Goal: Task Accomplishment & Management: Complete application form

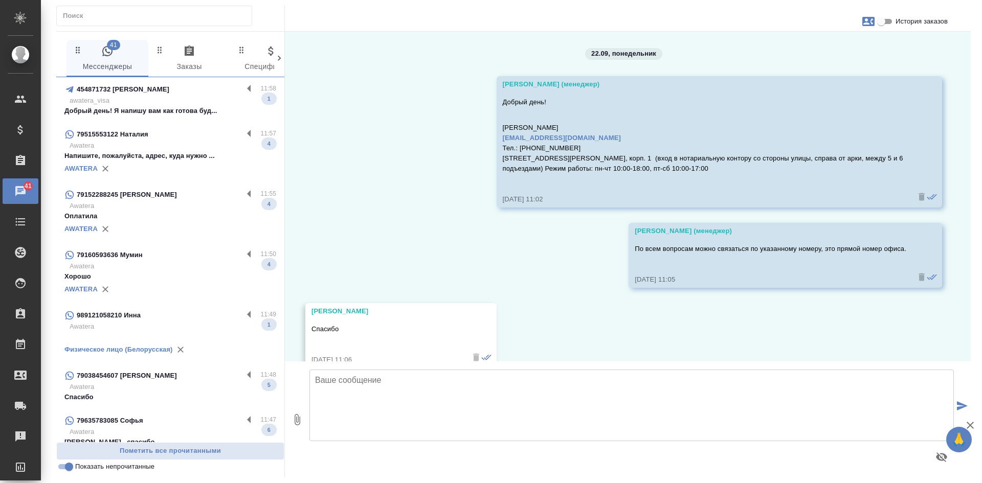
scroll to position [22, 0]
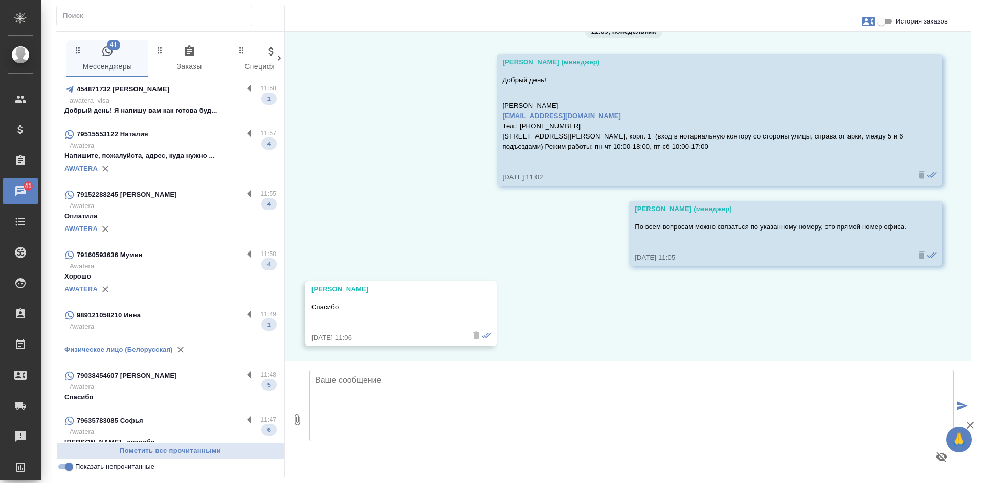
click at [180, 117] on div "454871732 [PERSON_NAME] 11:58 awatera_visa Добрый день! Я напишу вам как готова…" at bounding box center [170, 99] width 228 height 45
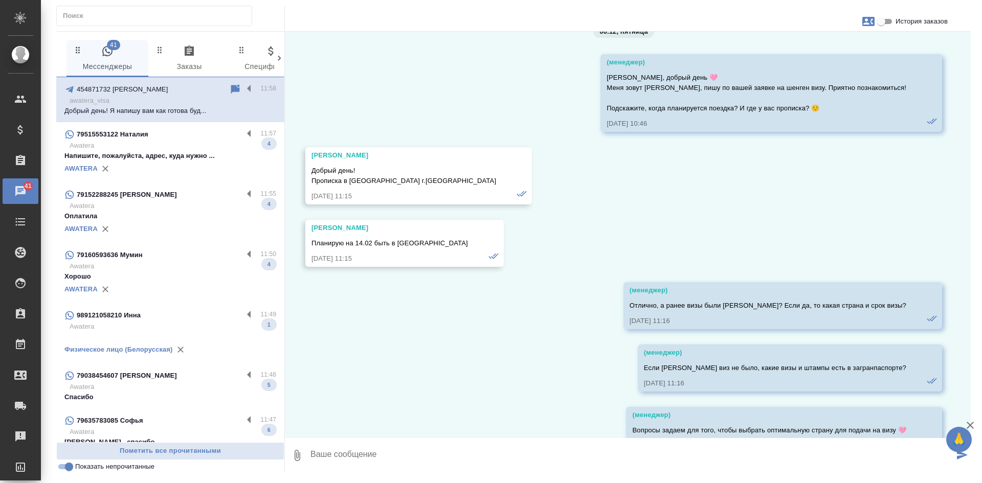
scroll to position [8329, 0]
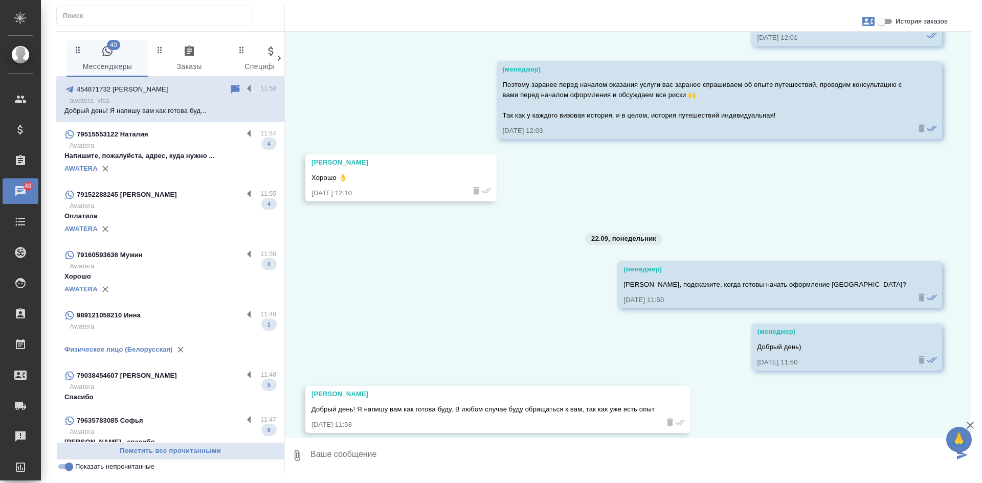
click at [152, 142] on p "Awatera" at bounding box center [173, 146] width 207 height 10
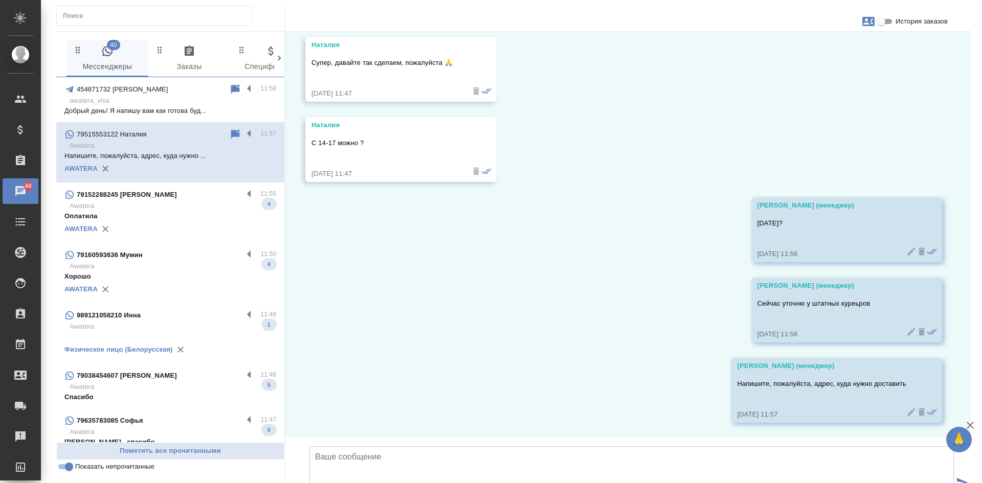
scroll to position [5912, 0]
click at [163, 189] on div "79152288245 Yana" at bounding box center [153, 195] width 178 height 12
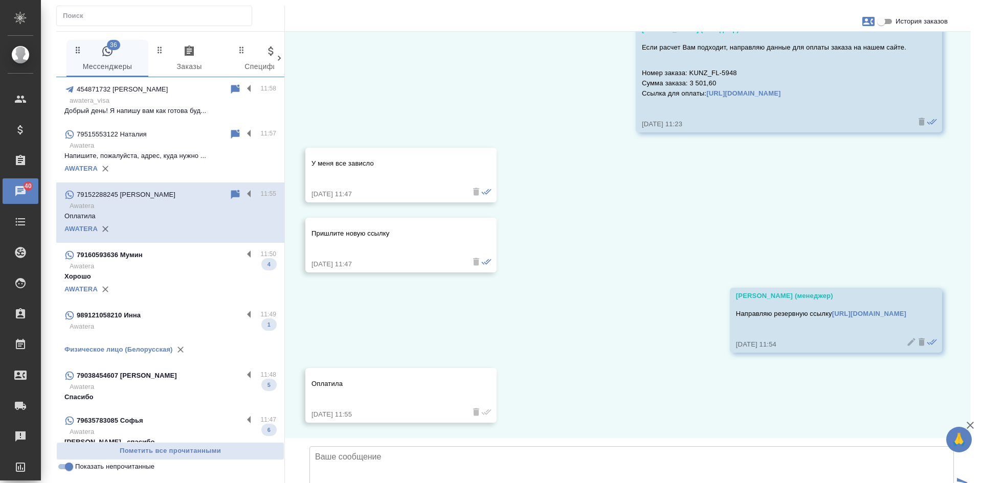
scroll to position [1837, 0]
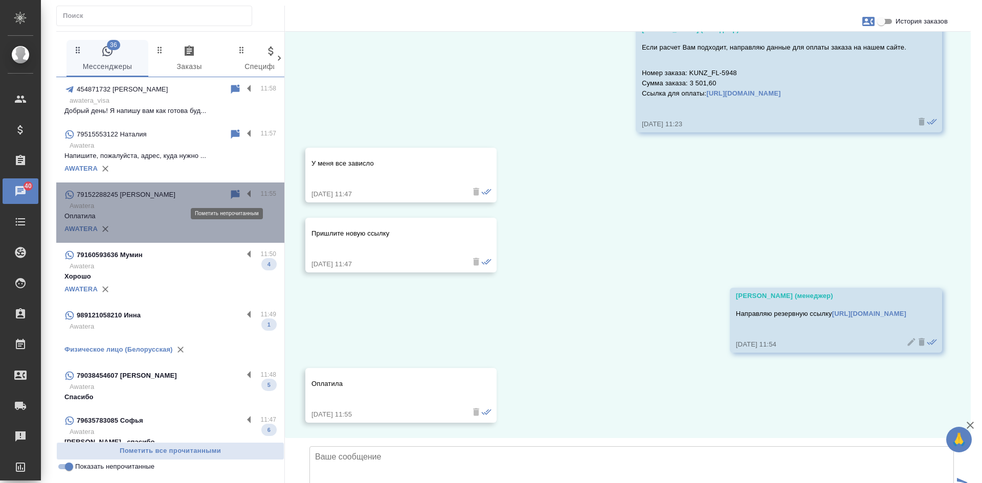
click at [229, 196] on icon at bounding box center [235, 195] width 12 height 12
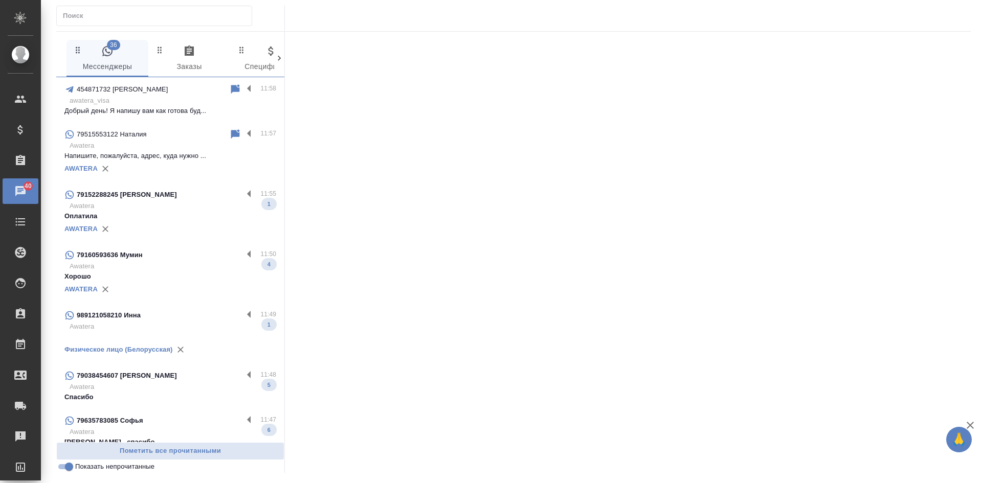
click at [163, 275] on p "Хорошо" at bounding box center [170, 276] width 212 height 10
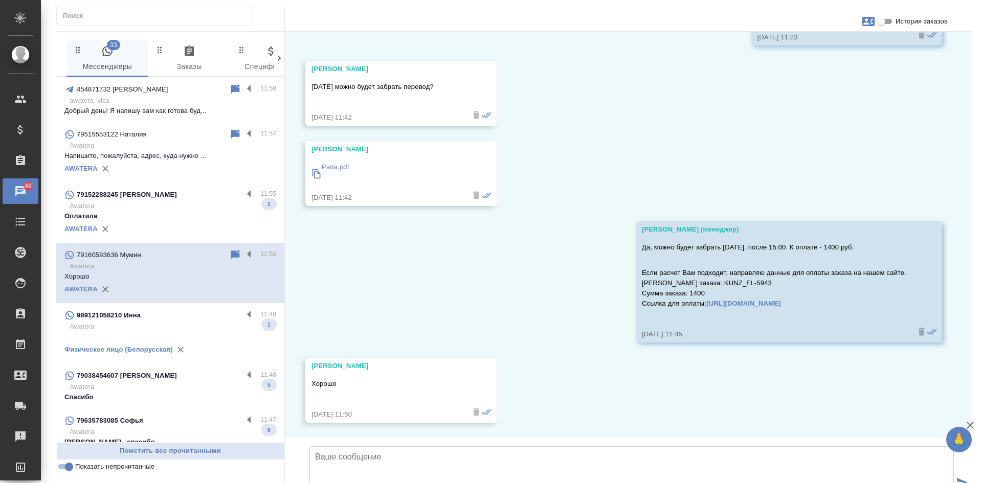
scroll to position [574, 0]
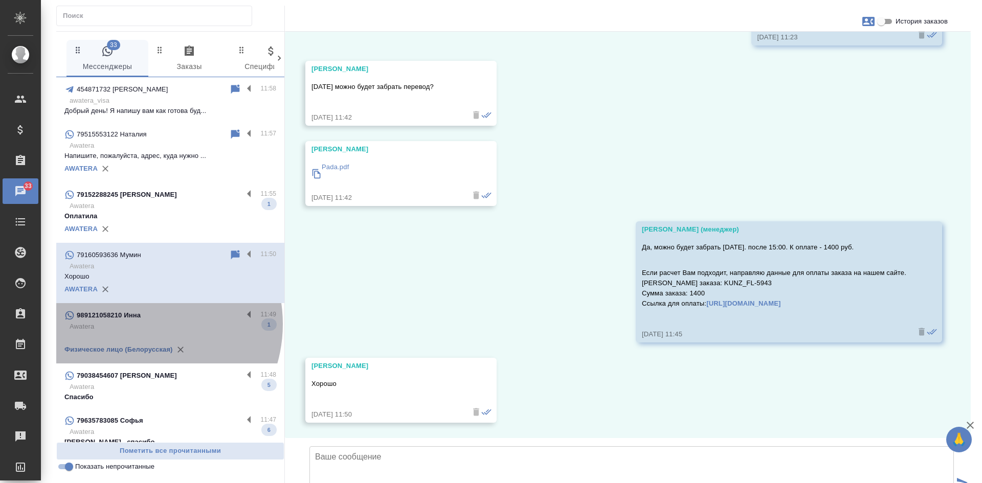
click at [138, 324] on p "Awatera" at bounding box center [173, 327] width 207 height 10
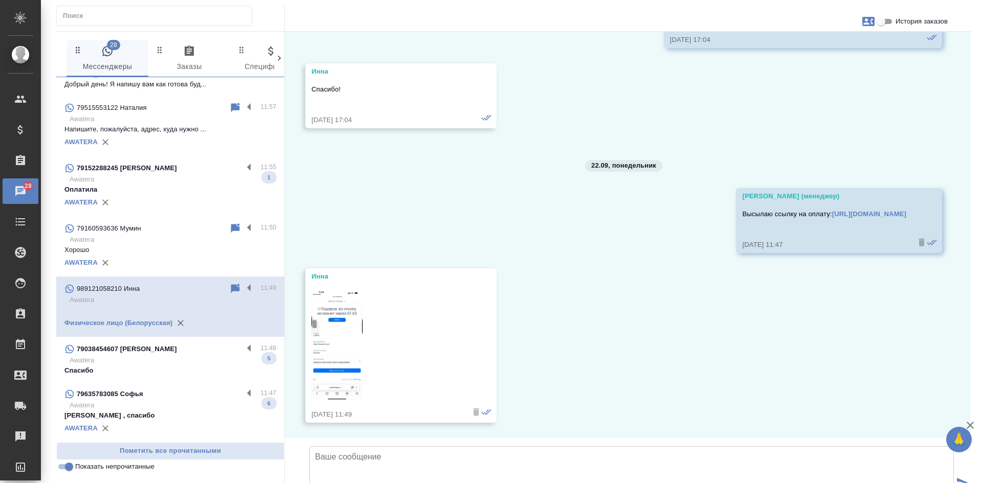
scroll to position [102, 0]
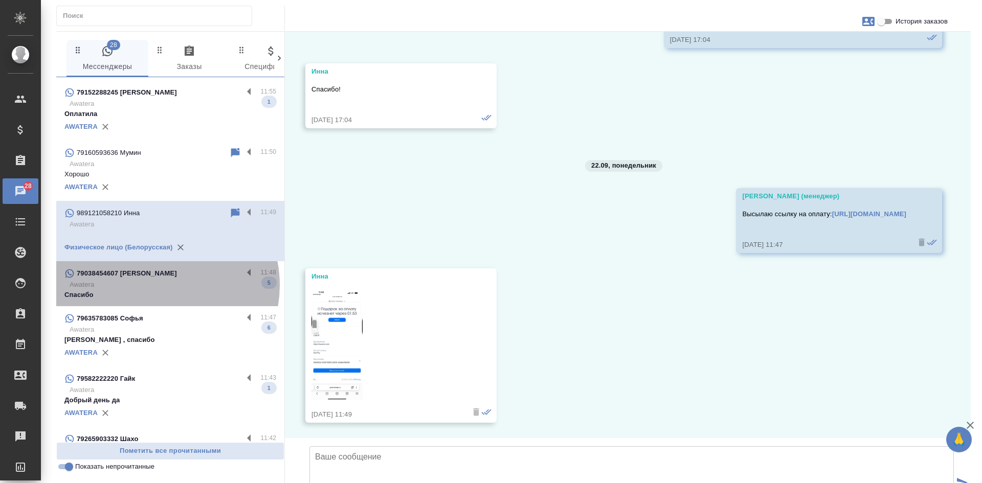
click at [156, 285] on p "Awatera" at bounding box center [173, 285] width 207 height 10
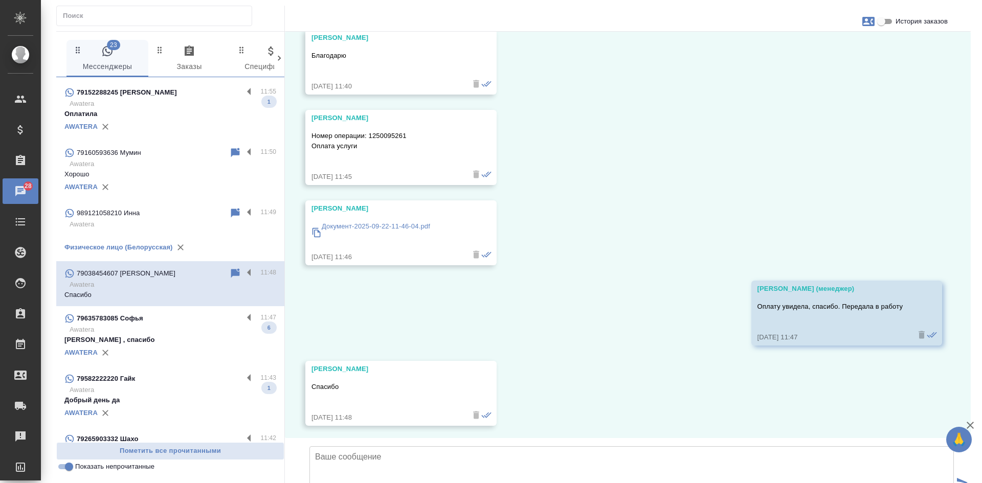
scroll to position [20991, 0]
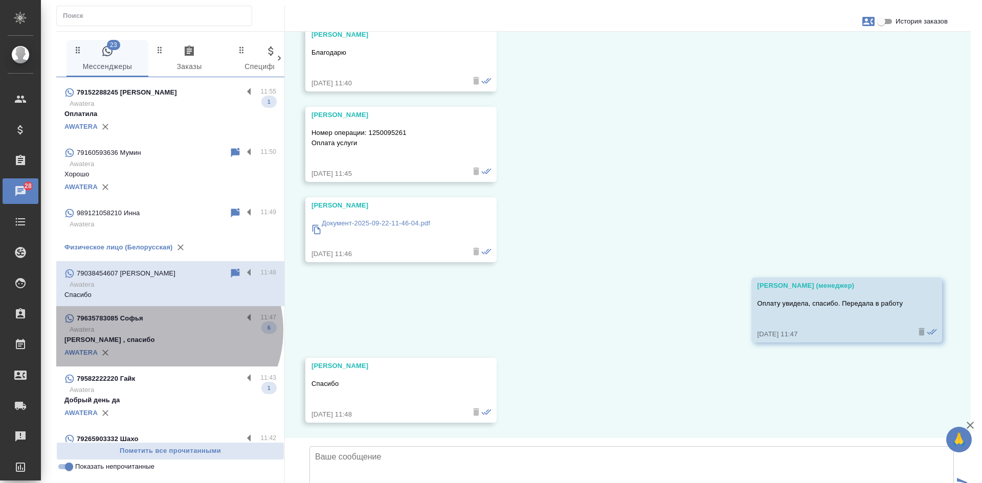
click at [166, 330] on p "Awatera" at bounding box center [173, 330] width 207 height 10
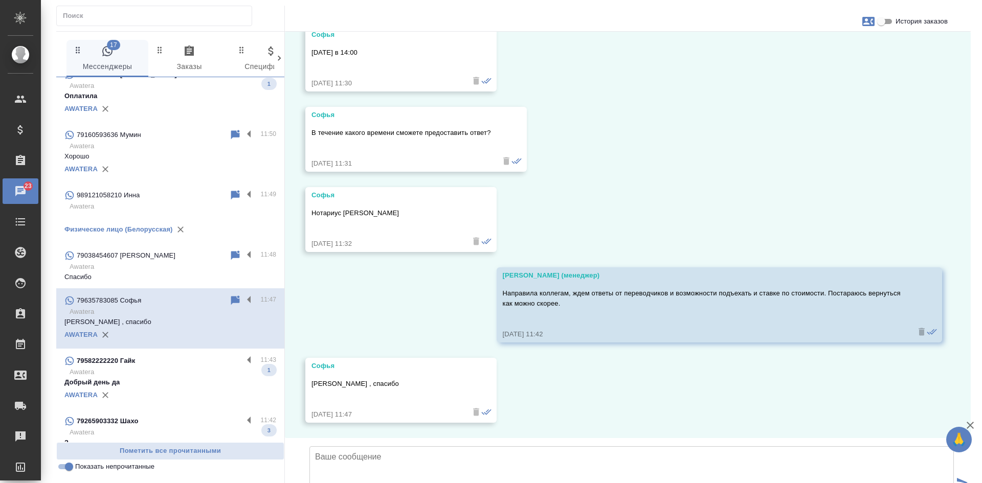
scroll to position [153, 0]
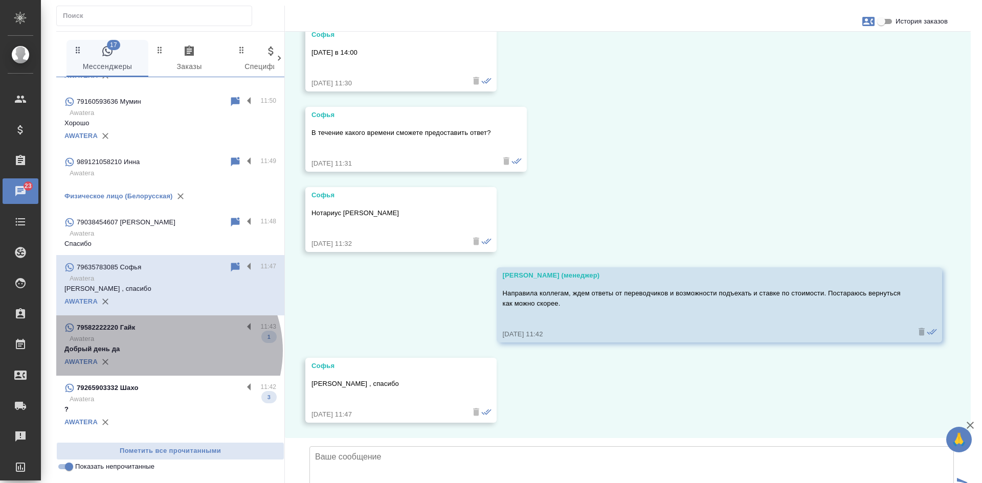
click at [166, 351] on p "Добрый день да" at bounding box center [170, 349] width 212 height 10
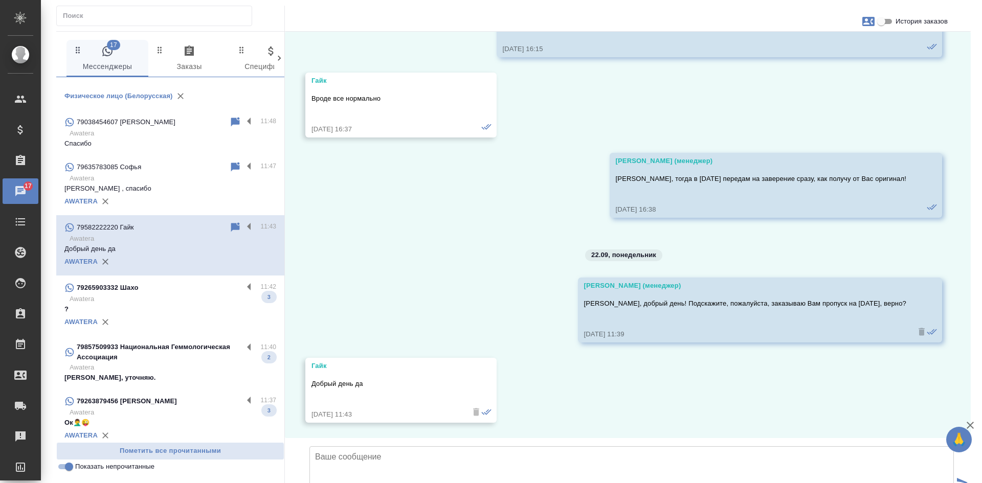
scroll to position [256, 0]
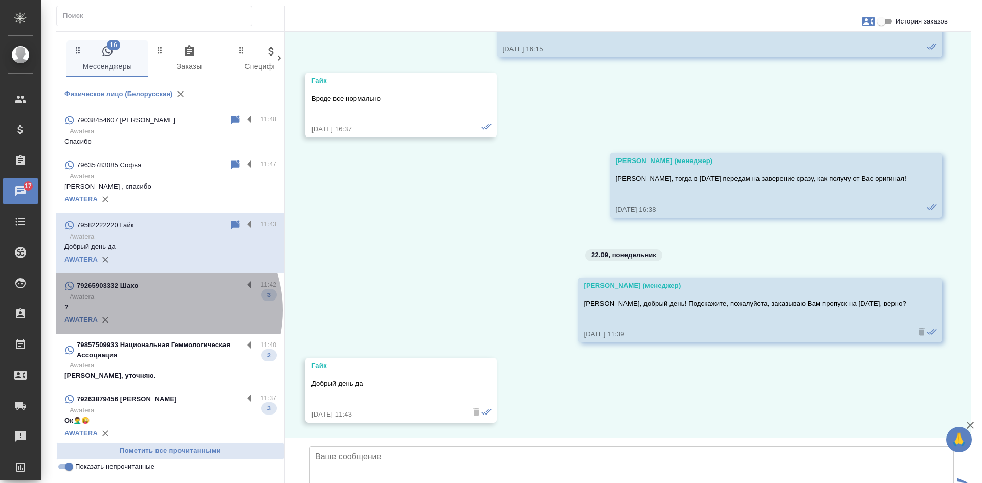
click at [156, 310] on p "?" at bounding box center [170, 307] width 212 height 10
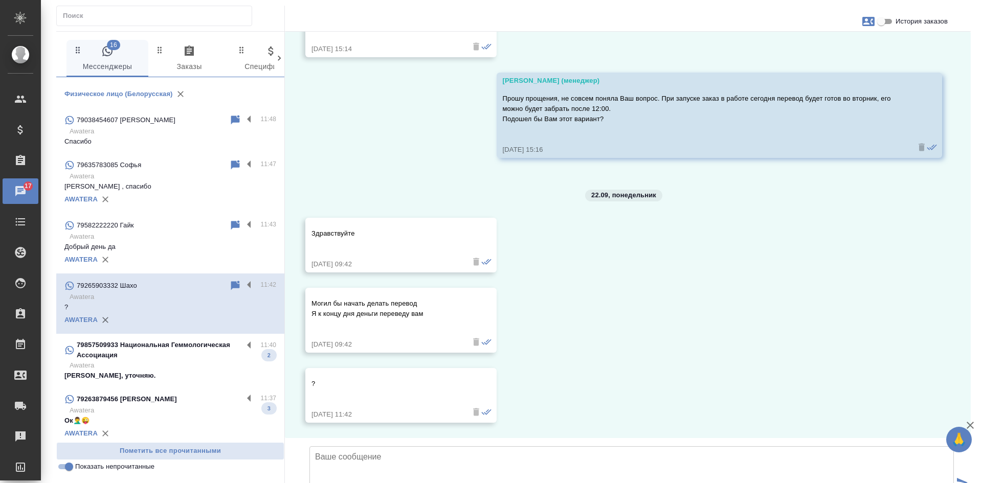
scroll to position [1064, 0]
click at [883, 17] on input "История заказов" at bounding box center [880, 21] width 37 height 12
checkbox input "true"
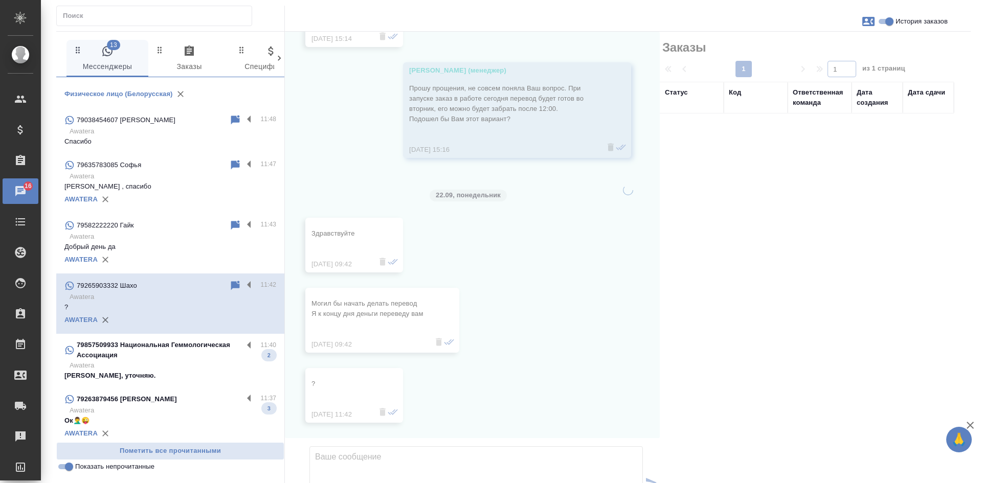
scroll to position [1105, 0]
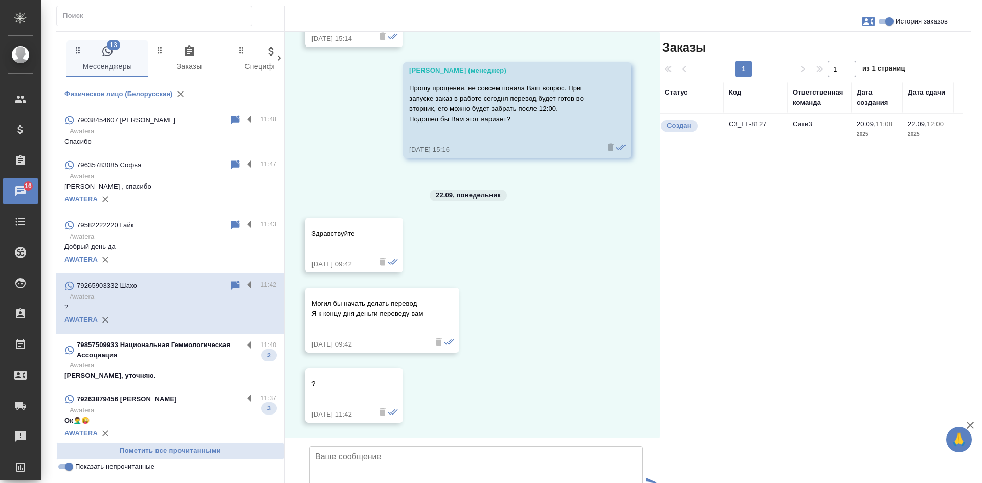
click at [773, 131] on td "C3_FL-8127" at bounding box center [755, 132] width 64 height 36
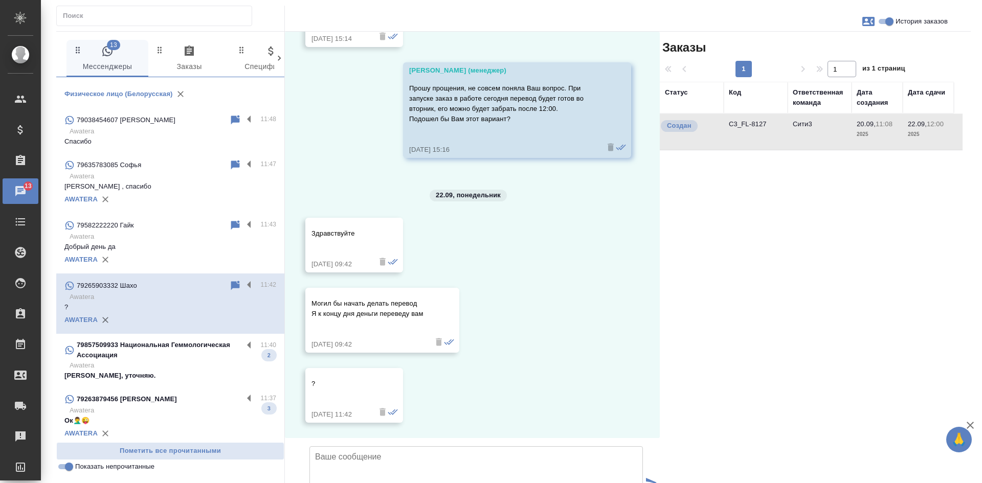
click at [142, 360] on p "79857509933 Национальная Геммологическая Ассоциация" at bounding box center [160, 350] width 166 height 20
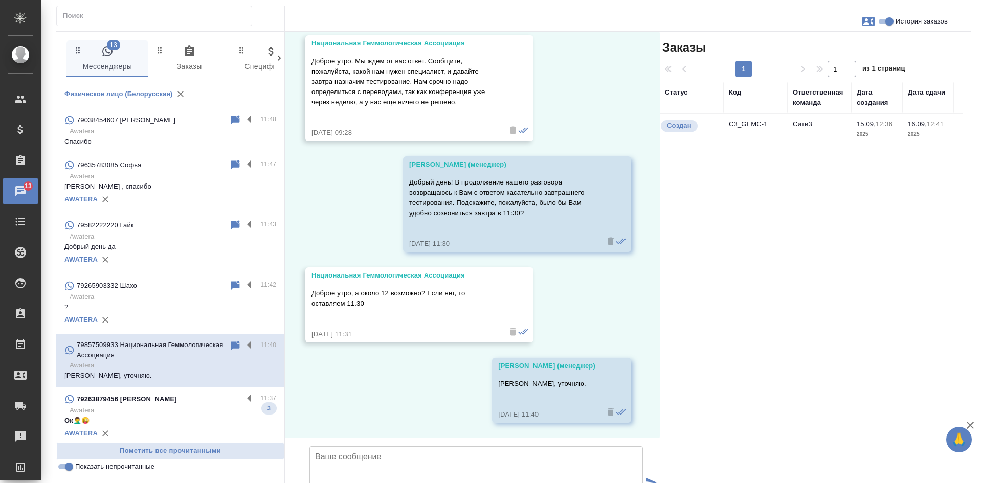
scroll to position [4662, 0]
click at [176, 418] on p "Ок🤦‍♂️😜" at bounding box center [170, 421] width 212 height 10
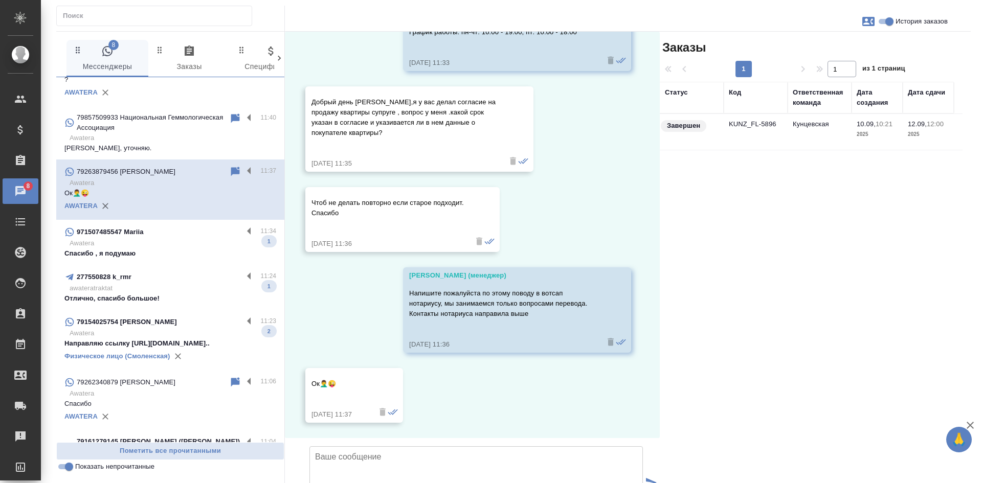
scroll to position [511, 0]
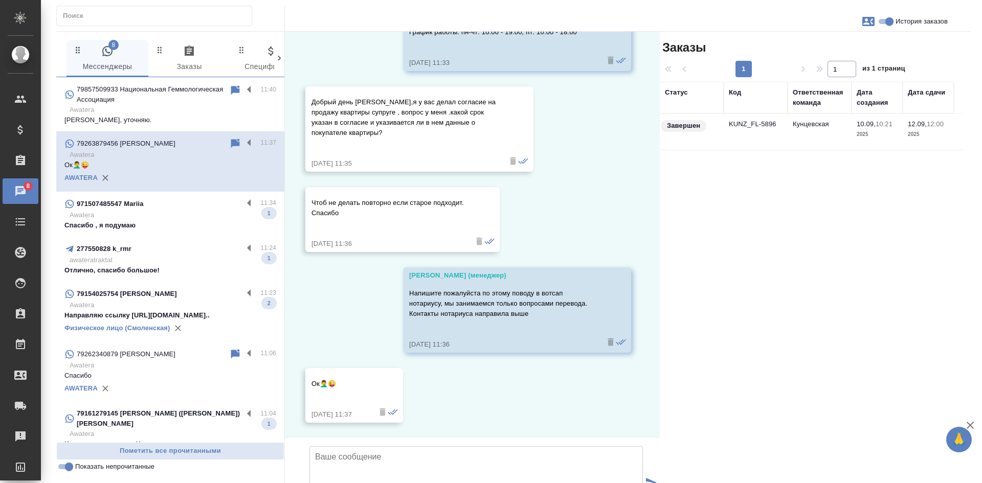
click at [161, 211] on p "Awatera" at bounding box center [173, 215] width 207 height 10
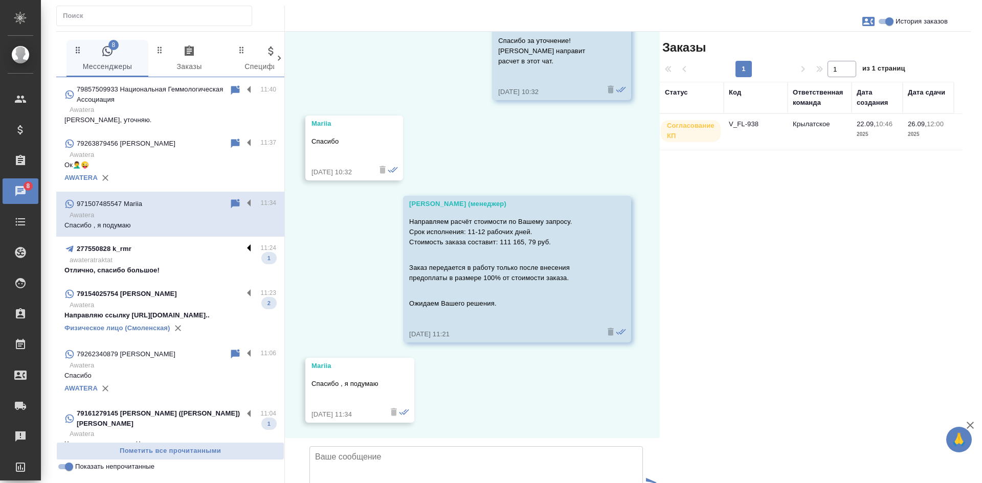
scroll to position [1258, 0]
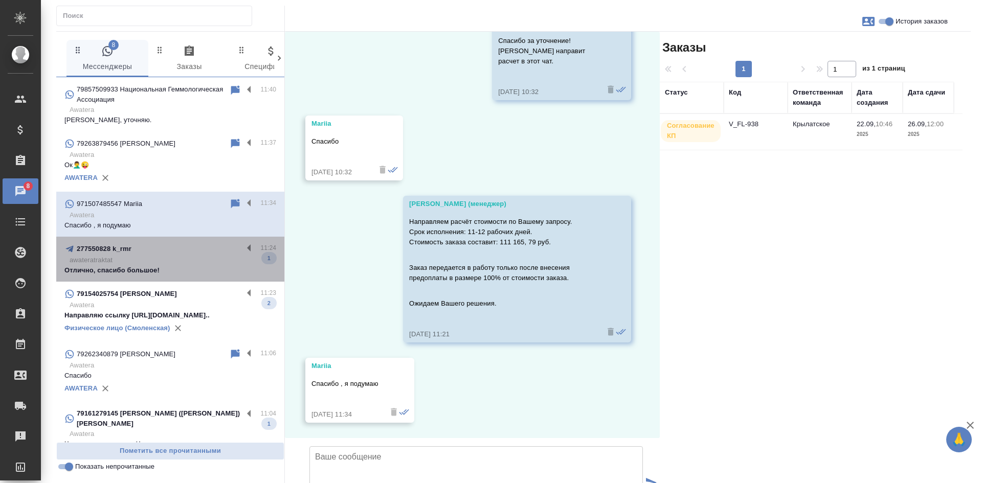
click at [172, 269] on p "Отлично, спасибо большое!" at bounding box center [170, 270] width 212 height 10
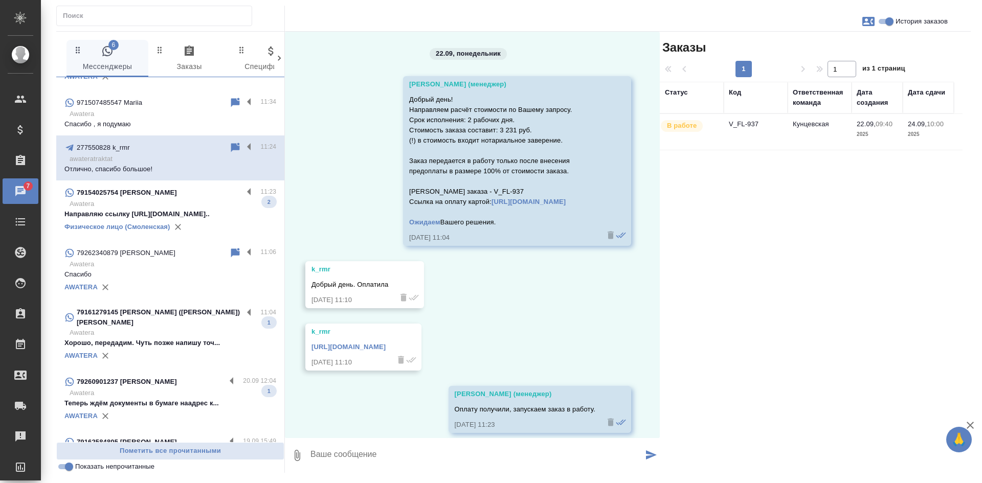
scroll to position [614, 0]
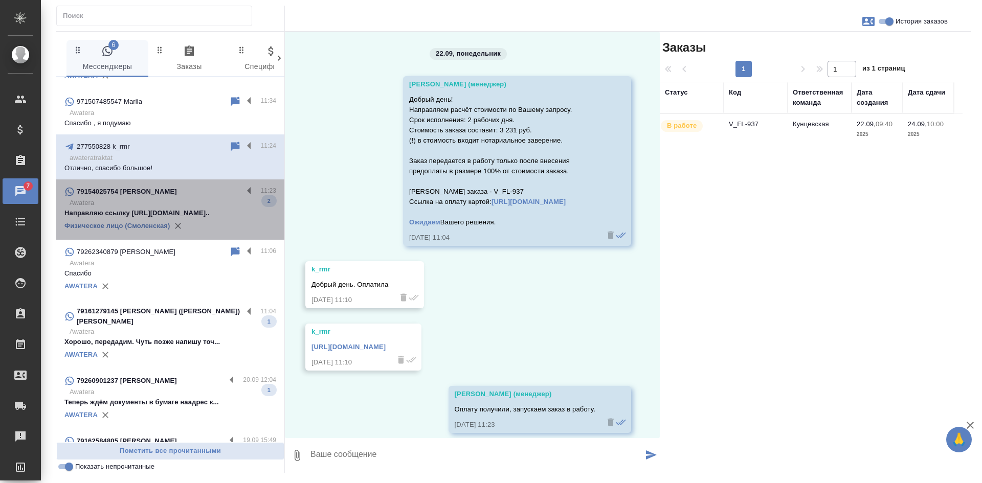
click at [189, 198] on p "Awatera" at bounding box center [173, 203] width 207 height 10
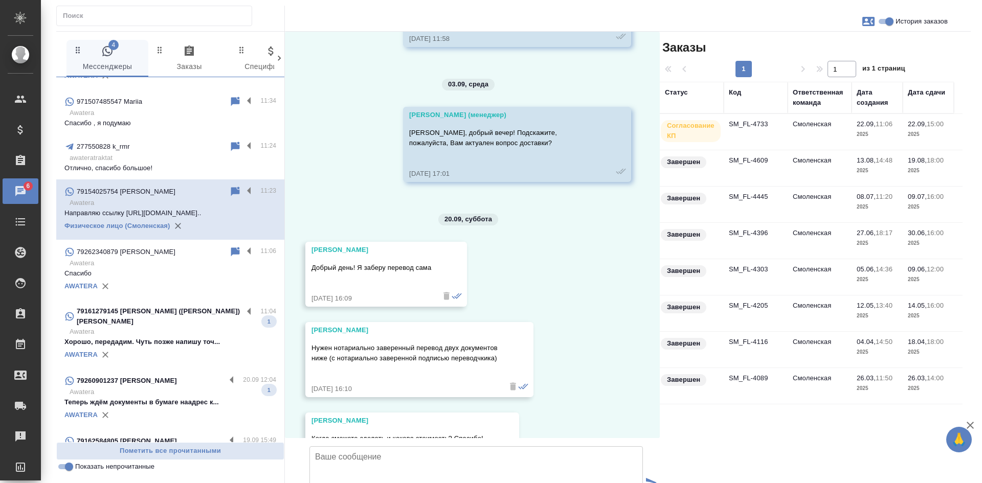
scroll to position [27451, 0]
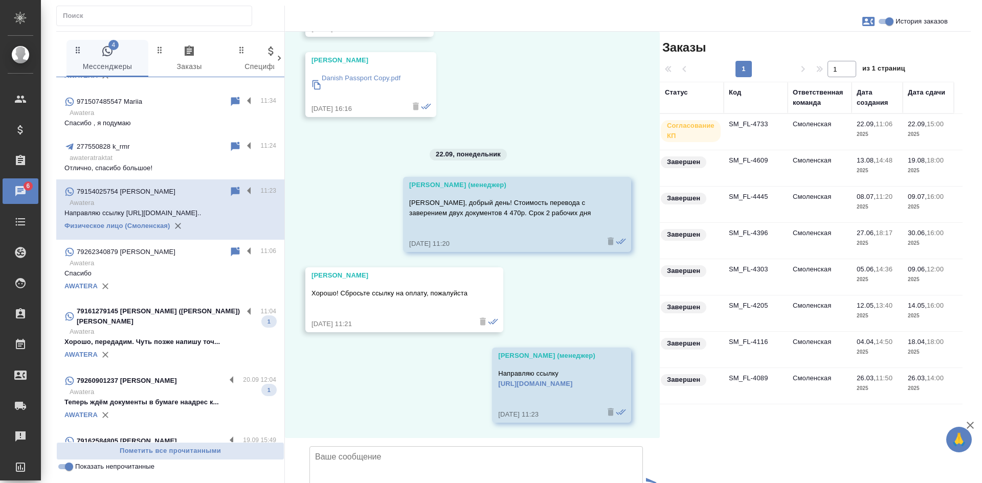
click at [167, 347] on div "AWATERA" at bounding box center [170, 354] width 212 height 15
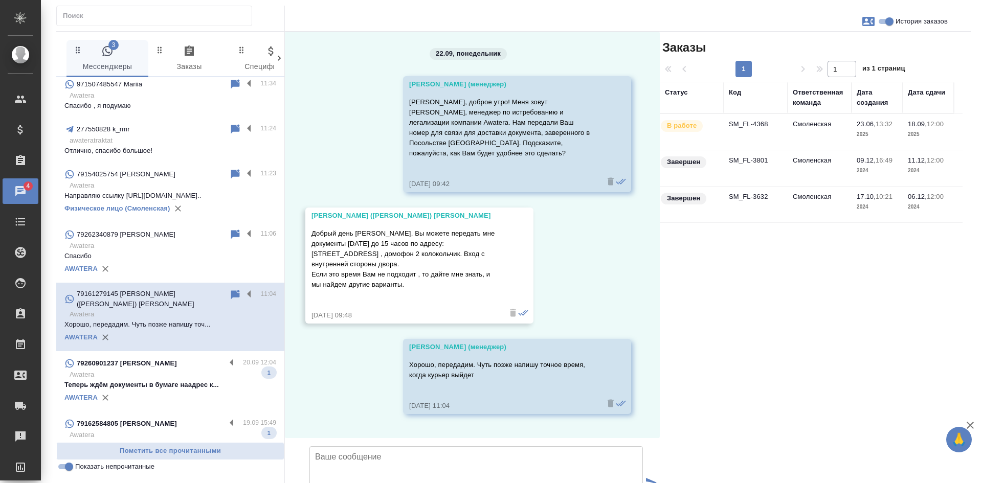
scroll to position [652, 0]
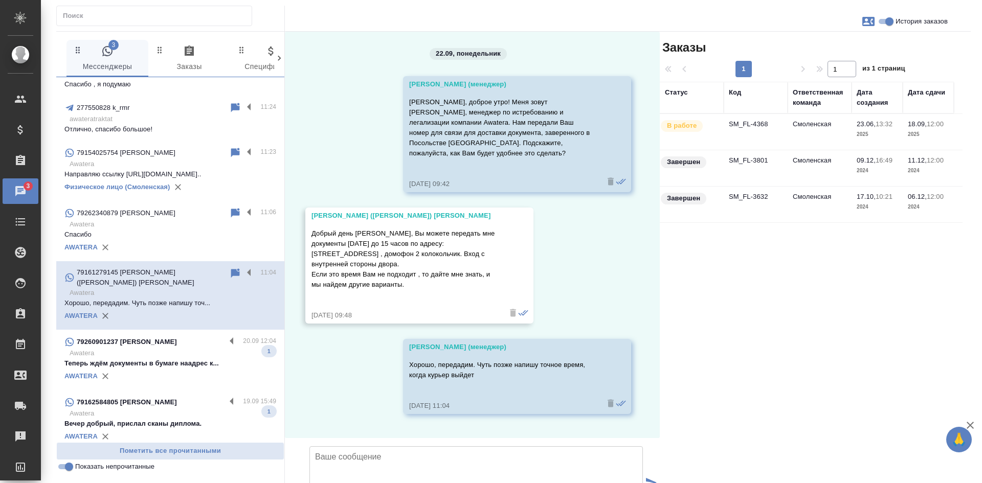
click at [68, 466] on input "Показать непрочитанные" at bounding box center [69, 467] width 37 height 12
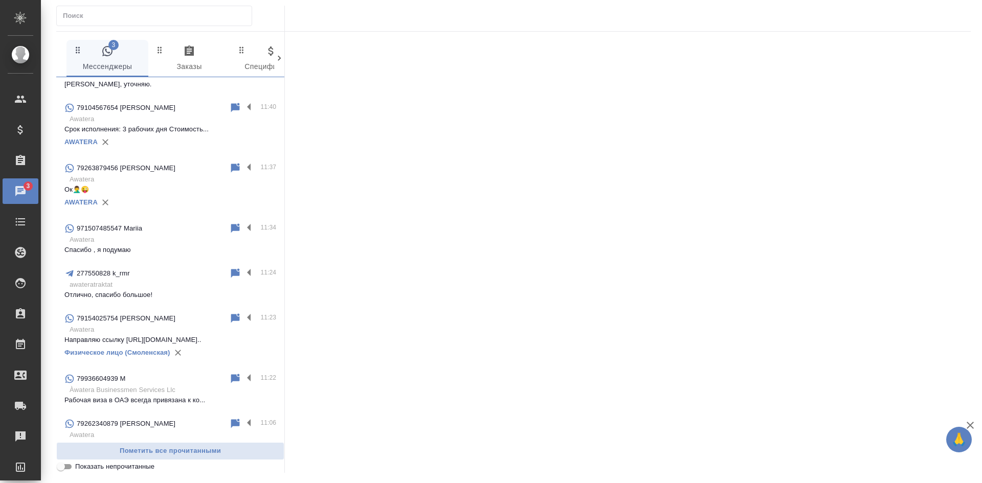
scroll to position [818, 0]
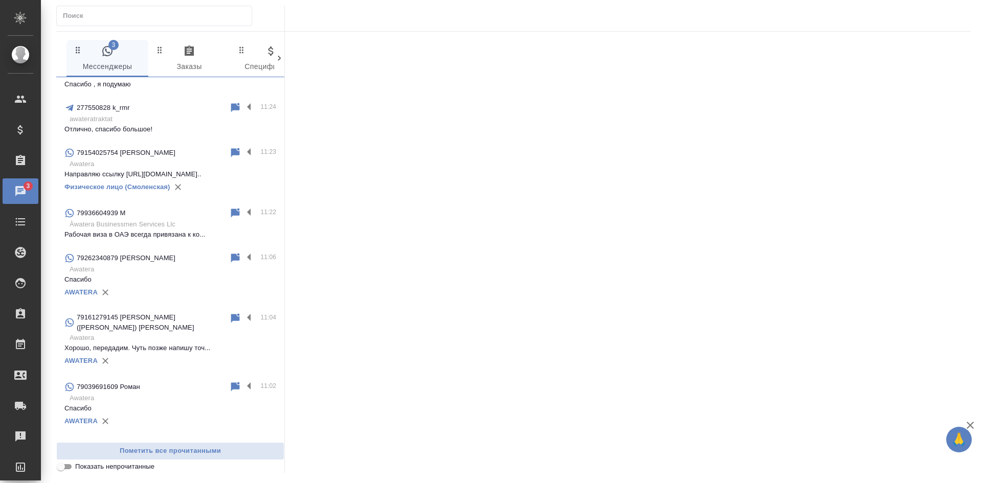
click at [68, 466] on input "Показать непрочитанные" at bounding box center [60, 467] width 37 height 12
checkbox input "true"
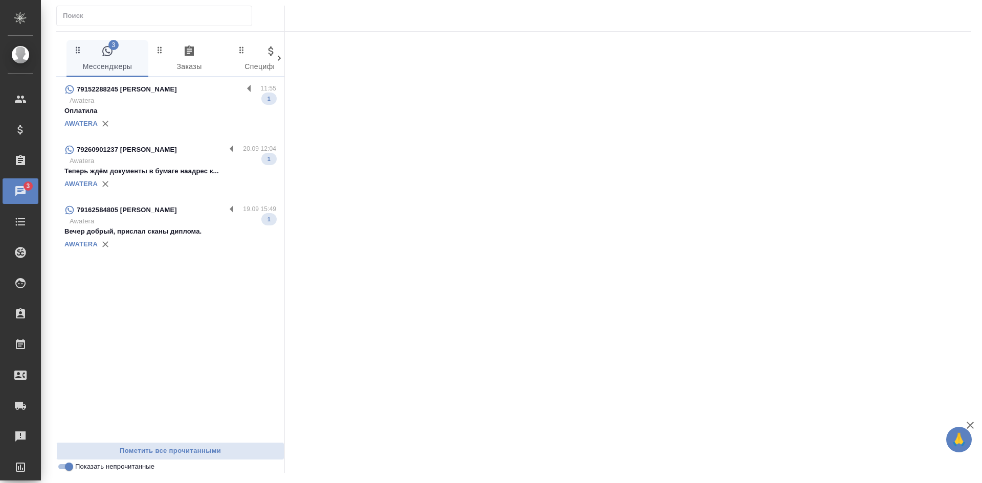
scroll to position [0, 0]
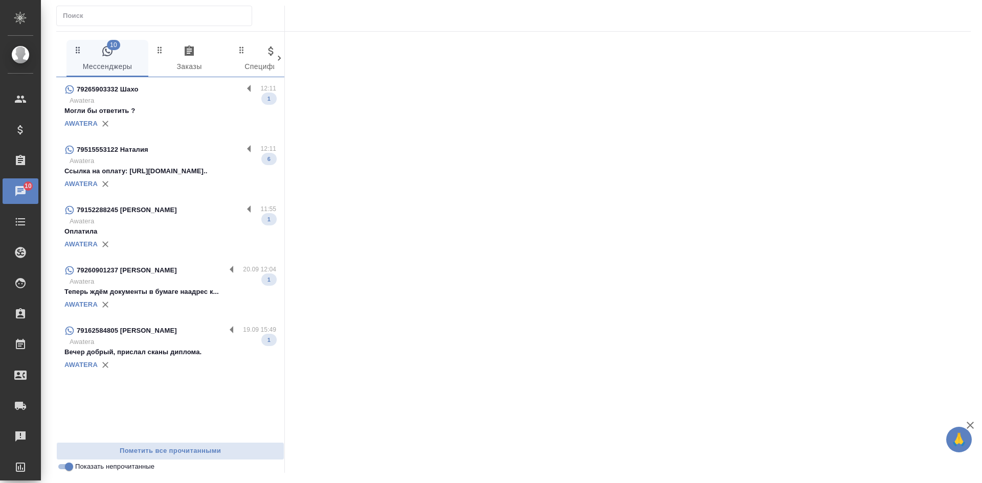
click at [177, 113] on p "Могли бы ответить ?" at bounding box center [170, 111] width 212 height 10
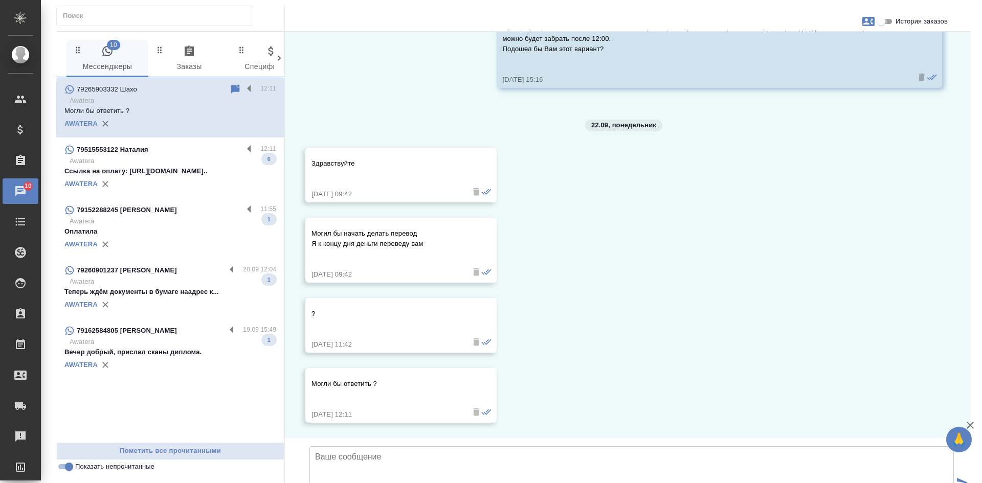
click at [887, 17] on input "История заказов" at bounding box center [880, 21] width 37 height 12
checkbox input "true"
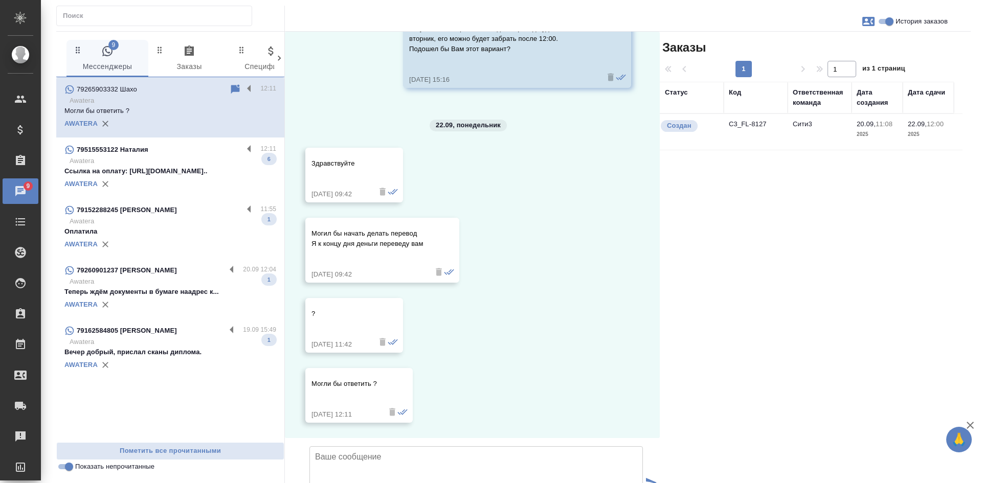
click at [234, 83] on icon at bounding box center [235, 89] width 12 height 12
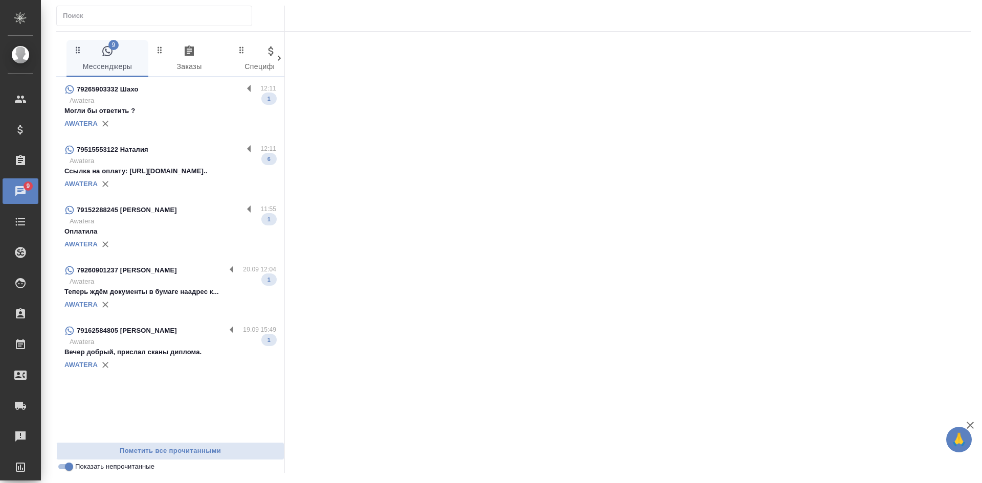
click at [210, 168] on p "Ссылка на оплату: https://yoomoney.ru/ch..." at bounding box center [170, 171] width 212 height 10
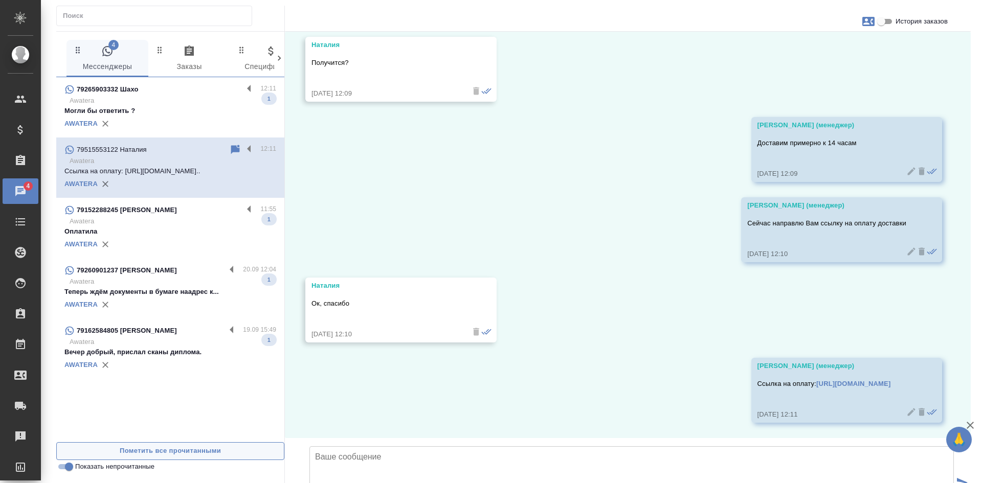
scroll to position [6634, 0]
click at [60, 469] on input "Показать непрочитанные" at bounding box center [69, 467] width 37 height 12
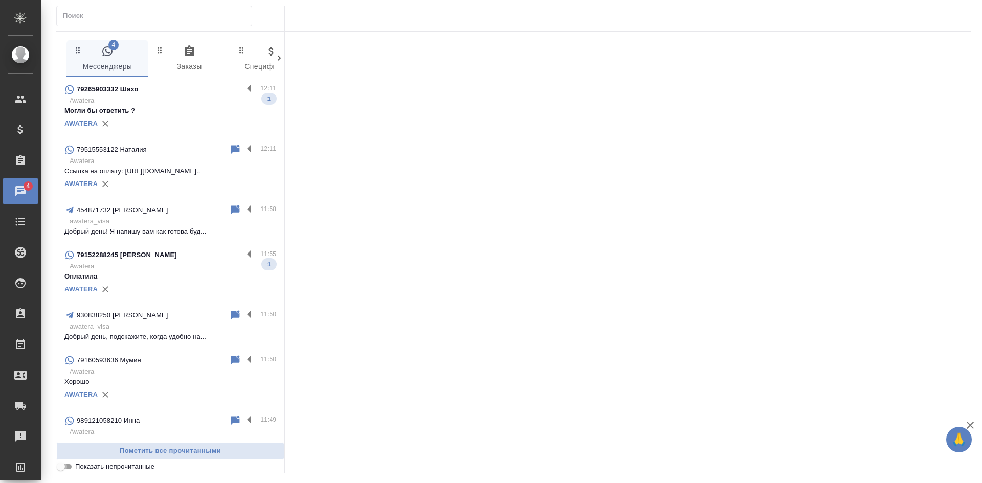
click at [60, 469] on input "Показать непрочитанные" at bounding box center [60, 467] width 37 height 12
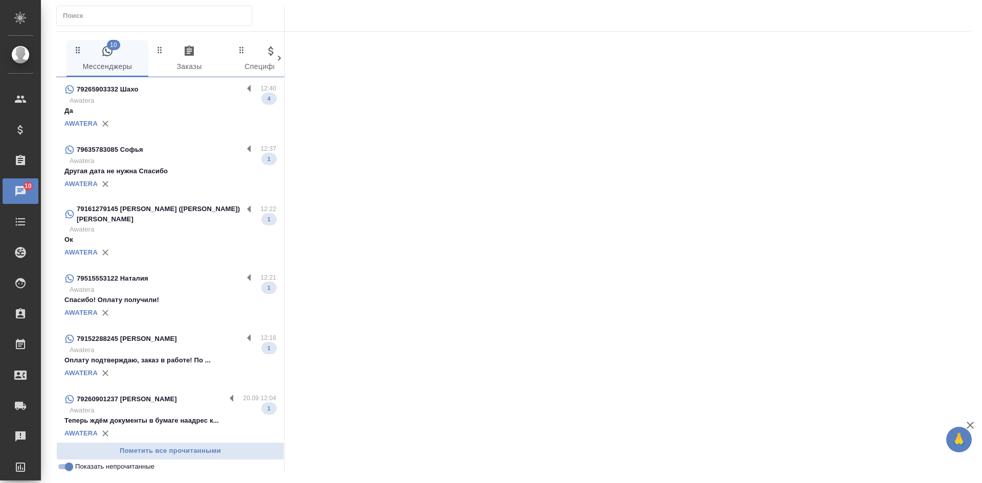
click at [159, 113] on p "Да" at bounding box center [170, 111] width 212 height 10
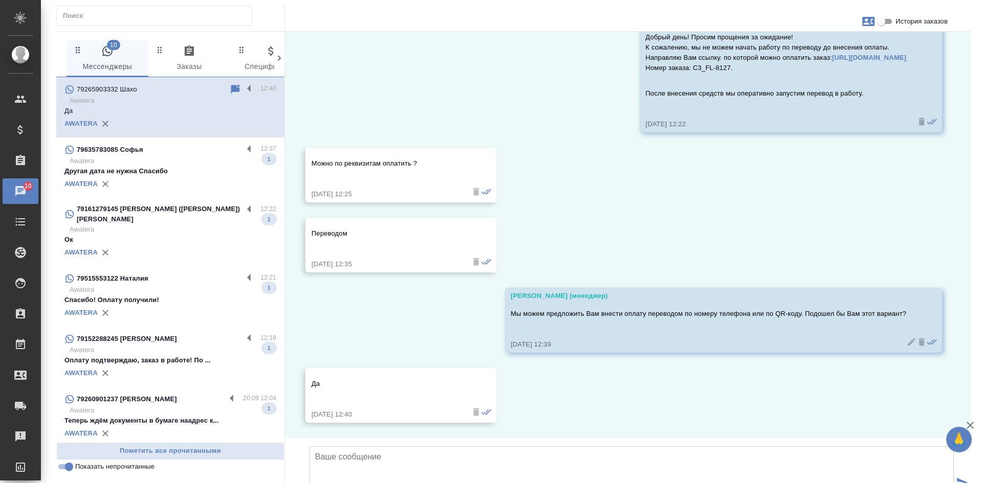
scroll to position [1561, 0]
click at [181, 170] on p "Другая дата не нужна Спасибо" at bounding box center [170, 171] width 212 height 10
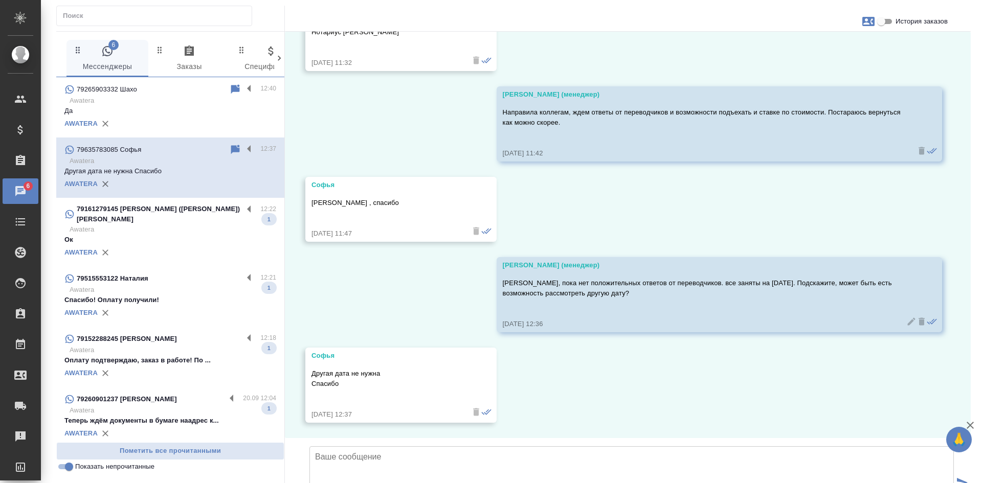
scroll to position [609, 0]
click at [179, 312] on div "AWATERA" at bounding box center [170, 312] width 212 height 15
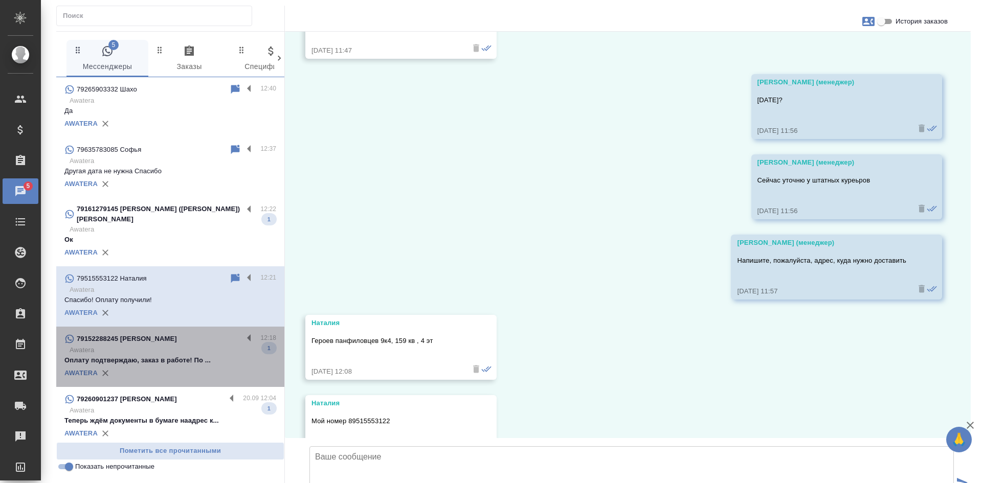
click at [171, 355] on p "Оплату подтверждаю, заказ в работе! По ..." at bounding box center [170, 360] width 212 height 10
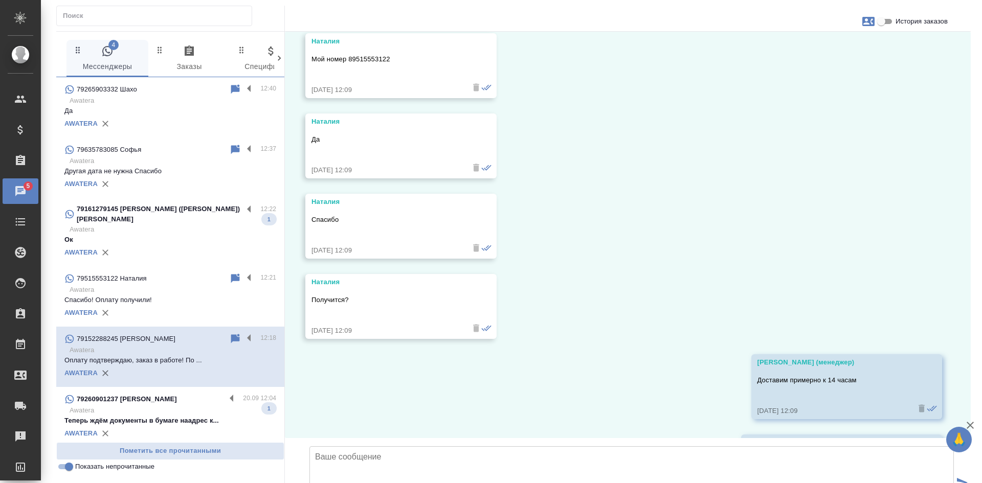
scroll to position [1943, 0]
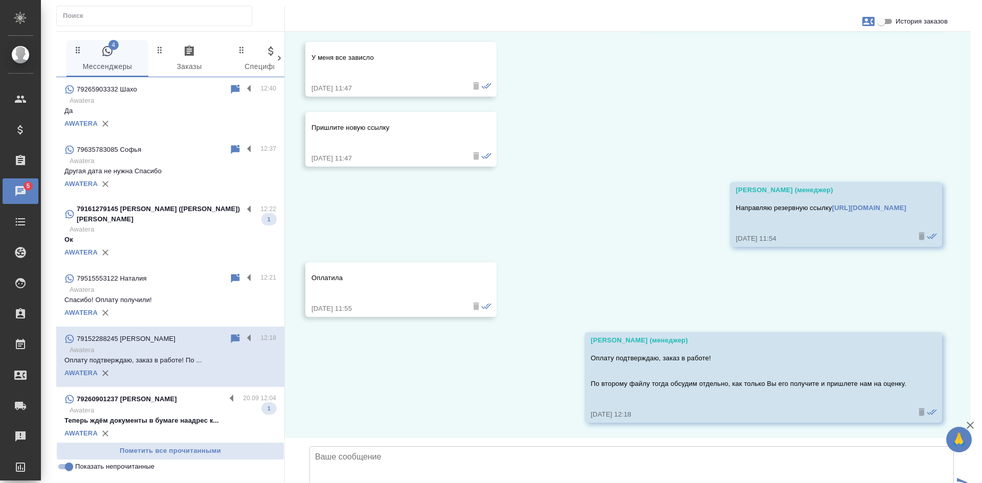
click at [59, 471] on input "Показать непрочитанные" at bounding box center [69, 467] width 37 height 12
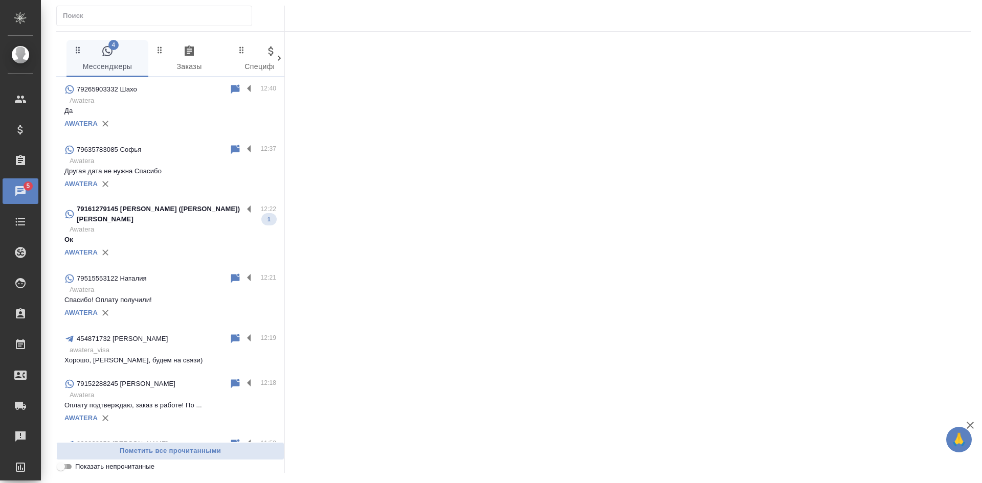
click at [59, 471] on input "Показать непрочитанные" at bounding box center [60, 467] width 37 height 12
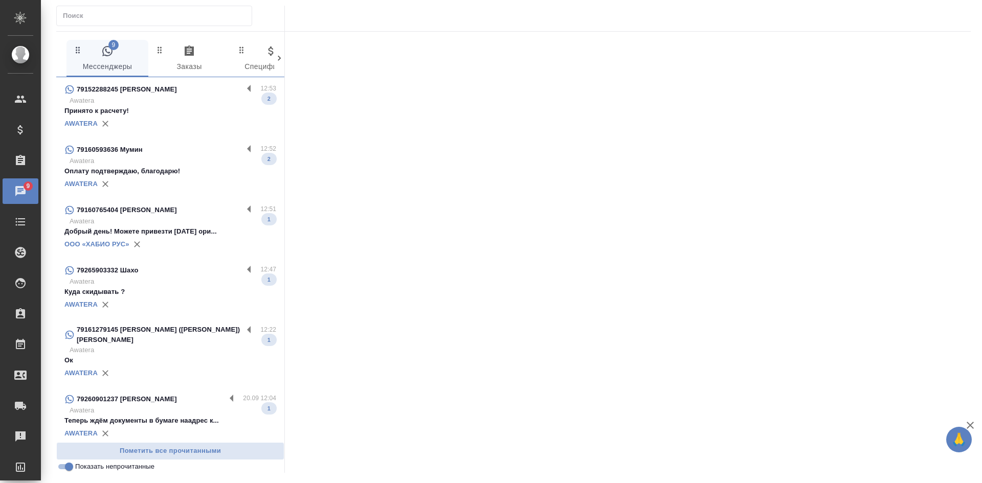
click at [178, 104] on p "Awatera" at bounding box center [173, 101] width 207 height 10
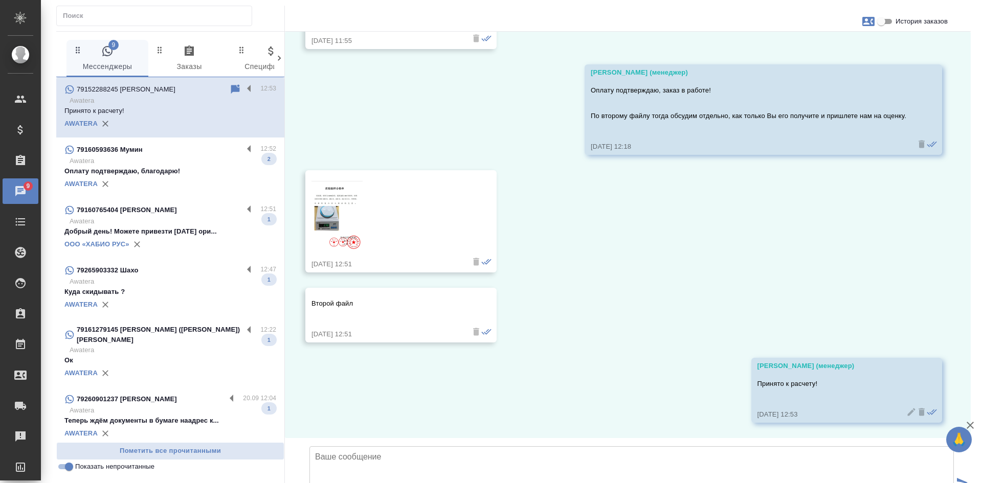
scroll to position [2211, 0]
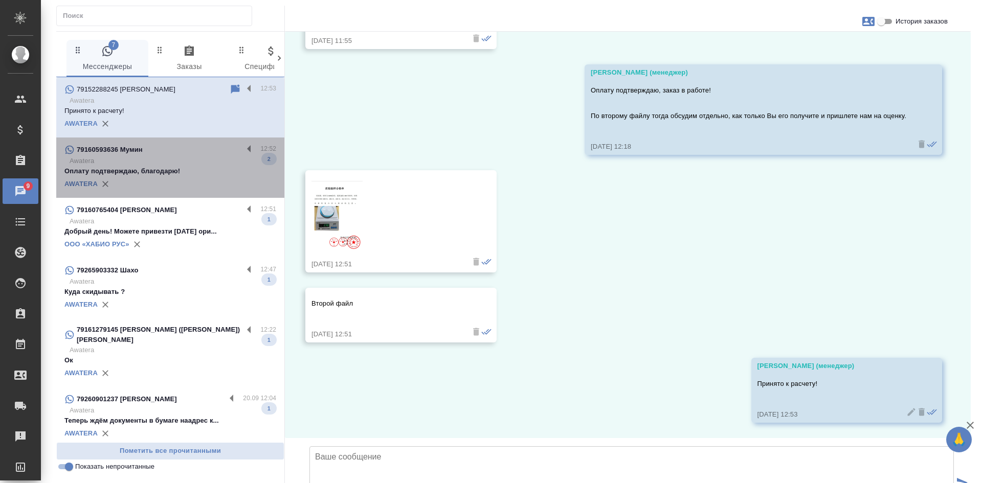
drag, startPoint x: 172, startPoint y: 168, endPoint x: 423, endPoint y: 200, distance: 253.1
click at [171, 168] on p "Оплату подтверждаю, благодарю!" at bounding box center [170, 171] width 212 height 10
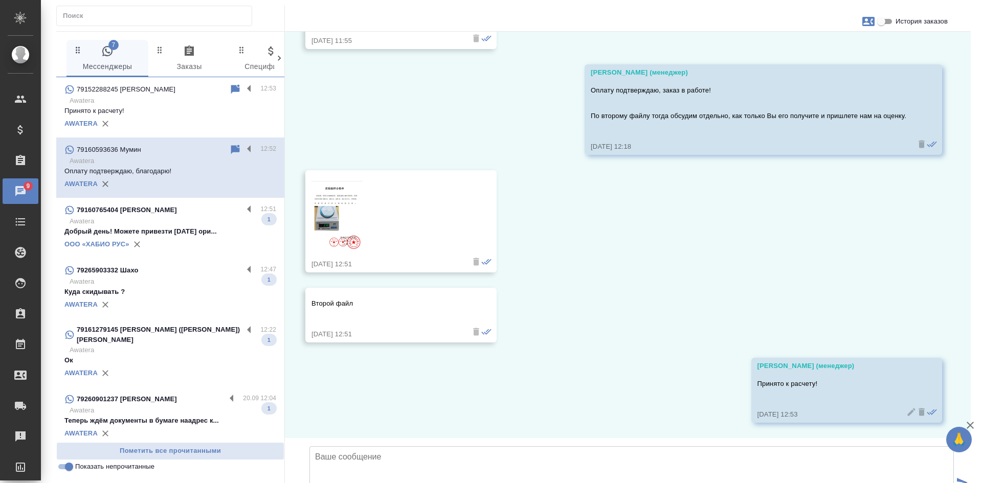
scroll to position [905, 0]
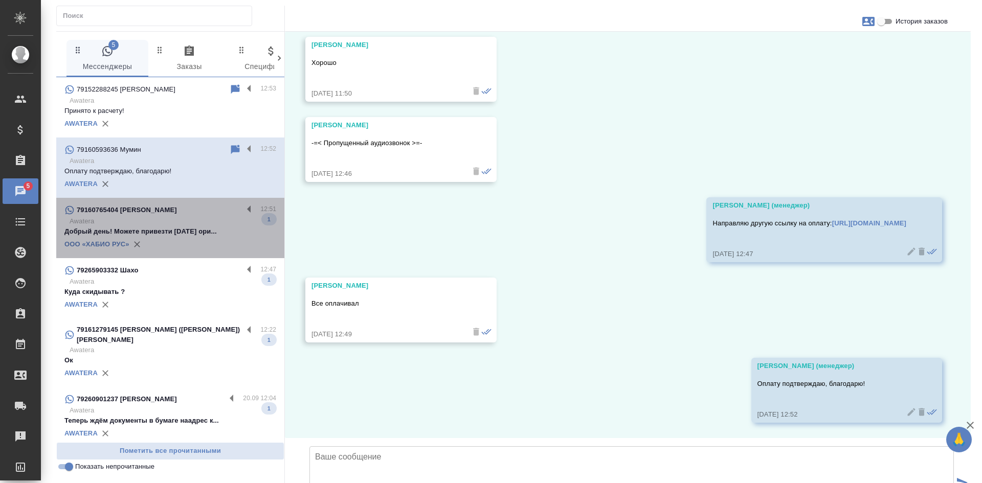
click at [199, 226] on p "Awatera" at bounding box center [173, 221] width 207 height 10
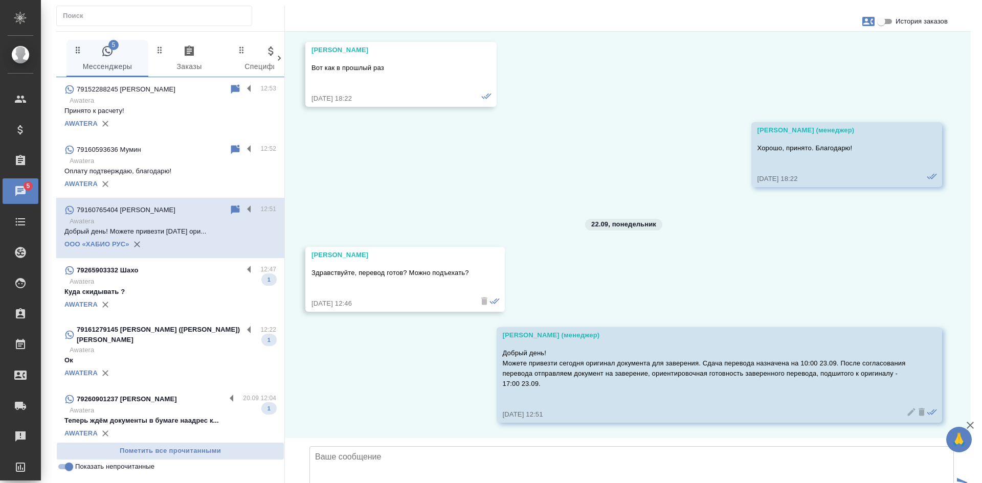
scroll to position [1256, 0]
click at [64, 470] on input "Показать непрочитанные" at bounding box center [69, 467] width 37 height 12
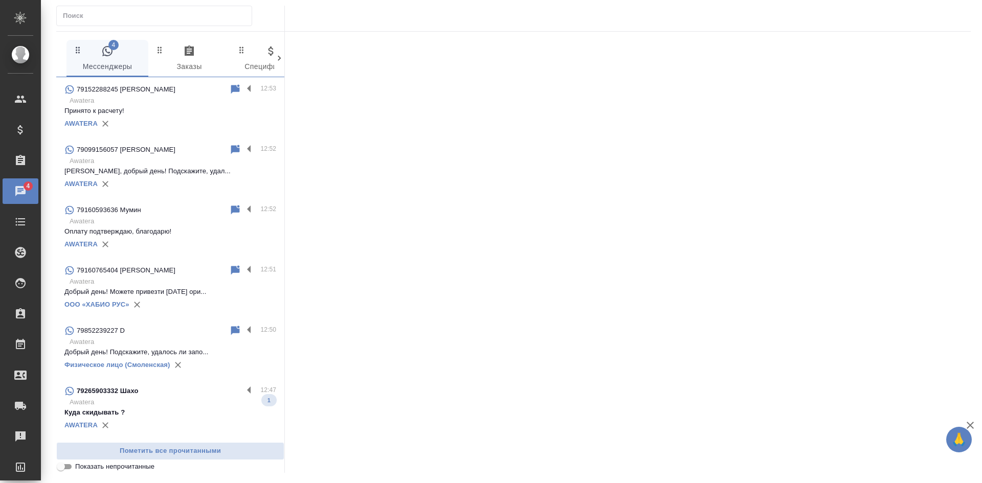
click at [63, 470] on input "Показать непрочитанные" at bounding box center [60, 467] width 37 height 12
checkbox input "true"
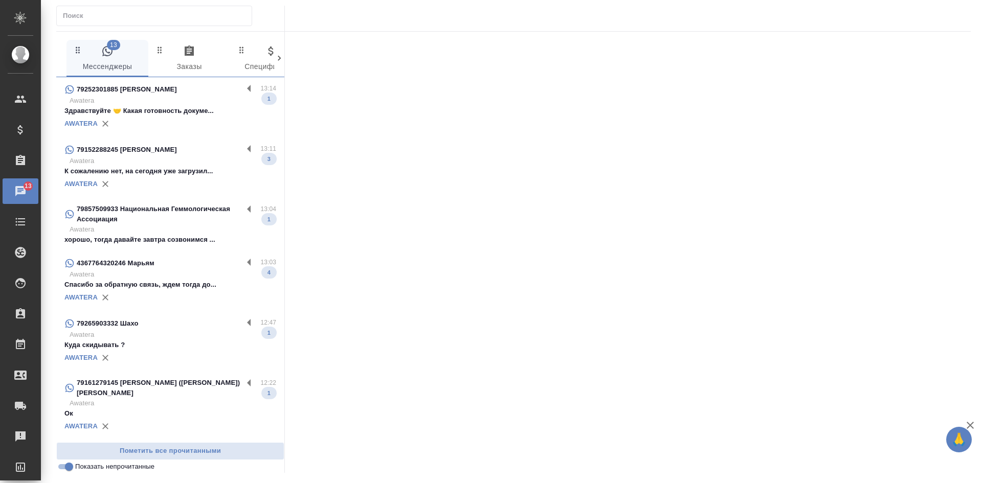
click at [194, 174] on p "К сожалению нет, на сегодня уже загрузил..." at bounding box center [170, 171] width 212 height 10
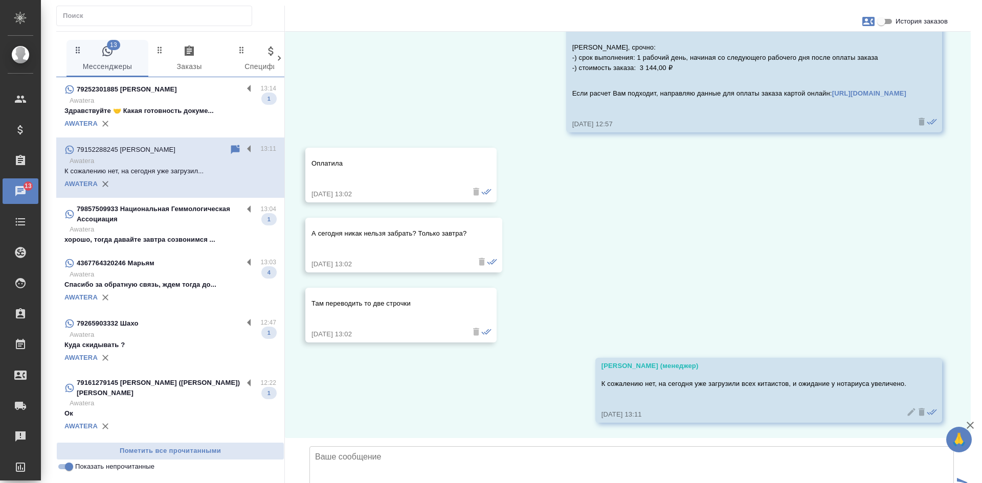
scroll to position [2663, 0]
click at [171, 232] on p "Awatera" at bounding box center [173, 229] width 207 height 10
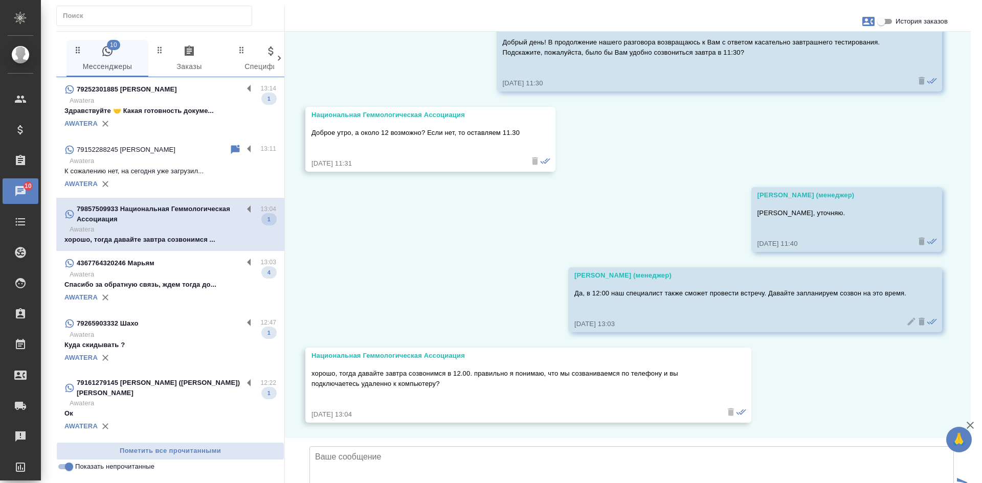
scroll to position [3882, 0]
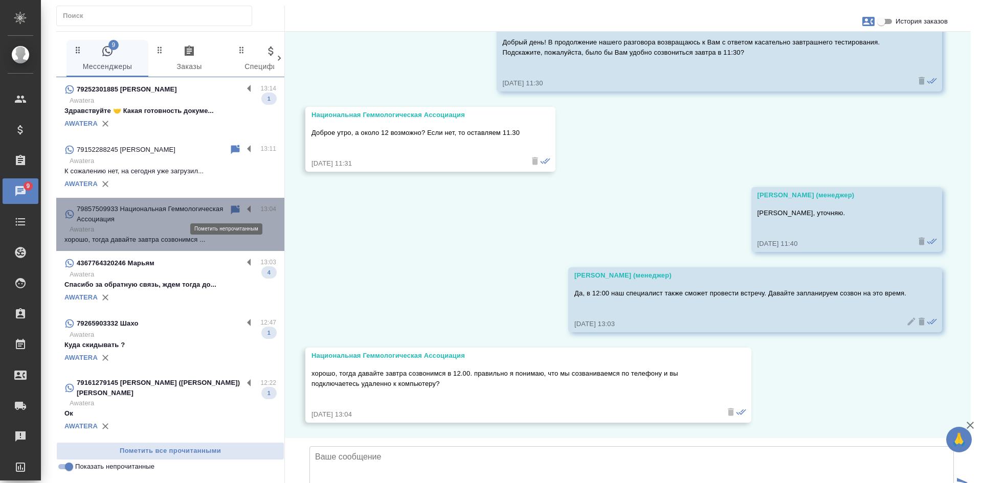
click at [231, 211] on icon at bounding box center [235, 209] width 9 height 9
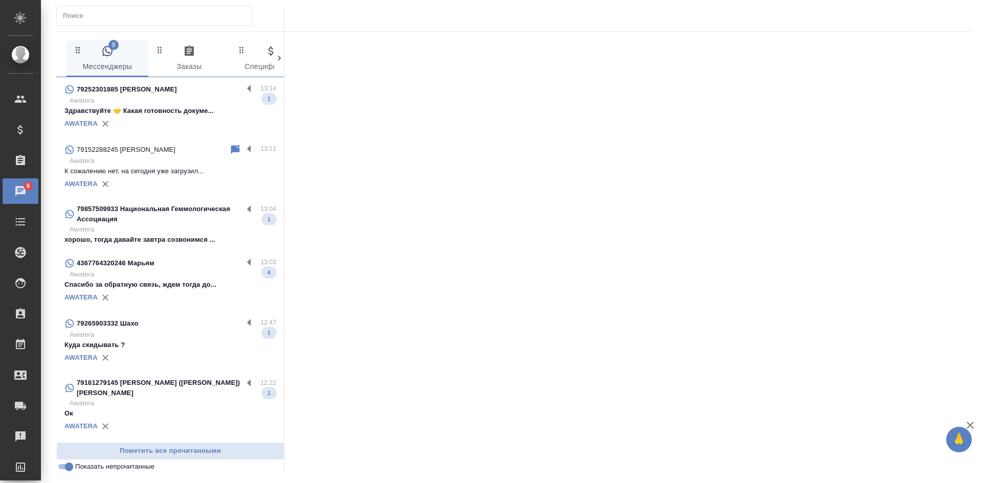
click at [151, 276] on p "Awatera" at bounding box center [173, 274] width 207 height 10
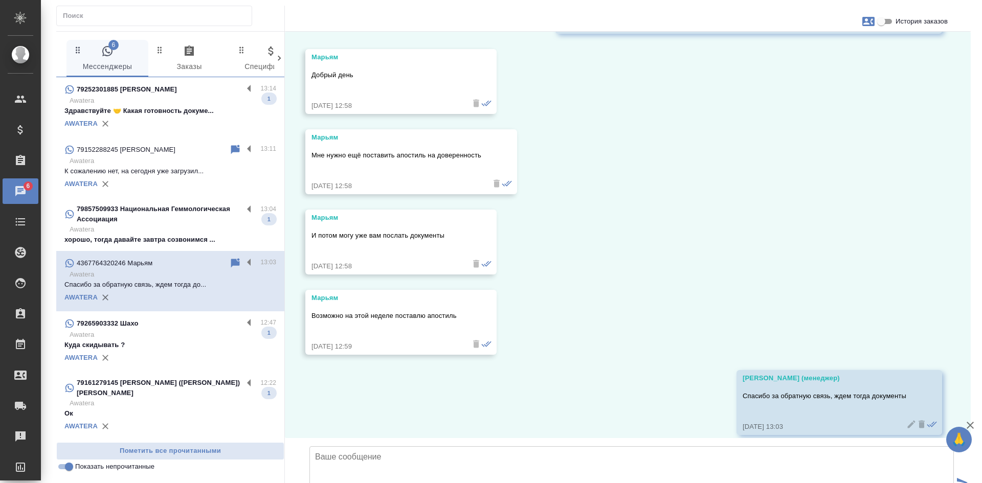
scroll to position [5683, 0]
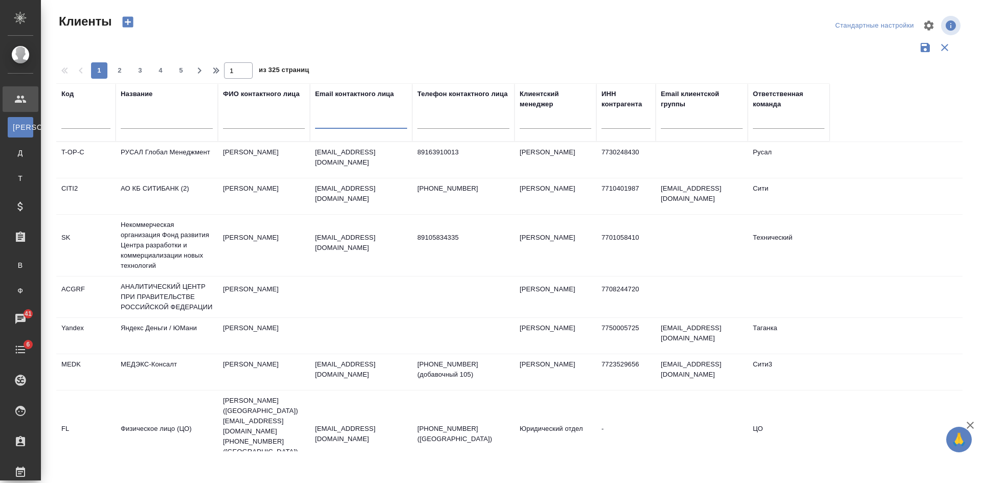
select select "RU"
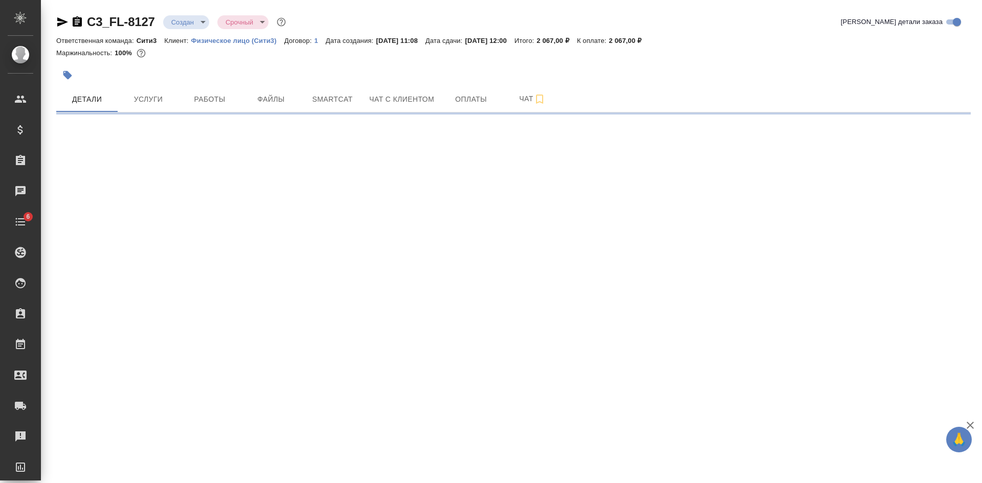
click at [59, 18] on icon "button" at bounding box center [62, 21] width 11 height 9
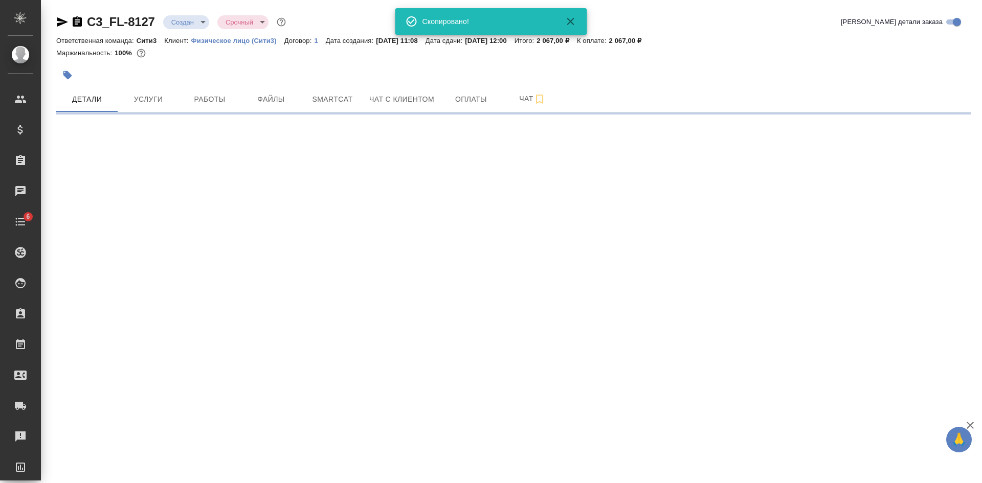
select select "RU"
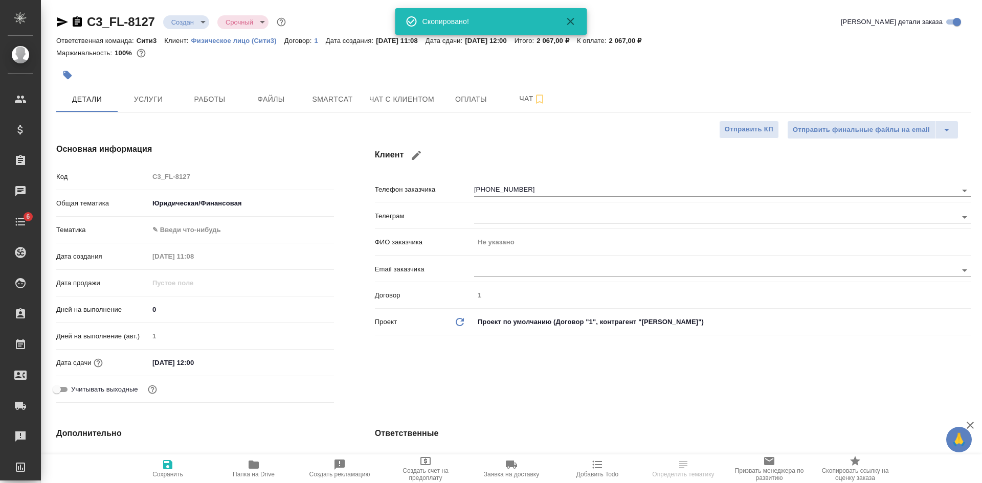
type textarea "x"
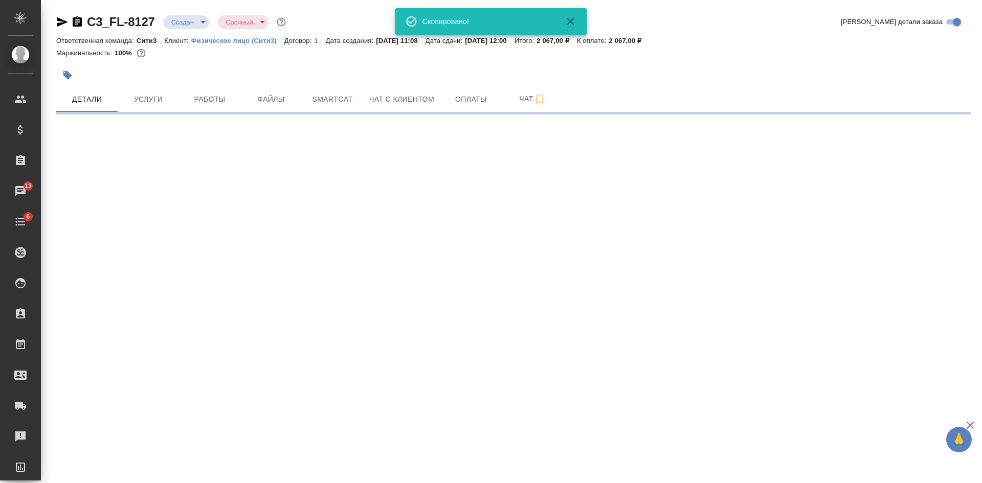
select select "RU"
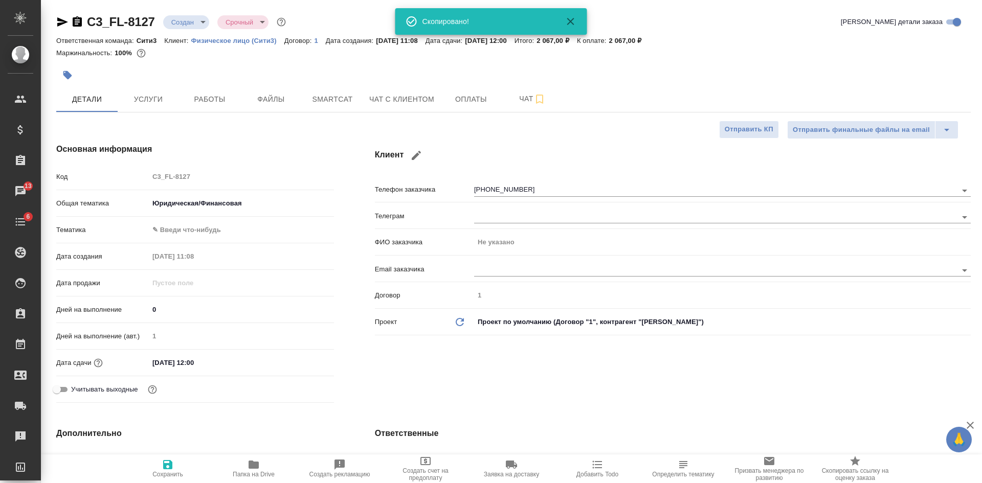
type textarea "x"
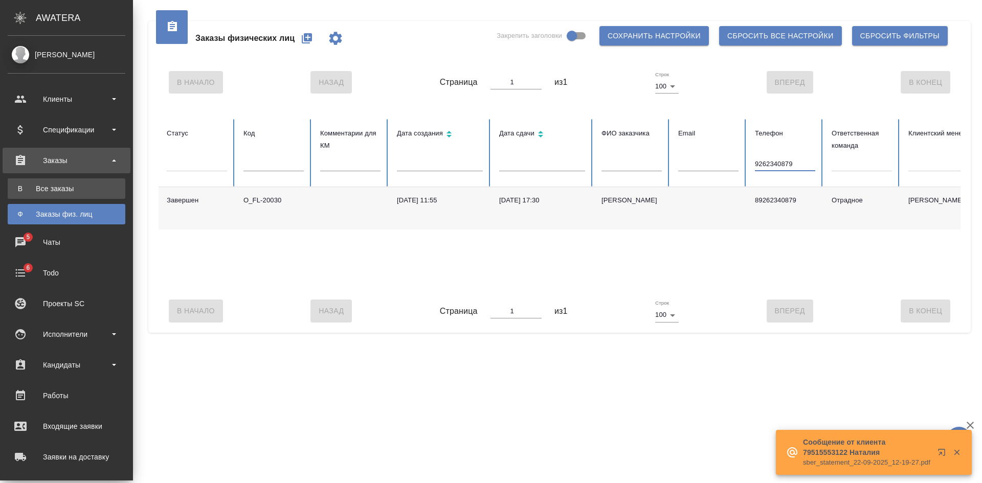
click at [50, 192] on div "Все заказы" at bounding box center [66, 189] width 107 height 10
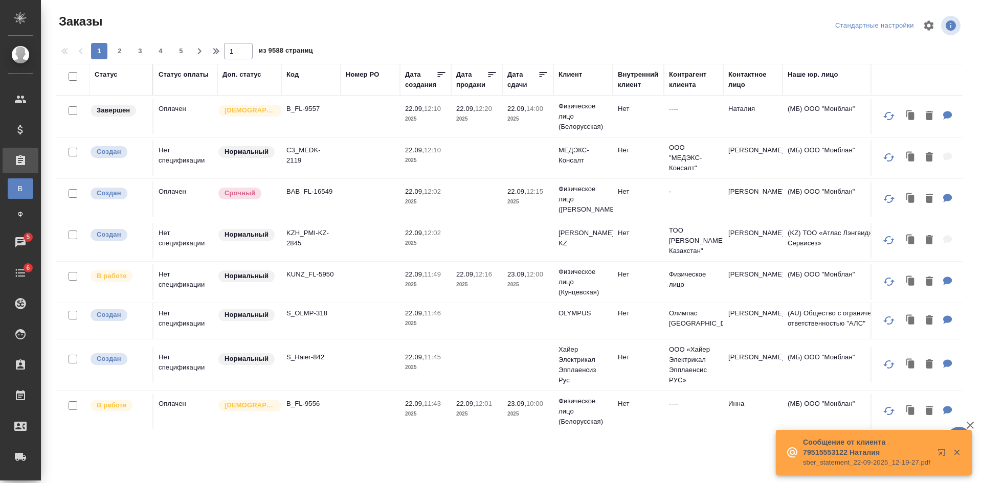
click at [296, 73] on div "Код" at bounding box center [292, 75] width 12 height 10
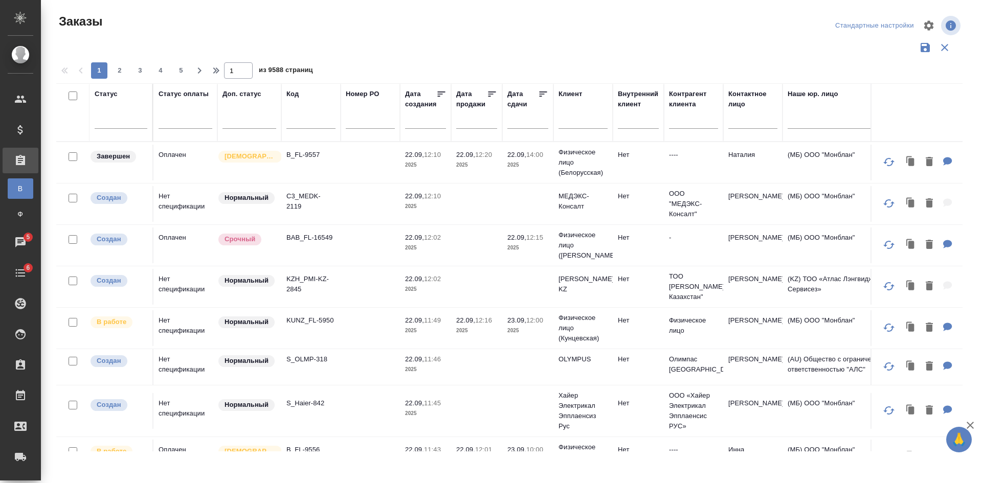
click at [306, 116] on input "text" at bounding box center [310, 122] width 49 height 13
paste input "S_VLF-6_1"
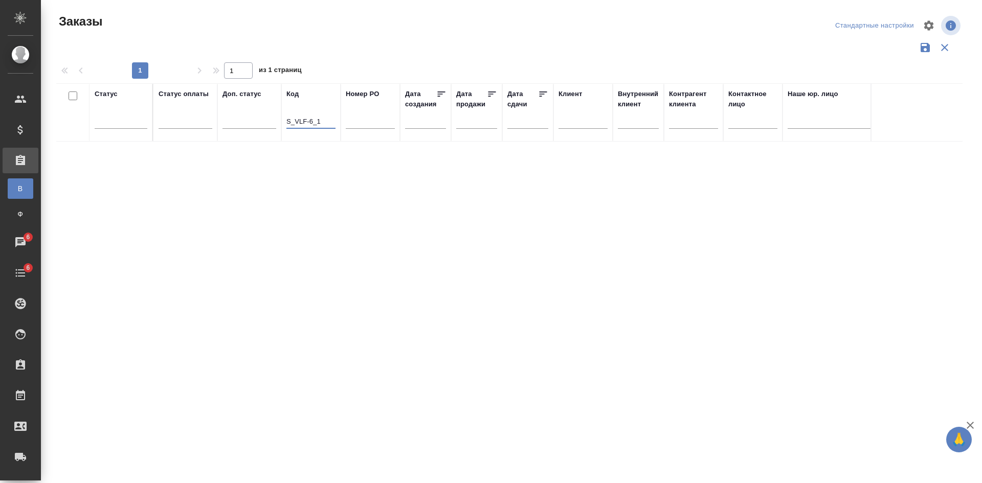
click at [311, 119] on input "S_VLF-6_1" at bounding box center [310, 122] width 49 height 13
click at [329, 122] on input "S_VLF-6_1" at bounding box center [310, 122] width 49 height 13
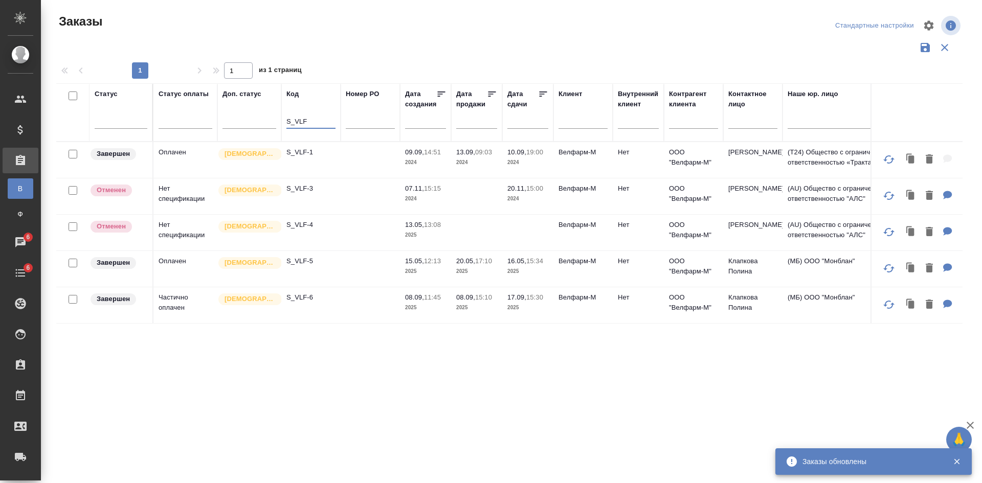
type input "S_VLF"
click at [784, 167] on td "(T24) Общество с ограниченной ответственностью «Трактат24»" at bounding box center [843, 160] width 123 height 36
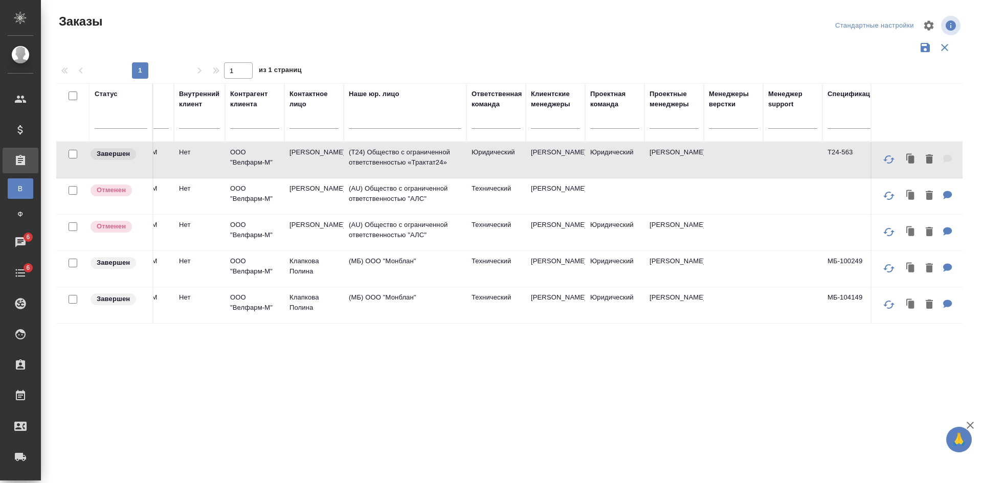
scroll to position [0, 450]
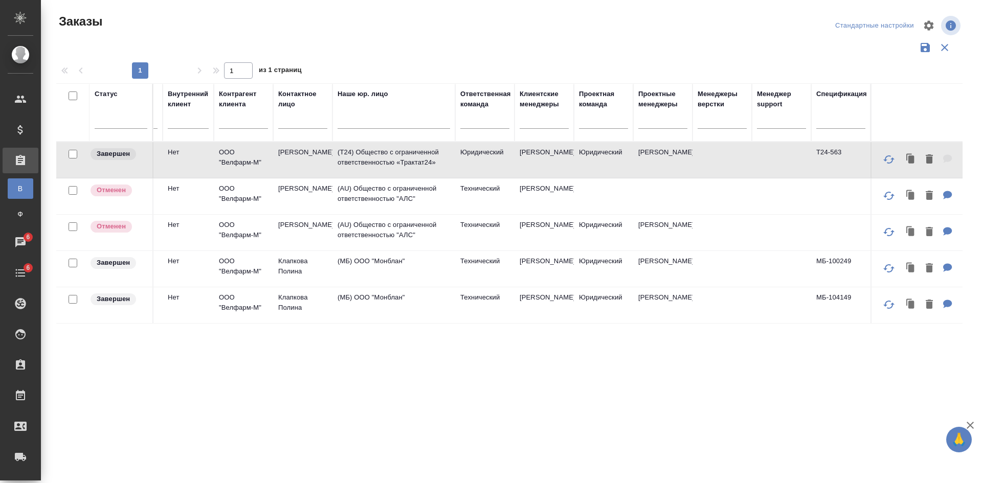
click at [281, 157] on td "Ратникова Екатерина" at bounding box center [302, 160] width 59 height 36
click at [234, 155] on p "ООО "Велфарм-М"" at bounding box center [243, 157] width 49 height 20
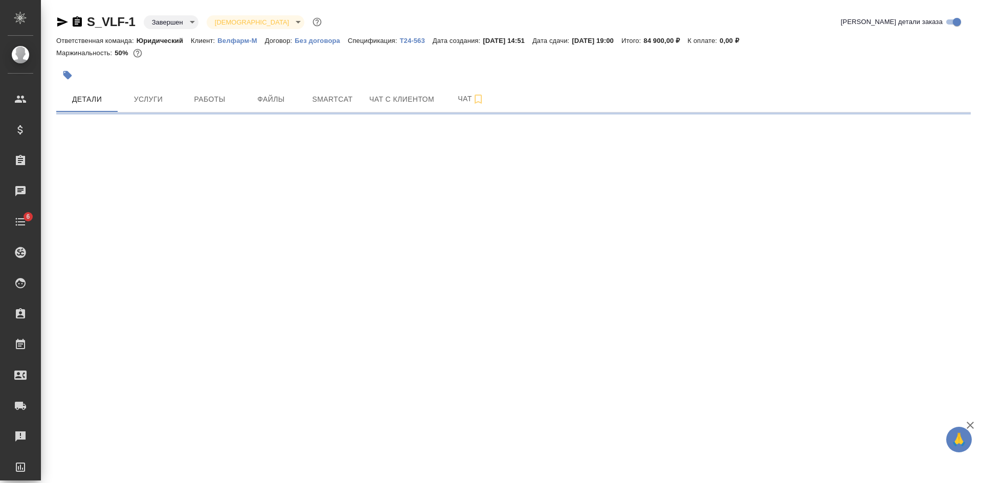
select select "RU"
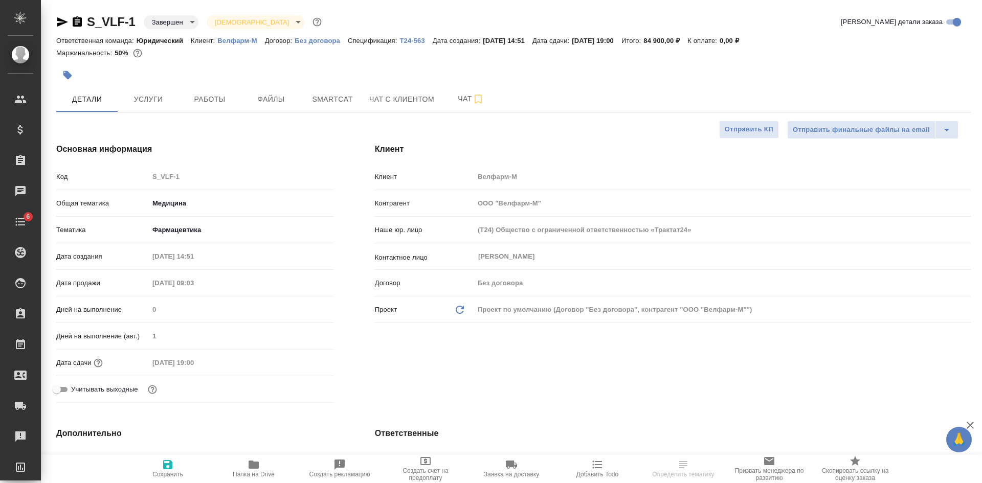
type textarea "x"
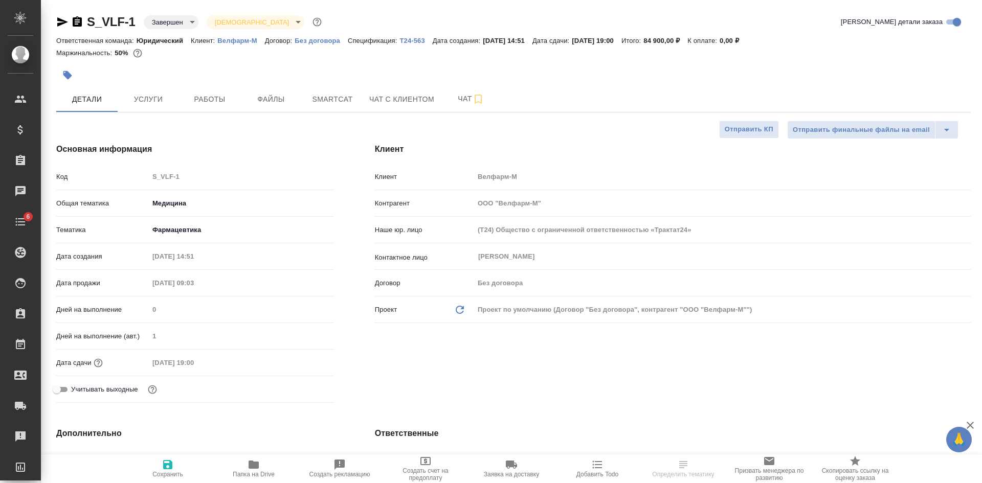
type textarea "x"
click at [250, 39] on p "Велфарм-М" at bounding box center [240, 41] width 47 height 8
type textarea "x"
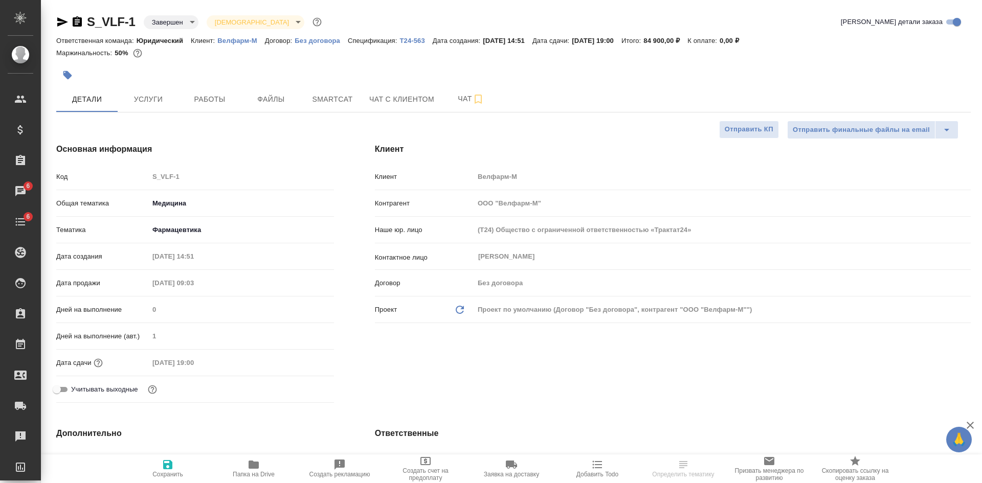
select select "RU"
type textarea "x"
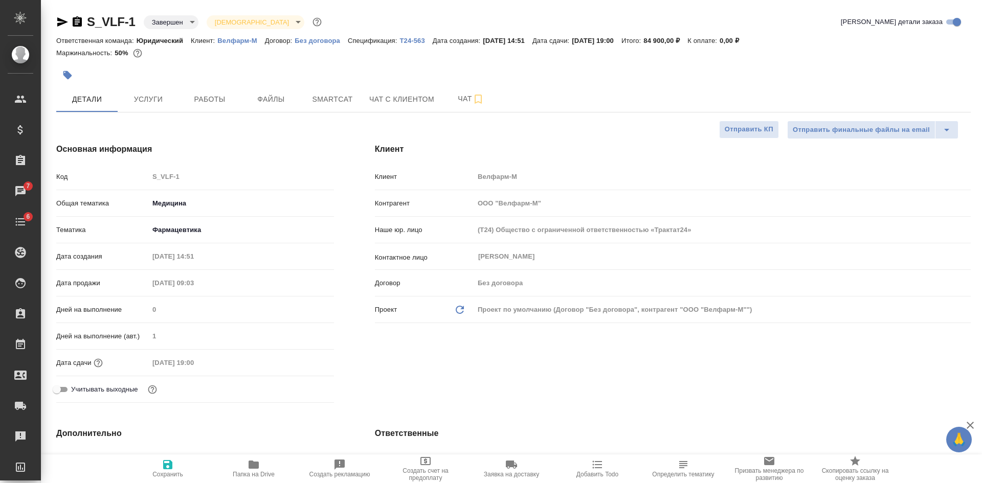
type textarea "x"
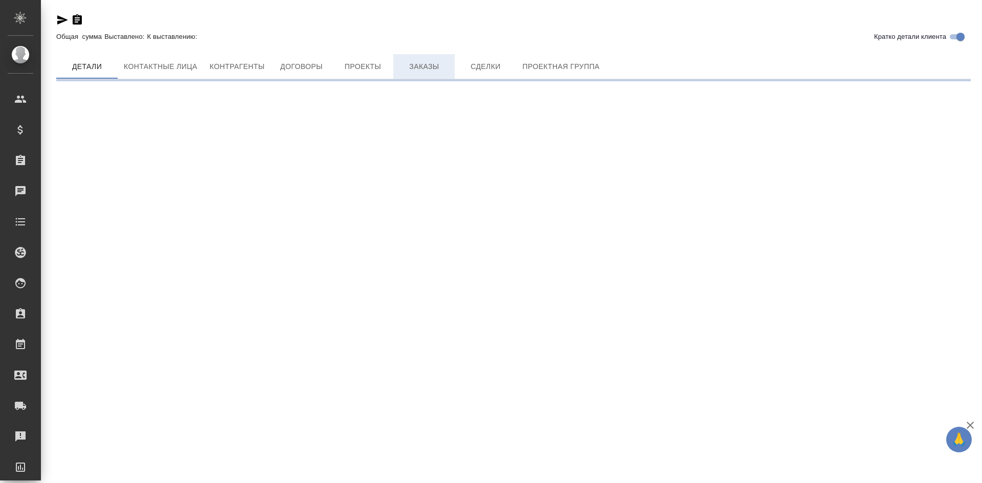
click at [429, 63] on span "Заказы" at bounding box center [423, 66] width 49 height 13
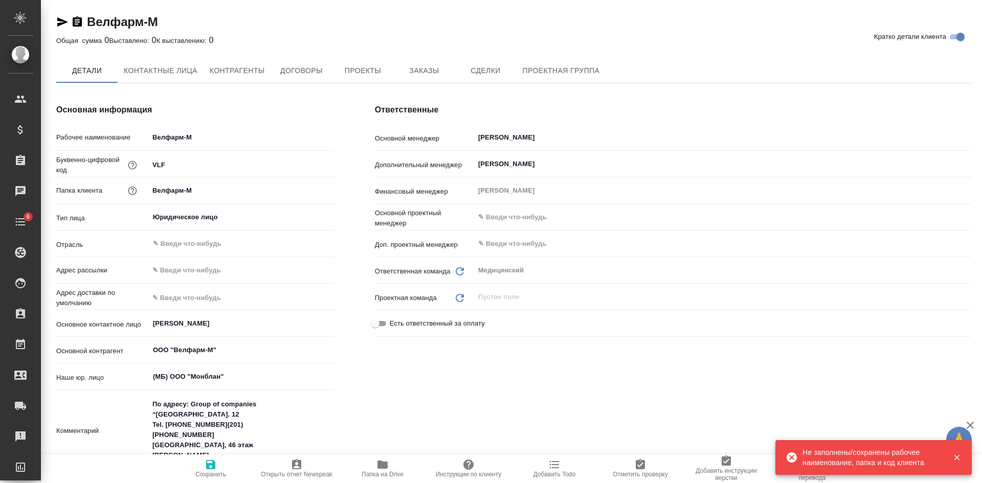
type textarea "x"
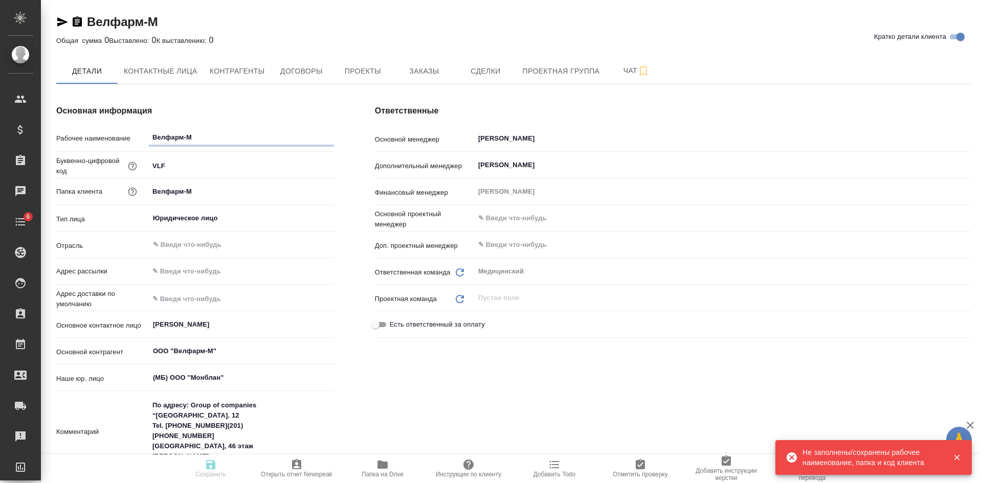
type textarea "x"
click at [412, 73] on span "Заказы" at bounding box center [423, 71] width 49 height 13
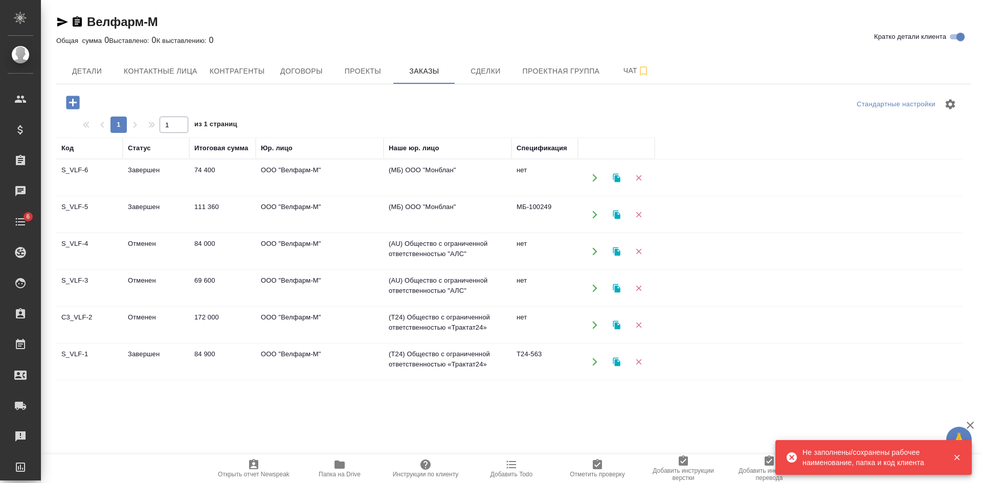
click at [73, 176] on td "S_VLF-6" at bounding box center [89, 178] width 66 height 36
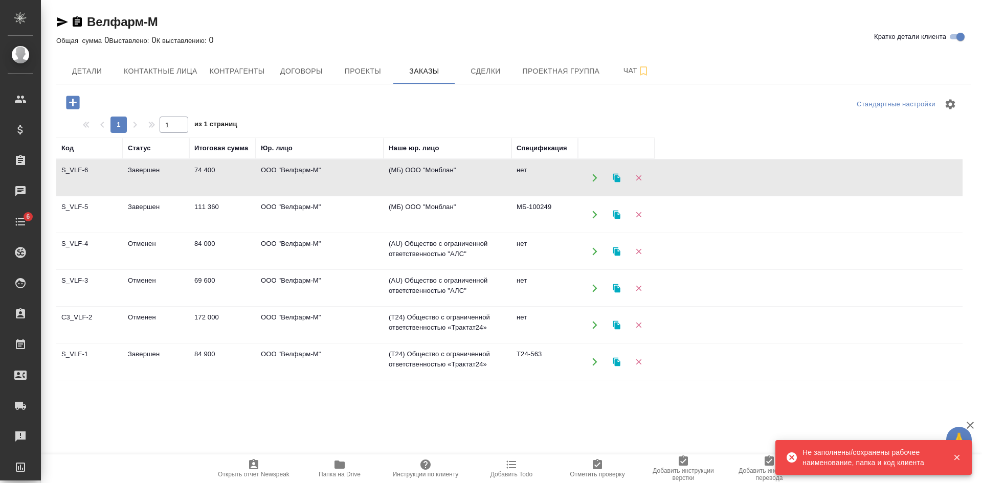
click at [72, 175] on td "S_VLF-6" at bounding box center [89, 178] width 66 height 36
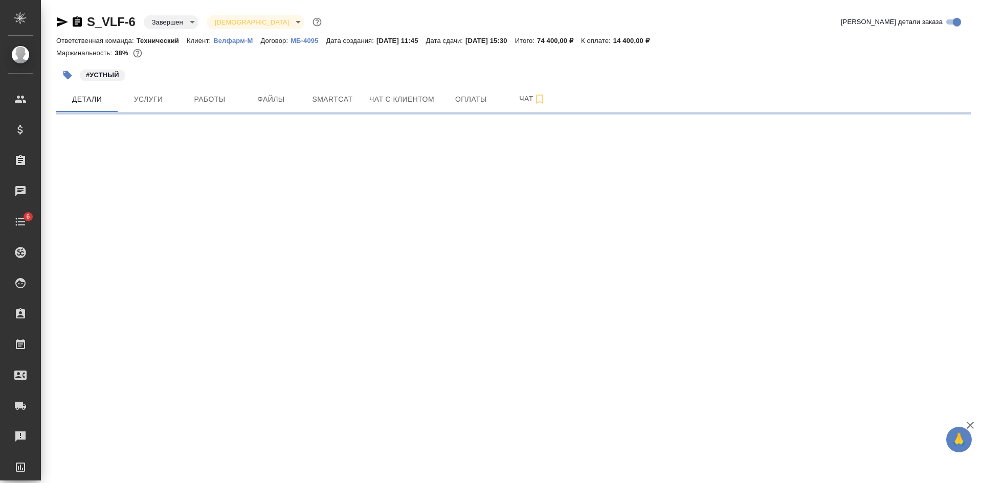
select select "RU"
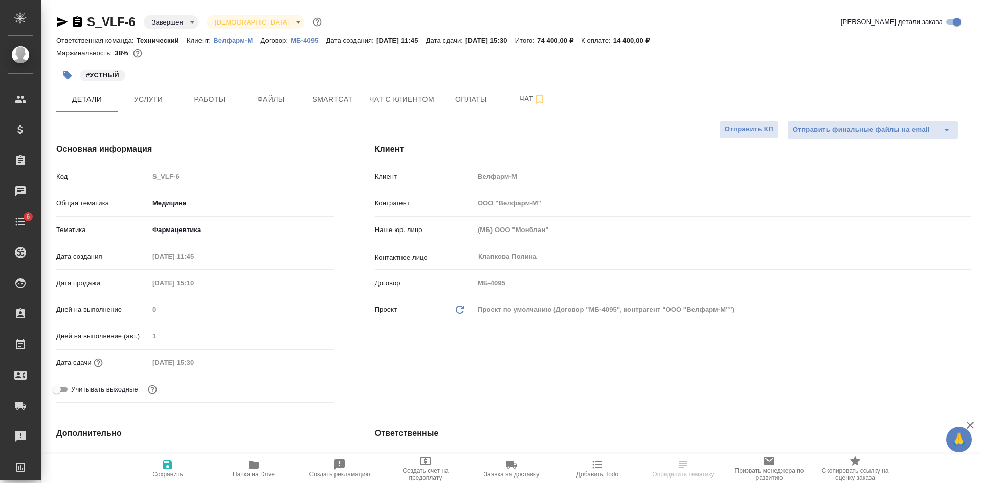
type textarea "x"
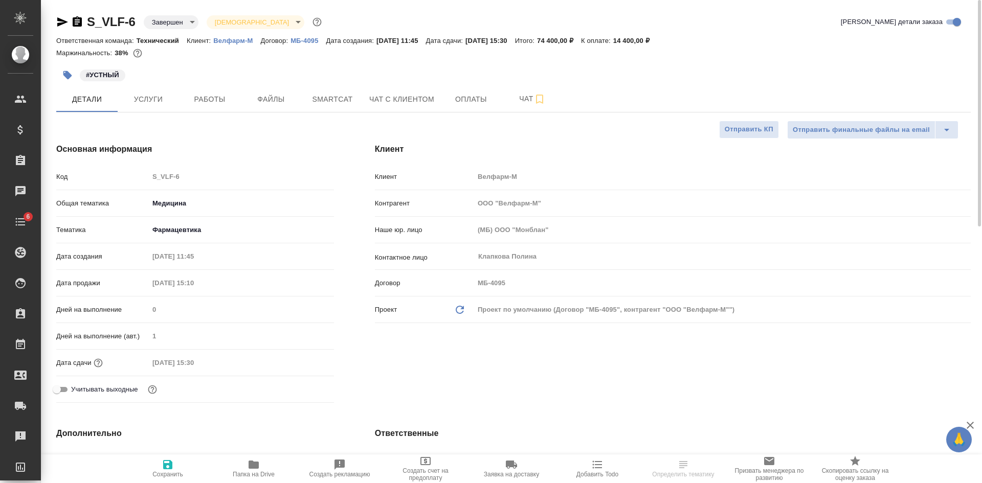
type textarea "x"
select select "RU"
type textarea "x"
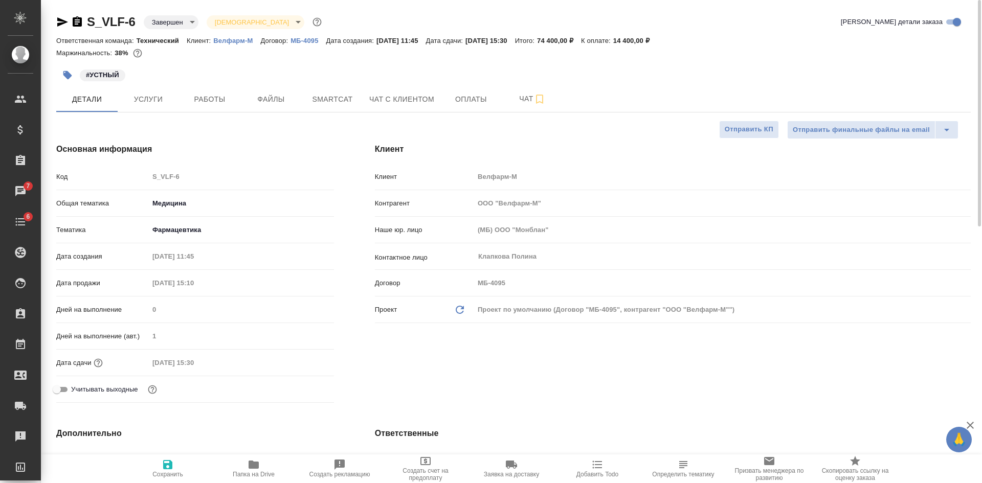
type textarea "x"
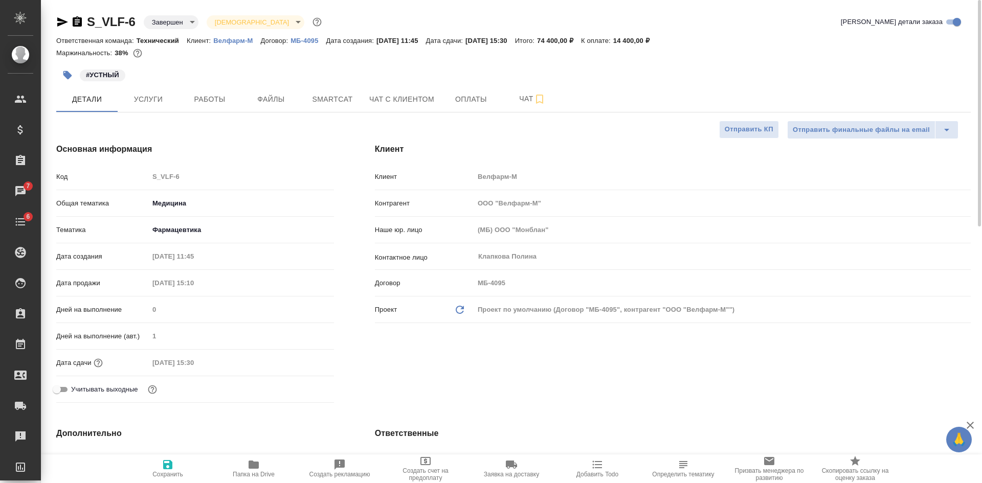
type textarea "x"
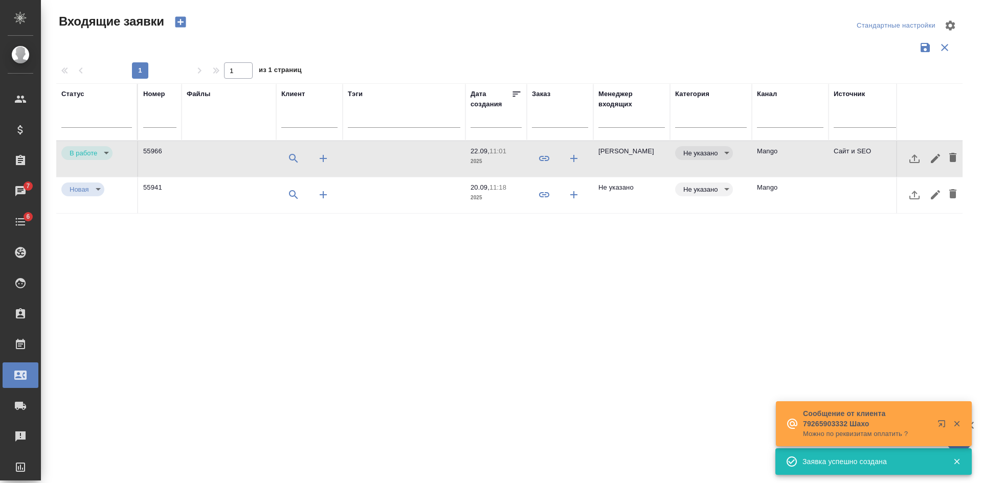
select select "RU"
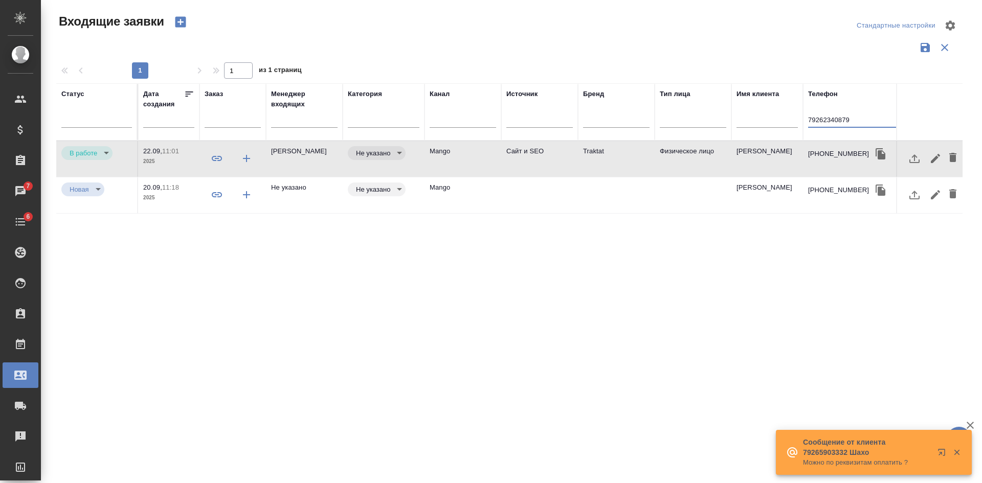
drag, startPoint x: 857, startPoint y: 123, endPoint x: 655, endPoint y: 116, distance: 202.6
click at [673, 116] on tr "Статус Номер Файлы Клиент Тэги Дата создания Заказ Менеджер входящих Категория …" at bounding box center [404, 111] width 1350 height 57
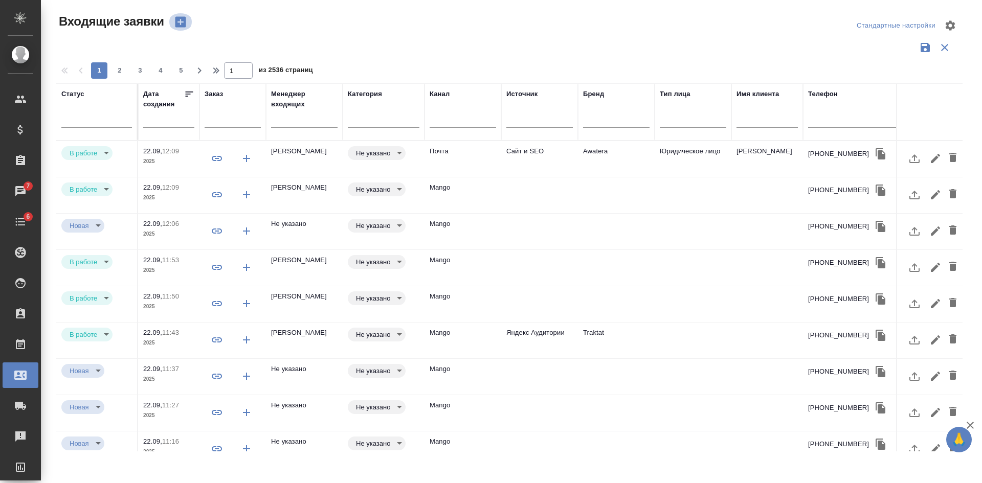
click at [181, 21] on icon "button" at bounding box center [180, 22] width 14 height 14
select select "RU"
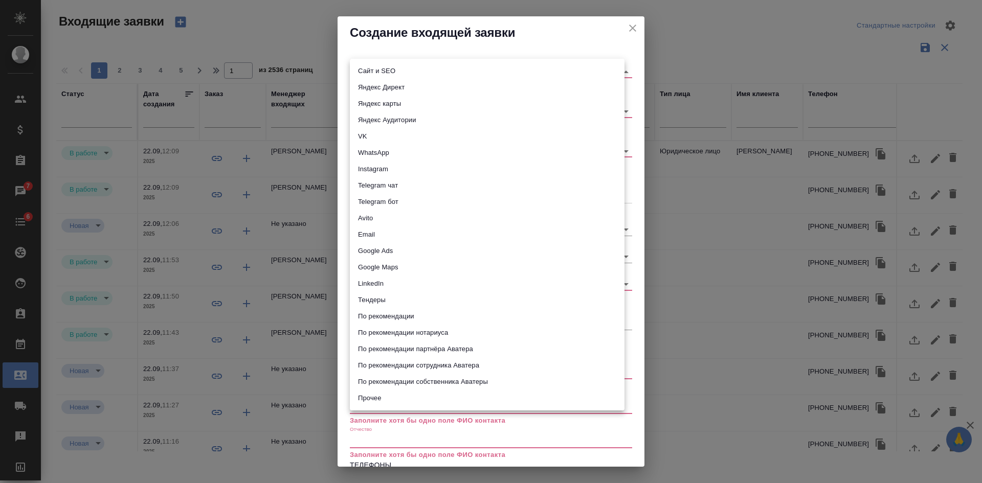
click at [368, 74] on body "🙏 .cls-1 fill:#fff; AWATERA Kasatkina Aleksandra Клиенты Спецификации Заказы 7 …" at bounding box center [491, 241] width 982 height 483
click at [368, 74] on li "Сайт и SEO" at bounding box center [487, 71] width 275 height 16
type input "seo"
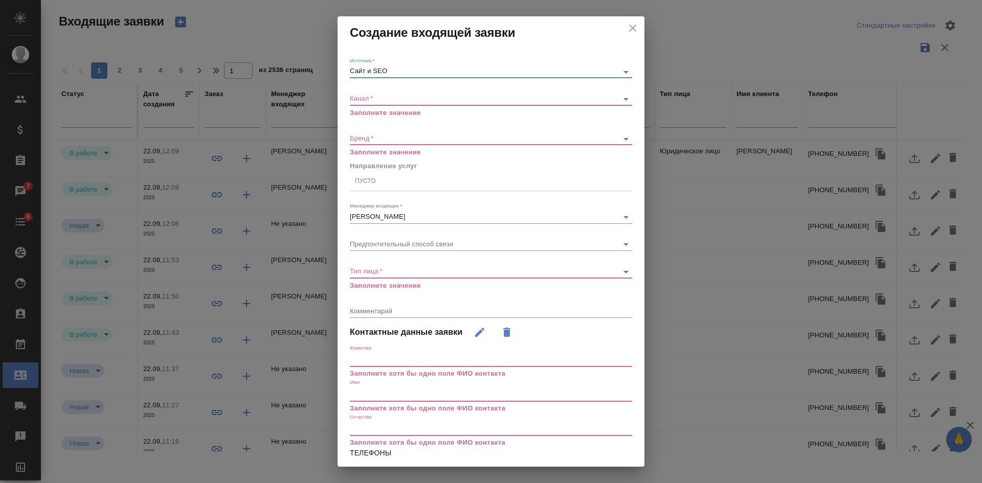
click at [365, 104] on div "​" at bounding box center [491, 99] width 282 height 13
click at [359, 99] on body "🙏 .cls-1 fill:#fff; AWATERA Kasatkina Aleksandra Клиенты Спецификации Заказы 7 …" at bounding box center [491, 241] width 982 height 483
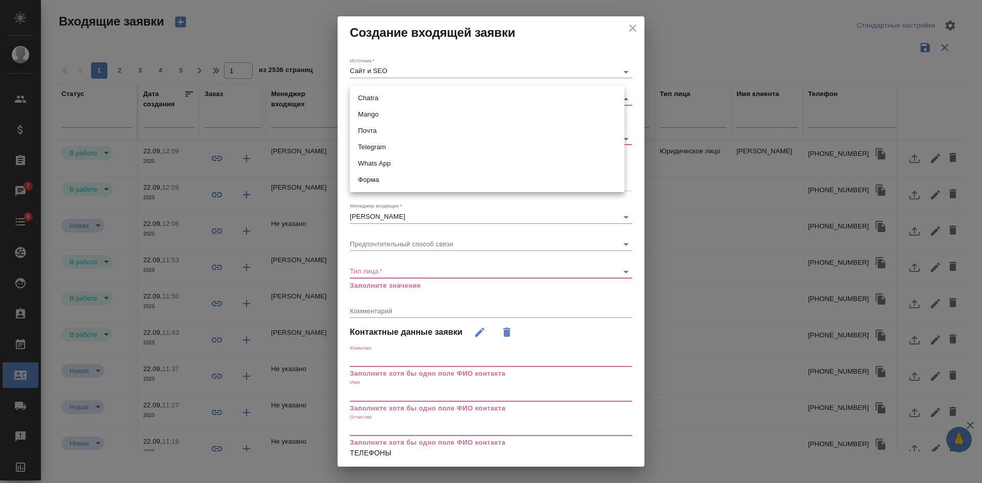
click at [369, 100] on li "Chatra" at bounding box center [487, 98] width 275 height 16
type input "636e3af525d34d44ee8ac032"
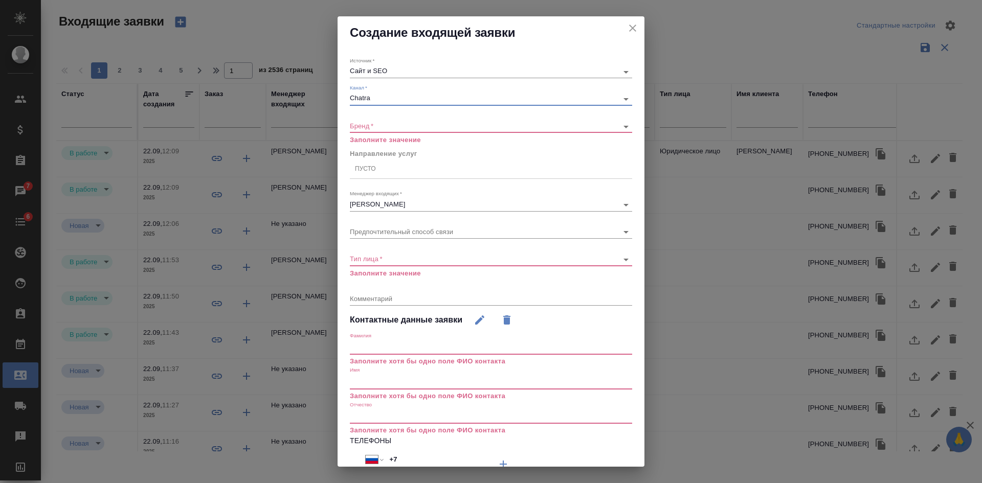
click at [365, 124] on body "🙏 .cls-1 fill:#fff; AWATERA Kasatkina Aleksandra Клиенты Спецификации Заказы 7 …" at bounding box center [491, 241] width 982 height 483
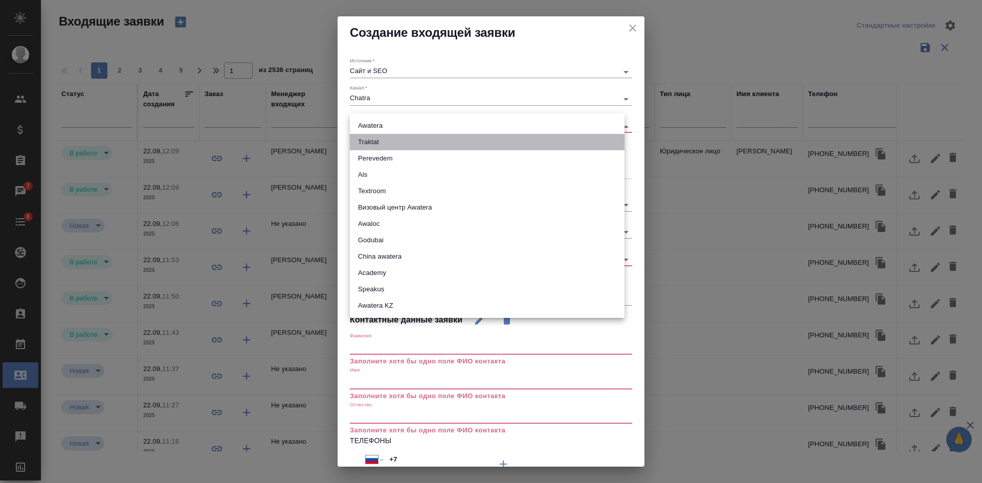
click at [367, 145] on li "Traktat" at bounding box center [487, 142] width 275 height 16
type input "traktat"
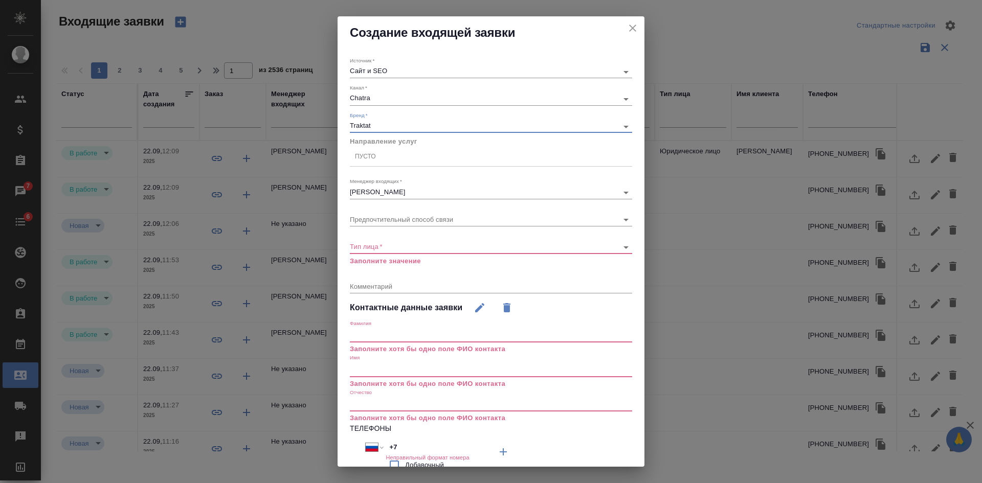
click at [363, 157] on div "Пусто" at bounding box center [365, 156] width 21 height 9
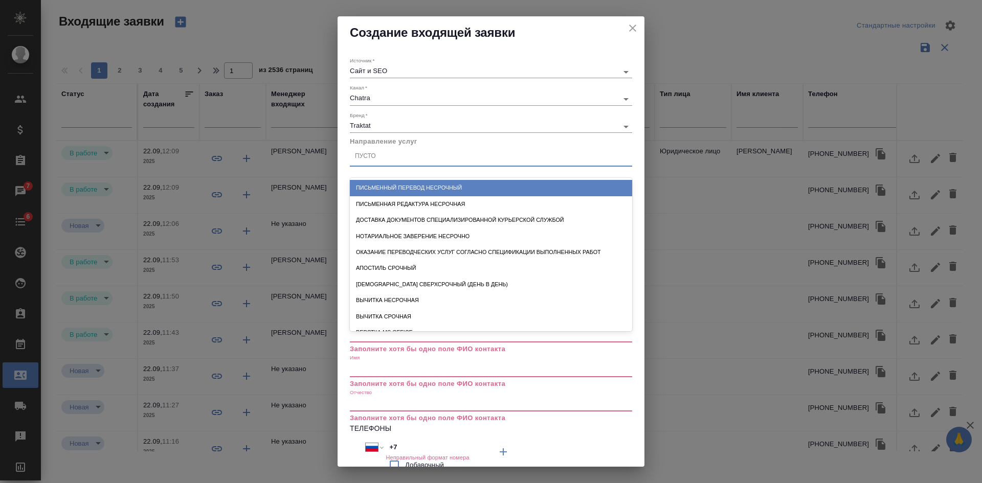
click at [380, 180] on div "Письменный перевод несрочный" at bounding box center [491, 188] width 282 height 16
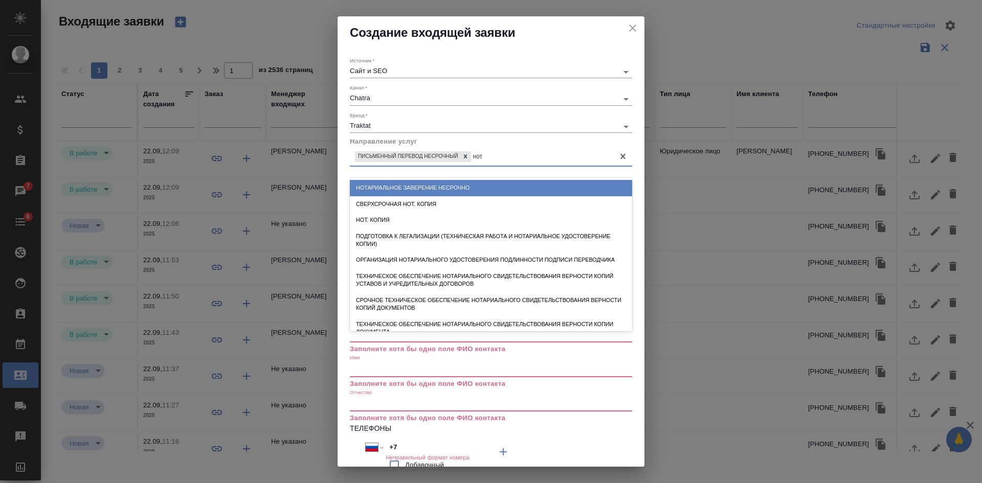
type input "нота"
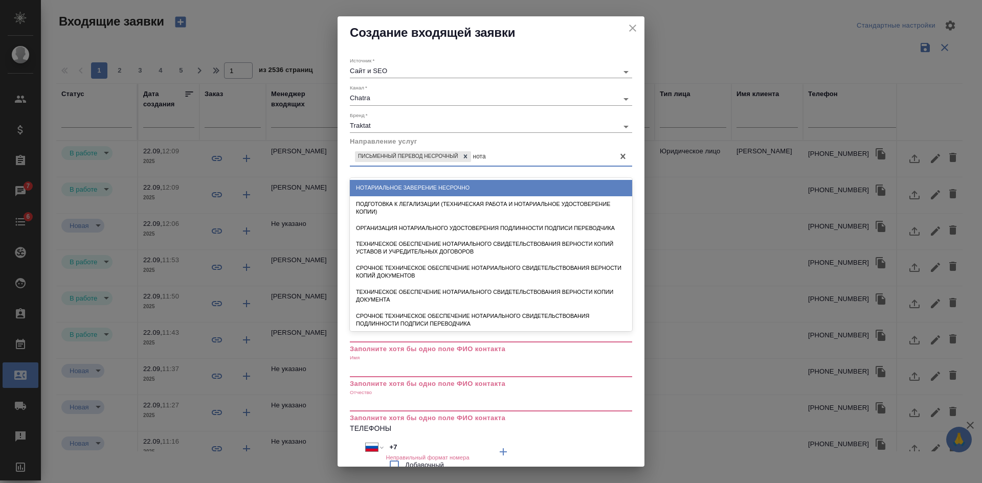
click at [411, 185] on div "Нотариальное заверение несрочно" at bounding box center [491, 188] width 282 height 16
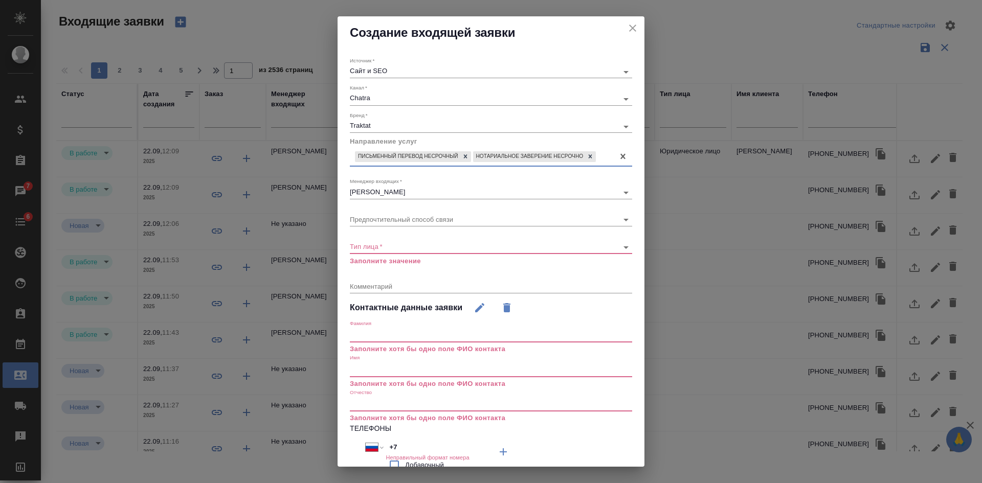
click at [370, 241] on div "​" at bounding box center [491, 247] width 282 height 13
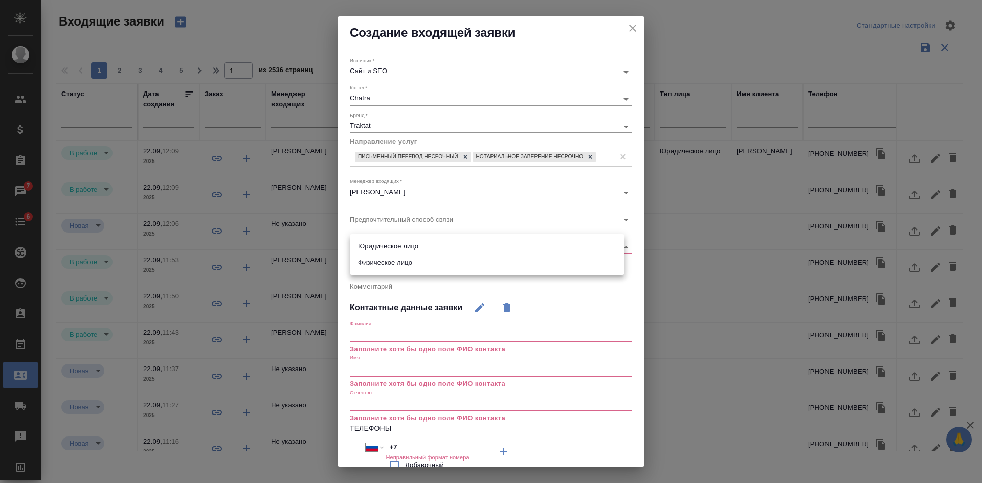
click at [369, 248] on body "🙏 .cls-1 fill:#fff; AWATERA Kasatkina Aleksandra Клиенты Спецификации Заказы 7 …" at bounding box center [491, 241] width 982 height 483
drag, startPoint x: 370, startPoint y: 260, endPoint x: 370, endPoint y: 267, distance: 7.2
click at [370, 260] on li "Физическое лицо" at bounding box center [487, 263] width 275 height 16
type input "private"
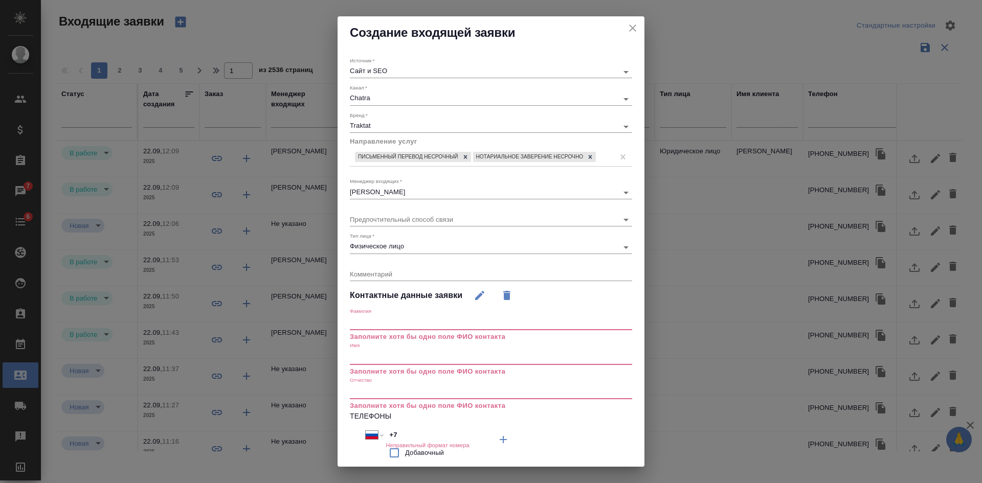
click at [369, 352] on input "text" at bounding box center [491, 357] width 282 height 14
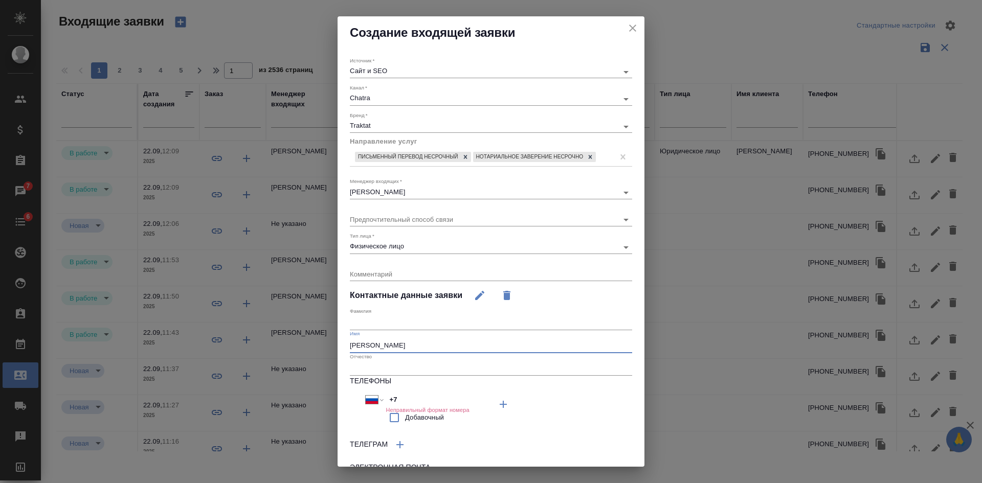
type input "Евгения"
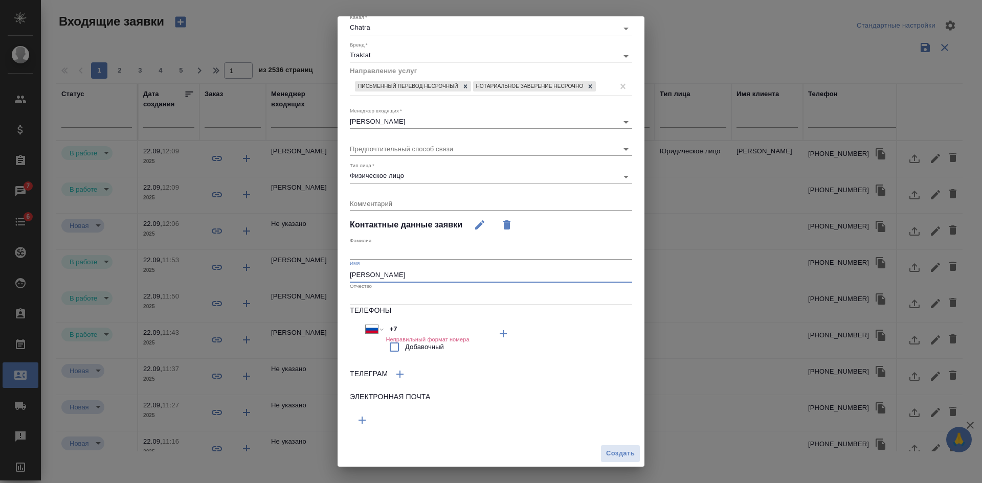
click at [364, 418] on icon "button" at bounding box center [362, 420] width 12 height 12
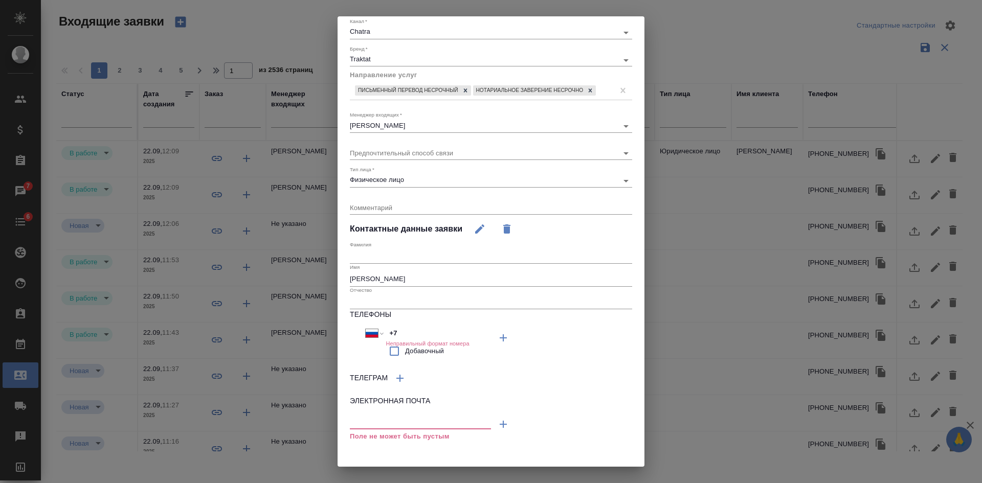
click at [364, 419] on input "text" at bounding box center [420, 422] width 141 height 13
paste input "evgenia-mezzo@yandex.ru"
type input "evgenia-mezzo@yandex.ru"
click at [414, 337] on input "+7" at bounding box center [429, 333] width 89 height 15
type input "+"
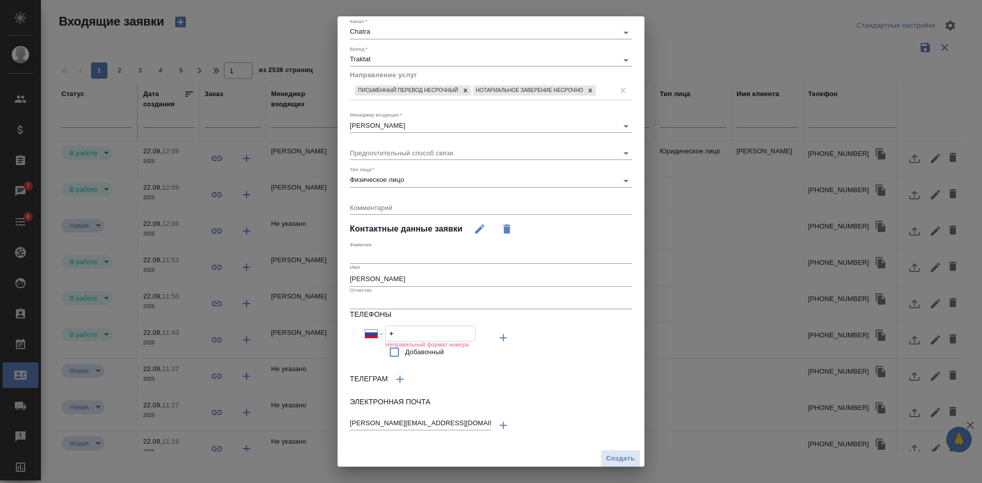
select select "ZZ"
paste input "+7 903 548 41 99"
select select "RU"
type input "+7 903 548 41 99"
click at [377, 208] on textarea at bounding box center [491, 207] width 282 height 8
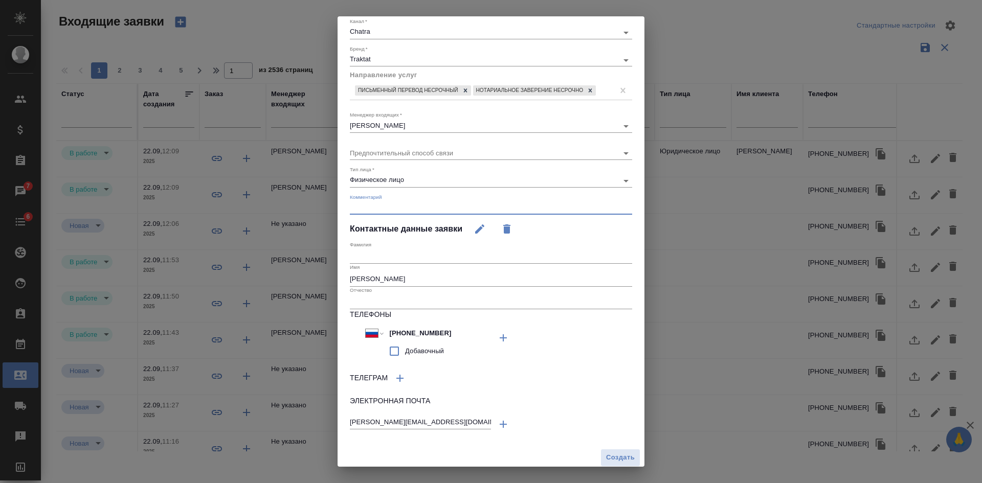
paste textarea "Перевод на русский язык. Необходимо заверить нотариально."
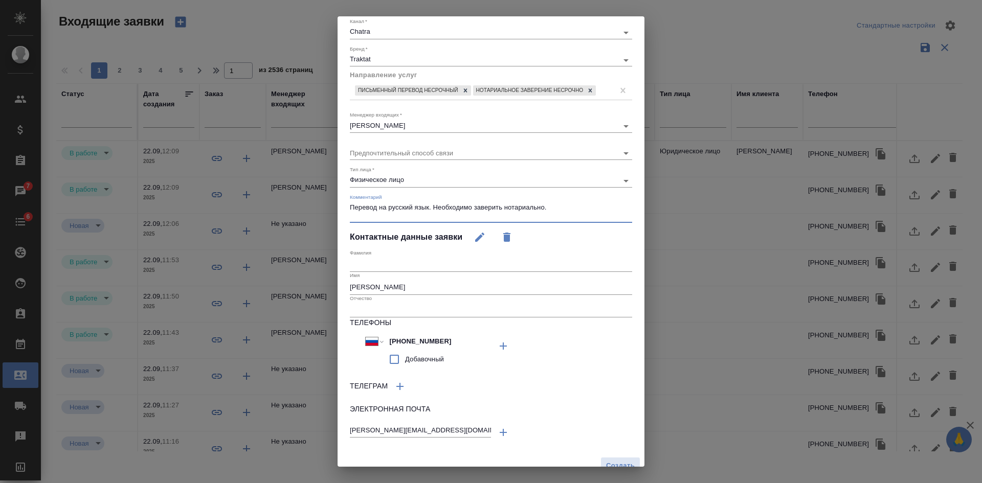
click at [565, 208] on textarea "Перевод на русский язык. Необходимо заверить нотариально." at bounding box center [491, 211] width 282 height 16
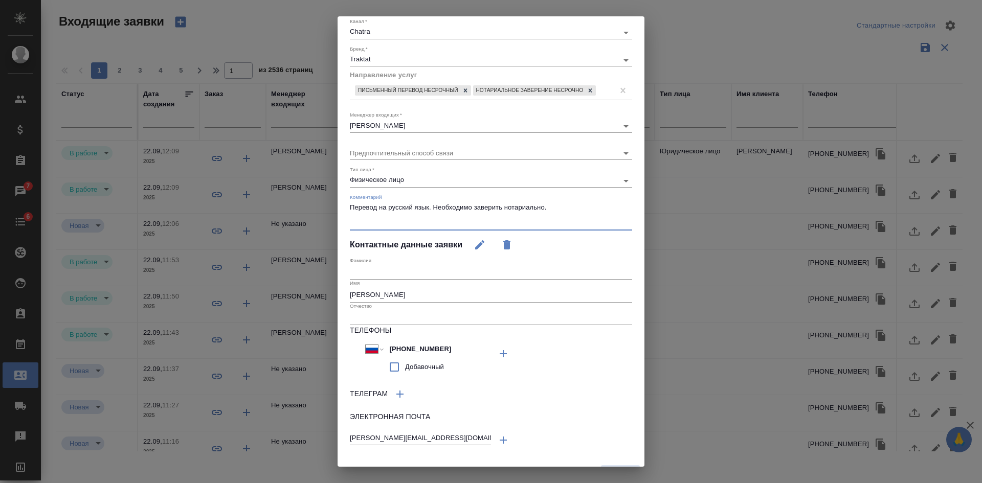
paste textarea "Метро Бутырская"
click at [544, 210] on textarea "Перевод на русский язык. Необходимо заверить нотариально. Метро Бутырская" at bounding box center [491, 215] width 282 height 24
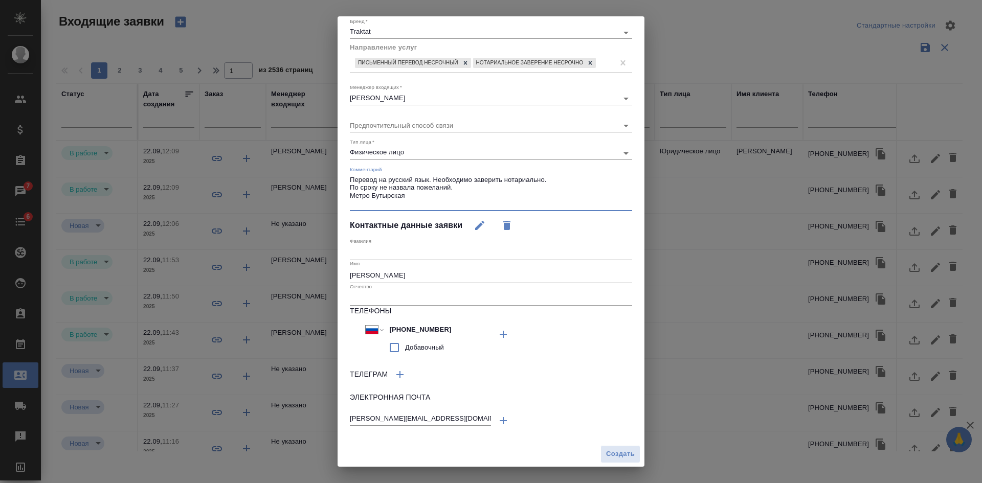
scroll to position [95, 0]
type textarea "Перевод на русский язык. Необходимо заверить нотариально. По сроку не назвала п…"
click at [610, 446] on button "Создать" at bounding box center [620, 454] width 40 height 18
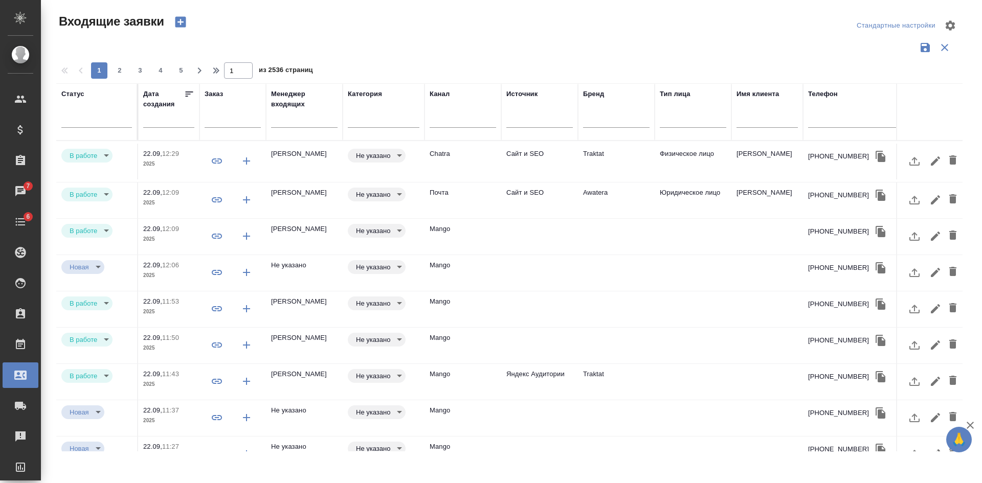
click at [574, 156] on td "Сайт и SEO" at bounding box center [539, 162] width 77 height 36
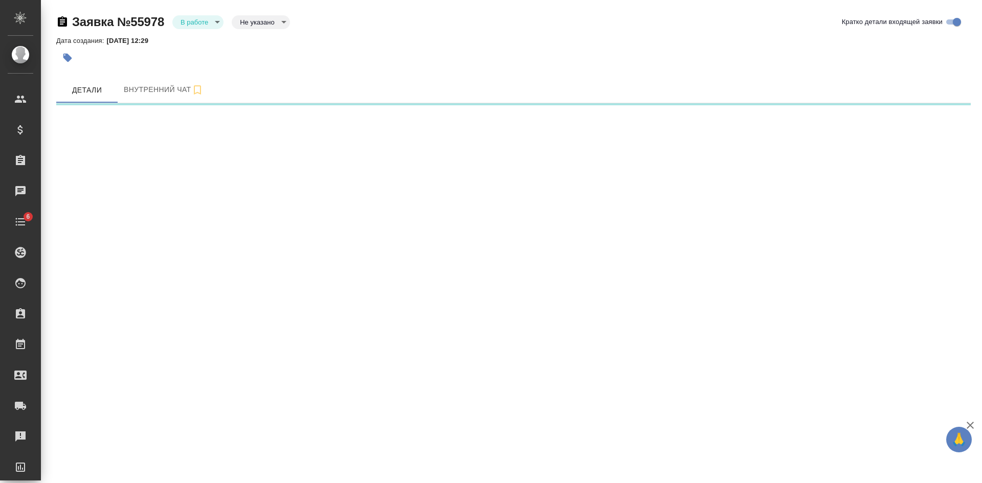
select select "RU"
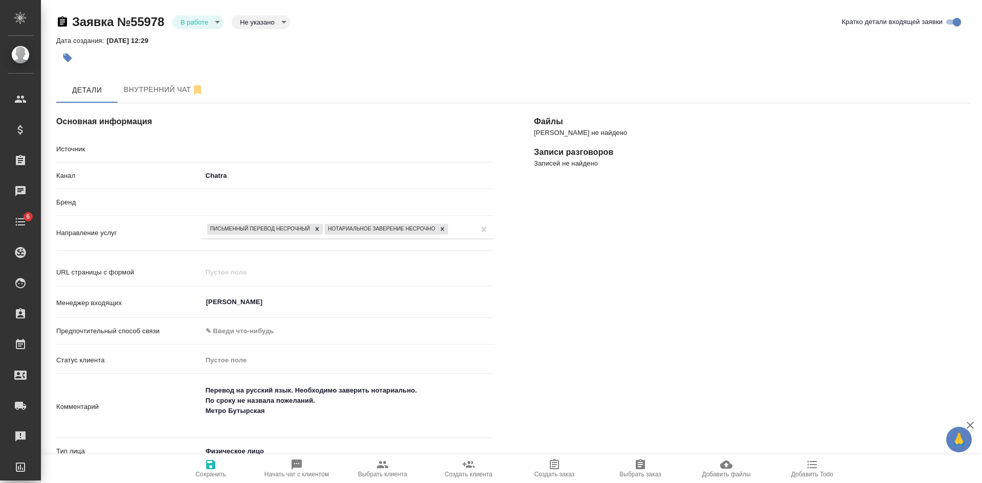
type textarea "x"
click at [258, 23] on body "🙏 .cls-1 fill:#fff; AWATERA [PERSON_NAME] Спецификации Заказы Чаты 6 Todo Проек…" at bounding box center [491, 241] width 982 height 483
click at [259, 40] on button "Целевая" at bounding box center [256, 38] width 33 height 11
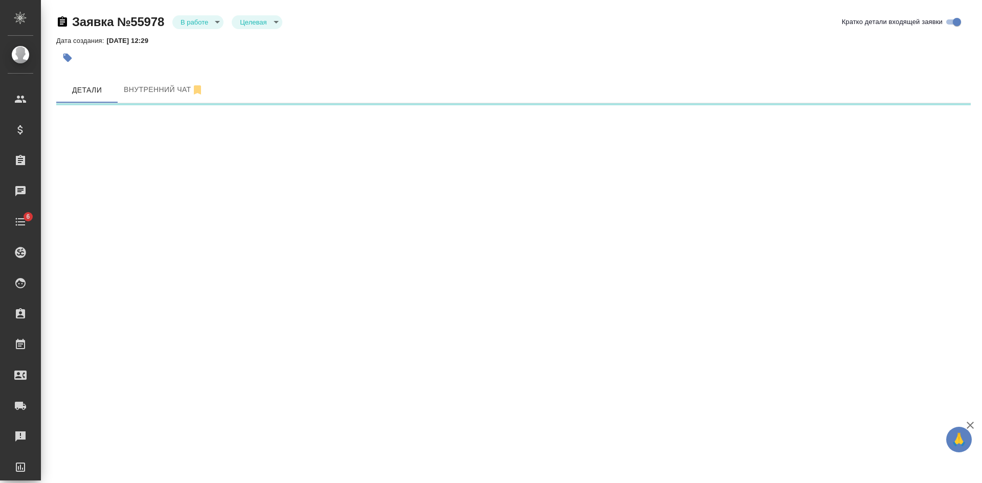
select select "RU"
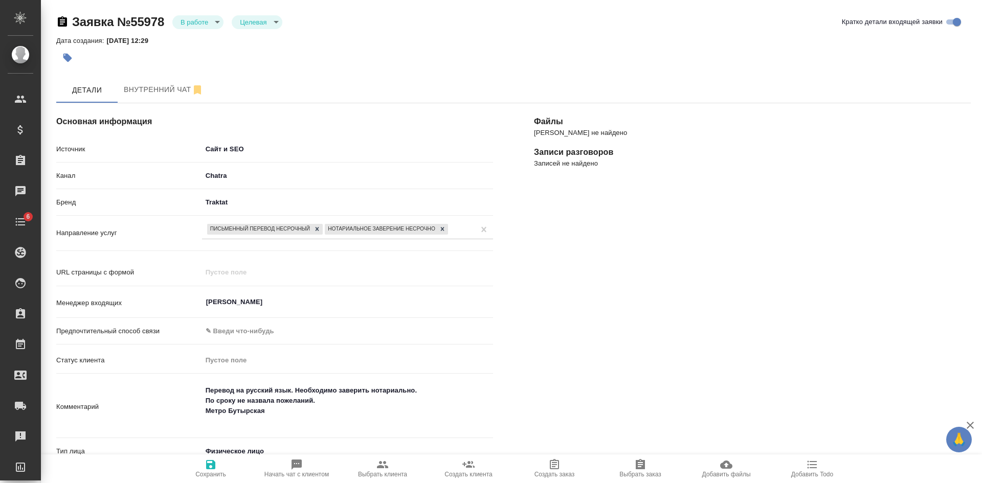
type textarea "x"
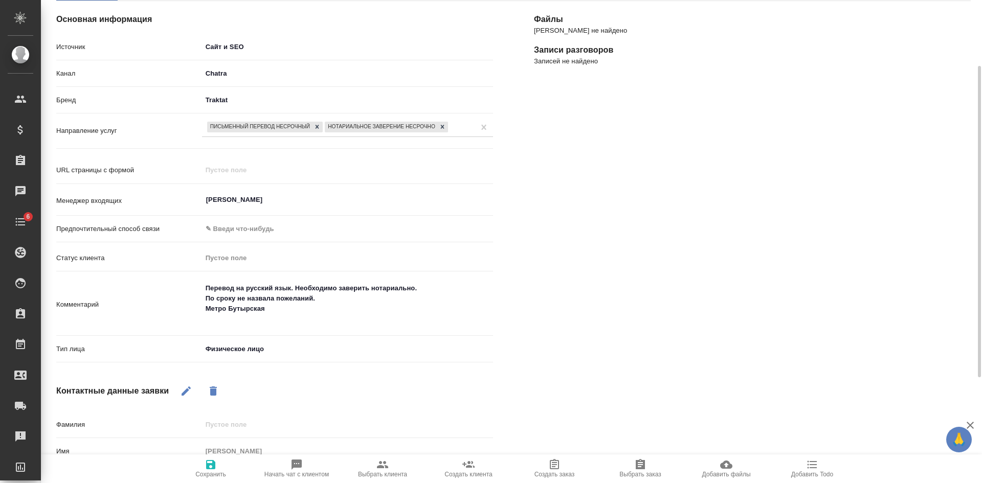
click at [216, 468] on icon "button" at bounding box center [211, 465] width 12 height 12
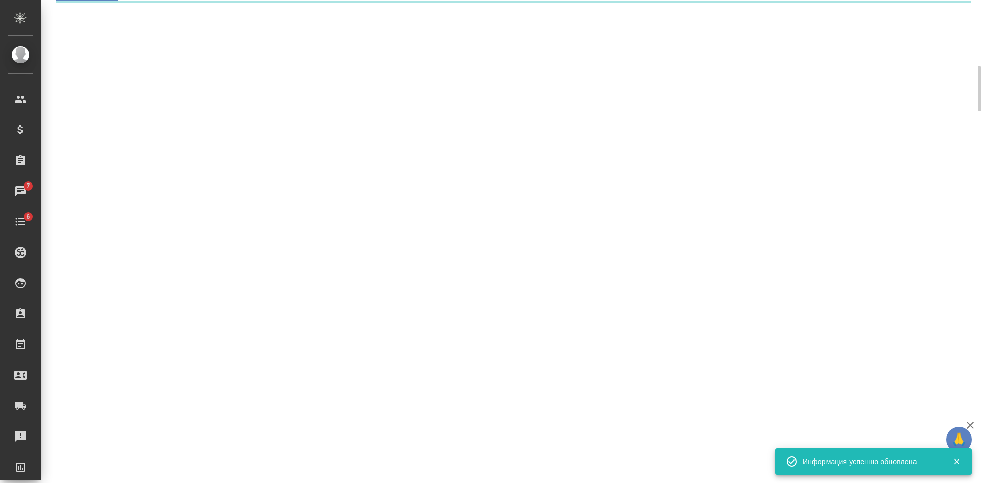
select select "RU"
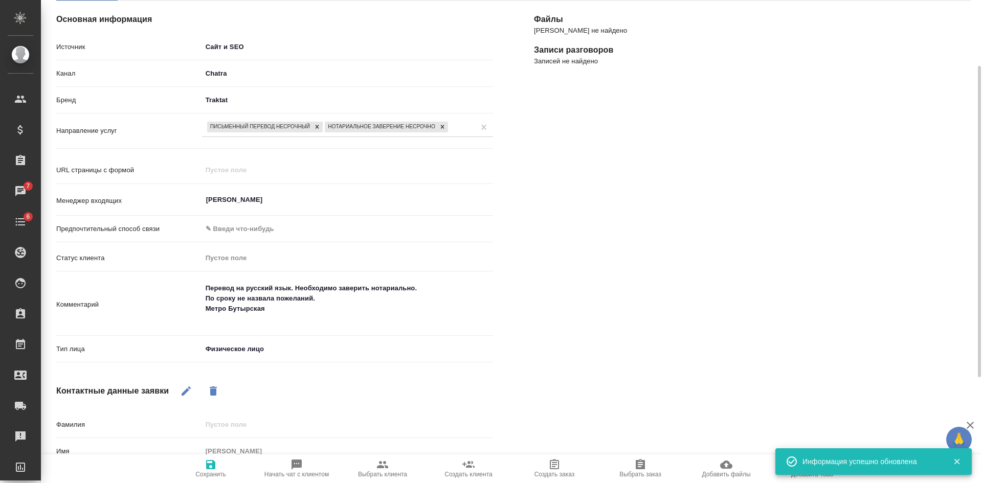
click at [393, 468] on span "Выбрать клиента" at bounding box center [383, 468] width 74 height 19
type textarea "x"
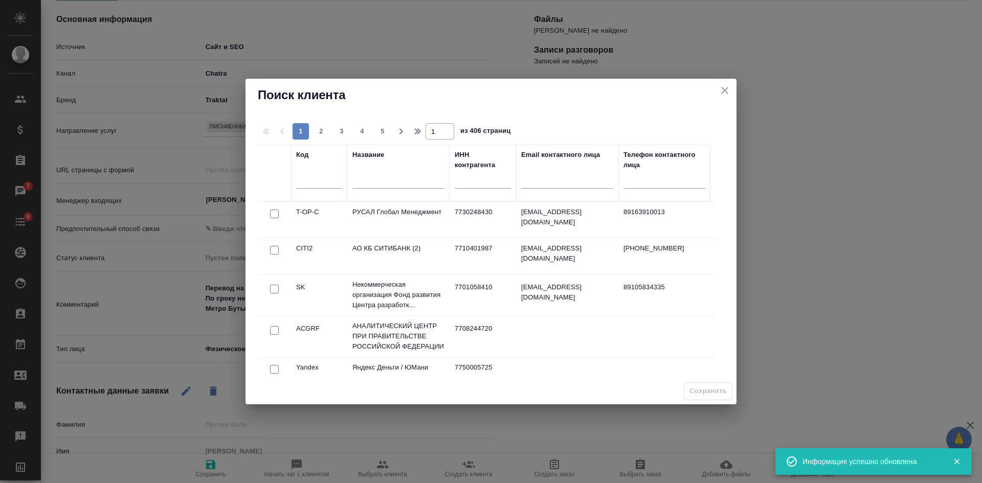
click at [386, 178] on input "text" at bounding box center [398, 181] width 92 height 13
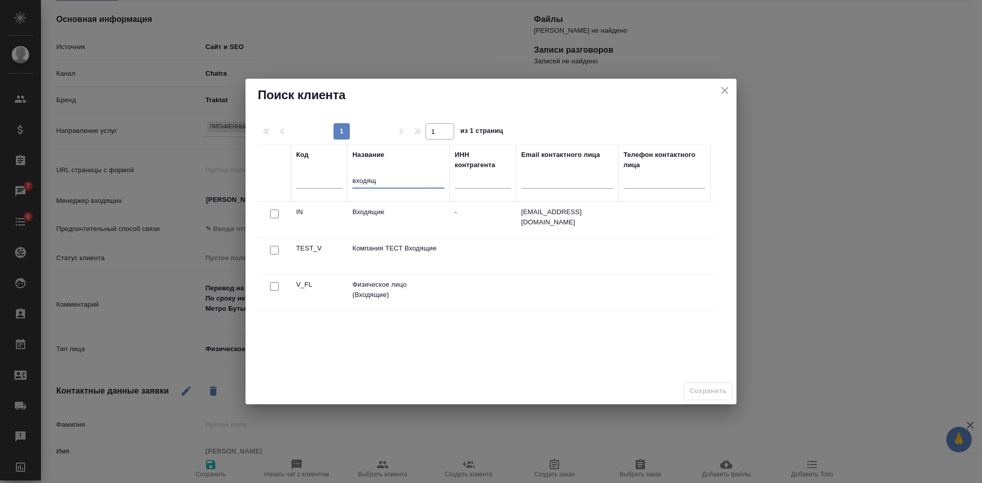
type input "входящ"
click at [277, 284] on input "checkbox" at bounding box center [274, 286] width 9 height 9
checkbox input "true"
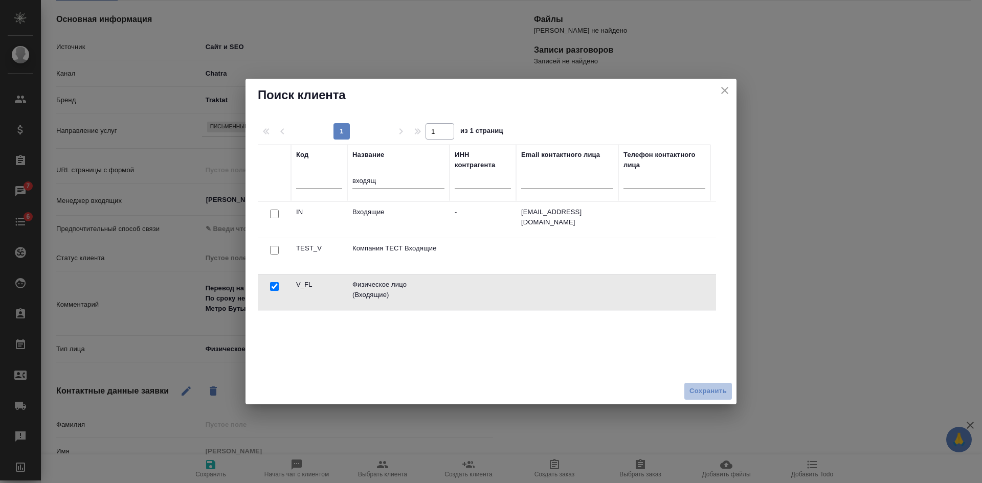
click at [699, 388] on span "Сохранить" at bounding box center [707, 391] width 37 height 12
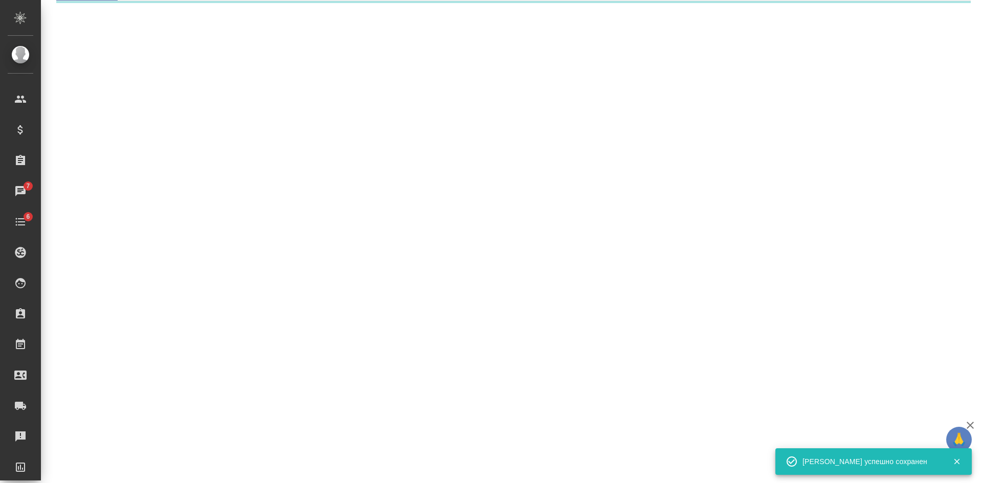
select select "RU"
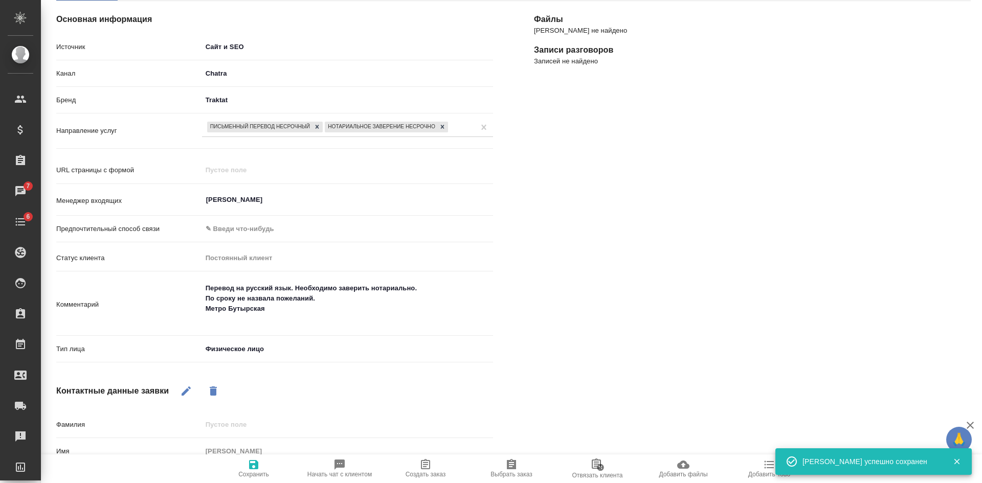
type textarea "x"
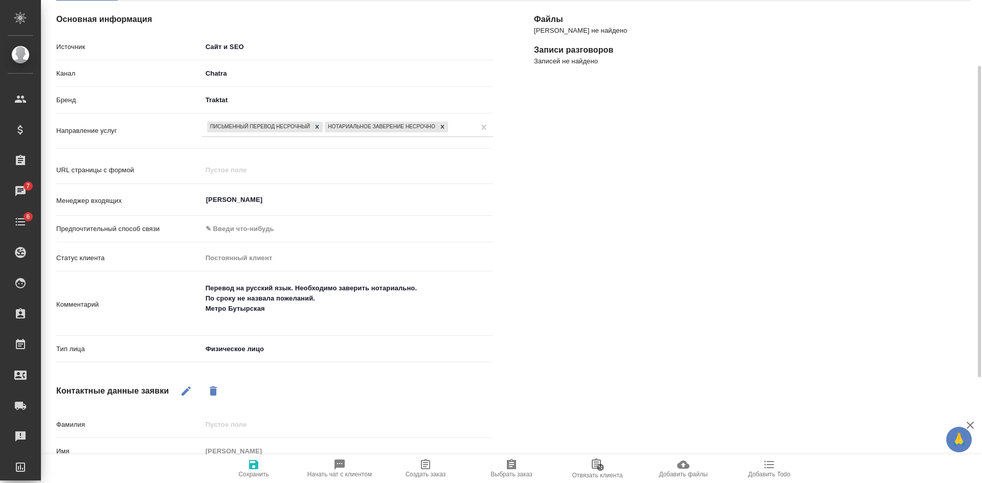
scroll to position [0, 0]
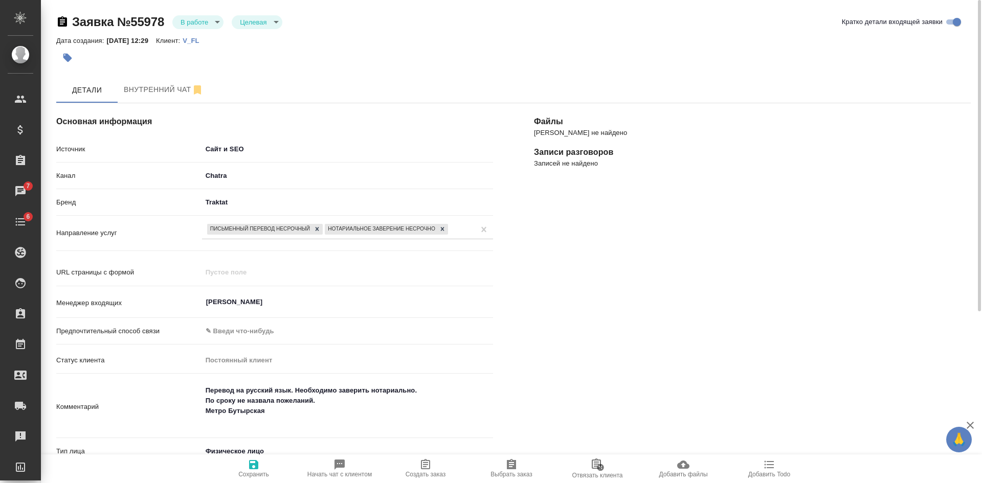
click at [255, 475] on span "Сохранить" at bounding box center [253, 474] width 31 height 7
select select "RU"
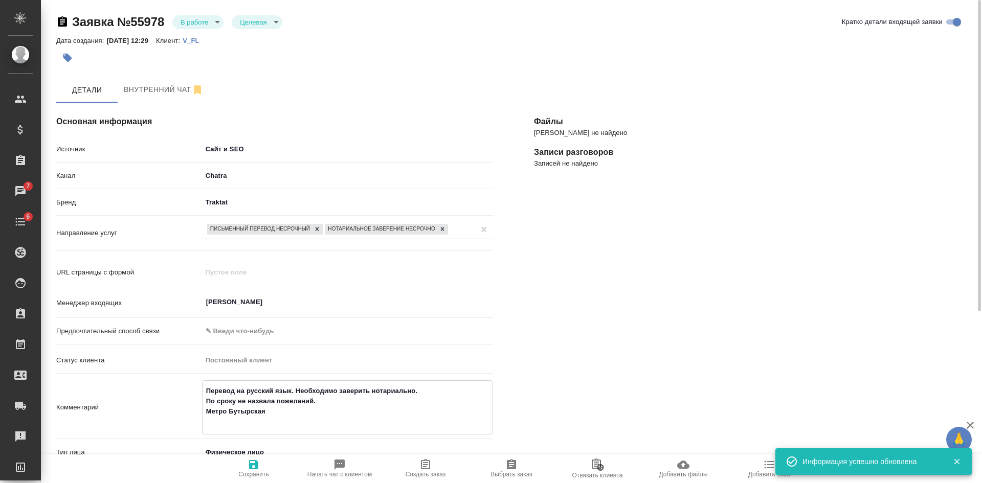
drag, startPoint x: 276, startPoint y: 414, endPoint x: 199, endPoint y: 380, distance: 83.8
click at [199, 380] on div "Комментарий Перевод на русский язык. Необходимо заверить нотариально. По сроку …" at bounding box center [274, 407] width 437 height 54
click at [424, 469] on icon "button" at bounding box center [425, 464] width 9 height 10
type textarea "x"
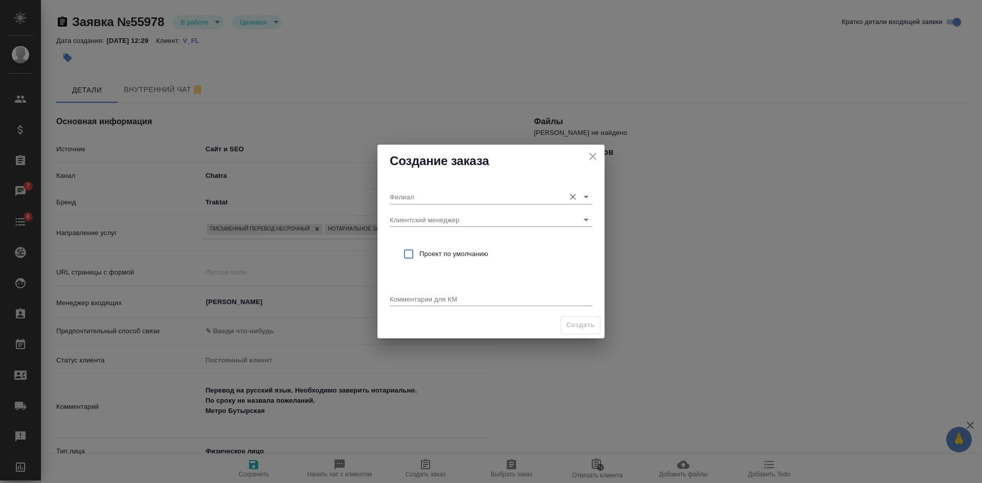
click at [418, 193] on input "Филиал" at bounding box center [475, 197] width 170 height 14
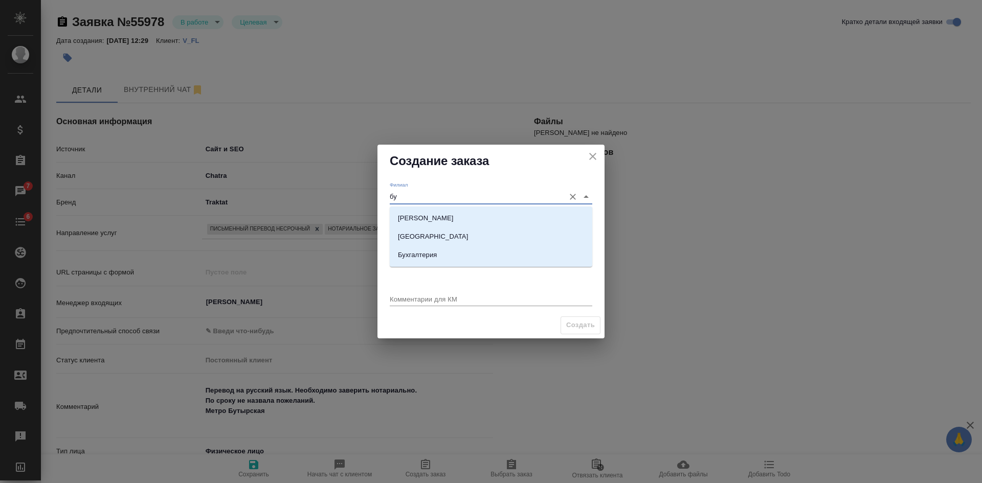
type input "б"
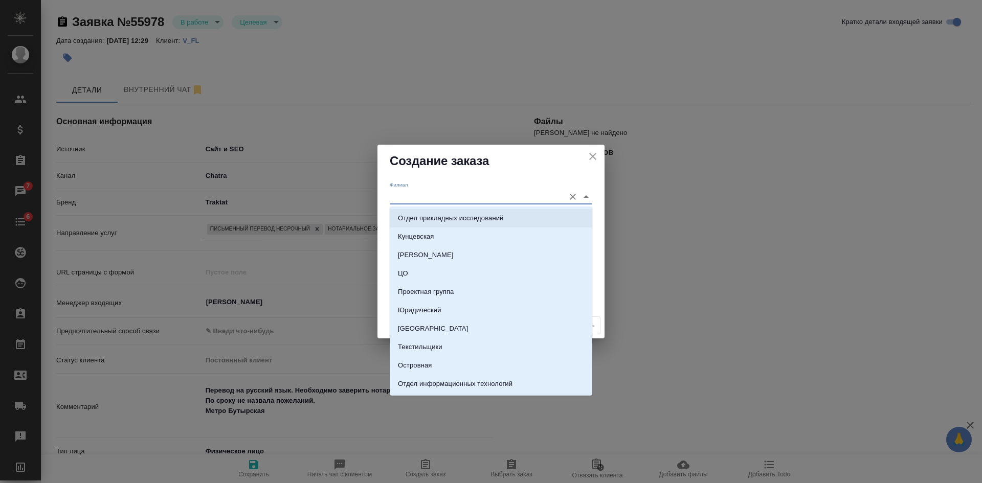
click at [380, 220] on div "[PERSON_NAME] менеджер Проект по умолчанию Комментарии для КМ x" at bounding box center [490, 244] width 227 height 135
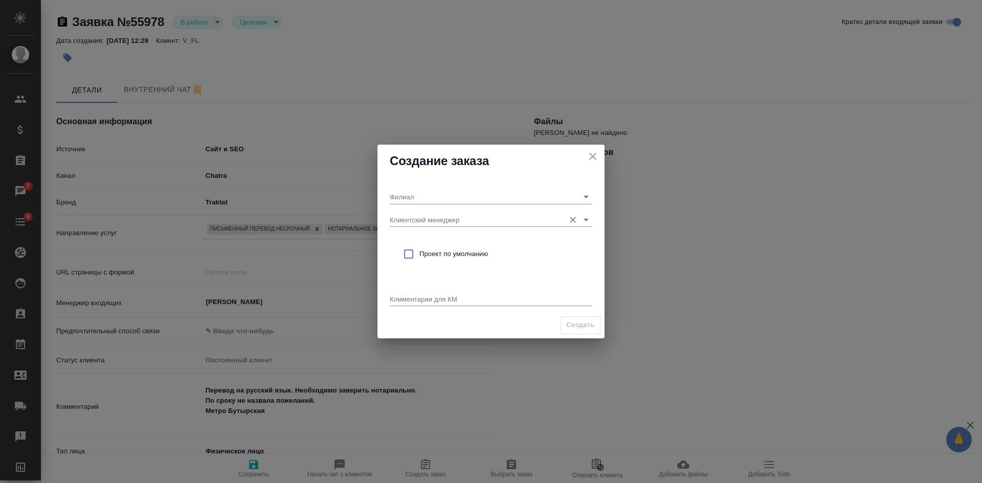
click at [410, 218] on input "Клиентский менеджер" at bounding box center [475, 220] width 170 height 14
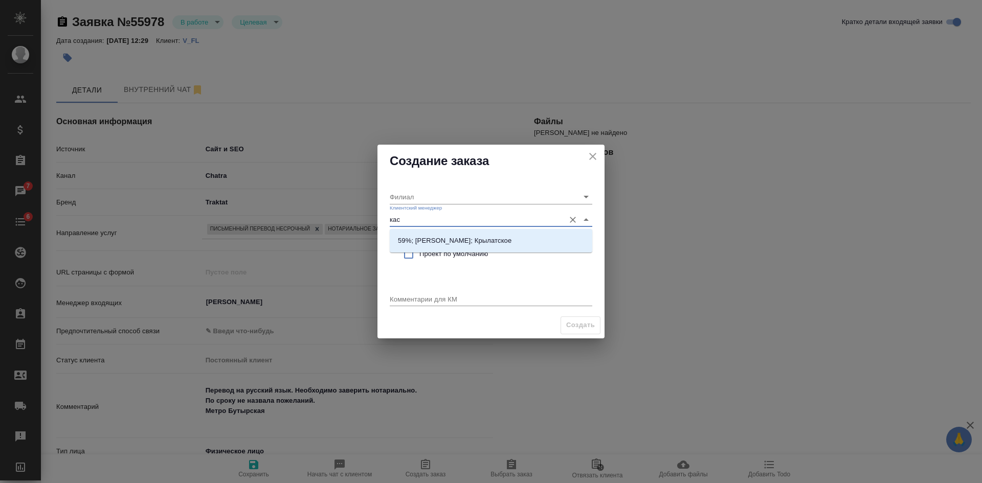
type input "кас"
click at [412, 254] on input "checkbox" at bounding box center [408, 253] width 21 height 21
checkbox input "true"
click at [414, 222] on input "кас" at bounding box center [475, 220] width 170 height 14
click at [431, 240] on p "59%; [PERSON_NAME]; Крылатское" at bounding box center [454, 241] width 113 height 10
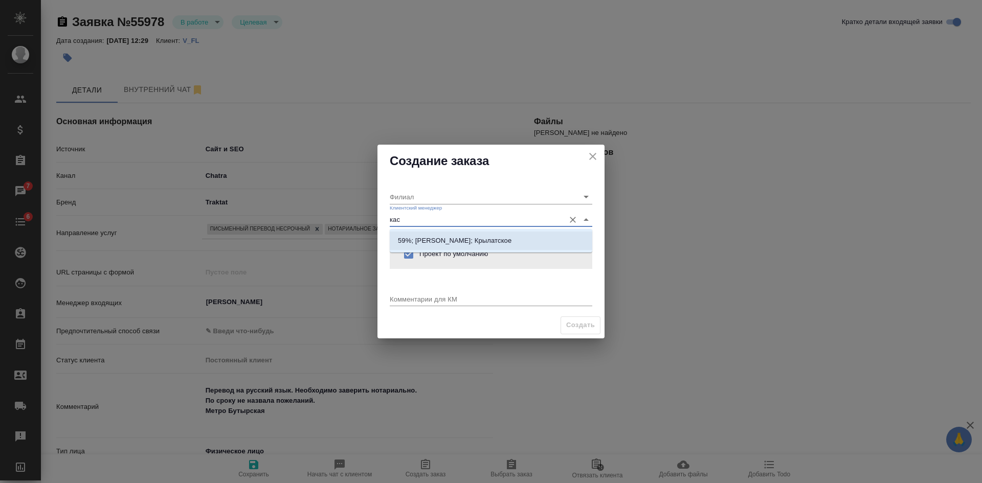
type input "Крылатское"
type input "59%; [PERSON_NAME]; Крылатское"
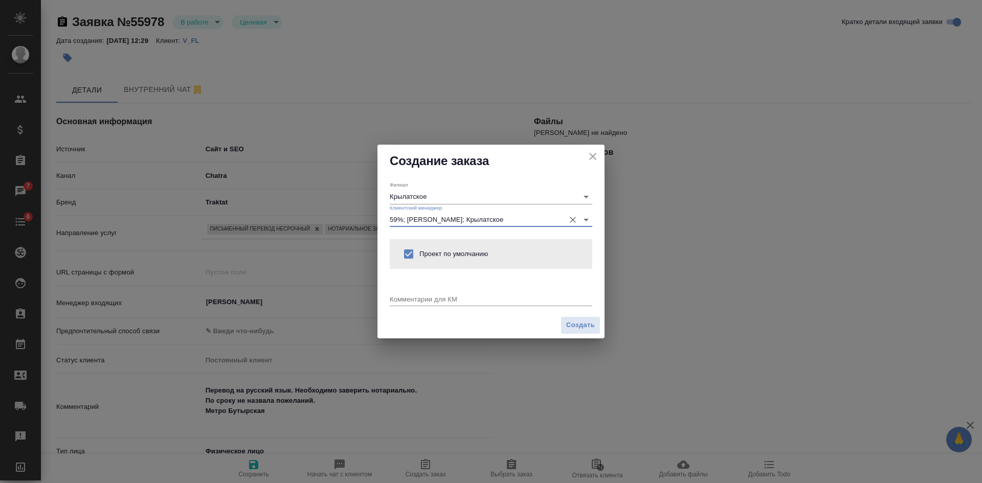
click at [418, 296] on textarea at bounding box center [491, 299] width 202 height 8
paste textarea "Перевод на русский язык. Необходимо заверить нотариально. По сроку не назвала п…"
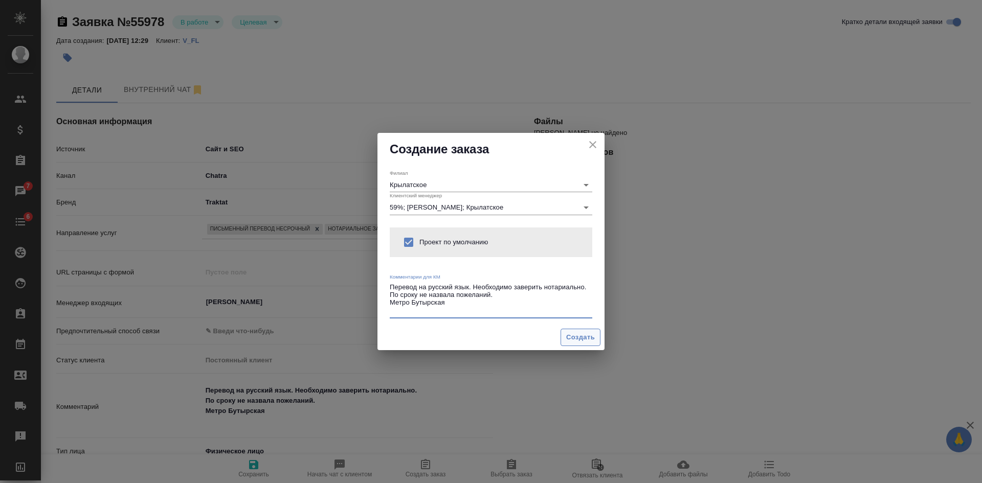
type textarea "Перевод на русский язык. Необходимо заверить нотариально. По сроку не назвала п…"
click at [584, 343] on span "Создать" at bounding box center [580, 338] width 29 height 12
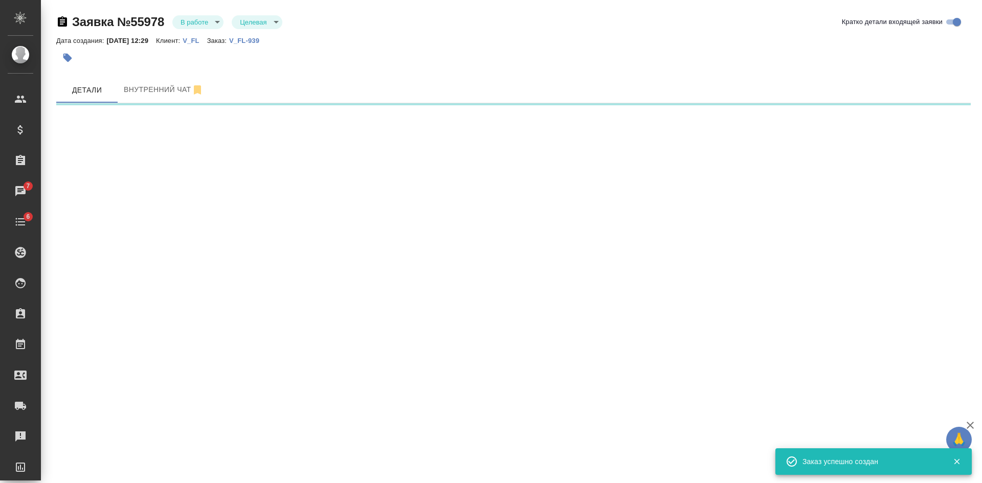
select select "RU"
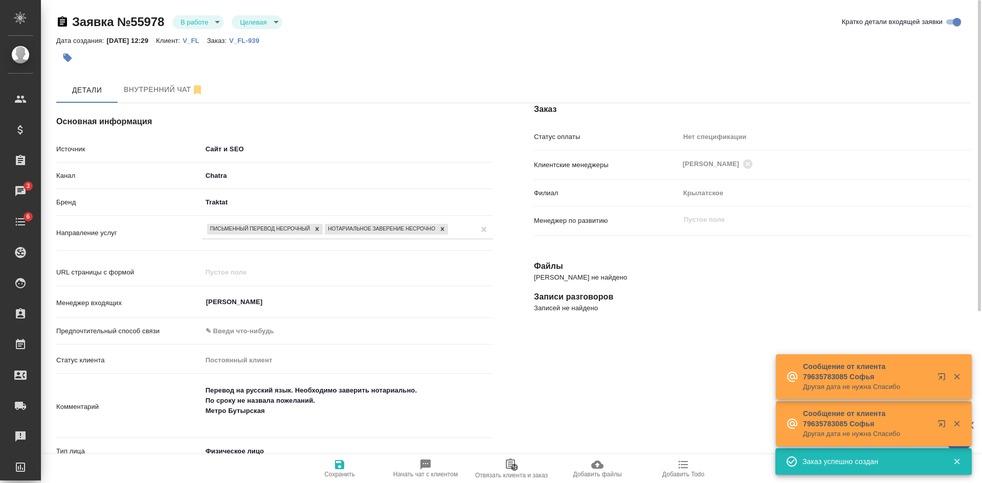
type textarea "x"
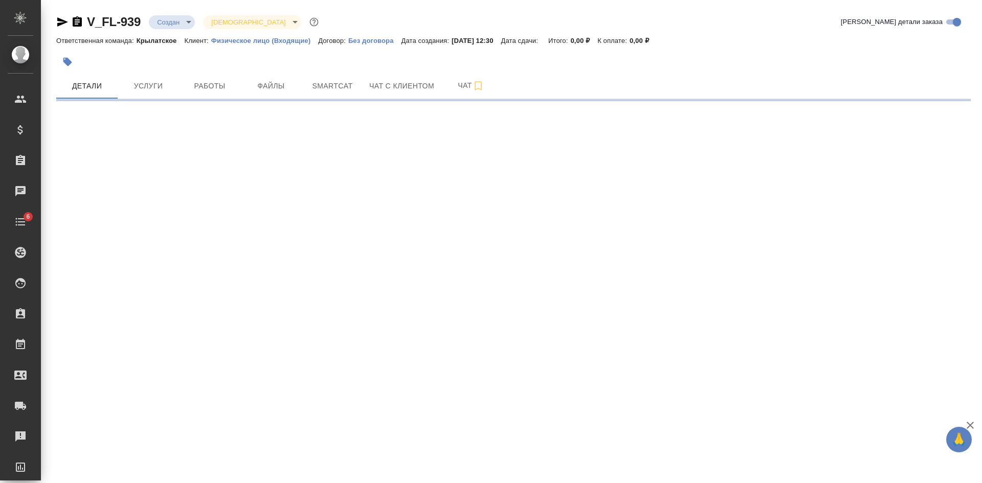
select select "RU"
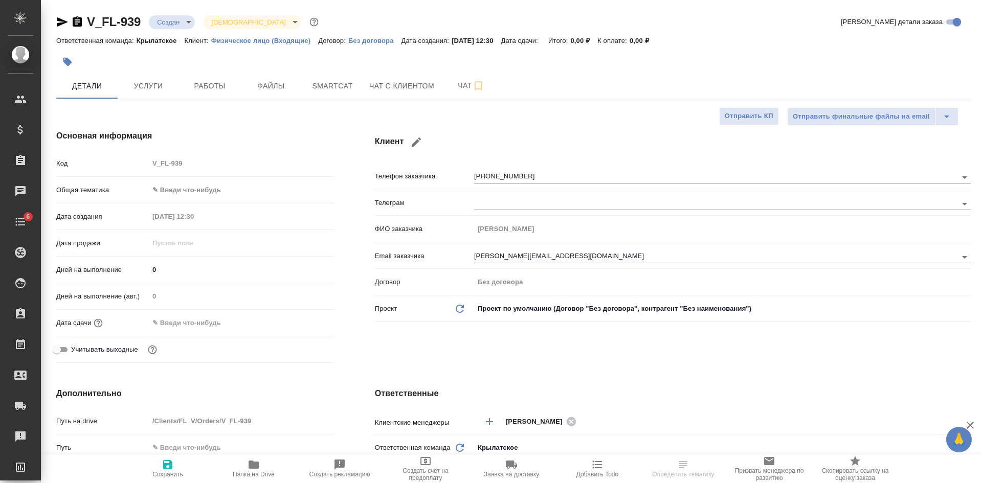
type textarea "x"
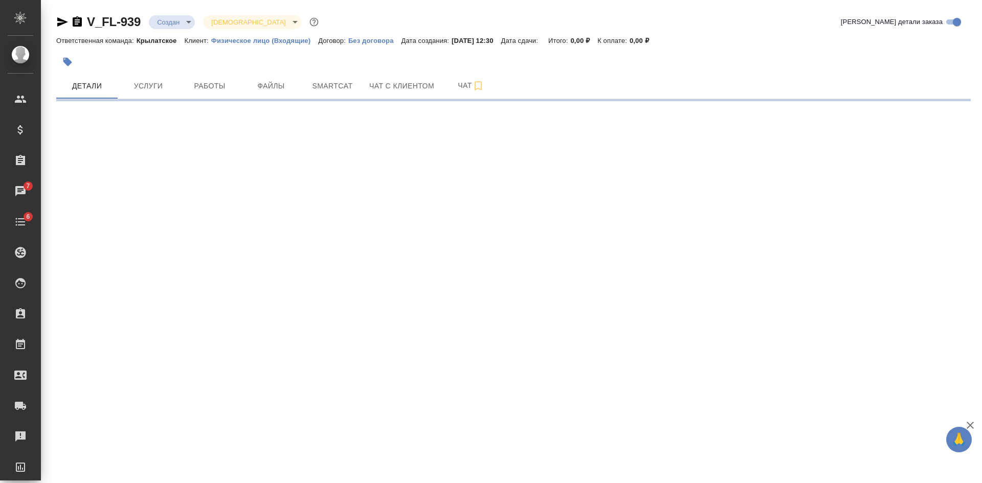
select select "RU"
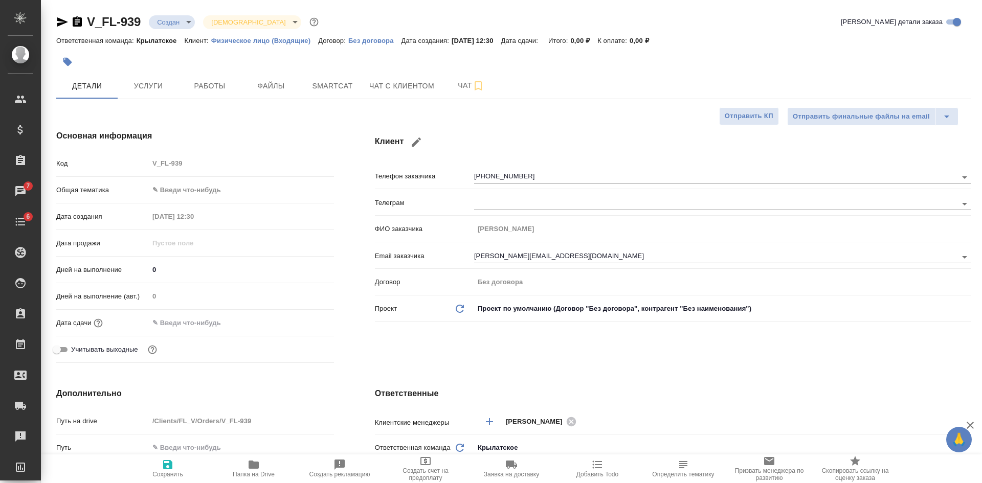
type textarea "x"
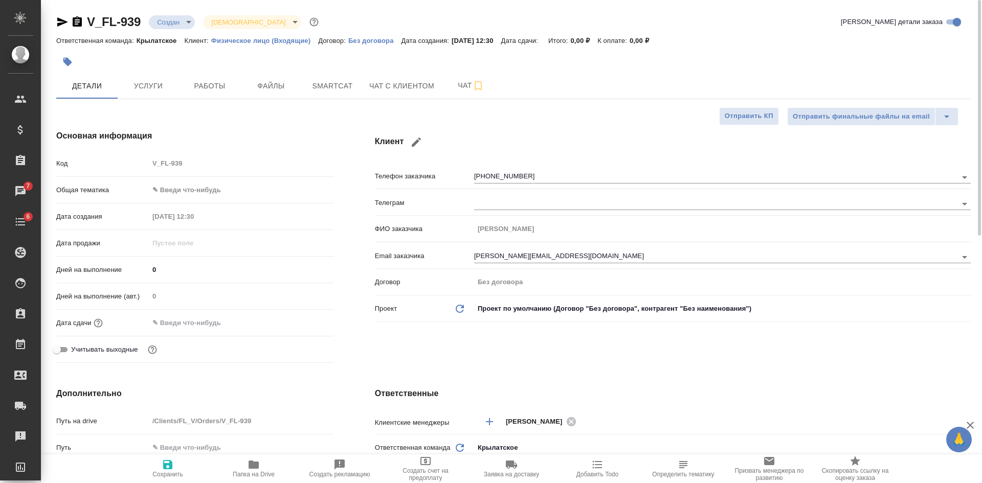
type textarea "x"
click at [272, 85] on span "Файлы" at bounding box center [270, 86] width 49 height 13
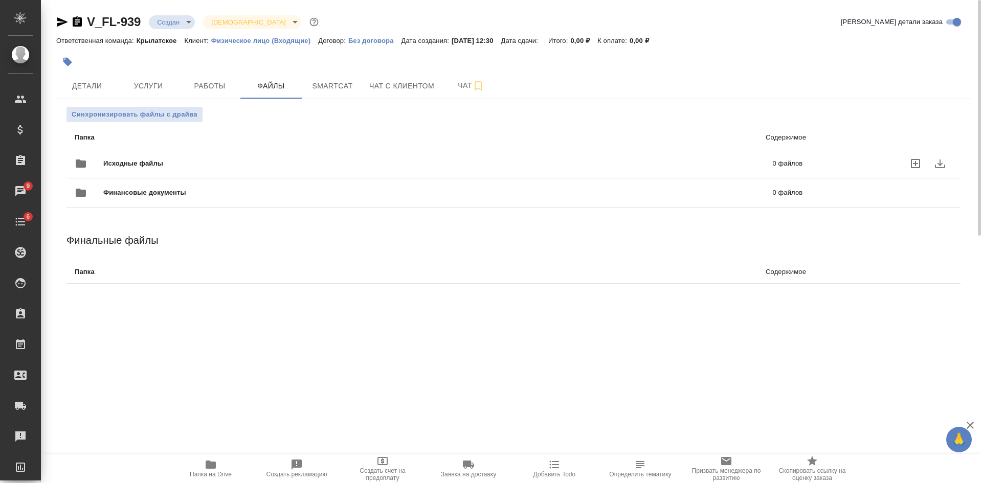
click at [917, 161] on icon "uploadFiles" at bounding box center [915, 163] width 12 height 12
click at [0, 0] on input "uploadFiles" at bounding box center [0, 0] width 0 height 0
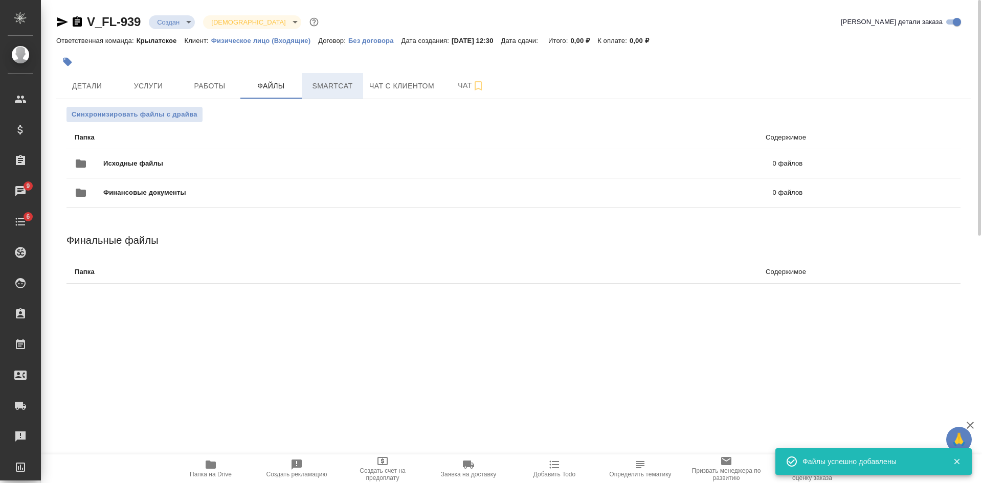
click at [336, 84] on span "Smartcat" at bounding box center [332, 86] width 49 height 13
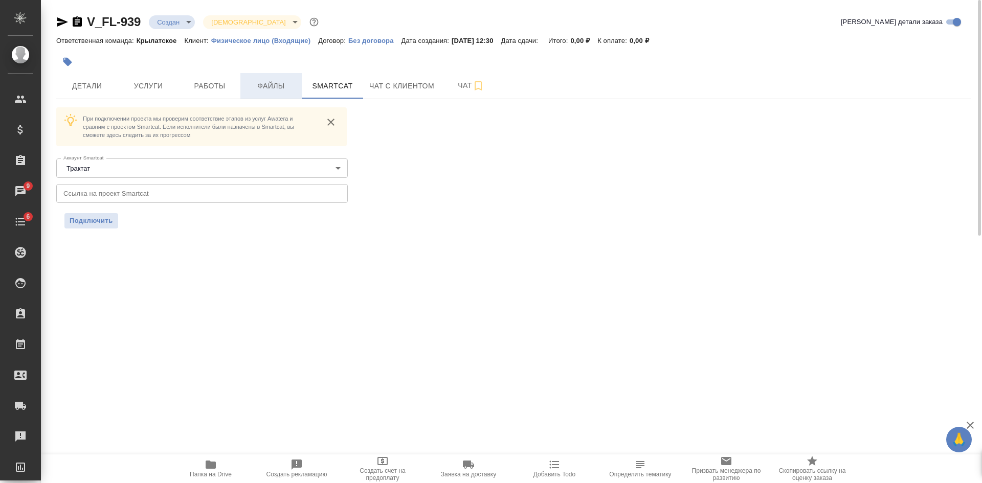
click at [270, 83] on span "Файлы" at bounding box center [270, 86] width 49 height 13
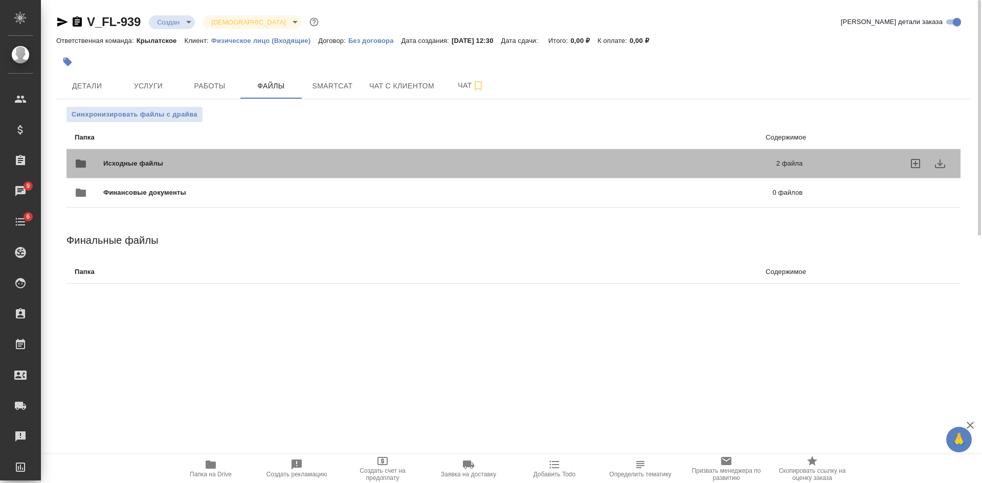
click at [311, 160] on span "Исходные файлы" at bounding box center [286, 163] width 366 height 10
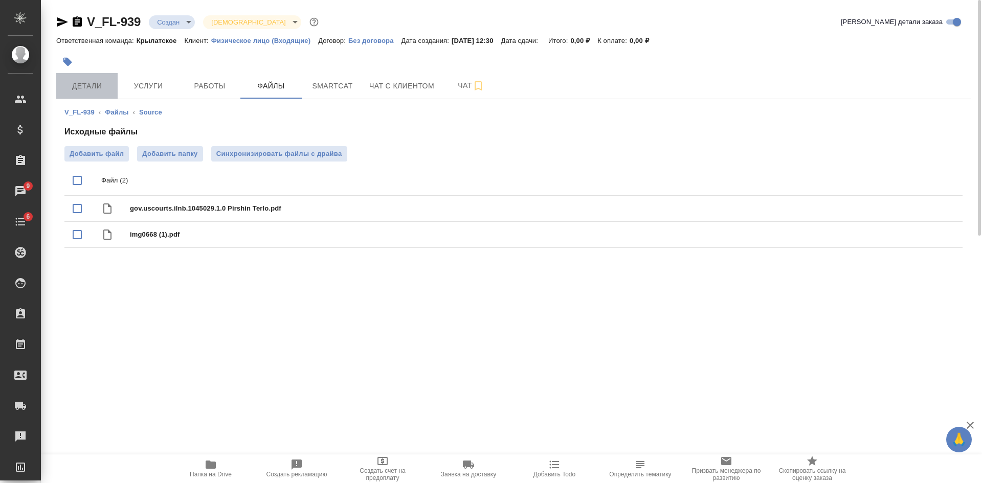
click at [89, 88] on span "Детали" at bounding box center [86, 86] width 49 height 13
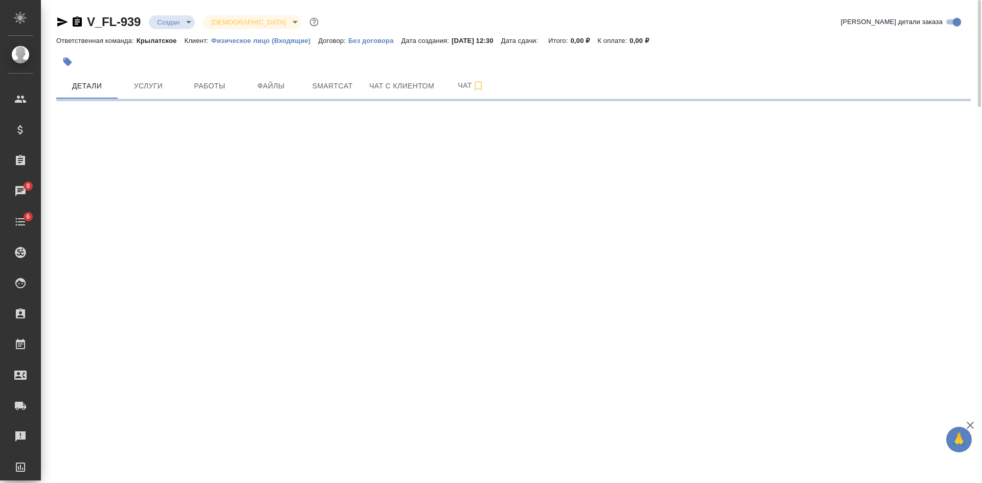
click at [65, 21] on icon "button" at bounding box center [62, 21] width 11 height 9
select select "RU"
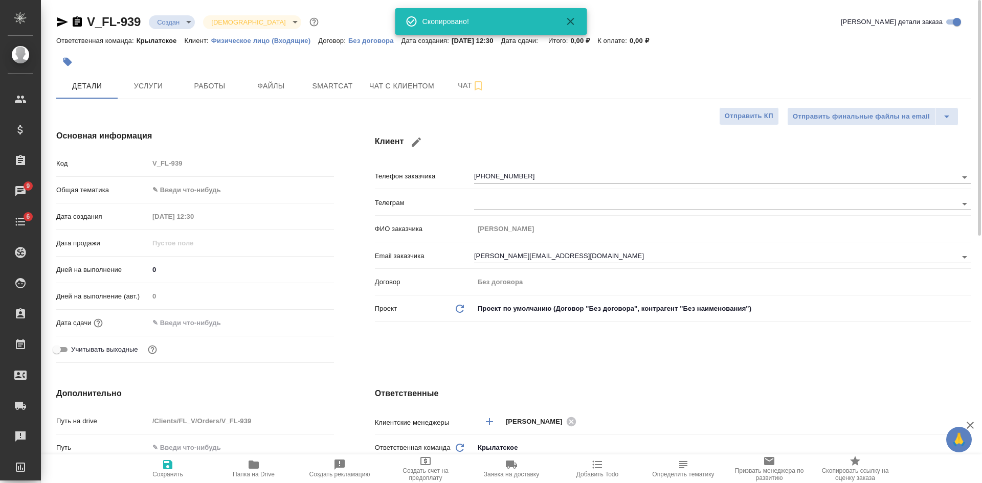
type textarea "x"
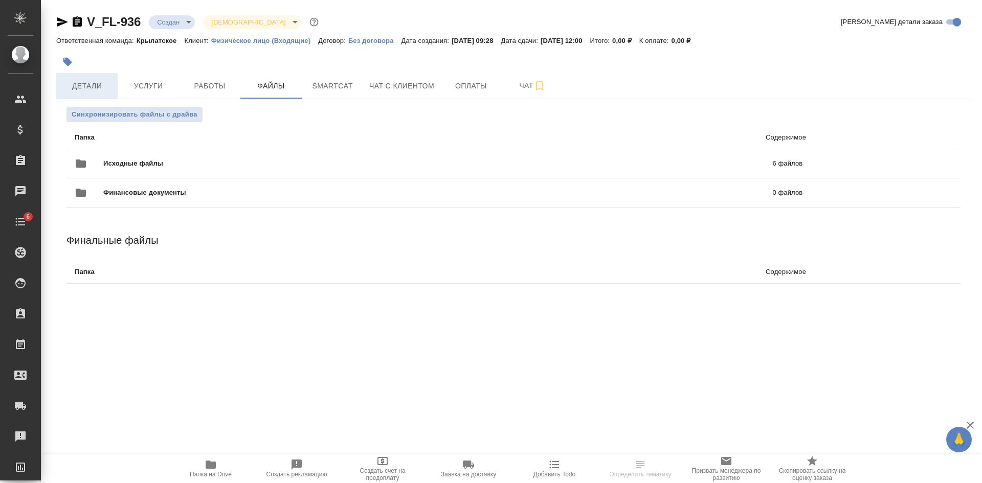
click at [90, 84] on span "Детали" at bounding box center [86, 86] width 49 height 13
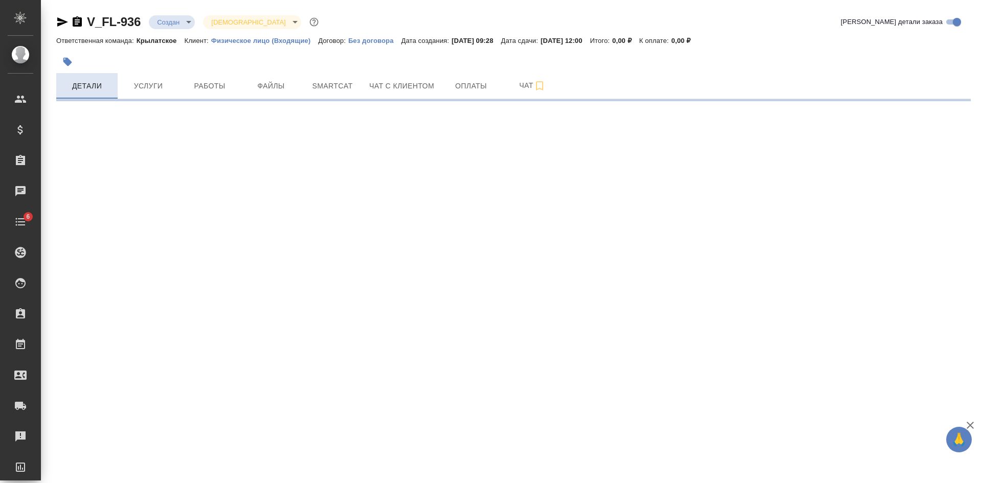
select select "RU"
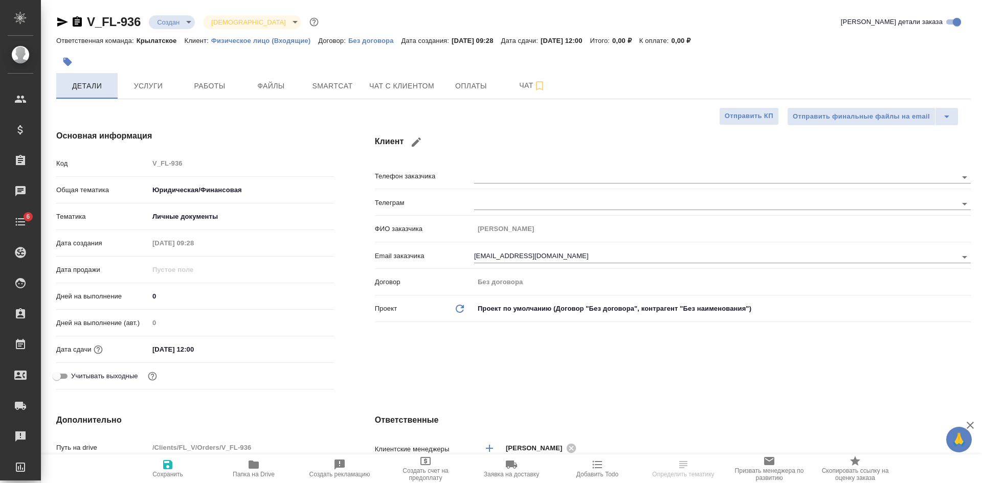
type textarea "x"
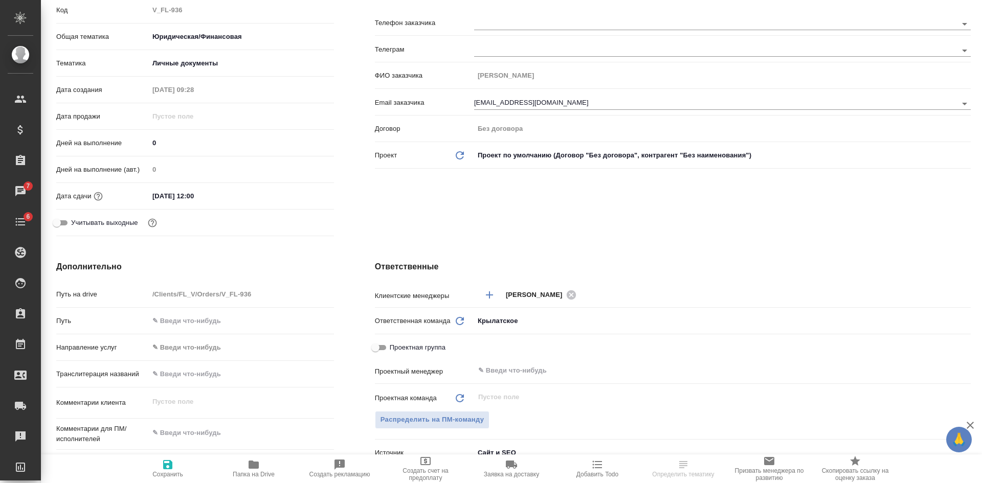
scroll to position [205, 0]
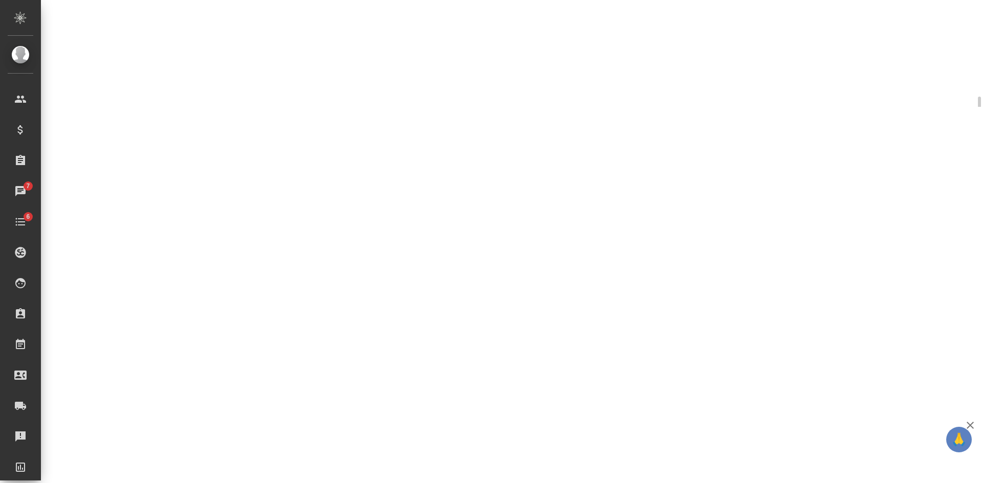
select select "RU"
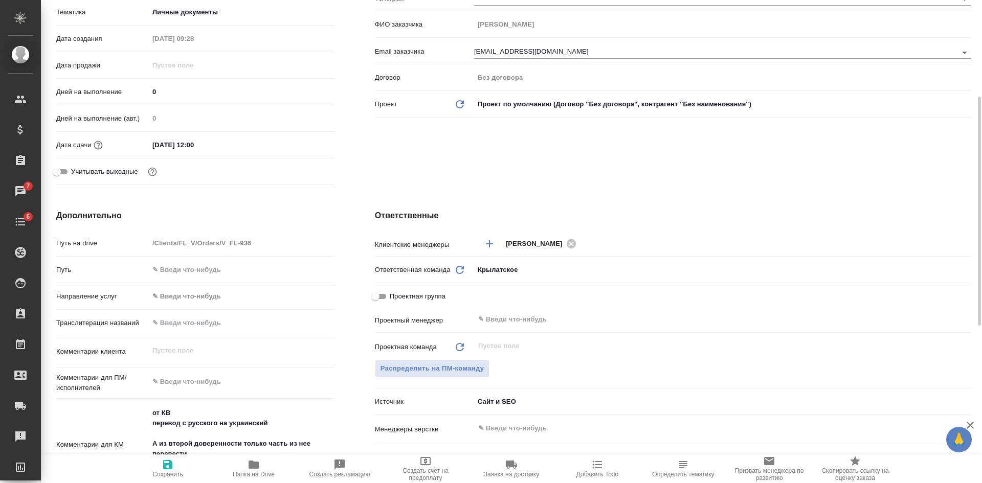
type textarea "x"
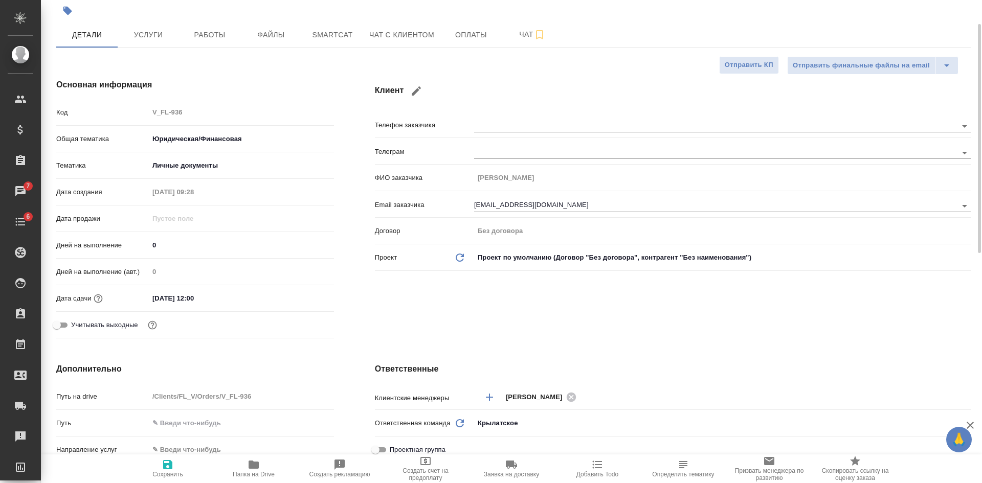
scroll to position [0, 0]
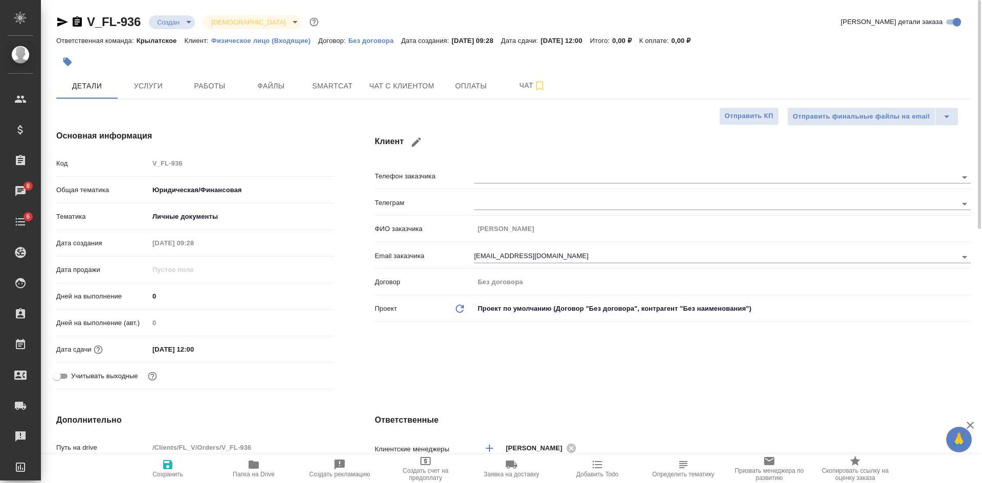
type textarea "x"
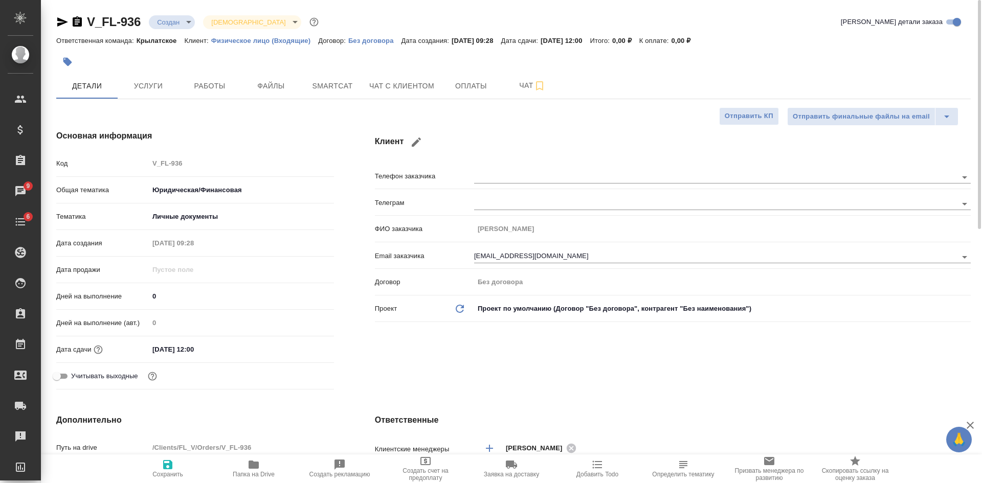
type textarea "x"
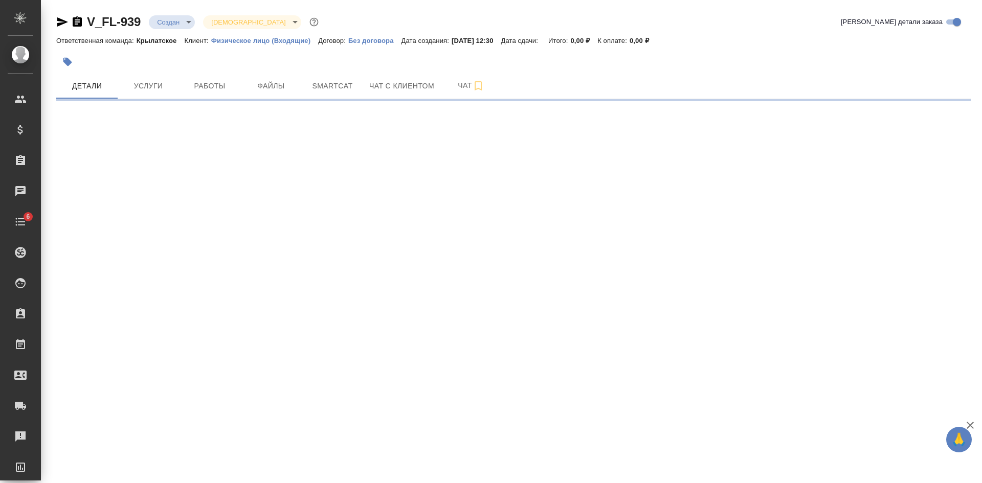
select select "RU"
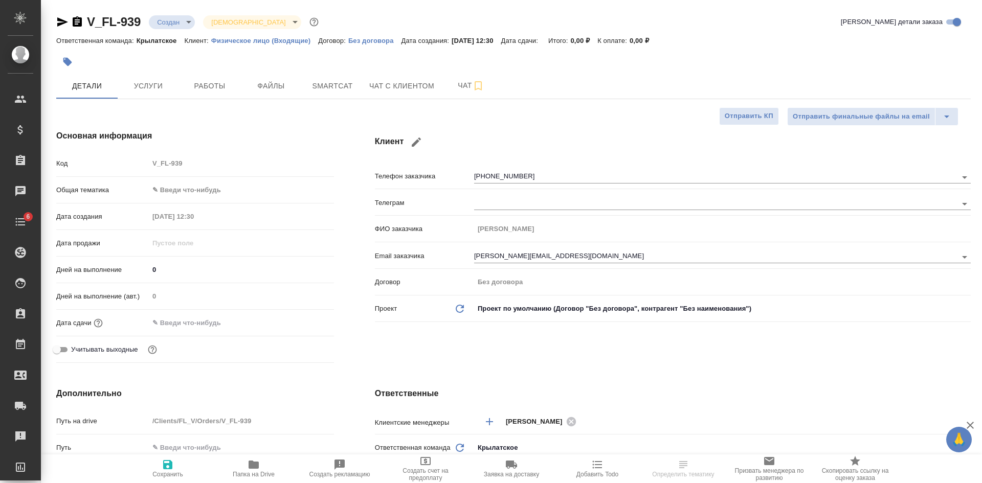
type textarea "x"
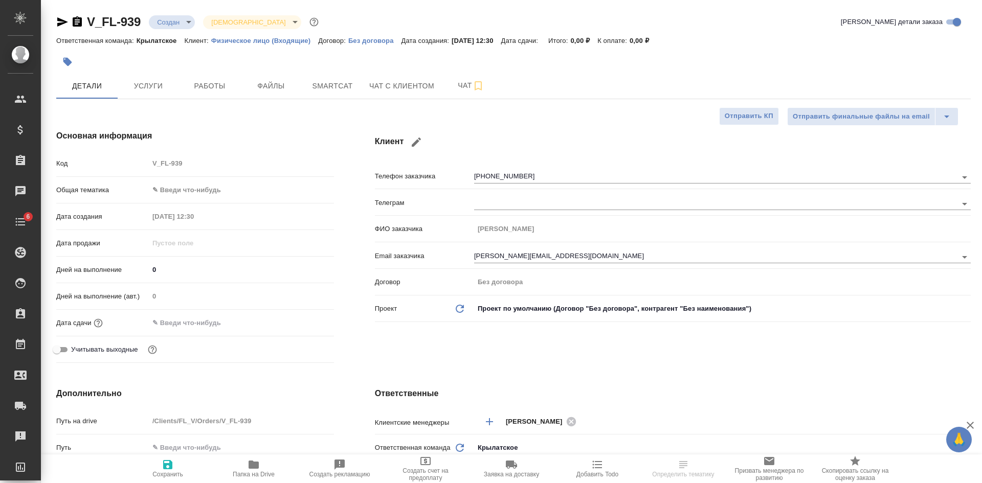
type textarea "x"
select select "RU"
type textarea "x"
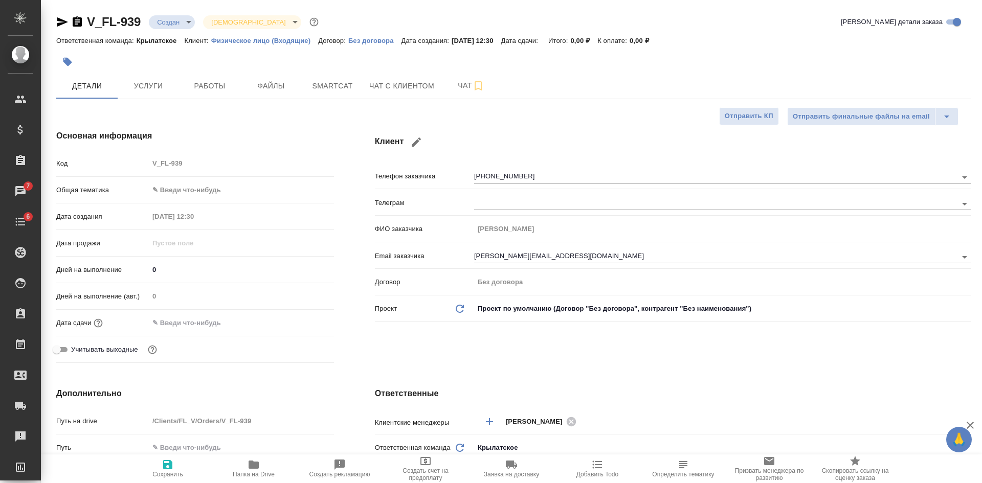
type textarea "x"
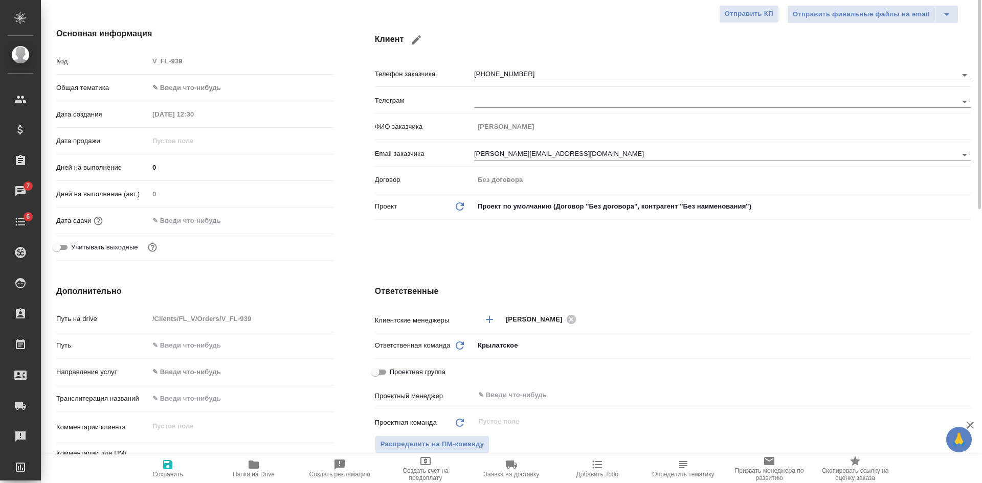
scroll to position [153, 0]
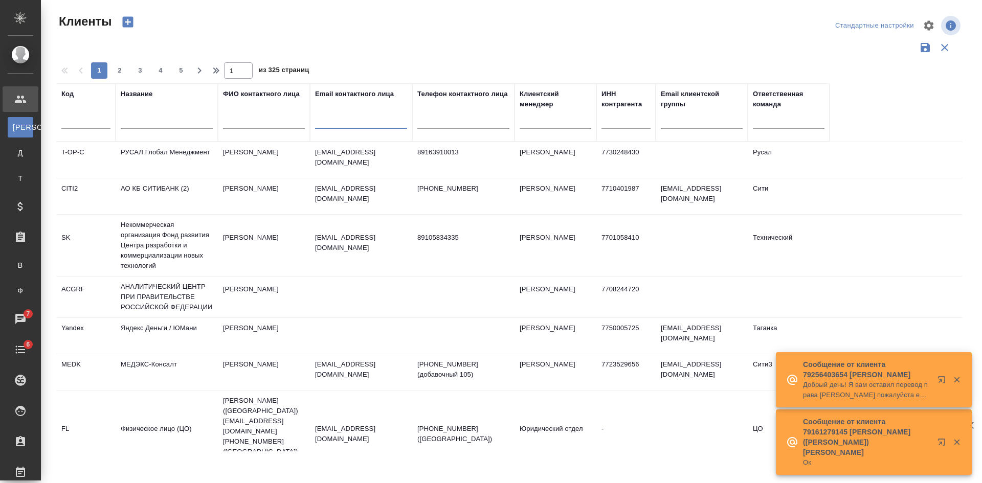
select select "RU"
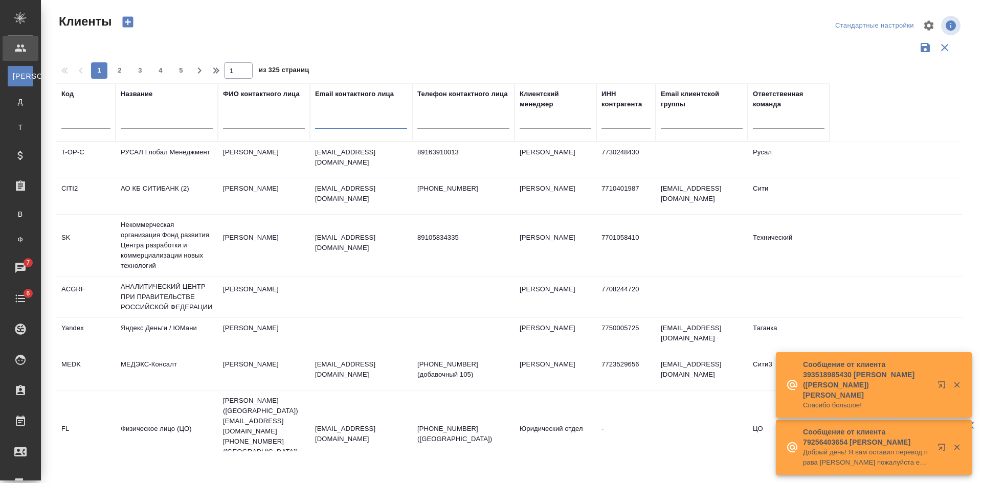
paste input "@[DOMAIN_NAME]"
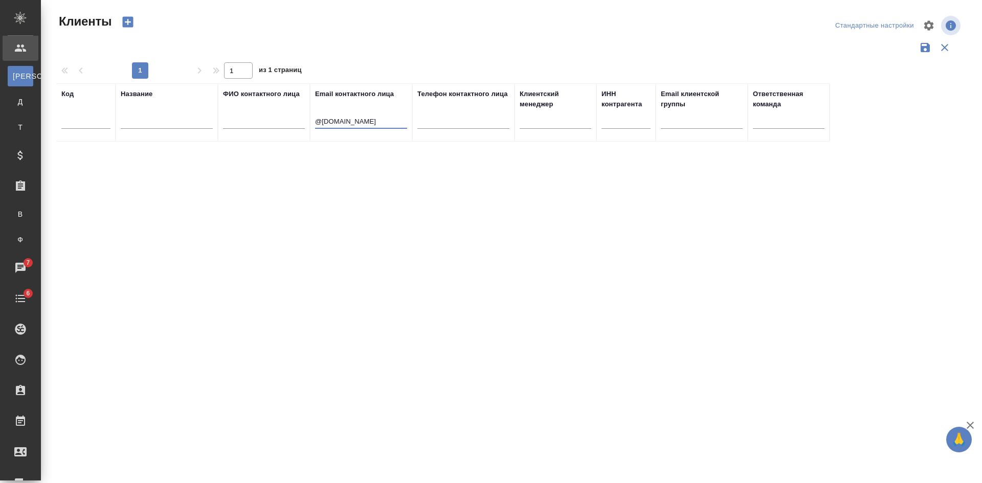
type input "@[DOMAIN_NAME]"
drag, startPoint x: 409, startPoint y: 115, endPoint x: 221, endPoint y: 94, distance: 189.2
click at [221, 94] on tr "Код Название ФИО контактного лица Email контактного лица @[DOMAIN_NAME] Телефон…" at bounding box center [442, 112] width 773 height 58
click at [354, 158] on div "Код Название ФИО контактного лица Email контактного лица @[DOMAIN_NAME] Телефон…" at bounding box center [509, 267] width 906 height 368
drag, startPoint x: 358, startPoint y: 122, endPoint x: 228, endPoint y: 115, distance: 130.5
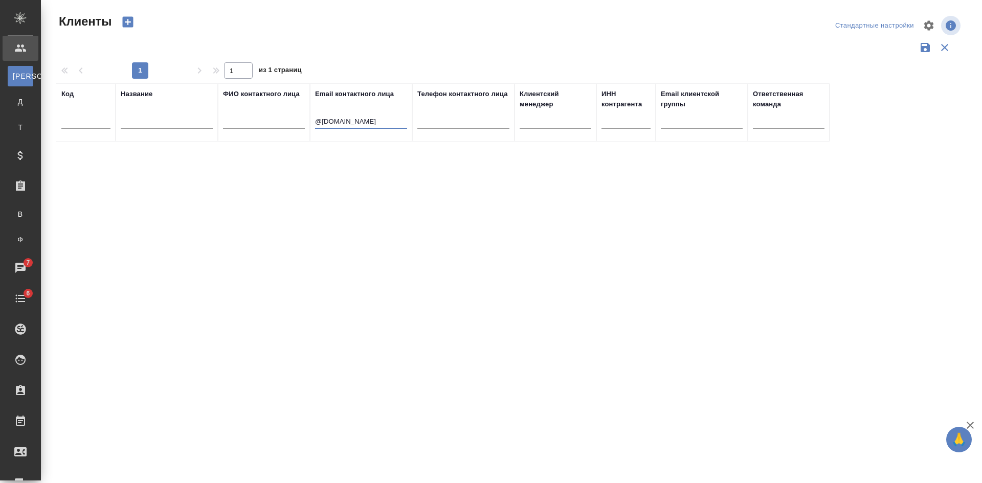
click at [230, 118] on tr "Код Название ФИО контактного лица Email контактного лица @[DOMAIN_NAME] Телефон…" at bounding box center [442, 112] width 773 height 58
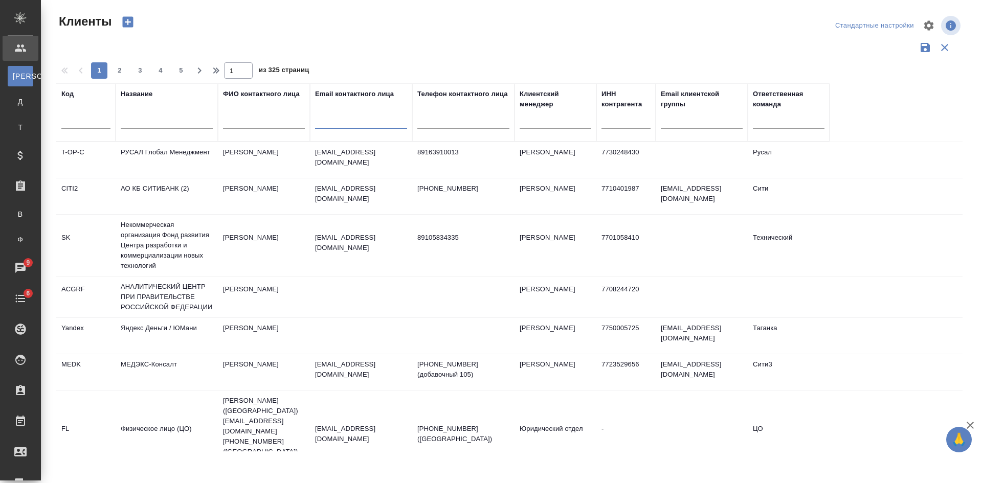
paste input "[EMAIL_ADDRESS][DOMAIN_NAME]"
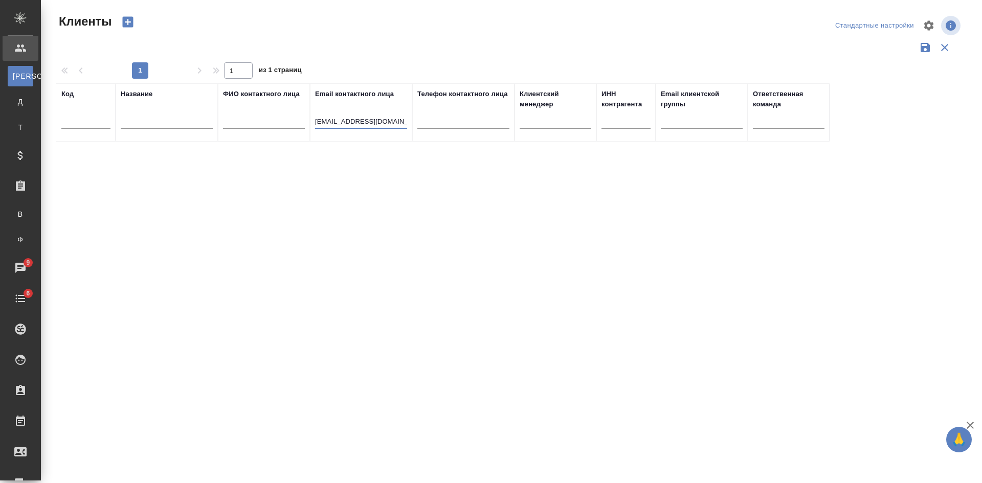
drag, startPoint x: 331, startPoint y: 117, endPoint x: 296, endPoint y: 121, distance: 36.0
click at [297, 121] on tr "Код Название ФИО контактного лица Email контактного лица [EMAIL_ADDRESS][DOMAIN…" at bounding box center [442, 112] width 773 height 58
type input "@[DOMAIN_NAME]"
drag, startPoint x: 368, startPoint y: 126, endPoint x: 189, endPoint y: 119, distance: 179.1
click at [189, 119] on tr "Код Название ФИО контактного лица Email контактного лица @[DOMAIN_NAME] Телефон…" at bounding box center [442, 112] width 773 height 58
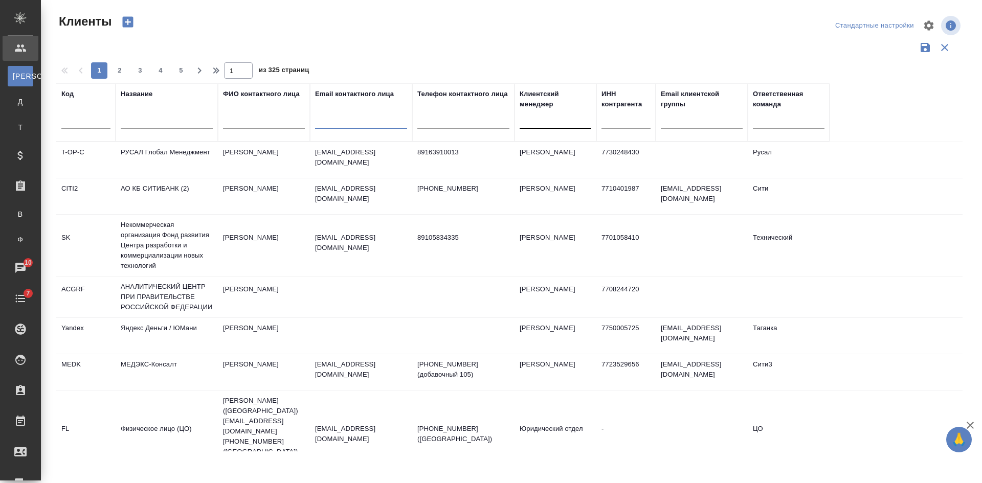
click at [559, 122] on div at bounding box center [555, 118] width 72 height 15
click at [617, 121] on input "text" at bounding box center [625, 122] width 49 height 13
paste input "7720491115"
type input "7720491115"
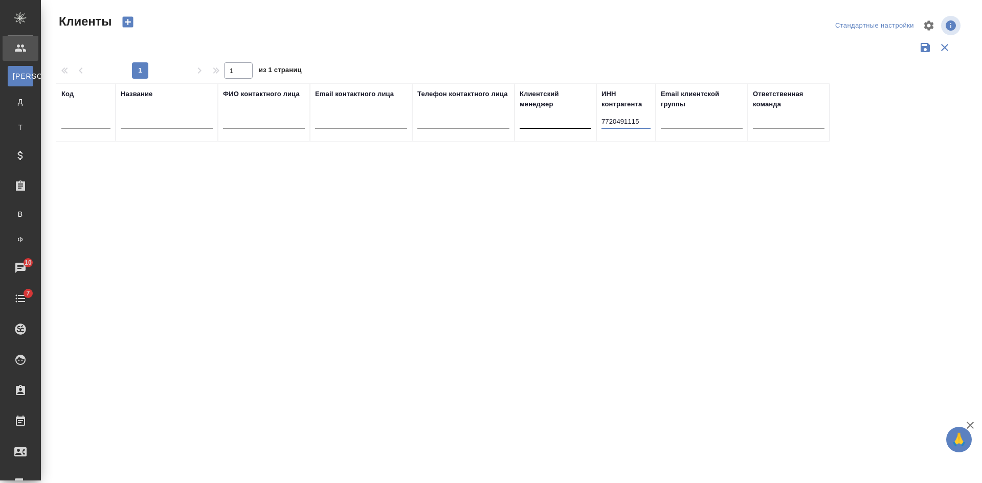
drag, startPoint x: 645, startPoint y: 125, endPoint x: 561, endPoint y: 114, distance: 85.1
click at [573, 115] on tr "Код Название ФИО контактного лица Email контактного лица Телефон контактного ли…" at bounding box center [442, 112] width 773 height 58
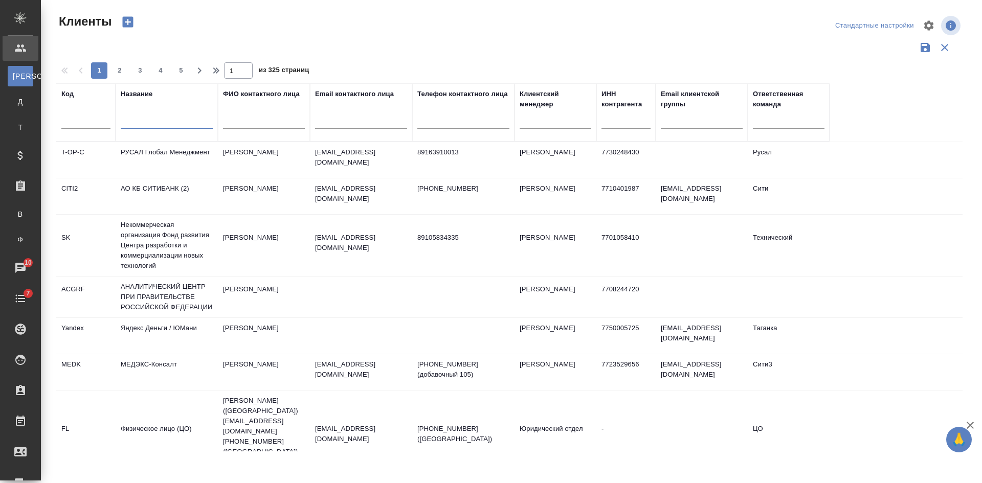
click at [149, 120] on input "text" at bounding box center [167, 122] width 92 height 13
paste input "Финансово-бизнес ассоциация евроазиатского сотрудничества"
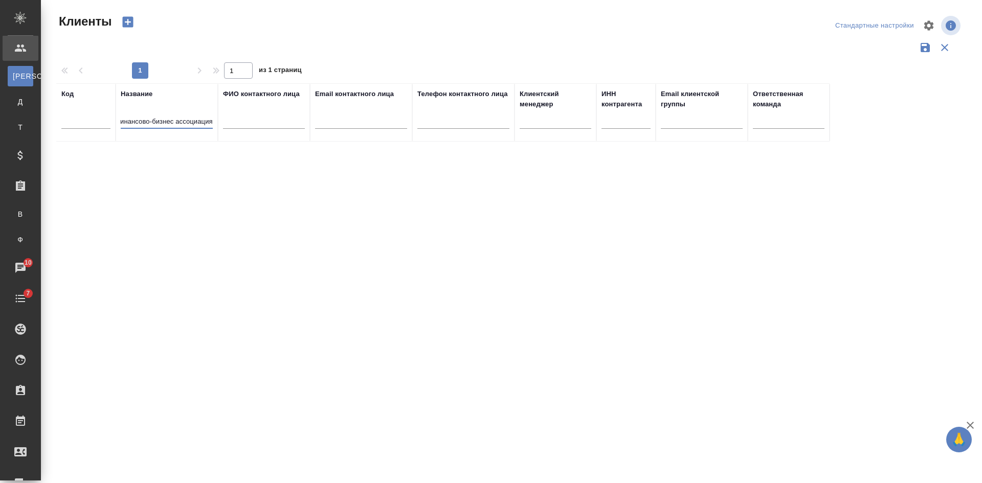
scroll to position [0, 0]
type input "Ф"
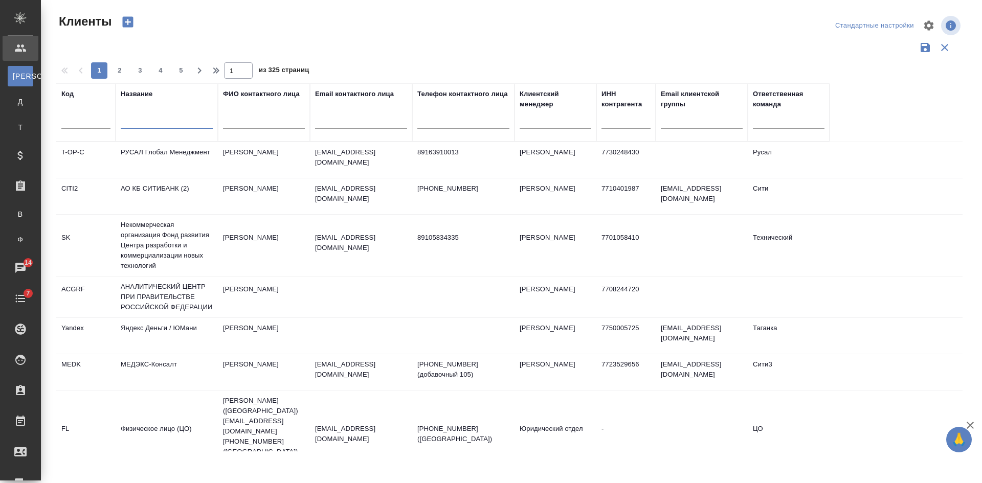
click at [92, 119] on input "text" at bounding box center [85, 122] width 49 height 13
paste input "fbacs."
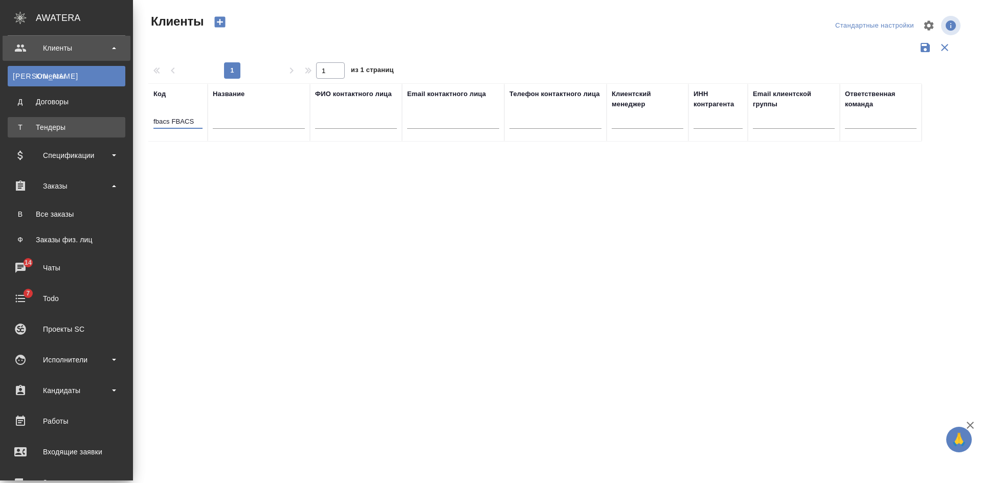
drag, startPoint x: 80, startPoint y: 121, endPoint x: 21, endPoint y: 124, distance: 59.4
click at [4, 122] on div ".cls-1 fill:#fff; AWATERA Kasatkina Aleksandra Клиенты К Клиенты Д Договоры Т Т…" at bounding box center [491, 241] width 982 height 483
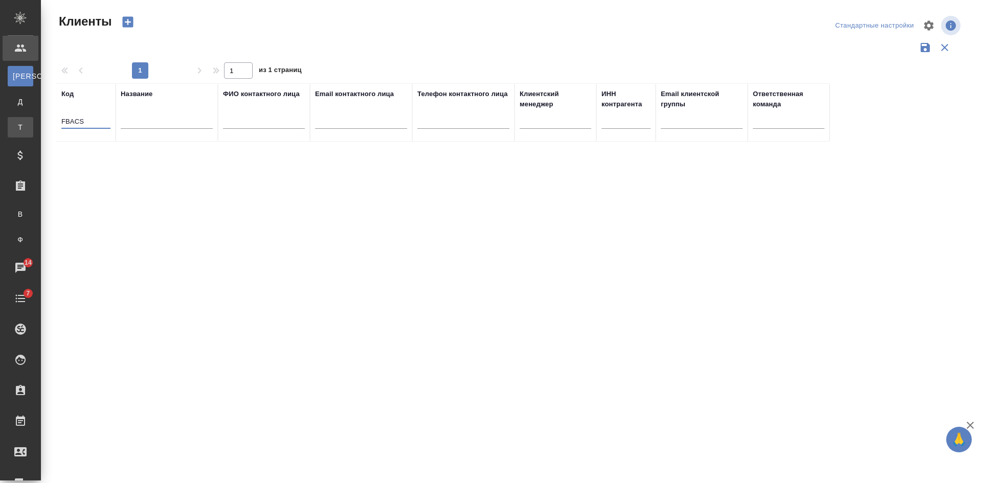
drag, startPoint x: 68, startPoint y: 126, endPoint x: 30, endPoint y: 128, distance: 38.4
click at [31, 128] on div ".cls-1 fill:#fff; AWATERA Kasatkina Aleksandra Клиенты К Клиенты Д Договоры Т Т…" at bounding box center [491, 241] width 982 height 483
click at [88, 121] on input "FBACS" at bounding box center [85, 122] width 49 height 13
type input "FBACS"
click at [180, 162] on td "Финансово-бизнес ассоциация Евроазиатского сотрудничества / ФБА ЕАС" at bounding box center [167, 167] width 102 height 51
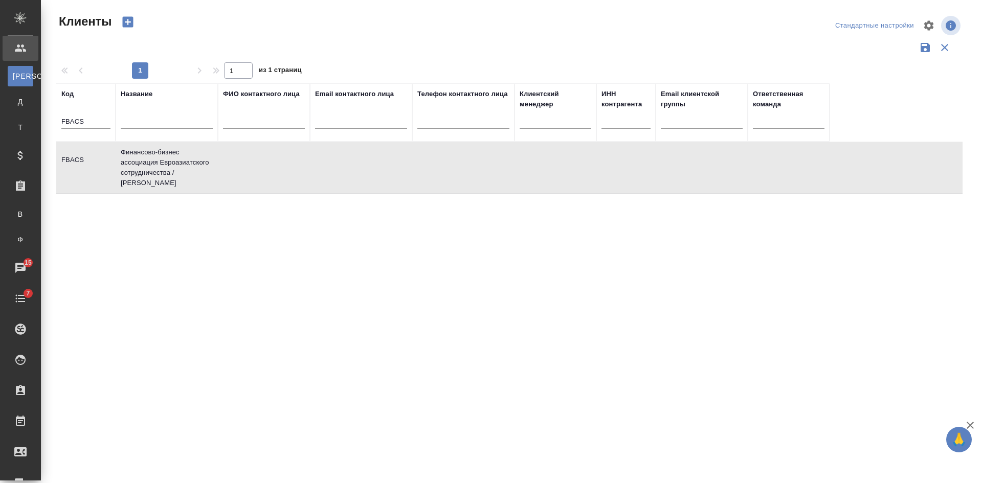
click at [180, 162] on td "Финансово-бизнес ассоциация Евроазиатского сотрудничества / ФБА ЕАС" at bounding box center [167, 167] width 102 height 51
click at [98, 121] on input "FBACS" at bounding box center [85, 122] width 49 height 13
click at [241, 173] on td at bounding box center [264, 168] width 92 height 36
drag, startPoint x: 96, startPoint y: 119, endPoint x: 56, endPoint y: 113, distance: 40.3
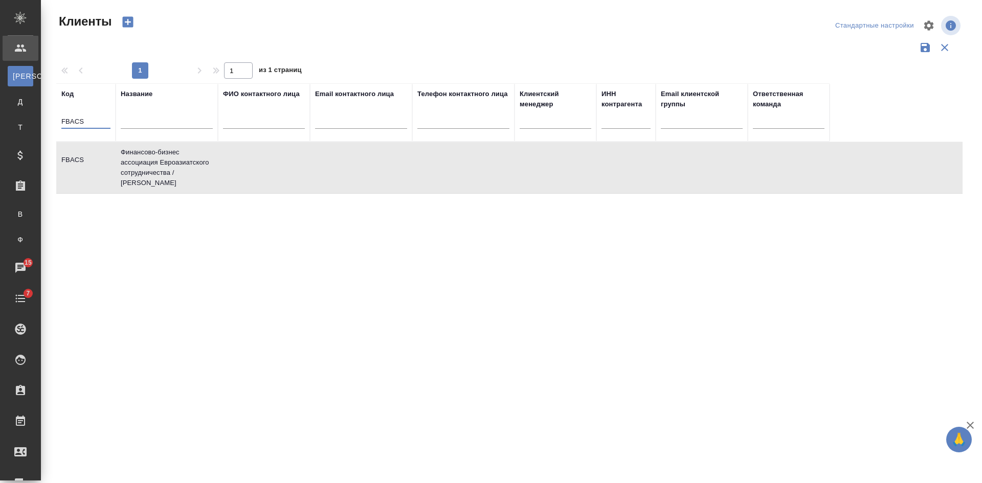
click at [54, 116] on div "Клиенты Стандартные настройки 1 1 из 1 страниц Код FBACS Название ФИО контактно…" at bounding box center [513, 228] width 925 height 457
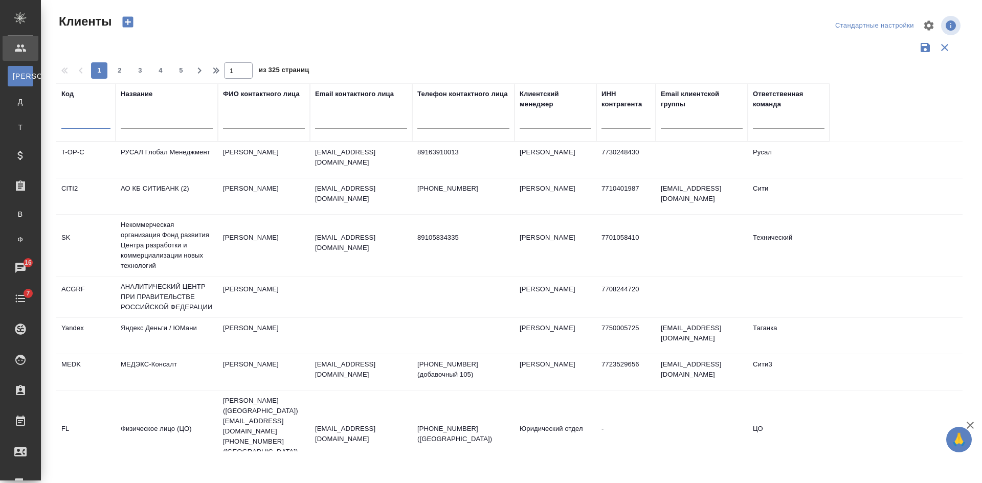
click at [372, 122] on input "text" at bounding box center [361, 122] width 92 height 13
paste input "@boehringer-ingelheim.com"
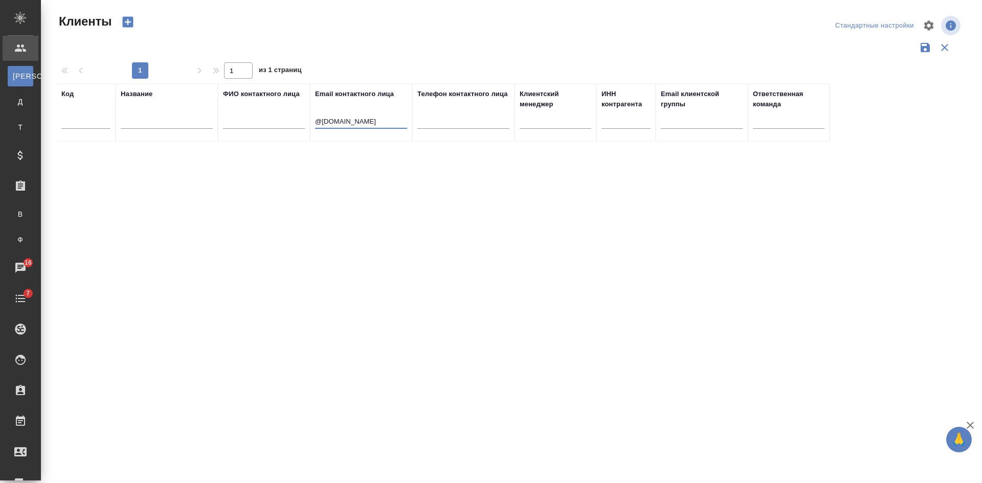
type input "@boehringer-ingelheim.com"
drag, startPoint x: 405, startPoint y: 124, endPoint x: 275, endPoint y: 114, distance: 130.8
click at [278, 116] on tr "Код Название ФИО контактного лица Email контактного лица @boehringer-ingelheim.…" at bounding box center [442, 112] width 773 height 58
click at [191, 114] on div at bounding box center [167, 123] width 92 height 25
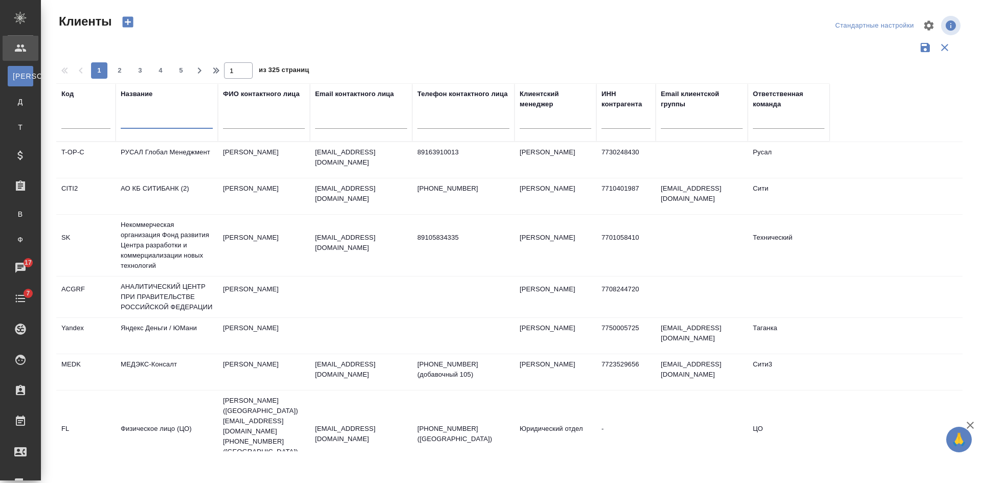
click at [178, 121] on input "text" at bounding box center [167, 122] width 92 height 13
paste input "Берингер"
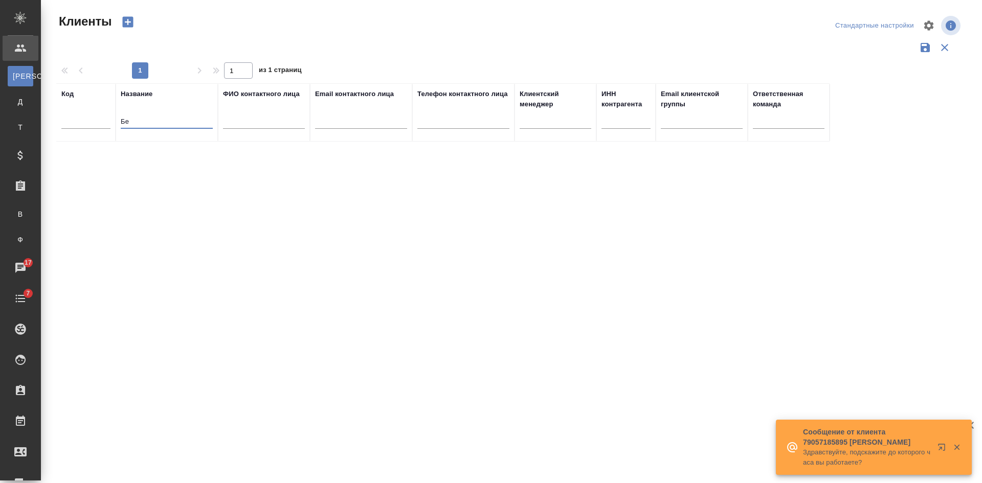
type input "Б"
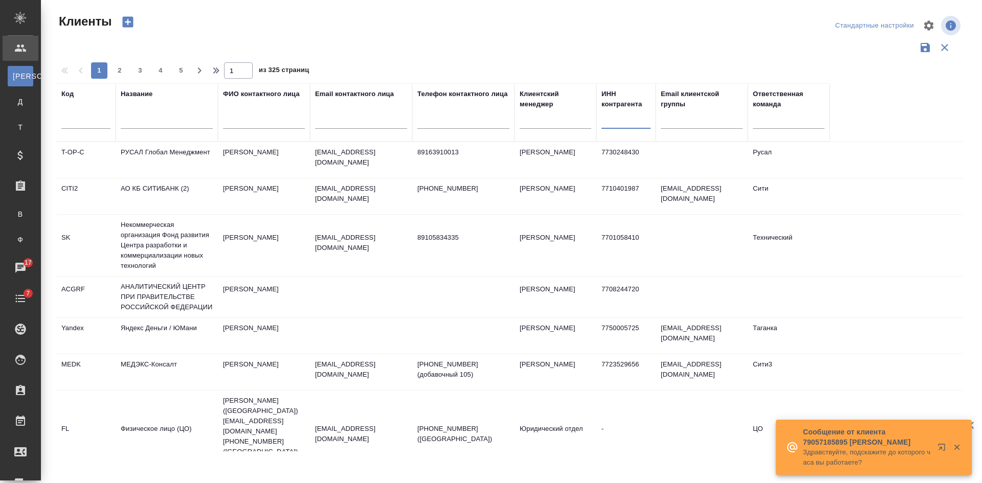
click at [625, 128] on input "text" at bounding box center [625, 122] width 49 height 13
paste input "7714103413"
type input "7714103413"
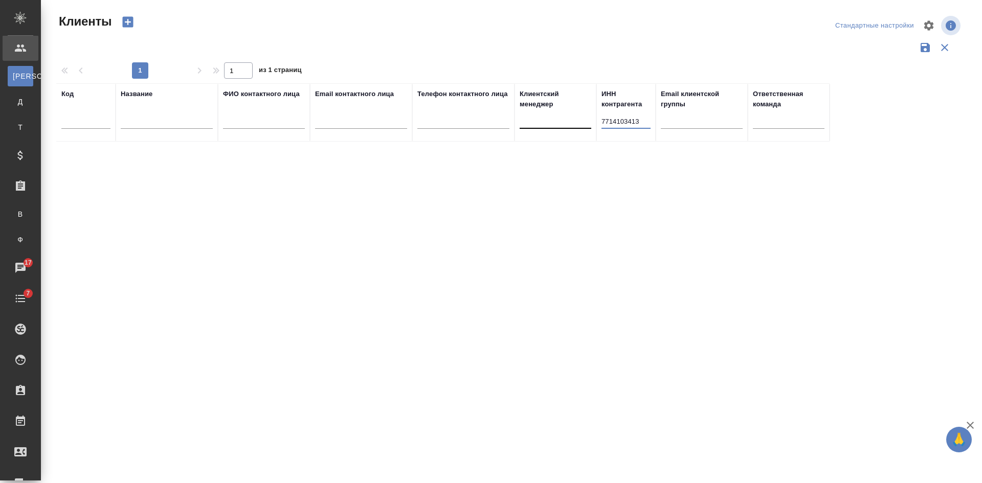
drag, startPoint x: 640, startPoint y: 120, endPoint x: 574, endPoint y: 119, distance: 66.5
click at [582, 120] on tr "Код Название ФИО контактного лица Email контактного лица Телефон контактного ли…" at bounding box center [442, 112] width 773 height 58
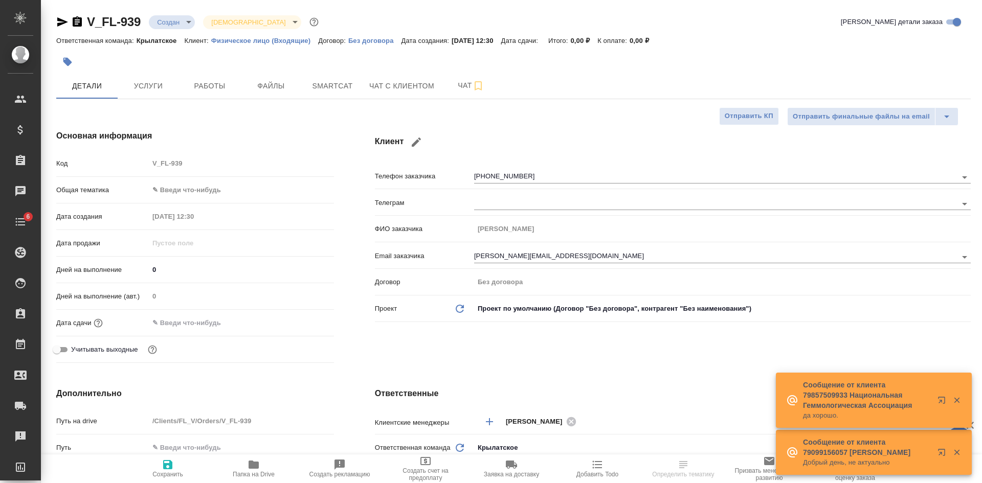
select select "RU"
click at [63, 19] on icon "button" at bounding box center [62, 22] width 12 height 12
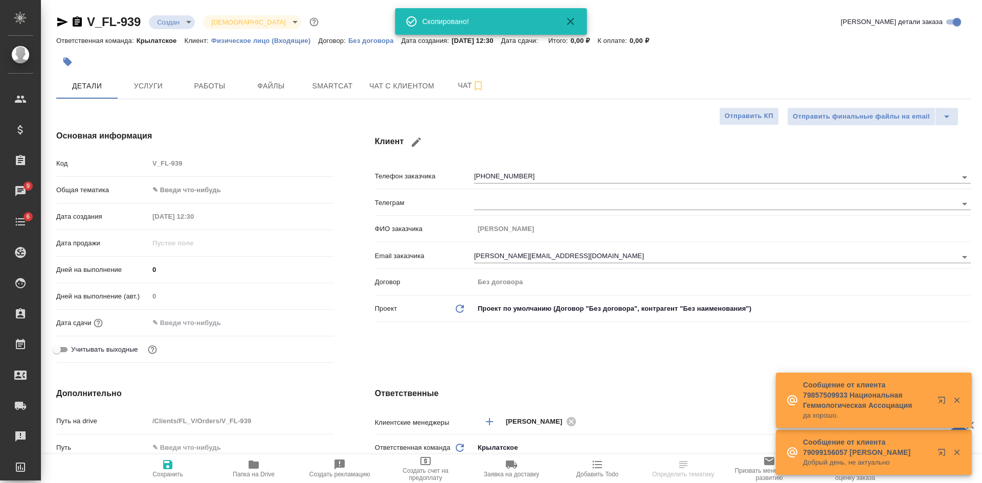
select select "RU"
type textarea "x"
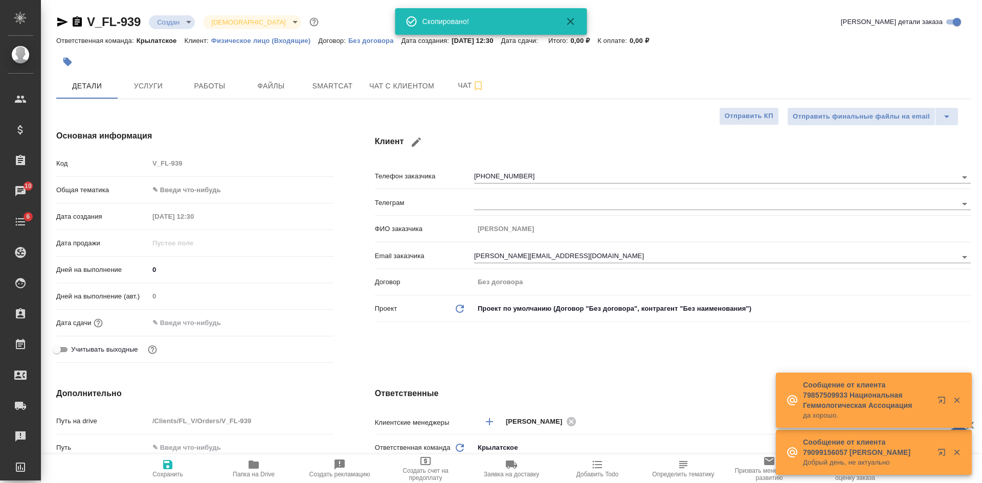
type textarea "x"
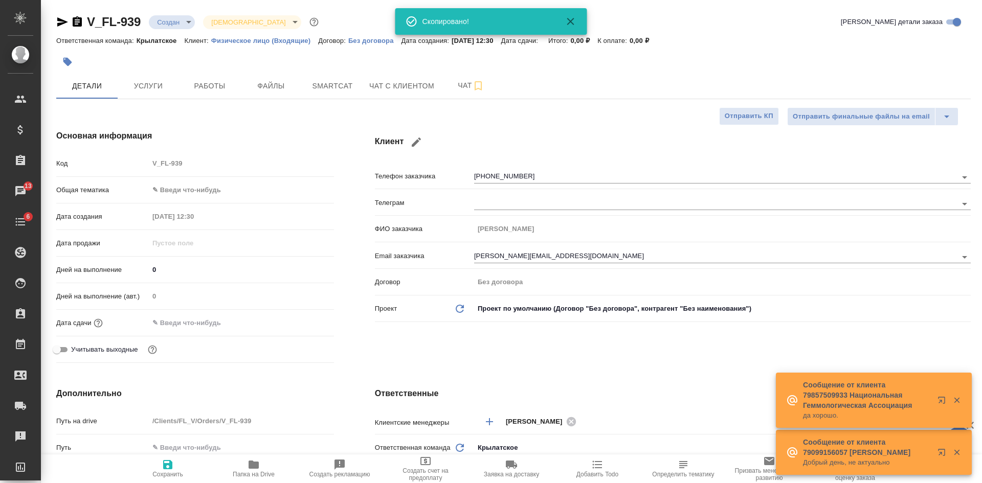
type textarea "x"
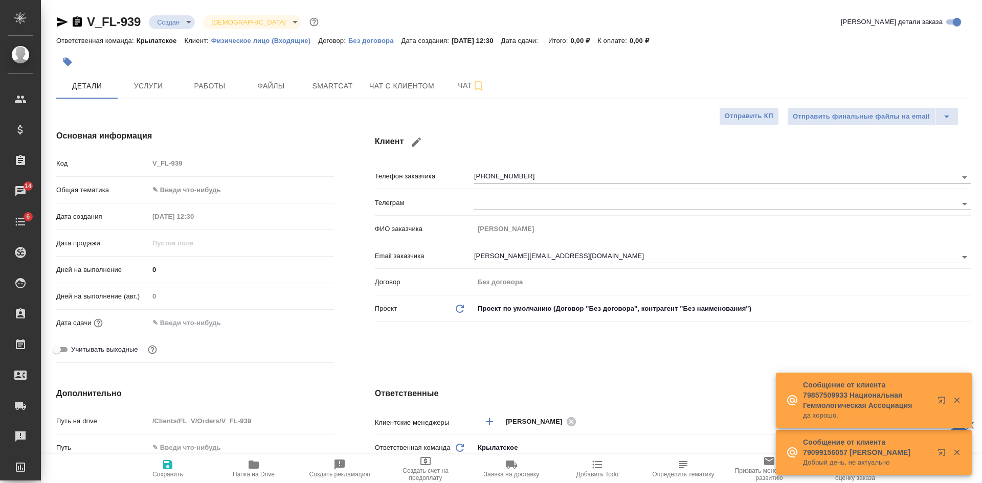
click at [768, 40] on div "Ответственная команда: Крылатское Клиент: Физическое лицо (Входящие) Договор: Б…" at bounding box center [513, 40] width 914 height 12
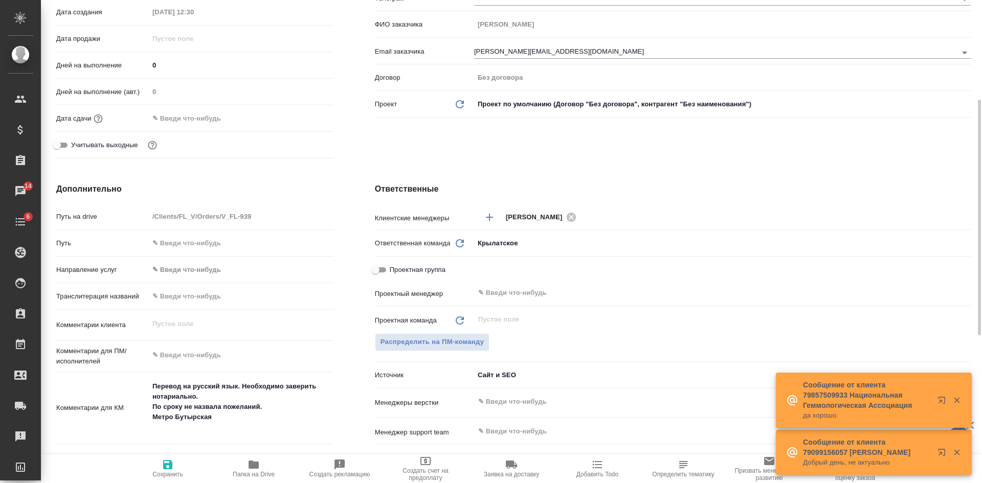
scroll to position [256, 0]
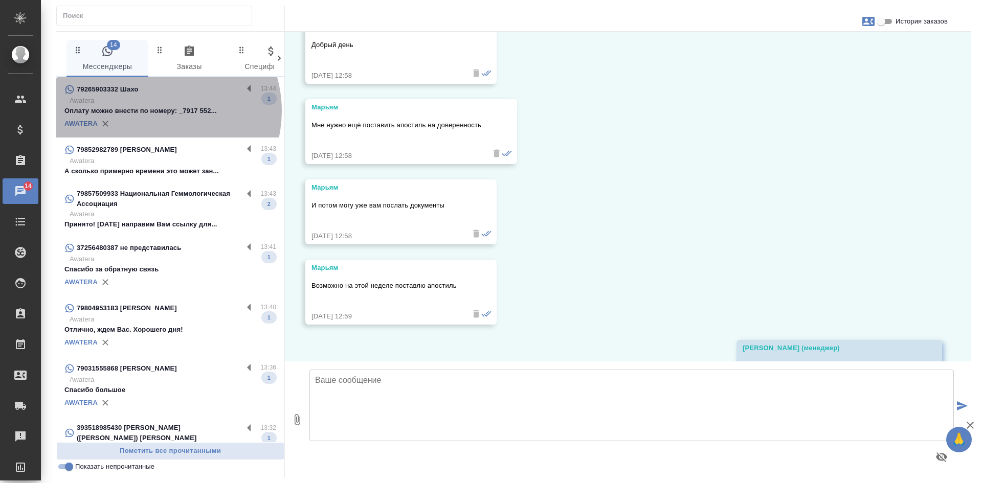
click at [157, 111] on p "Оплату можно внести по номеру: _7917 552..." at bounding box center [170, 111] width 212 height 10
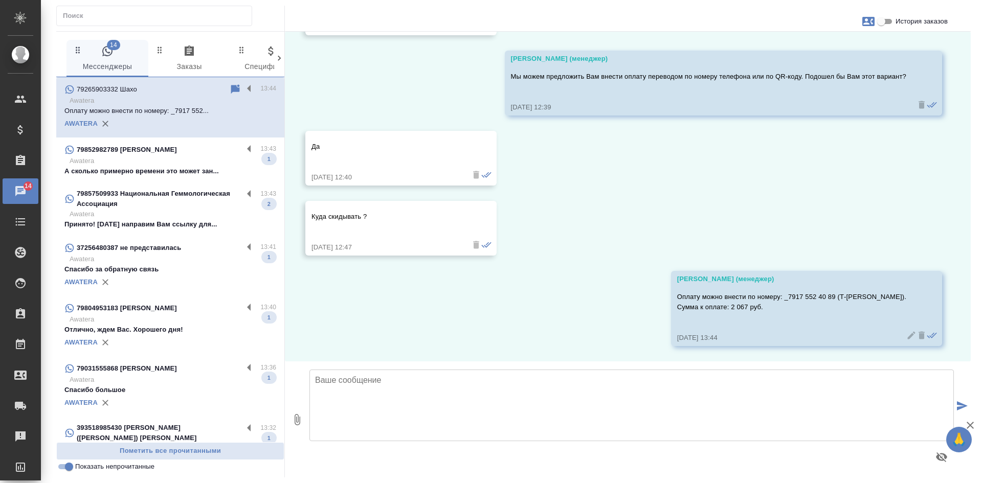
scroll to position [1721, 0]
click at [160, 170] on p "А сколько примерно времени это может зан..." at bounding box center [170, 171] width 212 height 10
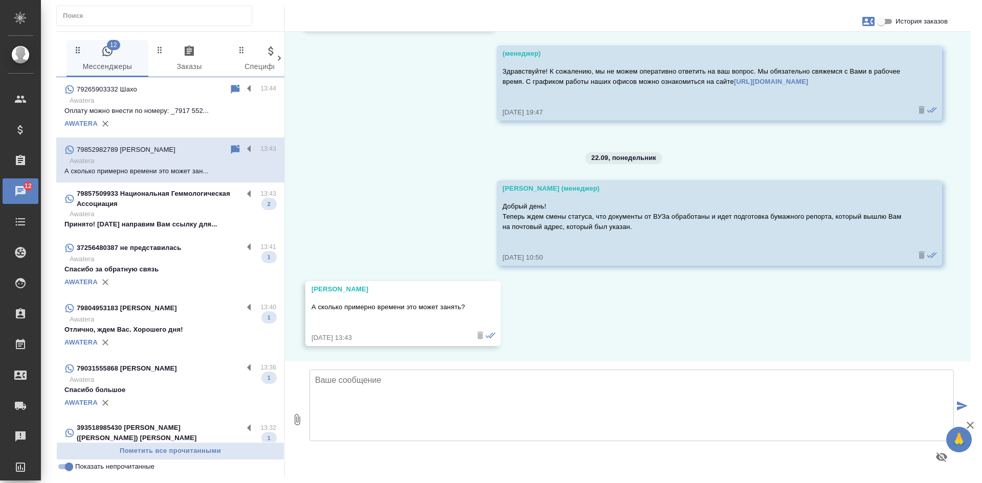
scroll to position [12122, 0]
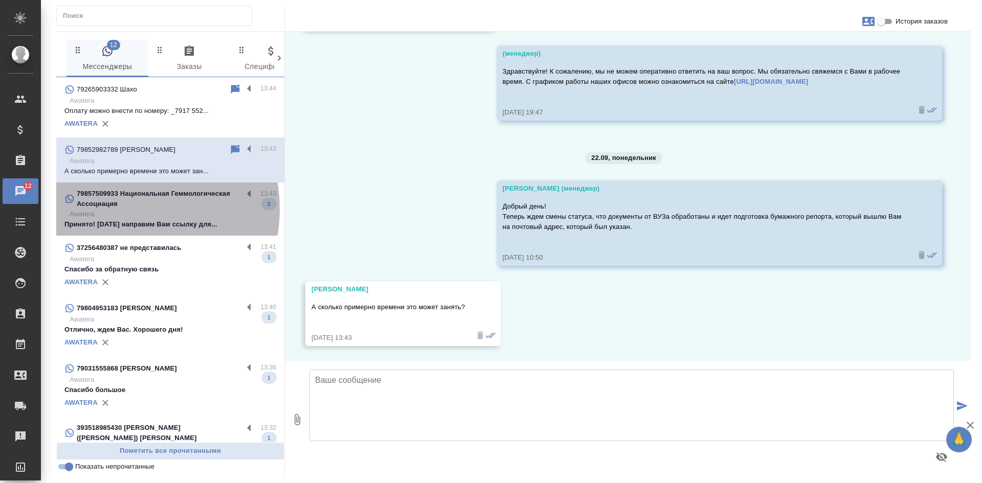
click at [126, 209] on p "Awatera" at bounding box center [173, 214] width 207 height 10
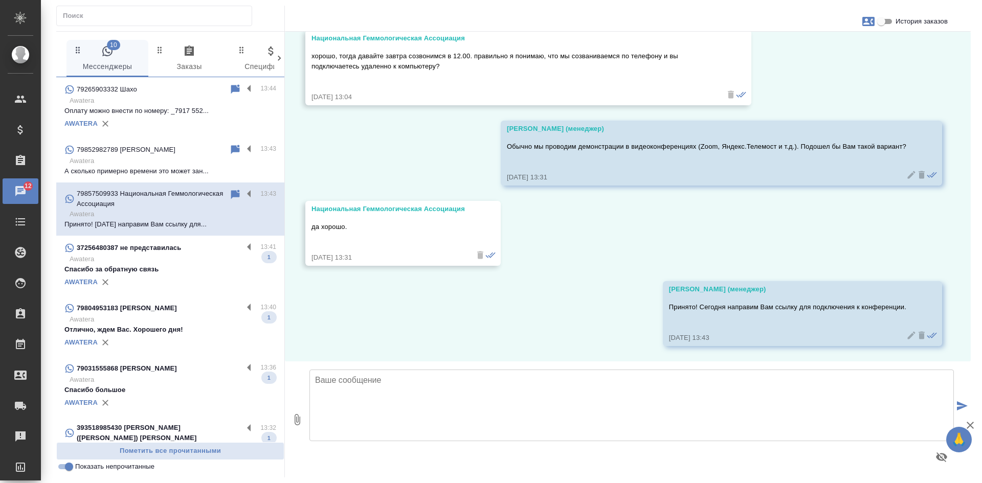
scroll to position [4133, 0]
click at [175, 276] on div "AWATERA" at bounding box center [170, 282] width 212 height 15
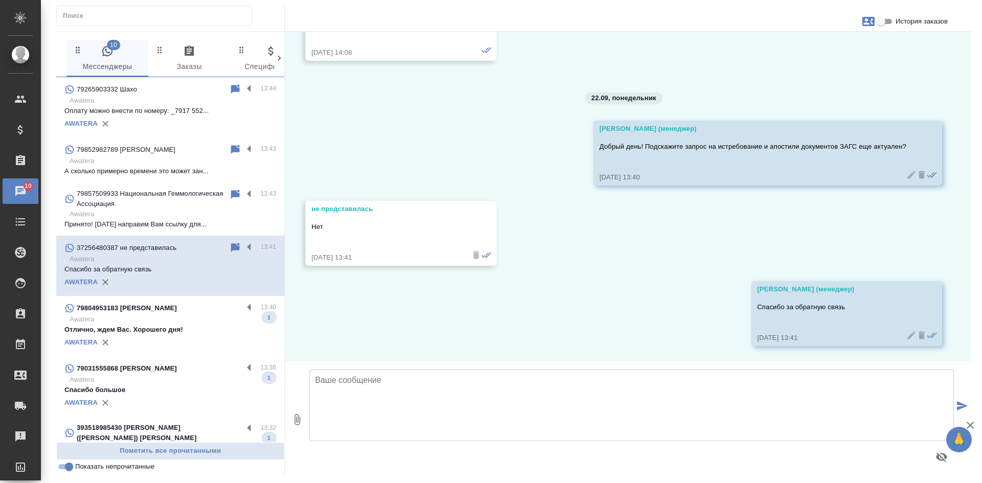
scroll to position [1452, 0]
click at [165, 339] on div "AWATERA" at bounding box center [170, 342] width 212 height 15
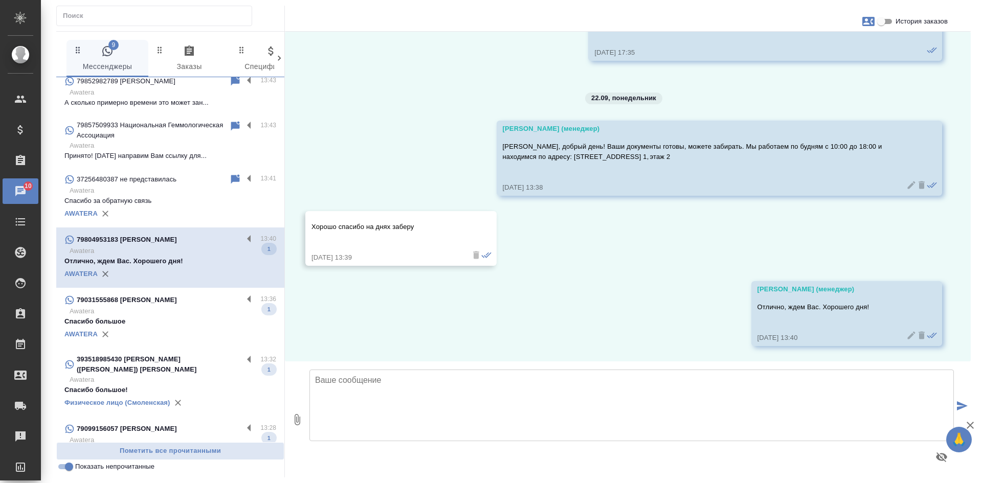
scroll to position [102, 0]
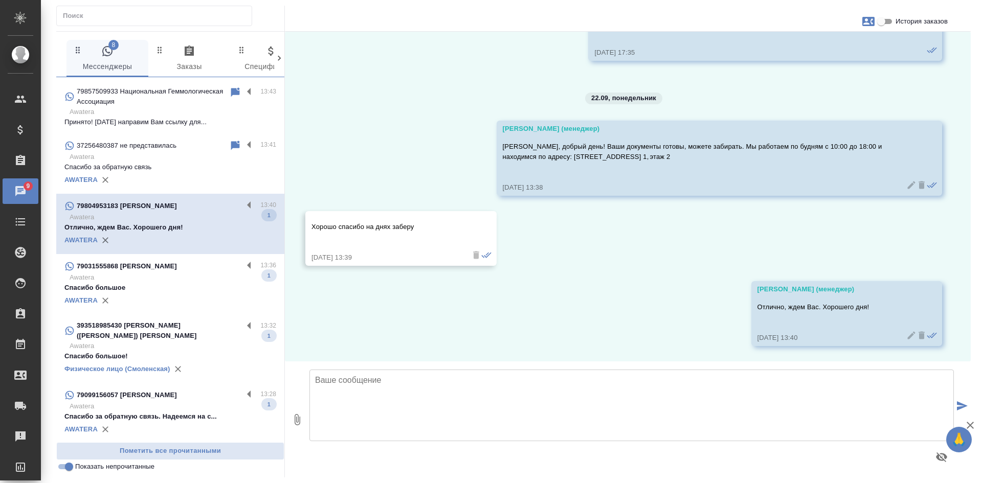
click at [148, 286] on p "Спасибо большое" at bounding box center [170, 288] width 212 height 10
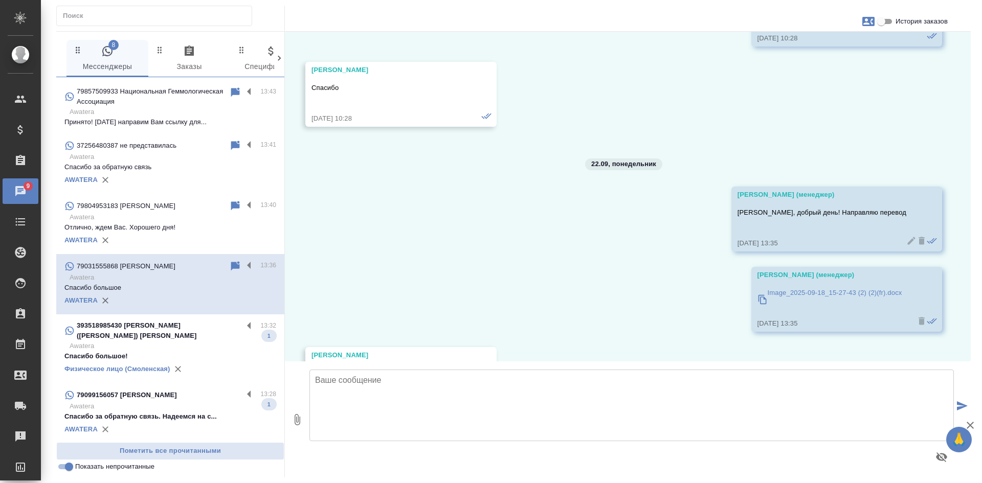
scroll to position [1889, 0]
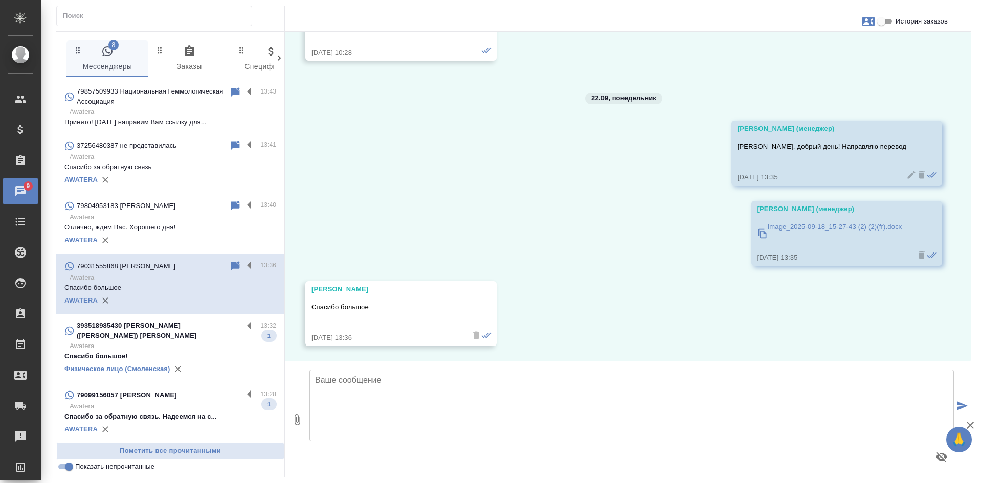
click at [195, 341] on p "Awatera" at bounding box center [173, 346] width 207 height 10
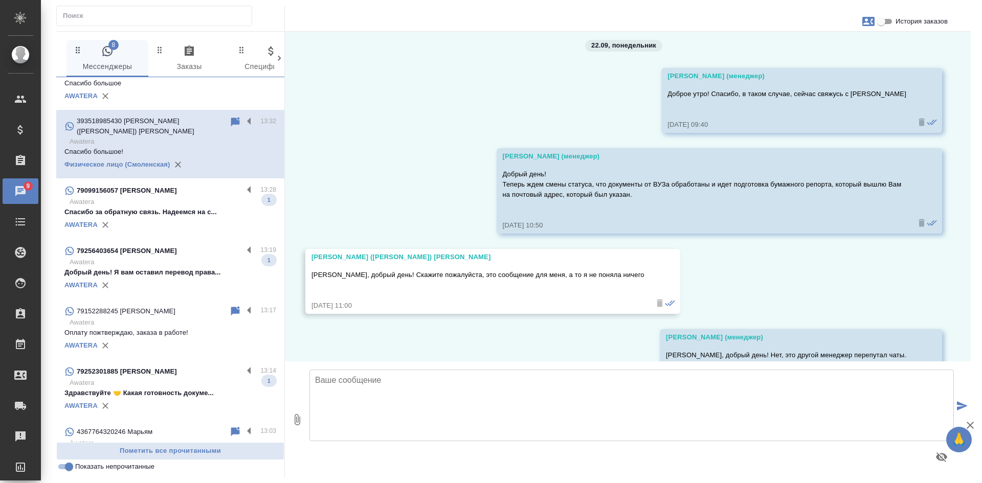
scroll to position [29009, 0]
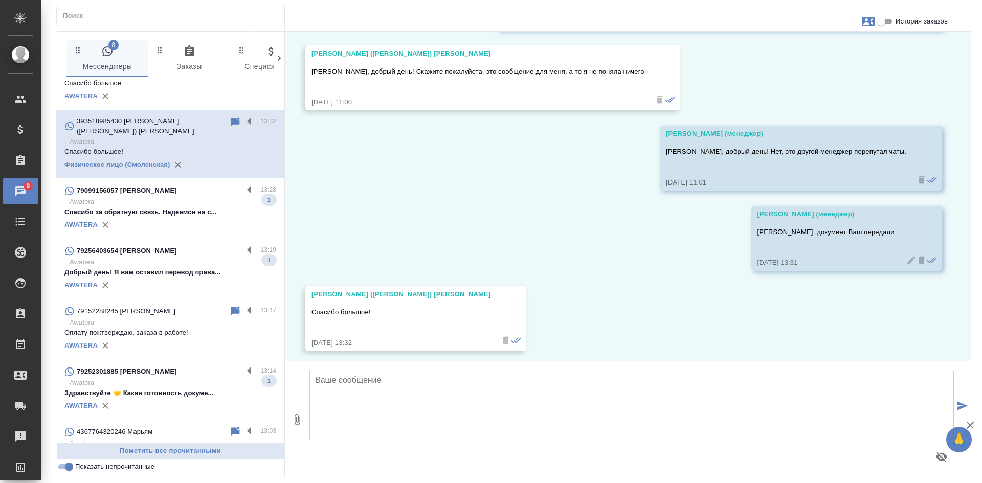
click at [162, 207] on p "Спасибо за обратную связь. Надеемся на с..." at bounding box center [170, 212] width 212 height 10
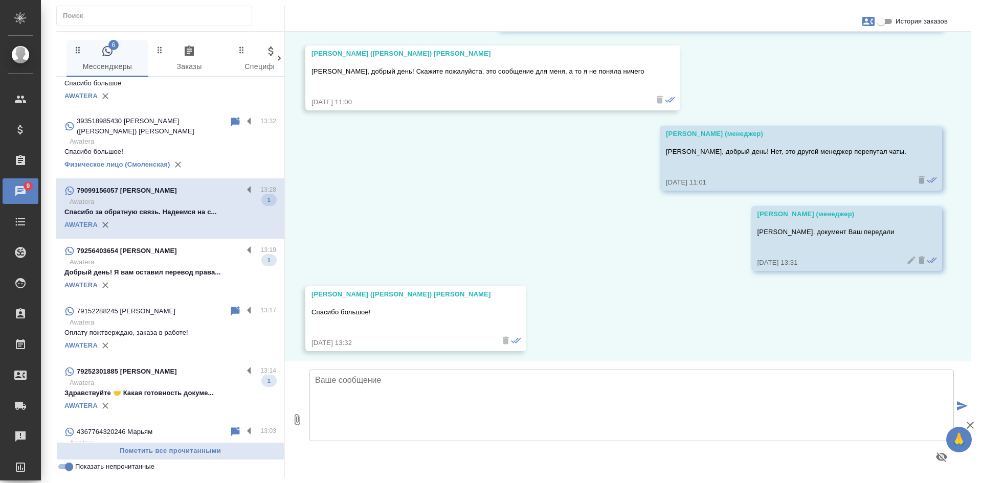
scroll to position [729, 0]
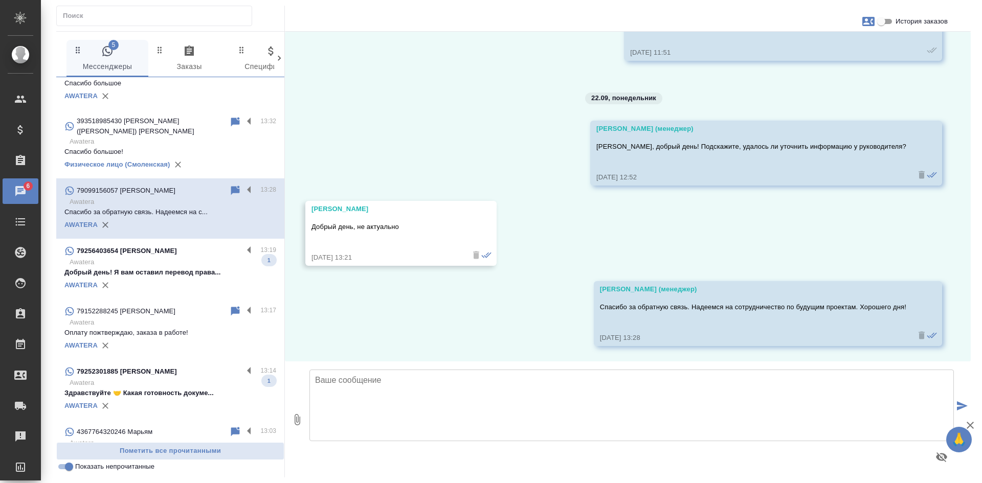
click at [160, 257] on p "Awatera" at bounding box center [173, 262] width 207 height 10
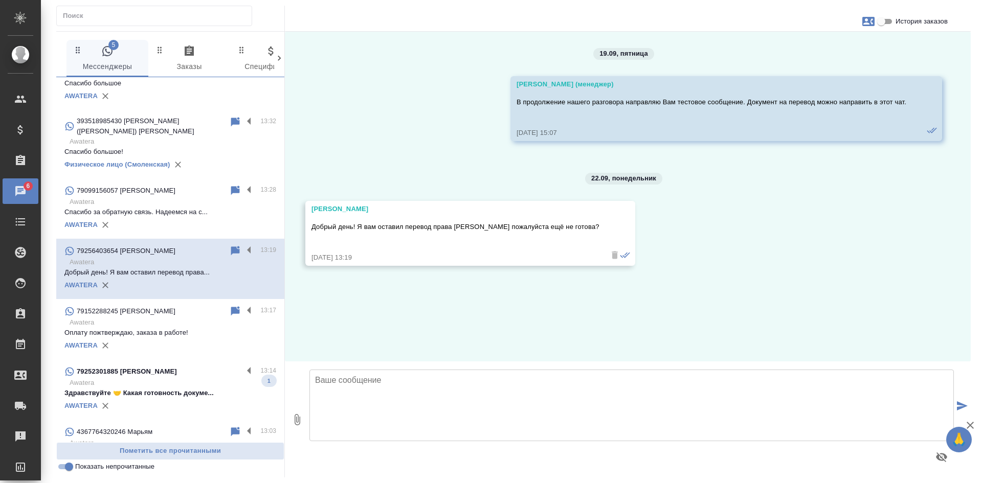
scroll to position [0, 0]
click at [886, 27] on div "4 Мессенджеры 0 Заказы 0 Спецификации 0 Клиенты 0 Входящие 0 Тендеры 0 Исполнит…" at bounding box center [513, 242] width 914 height 472
click at [886, 23] on input "История заказов" at bounding box center [880, 21] width 37 height 12
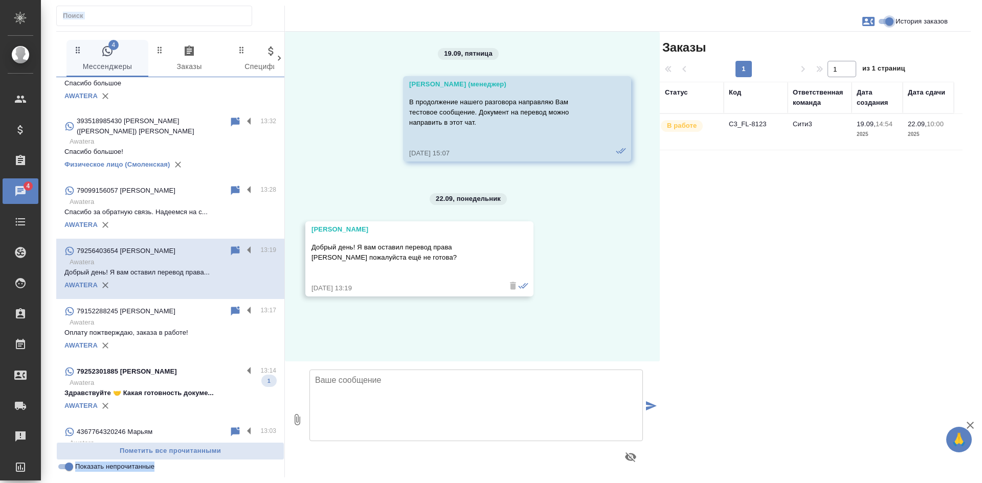
click at [886, 23] on input "История заказов" at bounding box center [889, 21] width 37 height 12
checkbox input "false"
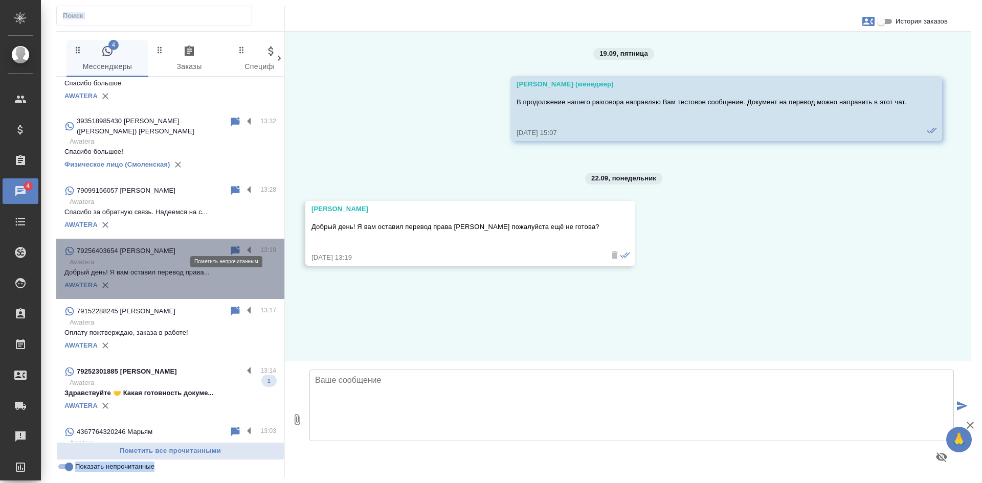
click at [231, 246] on icon at bounding box center [235, 250] width 9 height 9
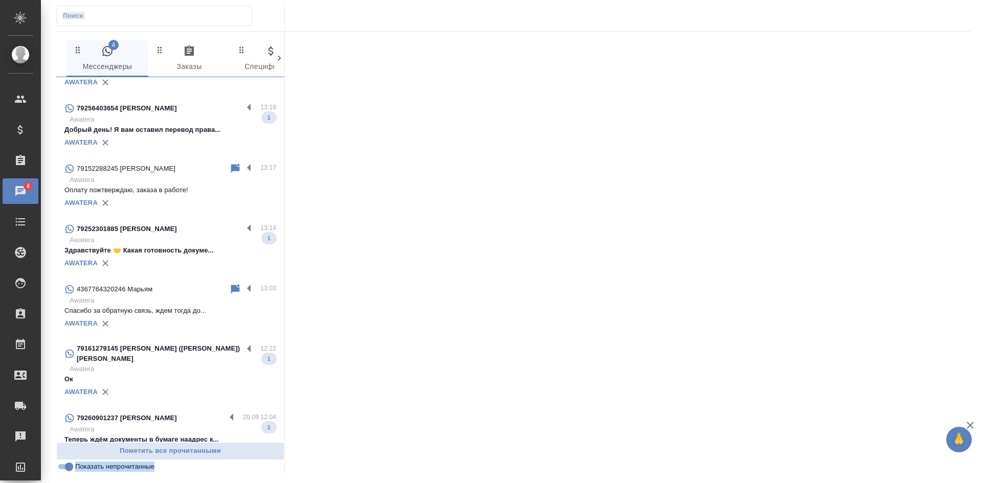
scroll to position [460, 0]
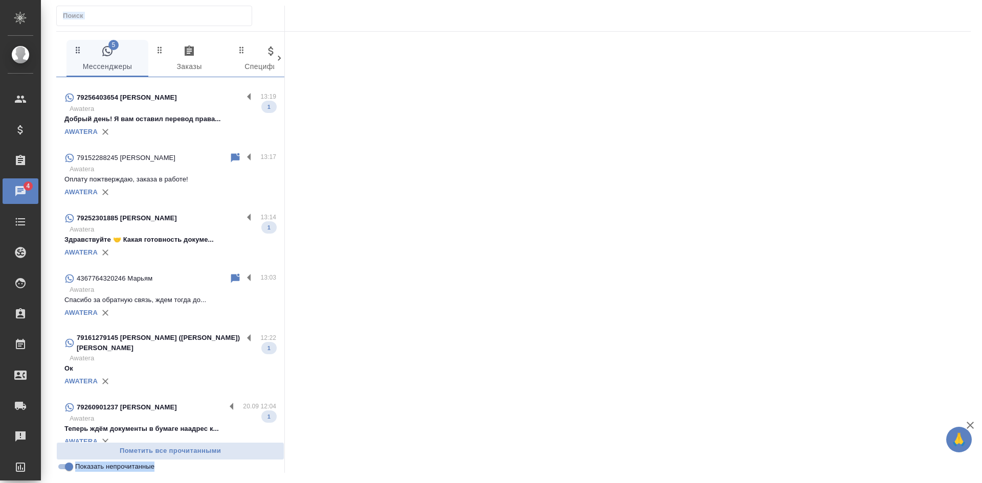
click at [147, 224] on p "Awatera" at bounding box center [173, 229] width 207 height 10
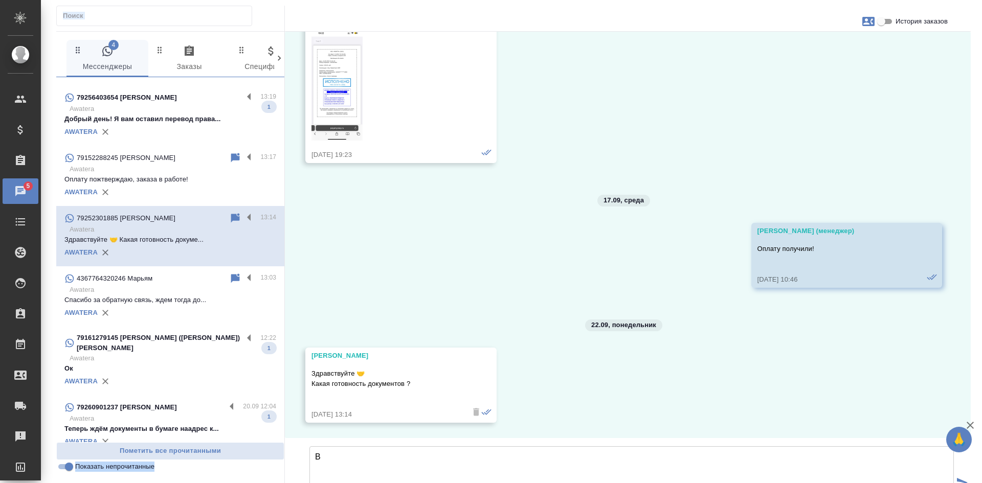
scroll to position [6450, 0]
click at [343, 446] on textarea "В" at bounding box center [631, 482] width 644 height 72
click at [230, 212] on icon at bounding box center [235, 218] width 12 height 12
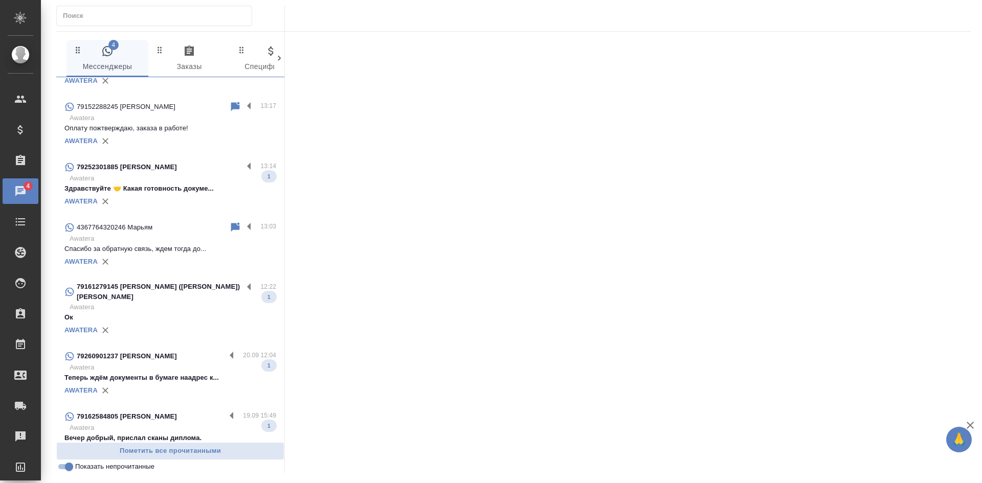
scroll to position [517, 0]
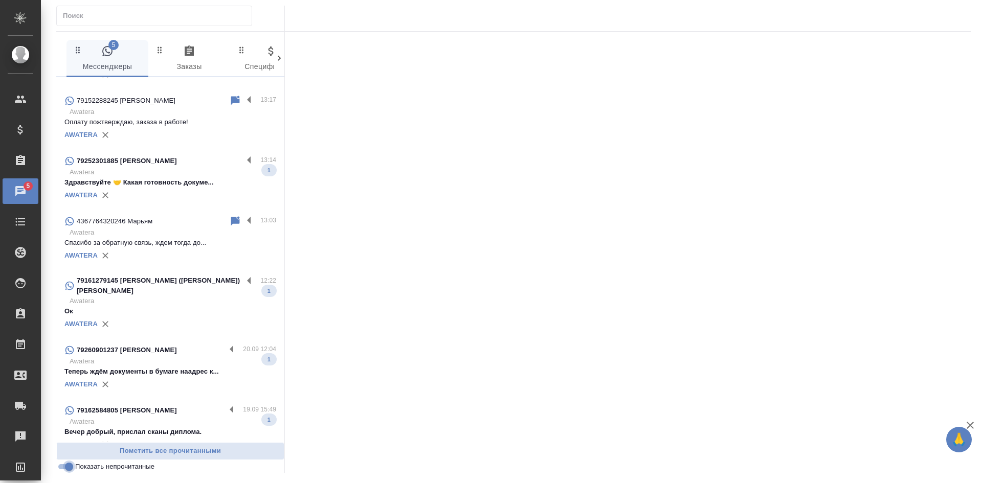
click at [62, 470] on input "Показать непрочитанные" at bounding box center [69, 467] width 37 height 12
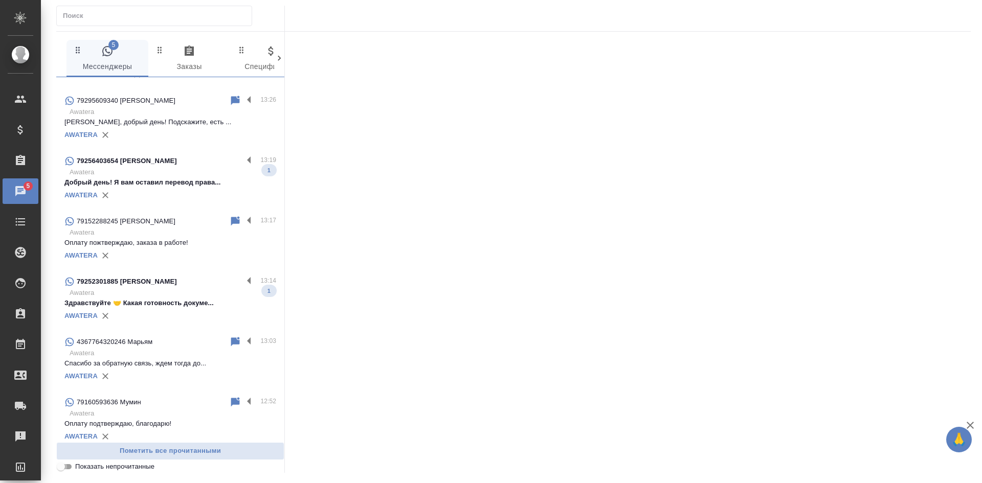
scroll to position [638, 0]
click at [62, 470] on input "Показать непрочитанные" at bounding box center [60, 467] width 37 height 12
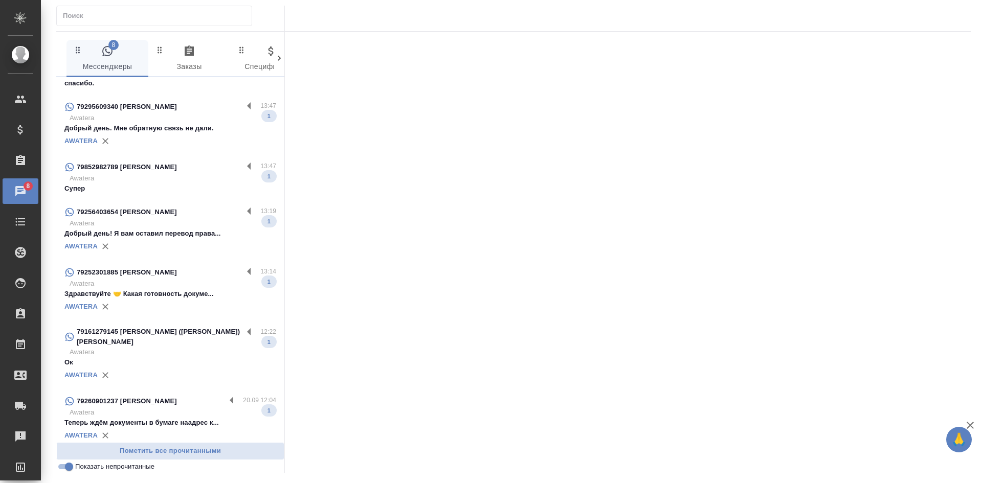
scroll to position [0, 0]
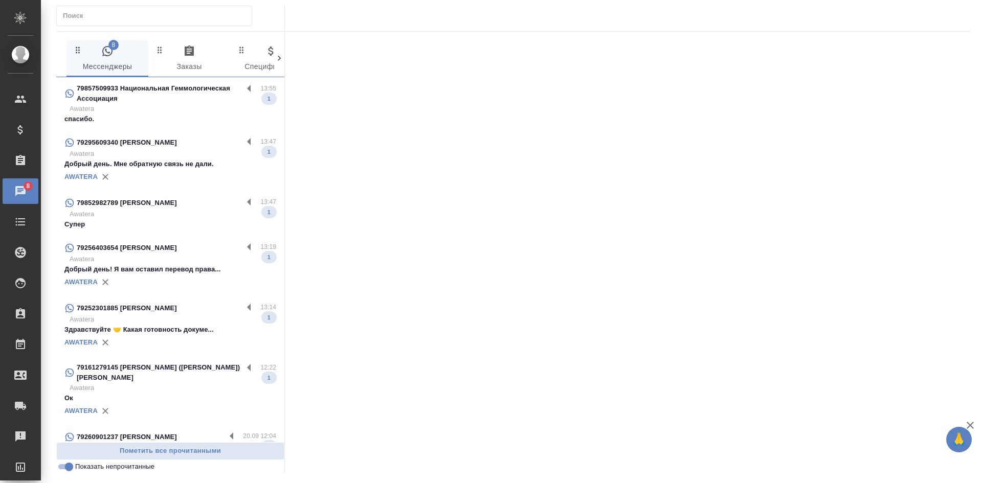
click at [162, 98] on p "79857509933 Национальная Геммологическая Ассоциация" at bounding box center [160, 93] width 166 height 20
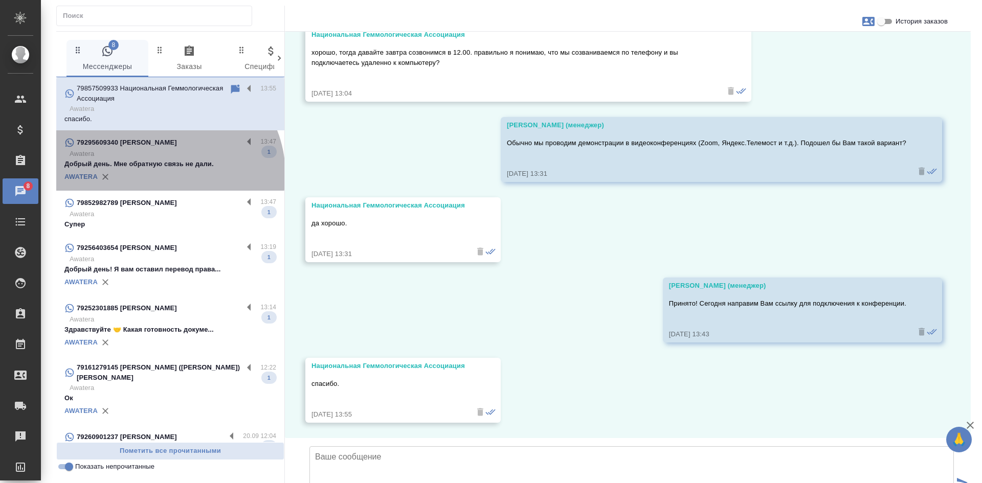
click at [166, 174] on div "AWATERA" at bounding box center [170, 176] width 212 height 15
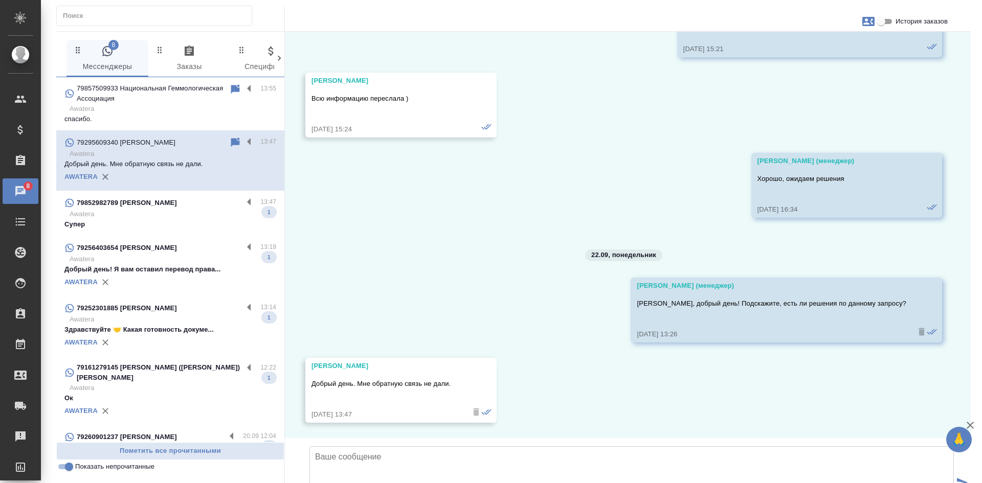
scroll to position [1833, 0]
click at [173, 225] on p "Супер" at bounding box center [170, 224] width 212 height 10
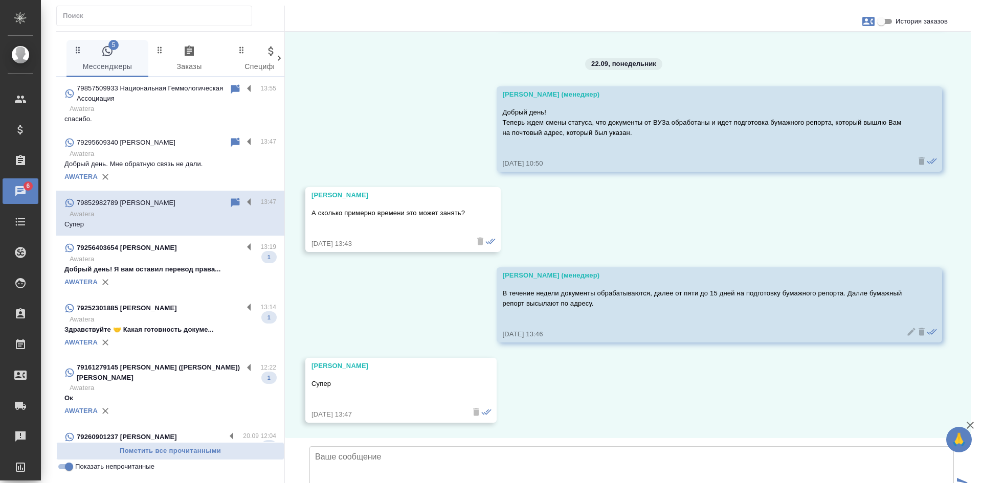
scroll to position [12293, 0]
click at [207, 293] on div "79256403654 Мусоев Джурабек Кодирович 13:19 Awatera Добрый день! Я вам оставил …" at bounding box center [170, 266] width 228 height 60
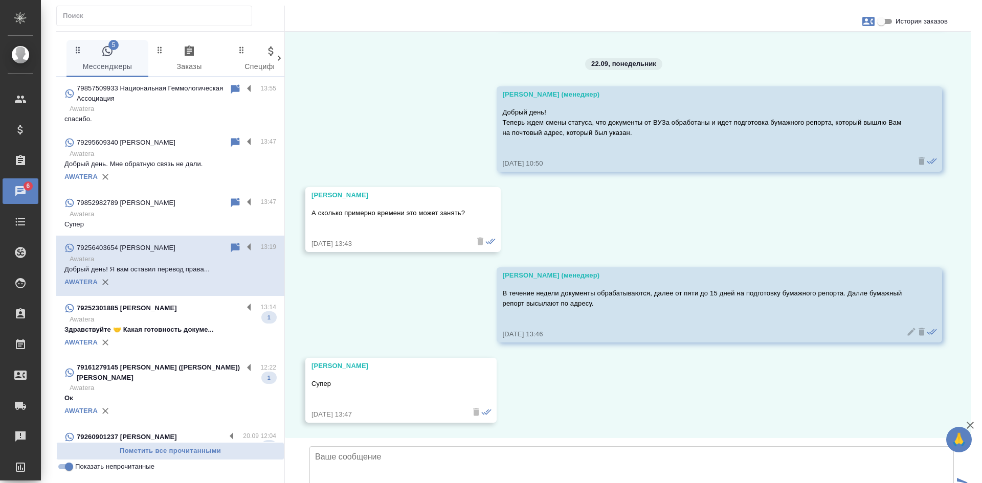
scroll to position [0, 0]
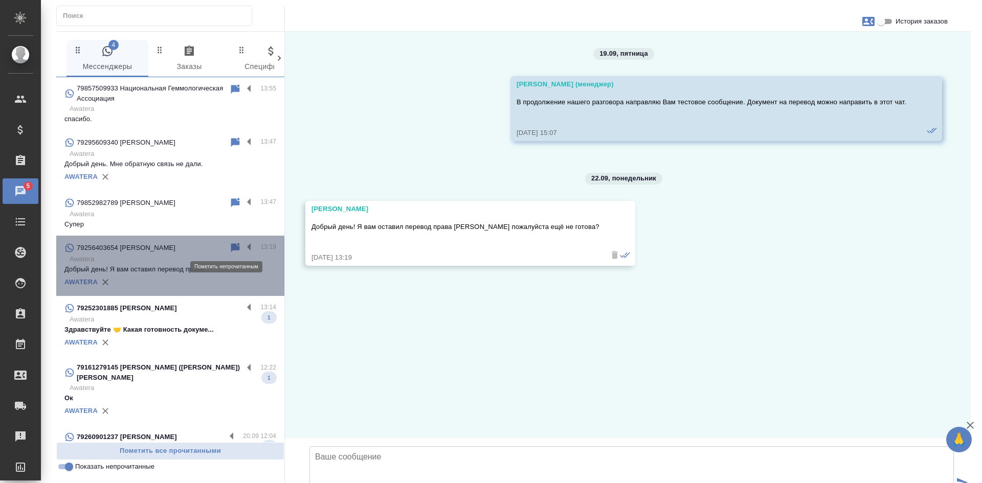
click at [229, 243] on icon at bounding box center [235, 248] width 12 height 12
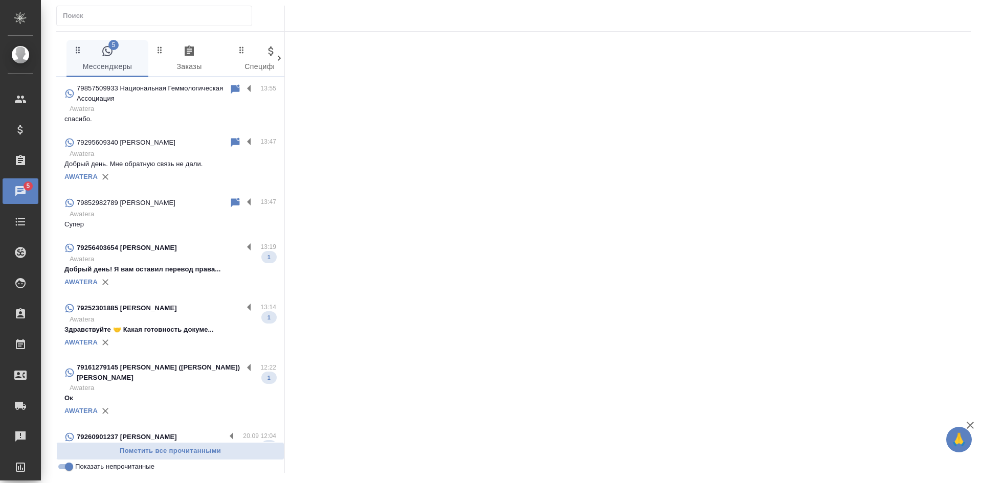
click at [65, 467] on input "Показать непрочитанные" at bounding box center [69, 467] width 37 height 12
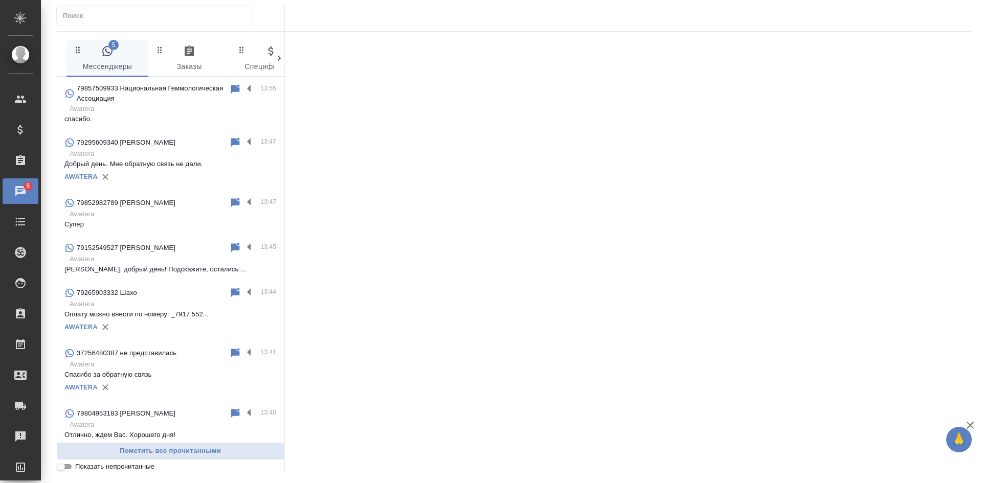
click at [65, 467] on input "Показать непрочитанные" at bounding box center [60, 467] width 37 height 12
checkbox input "true"
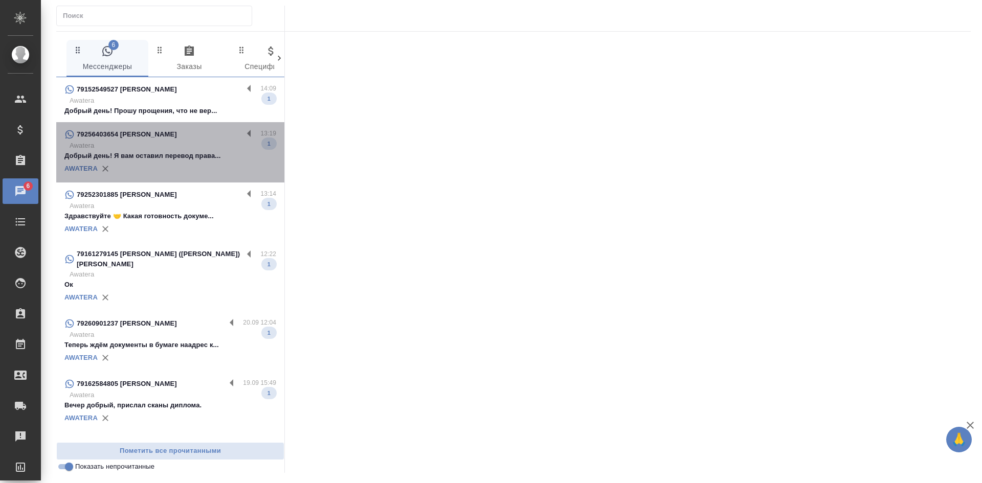
click at [189, 152] on p "Добрый день! Я вам оставил перевод права..." at bounding box center [170, 156] width 212 height 10
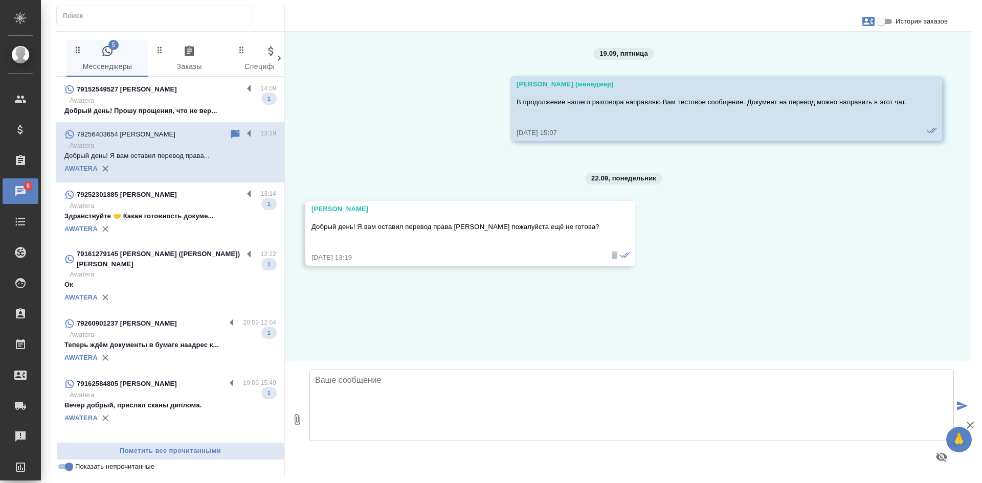
click at [888, 24] on input "История заказов" at bounding box center [880, 21] width 37 height 12
checkbox input "true"
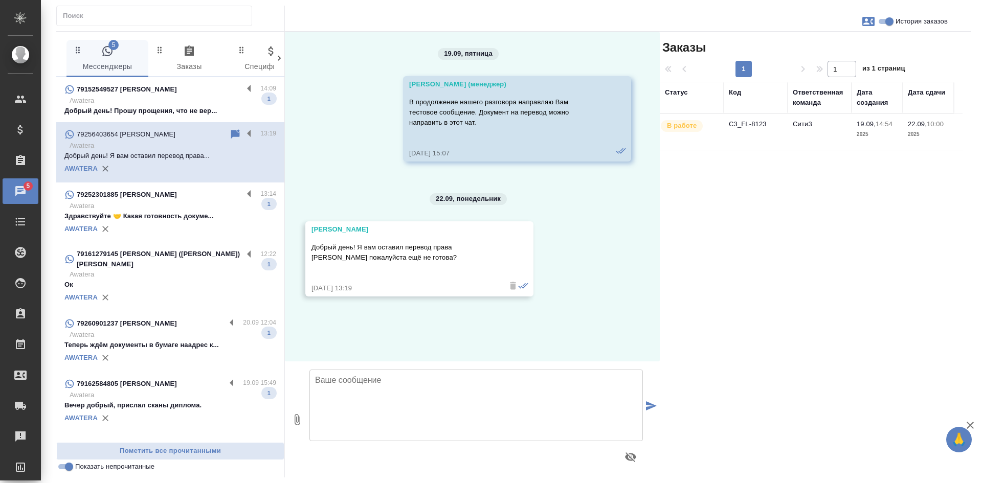
click at [754, 126] on td "C3_FL-8123" at bounding box center [755, 132] width 64 height 36
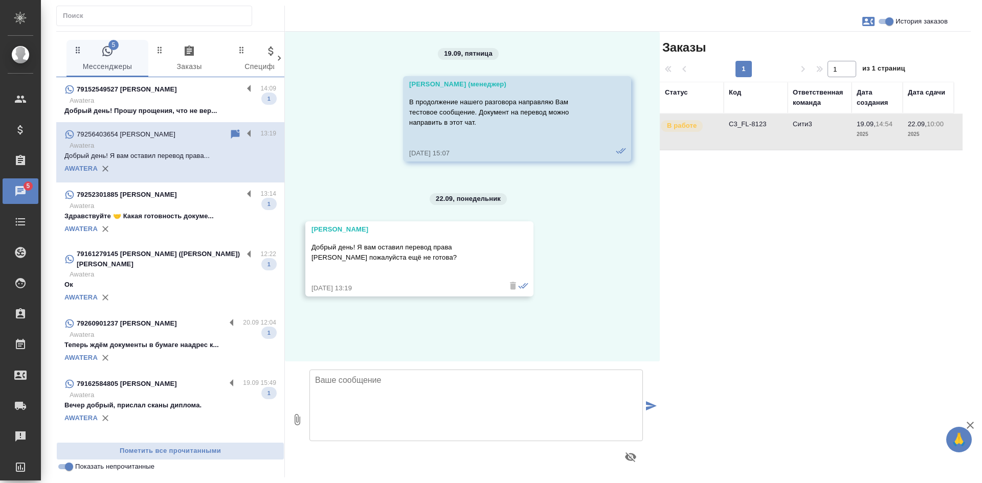
click at [755, 127] on td "C3_FL-8123" at bounding box center [755, 132] width 64 height 36
click at [231, 134] on icon at bounding box center [235, 133] width 9 height 9
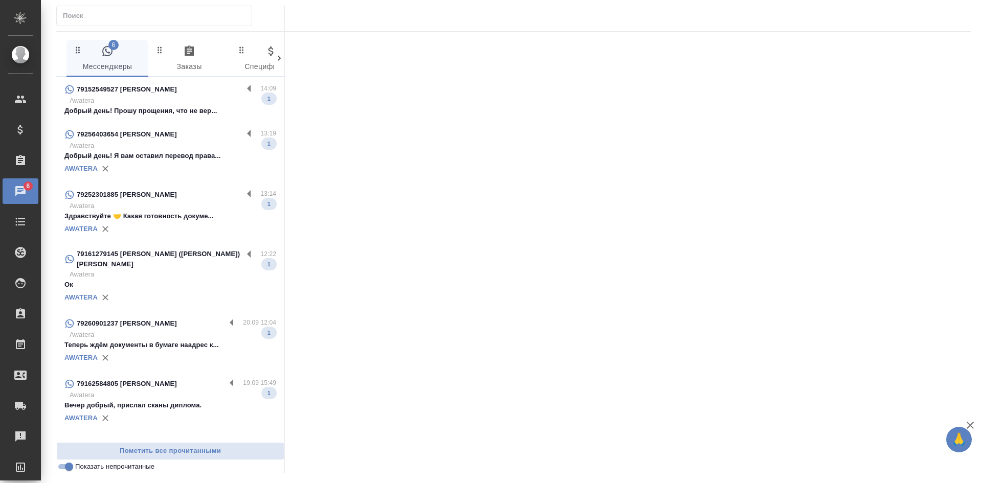
click at [85, 140] on div "79256403654 Мусоев Джурабек Кодирович" at bounding box center [153, 134] width 178 height 12
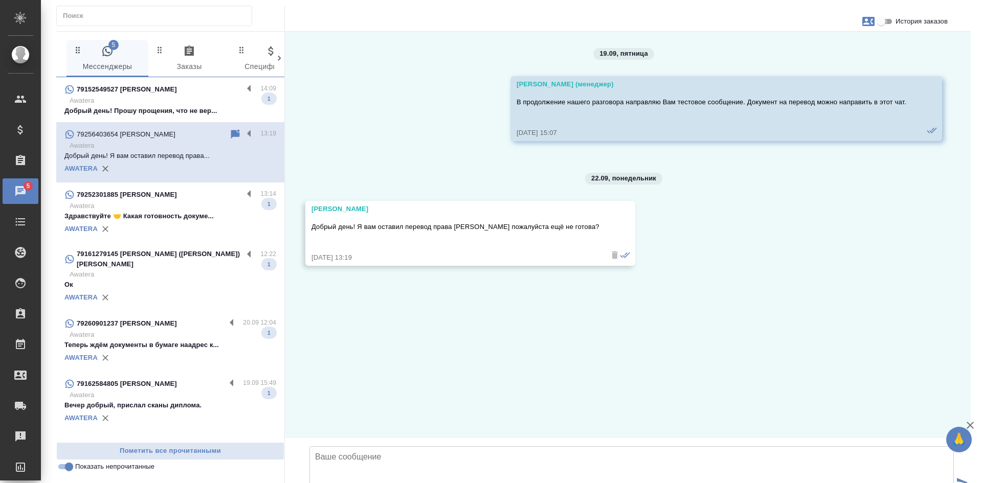
click at [880, 26] on input "История заказов" at bounding box center [880, 21] width 37 height 12
checkbox input "true"
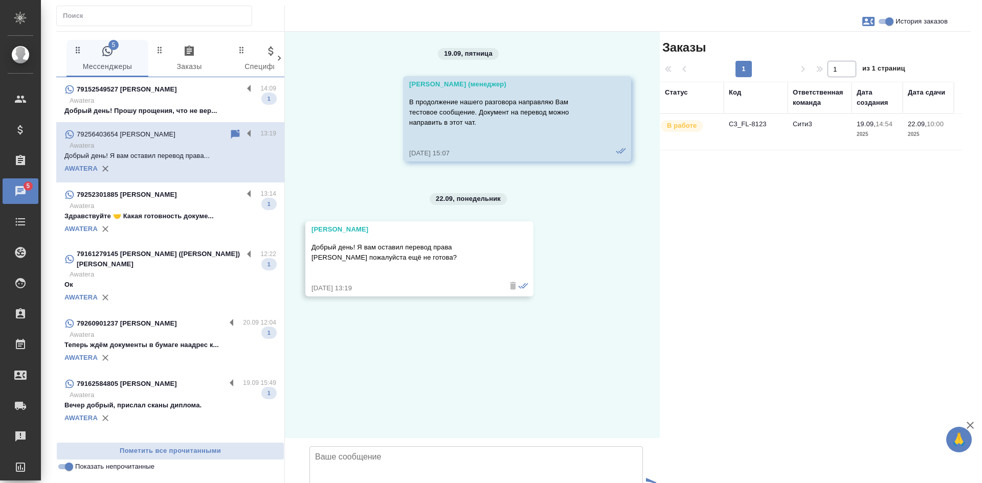
click at [715, 218] on div "Заказы 1 1 из 1 страниц Статус Код Ответственная команда Дата создания Дата сда…" at bounding box center [815, 293] width 311 height 523
click at [237, 130] on icon at bounding box center [235, 134] width 12 height 12
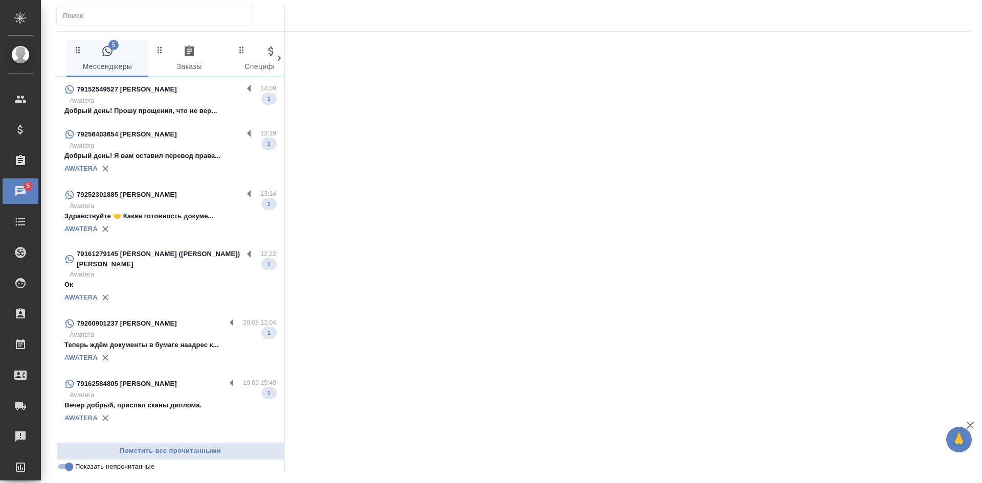
click at [209, 94] on div "79152549527 Anna Stromberg" at bounding box center [153, 89] width 178 height 12
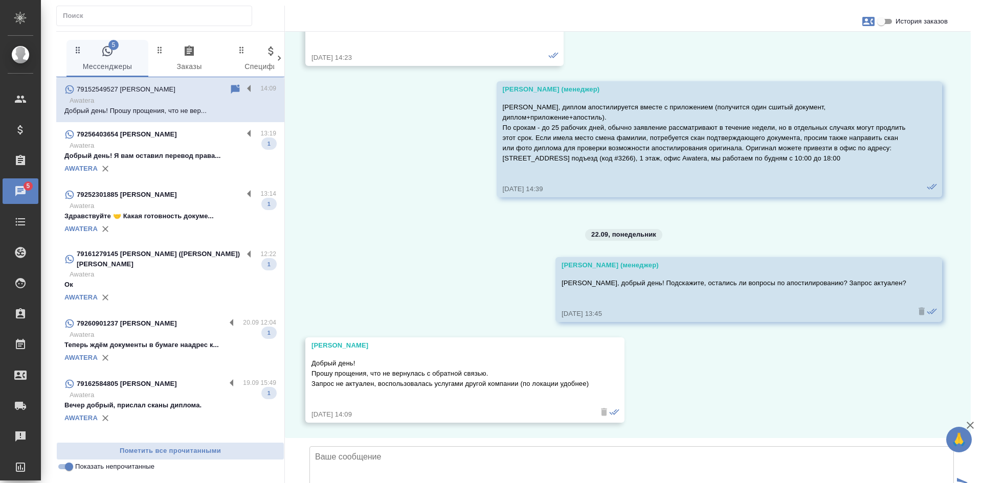
scroll to position [908, 0]
click at [164, 222] on div "AWATERA" at bounding box center [170, 228] width 212 height 15
type textarea "В"
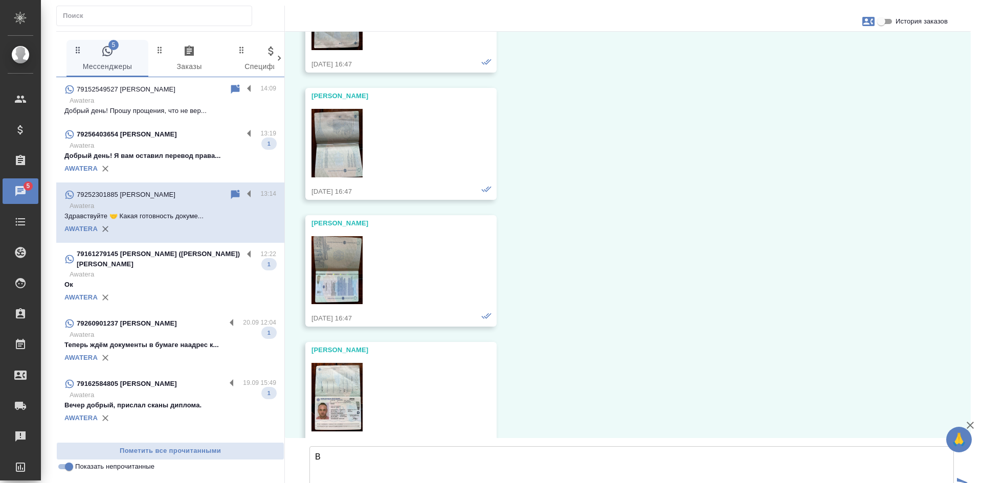
scroll to position [6450, 0]
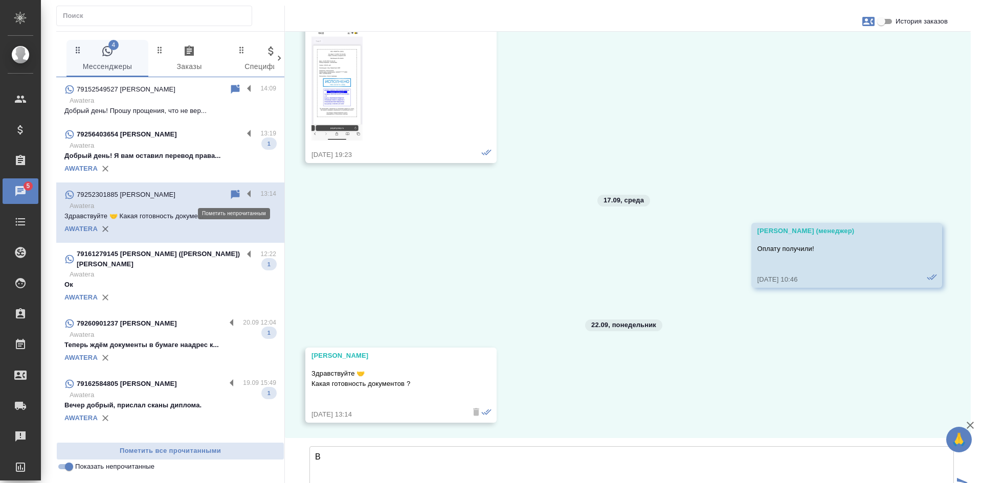
click at [234, 196] on icon at bounding box center [235, 194] width 9 height 9
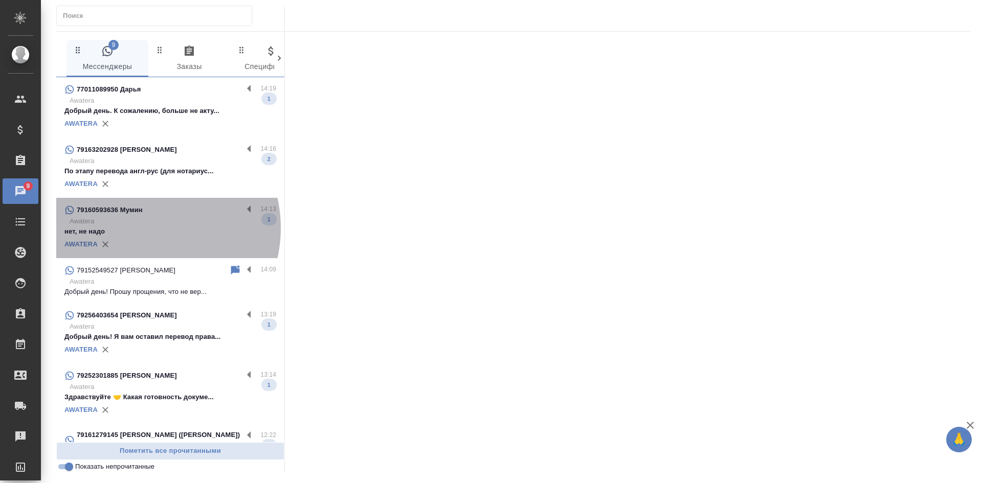
click at [142, 228] on p "нет, не надо" at bounding box center [170, 231] width 212 height 10
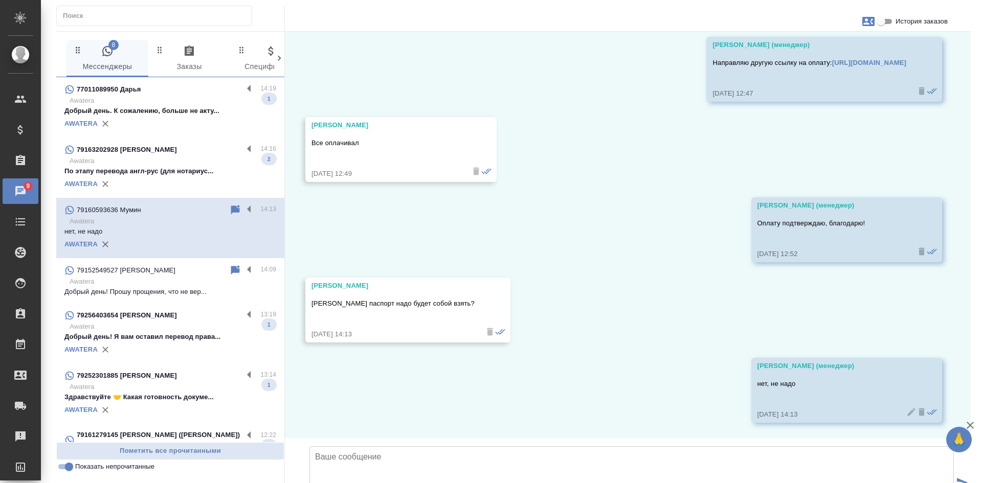
scroll to position [1065, 0]
click at [178, 110] on p "Добрый день. К сожалению, больше не акту..." at bounding box center [170, 111] width 212 height 10
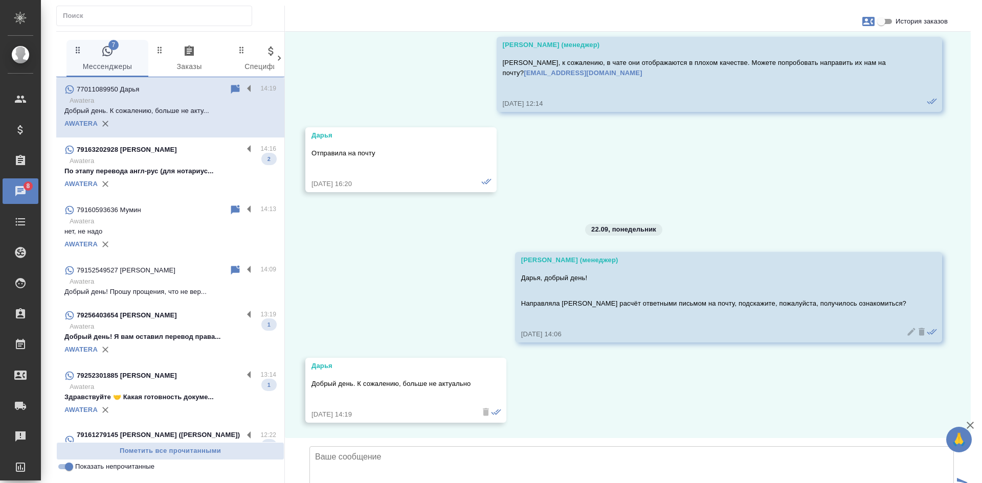
scroll to position [9409, 0]
click at [66, 465] on input "Показать непрочитанные" at bounding box center [69, 467] width 37 height 12
checkbox input "false"
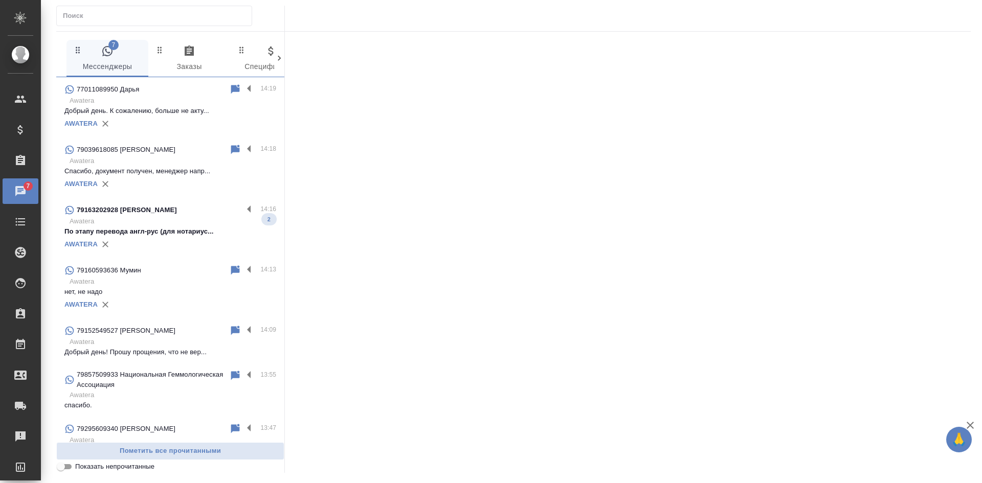
click at [131, 158] on p "Awatera" at bounding box center [173, 161] width 207 height 10
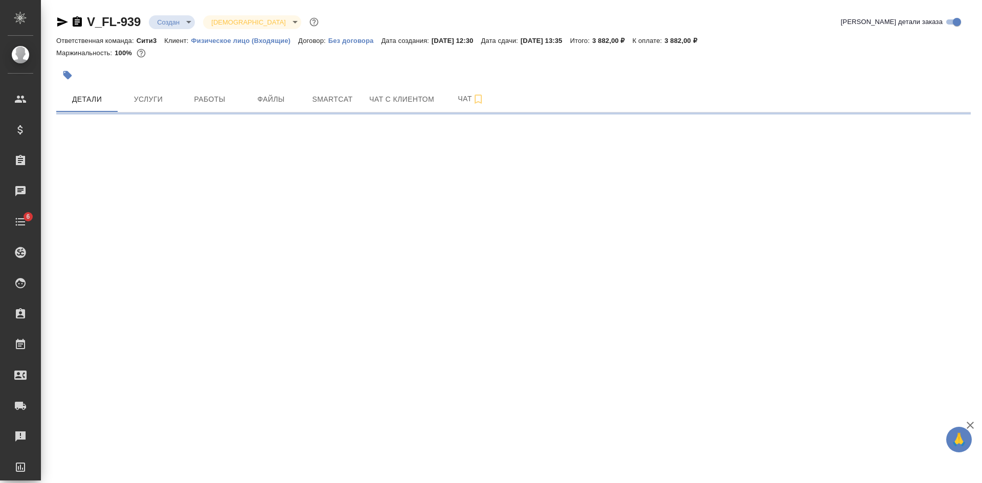
select select "RU"
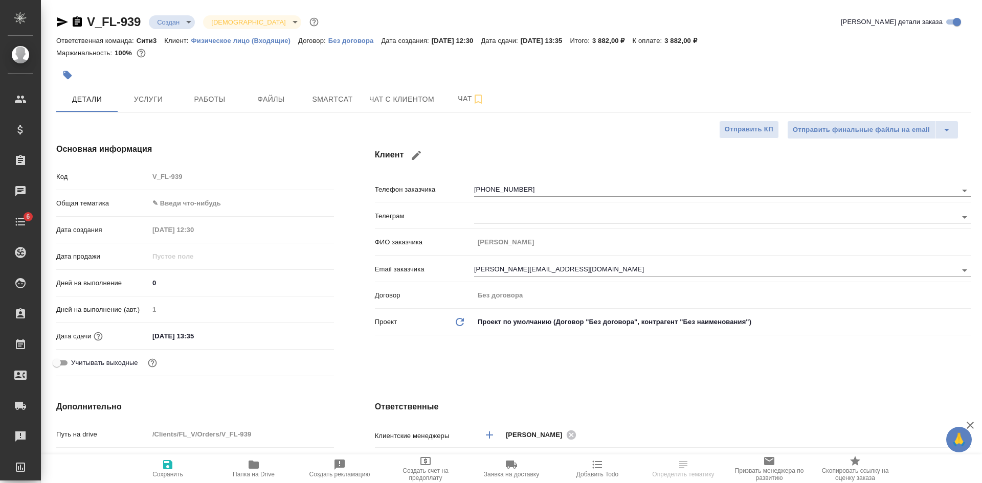
type textarea "x"
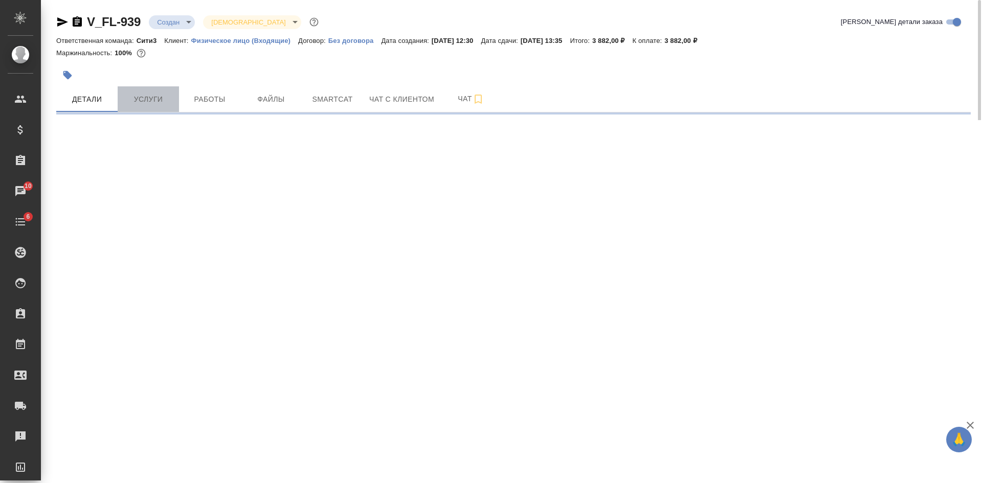
click at [154, 101] on span "Услуги" at bounding box center [148, 99] width 49 height 13
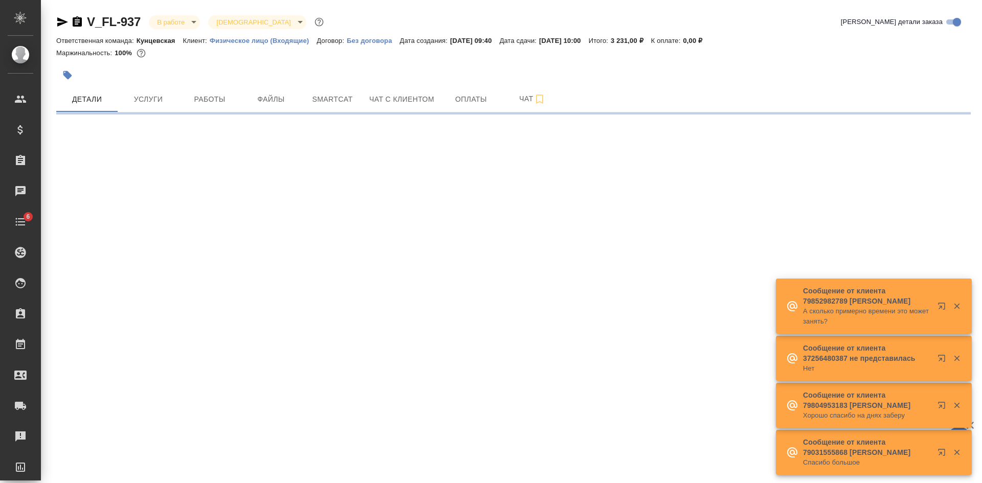
select select "RU"
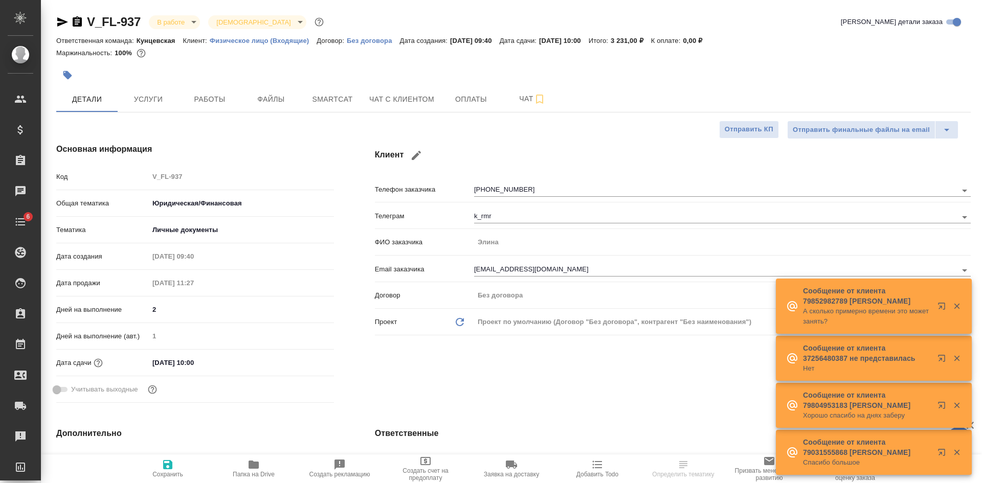
type textarea "x"
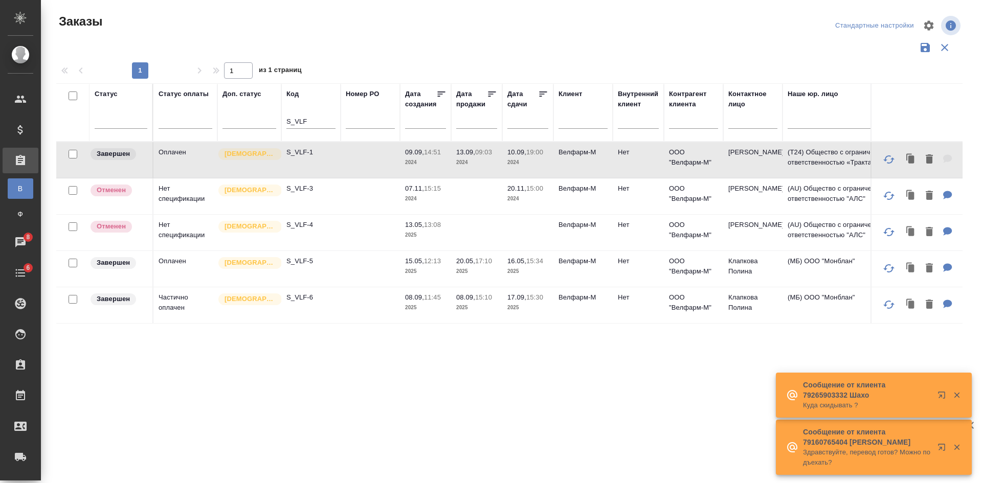
scroll to position [0, 450]
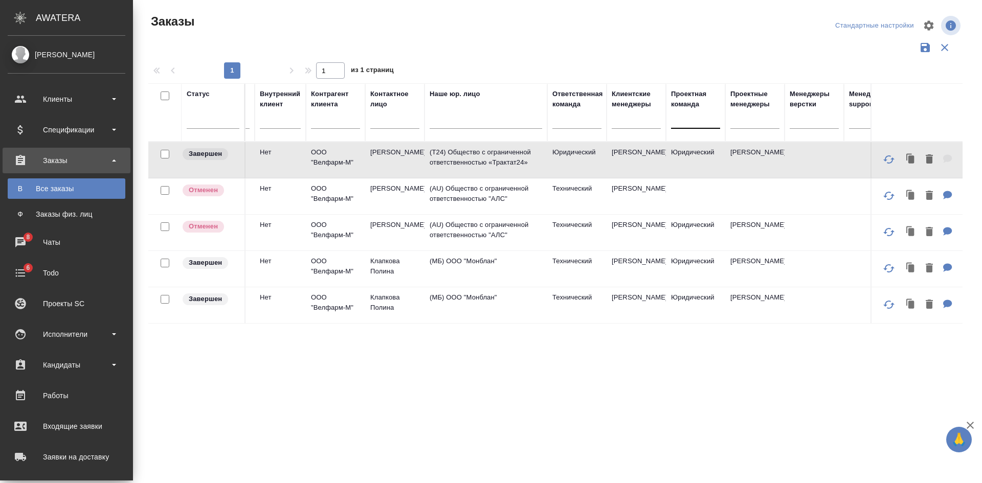
click at [58, 213] on div "Заказы физ. лиц" at bounding box center [66, 214] width 107 height 10
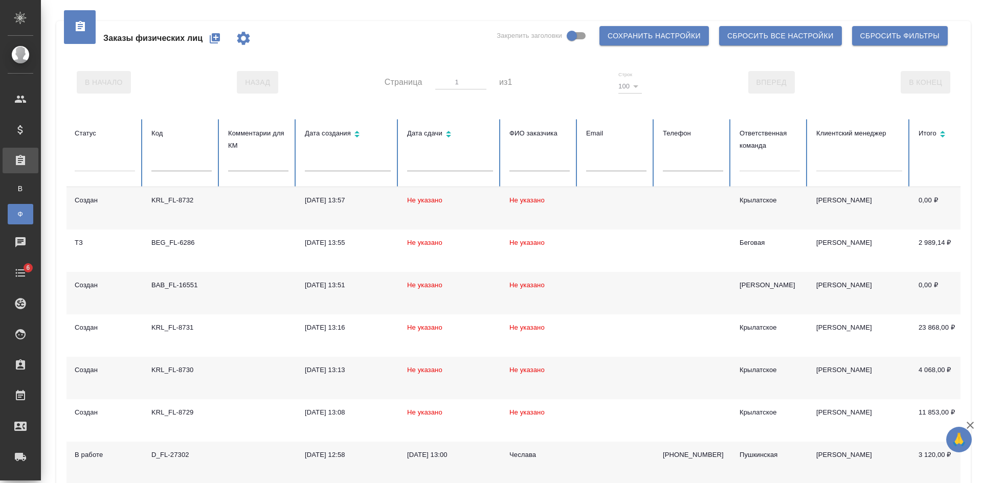
click at [691, 165] on input "text" at bounding box center [693, 164] width 60 height 14
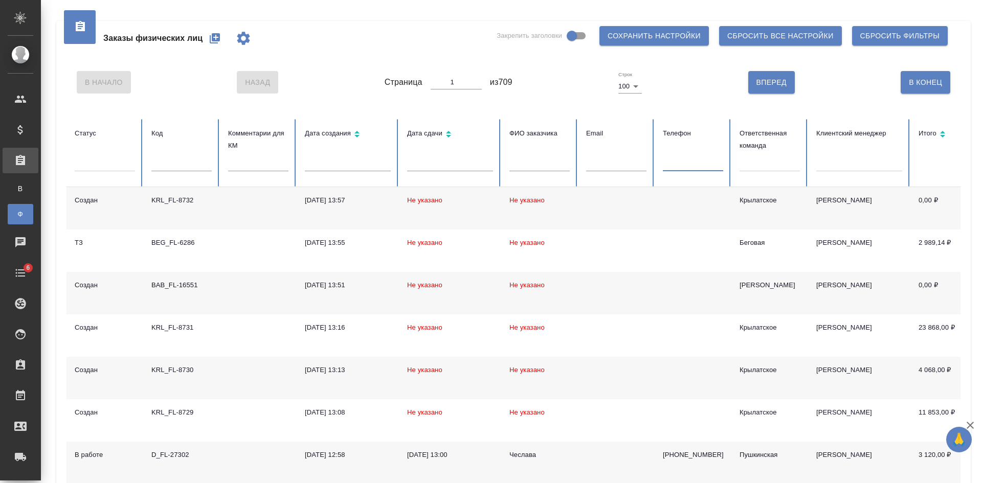
paste input "79031307533"
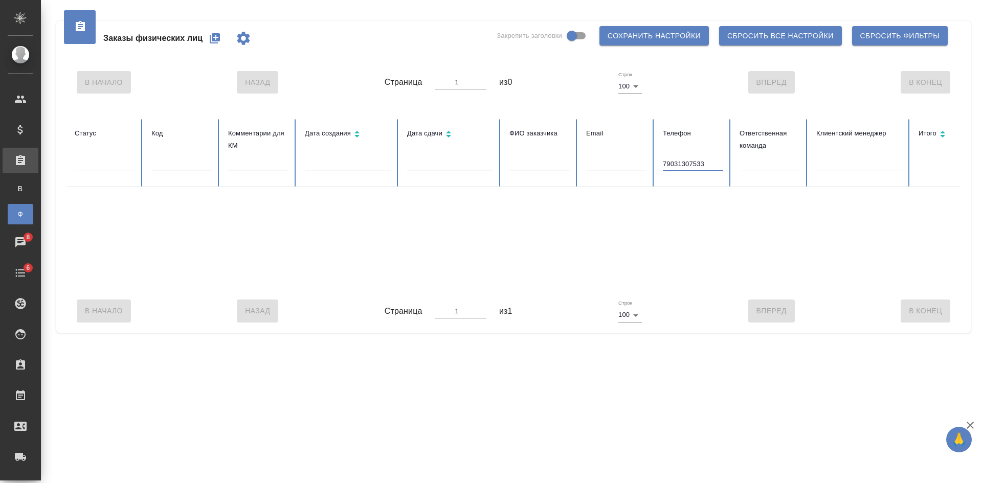
click at [667, 164] on input "79031307533" at bounding box center [693, 164] width 60 height 14
type input "9031307533"
drag, startPoint x: 712, startPoint y: 167, endPoint x: 627, endPoint y: 168, distance: 84.9
click at [629, 168] on tr "Статус Код Комментарии для КМ Дата создания Дата сдачи ФИО заказчика Email Теле…" at bounding box center [641, 153] width 1150 height 68
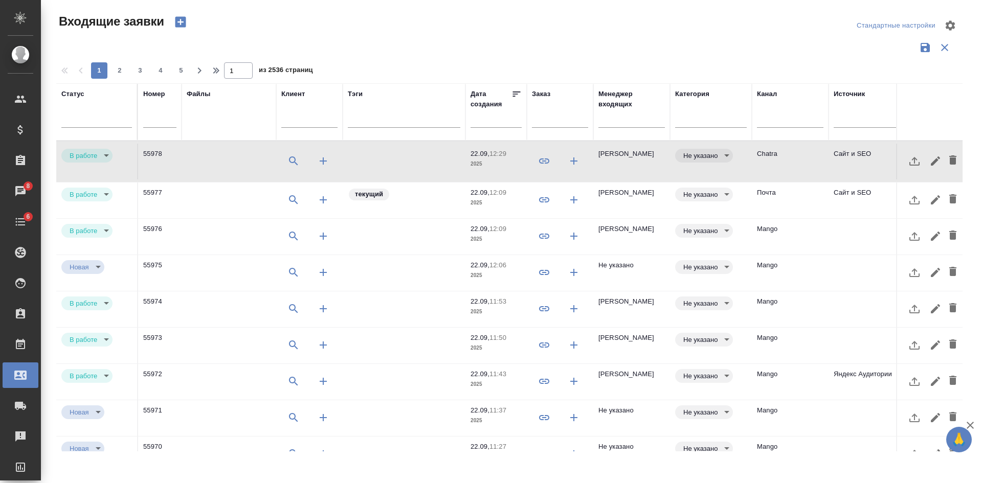
select select "RU"
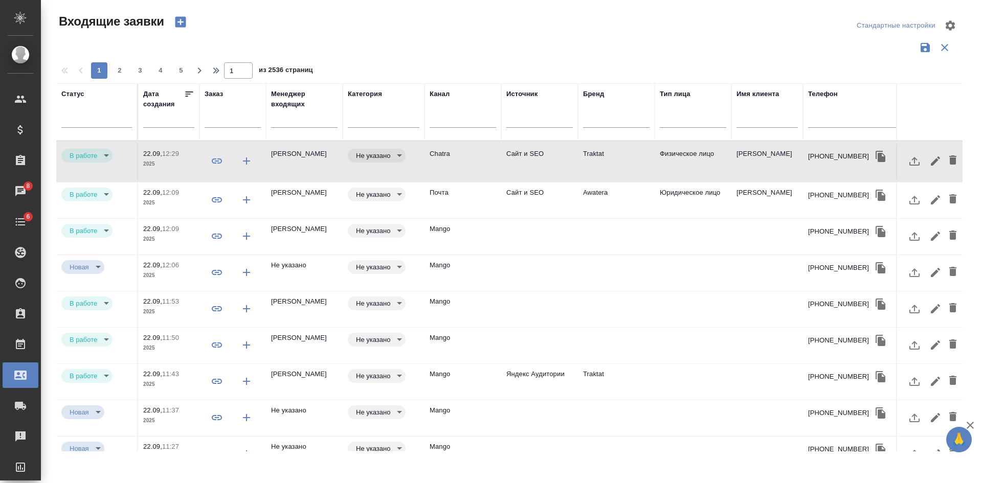
click at [865, 120] on input "text" at bounding box center [856, 121] width 97 height 13
paste input "79031307533"
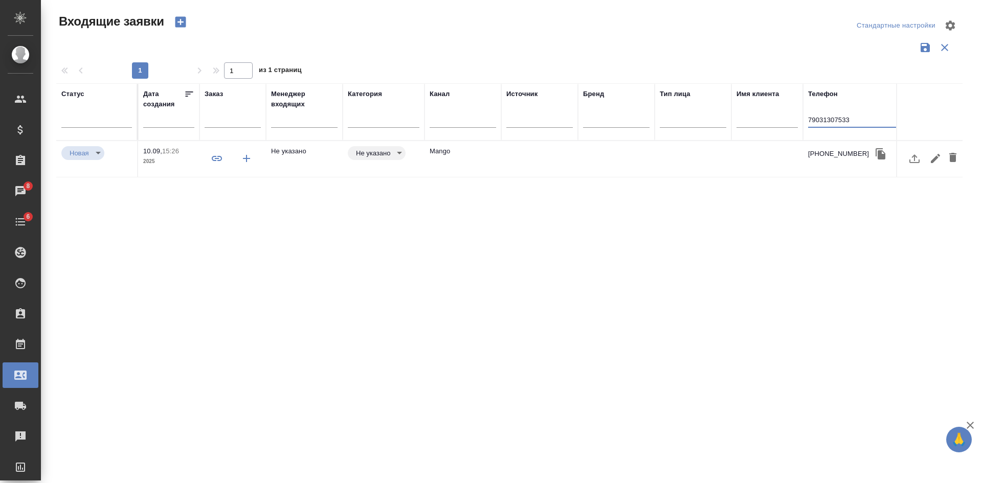
type input "79031307533"
drag, startPoint x: 838, startPoint y: 121, endPoint x: 669, endPoint y: 123, distance: 169.2
click at [680, 123] on tr "Статус Номер Файлы Клиент Тэги Дата создания Заказ Менеджер входящих Категория …" at bounding box center [404, 111] width 1350 height 57
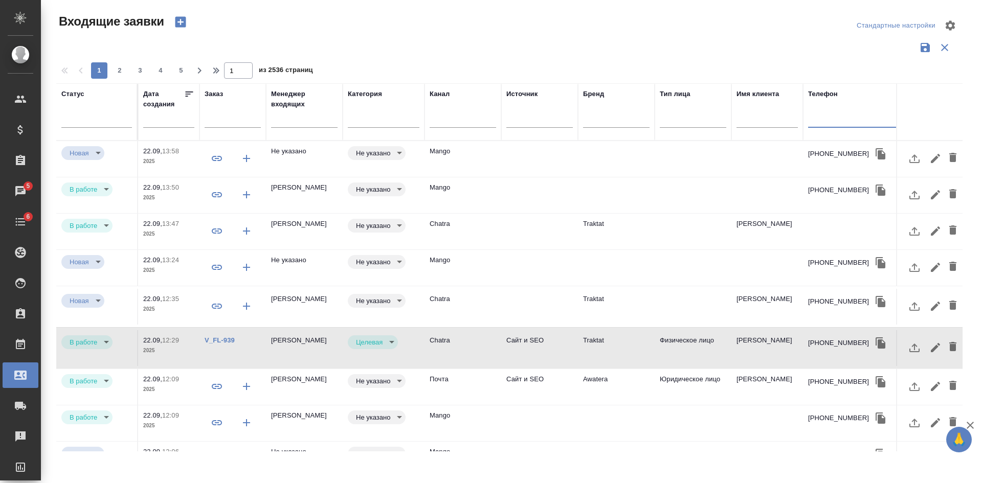
click at [693, 151] on td at bounding box center [692, 159] width 77 height 36
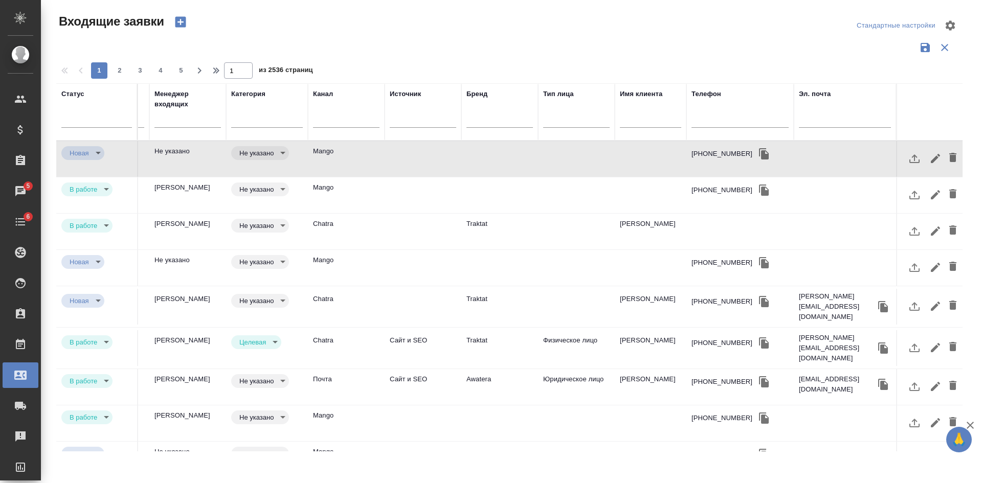
scroll to position [0, 451]
click at [829, 120] on input "text" at bounding box center [845, 121] width 92 height 13
paste input "v.toporkova@emax-logistics.com"
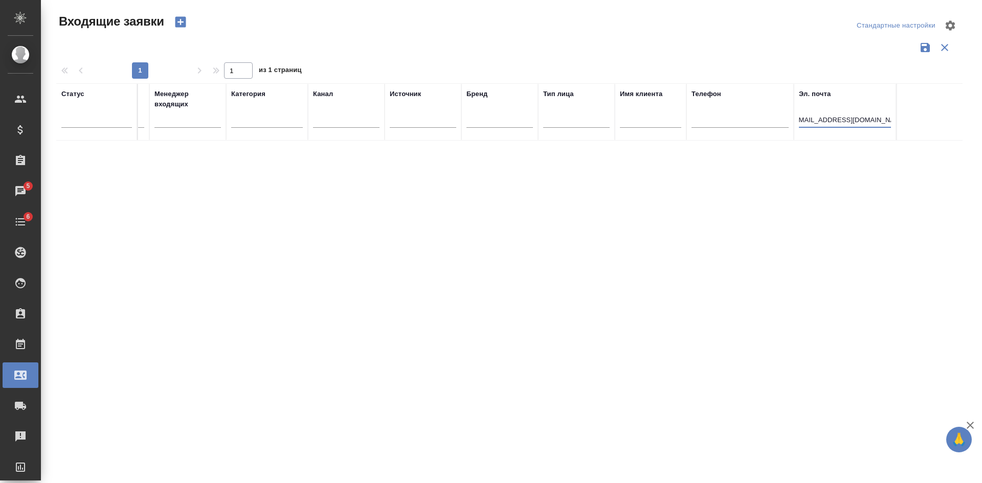
scroll to position [0, 0]
drag, startPoint x: 826, startPoint y: 118, endPoint x: 709, endPoint y: 126, distance: 116.9
click at [713, 126] on tr "Статус Номер Файлы Клиент Тэги Дата создания Заказ Менеджер входящих Категория …" at bounding box center [287, 111] width 1350 height 57
type input "@emax-logistics.com"
drag, startPoint x: 875, startPoint y: 120, endPoint x: 647, endPoint y: 148, distance: 229.2
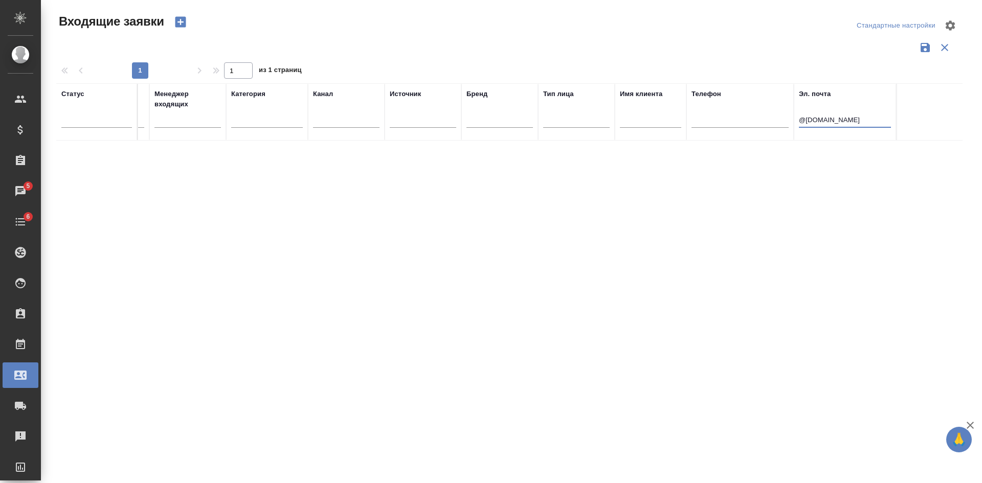
click at [666, 148] on div "Статус Номер Файлы Клиент Тэги Дата создания Заказ Менеджер входящих Категория …" at bounding box center [509, 267] width 906 height 368
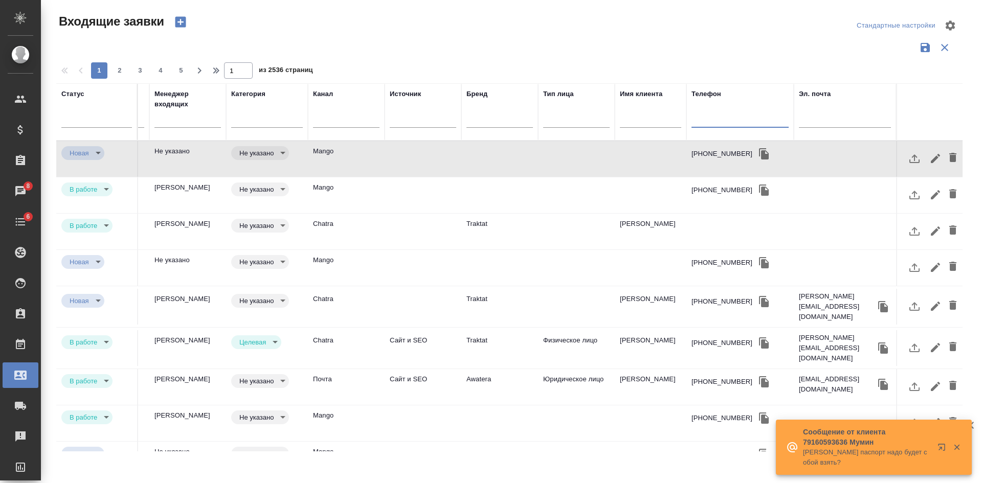
click at [735, 127] on input "text" at bounding box center [739, 121] width 97 height 13
paste input "79039618085"
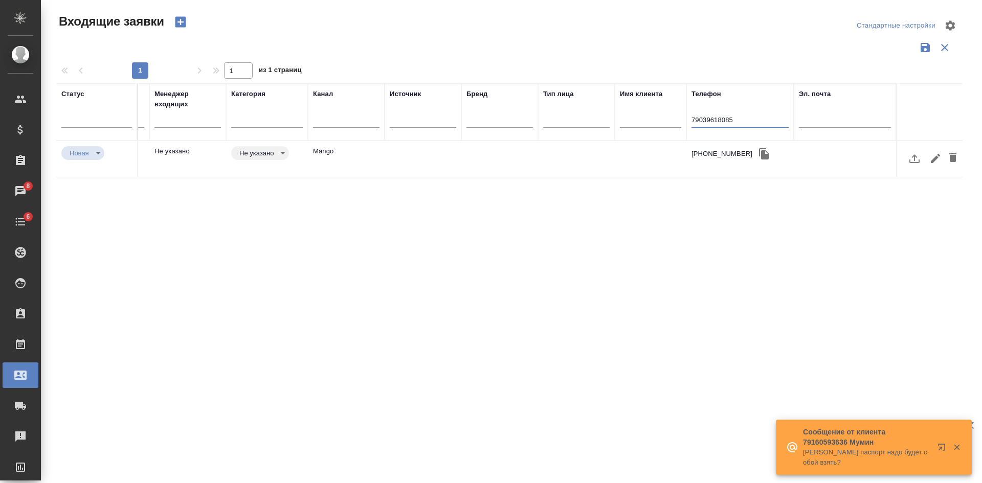
type input "79039618085"
click at [407, 154] on td at bounding box center [422, 159] width 77 height 36
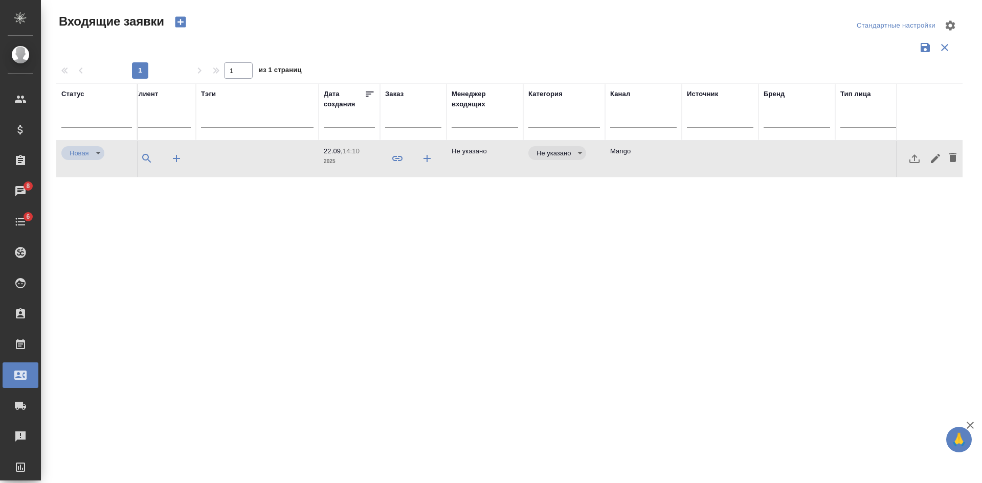
scroll to position [0, 117]
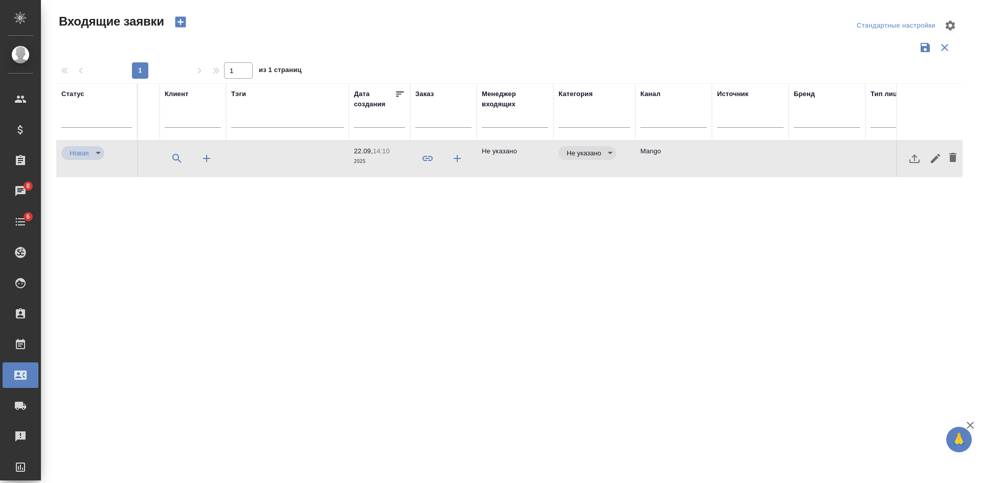
click at [755, 157] on td at bounding box center [750, 159] width 77 height 36
click at [277, 154] on td at bounding box center [287, 159] width 123 height 36
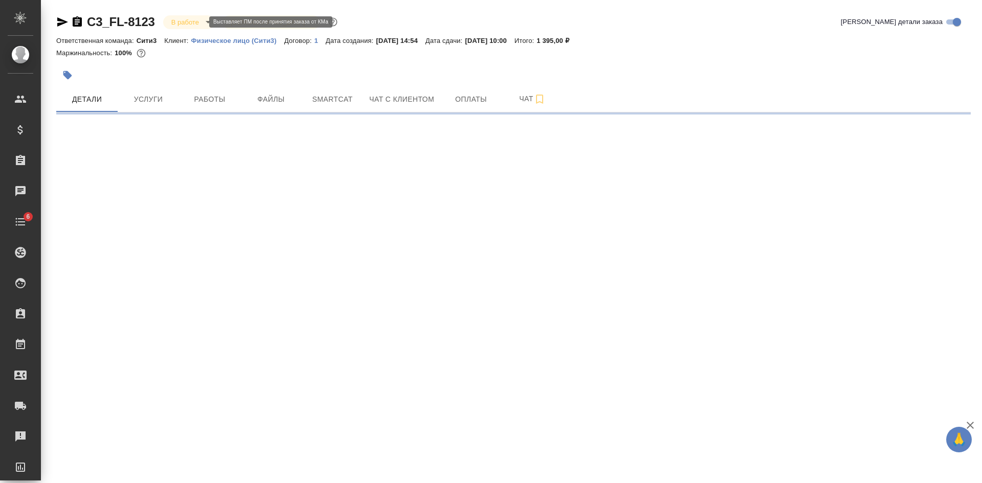
select select "RU"
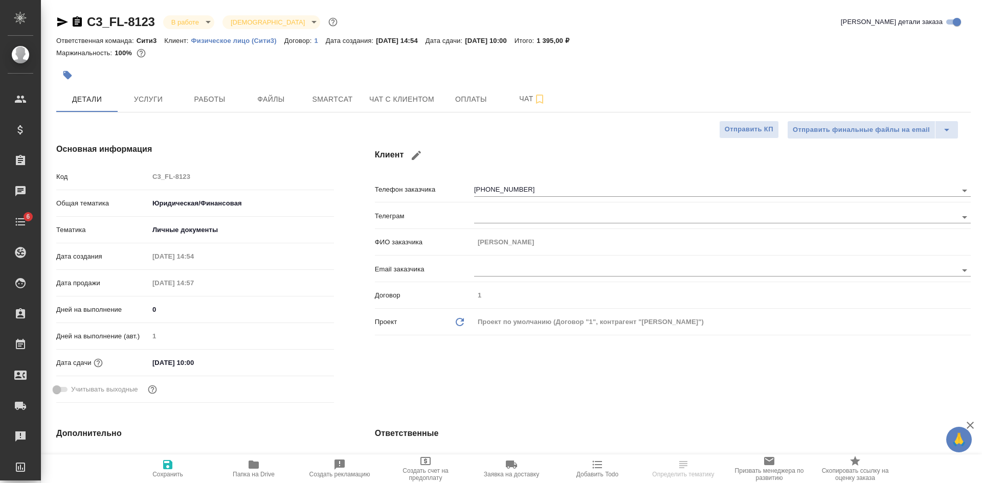
type textarea "x"
click at [61, 21] on icon "button" at bounding box center [62, 22] width 12 height 12
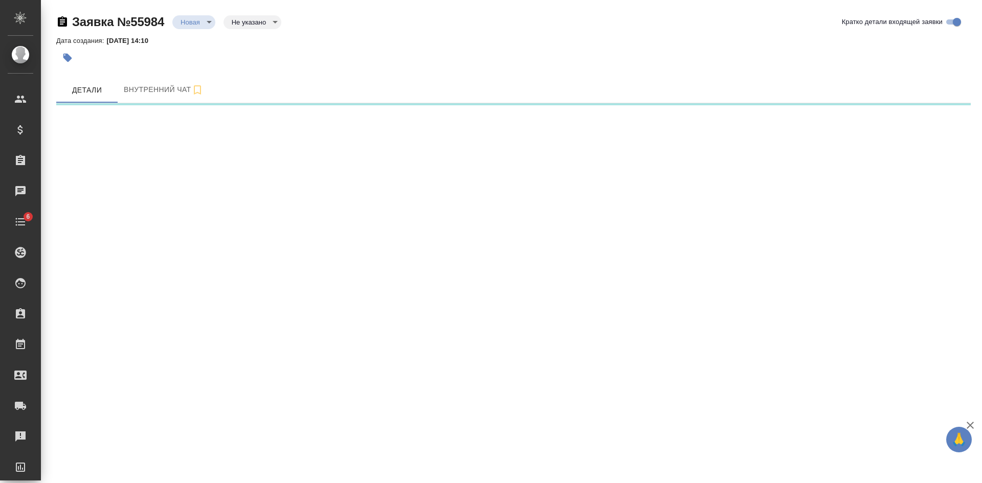
select select "RU"
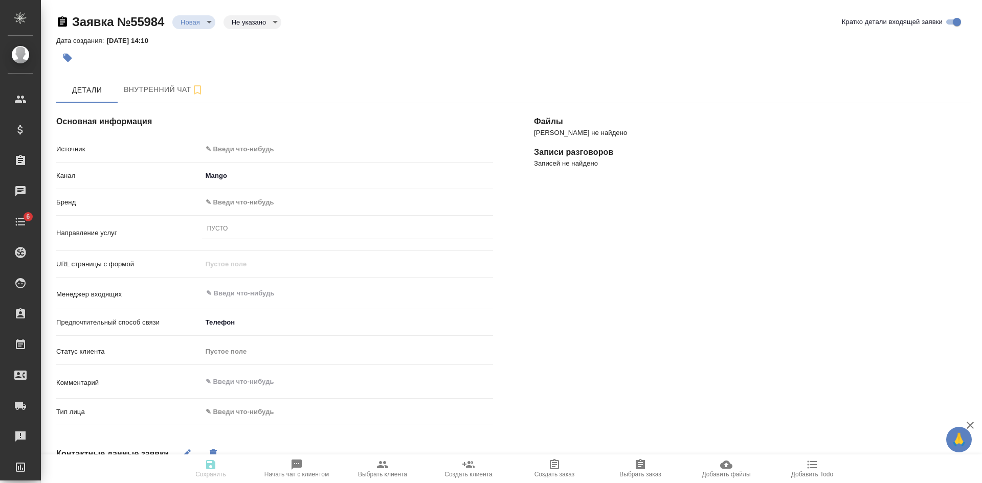
type textarea "x"
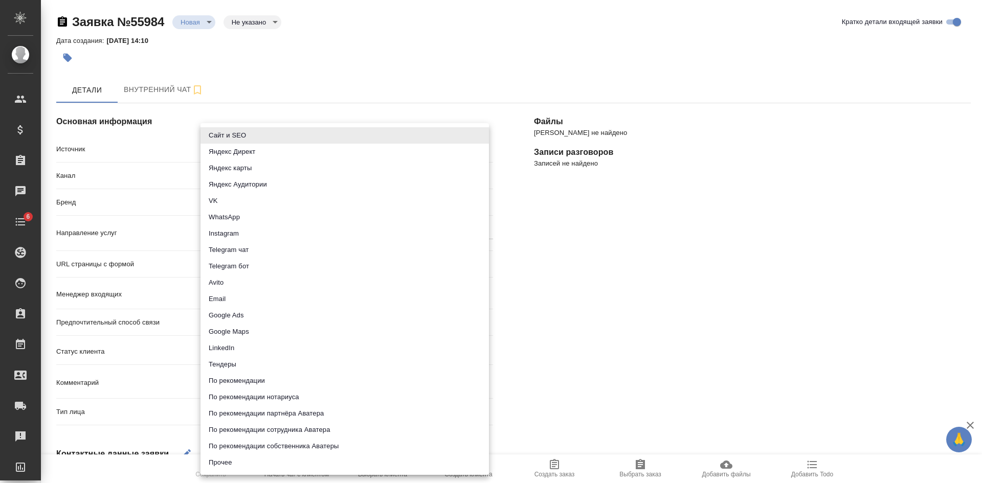
click at [231, 142] on body "🙏 .cls-1 fill:#fff; AWATERA [PERSON_NAME] Спецификации Заказы Чаты 6 Todo Проек…" at bounding box center [491, 241] width 982 height 483
click at [225, 140] on li "Сайт и SEO" at bounding box center [344, 135] width 288 height 16
type input "seo"
type textarea "x"
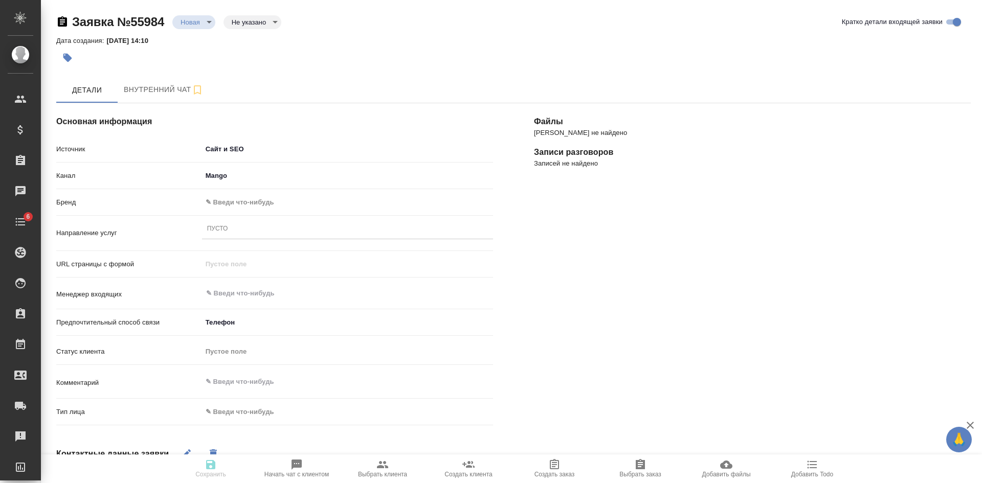
click at [233, 203] on body "🙏 .cls-1 fill:#fff; AWATERA [PERSON_NAME] Спецификации Заказы Чаты 6 Todo Проек…" at bounding box center [491, 241] width 982 height 483
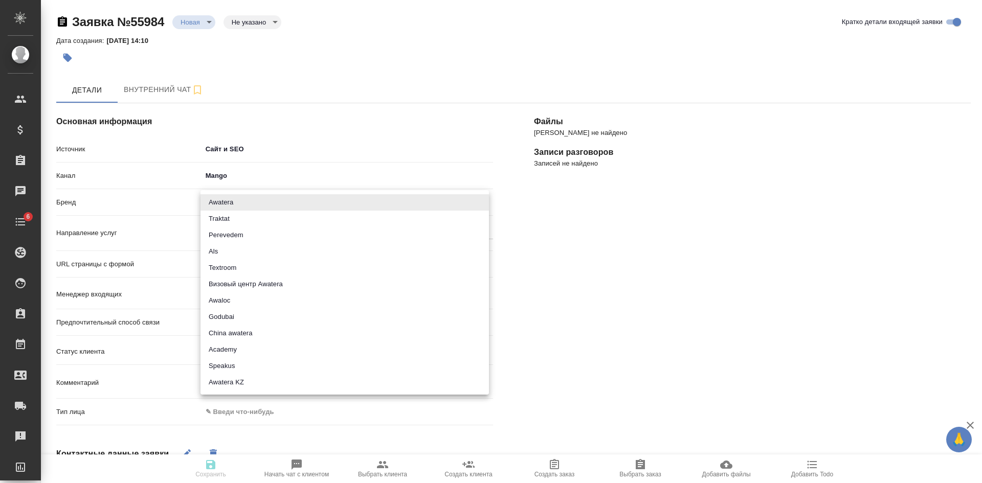
click at [223, 218] on li "Traktat" at bounding box center [344, 219] width 288 height 16
type input "traktat"
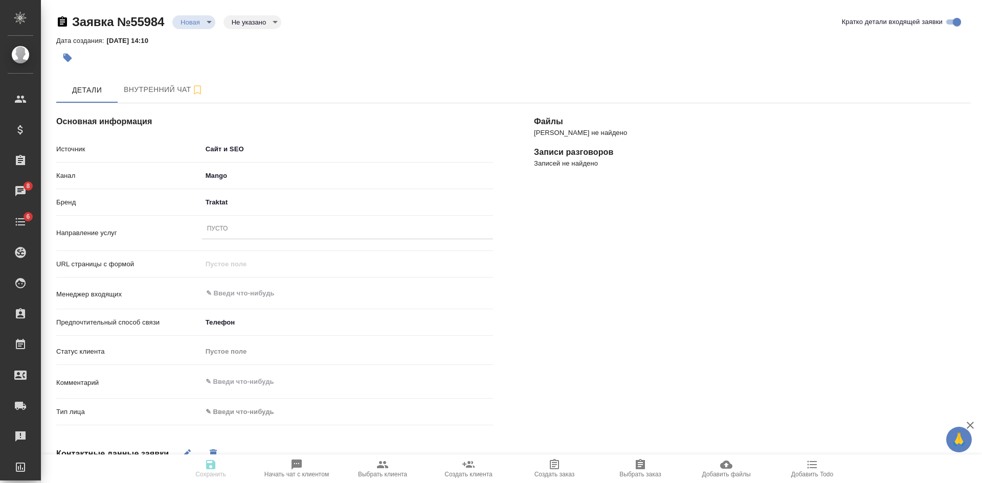
click at [221, 229] on div "Пусто" at bounding box center [217, 229] width 21 height 9
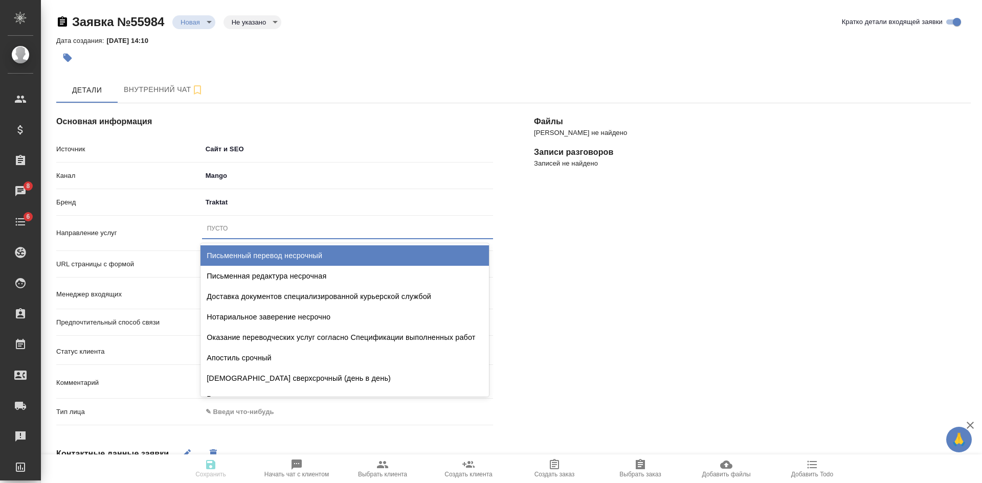
click at [237, 257] on div "Письменный перевод несрочный" at bounding box center [344, 255] width 288 height 20
type textarea "x"
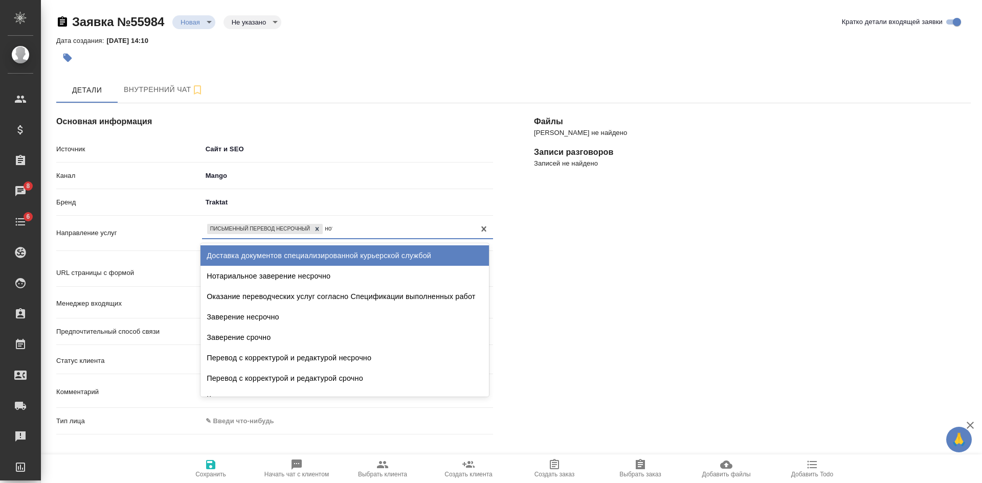
type input "нота"
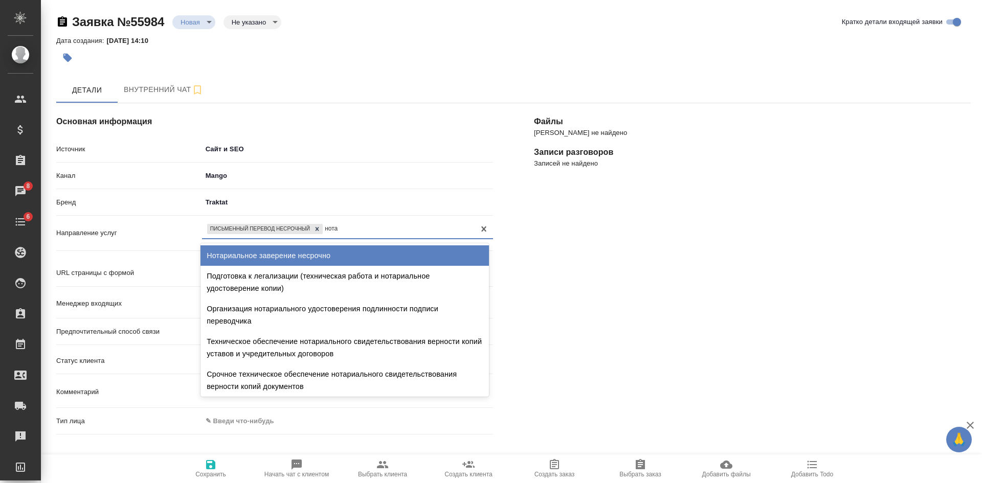
click at [309, 255] on div "Нотариальное заверение несрочно" at bounding box center [344, 255] width 288 height 20
type textarea "x"
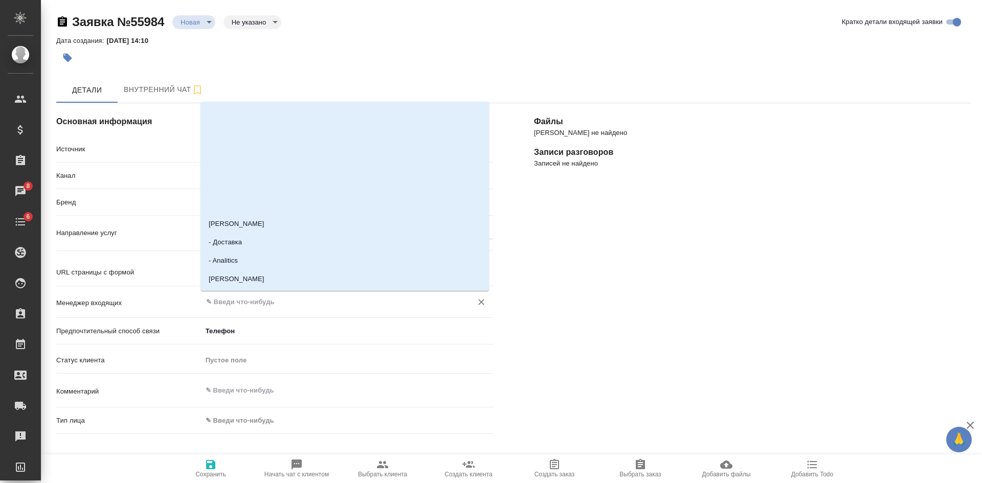
click at [235, 302] on input "text" at bounding box center [330, 302] width 251 height 12
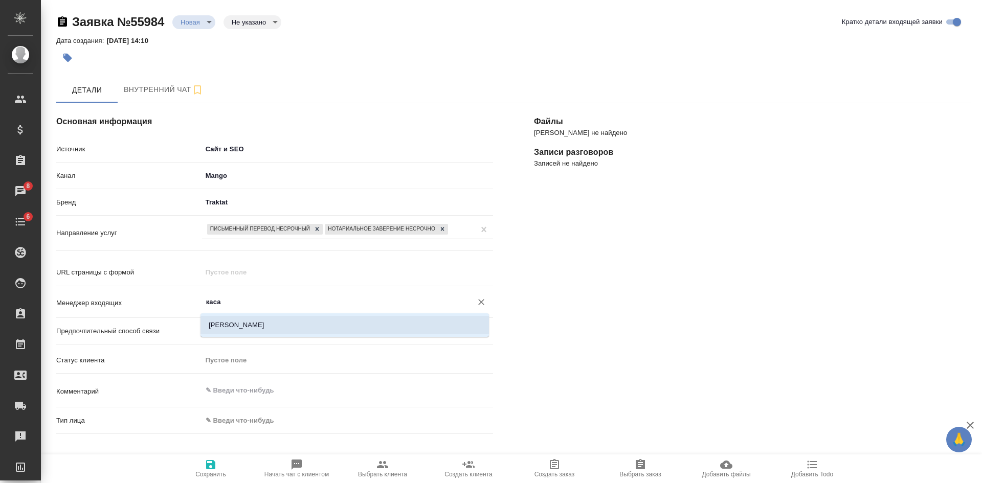
click at [236, 326] on li "Касаткина Александра" at bounding box center [344, 325] width 288 height 18
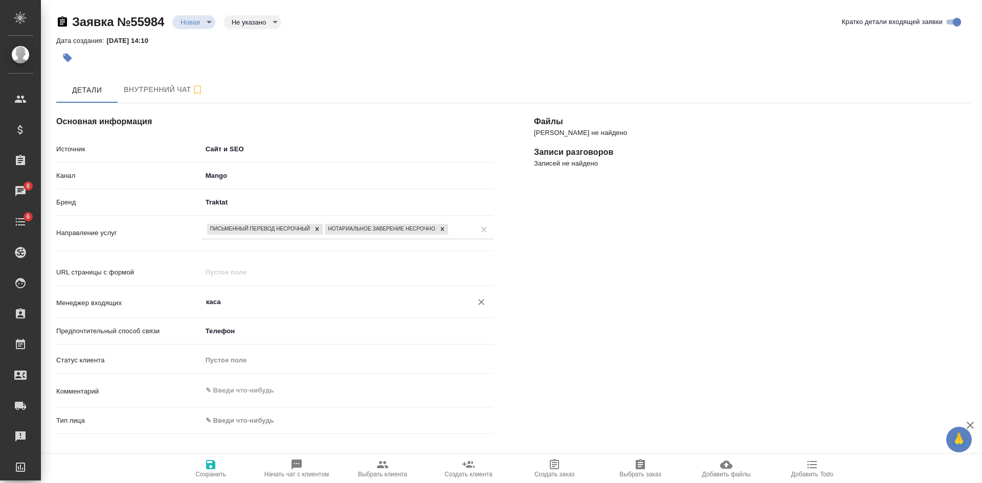
type input "Касаткина Александра"
type textarea "x"
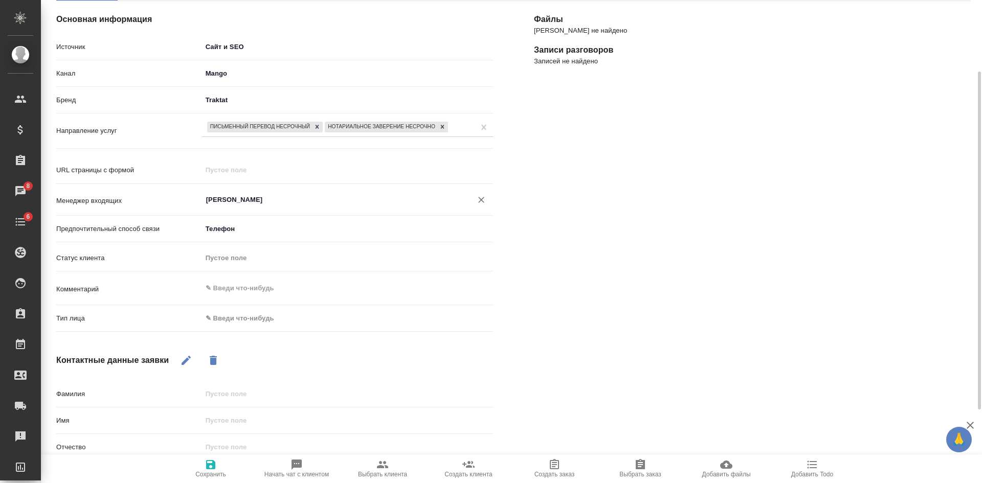
type input "Касаткина Александра"
click at [229, 321] on body "🙏 .cls-1 fill:#fff; AWATERA Kasatkina Aleksandra Клиенты Спецификации Заказы 8 …" at bounding box center [491, 241] width 982 height 483
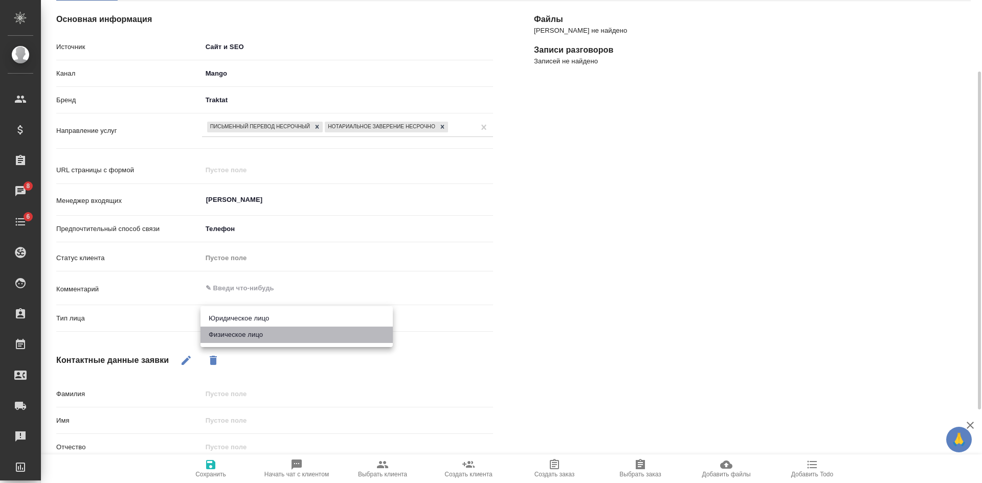
click at [225, 338] on li "Физическое лицо" at bounding box center [296, 335] width 192 height 16
type textarea "x"
type input "private"
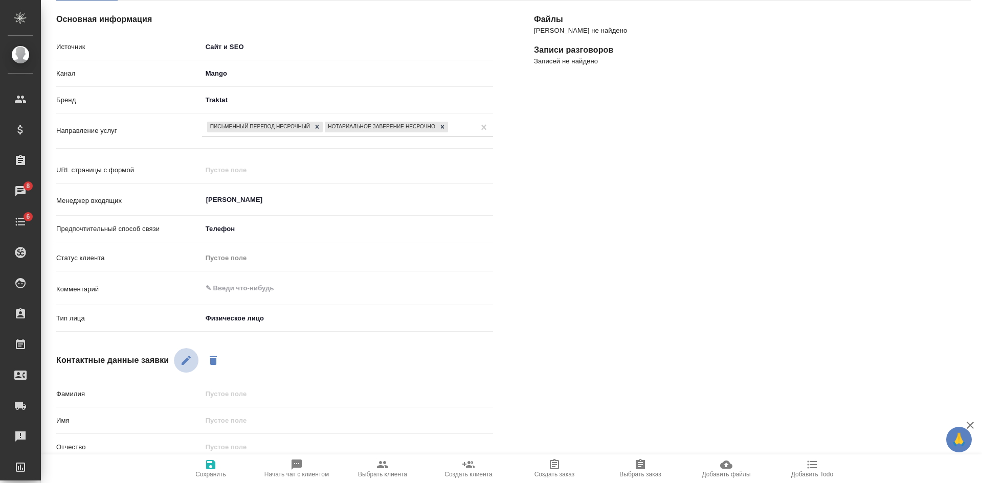
click at [192, 364] on icon "button" at bounding box center [186, 360] width 12 height 12
click at [216, 424] on input "text" at bounding box center [347, 420] width 291 height 15
type textarea "x"
type input "Ю"
type textarea "x"
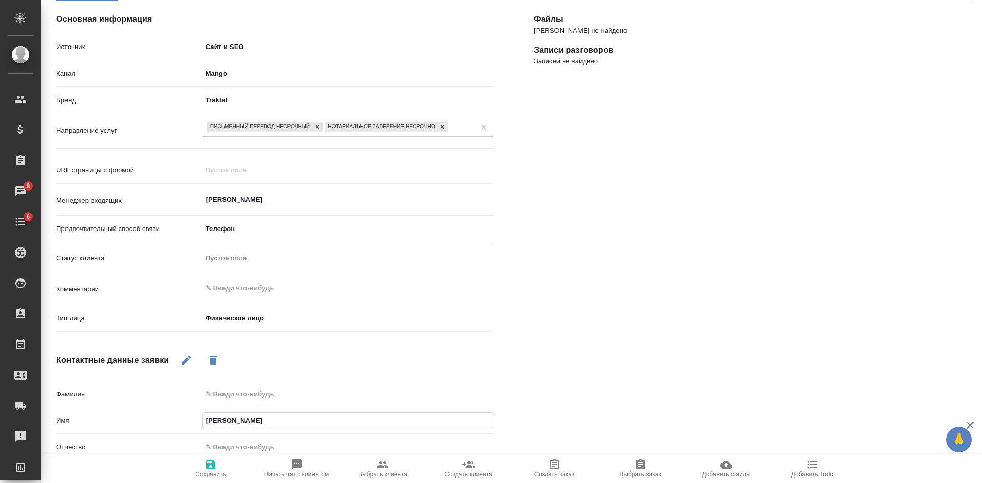
type input "Юр"
type textarea "x"
type input "Юри"
type textarea "x"
type input "Юрий"
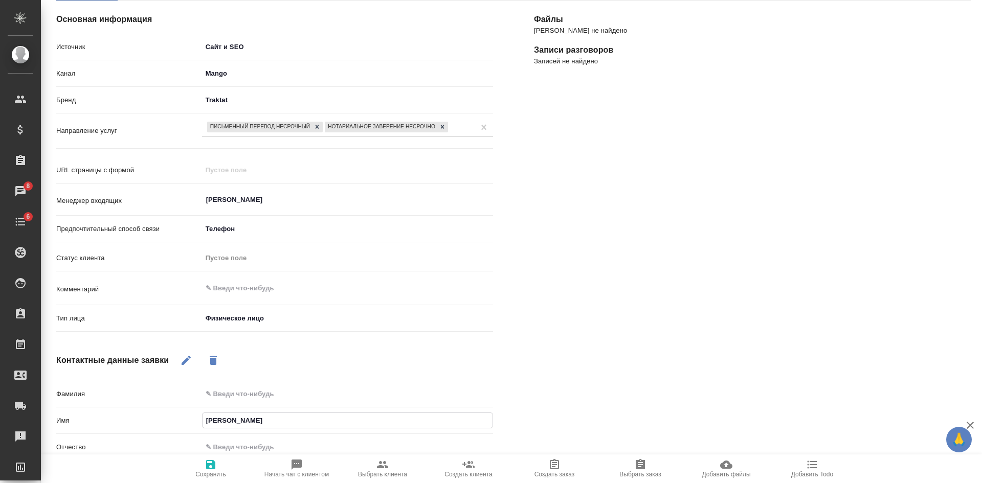
click at [210, 476] on span "Сохранить" at bounding box center [210, 474] width 31 height 7
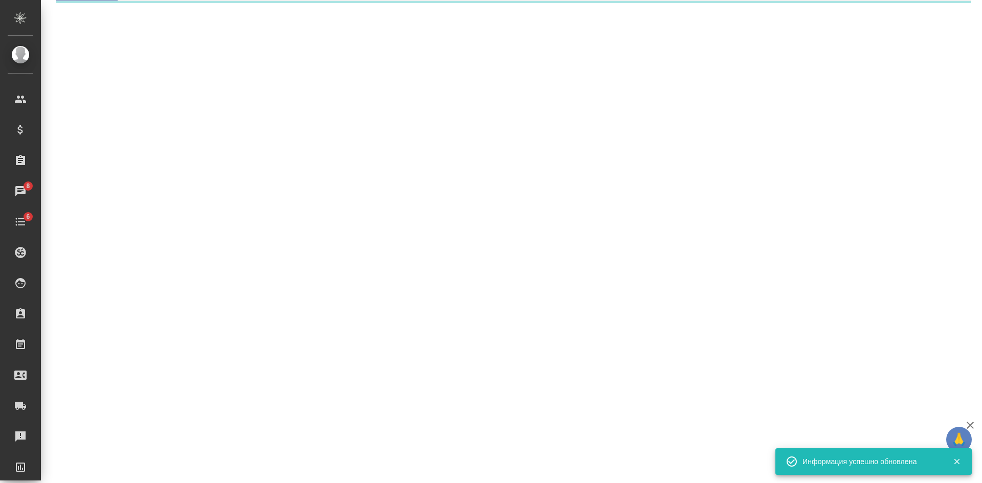
select select "RU"
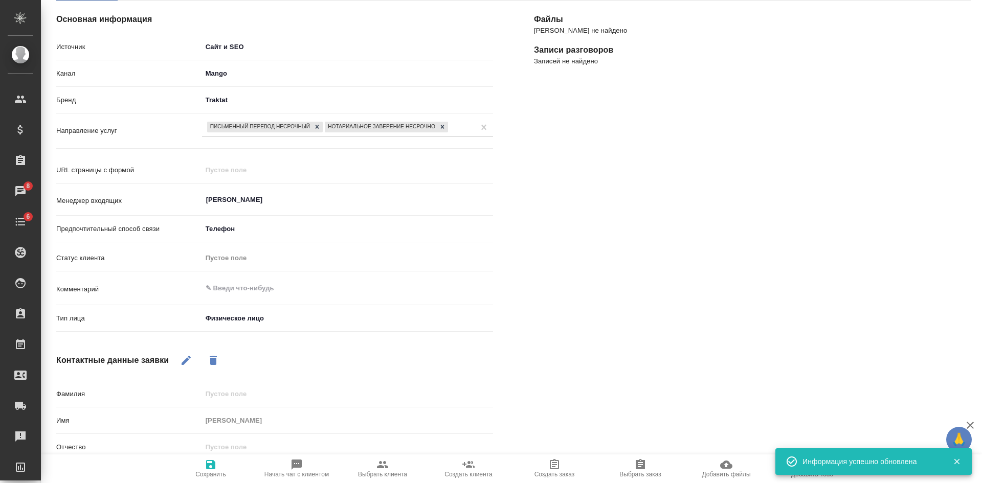
click at [319, 466] on span "Начать чат с клиентом" at bounding box center [297, 468] width 74 height 19
type textarea "x"
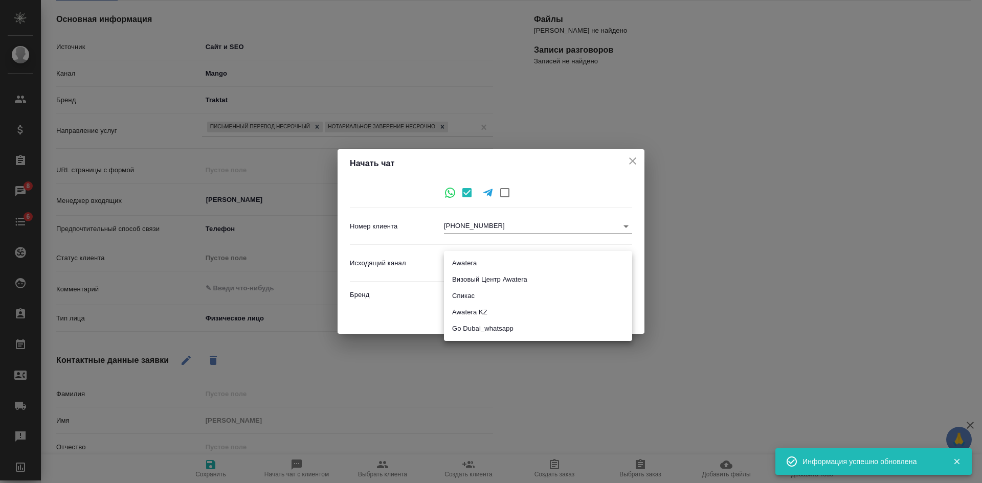
click at [456, 259] on body "🙏 .cls-1 fill:#fff; AWATERA Kasatkina Aleksandra Клиенты Спецификации Заказы 8 …" at bounding box center [491, 241] width 982 height 483
click at [457, 261] on li "Awatera" at bounding box center [538, 263] width 188 height 16
type input "2"
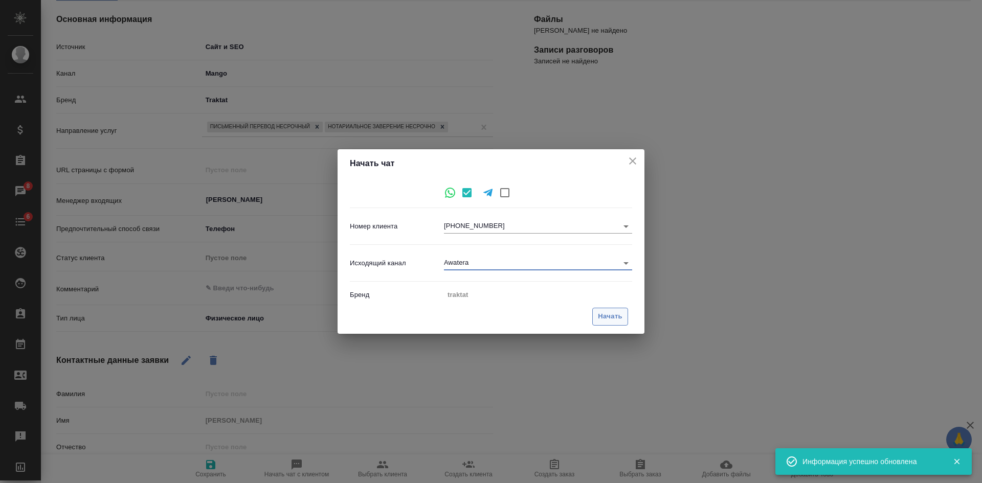
click at [607, 311] on span "Начать" at bounding box center [610, 317] width 25 height 12
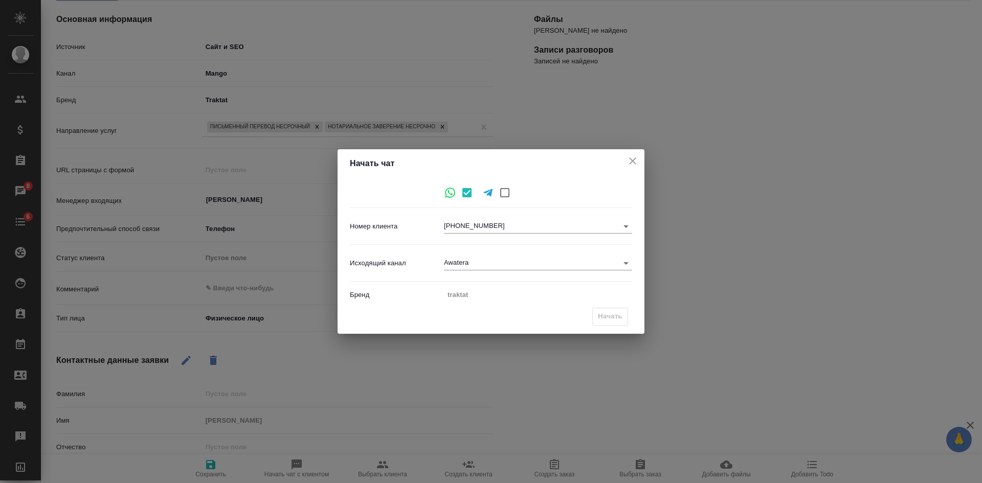
type input "inProcess"
type textarea "x"
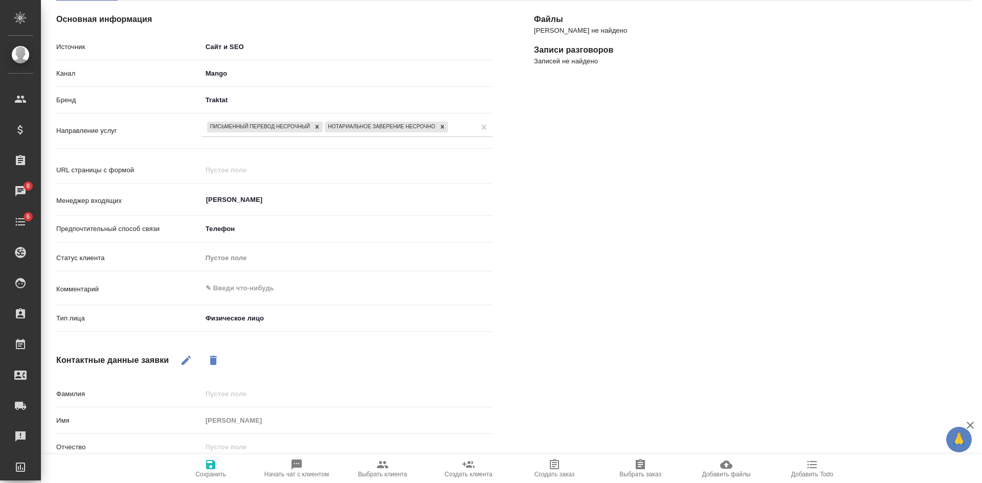
scroll to position [0, 0]
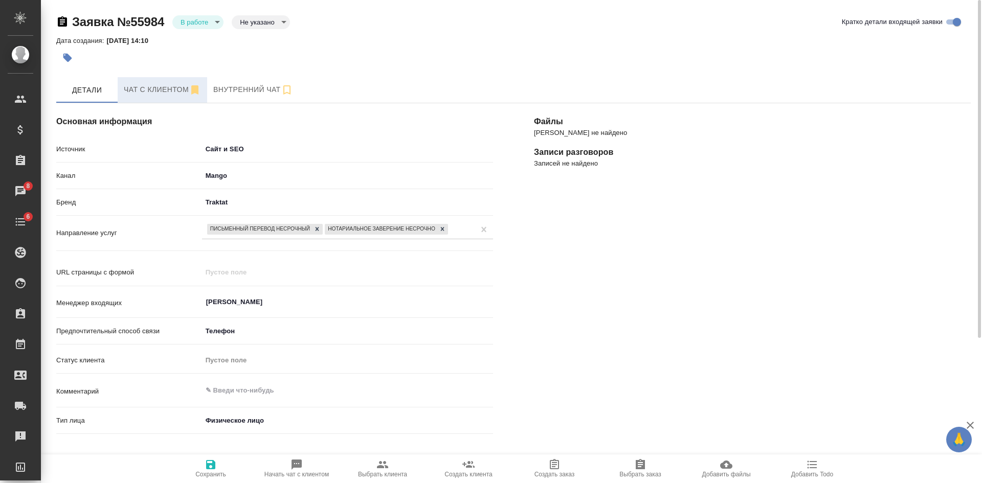
click at [143, 83] on span "Чат с клиентом" at bounding box center [162, 89] width 77 height 13
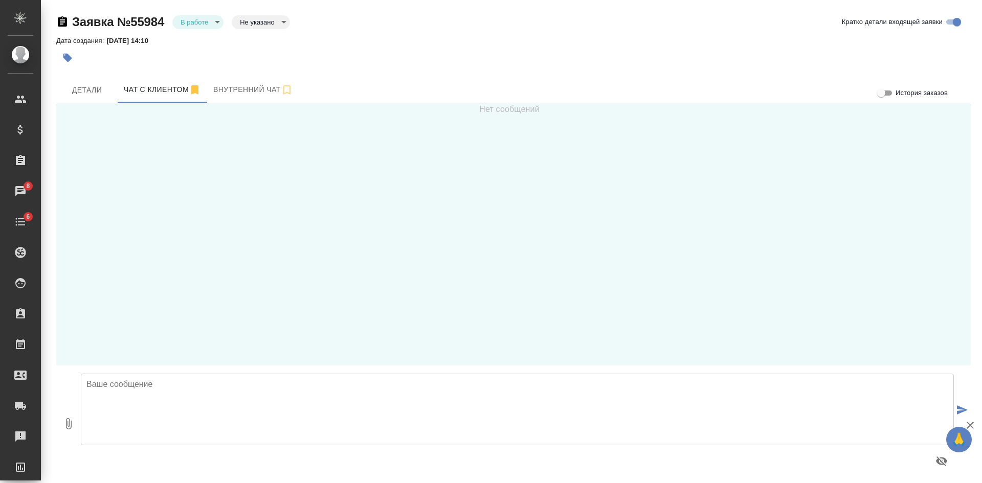
click at [172, 402] on textarea at bounding box center [517, 410] width 873 height 72
click at [488, 404] on textarea "Юрий, добрый день! В это чат можно направить документ для расчета (перевод на р…" at bounding box center [517, 410] width 873 height 72
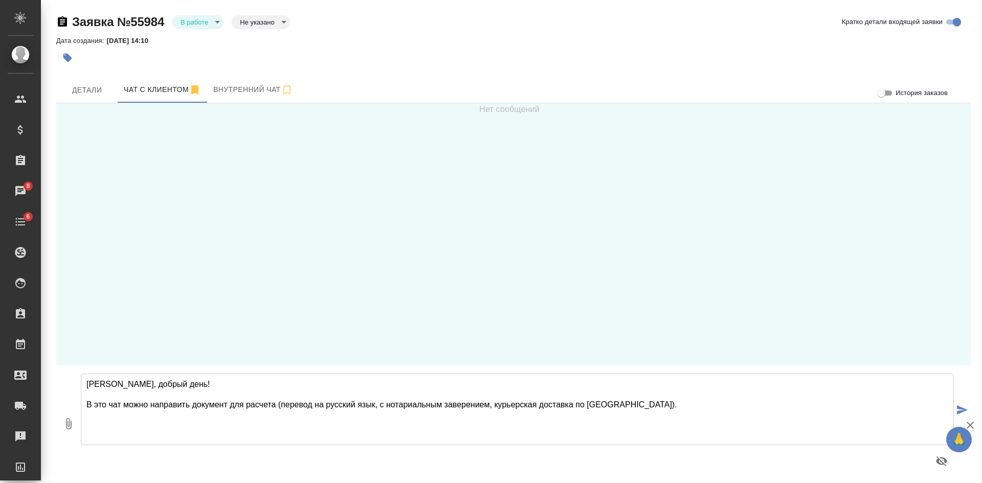
click at [107, 403] on textarea "Юрий, добрый день! В это чат можно направить документ для расчета (перевод на р…" at bounding box center [517, 410] width 873 height 72
click at [655, 401] on textarea "Юрий, добрый день! В этот чат можно направить документ для расчета (перевод на …" at bounding box center [517, 410] width 873 height 72
type textarea "Юрий, добрый день! В этот чат можно направить документ для расчета (перевод на …"
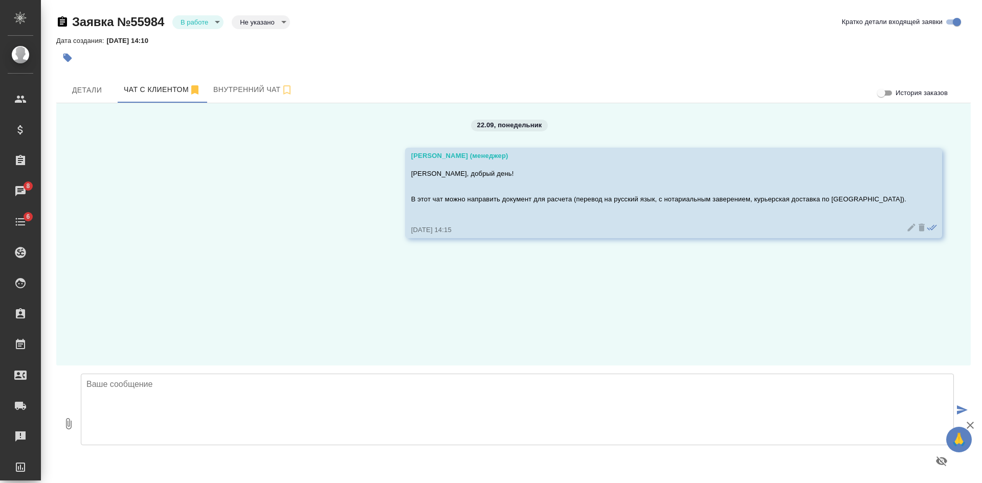
click at [265, 22] on body "🙏 .cls-1 fill:#fff; AWATERA Kasatkina Aleksandra Клиенты Спецификации Заказы 8 …" at bounding box center [491, 241] width 982 height 483
drag, startPoint x: 268, startPoint y: 40, endPoint x: 275, endPoint y: 51, distance: 12.6
click at [268, 41] on button "Целевая" at bounding box center [256, 38] width 33 height 11
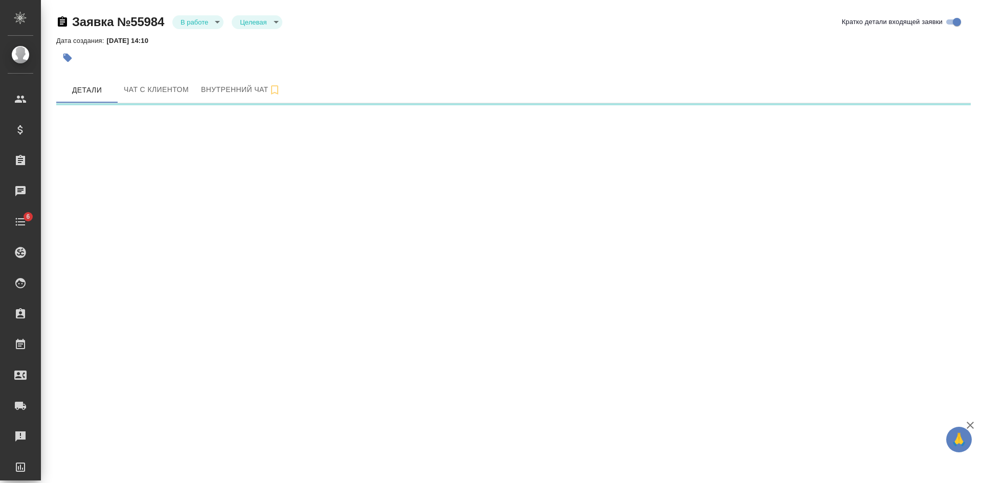
select select "RU"
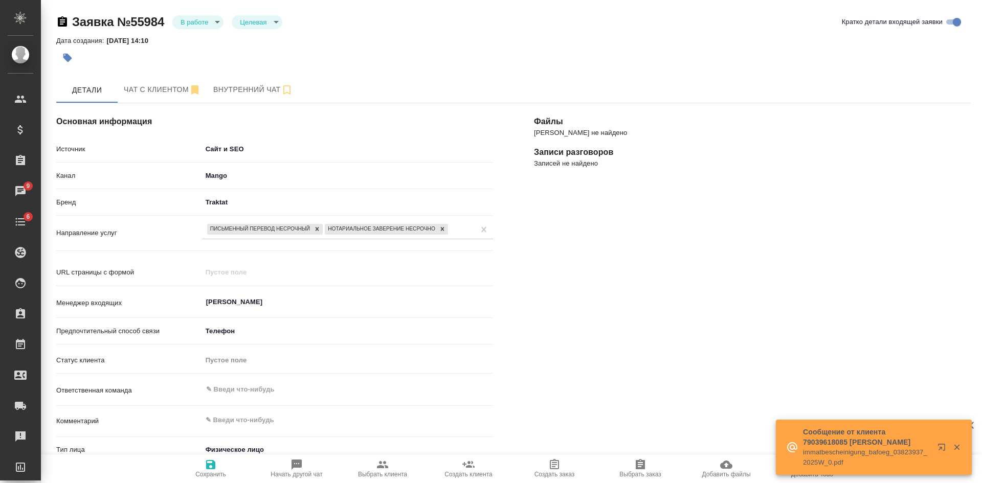
click at [583, 59] on div at bounding box center [360, 58] width 609 height 22
type textarea "x"
click at [262, 423] on textarea at bounding box center [347, 420] width 291 height 17
type textarea "от"
type textarea "x"
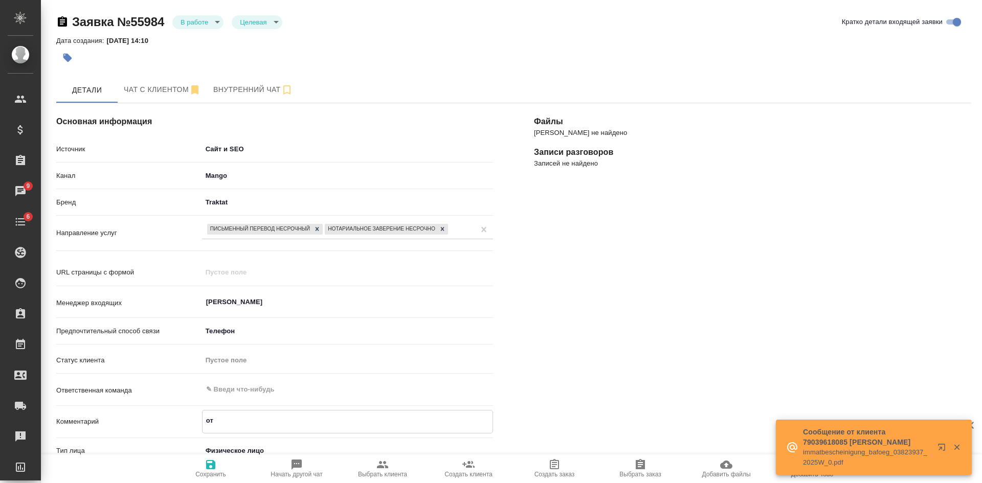
type textarea "от"
type textarea "x"
type textarea "от [PERSON_NAME]"
type textarea "x"
type textarea "от КВ"
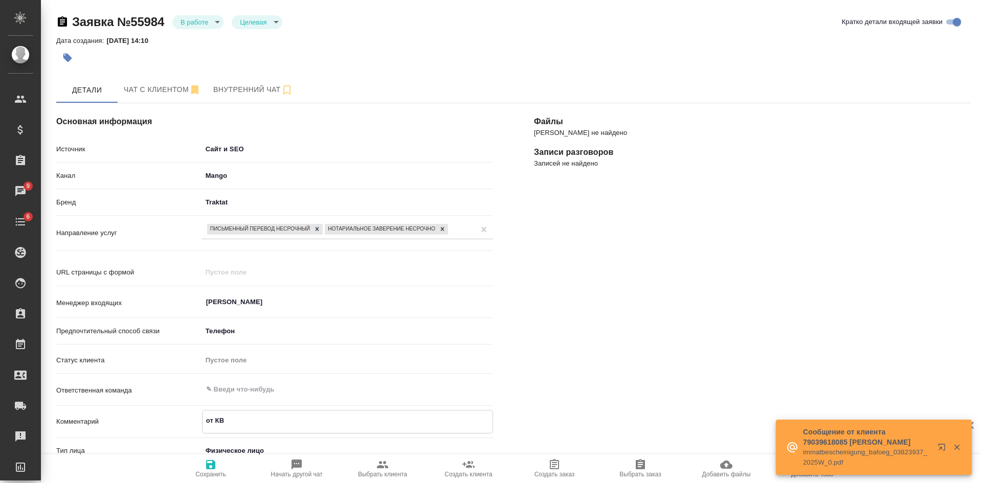
type textarea "x"
type textarea "от КВ"
type textarea "x"
type textarea "от КВ н"
type textarea "x"
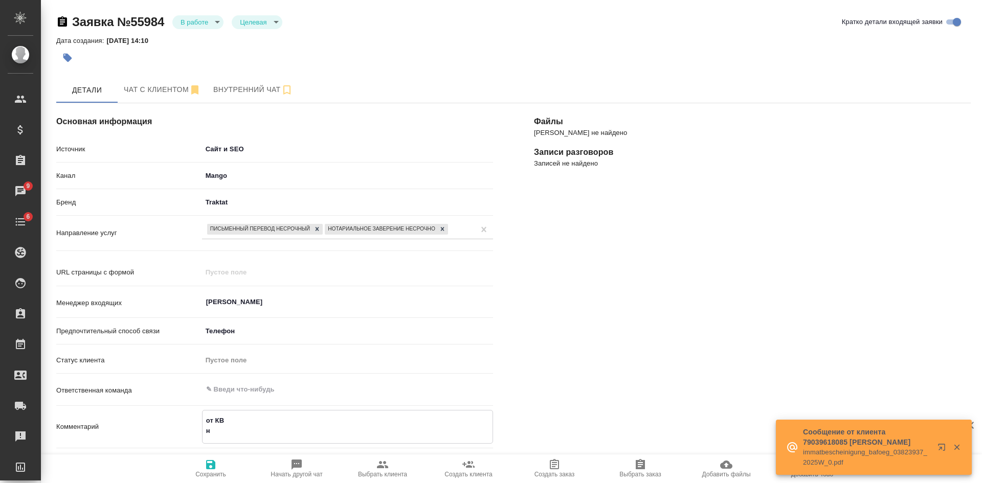
type textarea "от КВ на"
type textarea "x"
type textarea "от КВ на"
type textarea "x"
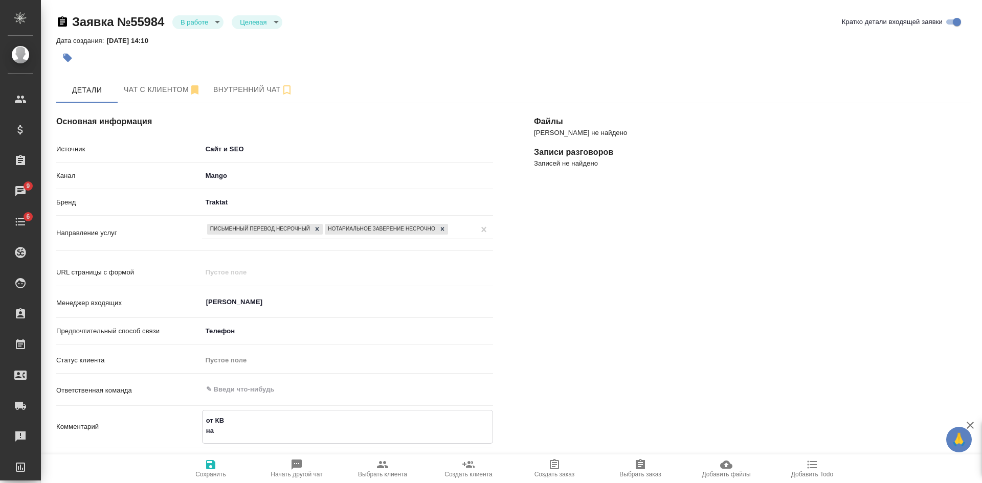
type textarea "от КВ на р"
type textarea "x"
type textarea "от КВ на ру"
type textarea "x"
type textarea "от КВ на рус"
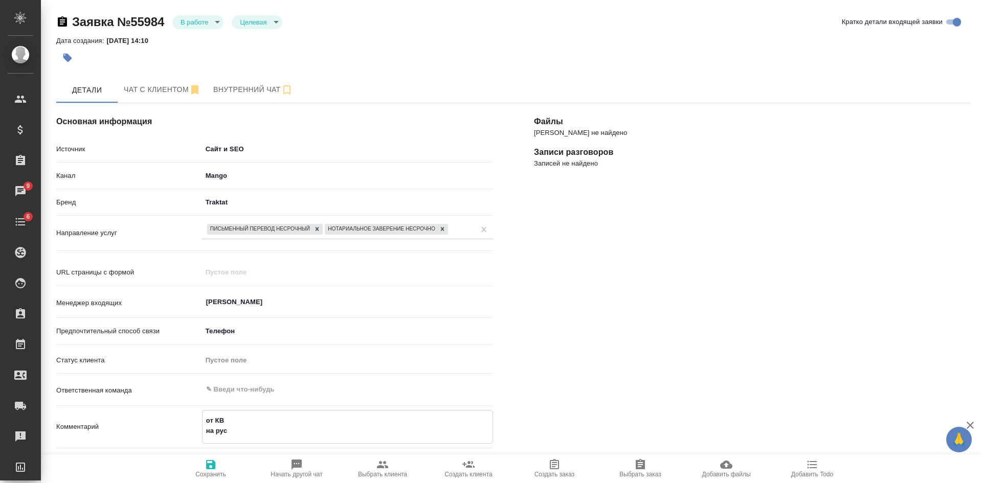
type textarea "x"
type textarea "от КВ на русс"
type textarea "x"
type textarea "от КВ на русск"
type textarea "x"
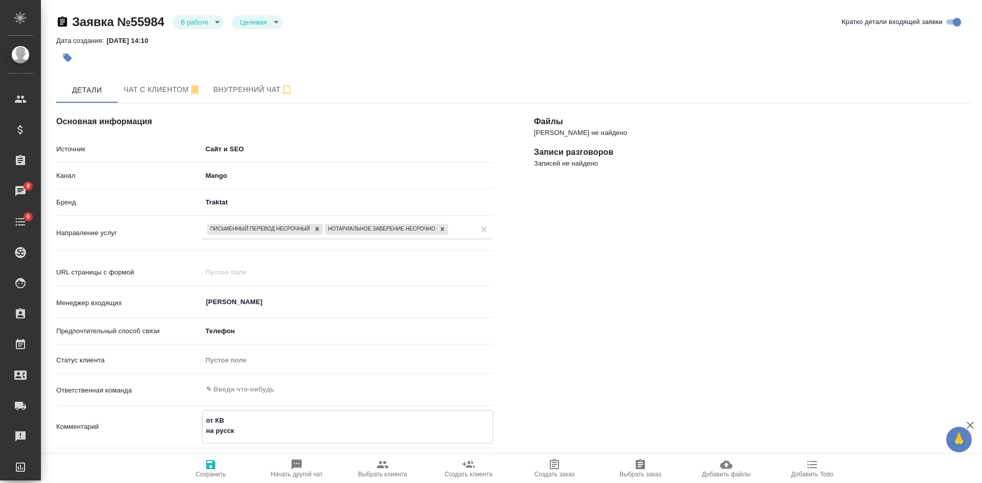
type textarea "от КВ на русски"
type textarea "x"
type textarea "от КВ на русский"
type textarea "x"
type textarea "от КВ на русский"
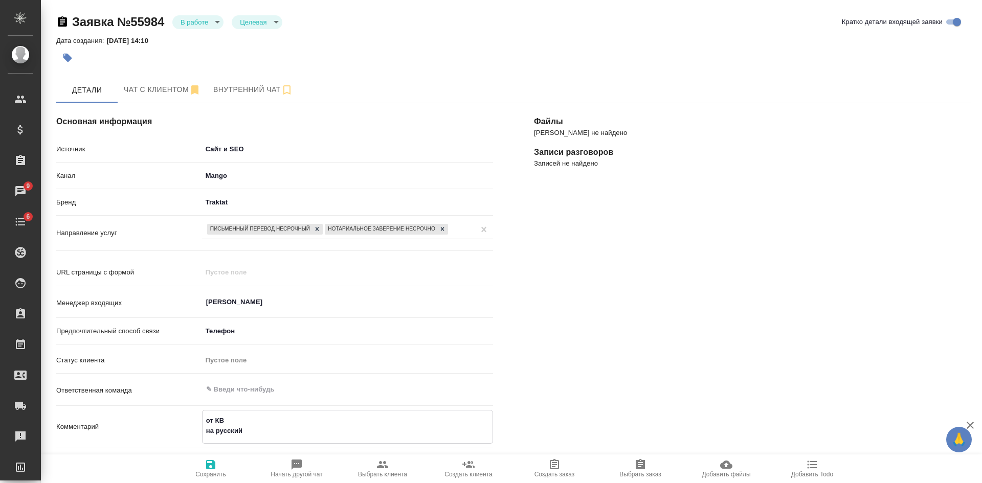
type textarea "x"
type textarea "от КВ на русский н"
type textarea "x"
type textarea "от КВ на русский но"
type textarea "x"
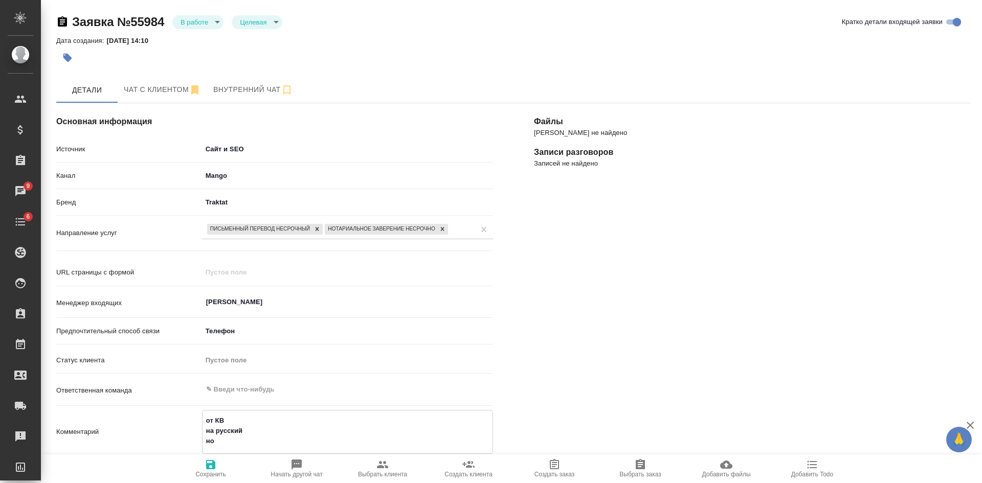
type textarea "от КВ на русский нот"
type textarea "x"
type textarea "от КВ на русский нота"
type textarea "x"
type textarea "от КВ на русский нотар"
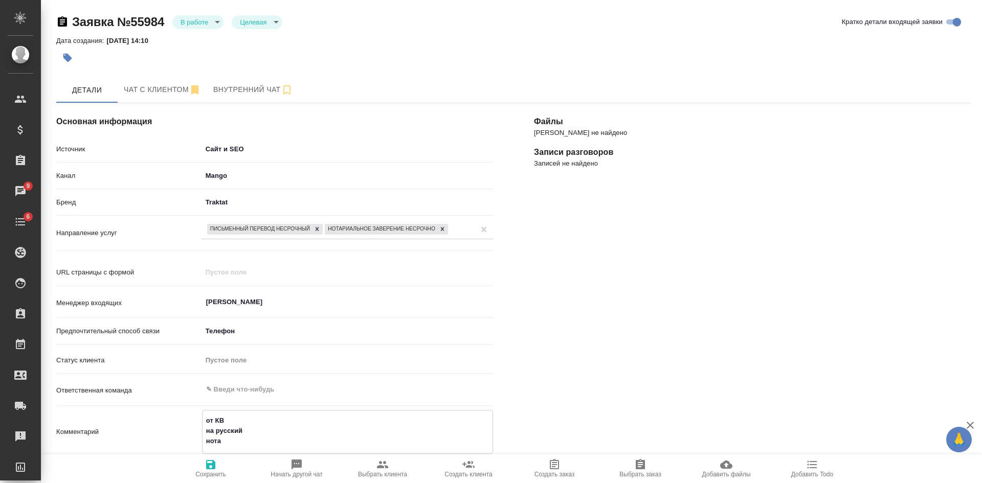
type textarea "x"
type textarea "от КВ на русский нотари"
type textarea "x"
type textarea "от КВ на русский нотариа"
type textarea "x"
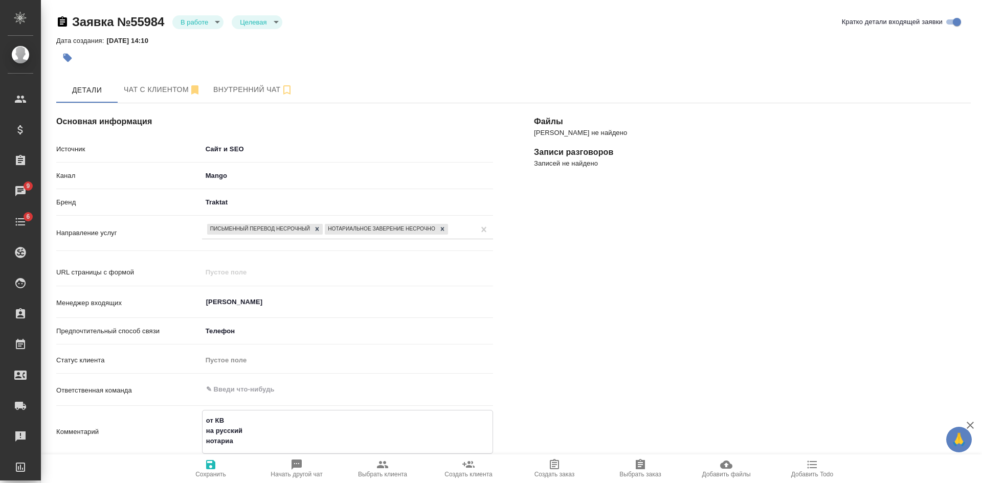
type textarea "от КВ на русский нотариал"
type textarea "x"
type textarea "от КВ на русский нотариальн"
type textarea "x"
type textarea "от КВ на русский нотариально"
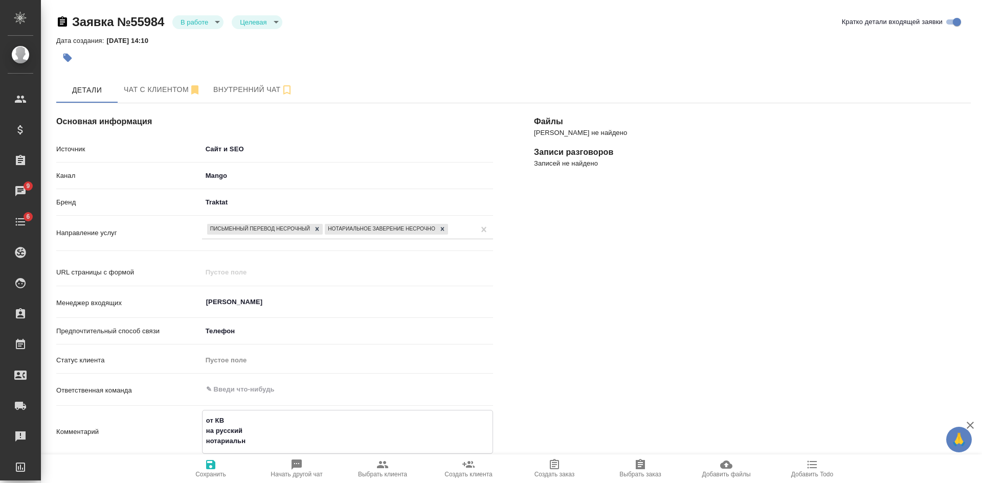
type textarea "x"
type textarea "от КВ на русский нотариальное"
type textarea "x"
type textarea "от КВ на русский нотариальное"
type textarea "x"
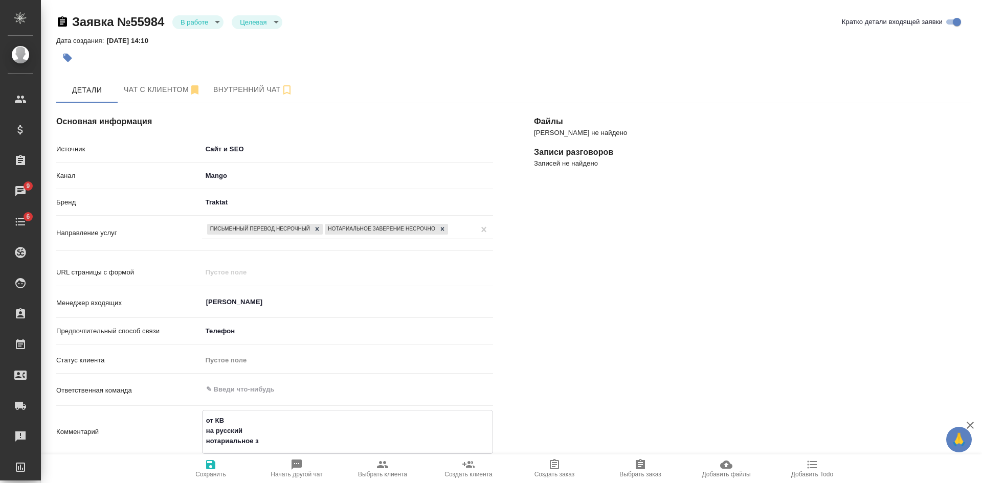
type textarea "от КВ на русский нотариальное за"
type textarea "x"
type textarea "от КВ на русский нотариальное зав"
type textarea "x"
type textarea "от КВ на русский нотариальное завер"
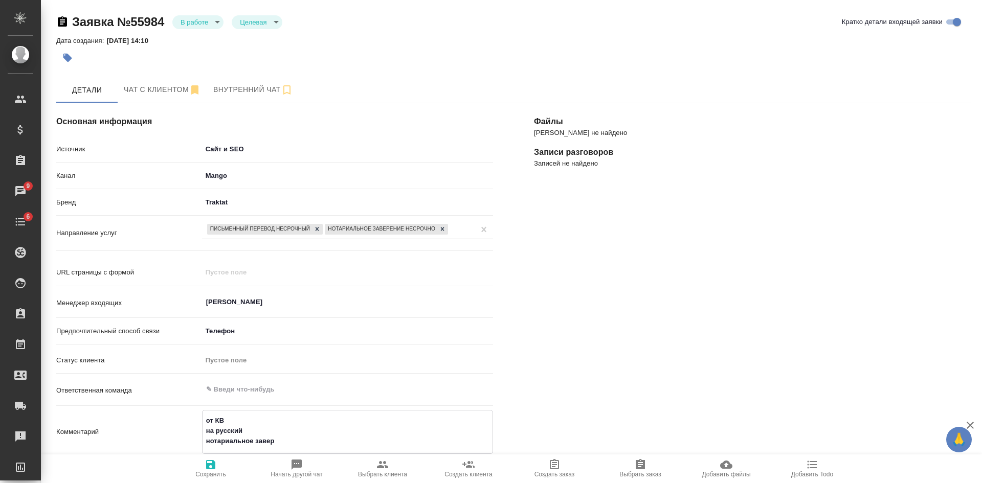
type textarea "x"
type textarea "от КВ на русский нотариальное заверен"
type textarea "x"
type textarea "от КВ на русский нотариальное заверение"
type textarea "x"
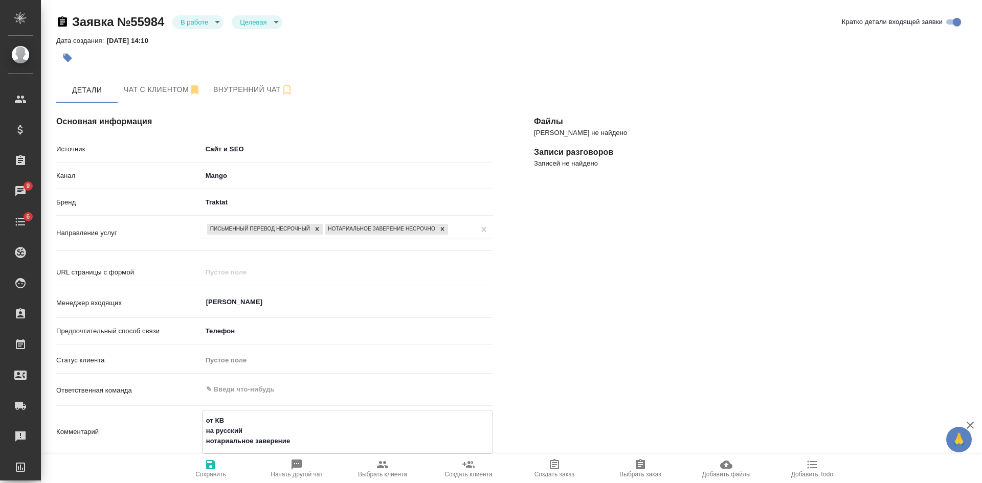
type textarea "от КВ на русский нотариальное заверение"
type textarea "x"
type textarea "от КВ на русский нотариальное заверение в"
type textarea "x"
type textarea "от КВ на русский нотариальное заверение в"
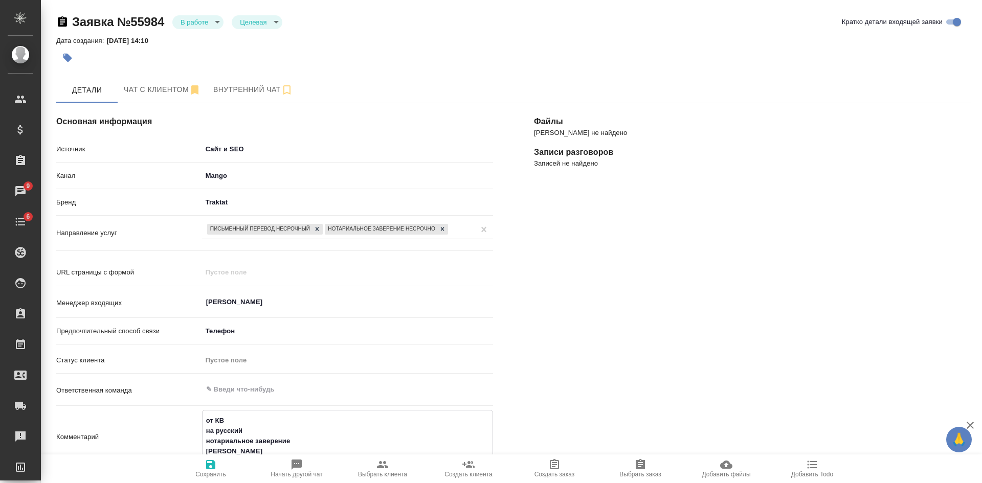
type textarea "x"
type textarea "от КВ на русский нотариальное заверение в те"
type textarea "x"
type textarea "от КВ на русский нотариальное заверение в теч"
type textarea "x"
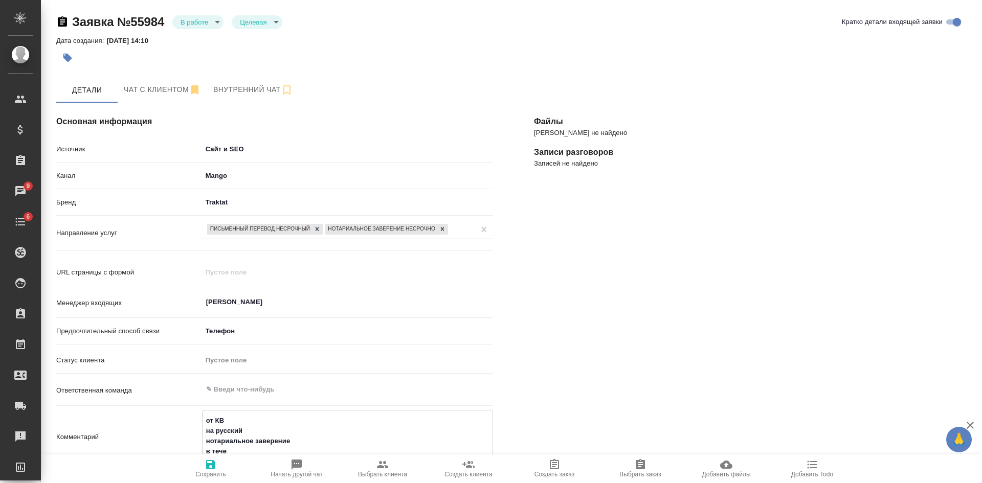
type textarea "от КВ на русский нотариальное заверение в течен"
type textarea "x"
type textarea "от КВ на русский нотариальное заверение в течени"
type textarea "x"
type textarea "от КВ на русский нотариальное заверение в течение"
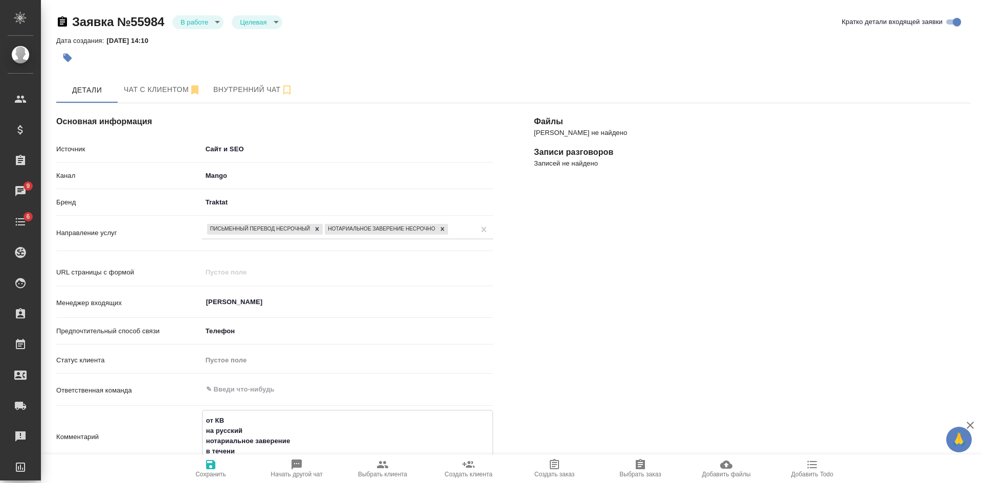
type textarea "x"
type textarea "от КВ на русский нотариальное заверение в течение"
type textarea "x"
type textarea "от КВ на русский нотариальное заверение в течение н"
type textarea "x"
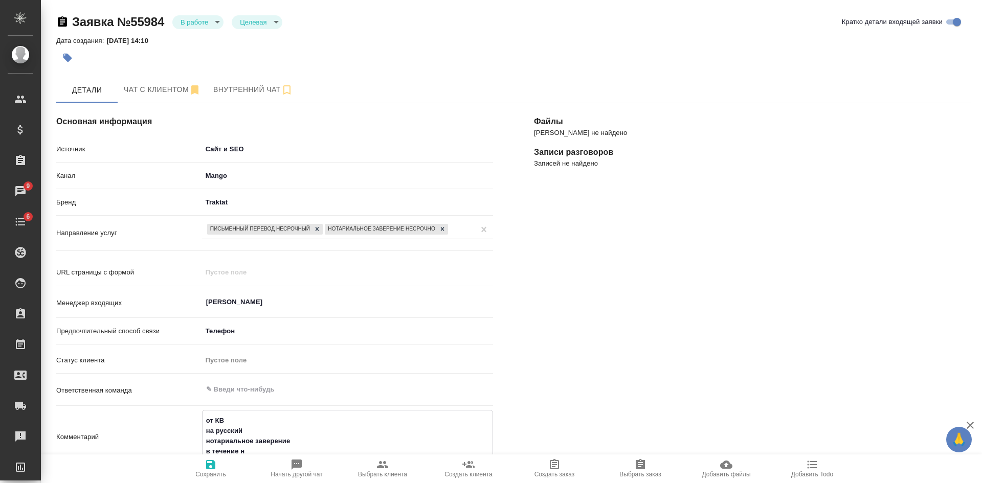
type textarea "от КВ на русский нотариальное заверение в течение не"
type textarea "x"
type textarea "от КВ на русский нотариальное заверение в течение нед"
type textarea "x"
type textarea "от КВ на русский нотариальное заверение в течение неде"
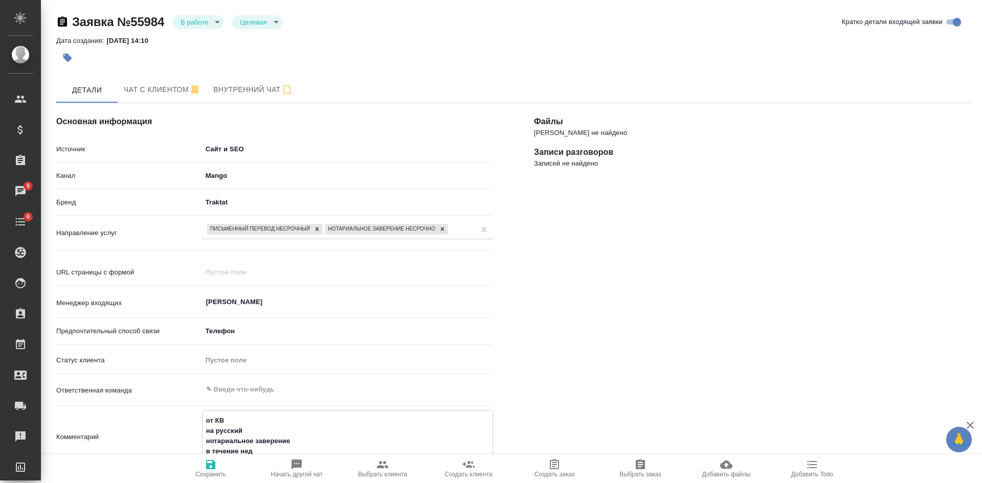
type textarea "x"
type textarea "от КВ на русский нотариальное заверение в течение недел"
type textarea "x"
type textarea "от КВ на русский нотариальное заверение в течение недели"
type textarea "x"
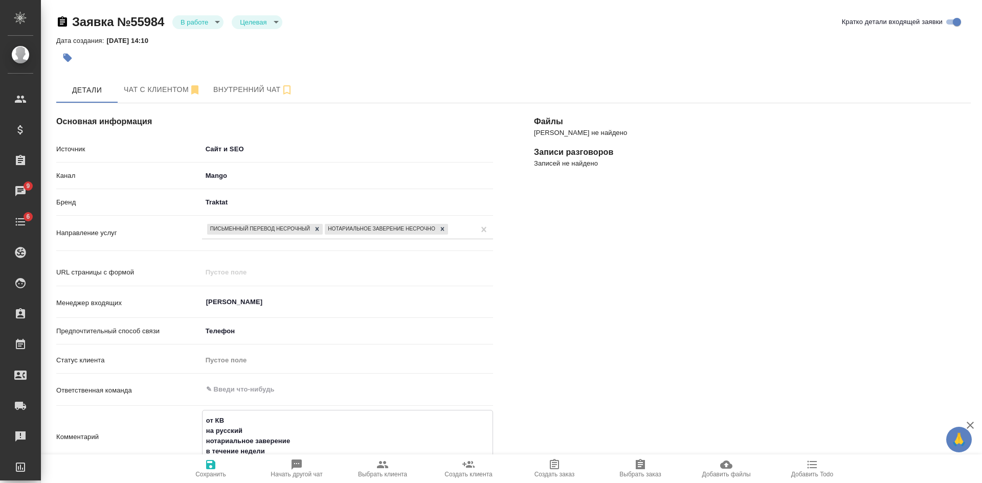
click at [240, 449] on textarea "от КВ на русский нотариальное заверение в течение недели" at bounding box center [347, 436] width 290 height 48
type textarea "от КВ на русский нотариальное заверение в течение энедели"
type textarea "x"
type textarea "от КВ на русский нотариальное заверение в течение этонедели"
type textarea "x"
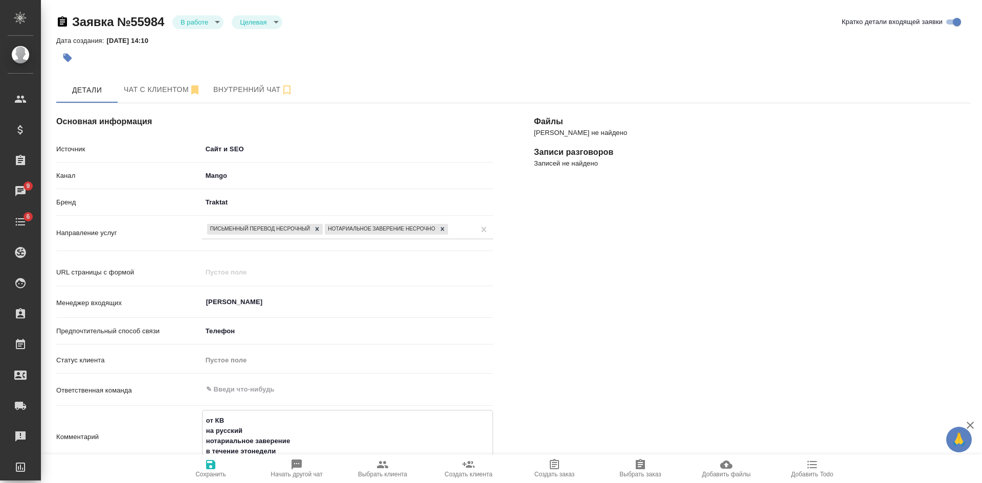
type textarea "от КВ на русский нотариальное заверение в течение этойнедели"
type textarea "x"
type textarea "от КВ на русский нотариальное заверение в течение этой недели"
type textarea "x"
click at [302, 450] on textarea "от КВ на русский нотариальное заверение в течение этой недели" at bounding box center [347, 436] width 290 height 48
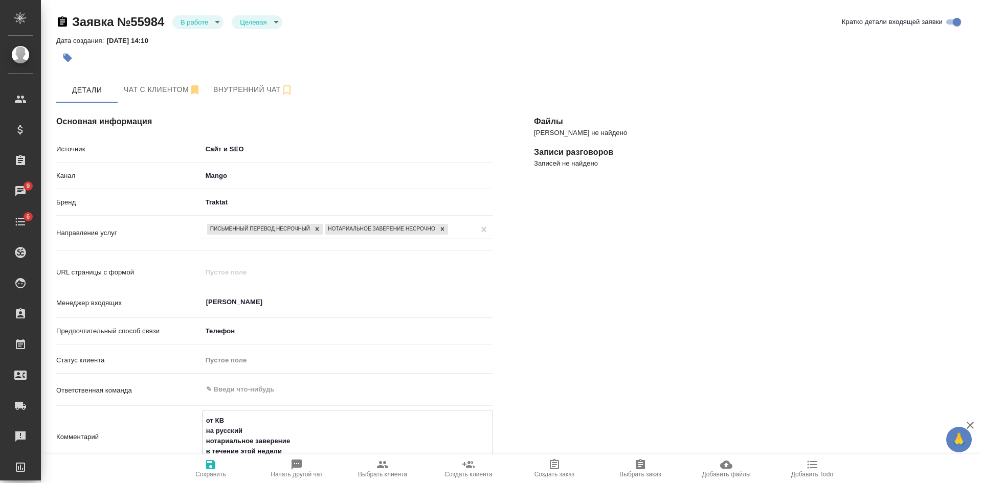
scroll to position [153, 0]
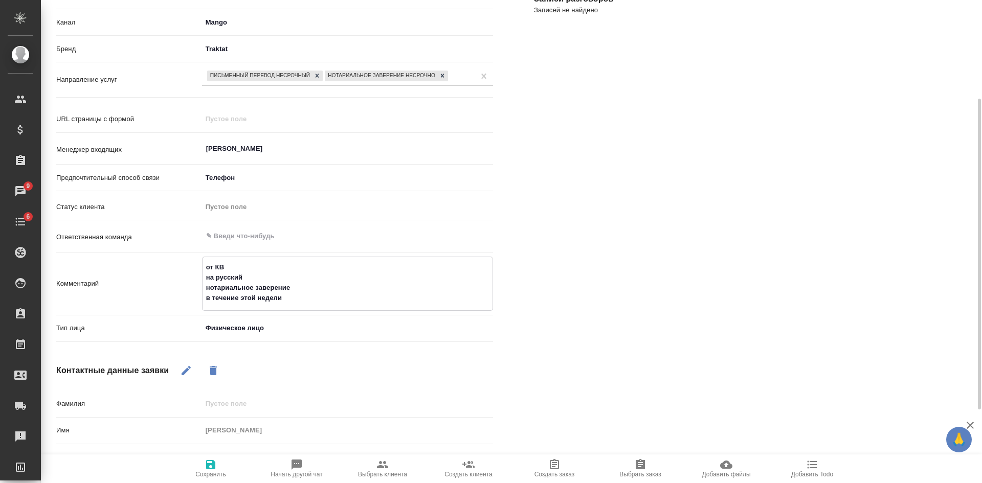
type textarea "от КВ на русский нотариальное заверение в течение этой недели"
type textarea "x"
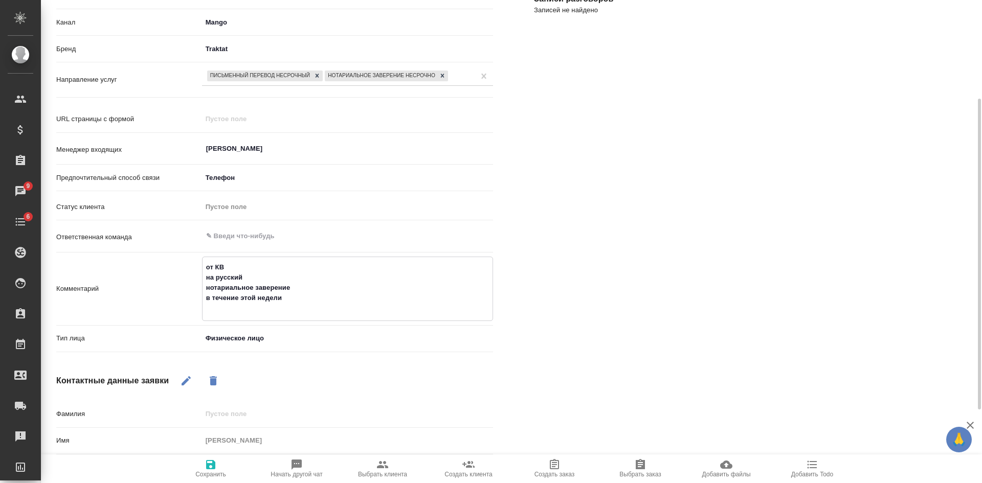
type textarea "от КВ на русский нотариальное заверение в течение этой недели +"
type textarea "x"
type textarea "от КВ на русский нотариальное заверение в течение этой недели +к"
type textarea "x"
type textarea "от КВ на русский нотариальное заверение в течение этой недели +ку"
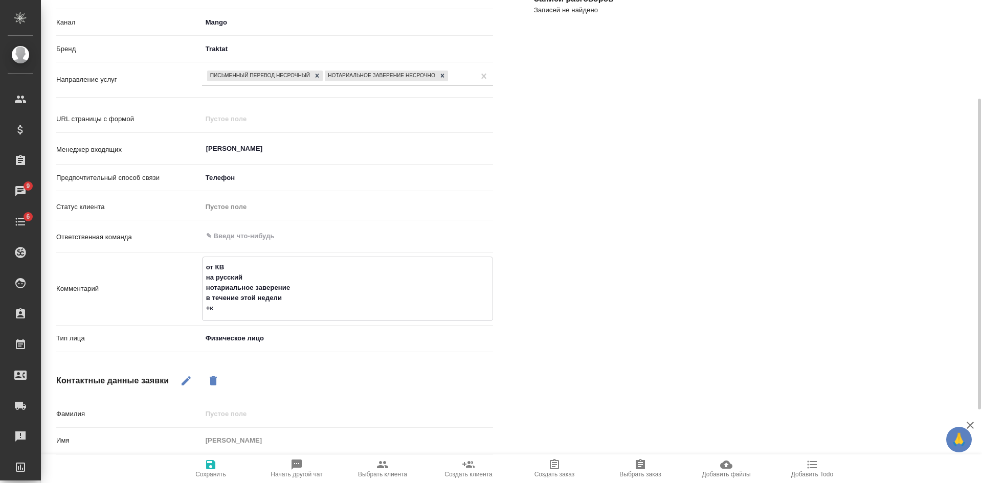
type textarea "x"
type textarea "от КВ на русский нотариальное заверение в течение этой недели +кур"
type textarea "x"
type textarea "от КВ на русский нотариальное заверение в течение этой недели +курье"
type textarea "x"
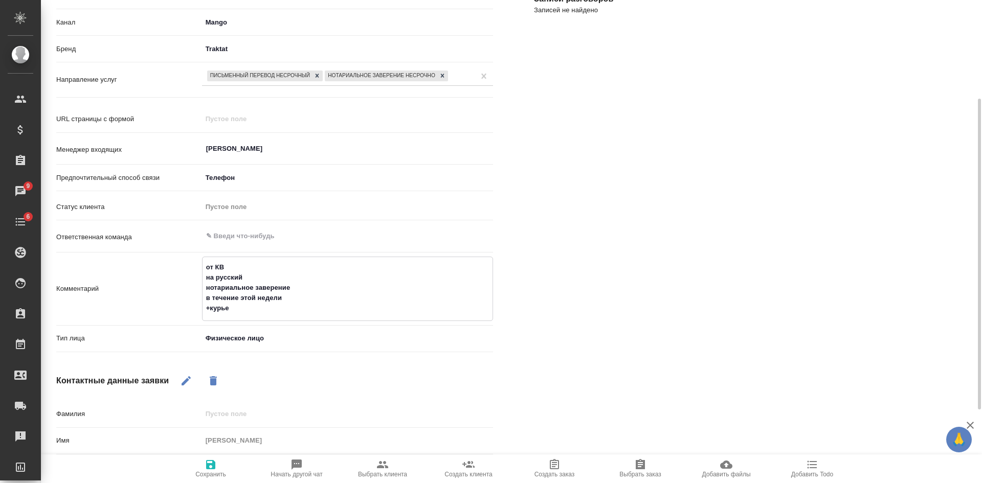
type textarea "от КВ на русский нотариальное заверение в течение этой недели +курьер"
type textarea "x"
type textarea "от КВ на русский нотариальное заверение в течение этой недели +курьерс"
type textarea "x"
type textarea "от КВ на русский нотариальное заверение в течение этой недели +курьерск"
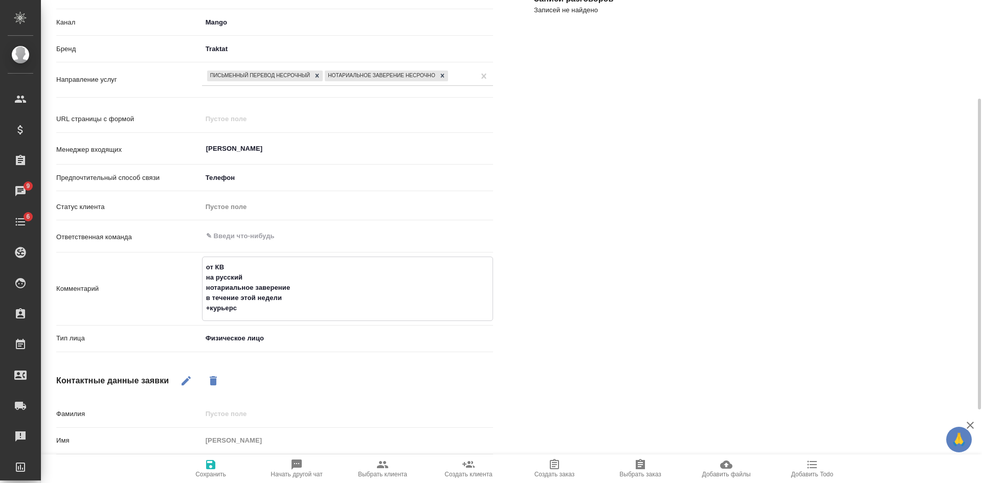
type textarea "x"
type textarea "от КВ на русский нотариальное заверение в течение этой недели +курьерска"
type textarea "x"
type textarea "от КВ на русский нотариальное заверение в течение этой недели +курьерская"
type textarea "x"
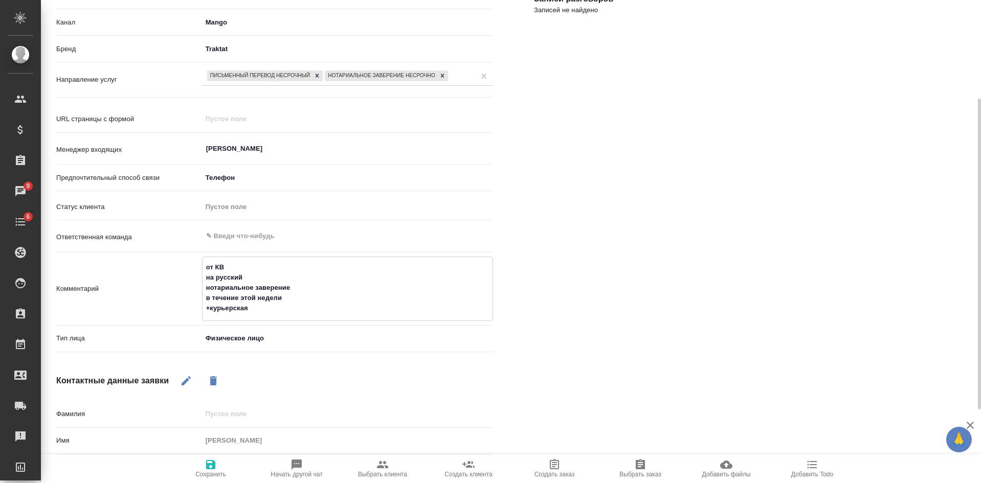
type textarea "от КВ на русский нотариальное заверение в течение этой недели +курьерская"
type textarea "x"
type textarea "от КВ на русский нотариальное заверение в течение этой недели +курьерская д"
type textarea "x"
type textarea "от КВ на русский нотариальное заверение в течение этой недели +курьерская до"
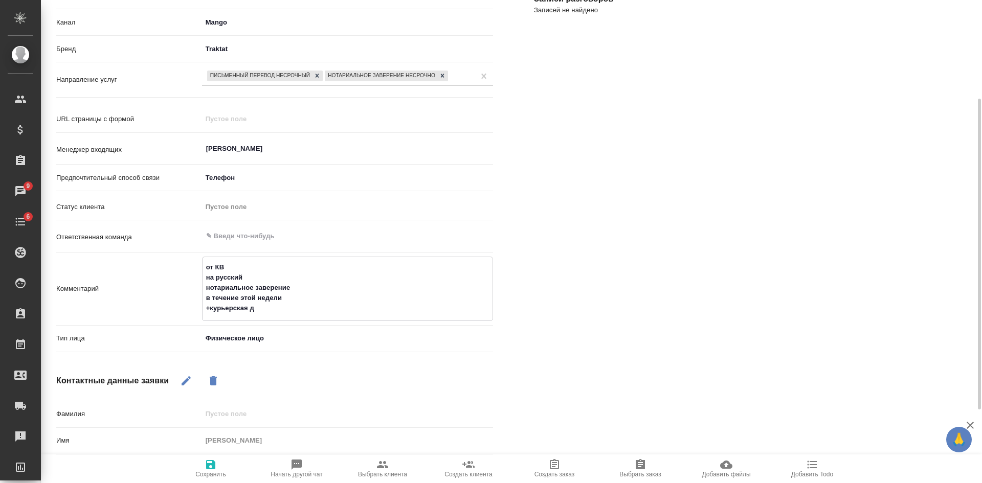
type textarea "x"
type textarea "от КВ на русский нотариальное заверение в течение этой недели +курьерская дос"
type textarea "x"
type textarea "от КВ на русский нотариальное заверение в течение этой недели +курьерская дост"
type textarea "x"
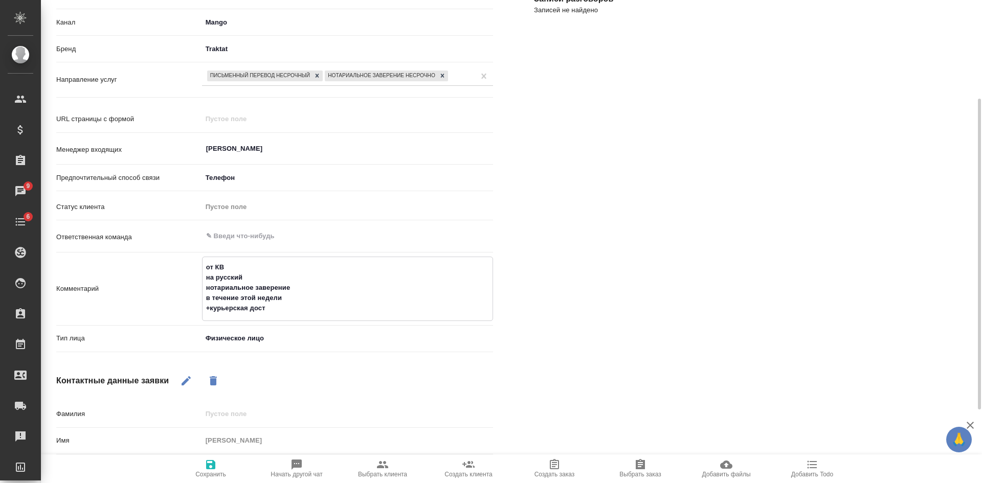
type textarea "от КВ на русский нотариальное заверение в течение этой недели +курьерская доста"
type textarea "x"
type textarea "от КВ на русский нотариальное заверение в течение этой недели +курьерская достав"
type textarea "x"
type textarea "от КВ на русский нотариальное заверение в течение этой недели +курьерская доста…"
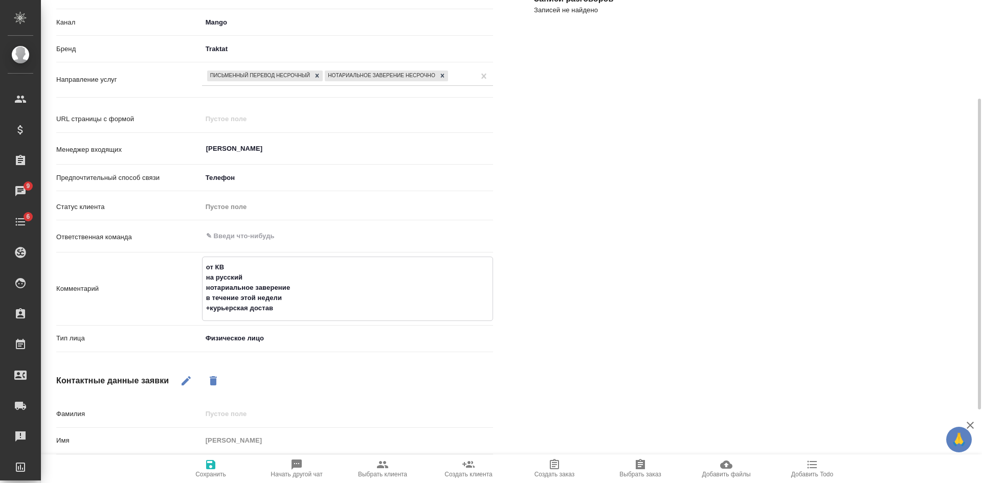
type textarea "x"
type textarea "от КВ на русский нотариальное заверение в течение этой недели +курьерская доста…"
type textarea "x"
click at [209, 309] on textarea "от КВ на русский нотариальное заверение в течение этой недели +курьерская доста…" at bounding box center [347, 288] width 290 height 58
type textarea "от КВ на русский нотариальное заверение в течение этой недели + курьерская дост…"
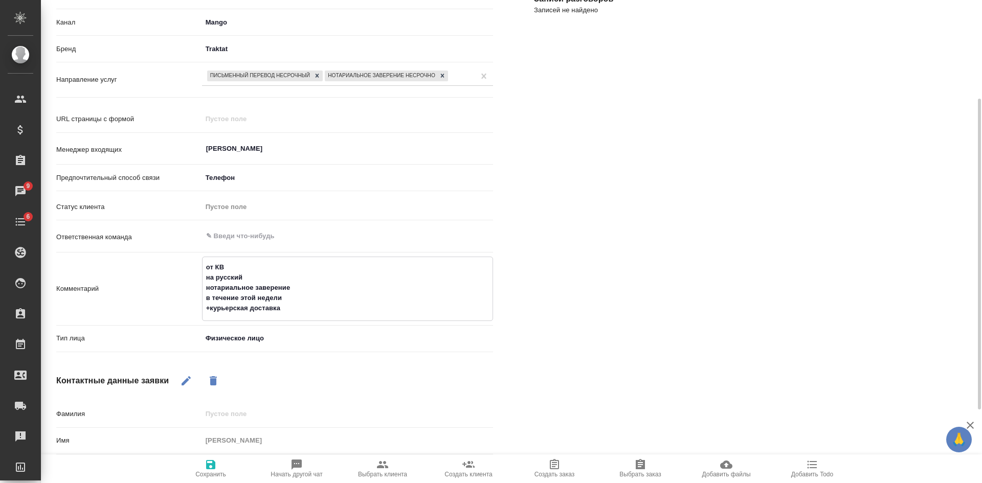
type textarea "x"
click at [298, 314] on textarea "от КВ на русский нотариальное заверение в течение этой недели + курьерская дост…" at bounding box center [347, 288] width 290 height 58
type textarea "от КВ на русский нотариальное заверение в течение этой недели + курьерская дост…"
type textarea "x"
type textarea "от КВ на русский нотариальное заверение в течение этой недели + курьерская дост…"
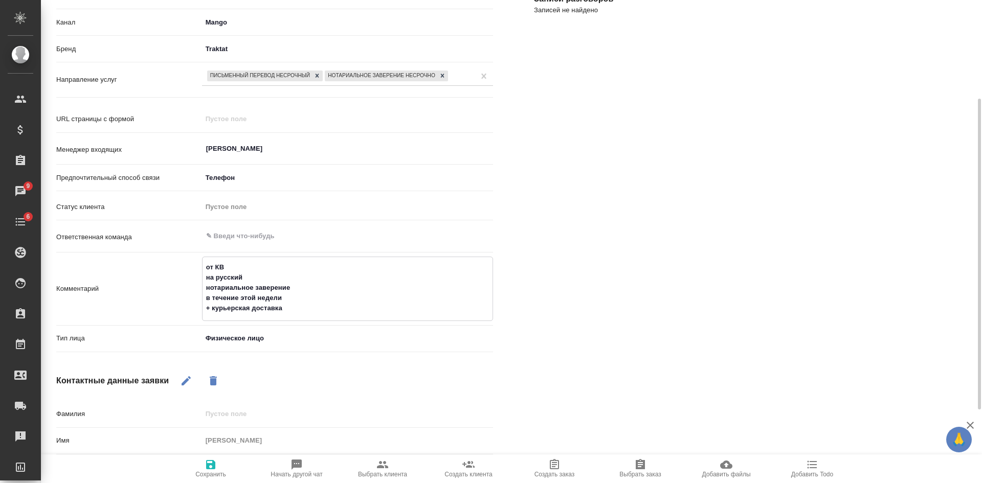
type textarea "x"
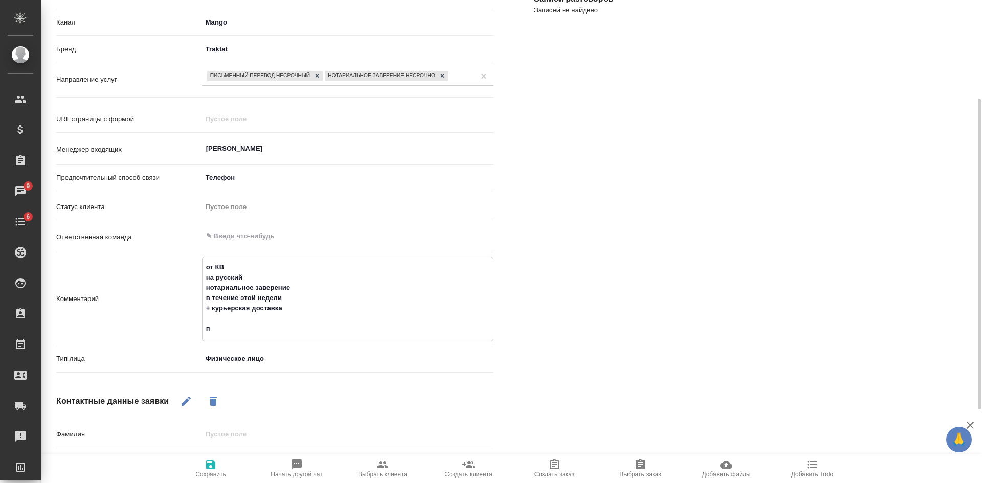
type textarea "от КВ на русский нотариальное заверение в течение этой недели + курьерская дост…"
type textarea "x"
type textarea "от КВ на русский нотариальное заверение в течение этой недели + курьерская дост…"
type textarea "x"
type textarea "от КВ на русский нотариальное заверение в течение этой недели + курьерская дост…"
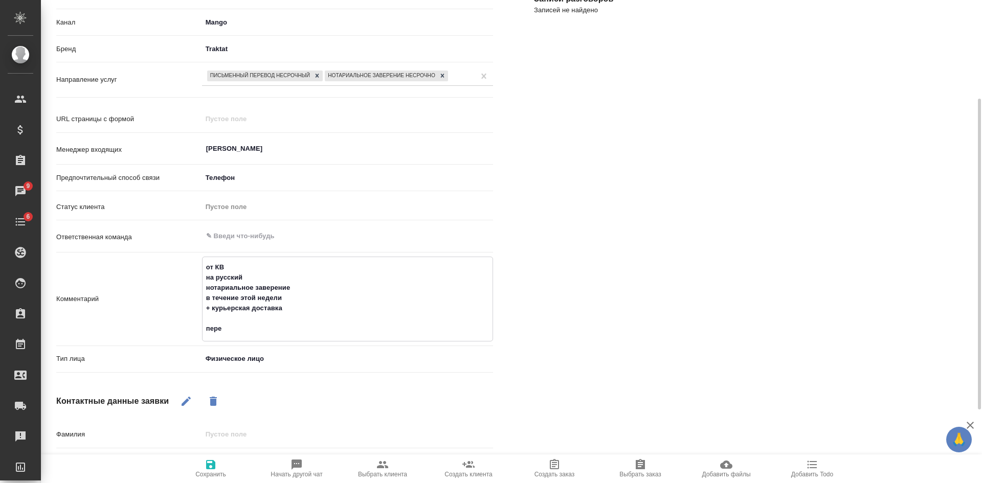
type textarea "x"
type textarea "от КВ на русский нотариальное заверение в течение этой недели + курьерская дост…"
type textarea "x"
type textarea "от КВ на русский нотариальное заверение в течение этой недели + курьерская дост…"
type textarea "x"
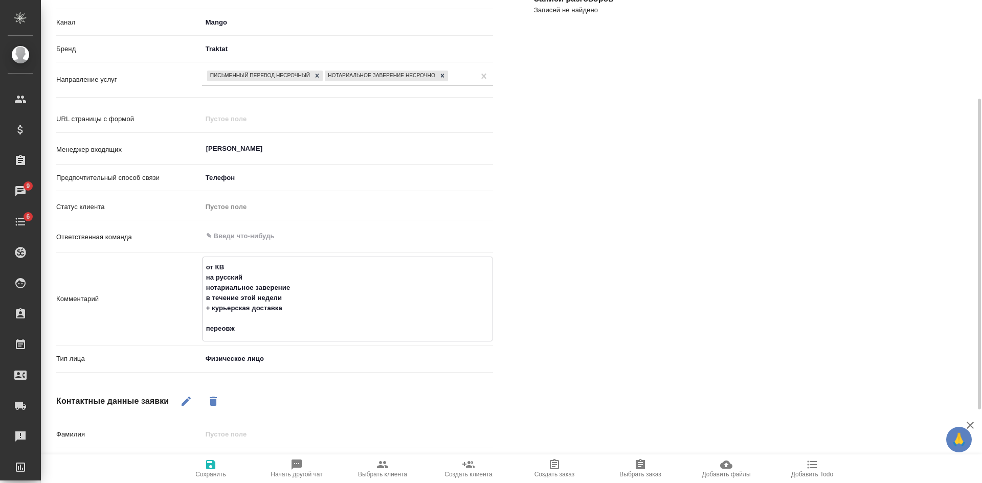
type textarea "от КВ на русский нотариальное заверение в течение этой недели + курьерская дост…"
type textarea "x"
type textarea "от КВ на русский нотариальное заверение в течение этой недели + курьерская дост…"
type textarea "x"
type textarea "от КВ на русский нотариальное заверение в течение этой недели + курьерская дост…"
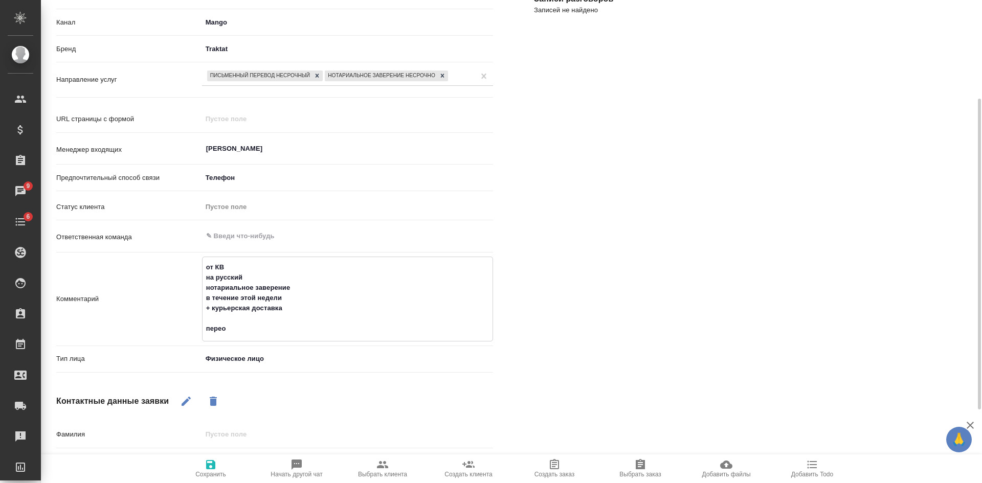
type textarea "x"
type textarea "от КВ на русский нотариальное заверение в течение этой недели + курьерская дост…"
type textarea "x"
type textarea "от КВ на русский нотариальное заверение в течение этой недели + курьерская дост…"
type textarea "x"
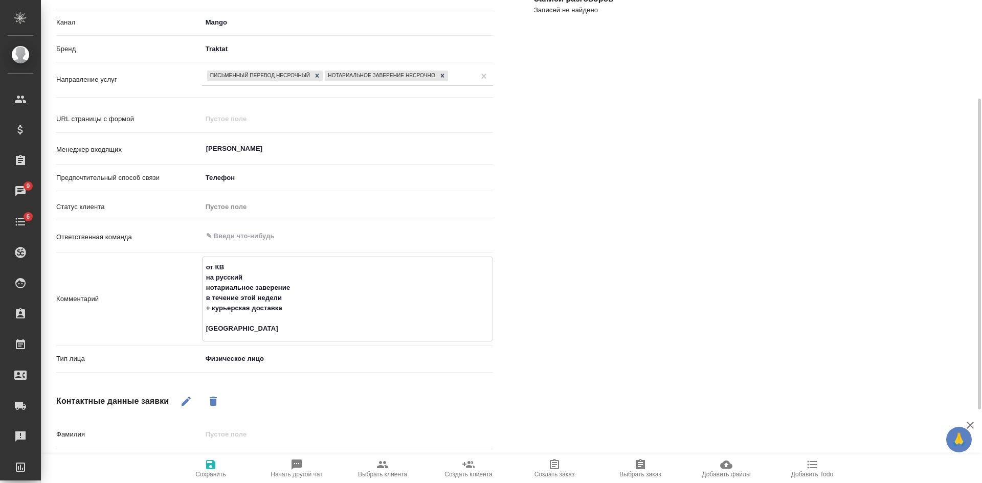
type textarea "от КВ на русский нотариальное заверение в течение этой недели + курьерская дост…"
type textarea "x"
type textarea "от КВ на русский нотариальное заверение в течение этой недели + курьерская дост…"
type textarea "x"
type textarea "от КВ на русский нотариальное заверение в течение этой недели + курьерская дост…"
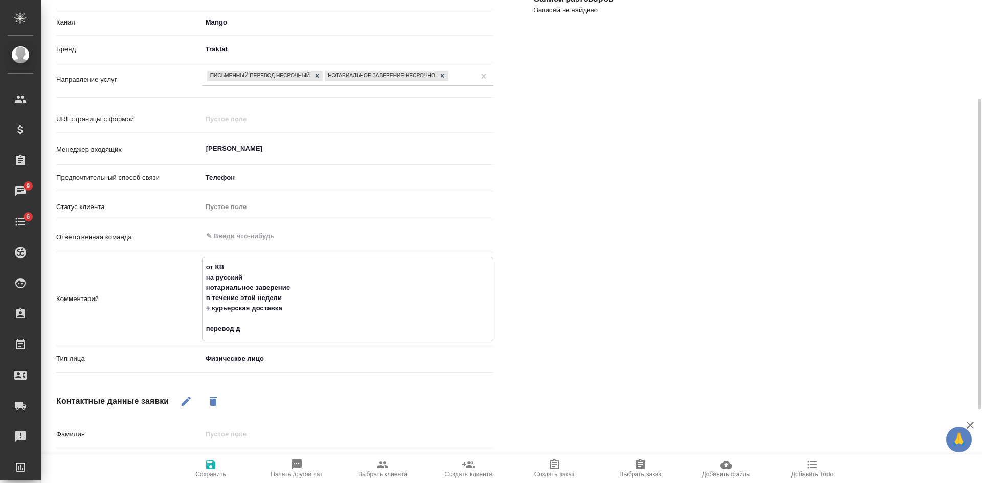
type textarea "x"
type textarea "от КВ на русский нотариальное заверение в течение этой недели + курьерская дост…"
type textarea "x"
type textarea "от КВ на русский нотариальное заверение в течение этой недели + курьерская дост…"
type textarea "x"
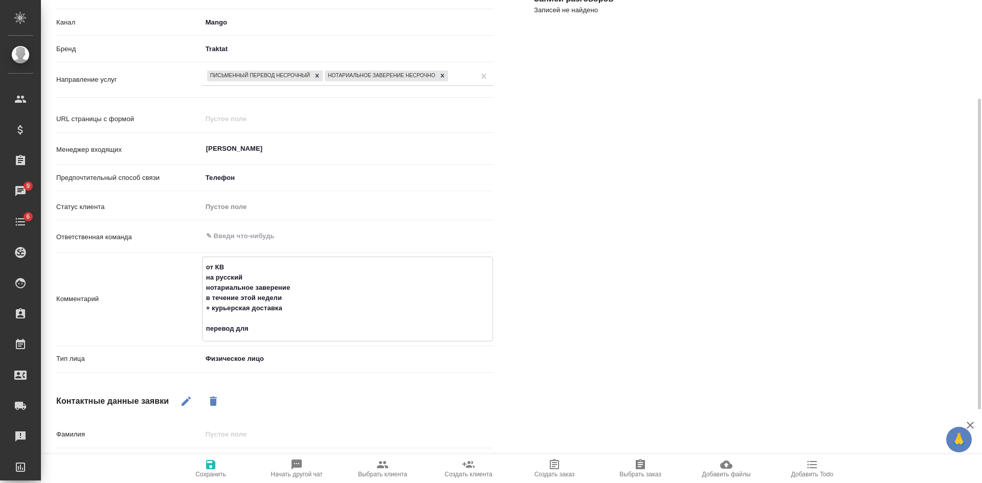
type textarea "от КВ на русский нотариальное заверение в течение этой недели + курьерская дост…"
type textarea "x"
type textarea "от КВ на русский нотариальное заверение в течение этой недели + курьерская дост…"
type textarea "x"
type textarea "от КВ на русский нотариальное заверение в течение этой недели + курьерская дост…"
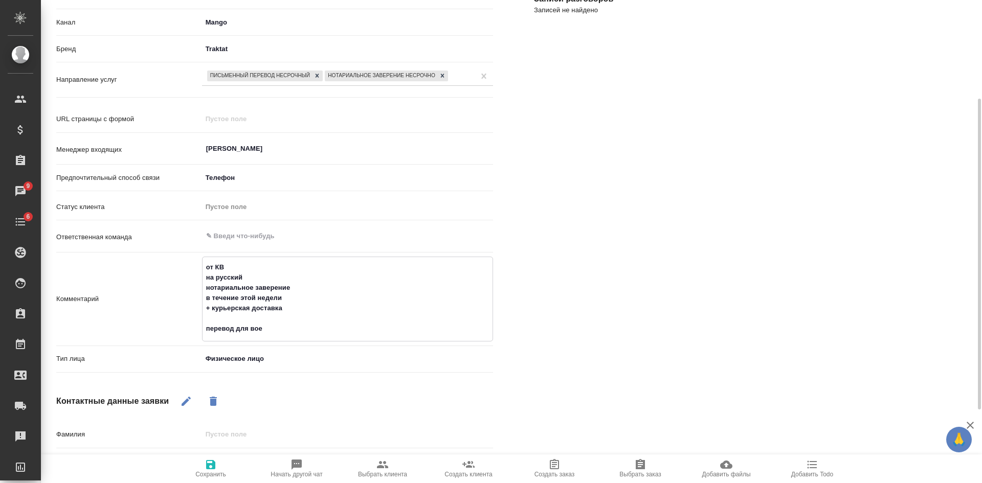
type textarea "x"
type textarea "от КВ на русский нотариальное заверение в течение этой недели + курьерская дост…"
type textarea "x"
type textarea "от КВ на русский нотариальное заверение в течение этой недели + курьерская дост…"
type textarea "x"
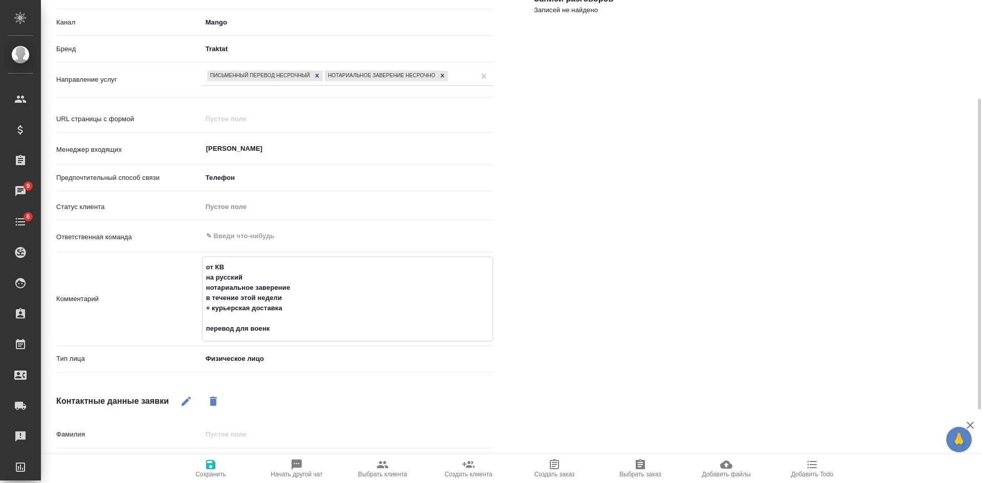
type textarea "от КВ на русский нотариальное заверение в течение этой недели + курьерская дост…"
type textarea "x"
type textarea "от КВ на русский нотариальное заверение в течение этой недели + курьерская дост…"
type textarea "x"
type textarea "от КВ на русский нотариальное заверение в течение этой недели + курьерская дост…"
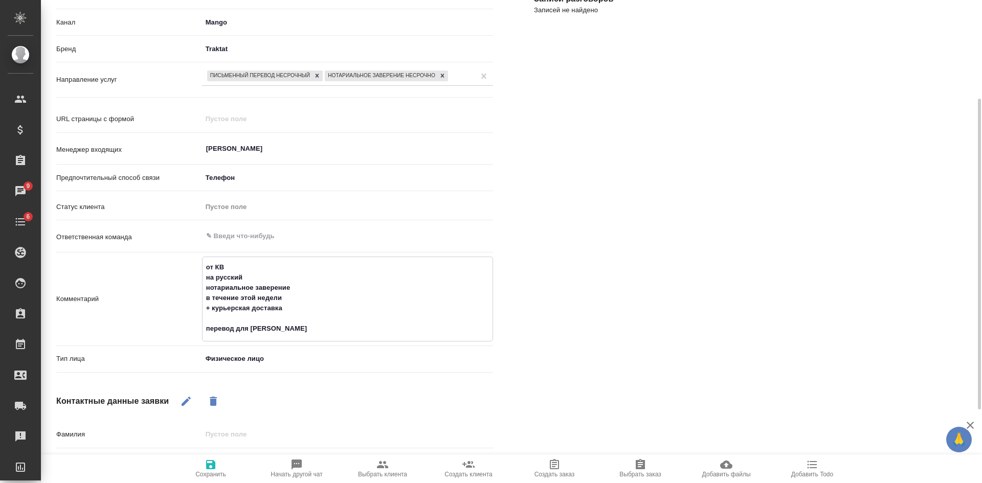
type textarea "x"
type textarea "от КВ на русский нотариальное заверение в течение этой недели + курьерская дост…"
click at [218, 469] on span "Сохранить" at bounding box center [211, 468] width 74 height 19
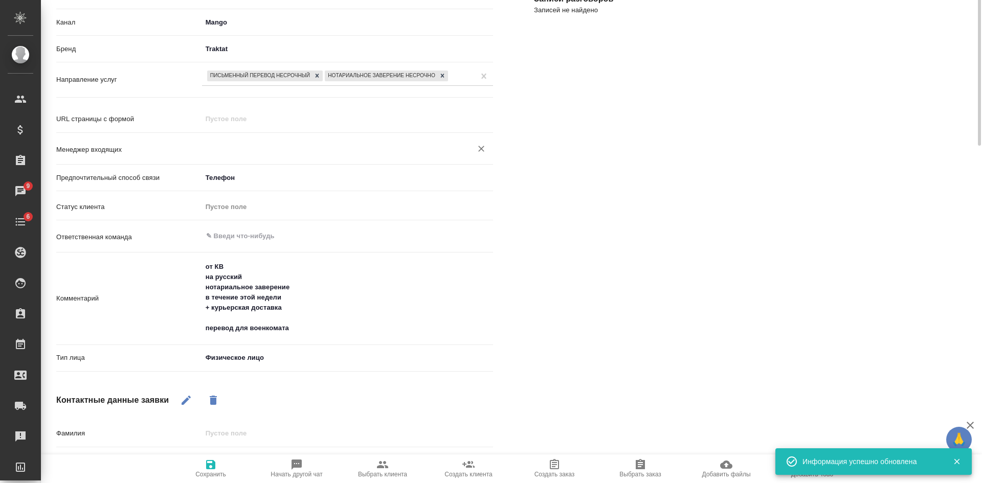
scroll to position [0, 0]
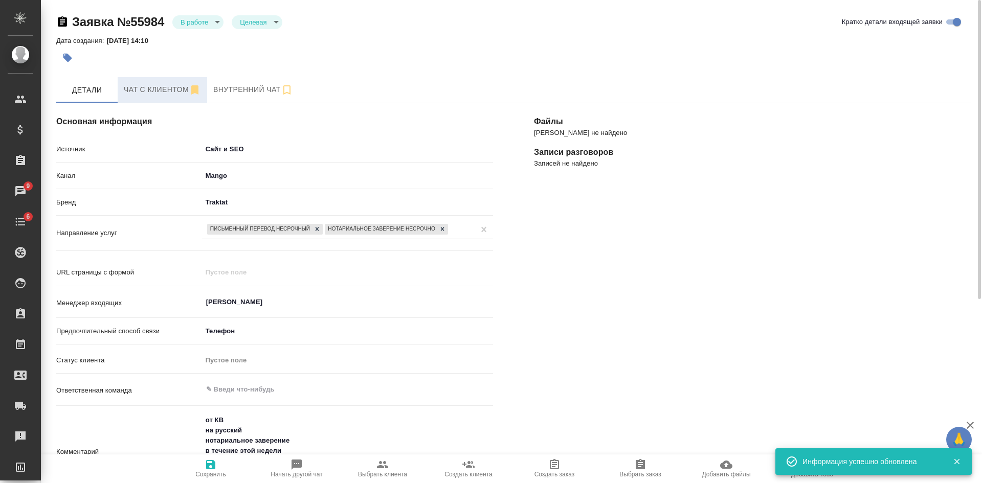
click at [151, 89] on span "Чат с клиентом" at bounding box center [162, 89] width 77 height 13
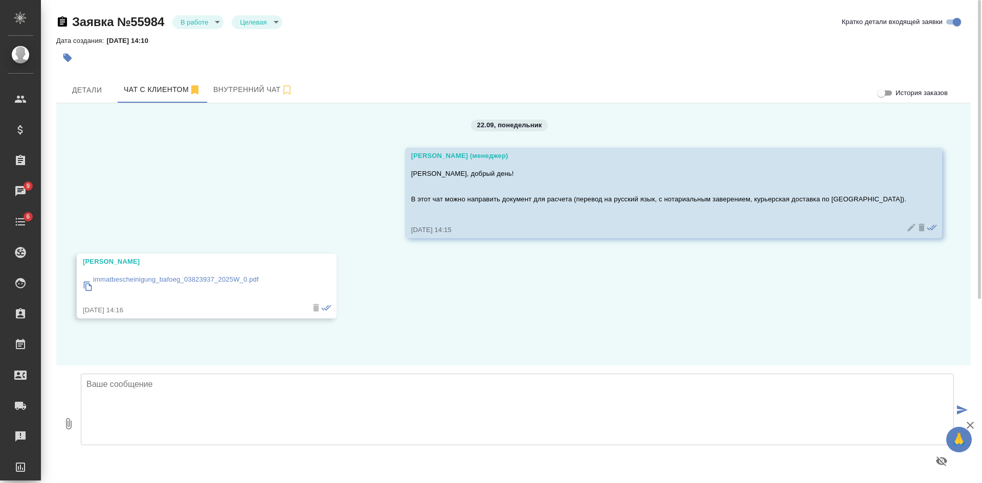
click at [227, 280] on p "immatbescheinigung_bafoeg_03823937_2025W_0.pdf" at bounding box center [176, 280] width 166 height 10
click at [153, 387] on textarea at bounding box center [517, 410] width 873 height 72
click at [218, 378] on textarea "Спасибо, документ получен" at bounding box center [517, 410] width 873 height 72
drag, startPoint x: 259, startPoint y: 390, endPoint x: 308, endPoint y: 152, distance: 242.7
click at [308, 152] on div "22.09, понедельник Касаткина Александра (менеджер) Юрий, добрый день! В этот ча…" at bounding box center [513, 234] width 914 height 262
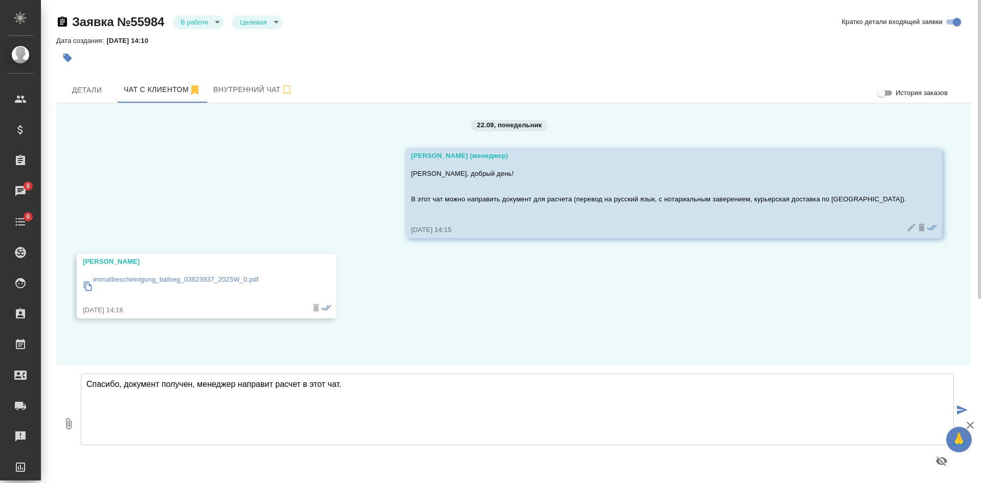
click at [369, 379] on textarea "Спасибо, документ получен, менеджер направит расчет в этот чат." at bounding box center [517, 410] width 873 height 72
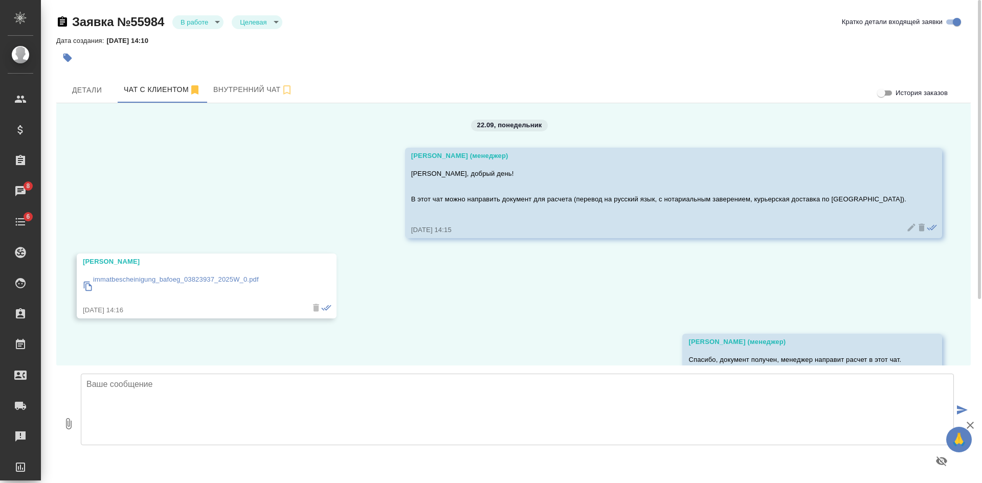
scroll to position [49, 0]
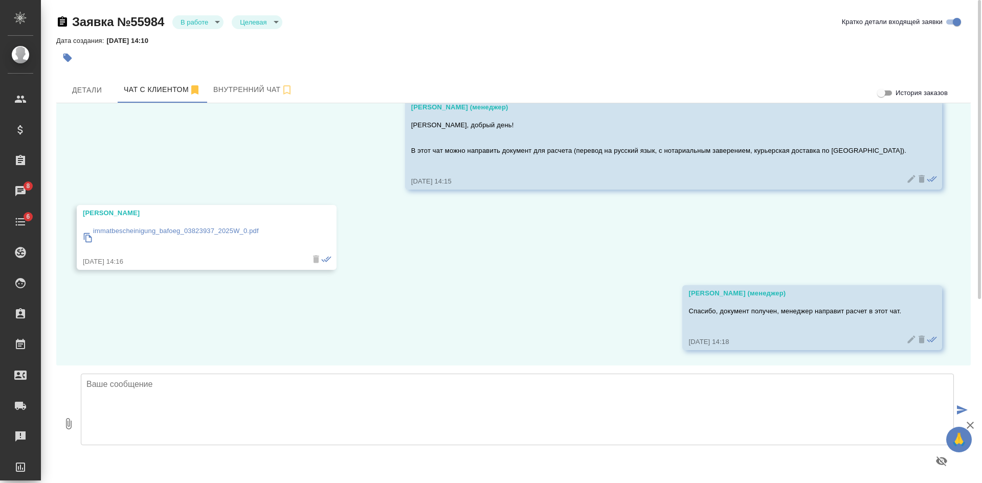
click at [234, 230] on p "immatbescheinigung_bafoeg_03823937_2025W_0.pdf" at bounding box center [176, 231] width 166 height 10
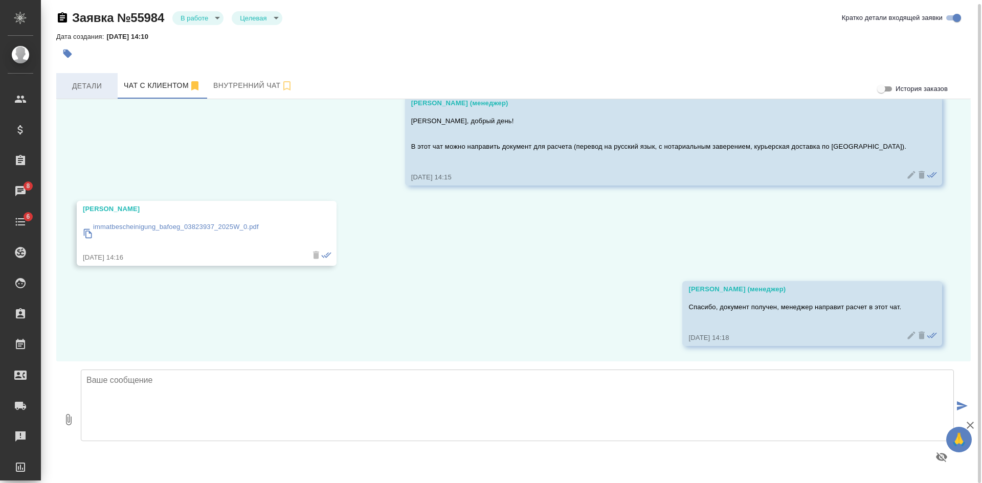
click at [85, 92] on span "Детали" at bounding box center [86, 86] width 49 height 13
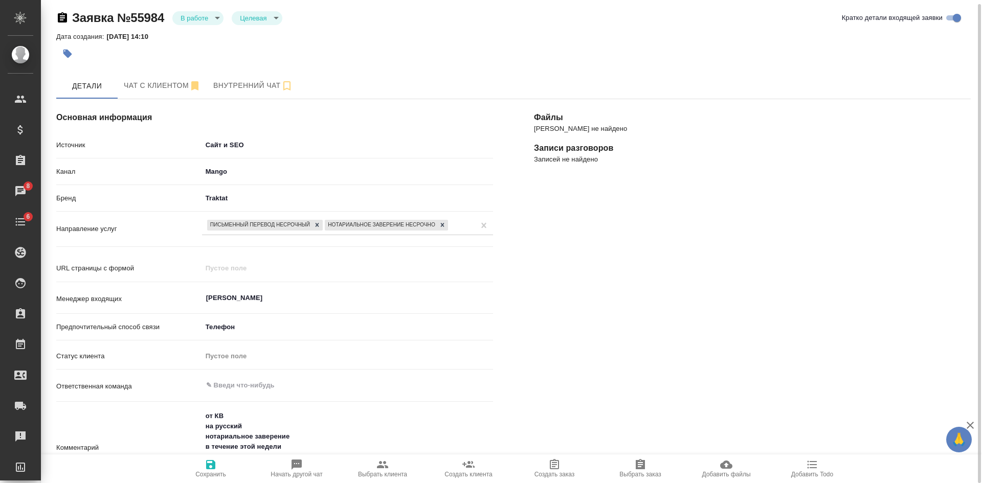
click at [372, 471] on span "Выбрать клиента" at bounding box center [382, 474] width 49 height 7
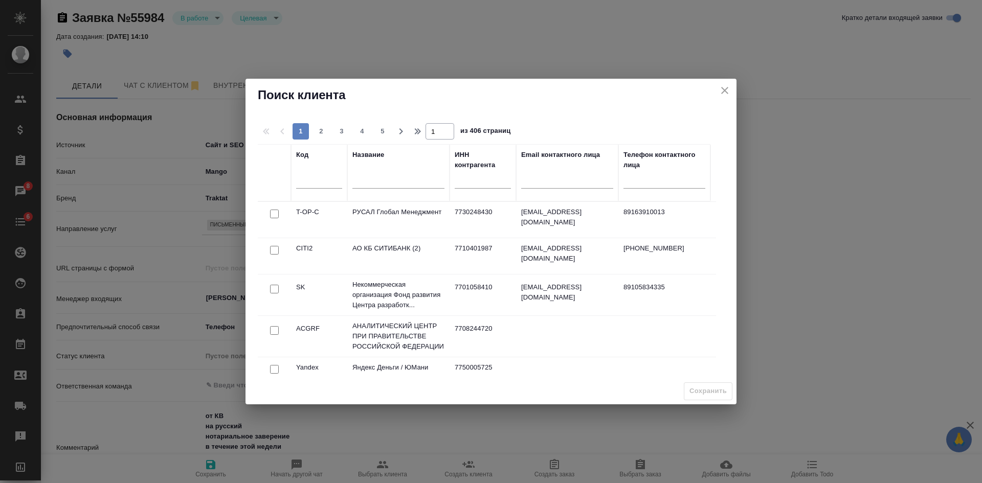
click at [356, 188] on input "text" at bounding box center [398, 181] width 92 height 13
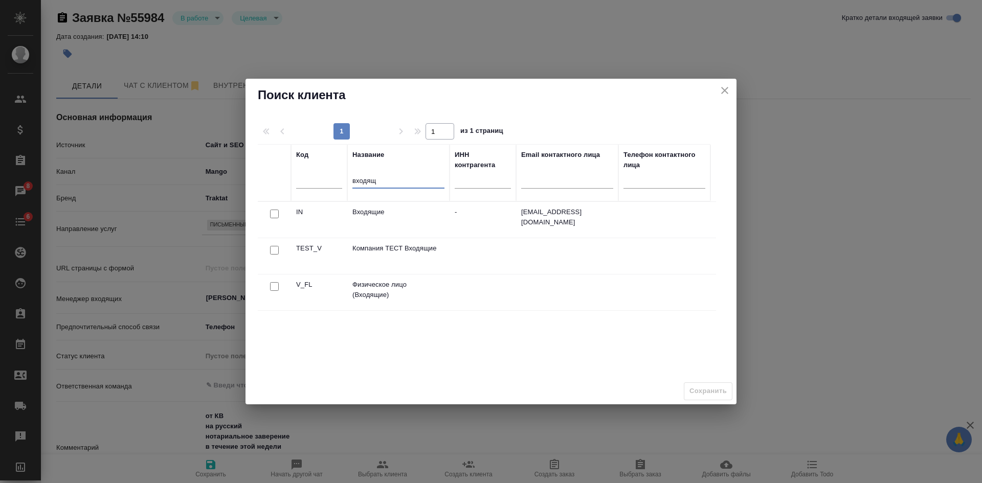
click at [274, 287] on input "checkbox" at bounding box center [274, 286] width 9 height 9
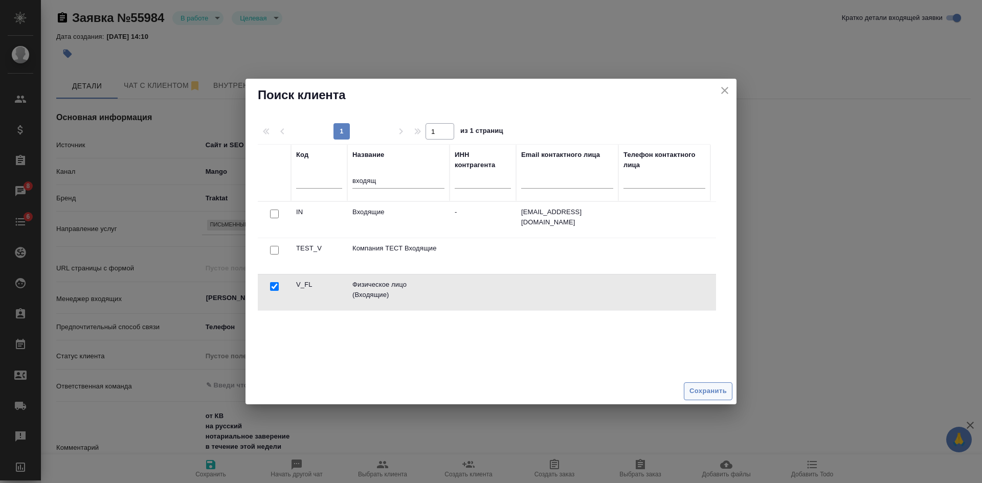
click at [698, 389] on span "Сохранить" at bounding box center [707, 391] width 37 height 12
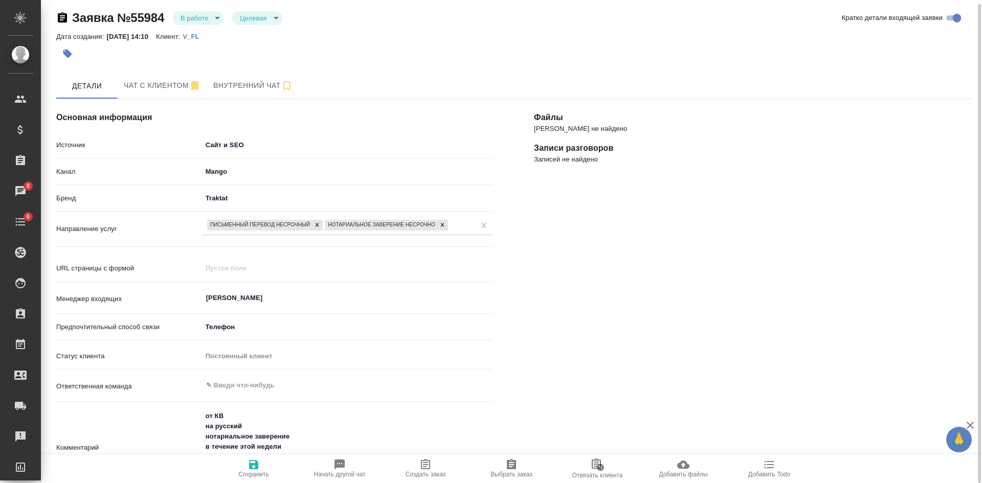
scroll to position [106, 0]
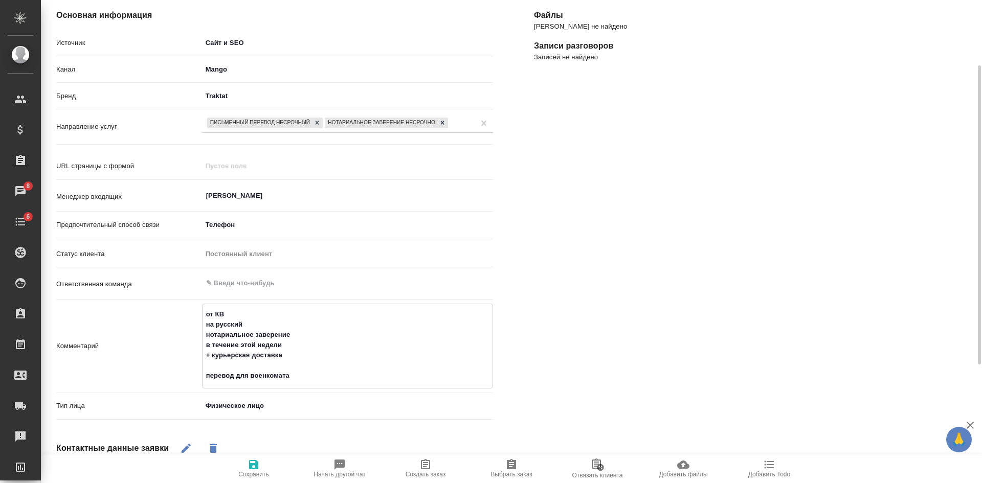
drag, startPoint x: 293, startPoint y: 377, endPoint x: 202, endPoint y: 312, distance: 111.8
click at [202, 312] on textarea "от КВ на русский нотариальное заверение в течение этой недели + курьерская дост…" at bounding box center [347, 345] width 290 height 79
click at [428, 464] on icon "button" at bounding box center [425, 464] width 9 height 10
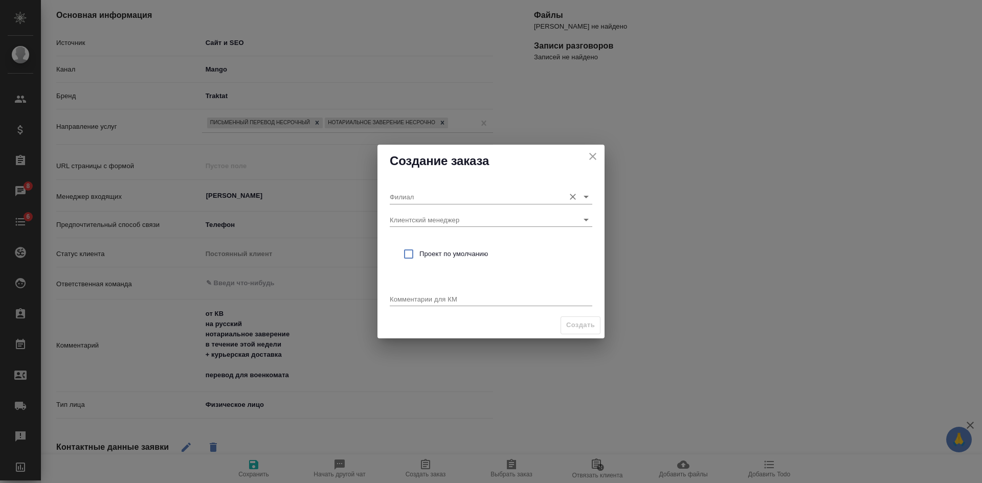
click at [397, 194] on input "Филиал" at bounding box center [475, 197] width 170 height 14
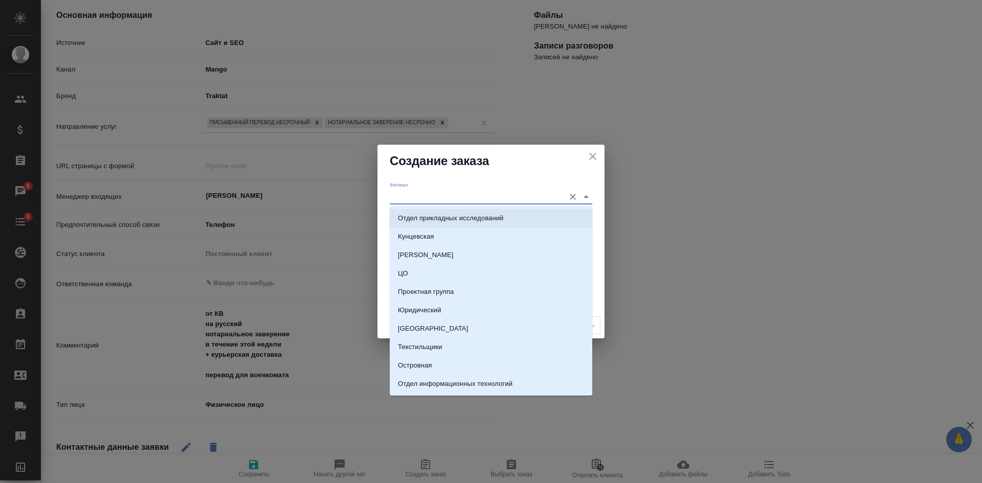
click at [383, 215] on div "Филиал Клиентский менеджер Проект по умолчанию Комментарии для КМ x" at bounding box center [490, 244] width 227 height 135
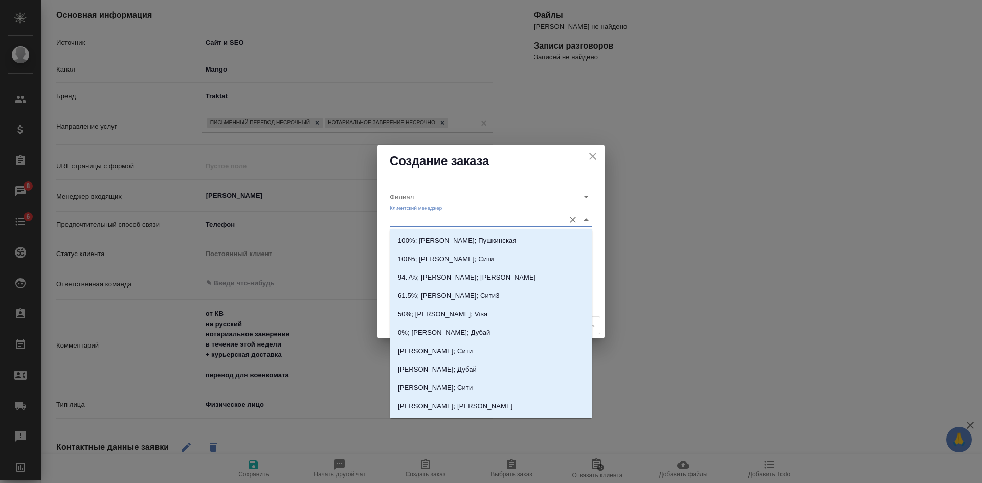
click at [399, 221] on input "Клиентский менеджер" at bounding box center [475, 220] width 170 height 14
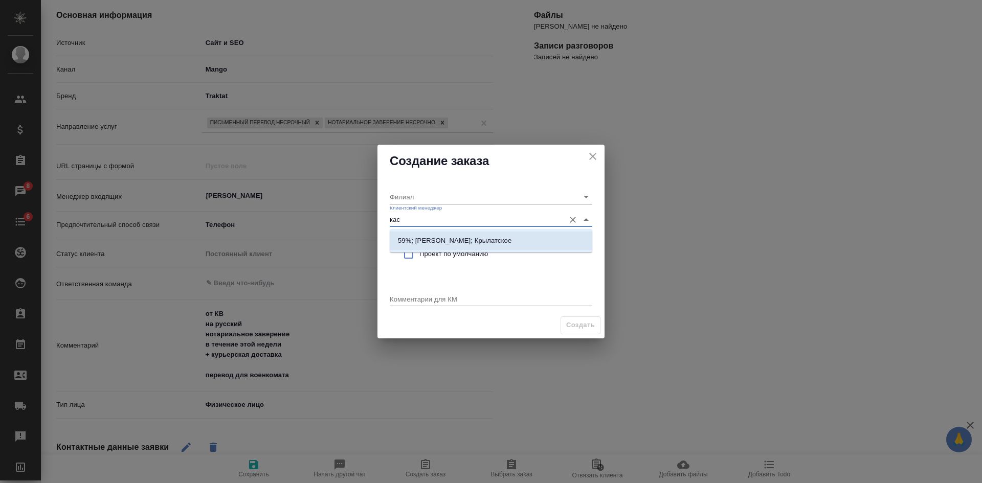
click at [413, 238] on p "59%; Касымов Тимур; Крылатское" at bounding box center [454, 241] width 113 height 10
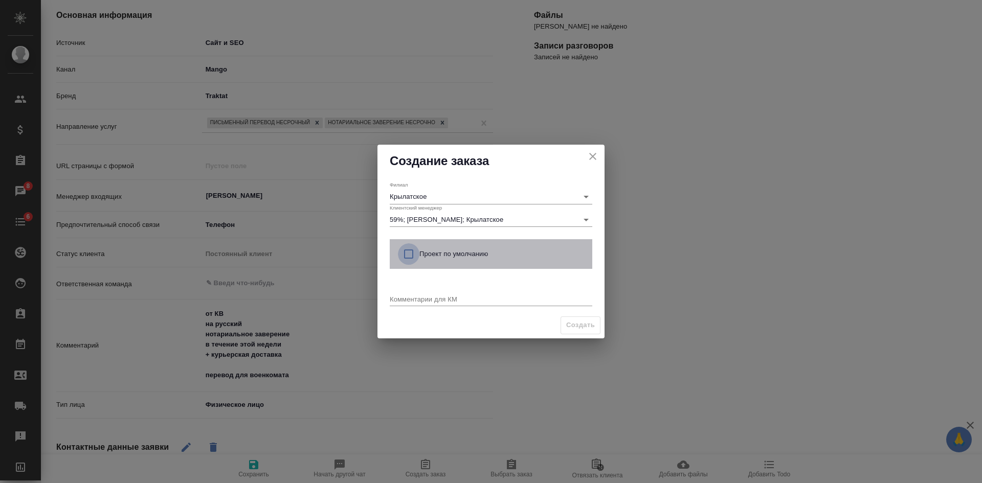
click at [415, 246] on input "checkbox" at bounding box center [408, 253] width 21 height 21
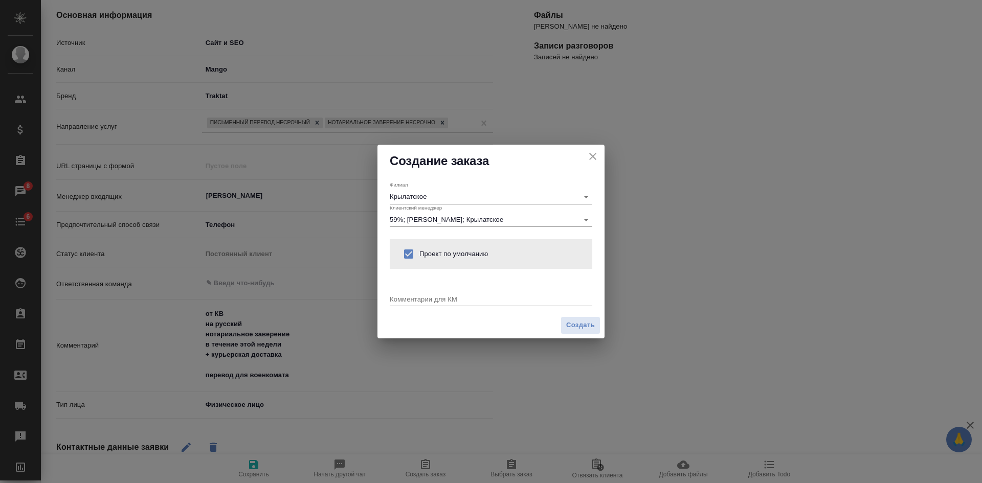
click at [400, 298] on textarea at bounding box center [491, 299] width 202 height 8
paste textarea "от КВ на русский нотариальное заверение в течение этой недели + курьерская дост…"
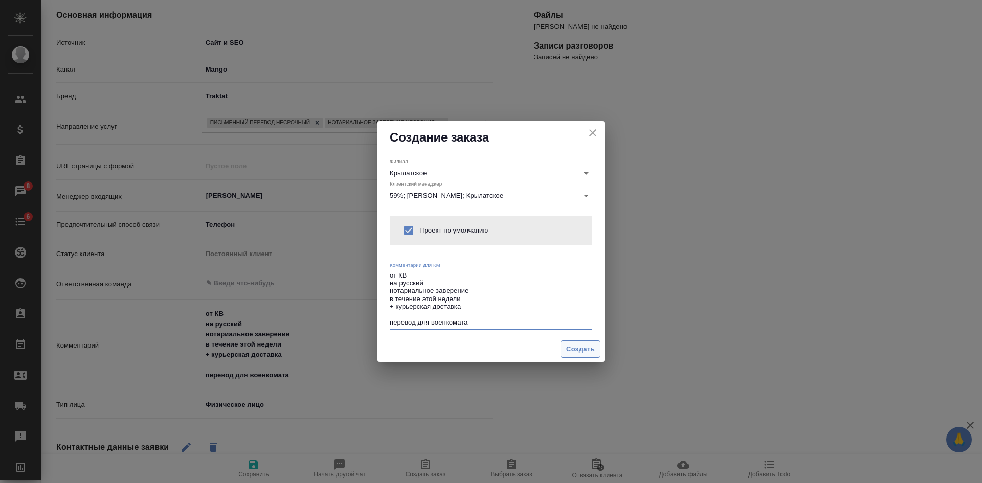
click at [568, 350] on span "Создать" at bounding box center [580, 350] width 29 height 12
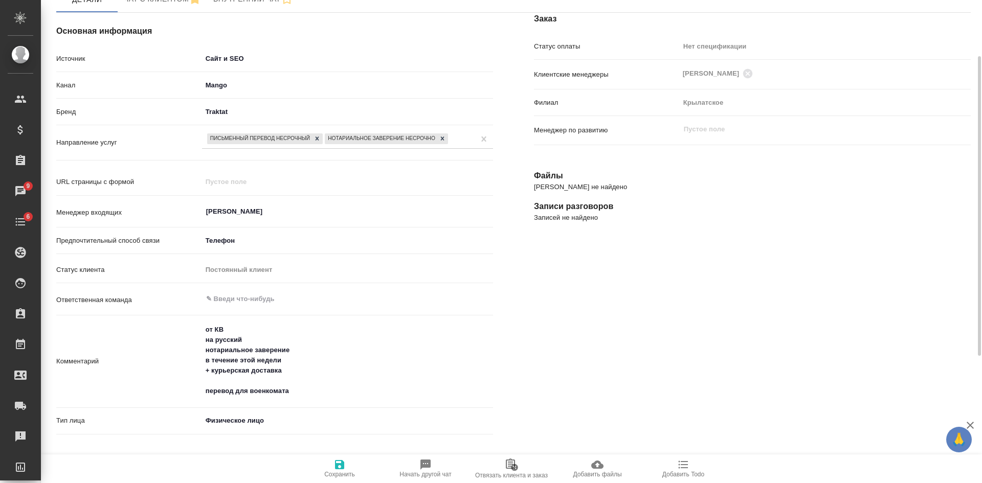
scroll to position [0, 0]
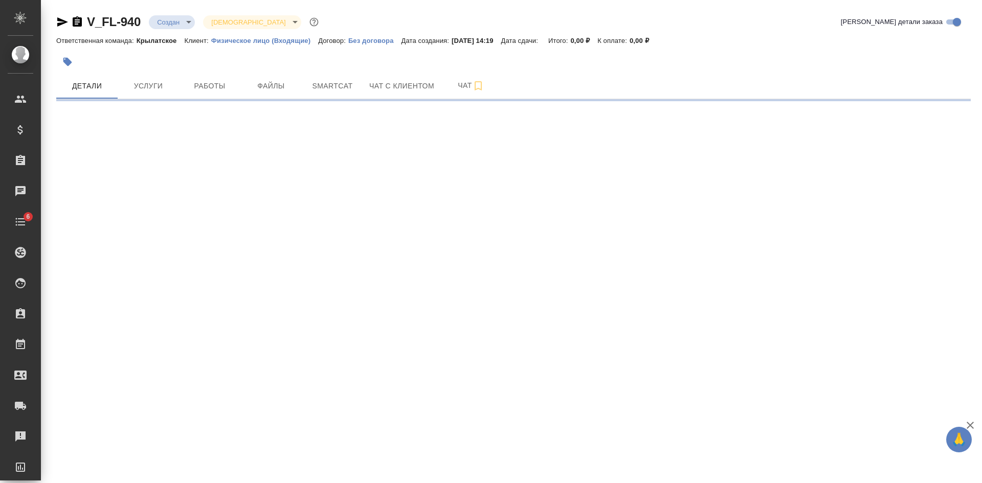
select select "RU"
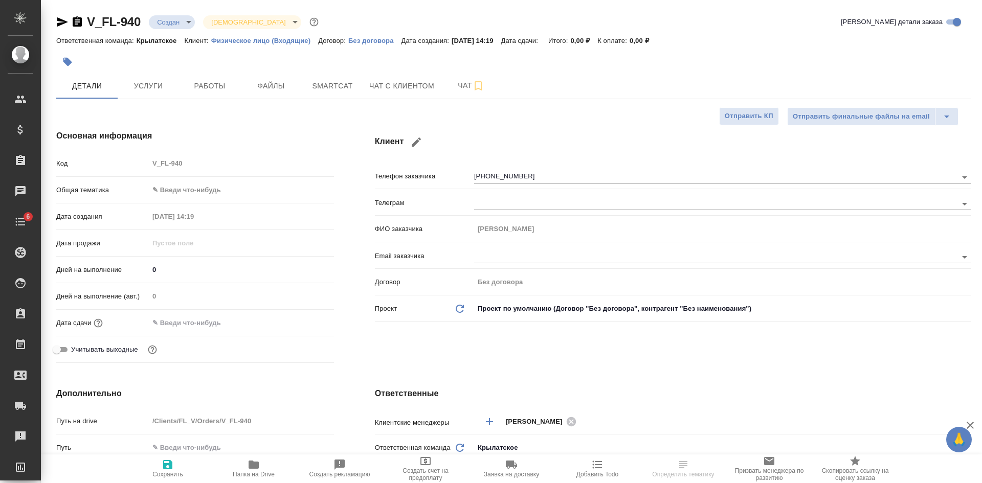
type textarea "x"
click at [285, 87] on span "Файлы" at bounding box center [270, 86] width 49 height 13
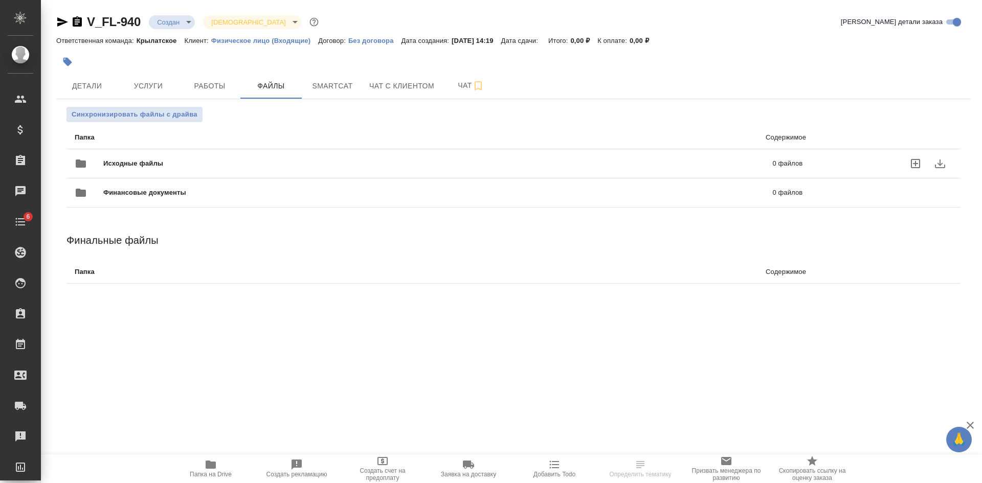
click at [913, 162] on icon "uploadFiles" at bounding box center [915, 163] width 12 height 12
click at [0, 0] on input "uploadFiles" at bounding box center [0, 0] width 0 height 0
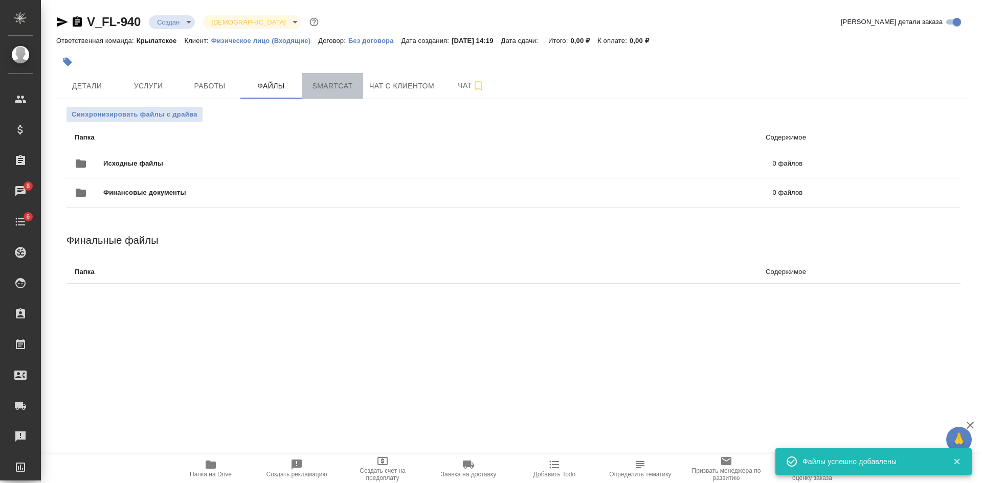
click at [329, 85] on span "Smartcat" at bounding box center [332, 86] width 49 height 13
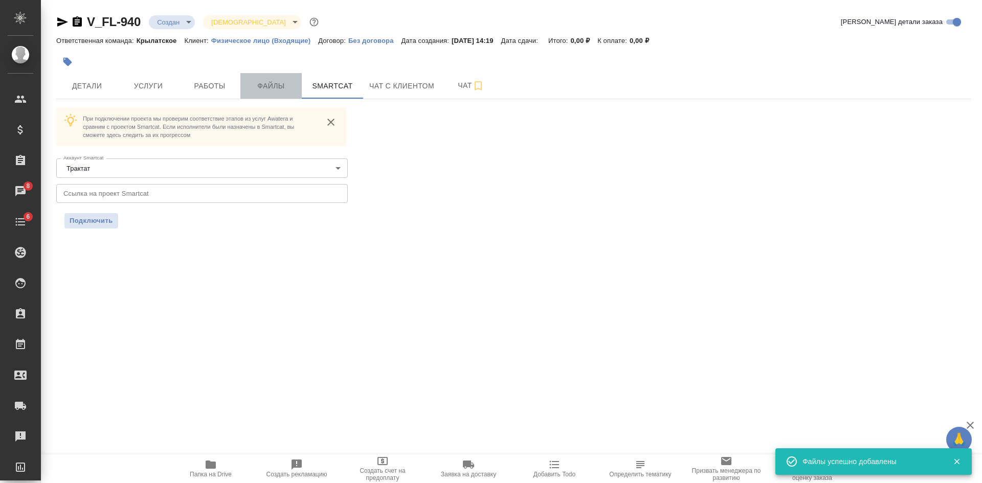
click at [277, 80] on span "Файлы" at bounding box center [270, 86] width 49 height 13
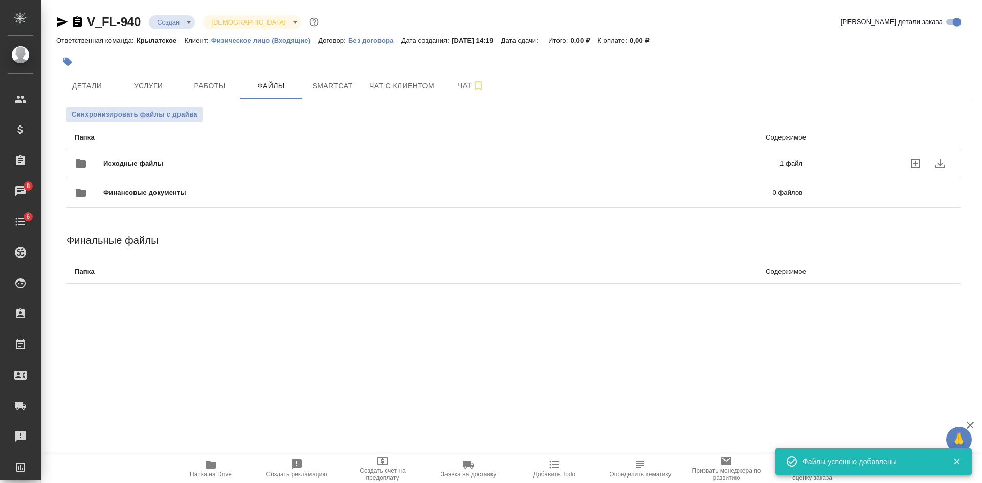
click at [261, 160] on span "Исходные файлы" at bounding box center [287, 163] width 368 height 10
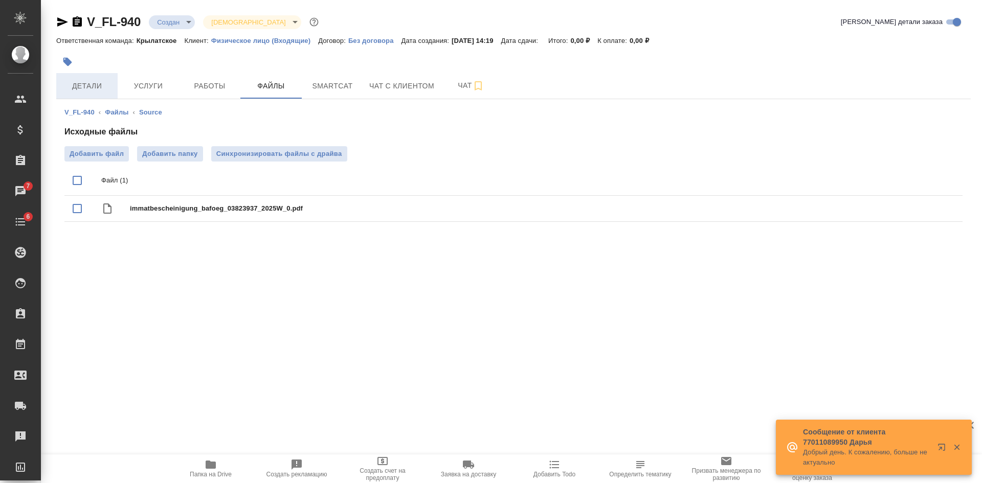
click at [80, 85] on span "Детали" at bounding box center [86, 86] width 49 height 13
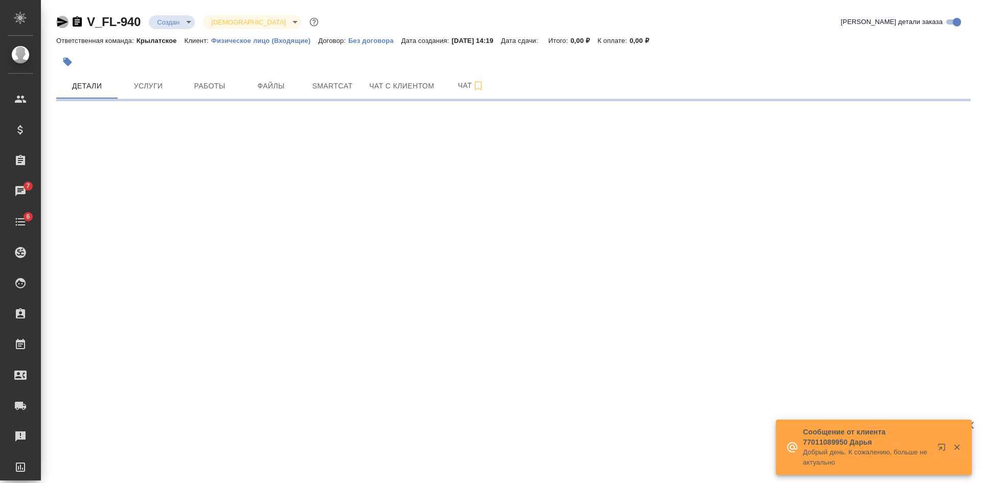
click at [64, 21] on icon "button" at bounding box center [62, 21] width 11 height 9
select select "RU"
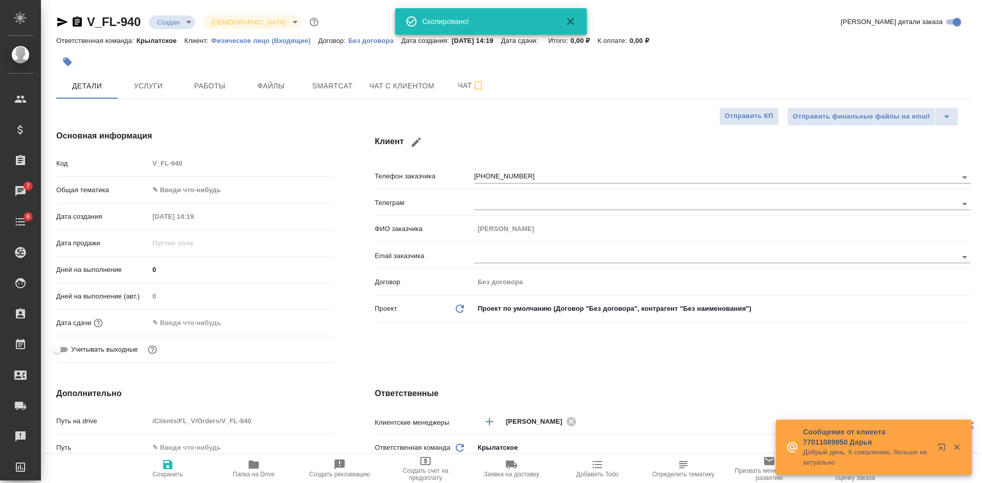
type textarea "x"
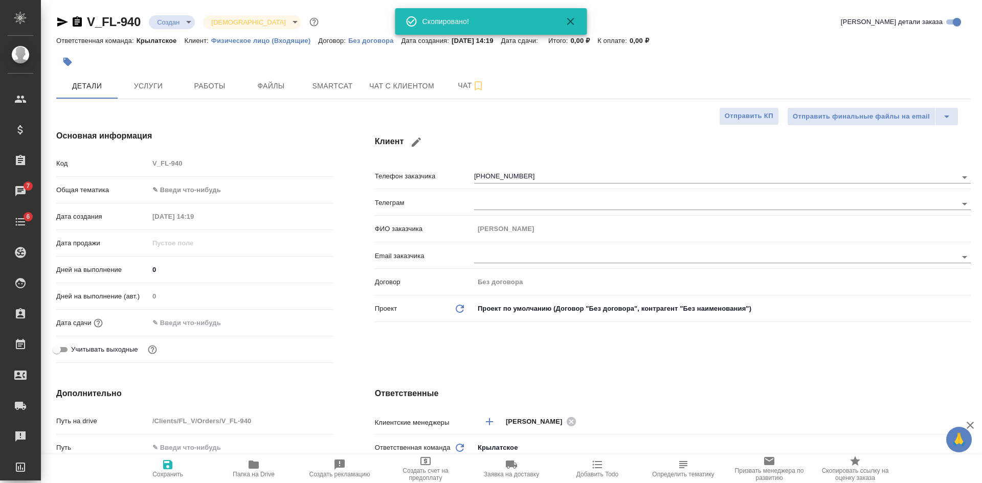
drag, startPoint x: 310, startPoint y: 67, endPoint x: 292, endPoint y: 51, distance: 24.6
click at [310, 67] on div at bounding box center [360, 62] width 609 height 22
type textarea "x"
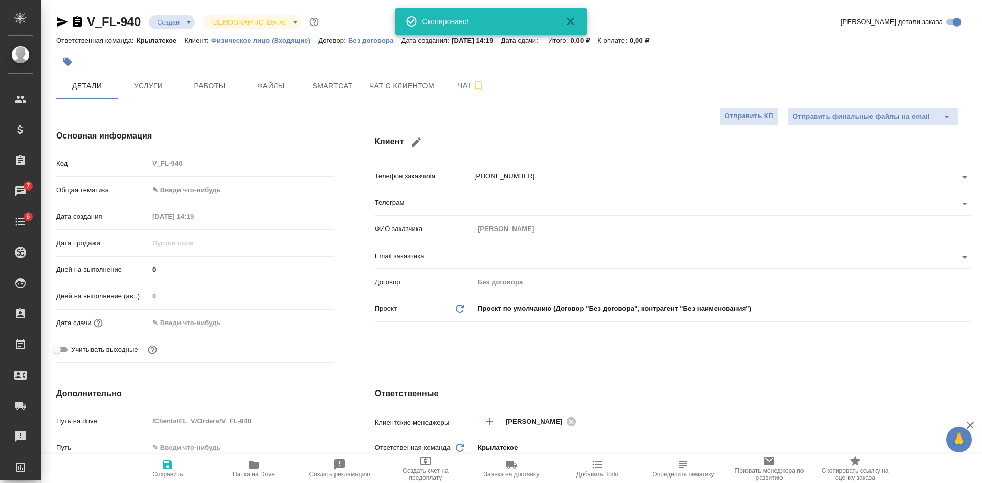
type textarea "x"
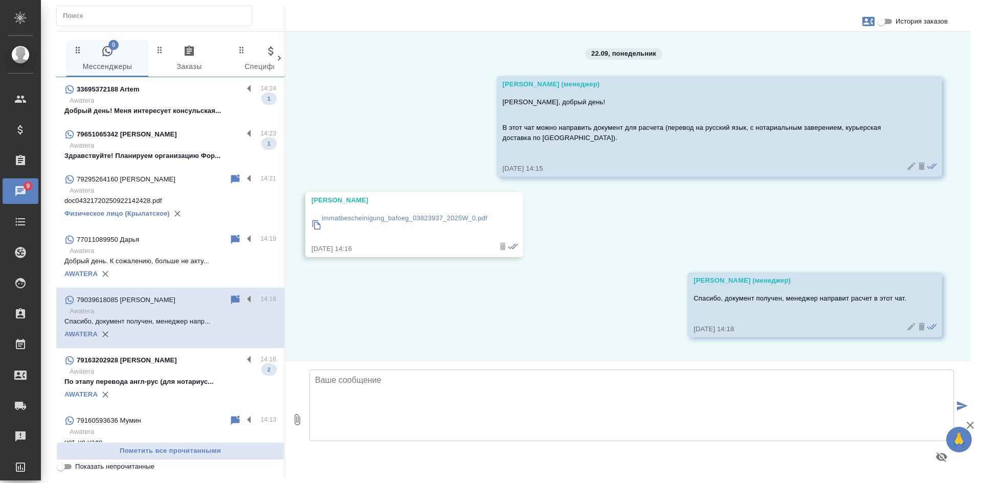
click at [181, 153] on p "Здравствуйте! Планируем организацию Фор..." at bounding box center [170, 156] width 212 height 10
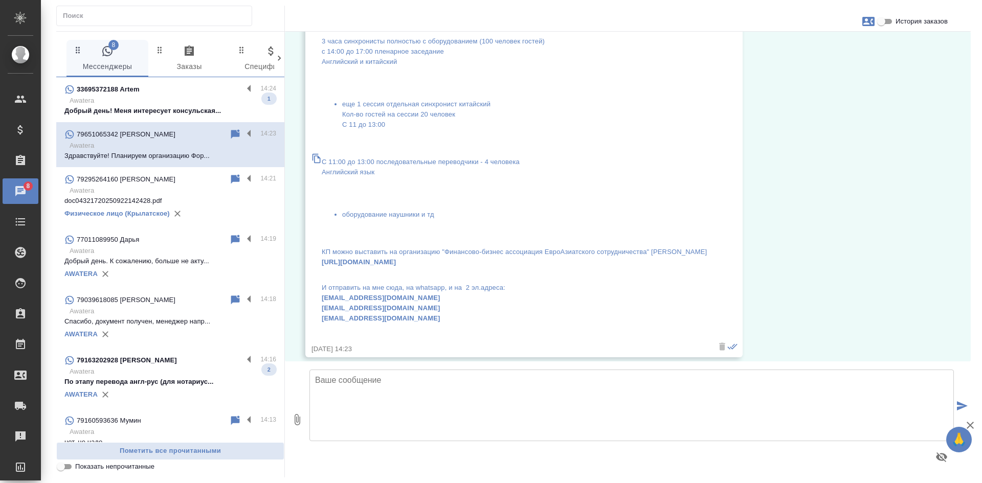
scroll to position [128, 0]
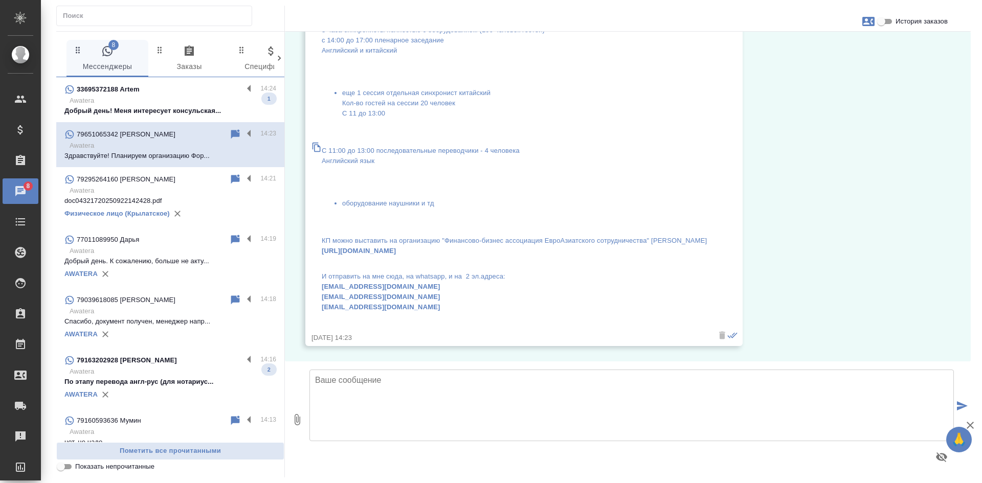
click at [191, 98] on p "Awatera" at bounding box center [173, 101] width 207 height 10
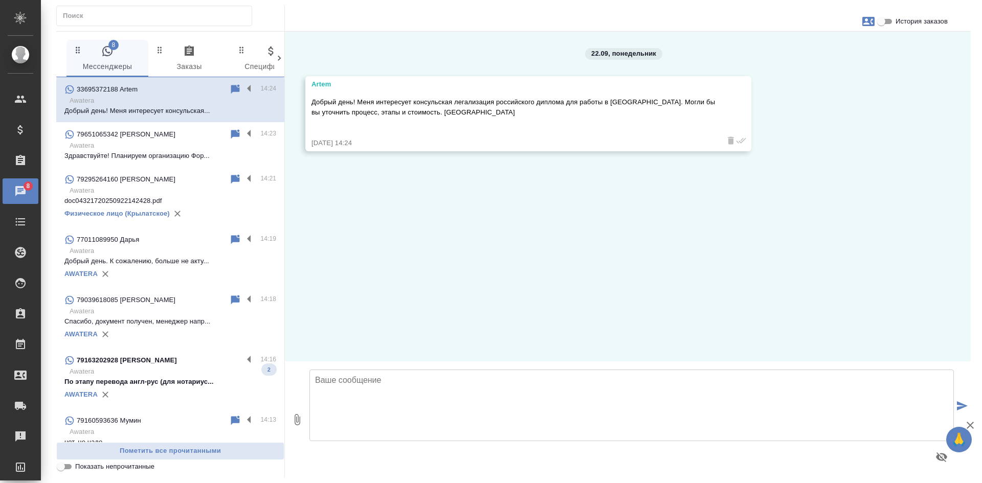
scroll to position [0, 0]
click at [230, 87] on icon at bounding box center [235, 89] width 12 height 12
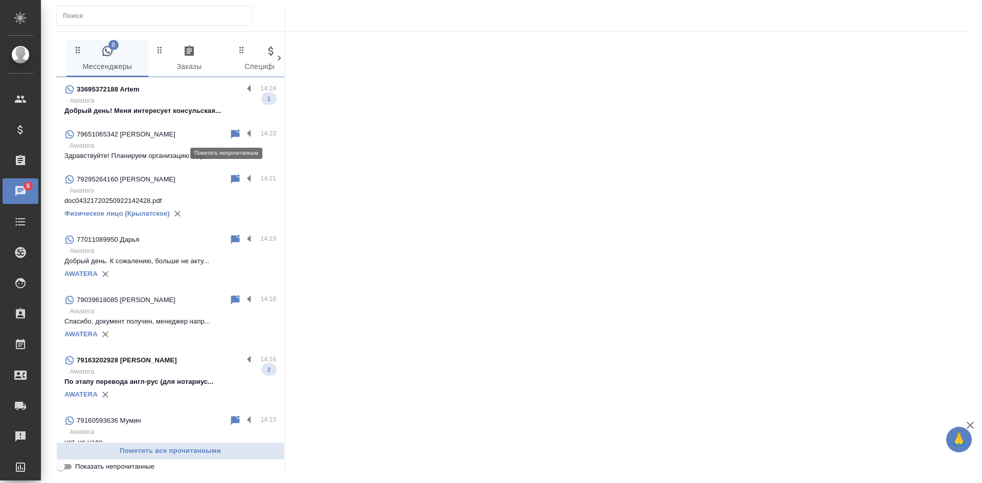
click at [231, 133] on icon at bounding box center [235, 133] width 9 height 9
click at [155, 196] on p "doc04321720250922142428.pdf" at bounding box center [170, 201] width 212 height 10
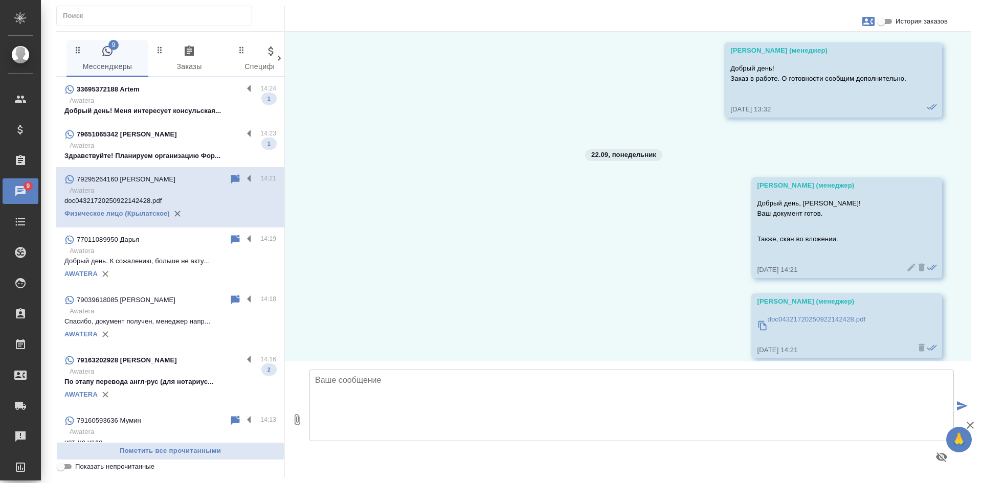
scroll to position [4068, 0]
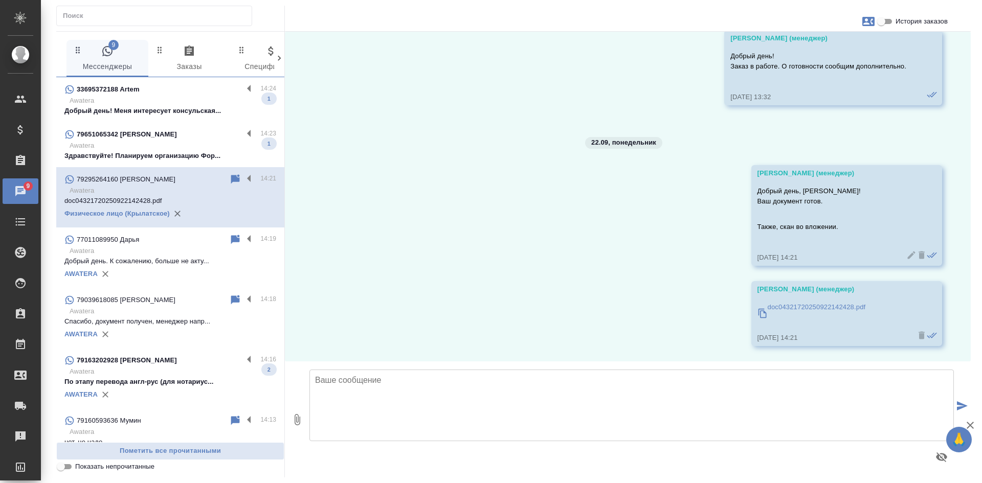
click at [62, 470] on input "Показать непрочитанные" at bounding box center [60, 467] width 37 height 12
checkbox input "true"
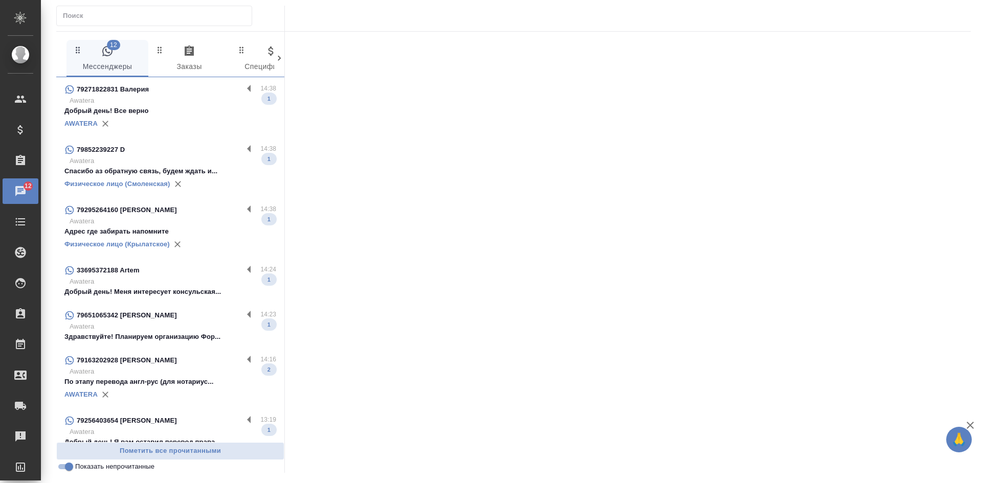
click at [165, 153] on div "79852239227 D" at bounding box center [153, 150] width 178 height 12
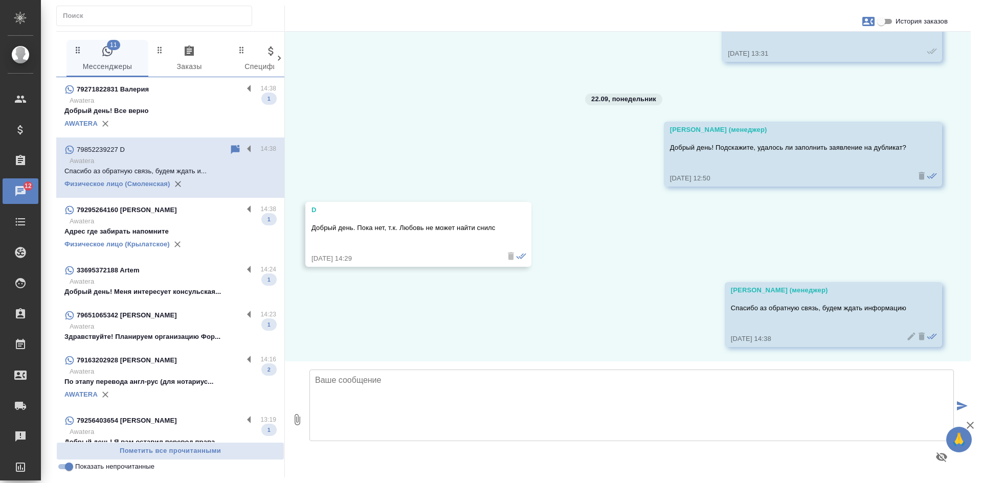
scroll to position [1586, 0]
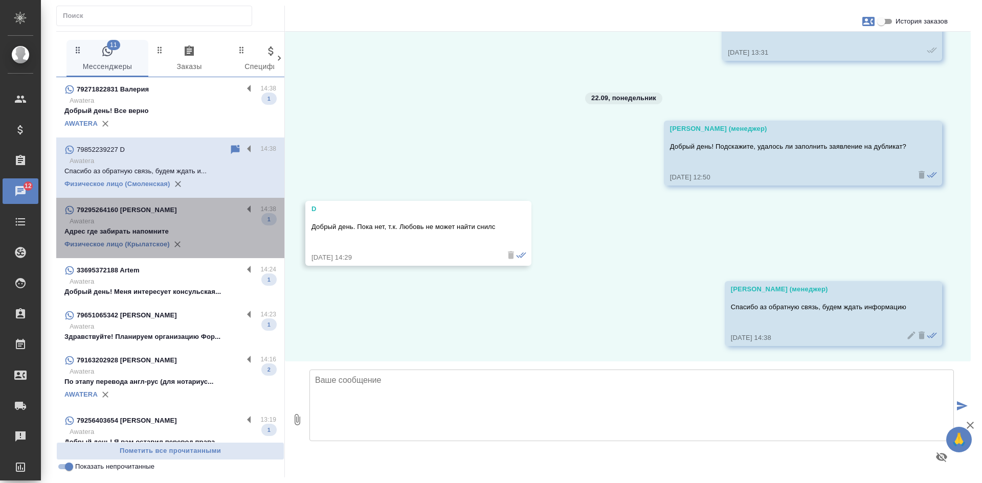
click at [182, 209] on div "79295264160 [PERSON_NAME]" at bounding box center [153, 210] width 178 height 12
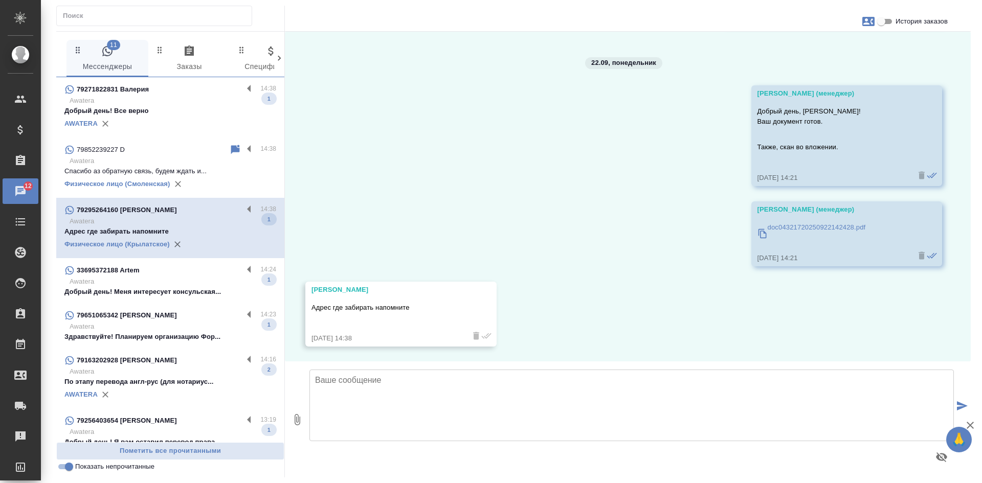
scroll to position [4148, 0]
click at [882, 19] on input "История заказов" at bounding box center [880, 21] width 37 height 12
checkbox input "true"
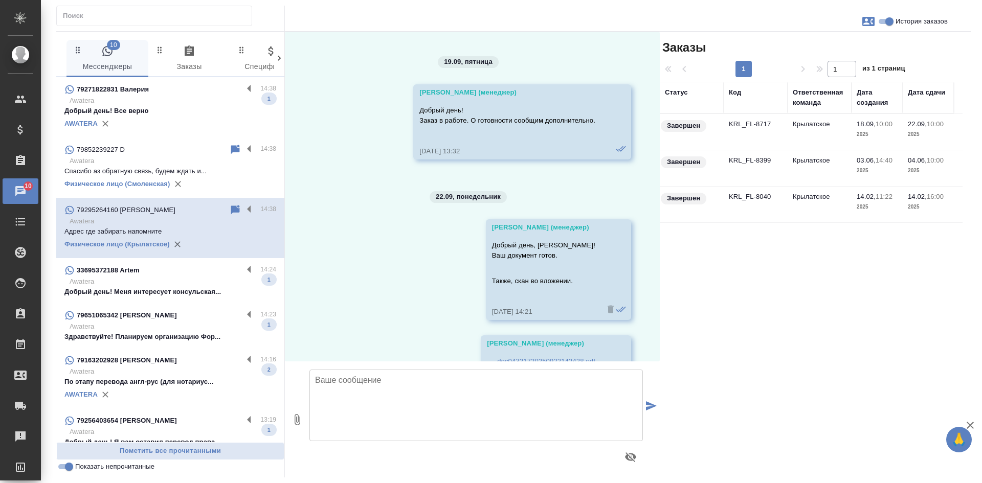
scroll to position [4312, 0]
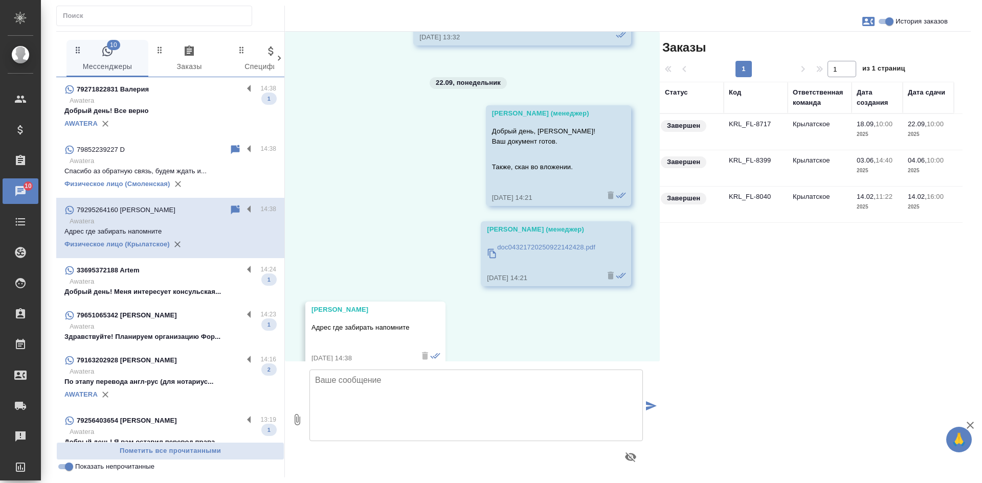
click at [540, 253] on p "doc04321720250922142428.pdf" at bounding box center [546, 247] width 98 height 10
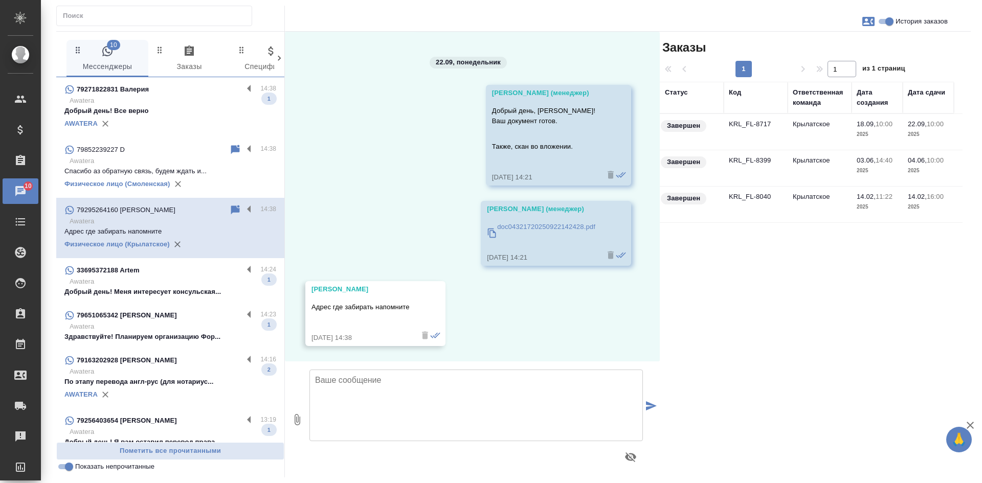
click at [792, 128] on td "Крылатское" at bounding box center [819, 132] width 64 height 36
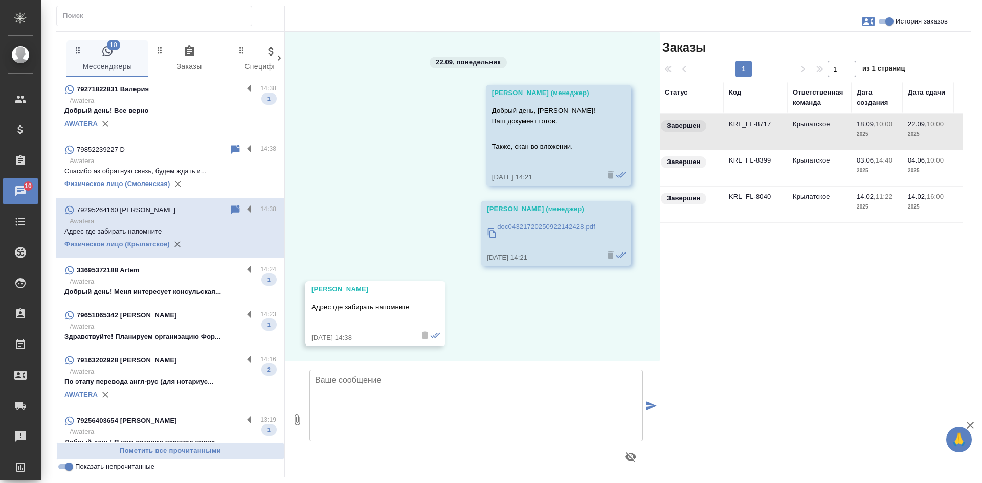
click at [792, 128] on td "Крылатское" at bounding box center [819, 132] width 64 height 36
click at [348, 405] on textarea at bounding box center [475, 406] width 333 height 72
paste textarea "Офис Крылатское [EMAIL_ADDRESS][DOMAIN_NAME] +7 495 120 23 36 [STREET_ADDRESS] …"
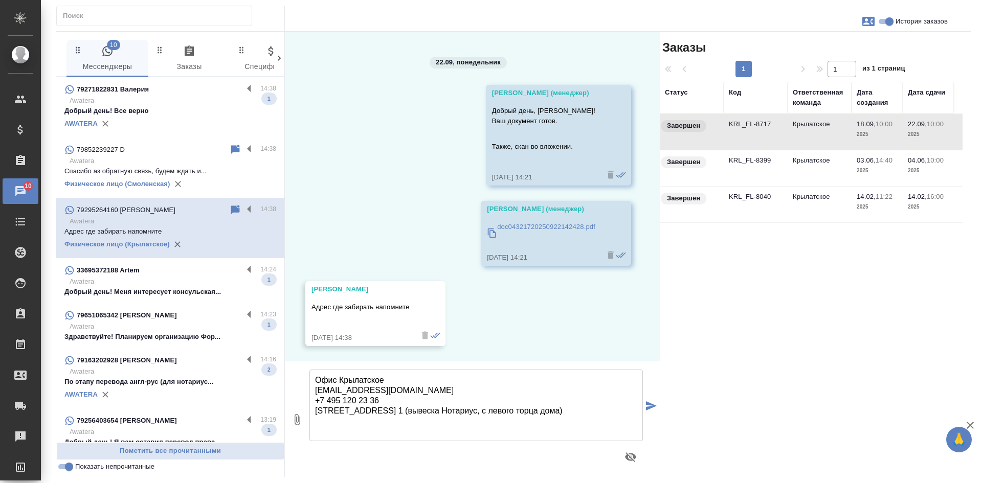
drag, startPoint x: 387, startPoint y: 393, endPoint x: 297, endPoint y: 393, distance: 89.5
click at [297, 393] on div "0 Офис Крылатское [EMAIL_ADDRESS][DOMAIN_NAME] +7 495 120 23 36 [STREET_ADDRESS…" at bounding box center [472, 419] width 375 height 116
drag, startPoint x: 385, startPoint y: 401, endPoint x: 310, endPoint y: 399, distance: 75.2
click at [310, 399] on textarea "Офис Крылатское +7 495 120 23 36 [STREET_ADDRESS] 1 (вывеска Нотариус, с левого…" at bounding box center [475, 406] width 333 height 72
click at [336, 380] on textarea "Офис Крылатское [STREET_ADDRESS] 1 (вывеска Нотариус, с левого торца дома)" at bounding box center [475, 406] width 333 height 72
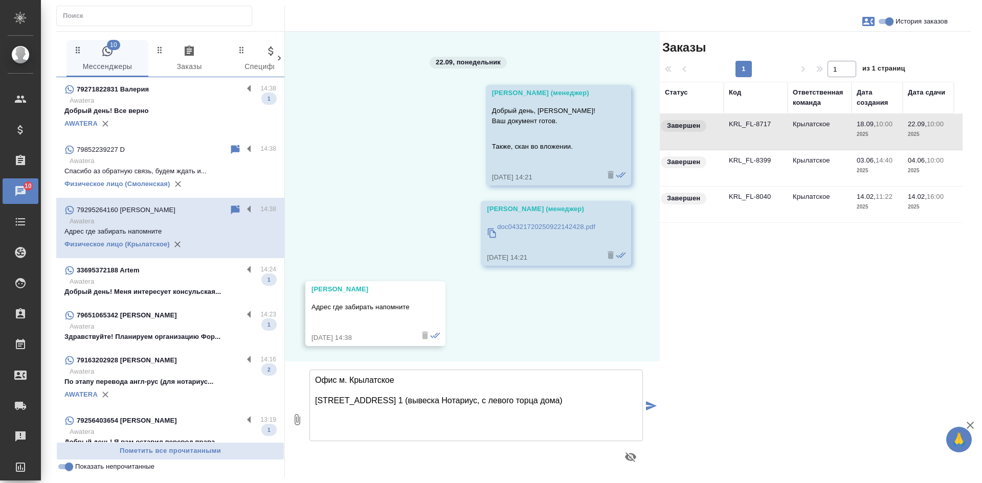
click at [501, 407] on textarea "Офис м. Крылатское [STREET_ADDRESS] 1 (вывеска Нотариус, с левого торца дома)" at bounding box center [475, 406] width 333 height 72
type textarea "Офис м. Крылатское [STREET_ADDRESS] 1 (вывеска Нотариус, с левого торца дома)"
click at [738, 133] on td "KRL_FL-8717" at bounding box center [755, 132] width 64 height 36
drag, startPoint x: 601, startPoint y: 403, endPoint x: 290, endPoint y: 371, distance: 312.5
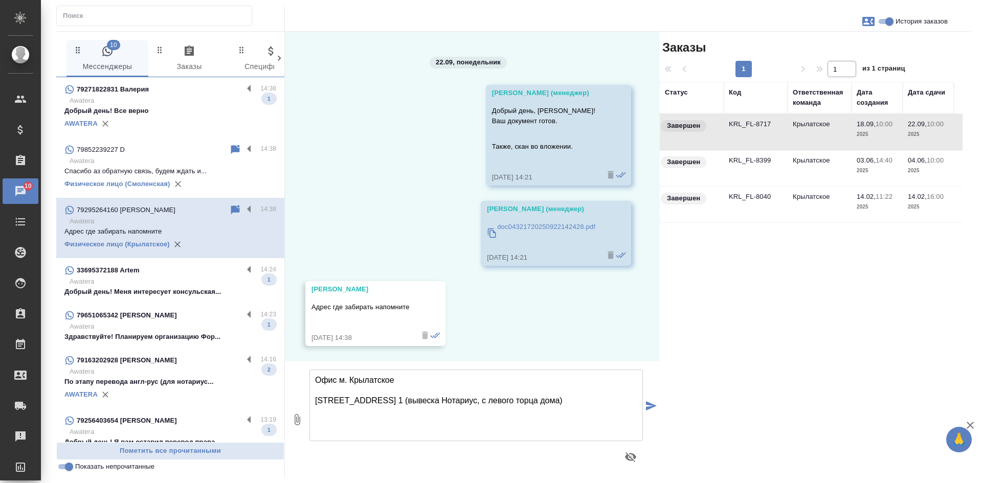
click at [290, 371] on div "0 [PERSON_NAME] Крылатское [STREET_ADDRESS] 1 (вывеска Нотариус, с левого торца…" at bounding box center [472, 419] width 375 height 116
click at [231, 206] on icon at bounding box center [235, 209] width 9 height 9
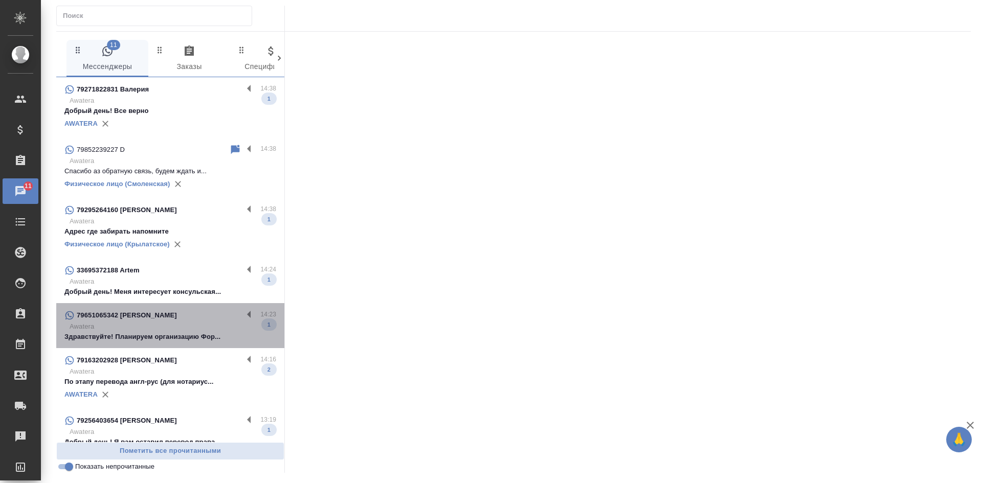
click at [191, 325] on p "Awatera" at bounding box center [173, 327] width 207 height 10
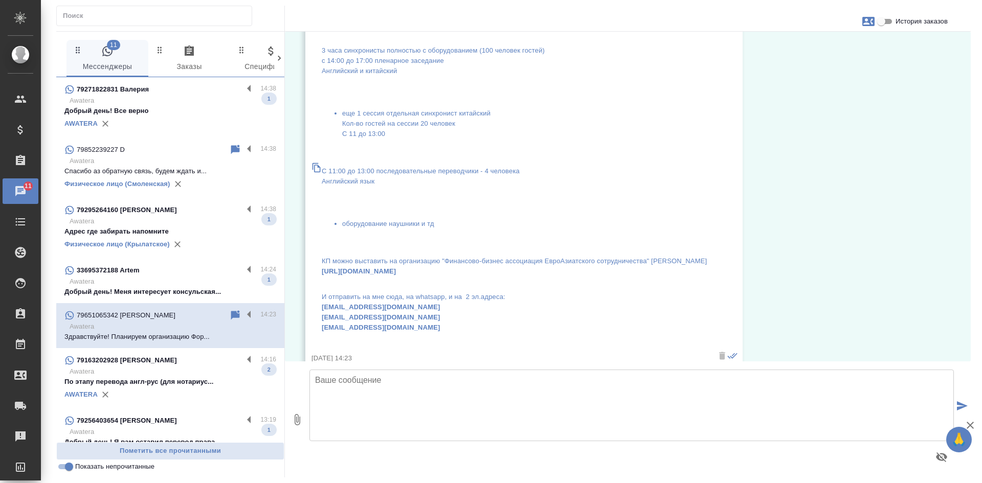
scroll to position [128, 0]
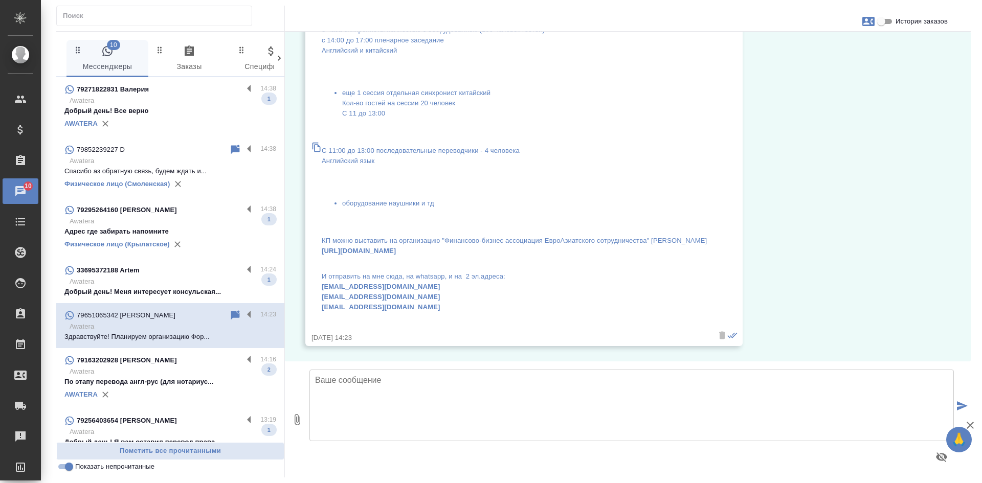
click at [445, 240] on p "КП можно выставить на организацию "Финансово-бизнес ассоциация ЕвроАзиатского с…" at bounding box center [514, 246] width 385 height 20
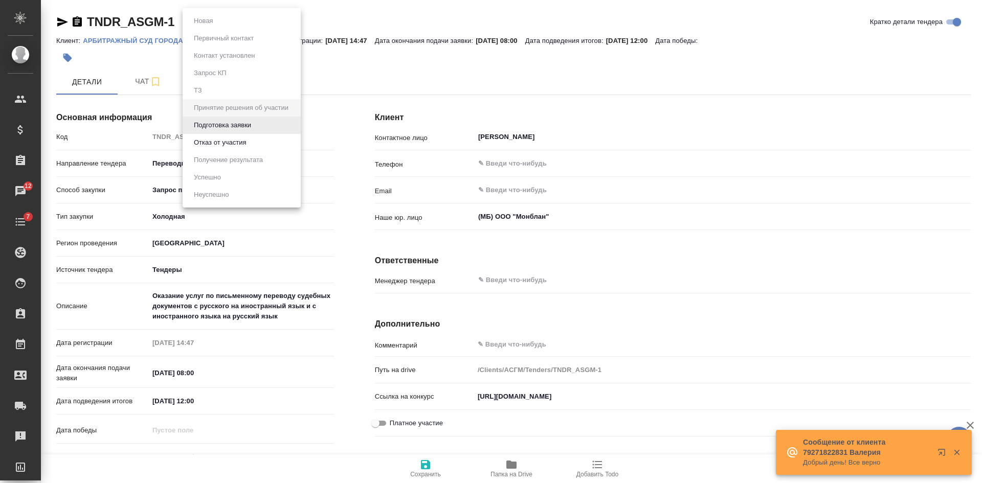
click at [219, 20] on body "🙏 .cls-1 fill:#fff; AWATERA [PERSON_NAME] Спецификации Заказы 12 Чаты 7 Todo Пр…" at bounding box center [491, 241] width 982 height 483
click at [217, 146] on button "Отказ от участия" at bounding box center [220, 142] width 58 height 11
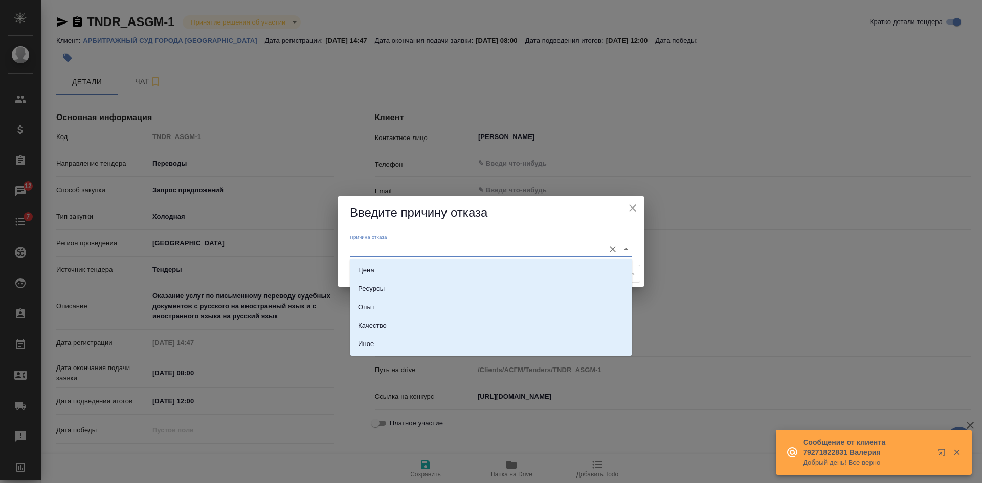
click at [393, 246] on input "Причина отказа" at bounding box center [474, 249] width 249 height 14
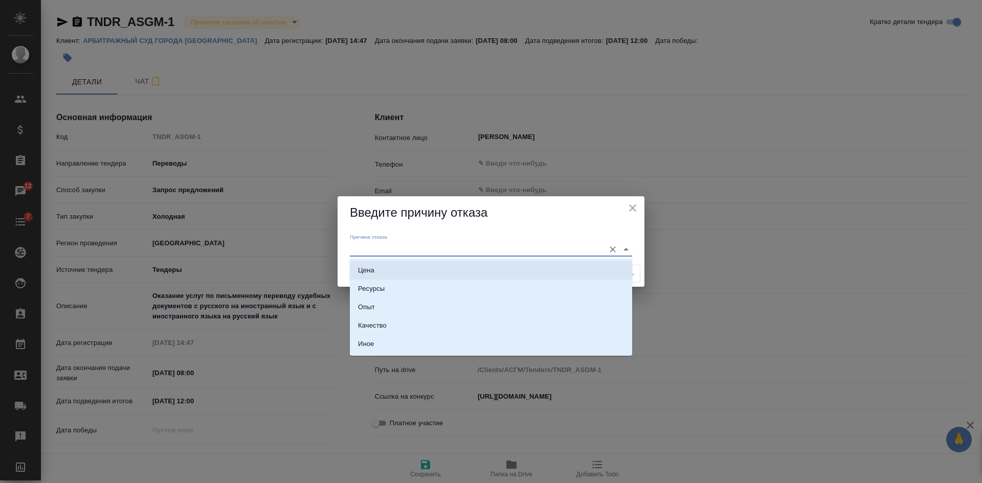
click at [373, 268] on div "Цена" at bounding box center [366, 270] width 16 height 10
type input "Цена"
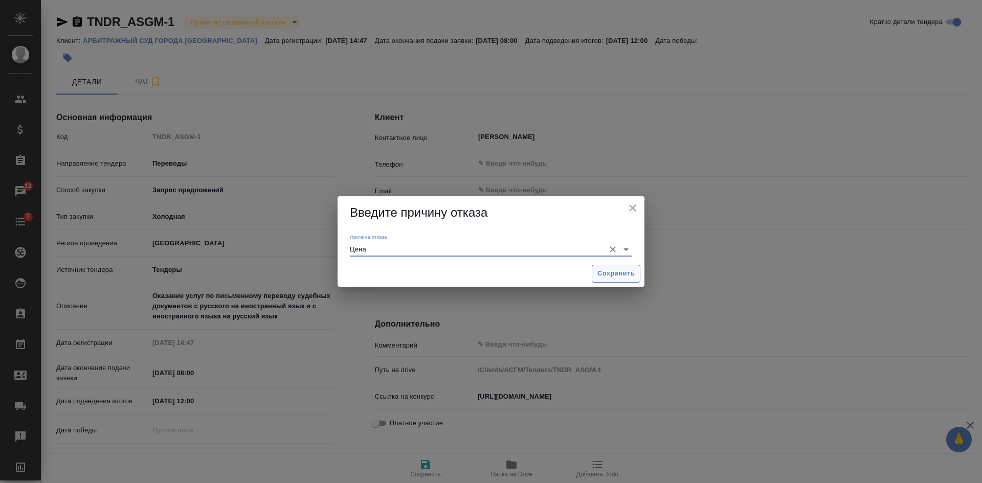
click at [620, 272] on span "Сохранить" at bounding box center [615, 274] width 37 height 12
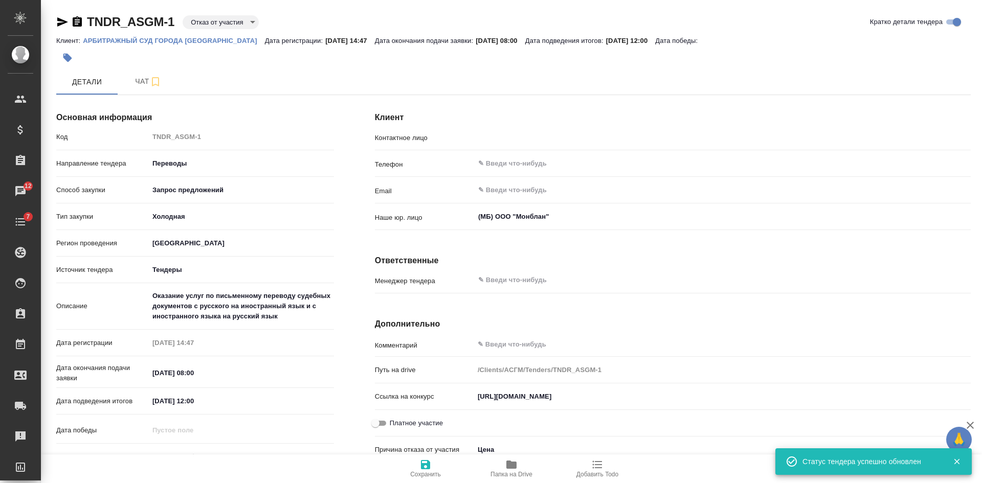
type input "[PERSON_NAME]"
click at [139, 83] on span "Чат" at bounding box center [148, 81] width 49 height 13
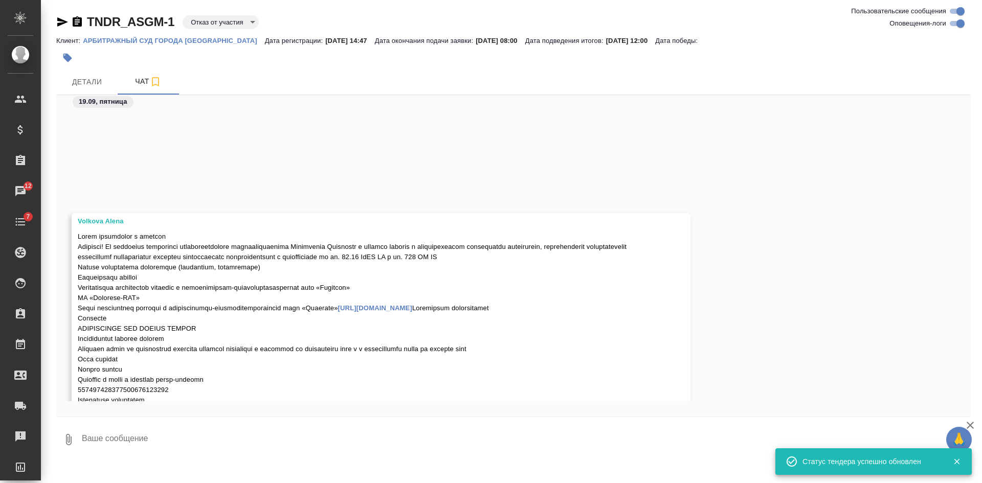
scroll to position [1323, 0]
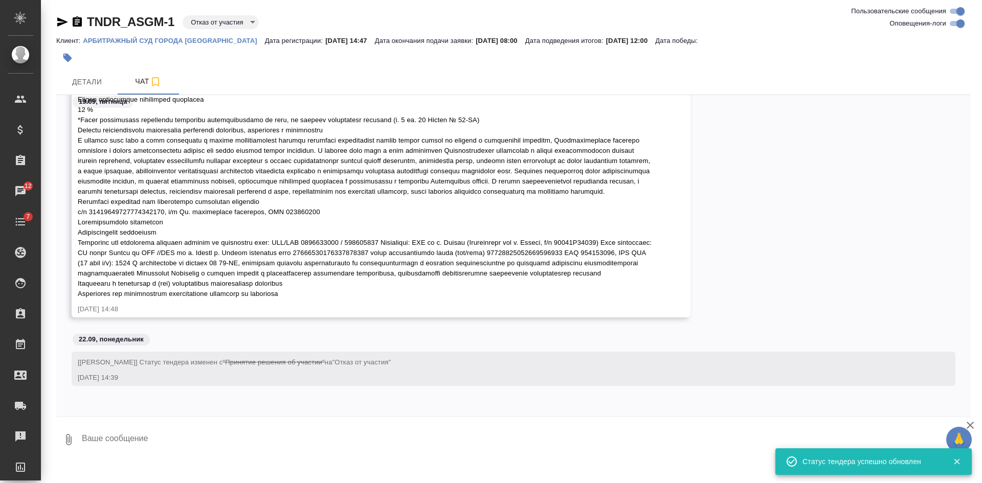
click at [239, 440] on textarea at bounding box center [526, 439] width 890 height 35
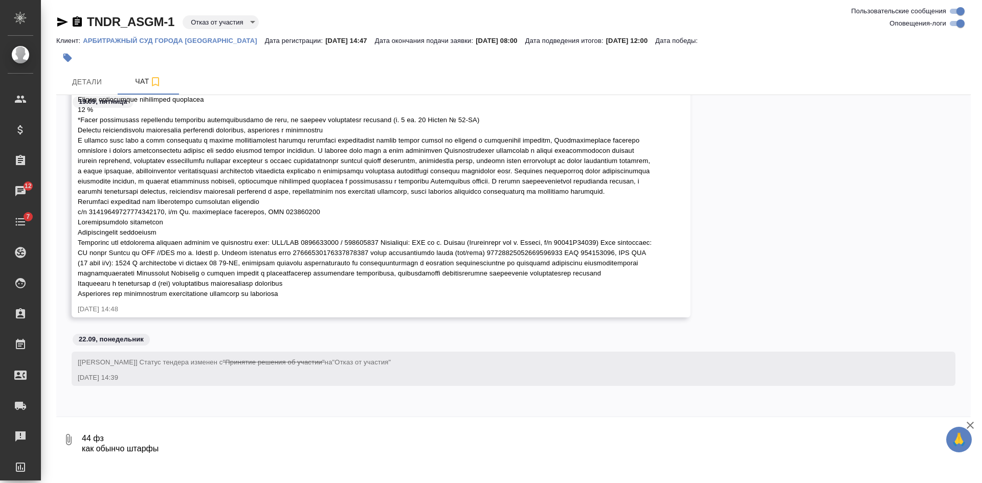
drag, startPoint x: 172, startPoint y: 443, endPoint x: 95, endPoint y: 453, distance: 77.4
click at [95, 453] on textarea "44 фз как обынчо штарфы" at bounding box center [517, 439] width 873 height 35
drag, startPoint x: 119, startPoint y: 455, endPoint x: 130, endPoint y: 456, distance: 11.3
click at [120, 455] on textarea "44 фз как обынчо штарфы" at bounding box center [517, 439] width 873 height 35
drag, startPoint x: 164, startPoint y: 453, endPoint x: 81, endPoint y: 459, distance: 83.0
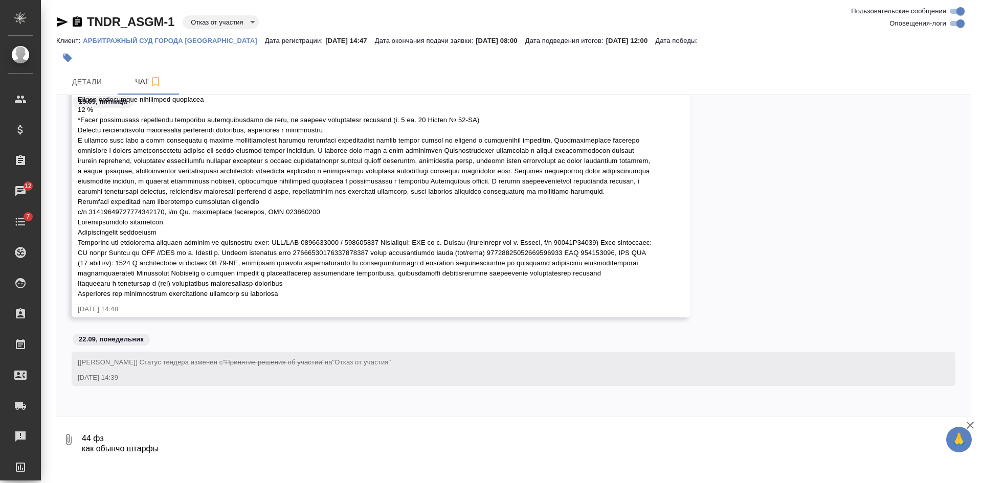
click at [81, 459] on div "TNDR_ASGM-1 Отказ от участия rejectionToParticipate Клиент: АРБИТРАЖНЫЙ СУД ГОР…" at bounding box center [513, 231] width 925 height 463
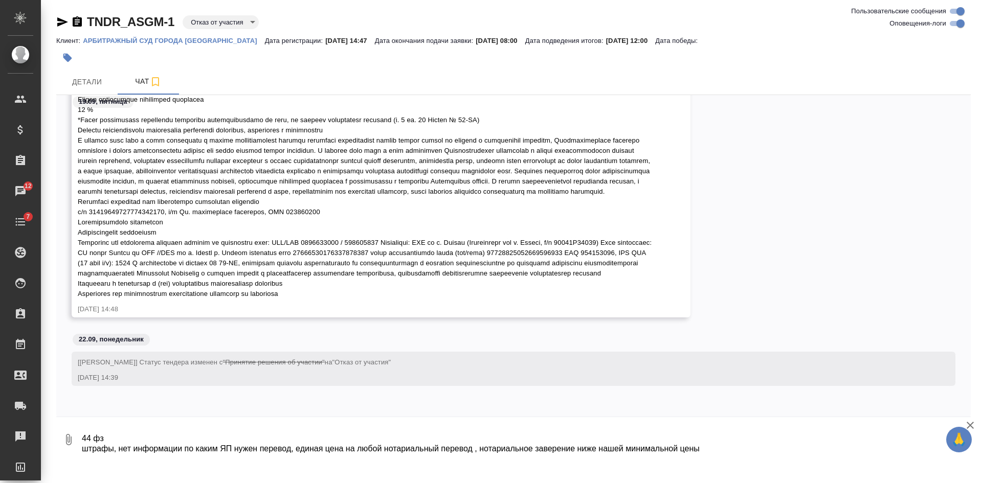
click at [687, 442] on textarea "44 фз штрафы, нет информации по каким ЯП нужен перевод, единая цена на любой но…" at bounding box center [517, 439] width 873 height 35
type textarea "44 фз штрафы, нет информации по каким ЯП нужен перевод, единая цена на любой но…"
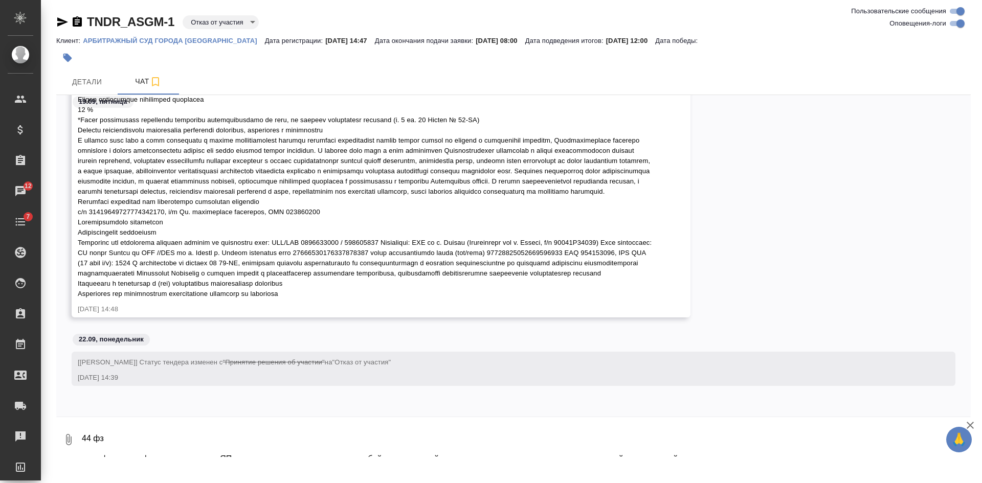
scroll to position [1393, 0]
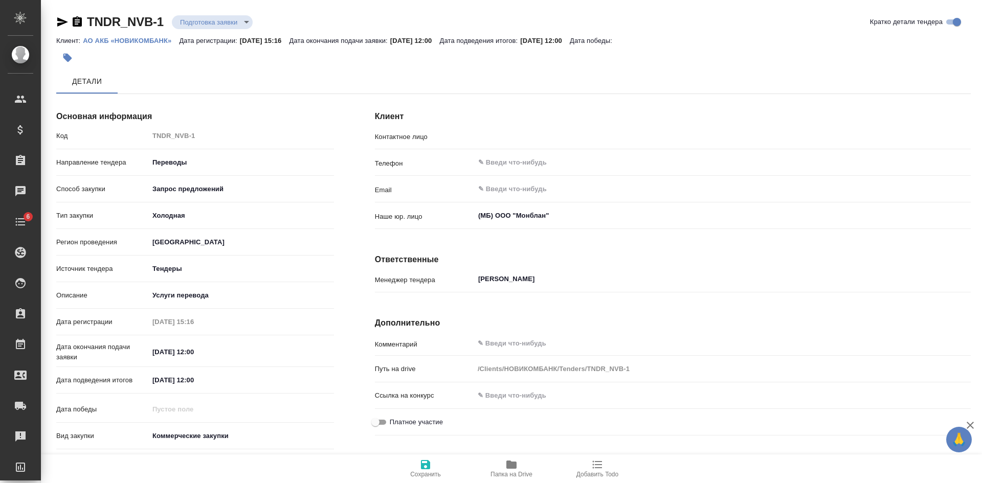
type input "[PERSON_NAME]"
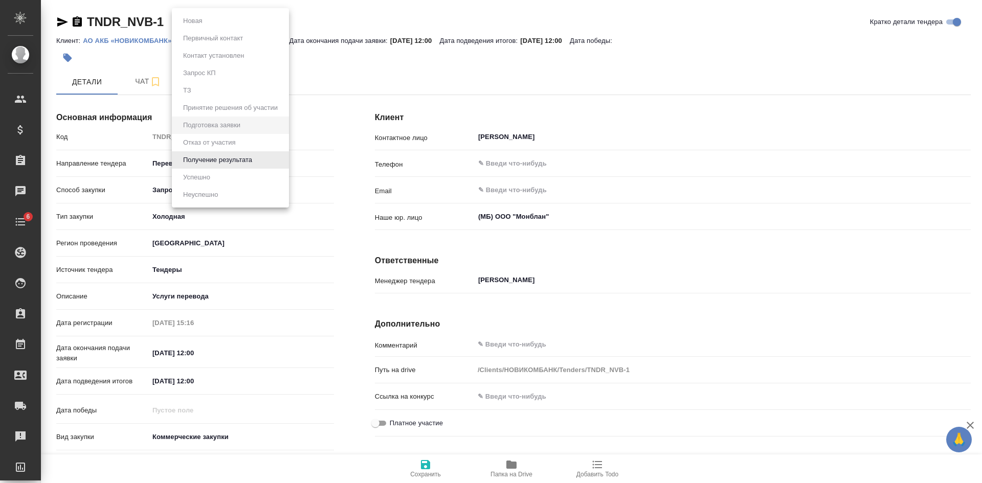
click at [209, 20] on body "🙏 .cls-1 fill:#fff; AWATERA [PERSON_NAME] Спецификации Заказы Чаты 6 Todo Проек…" at bounding box center [491, 241] width 982 height 483
click at [349, 82] on div at bounding box center [491, 241] width 982 height 483
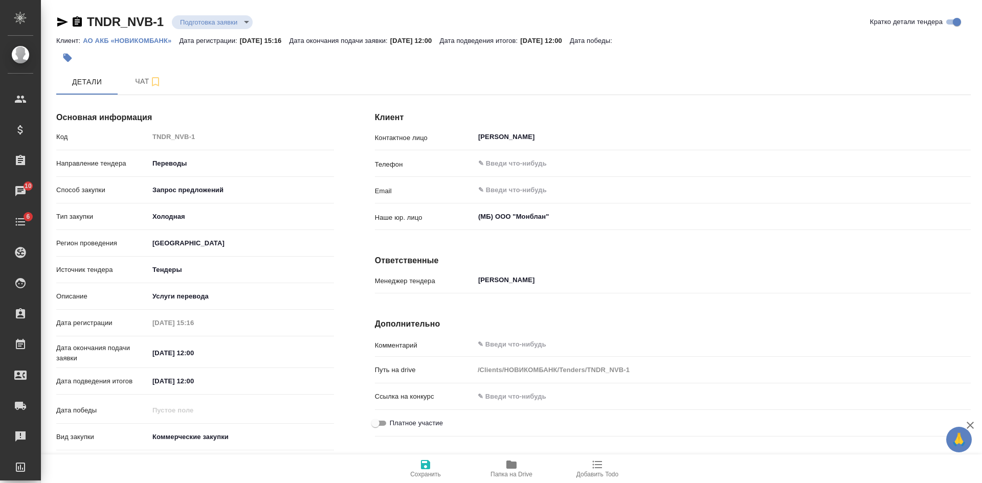
click at [229, 22] on body "🙏 .cls-1 fill:#fff; AWATERA [PERSON_NAME] Спецификации Заказы 10 Чаты 6 Todo Пр…" at bounding box center [491, 241] width 982 height 483
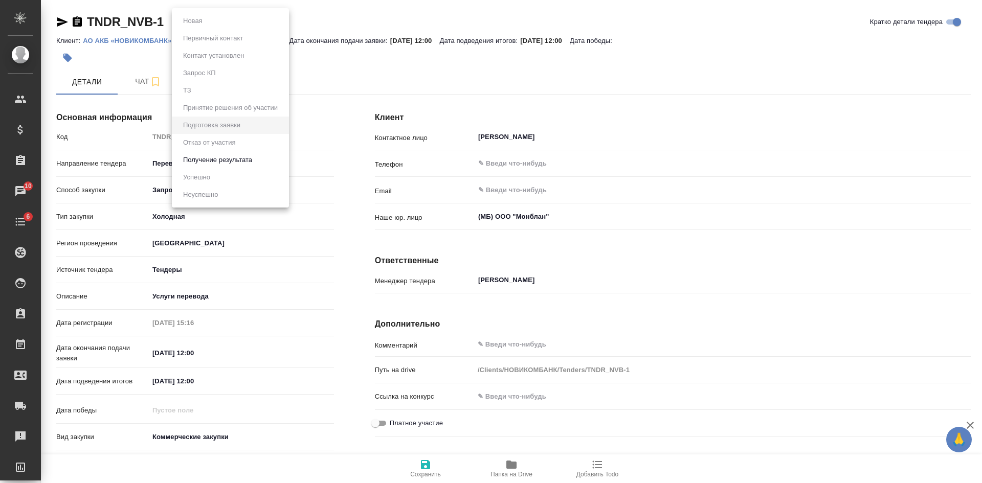
click at [218, 161] on button "Получение результата" at bounding box center [217, 159] width 75 height 11
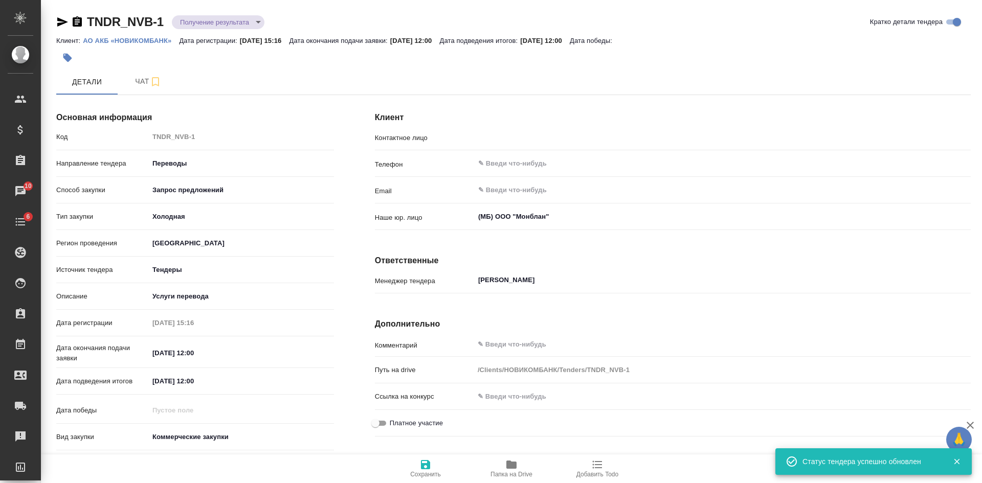
type input "[PERSON_NAME]"
click at [603, 464] on span "Добавить Todo" at bounding box center [597, 468] width 74 height 19
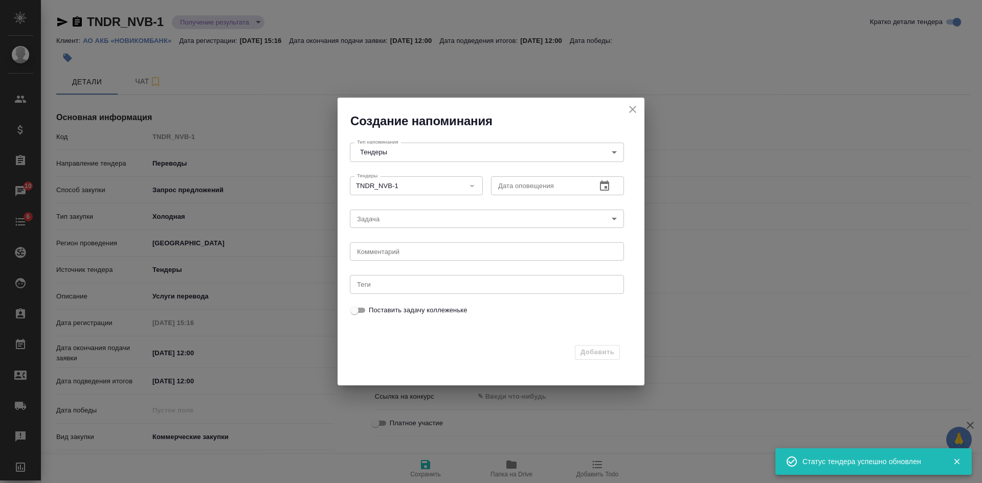
click at [600, 183] on icon "button" at bounding box center [604, 186] width 12 height 12
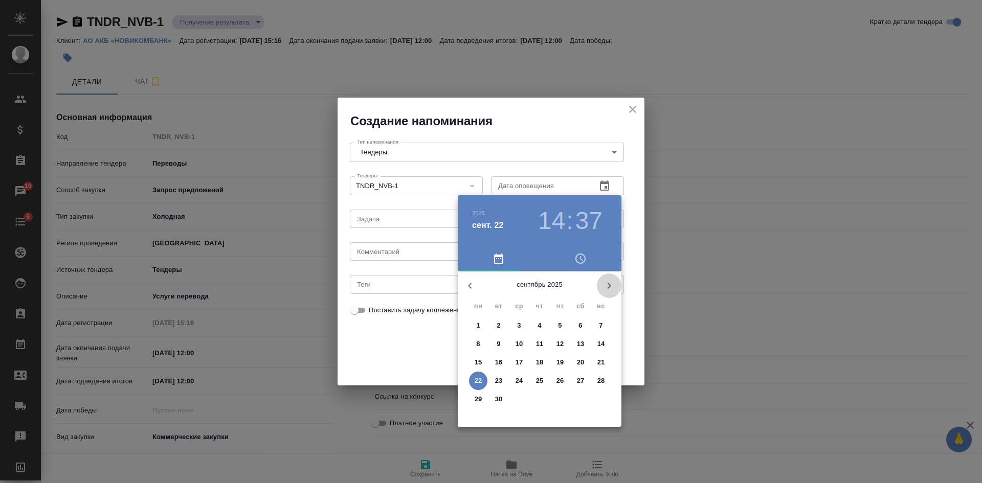
click at [604, 283] on icon "button" at bounding box center [609, 286] width 12 height 12
click at [539, 327] on p "2" at bounding box center [539, 326] width 4 height 10
type input "[DATE] 14:37"
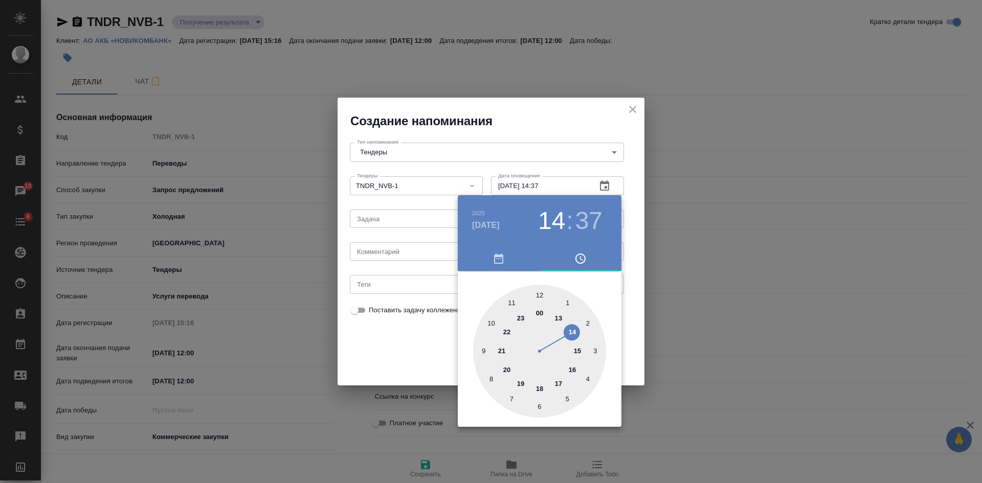
click at [420, 335] on div at bounding box center [491, 241] width 982 height 483
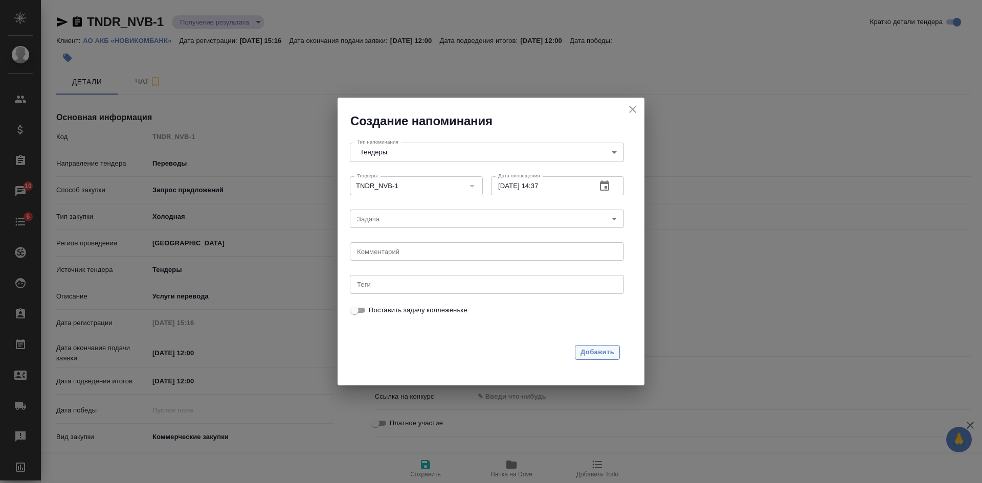
click at [587, 355] on span "Добавить" at bounding box center [597, 353] width 34 height 12
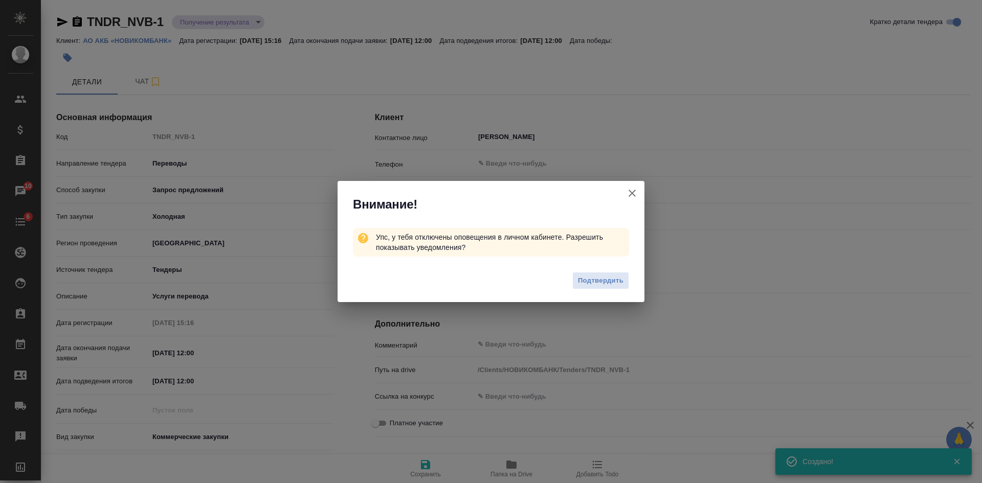
type textarea "x"
drag, startPoint x: 632, startPoint y: 190, endPoint x: 621, endPoint y: 181, distance: 14.1
click at [632, 189] on icon "button" at bounding box center [632, 193] width 12 height 12
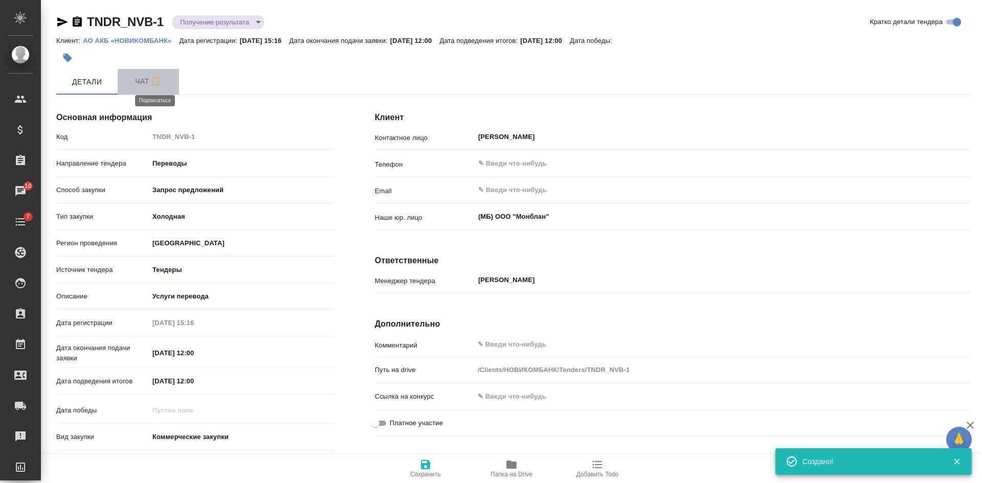
click at [150, 84] on icon "button" at bounding box center [155, 82] width 12 height 12
type textarea "x"
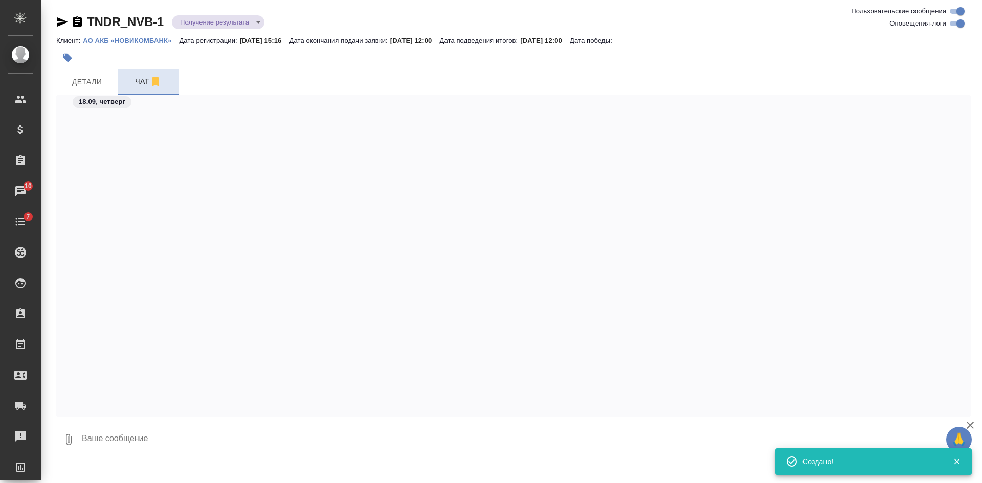
scroll to position [908, 0]
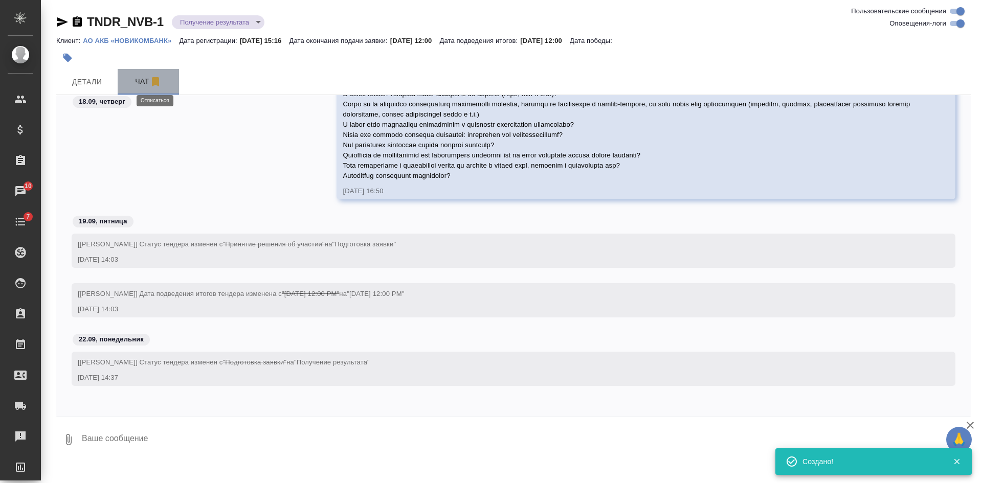
click at [152, 82] on icon "button" at bounding box center [155, 81] width 7 height 9
click at [169, 437] on textarea at bounding box center [526, 439] width 890 height 35
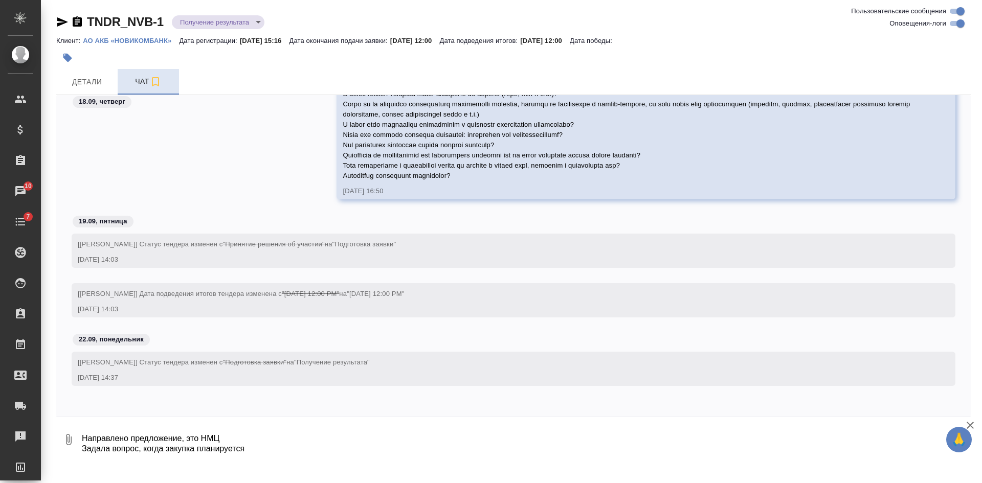
type textarea "Направлено предложение, это НМЦ Задала вопрос, когда закупка планируется"
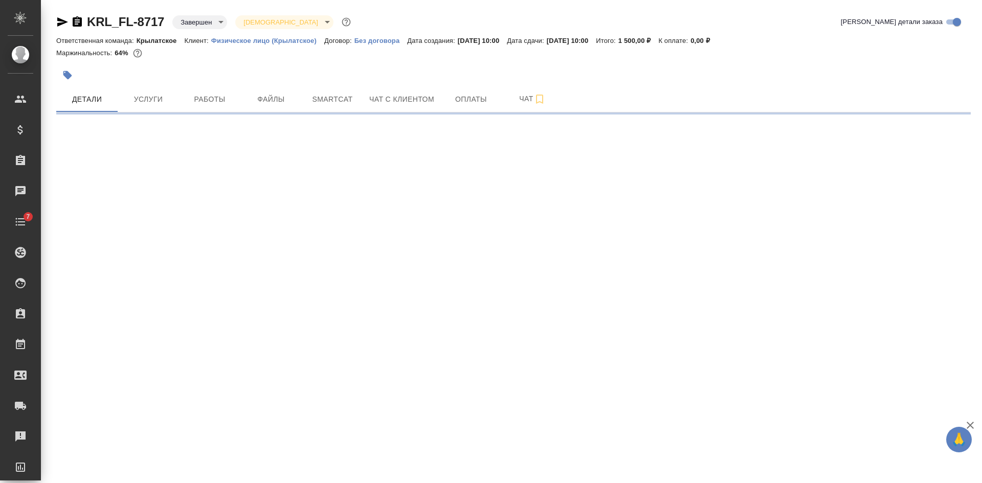
select select "RU"
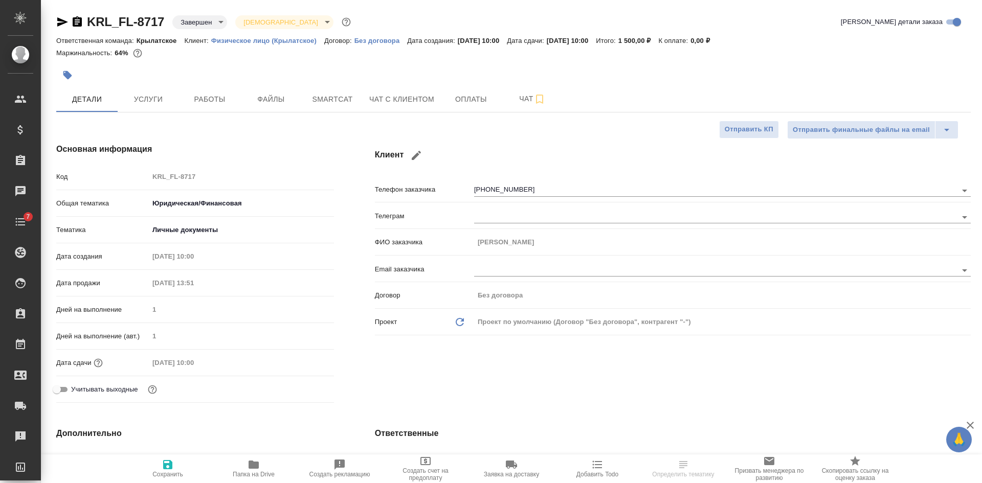
type textarea "x"
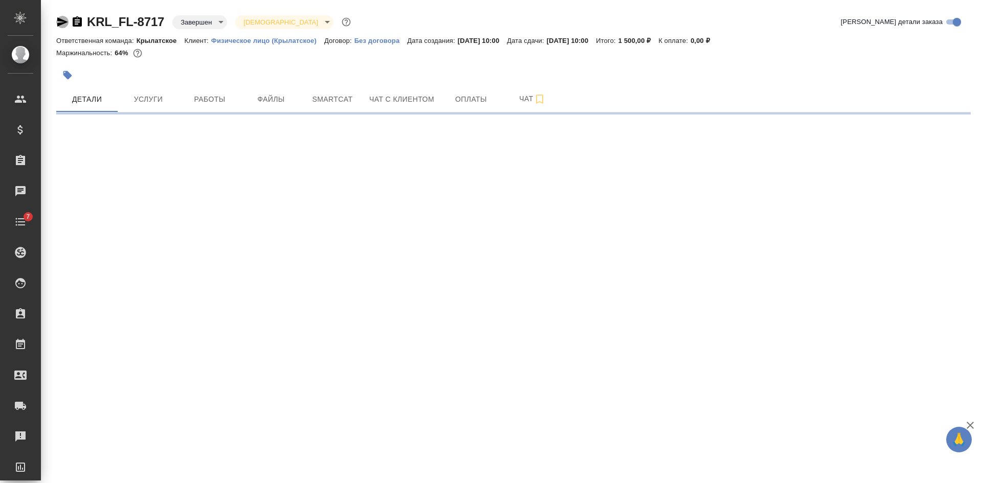
click at [59, 21] on icon "button" at bounding box center [62, 22] width 12 height 12
select select "RU"
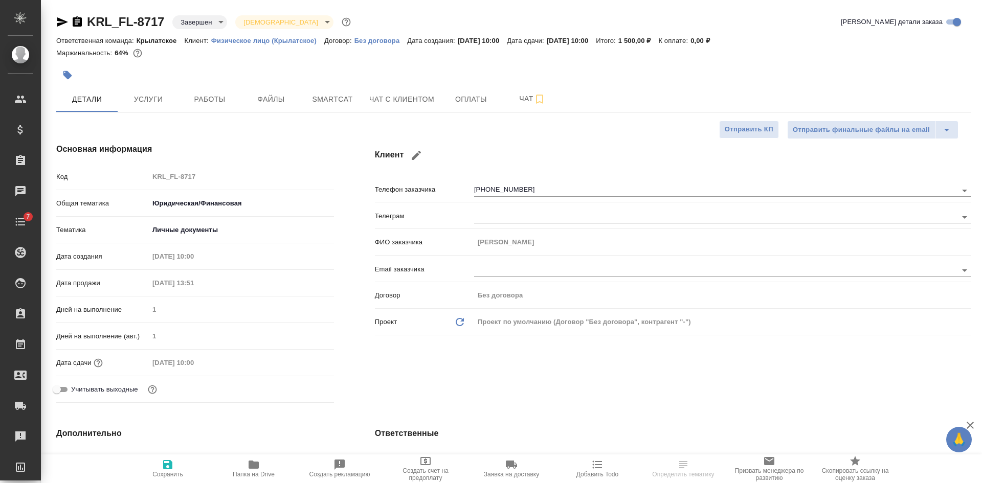
type textarea "x"
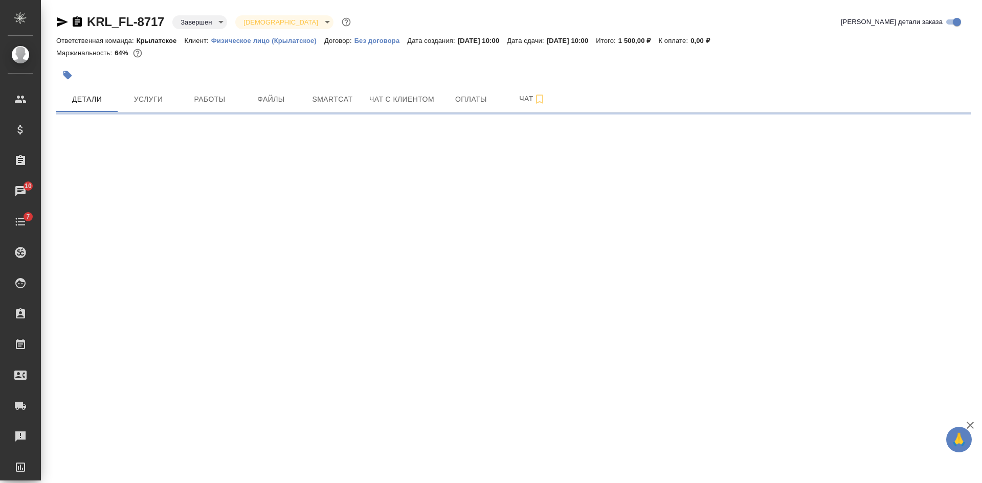
select select "RU"
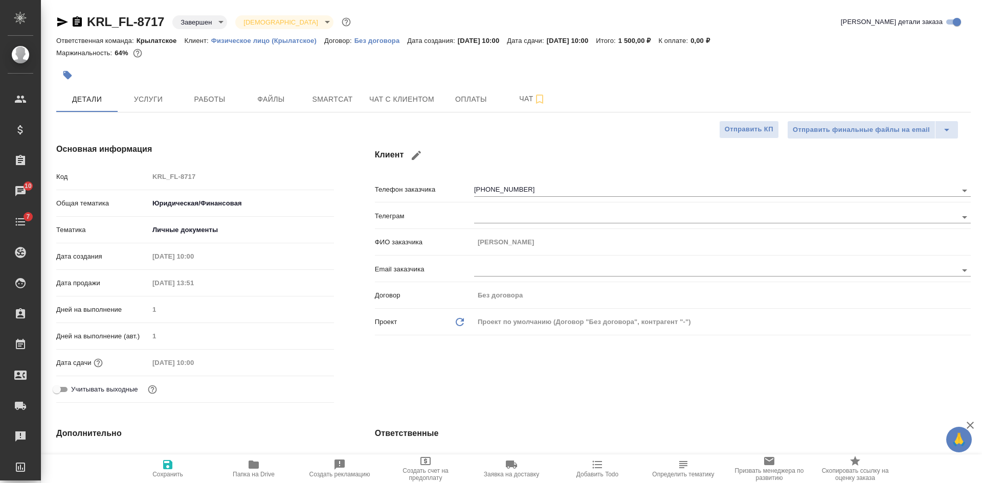
type textarea "x"
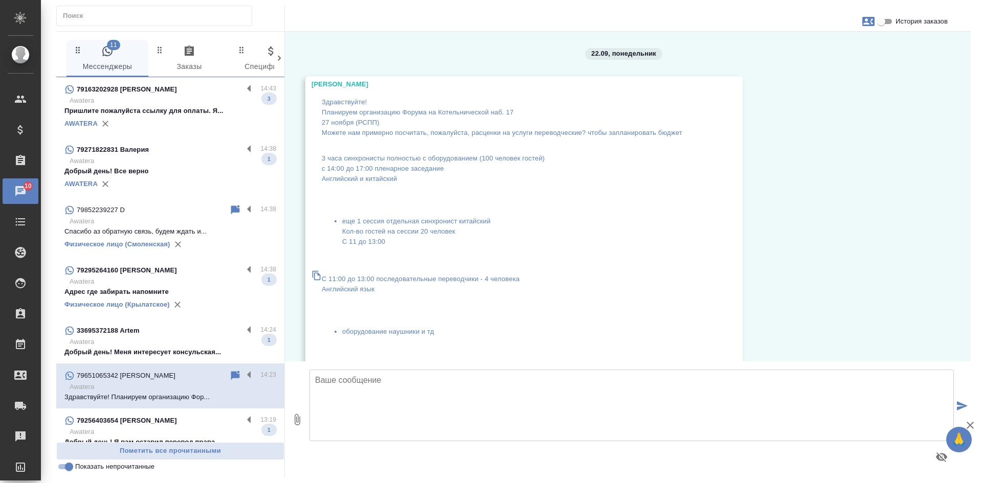
drag, startPoint x: 315, startPoint y: 84, endPoint x: 388, endPoint y: 87, distance: 72.7
click at [388, 87] on div "[PERSON_NAME] Здравствуйте! Планируем организацию Форума на Котельнической наб.…" at bounding box center [523, 275] width 437 height 398
copy div "[PERSON_NAME]"
drag, startPoint x: 791, startPoint y: 238, endPoint x: 593, endPoint y: 267, distance: 200.4
click at [791, 238] on div "22.09, [DATE] [PERSON_NAME] Здравствуйте! Планируем организацию Форума на Котел…" at bounding box center [628, 197] width 686 height 330
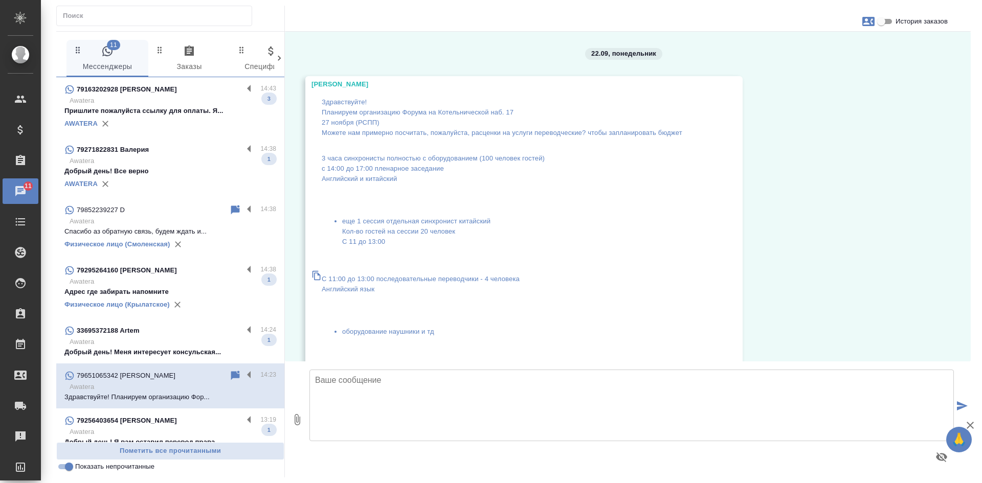
click at [129, 332] on p "33695372188 Artem" at bounding box center [108, 331] width 63 height 10
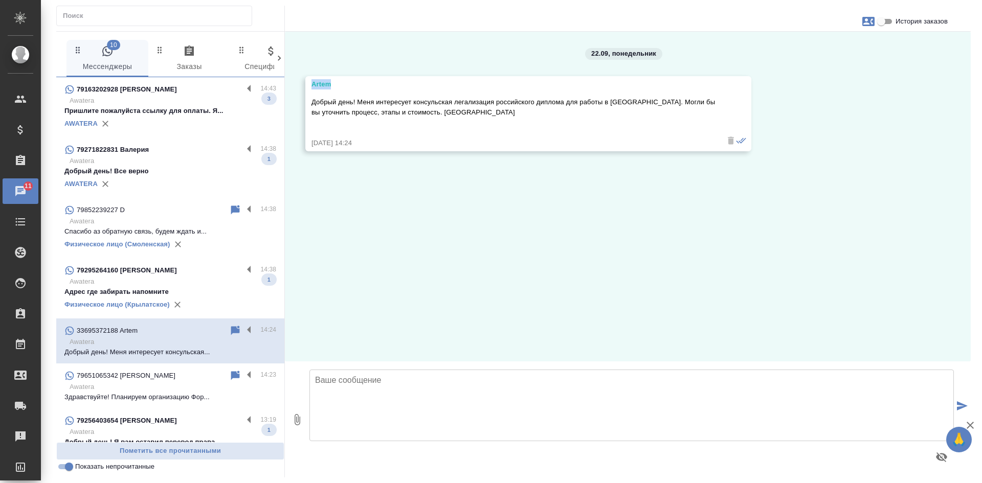
drag, startPoint x: 336, startPoint y: 84, endPoint x: 300, endPoint y: 82, distance: 36.3
click at [300, 82] on div "22.09, [DATE] [PERSON_NAME] день! Меня интересует консульская легализация росси…" at bounding box center [628, 197] width 686 height 330
copy div "Artem"
click at [231, 331] on icon at bounding box center [235, 330] width 9 height 9
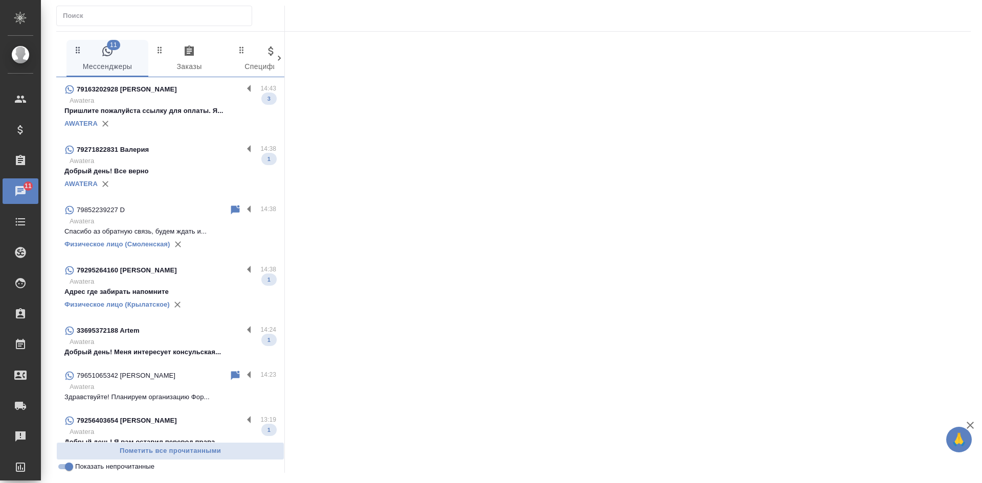
click at [638, 289] on div at bounding box center [628, 249] width 686 height 435
click at [145, 343] on p "Awatera" at bounding box center [173, 342] width 207 height 10
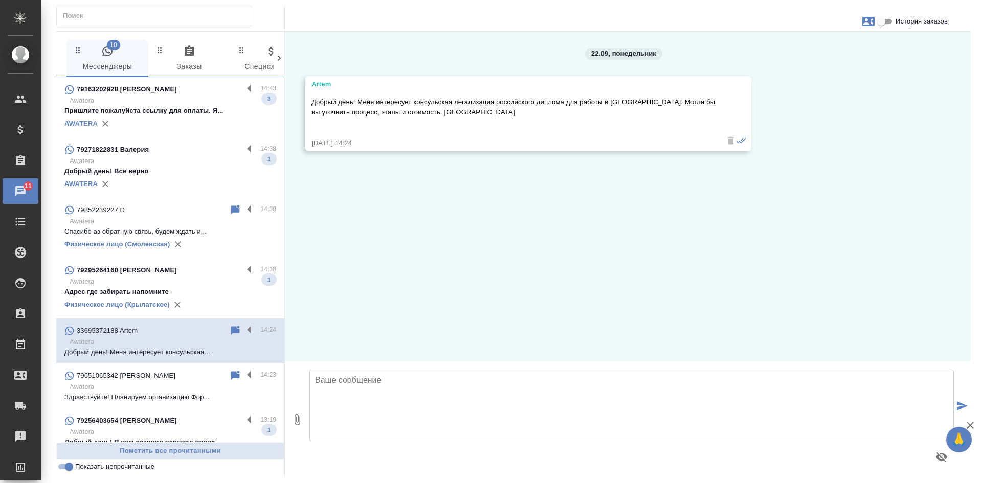
click at [869, 23] on icon "button" at bounding box center [868, 21] width 12 height 9
click at [832, 44] on span "Создать заявку" at bounding box center [824, 49] width 48 height 10
select select "FR"
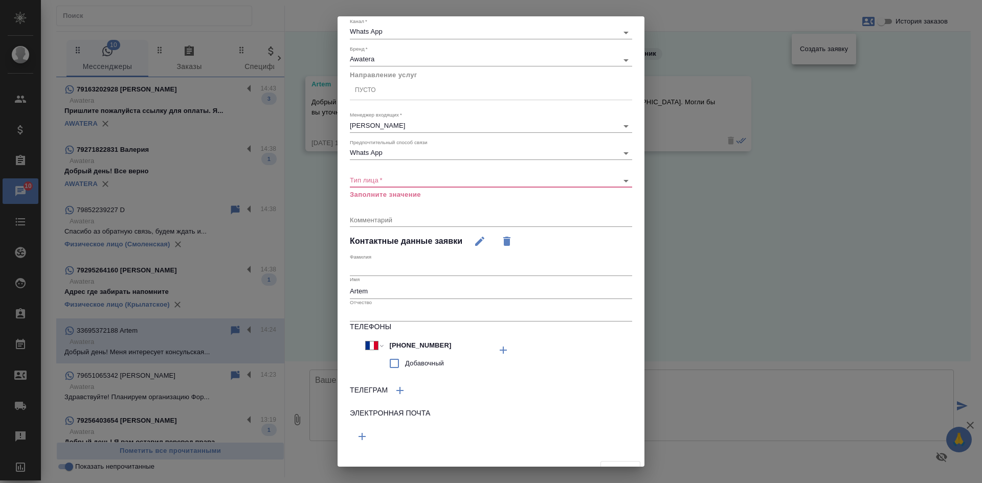
scroll to position [95, 0]
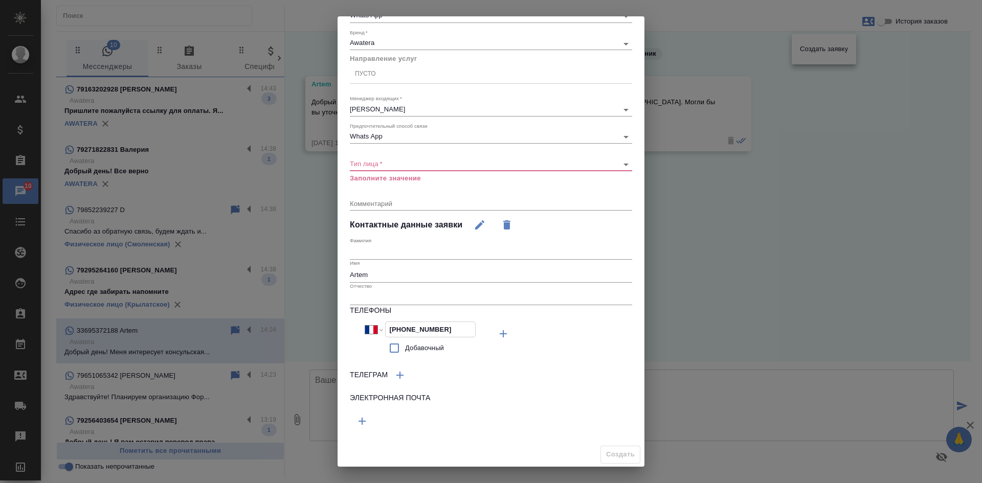
drag, startPoint x: 444, startPoint y: 325, endPoint x: 380, endPoint y: 324, distance: 63.9
click at [380, 324] on div "Международный [GEOGRAPHIC_DATA] [GEOGRAPHIC_DATA] [GEOGRAPHIC_DATA] [GEOGRAPHIC…" at bounding box center [420, 330] width 111 height 16
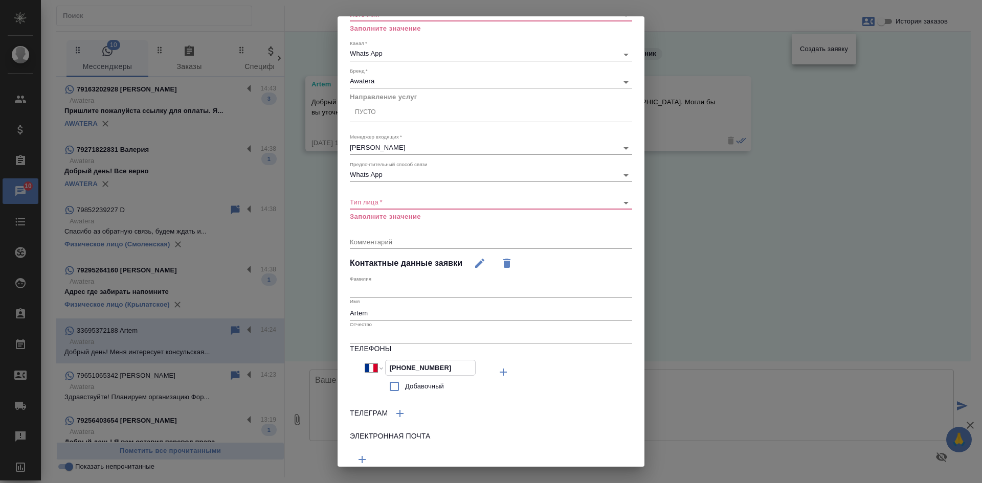
scroll to position [0, 0]
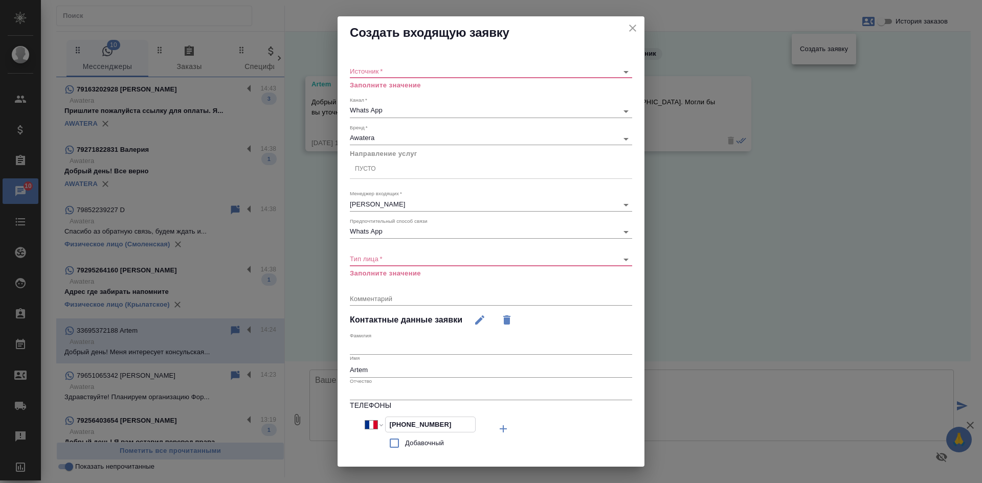
click at [629, 27] on icon "close" at bounding box center [632, 28] width 7 height 7
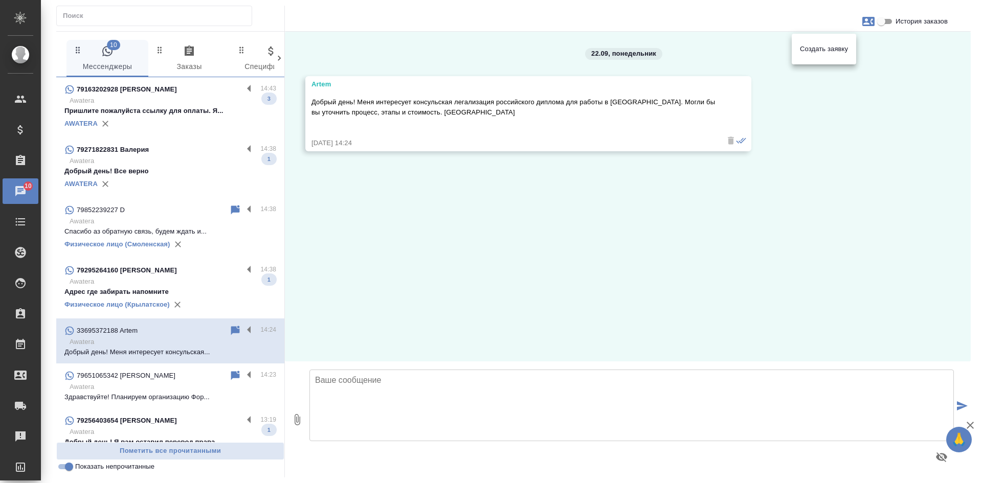
click at [640, 276] on div at bounding box center [491, 241] width 982 height 483
click at [232, 326] on icon at bounding box center [235, 331] width 12 height 12
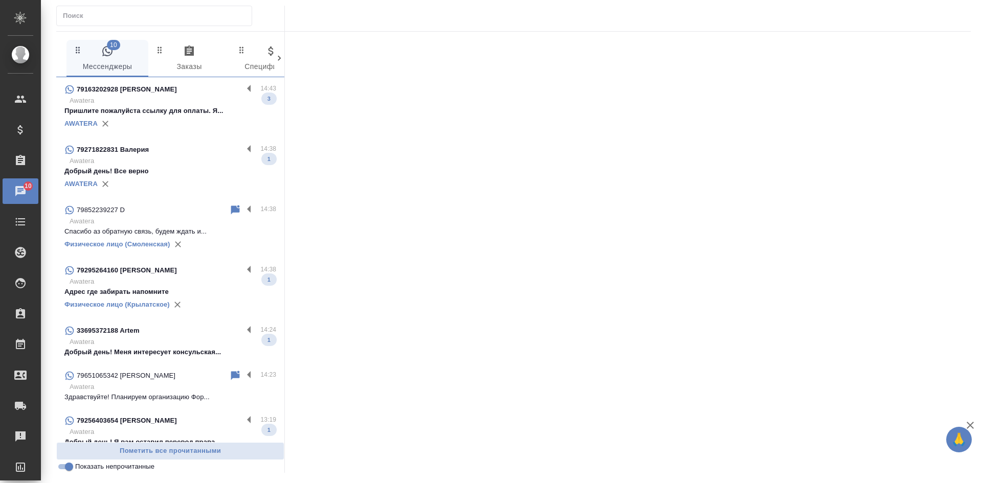
click at [179, 381] on div "79651065342 [PERSON_NAME]" at bounding box center [146, 376] width 165 height 12
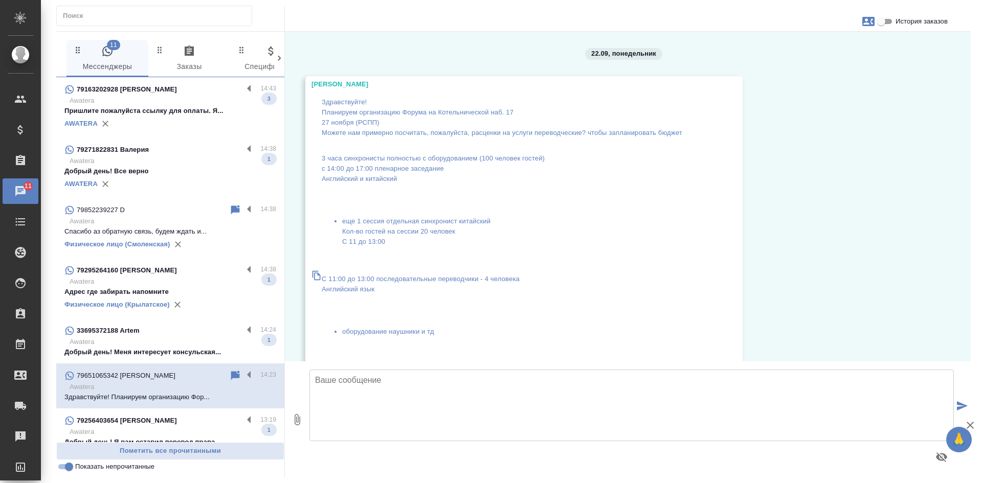
click at [317, 399] on textarea at bounding box center [631, 406] width 644 height 72
drag, startPoint x: 382, startPoint y: 82, endPoint x: 313, endPoint y: 82, distance: 69.5
click at [305, 82] on div "22.09, [DATE] [PERSON_NAME] Здравствуйте! Планируем организацию Форума на Котел…" at bounding box center [628, 197] width 686 height 330
copy div "[PERSON_NAME]"
click at [344, 408] on textarea at bounding box center [631, 406] width 644 height 72
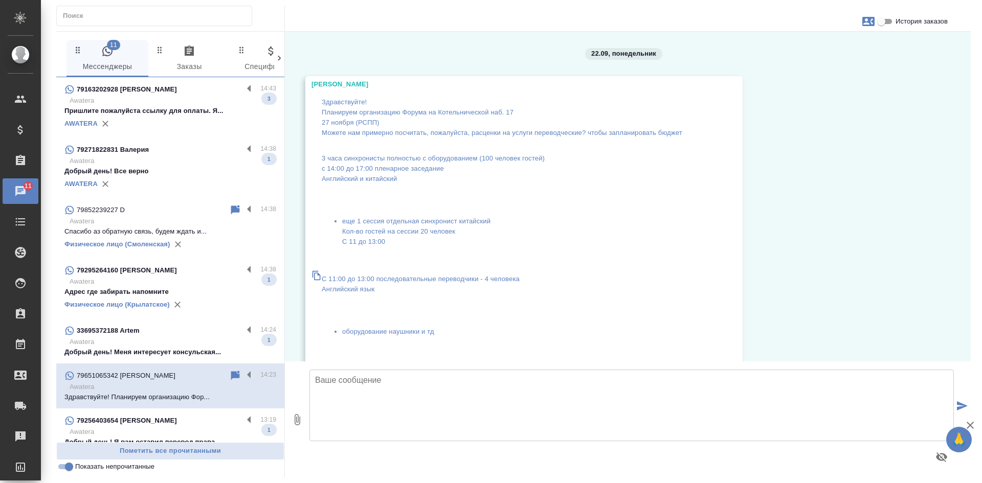
paste textarea "[PERSON_NAME]"
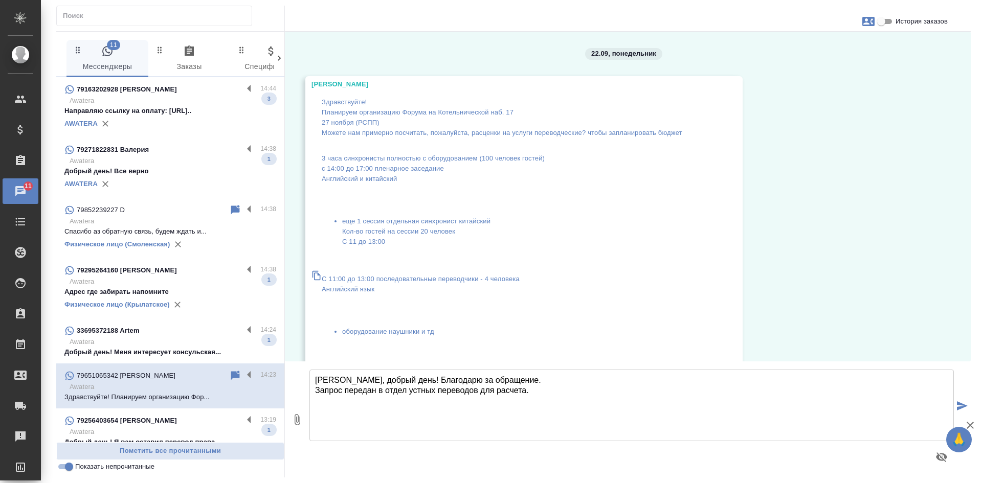
click at [453, 381] on textarea "[PERSON_NAME], добрый день! Благодарю за обращение. Запрос передан в отдел устн…" at bounding box center [631, 406] width 644 height 72
click at [506, 378] on textarea "[PERSON_NAME], добрый день! Благодарю за обращение. Запрос передан в отдел устн…" at bounding box center [631, 406] width 644 height 72
click at [495, 379] on textarea "[PERSON_NAME], добрый день! Благодарю за обращение. Запрос передан в отдел устн…" at bounding box center [631, 406] width 644 height 72
click at [529, 394] on textarea "[PERSON_NAME], добрый день! Благодарю Вас за обращение. Запрос передан в отдел …" at bounding box center [631, 406] width 644 height 72
type textarea "[PERSON_NAME], добрый день! Благодарю Вас за обращение. Запрос передан в отдел …"
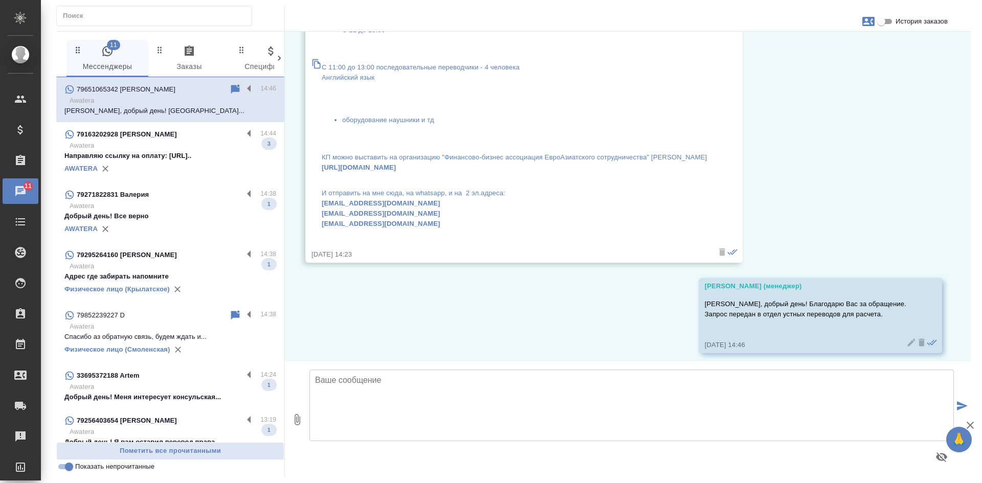
scroll to position [219, 0]
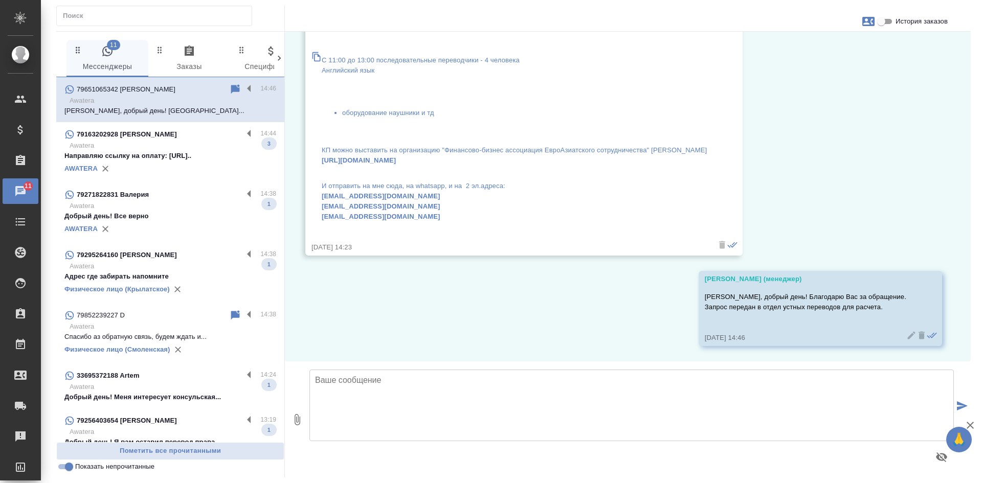
click at [867, 18] on icon "button" at bounding box center [868, 21] width 12 height 9
click at [840, 54] on span "Создать заявку" at bounding box center [824, 49] width 48 height 10
select select "RU"
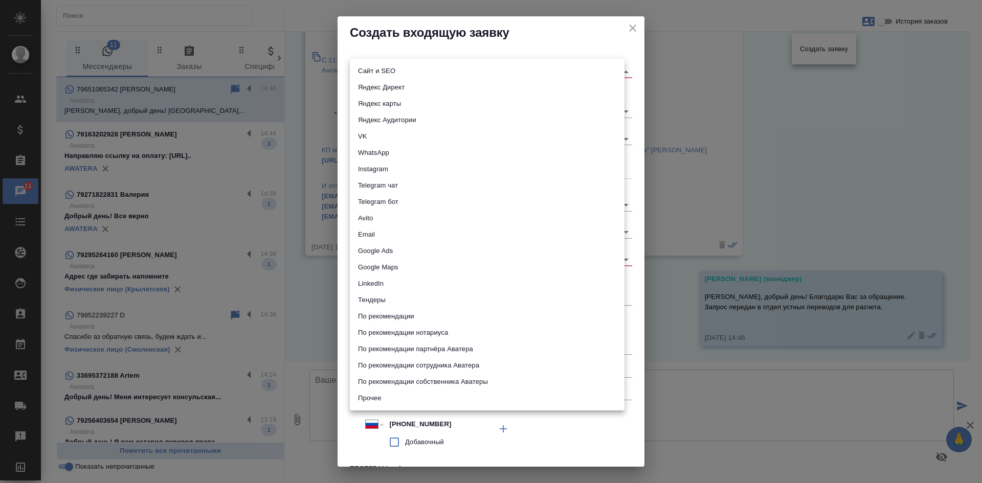
click at [388, 72] on body "🙏 .cls-1 fill:#fff; AWATERA [PERSON_NAME] Спецификации Заказы 11 Чаты Todo Прое…" at bounding box center [491, 241] width 982 height 483
click at [377, 65] on li "Сайт и SEO" at bounding box center [487, 71] width 275 height 16
type input "seo"
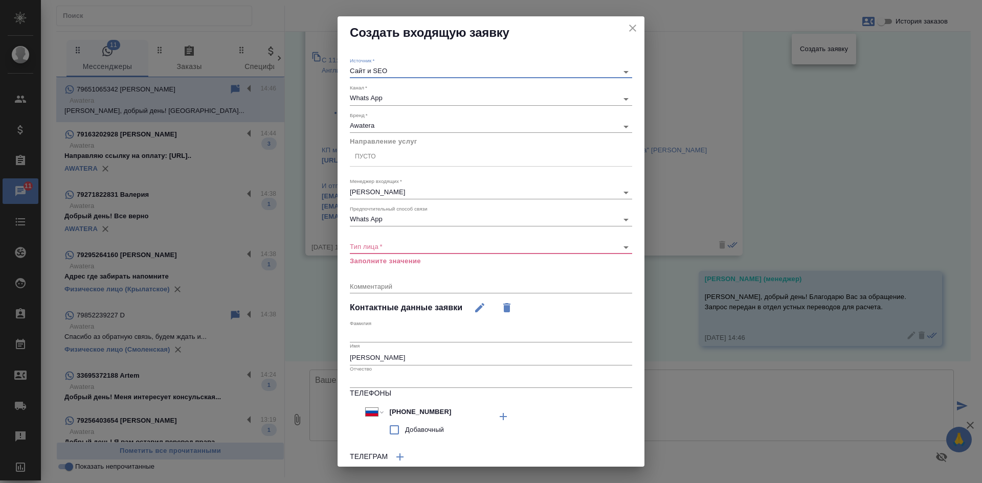
click at [368, 157] on div "Пусто" at bounding box center [365, 156] width 21 height 9
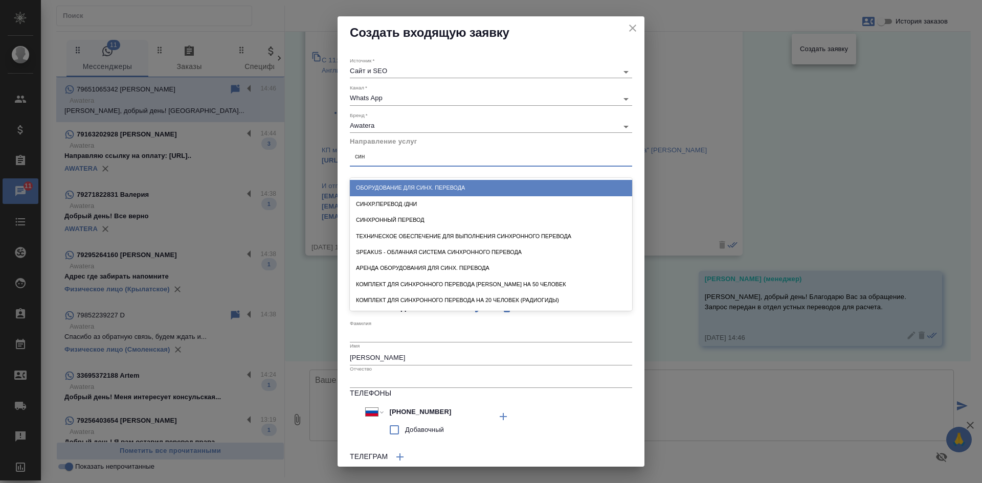
type input "синх"
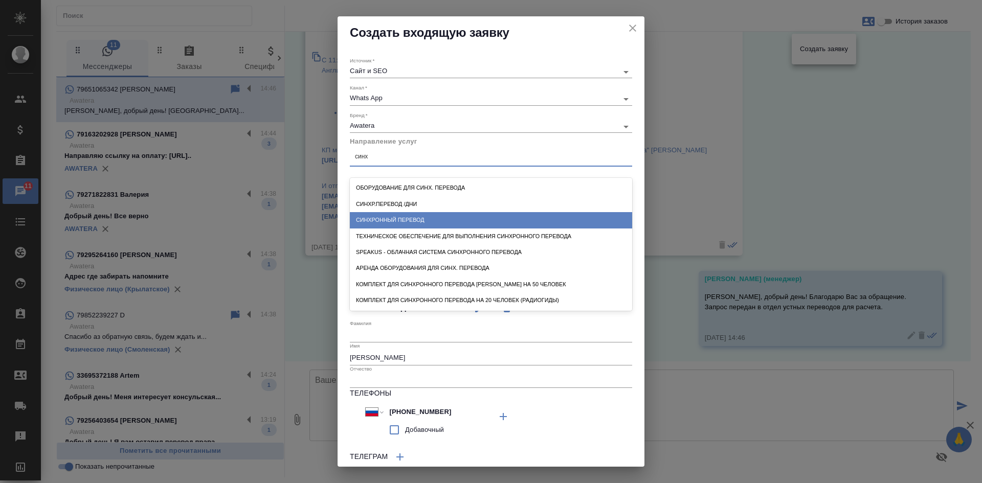
click at [397, 218] on div "Синхронный перевод" at bounding box center [491, 220] width 282 height 16
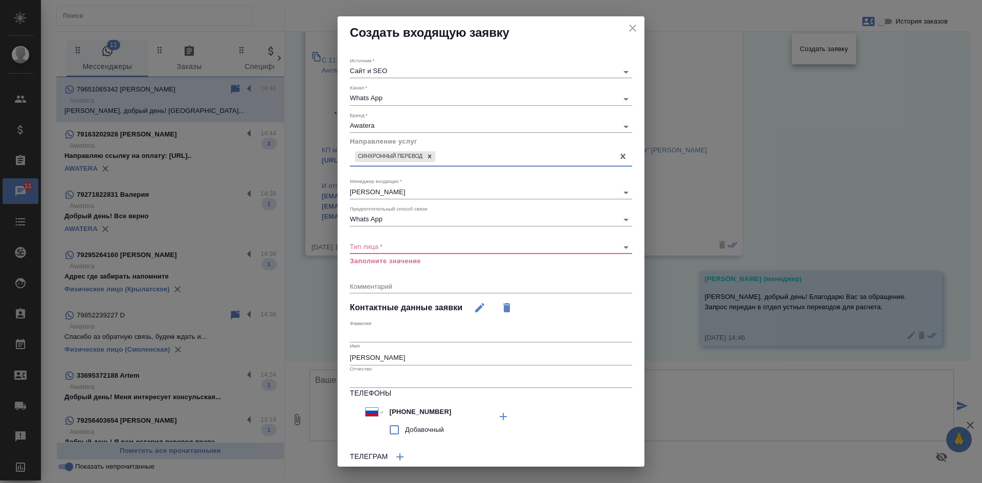
drag, startPoint x: 391, startPoint y: 253, endPoint x: 386, endPoint y: 249, distance: 6.2
click at [391, 253] on div "​" at bounding box center [491, 247] width 282 height 13
click at [382, 244] on body "🙏 .cls-1 fill:#fff; AWATERA [PERSON_NAME] Спецификации Заказы 11 Чаты Todo Прое…" at bounding box center [491, 241] width 982 height 483
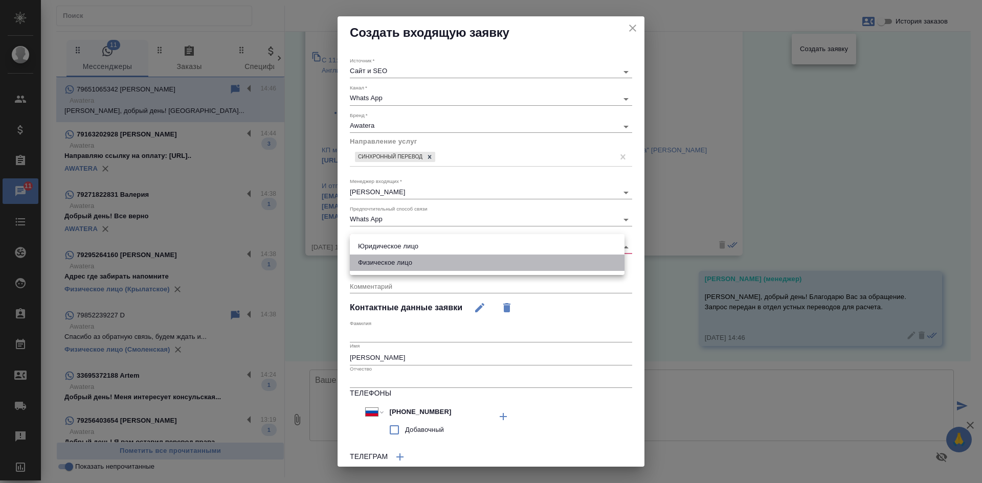
click at [385, 263] on li "Физическое лицо" at bounding box center [487, 263] width 275 height 16
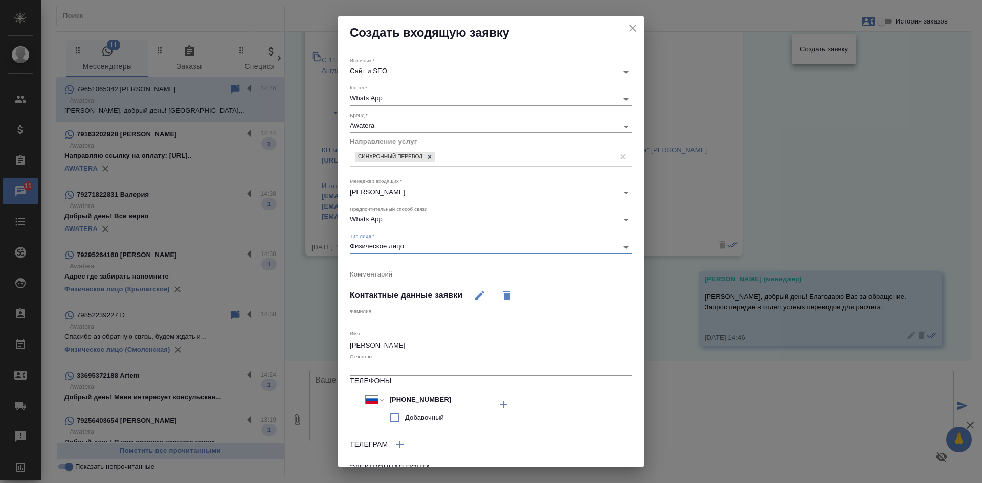
click at [381, 249] on body "🙏 .cls-1 fill:#fff; AWATERA [PERSON_NAME] Спецификации Заказы 11 Чаты Todo Прое…" at bounding box center [491, 241] width 982 height 483
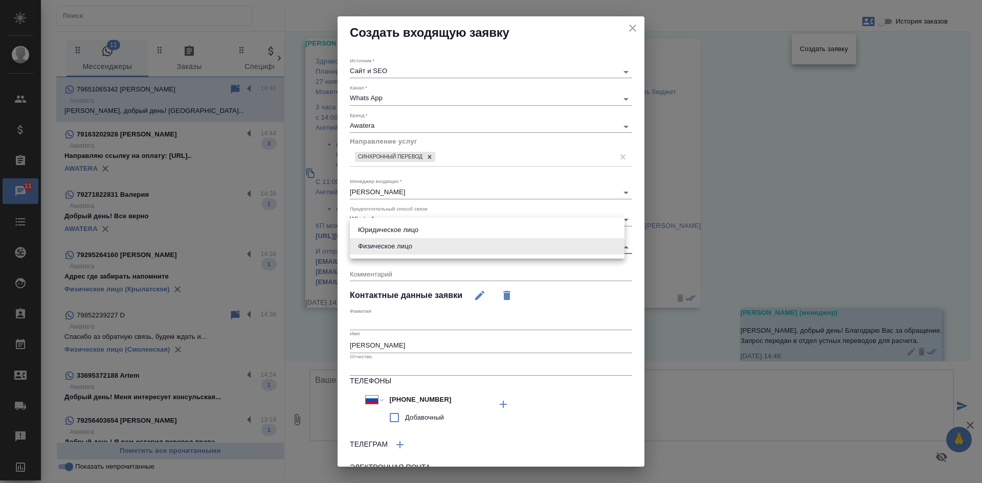
click at [383, 228] on li "Юридическое лицо" at bounding box center [487, 230] width 275 height 16
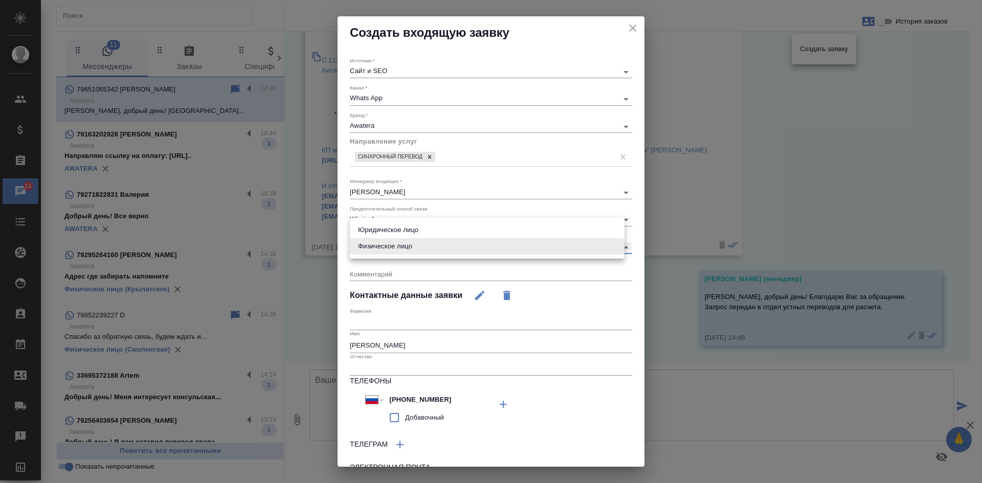
type input "company"
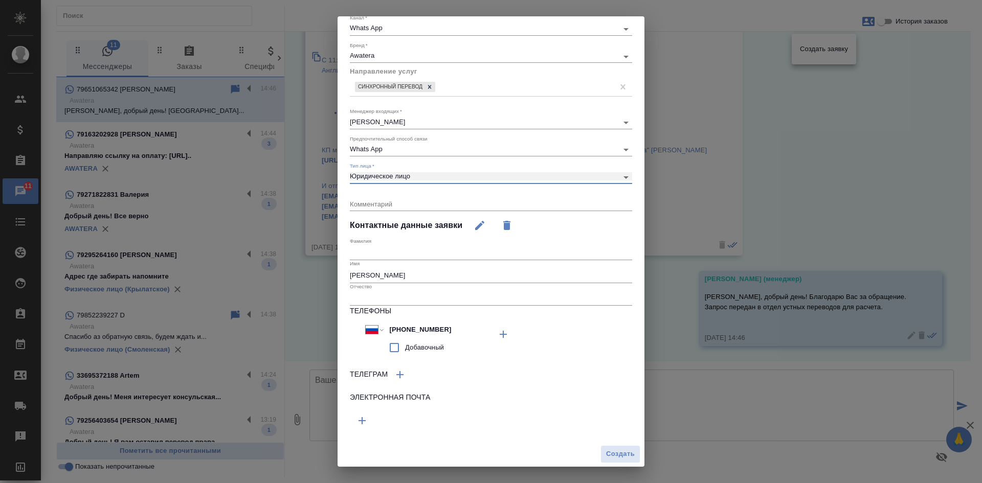
scroll to position [71, 0]
click at [611, 452] on span "Создать" at bounding box center [620, 454] width 29 height 12
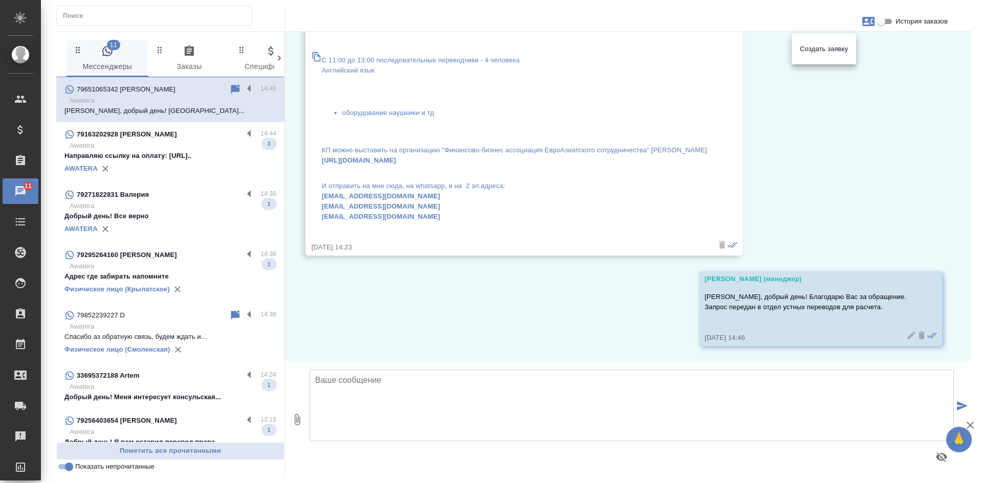
drag, startPoint x: 323, startPoint y: 194, endPoint x: 362, endPoint y: 195, distance: 39.4
click at [362, 195] on div at bounding box center [491, 241] width 982 height 483
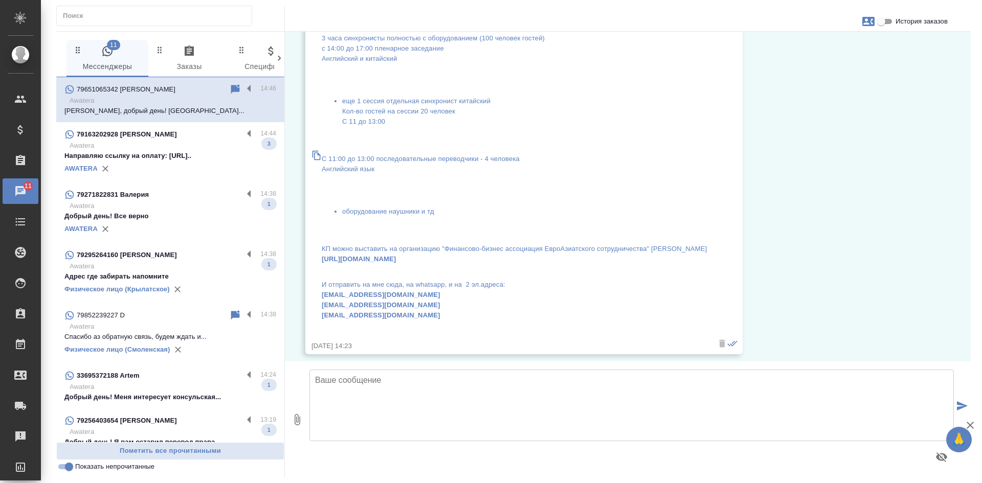
scroll to position [153, 0]
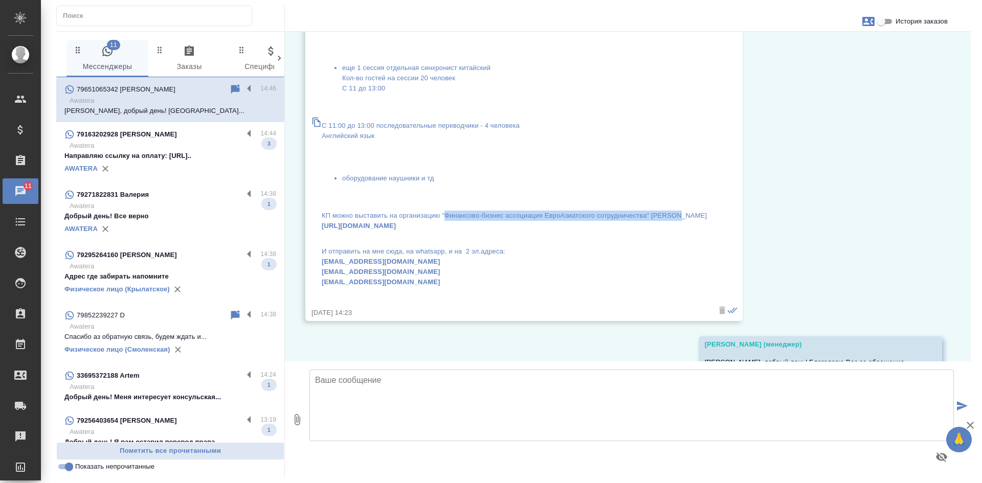
drag, startPoint x: 690, startPoint y: 213, endPoint x: 443, endPoint y: 215, distance: 246.9
click at [444, 213] on div "[PERSON_NAME] Здравствуйте! Планируем организацию Форума на Котельнической наб.…" at bounding box center [523, 122] width 437 height 398
copy p "Финансово-бизнес ассоциация ЕвроАзиатского сотрудничества" [PERSON_NAME]"
click at [354, 227] on link "[URL][DOMAIN_NAME]" at bounding box center [359, 226] width 74 height 8
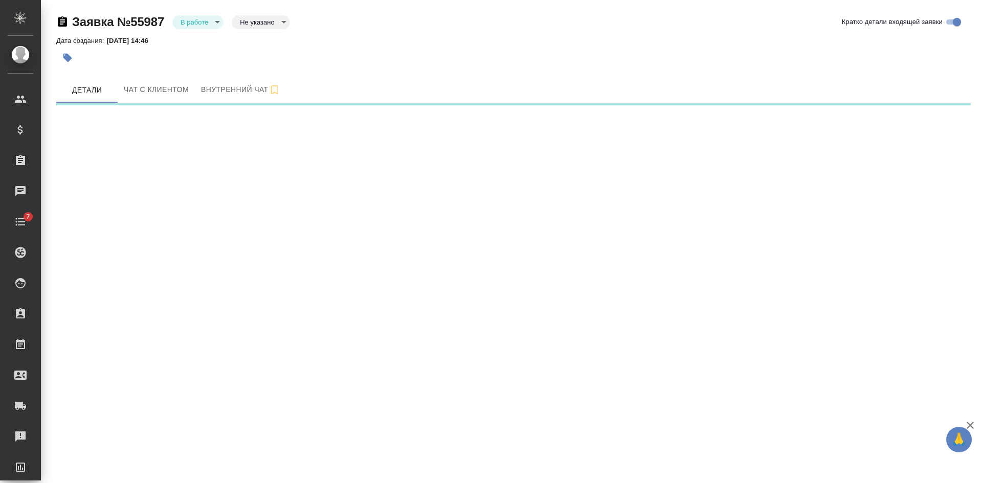
select select "RU"
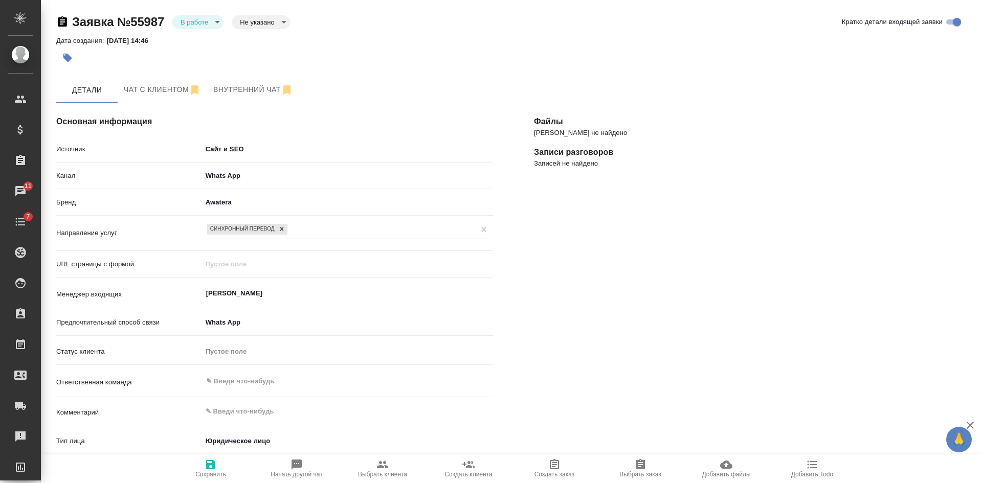
scroll to position [225, 0]
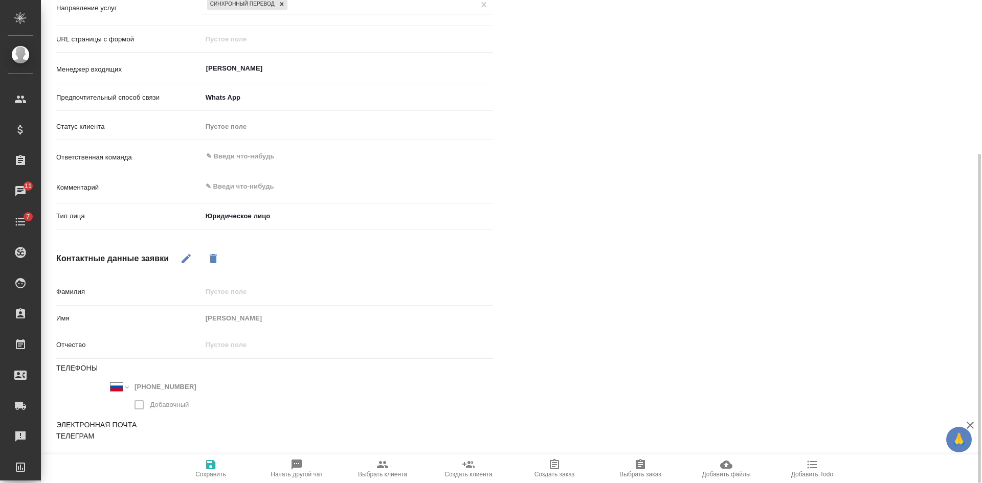
click at [180, 262] on icon "button" at bounding box center [186, 259] width 12 height 12
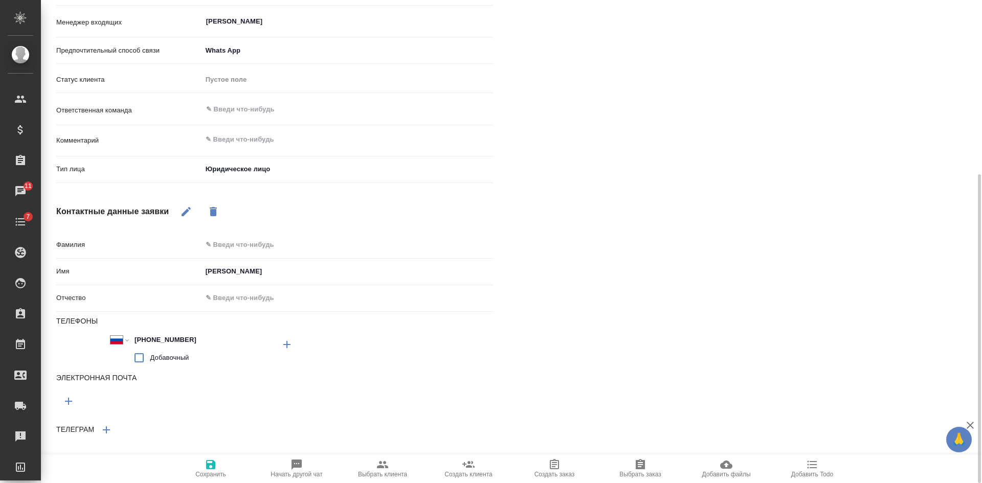
click at [74, 403] on icon "button" at bounding box center [68, 401] width 12 height 12
click at [74, 403] on input "text" at bounding box center [165, 399] width 218 height 13
paste input "[EMAIL_ADDRESS][DOMAIN_NAME]"
type textarea "x"
type input "[EMAIL_ADDRESS][DOMAIN_NAME]"
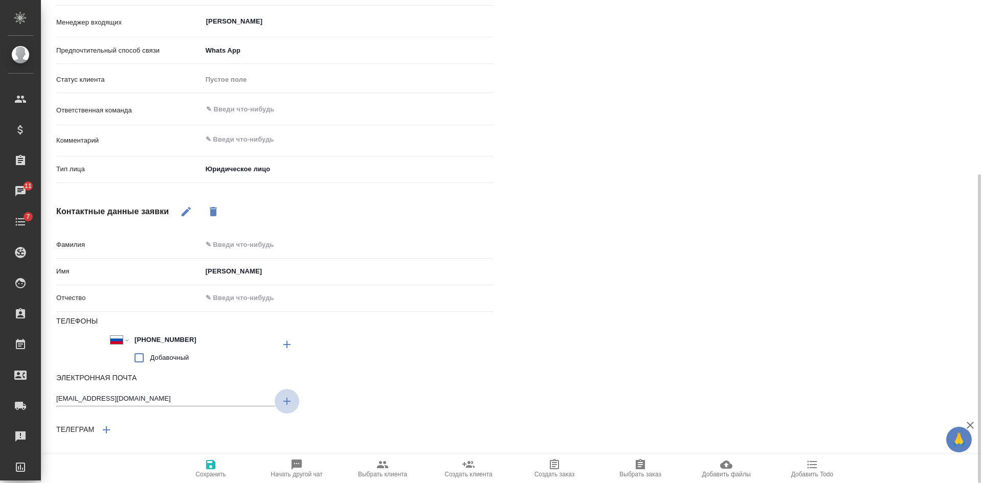
click at [288, 400] on icon "button" at bounding box center [287, 401] width 12 height 12
click at [158, 431] on input "text" at bounding box center [165, 429] width 218 height 13
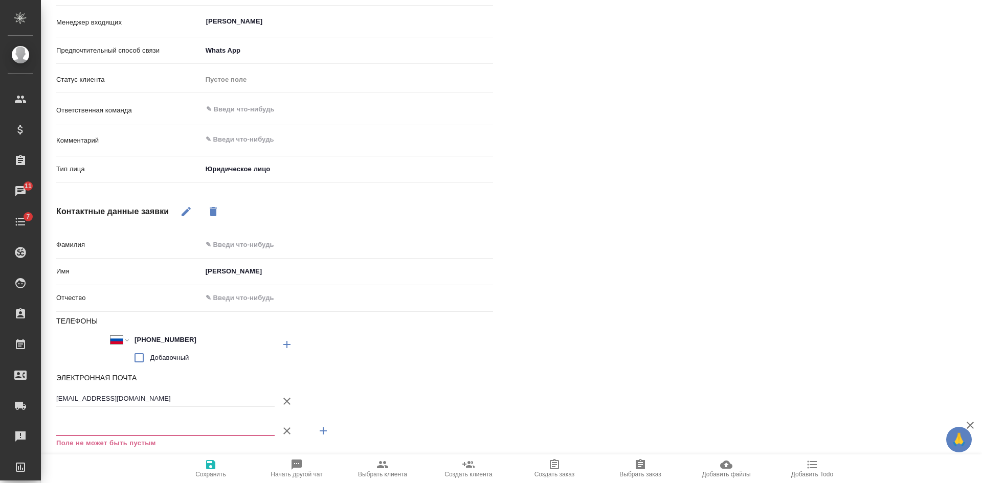
paste input "[EMAIL_ADDRESS][DOMAIN_NAME]"
type textarea "x"
type input "[EMAIL_ADDRESS][DOMAIN_NAME]"
click at [212, 461] on icon "button" at bounding box center [210, 464] width 9 height 9
select select "RU"
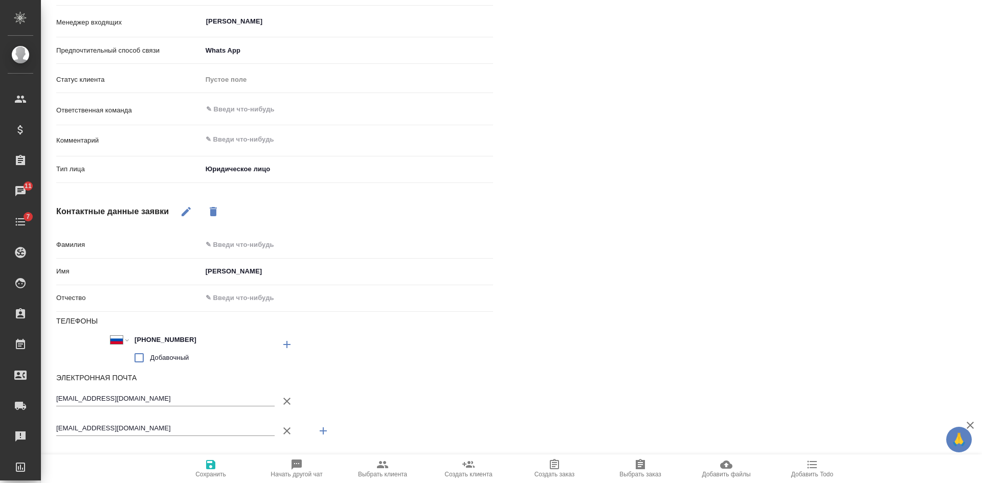
select select "RU"
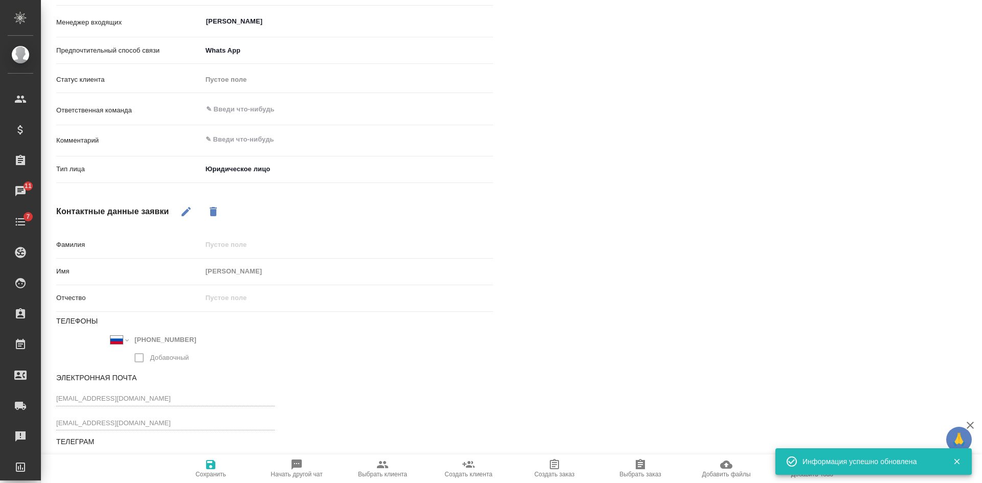
type textarea "x"
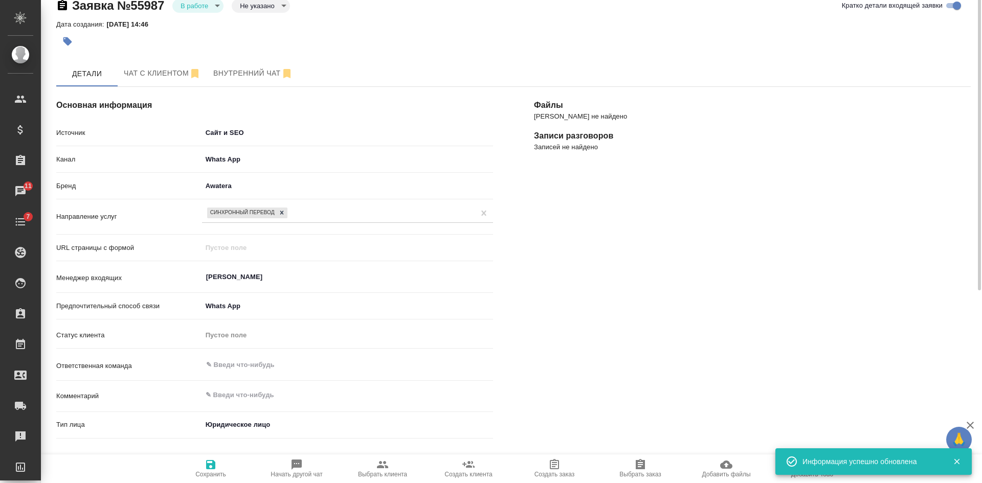
scroll to position [0, 0]
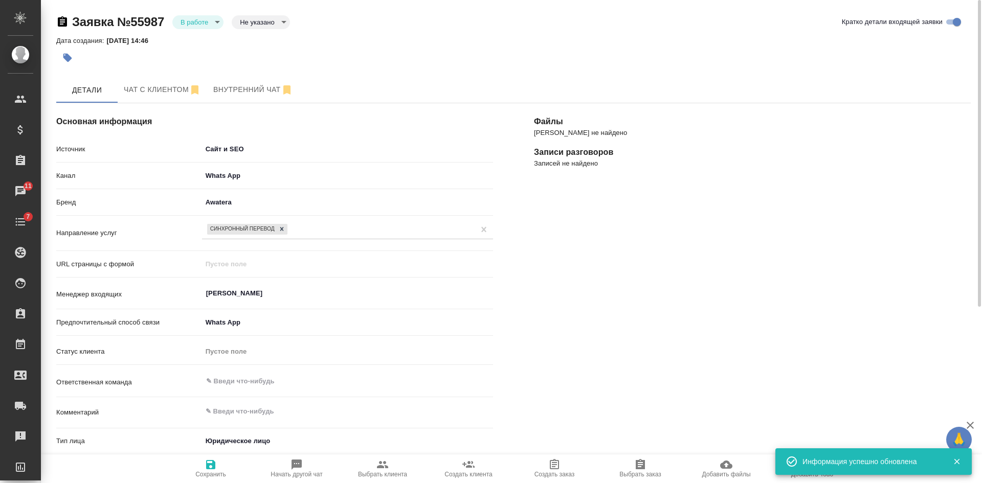
click at [261, 22] on body "🙏 .cls-1 fill:#fff; AWATERA [PERSON_NAME] Спецификации Заказы 11 Чаты 7 Todo Пр…" at bounding box center [491, 241] width 982 height 483
click at [262, 39] on button "Целевая" at bounding box center [256, 38] width 33 height 11
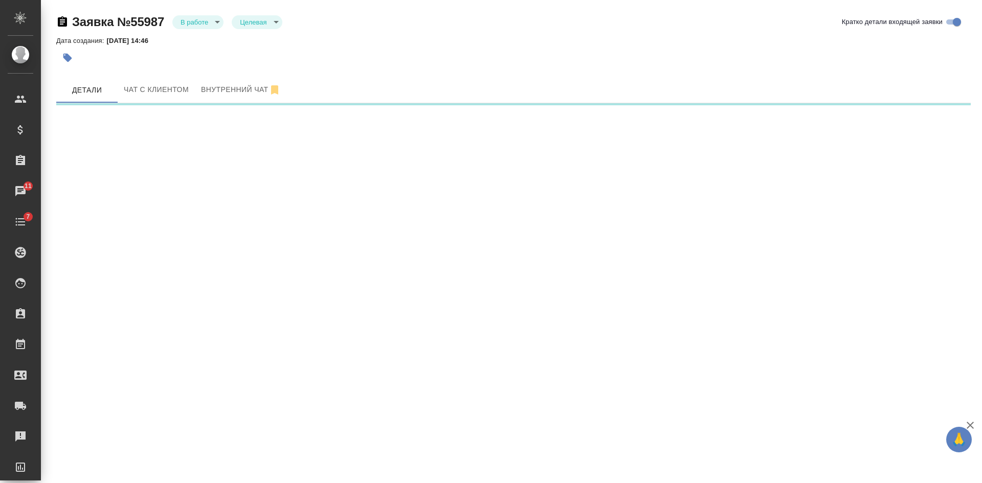
select select "RU"
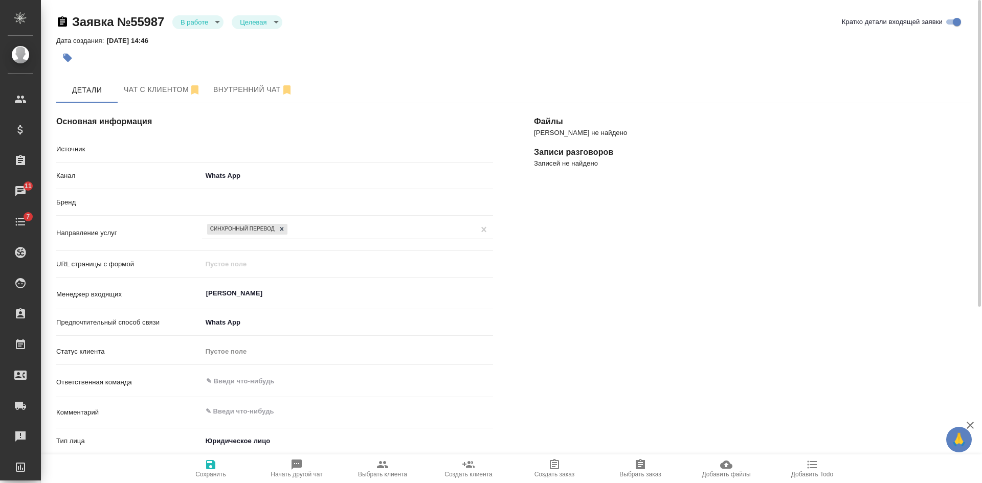
type textarea "x"
click at [220, 469] on span "Сохранить" at bounding box center [211, 468] width 74 height 19
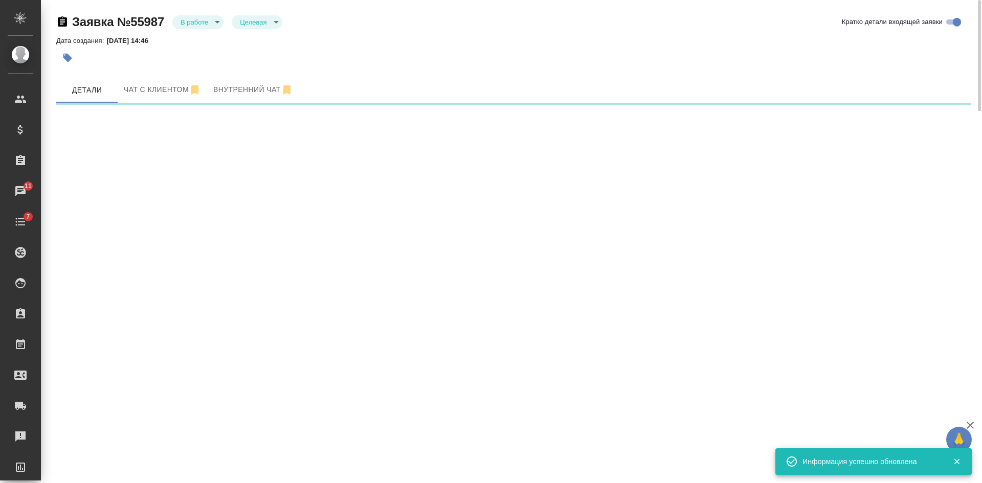
select select "RU"
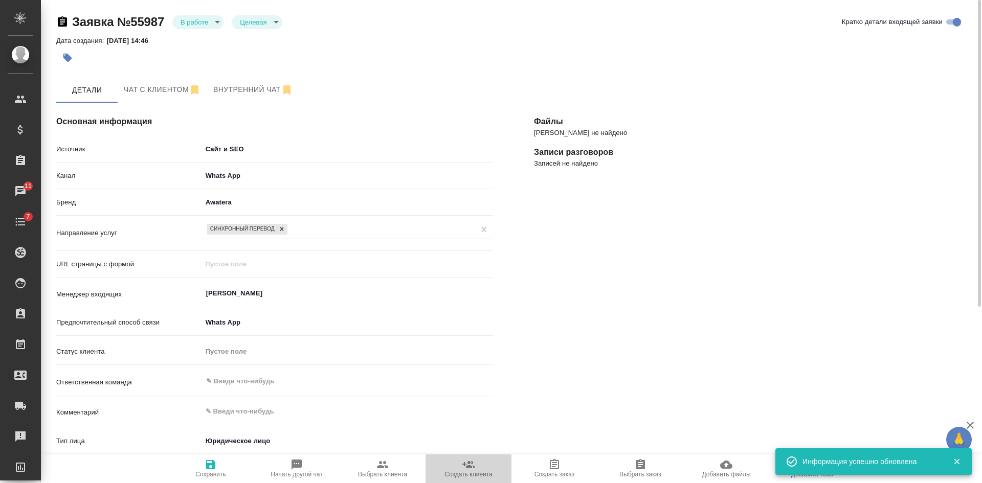
click at [486, 476] on span "Создать клиента" at bounding box center [468, 474] width 48 height 7
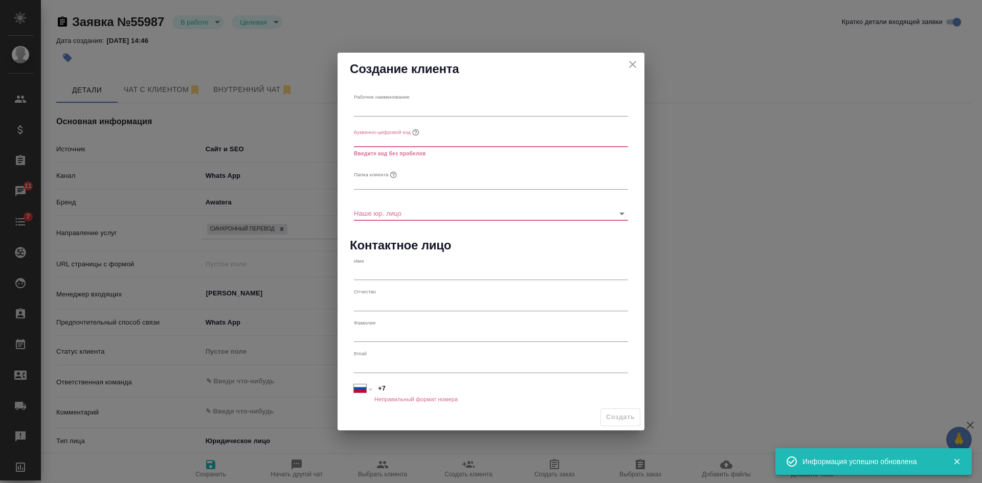
type textarea "x"
click at [373, 105] on input "text" at bounding box center [491, 109] width 274 height 14
paste input "Финансово-бизнес ассоциация ЕвроАзиатского сотрудничества" ФБА ЕАС"
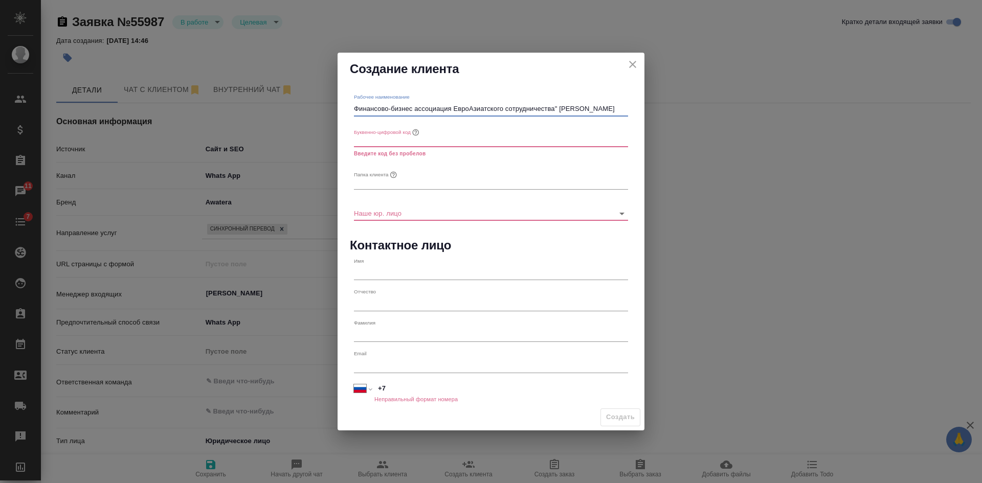
click at [556, 107] on input "Финансово-бизнес ассоциация ЕвроАзиатского сотрудничества" ФБА ЕАС" at bounding box center [491, 109] width 274 height 14
type input "Финансово-бизнес ассоциация ЕвроАзиатского сотрудничества / ФБА ЕАС"
type textarea "x"
click at [472, 108] on input "Финансово-бизнес ассоциация ЕвроАзиатского сотрудничества / ФБА ЕАС" at bounding box center [491, 109] width 274 height 14
drag, startPoint x: 613, startPoint y: 110, endPoint x: 346, endPoint y: 104, distance: 267.4
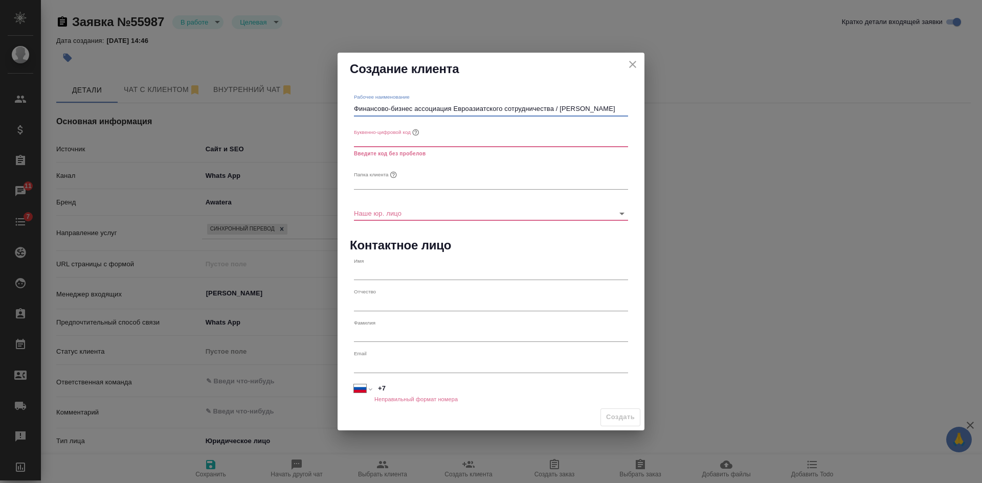
click at [346, 104] on div "Рабочее наименование Финансово-бизнес ассоциация Евроазиатского сотрудничества …" at bounding box center [490, 244] width 307 height 319
type input "Финансово-бизнес ассоциация Евроазиатского сотрудничества / ФБА ЕАС"
type textarea "x"
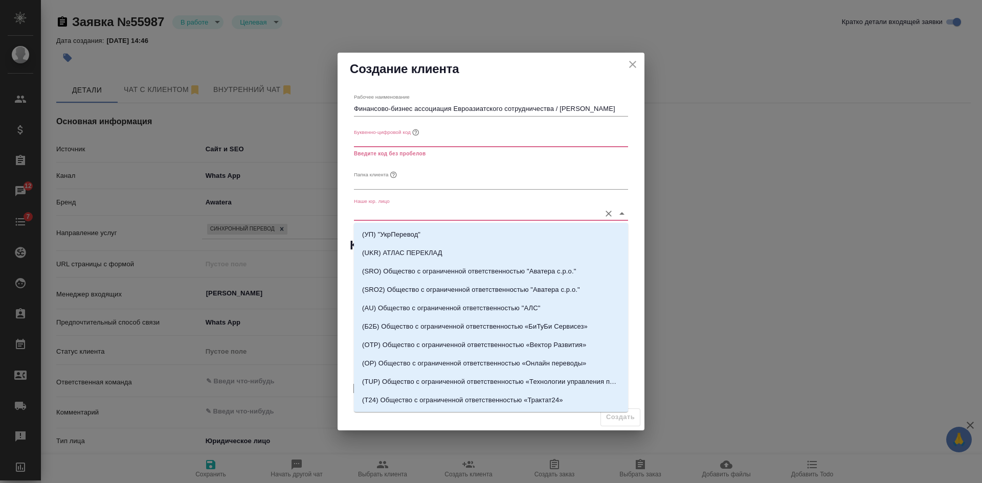
click at [391, 214] on input "Наше юр. лицо" at bounding box center [474, 213] width 241 height 14
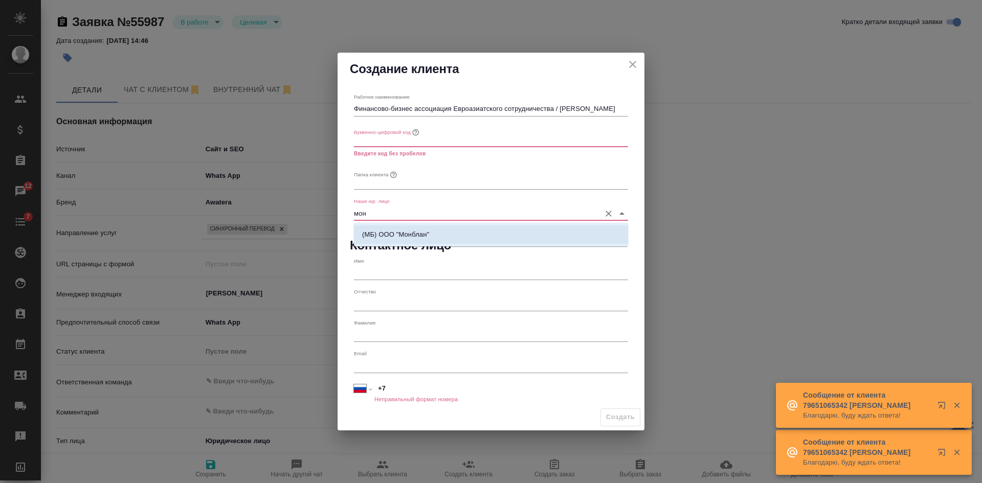
click at [397, 237] on p "(МБ) ООО "Монблан"" at bounding box center [395, 235] width 67 height 10
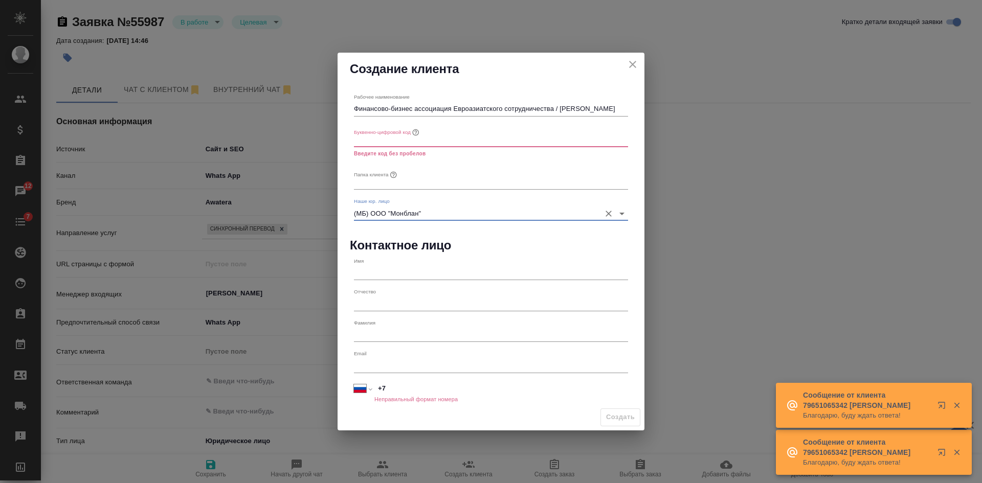
type input "(МБ) ООО "Монблан""
click at [378, 145] on input "text" at bounding box center [491, 140] width 274 height 14
click at [381, 182] on input "text" at bounding box center [491, 182] width 274 height 14
paste input "Финансово-бизнес ассоциация Евроазиатского сотрудничества / ФБА ЕАС"
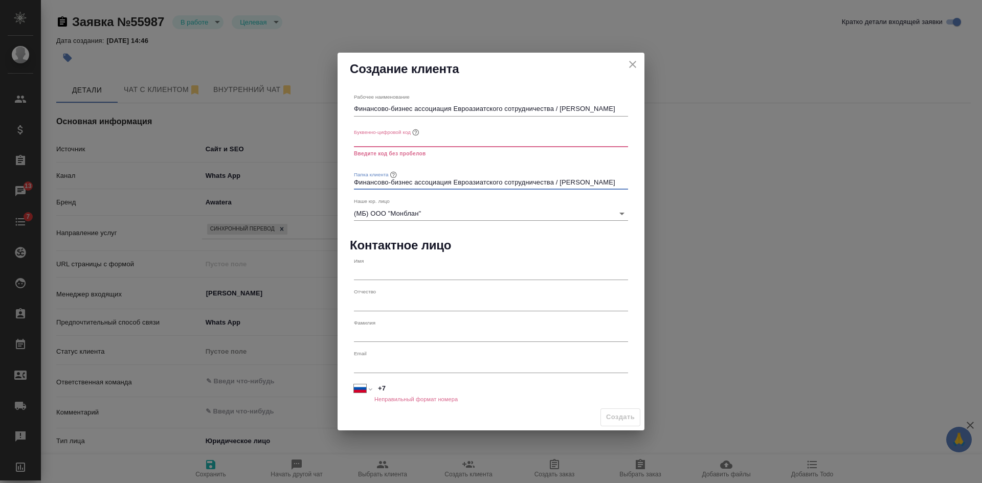
type input "Финансово-бизнес ассоциация Евроазиатского сотрудничества / ФБА ЕАС"
type textarea "x"
click at [452, 142] on input "text" at bounding box center [491, 140] width 274 height 14
paste input "FBACS"
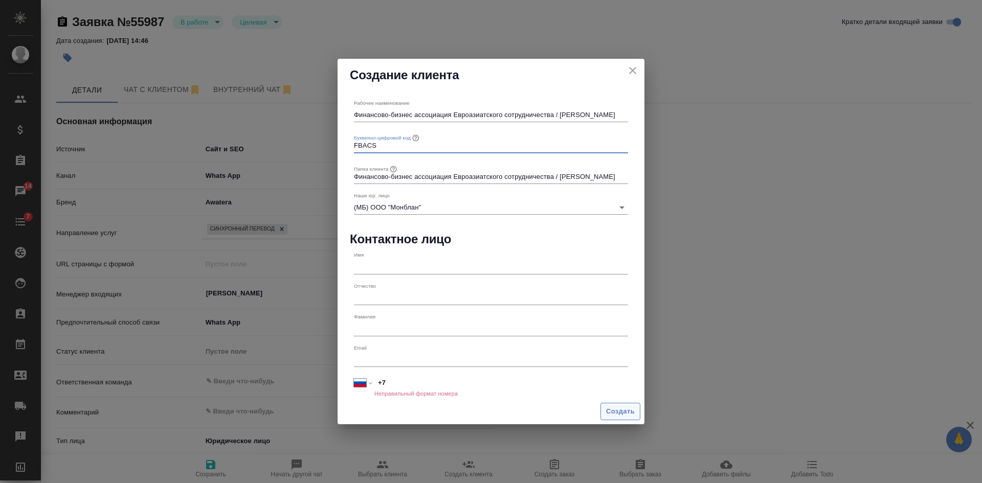
type input "FBACS"
click at [625, 416] on span "Создать" at bounding box center [620, 412] width 29 height 12
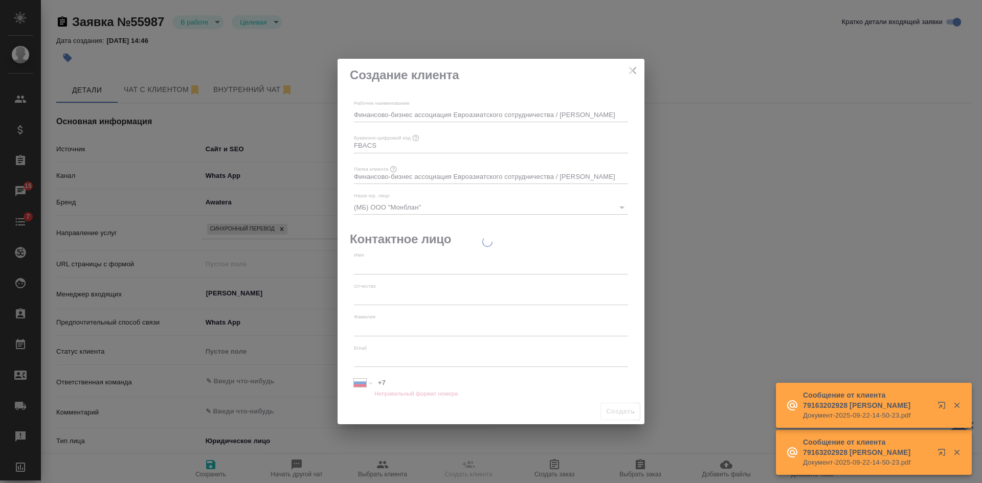
type textarea "x"
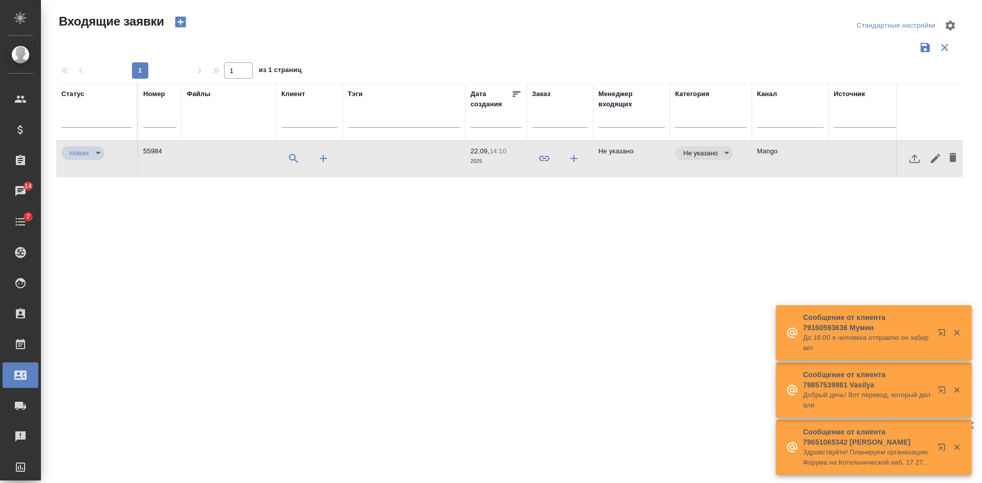
select select "RU"
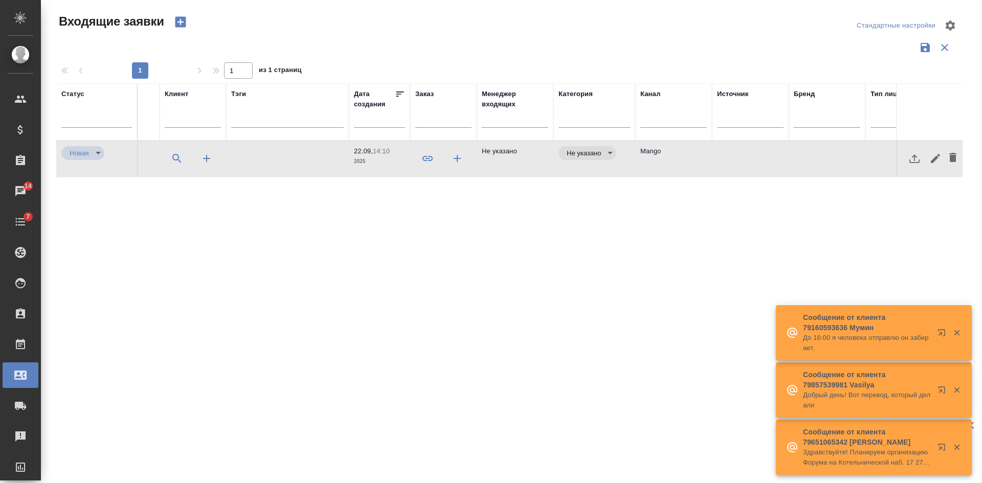
click at [858, 450] on p "Здравствуйте! Планируем организацию Форума на Котельнической наб. 17 27 ноября …" at bounding box center [867, 457] width 128 height 20
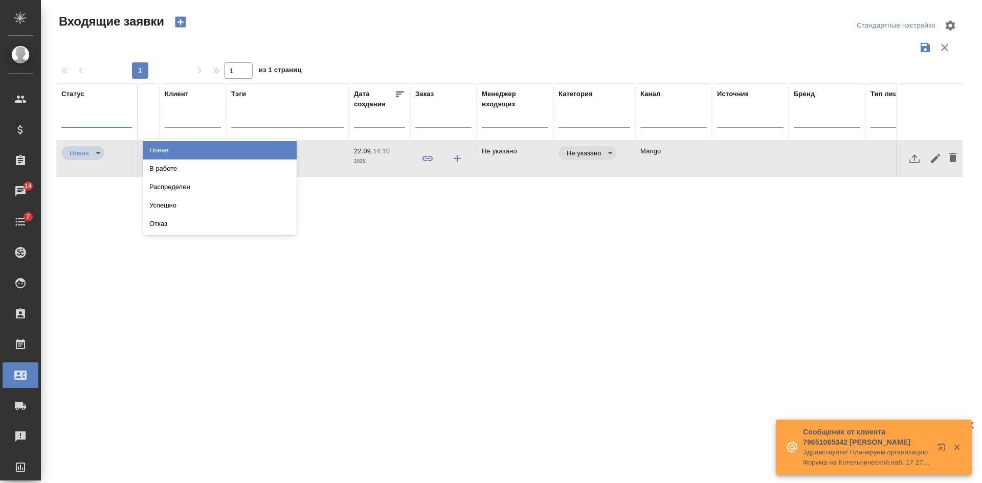
click at [97, 116] on div at bounding box center [96, 117] width 71 height 15
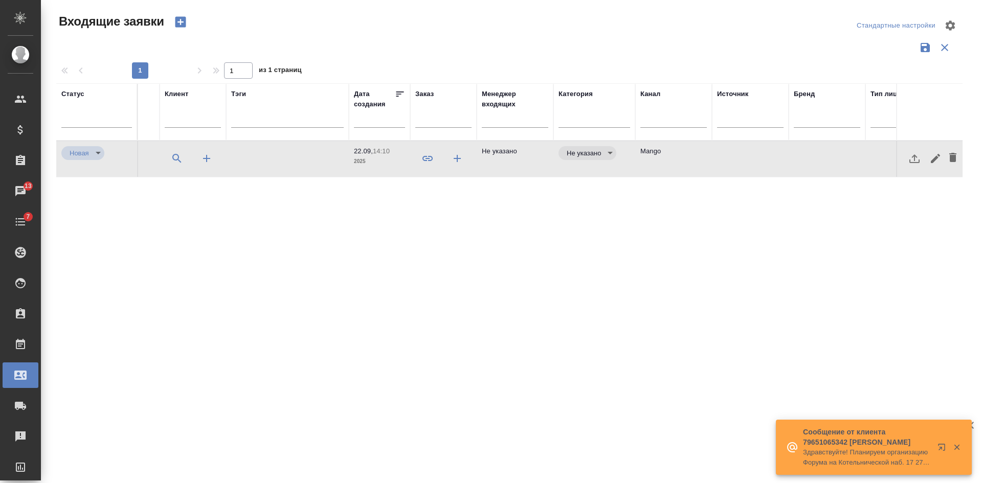
click at [801, 155] on td at bounding box center [826, 159] width 77 height 36
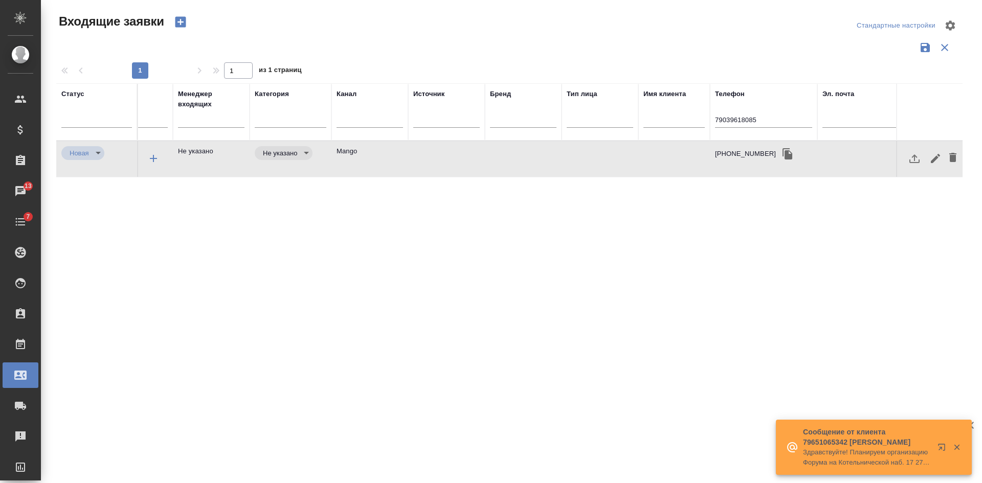
scroll to position [0, 444]
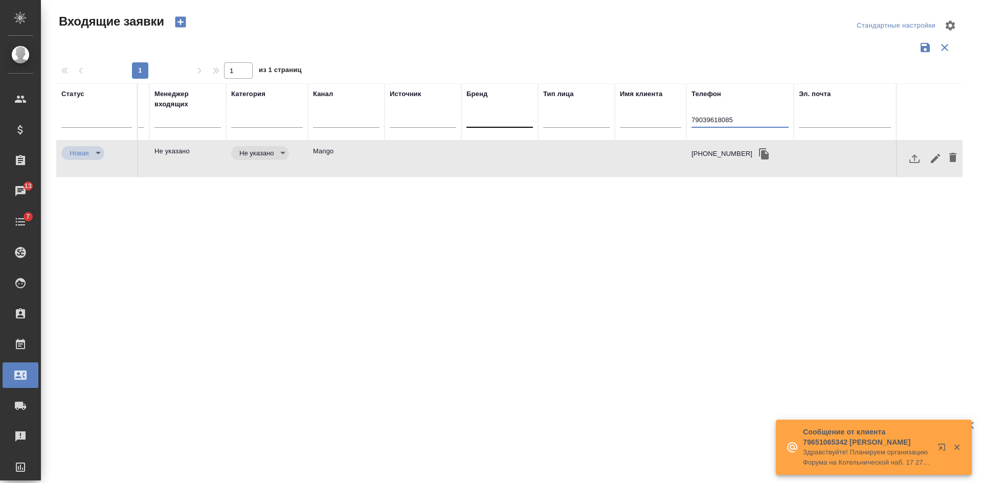
drag, startPoint x: 749, startPoint y: 119, endPoint x: 515, endPoint y: 108, distance: 234.4
click at [577, 123] on tr "Статус Номер Файлы Клиент Тэги Дата создания Заказ Менеджер входящих Категория …" at bounding box center [287, 111] width 1350 height 57
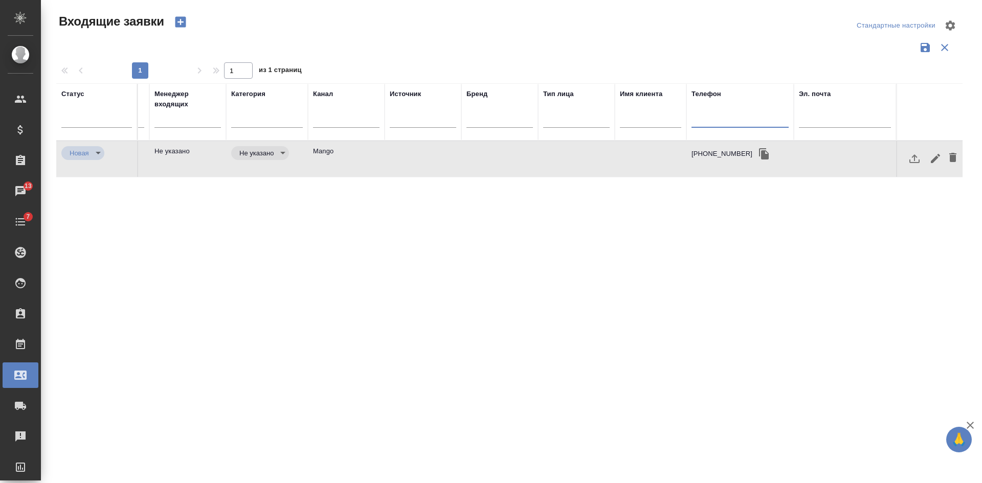
paste input "79265607872"
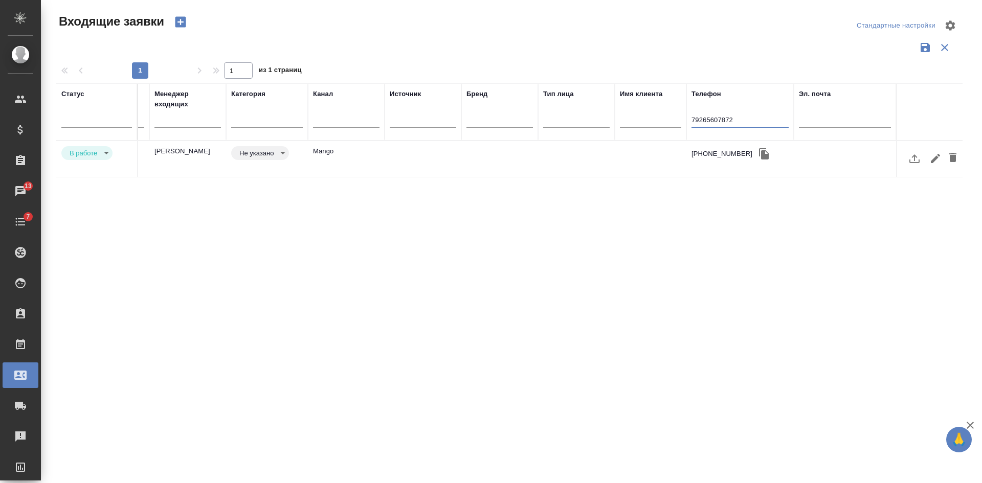
type input "79265607872"
click at [264, 153] on body "🙏 .cls-1 fill:#fff; AWATERA [PERSON_NAME] Спецификации Заказы 13 Чаты 7 Todo Пр…" at bounding box center [491, 241] width 982 height 483
click at [265, 155] on button "Целевая" at bounding box center [255, 152] width 33 height 11
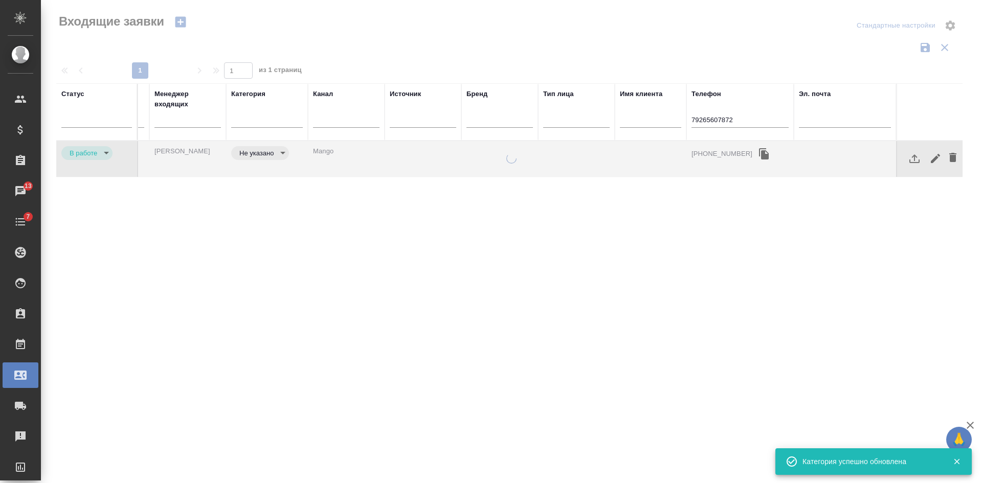
type input "target"
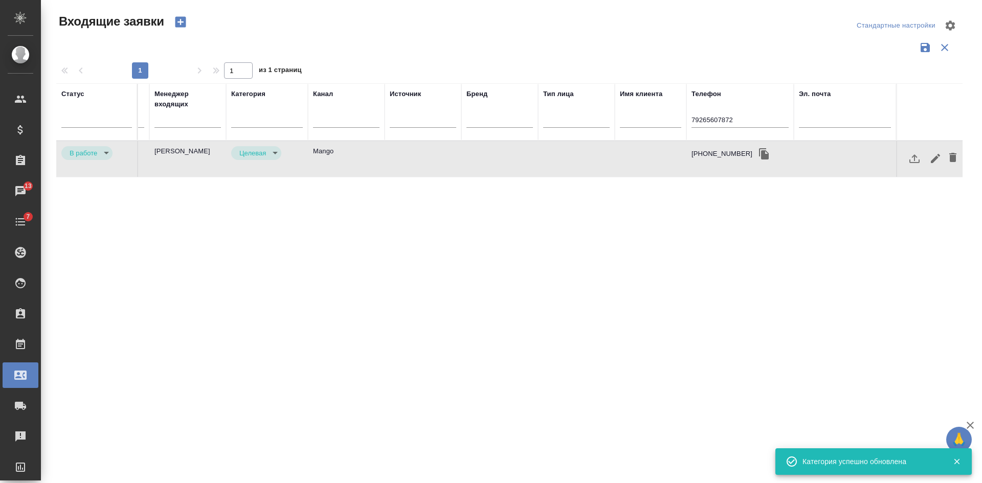
click at [378, 161] on td "Mango" at bounding box center [346, 159] width 77 height 36
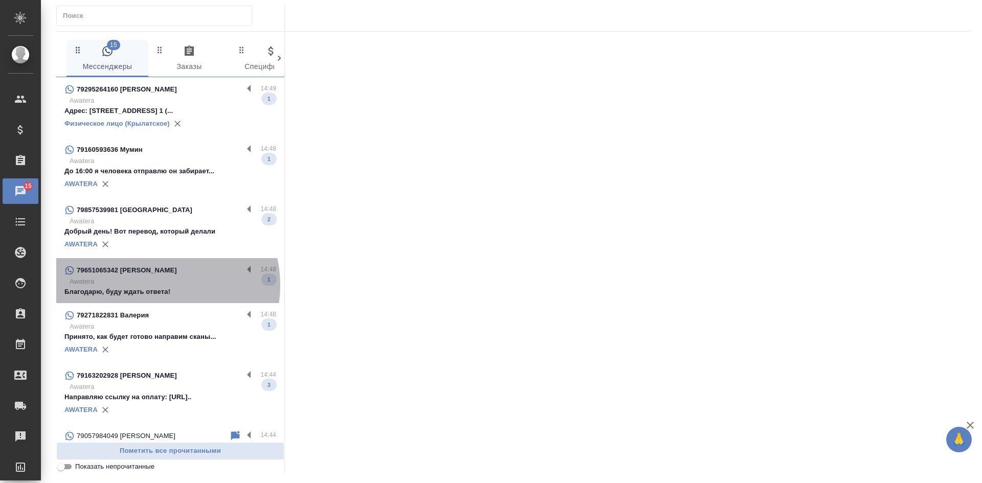
click at [157, 285] on p "Awatera" at bounding box center [173, 282] width 207 height 10
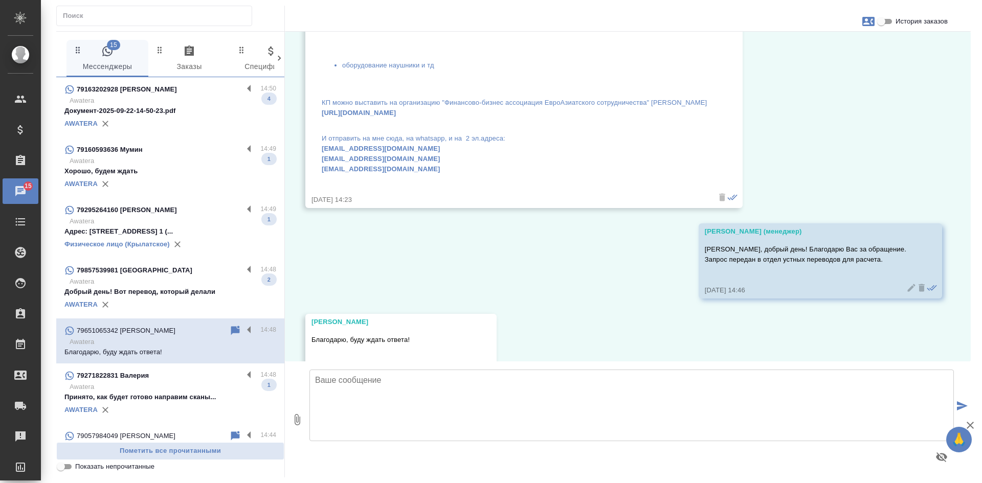
scroll to position [197, 0]
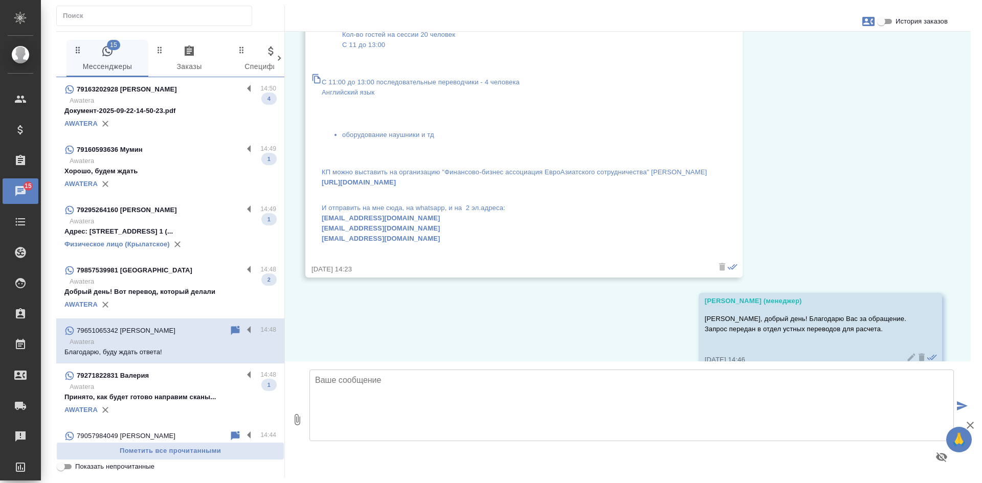
click at [481, 168] on p "КП можно выставить на организацию "Финансово-бизнес ассоциация ЕвроАзиатского с…" at bounding box center [514, 177] width 385 height 20
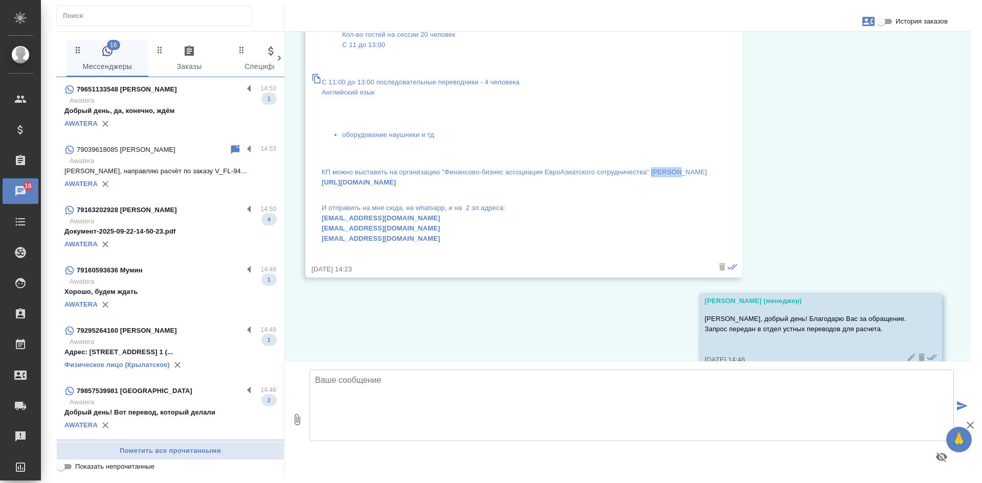
drag, startPoint x: 690, startPoint y: 172, endPoint x: 653, endPoint y: 171, distance: 36.8
click at [653, 171] on div "[PERSON_NAME] Здравствуйте! Планируем организацию Форума на Котельнической наб.…" at bounding box center [523, 78] width 437 height 398
copy p "ФБА [PERSON_NAME]"
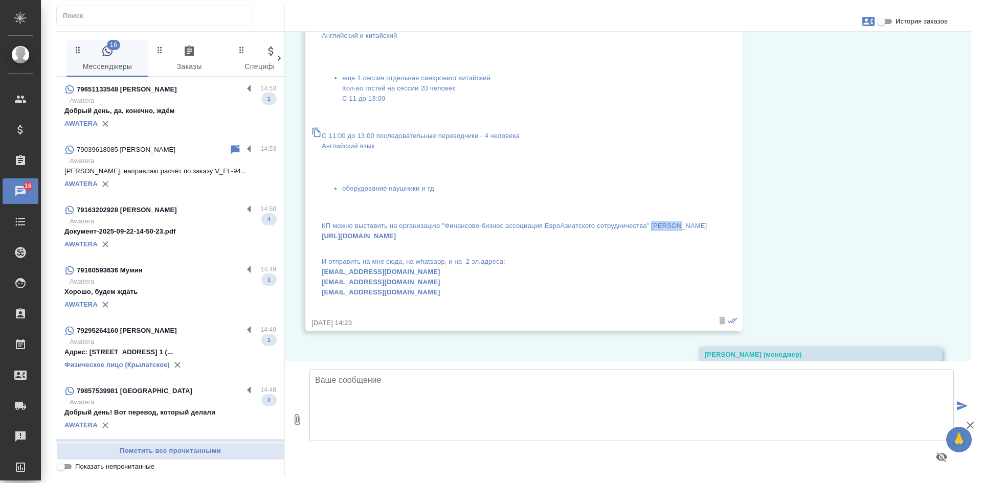
scroll to position [0, 0]
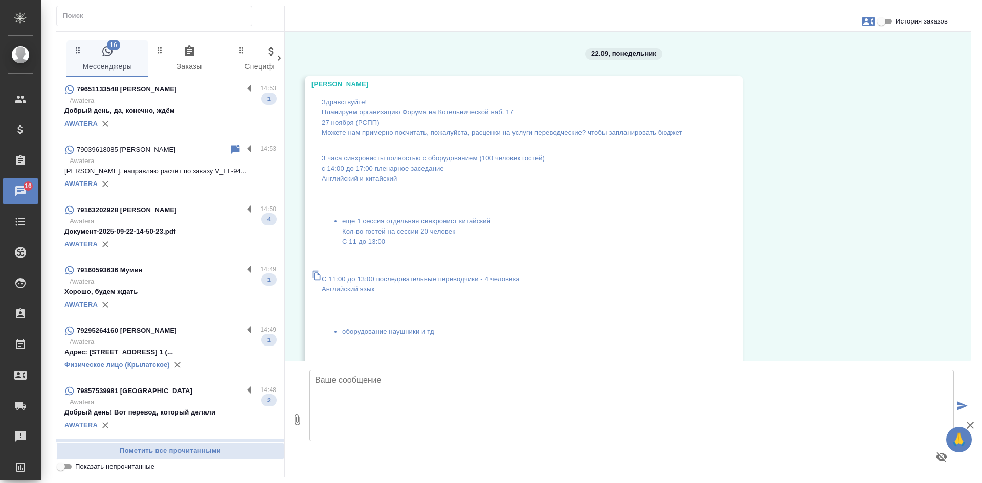
click at [632, 158] on p "3 часа синхронисты полностью с оборудованием (100 человек гостей) с 14:00 до 17…" at bounding box center [514, 168] width 385 height 31
drag, startPoint x: 559, startPoint y: 221, endPoint x: 705, endPoint y: 208, distance: 146.3
click at [788, 252] on div "22.09, [DATE] [PERSON_NAME] Здравствуйте! Планируем организацию Форума на Котел…" at bounding box center [628, 197] width 686 height 330
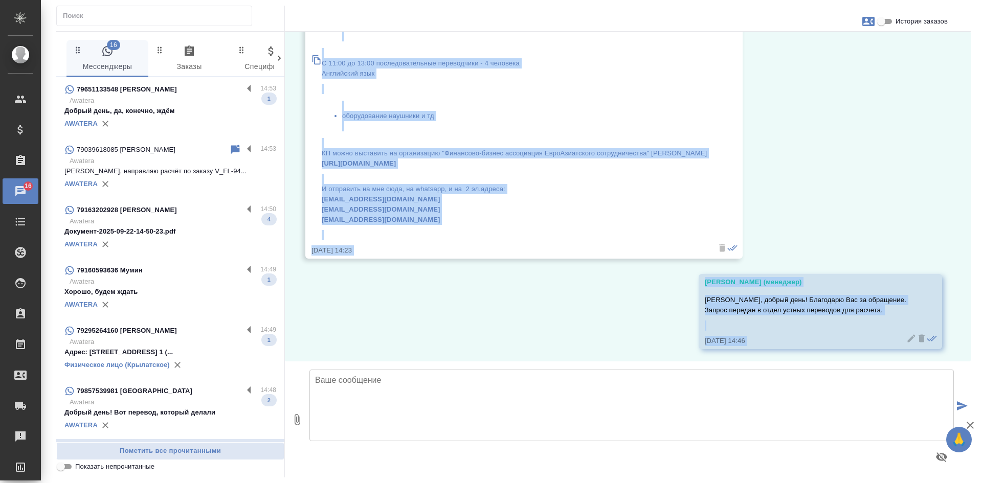
scroll to position [299, 0]
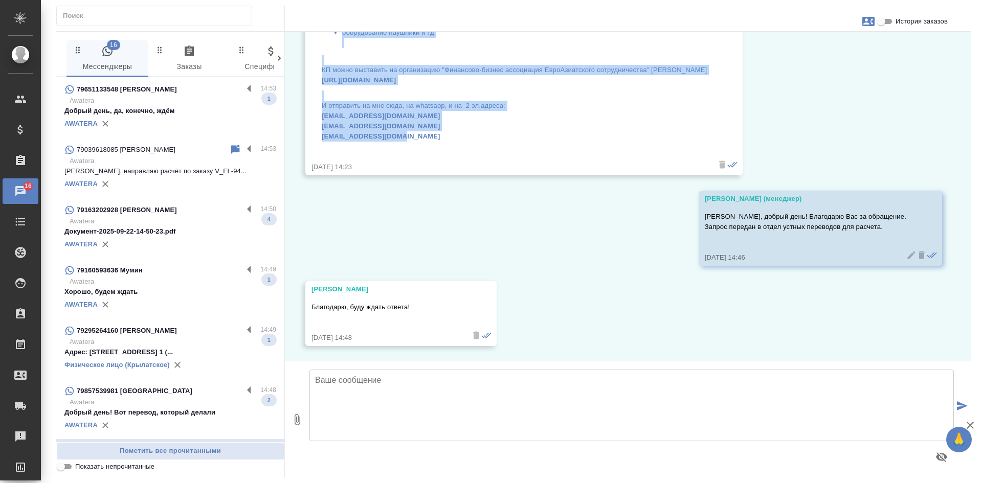
drag, startPoint x: 307, startPoint y: 97, endPoint x: 399, endPoint y: 139, distance: 101.1
copy div "Loremipsumdo! Sitametco adipiscinge Seddoe te Incididuntutla etd. 44 88 magnaa …"
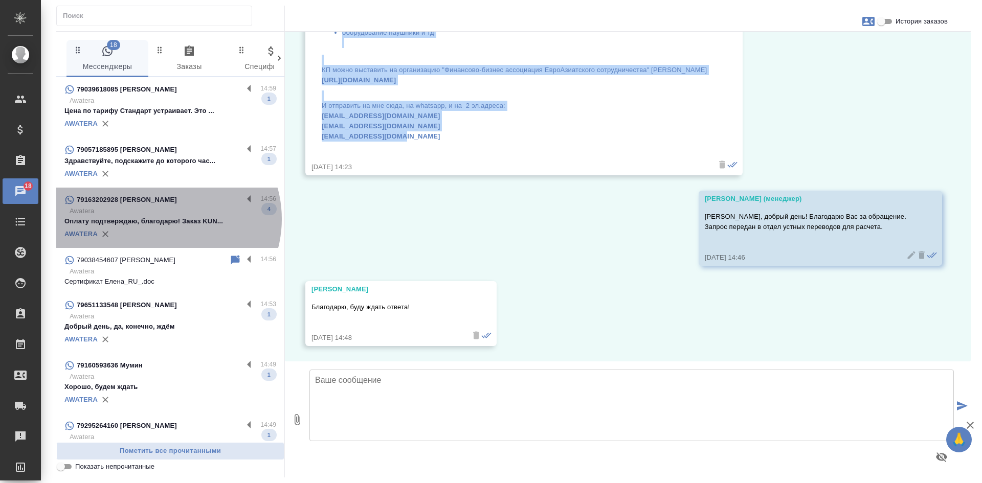
click at [164, 219] on p "Оплату подтверждаю, благодарю! Заказ KUN..." at bounding box center [170, 221] width 212 height 10
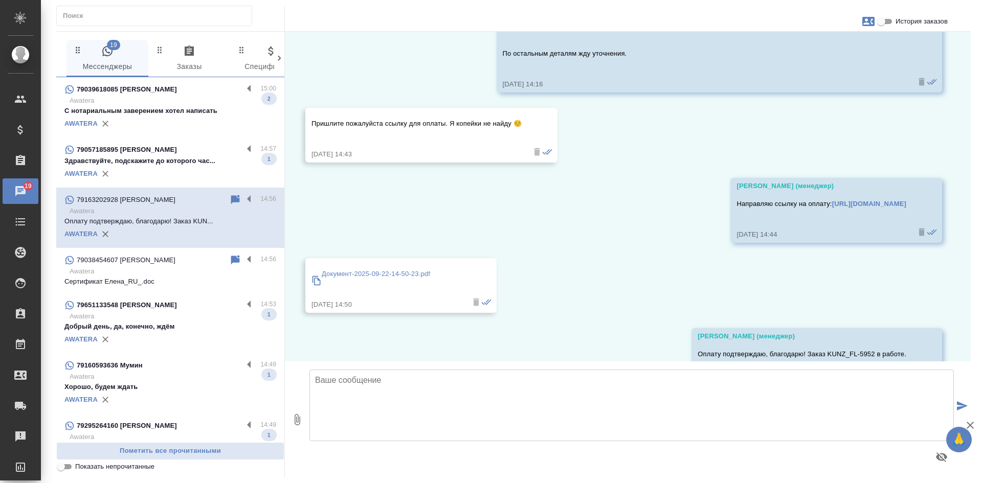
scroll to position [578, 0]
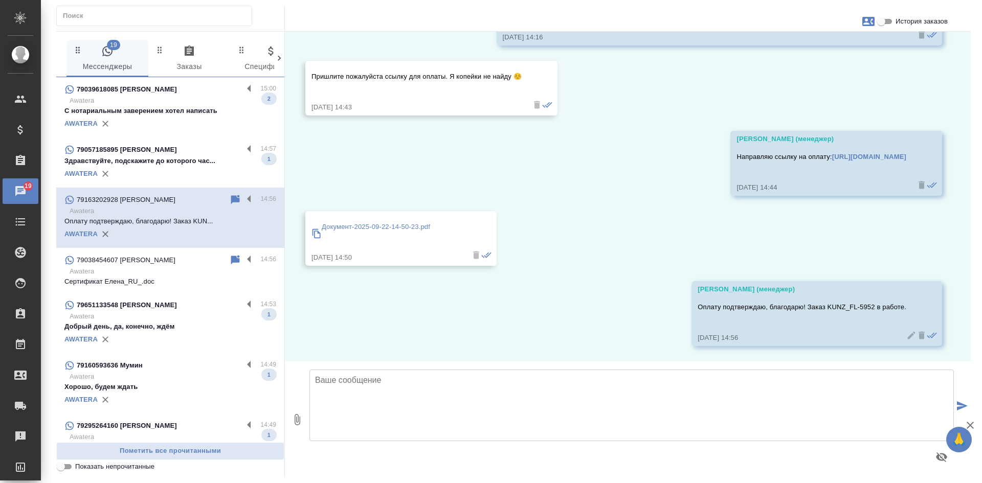
click at [157, 324] on p "Добрый день, да, конечно, ждём" at bounding box center [170, 327] width 212 height 10
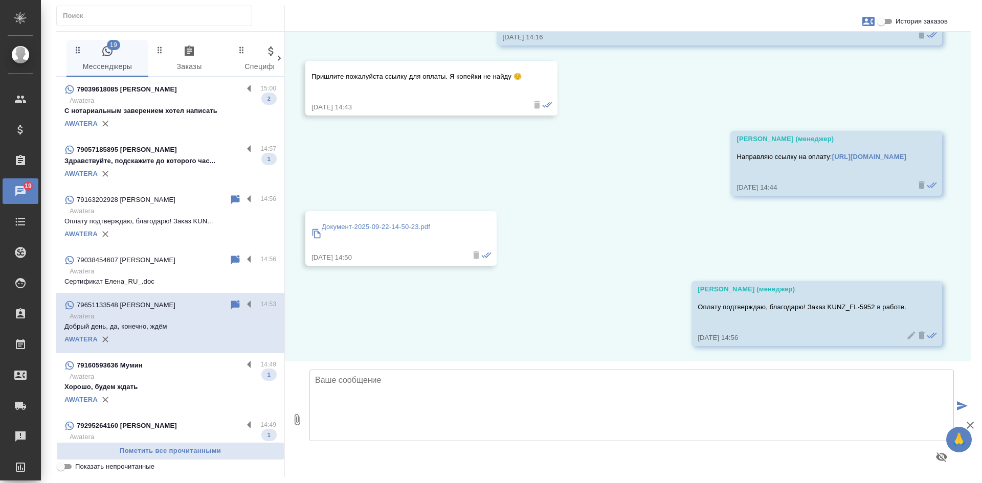
scroll to position [463, 0]
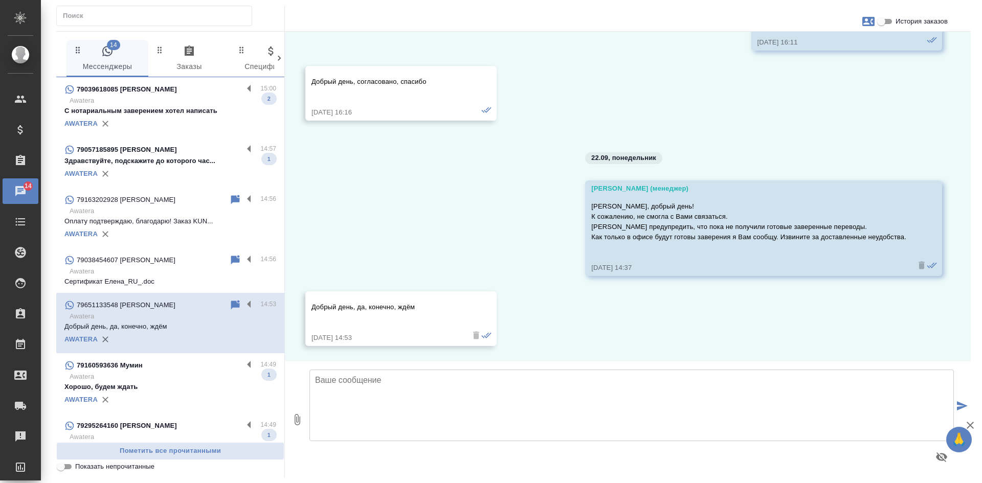
click at [172, 381] on p "Awatera" at bounding box center [173, 377] width 207 height 10
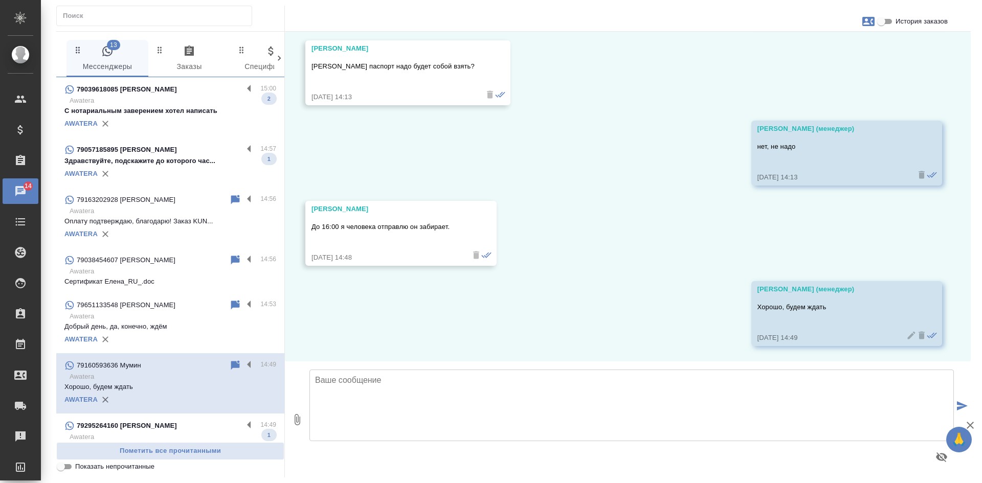
scroll to position [1226, 0]
click at [63, 467] on input "Показать непрочитанные" at bounding box center [60, 467] width 37 height 12
checkbox input "true"
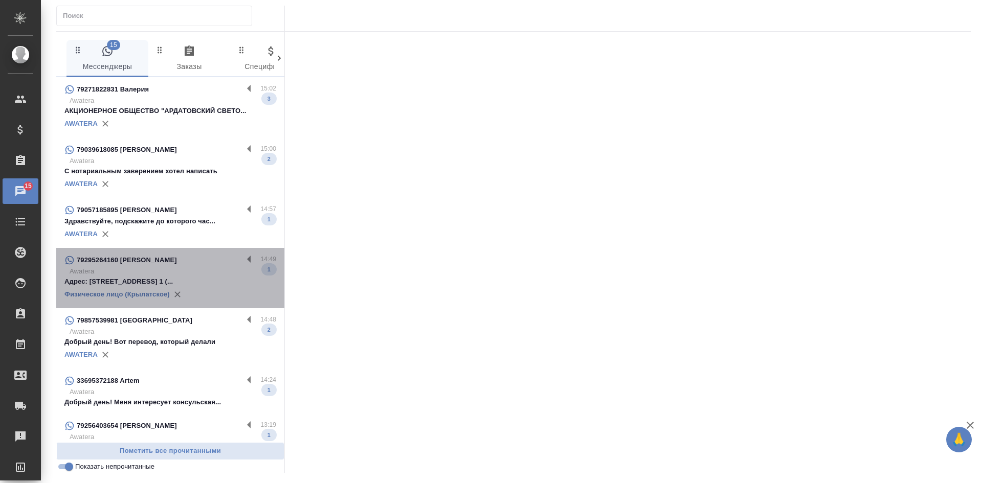
click at [174, 260] on div "79295264160 [PERSON_NAME]" at bounding box center [153, 260] width 178 height 12
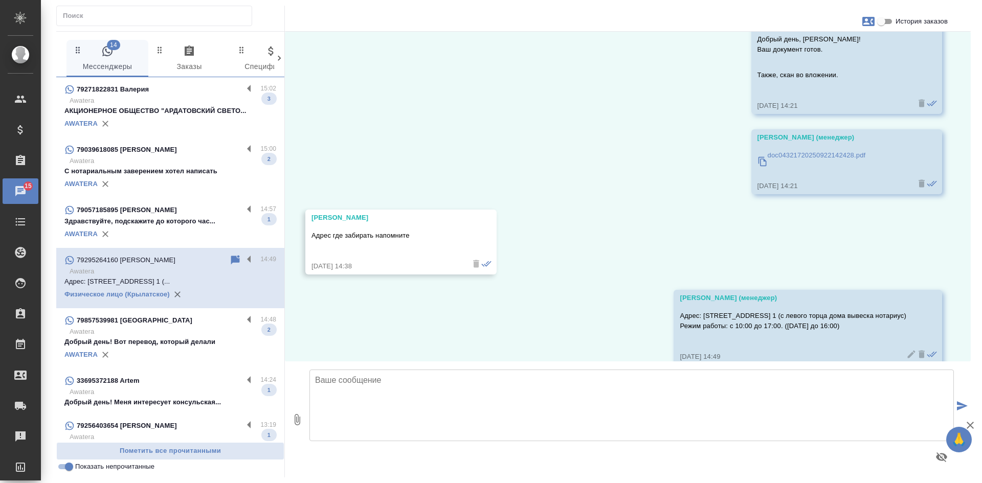
scroll to position [4239, 0]
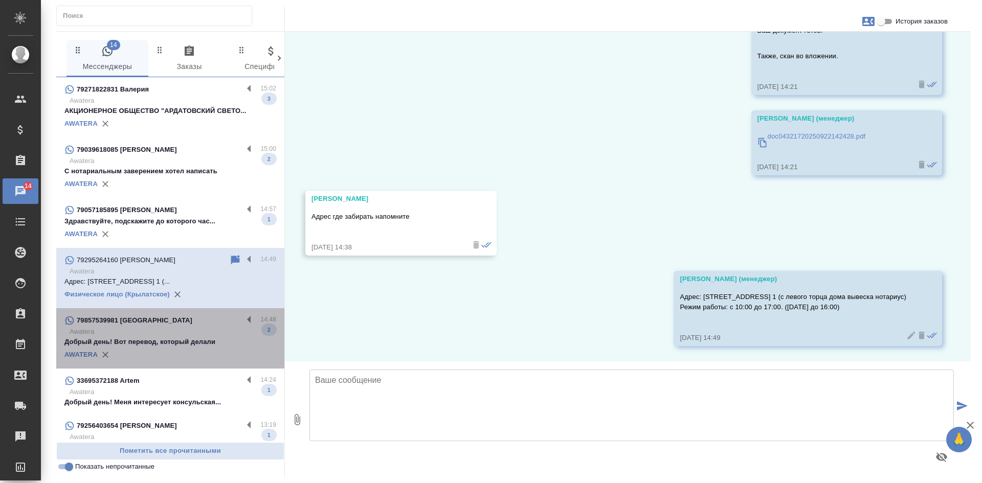
click at [183, 346] on p "Добрый день! Вот перевод, который делали" at bounding box center [170, 342] width 212 height 10
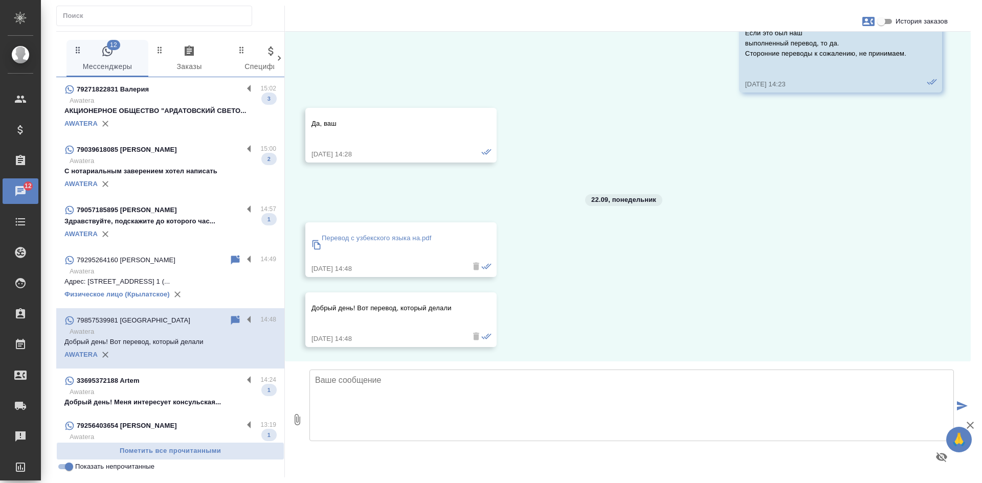
scroll to position [2025, 0]
click at [878, 26] on input "История заказов" at bounding box center [880, 21] width 37 height 12
checkbox input "true"
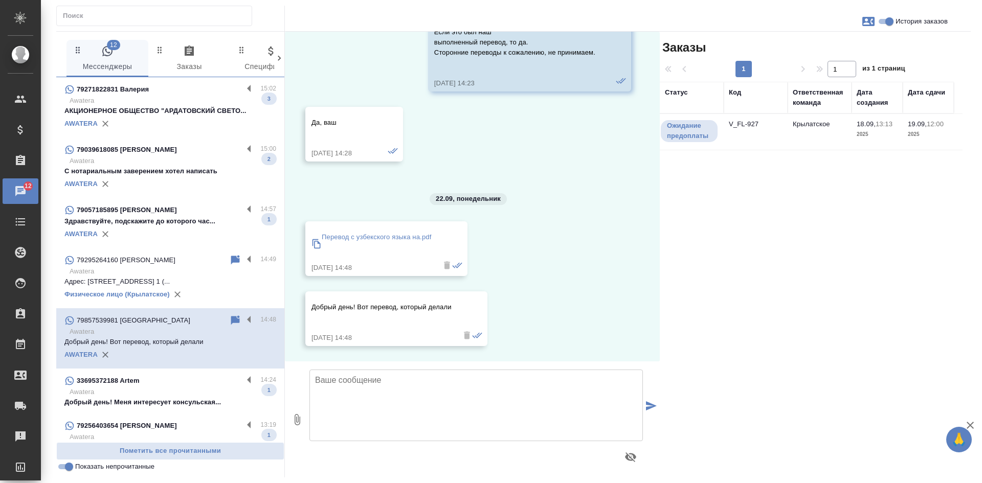
click at [778, 137] on td "V_FL-927" at bounding box center [755, 132] width 64 height 36
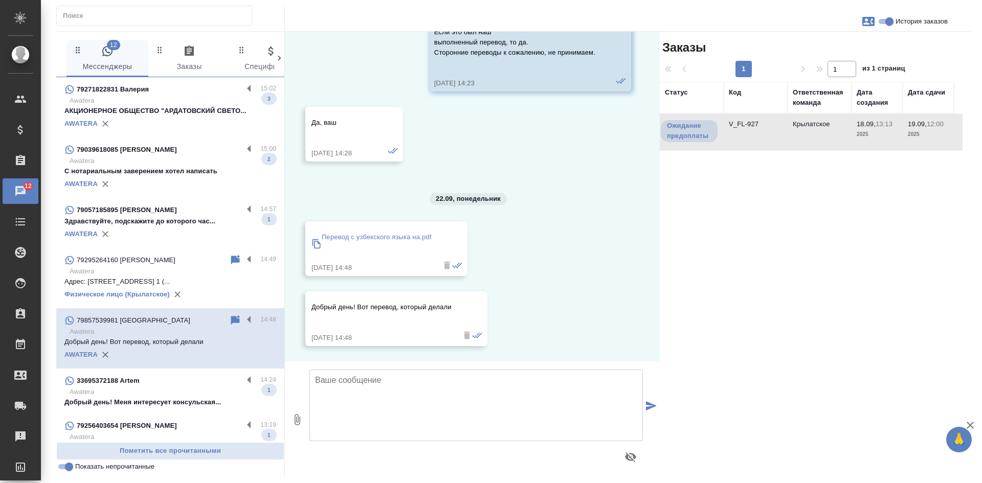
click at [778, 137] on td "V_FL-927" at bounding box center [755, 132] width 64 height 36
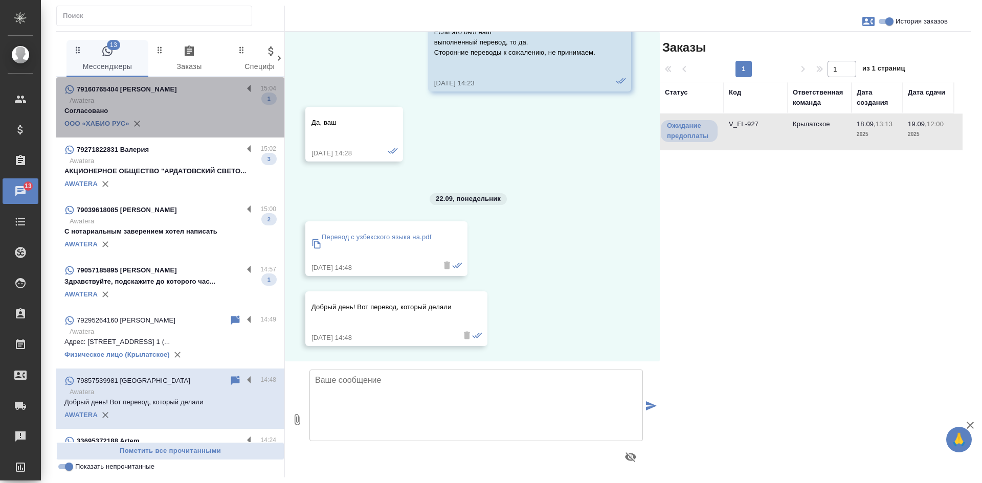
click at [193, 124] on div "ООО «ХАБИО РУС»" at bounding box center [170, 123] width 212 height 15
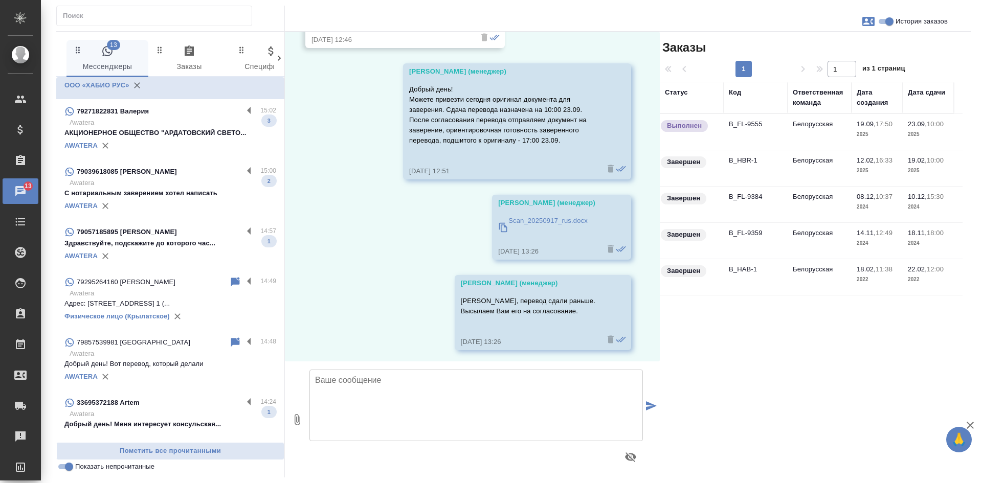
scroll to position [102, 0]
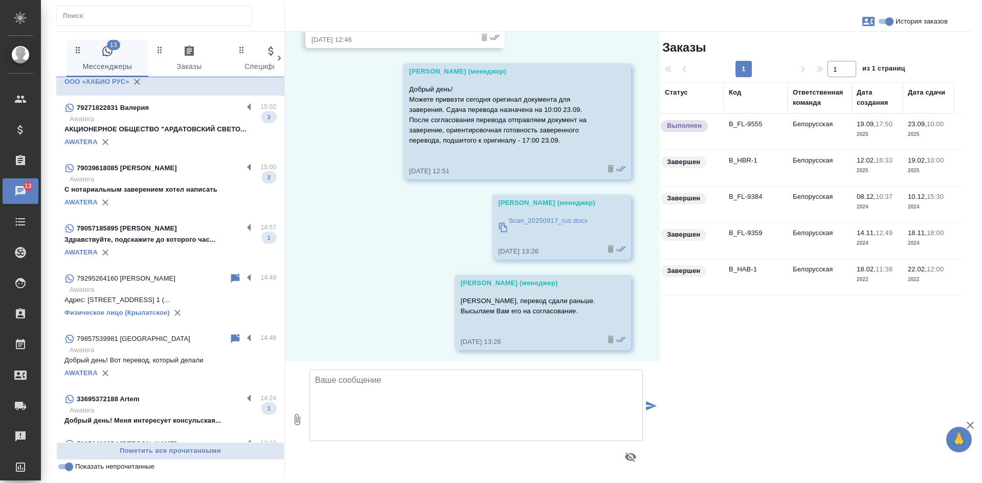
click at [65, 465] on input "Показать непрочитанные" at bounding box center [69, 467] width 37 height 12
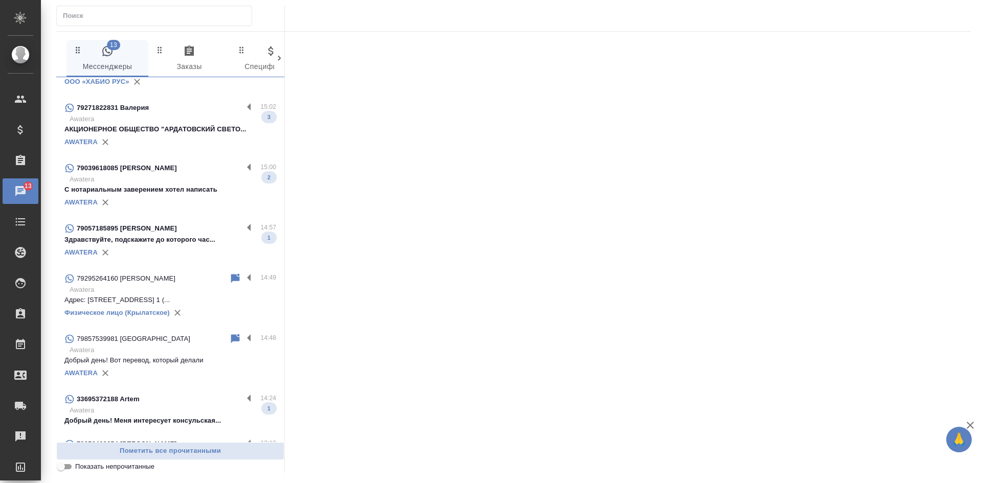
click at [65, 465] on input "Показать непрочитанные" at bounding box center [60, 467] width 37 height 12
checkbox input "true"
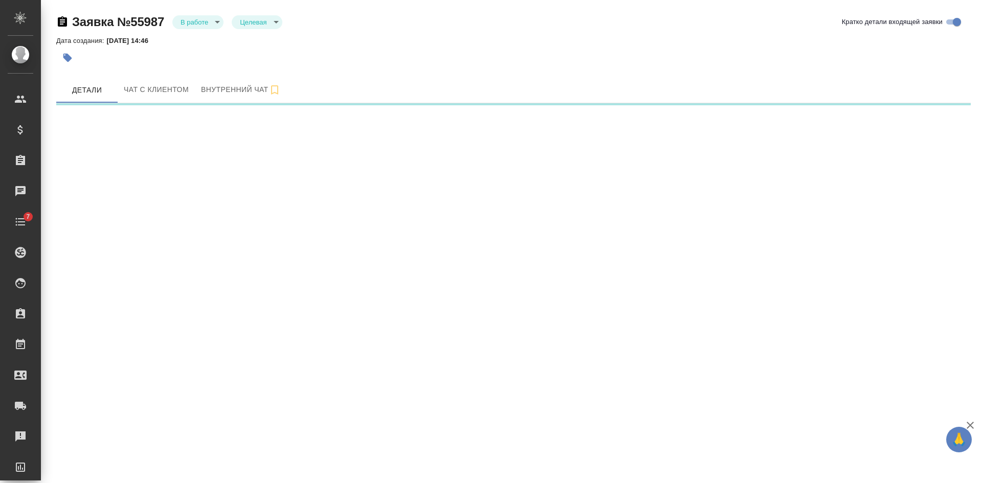
select select "RU"
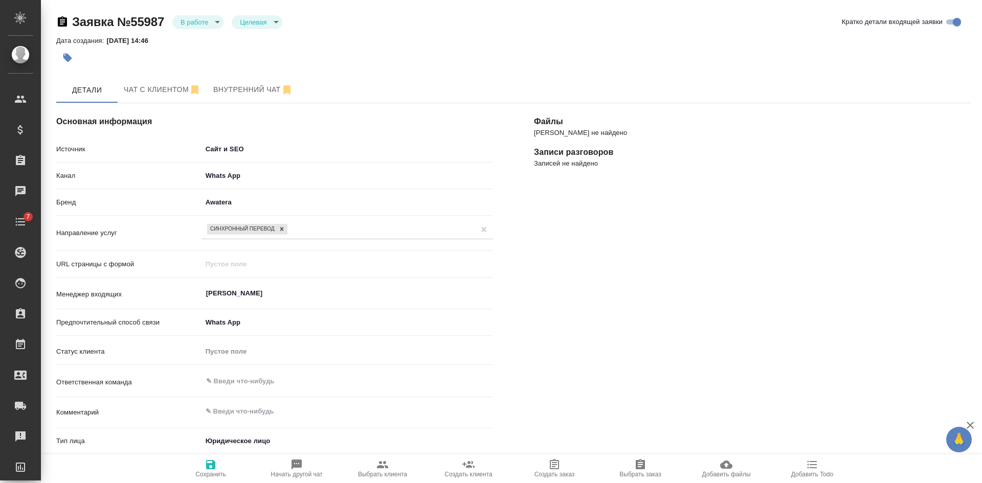
type textarea "x"
click at [184, 38] on div "Дата создания: [DATE] 14:46" at bounding box center [513, 40] width 914 height 12
click at [197, 38] on div "Дата создания: [DATE] 14:46" at bounding box center [513, 40] width 914 height 12
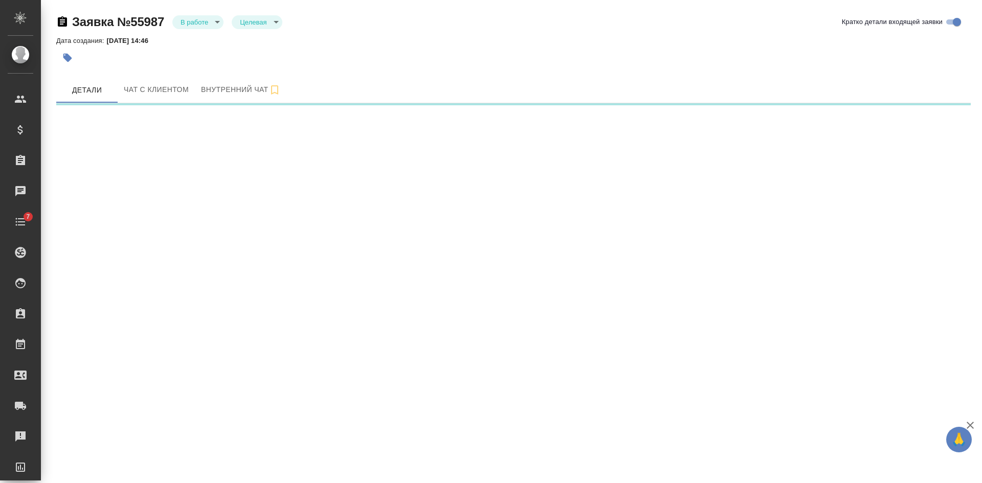
select select "RU"
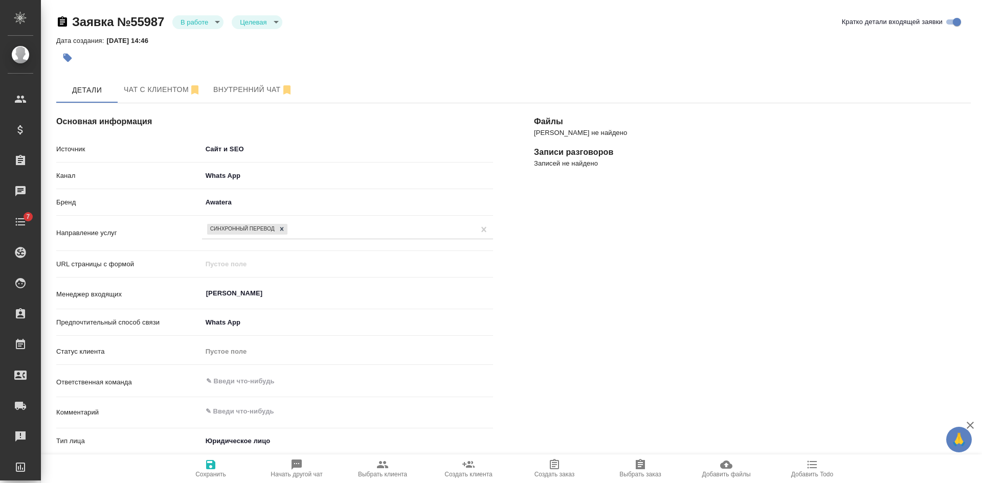
click at [473, 462] on icon "button" at bounding box center [468, 465] width 12 height 12
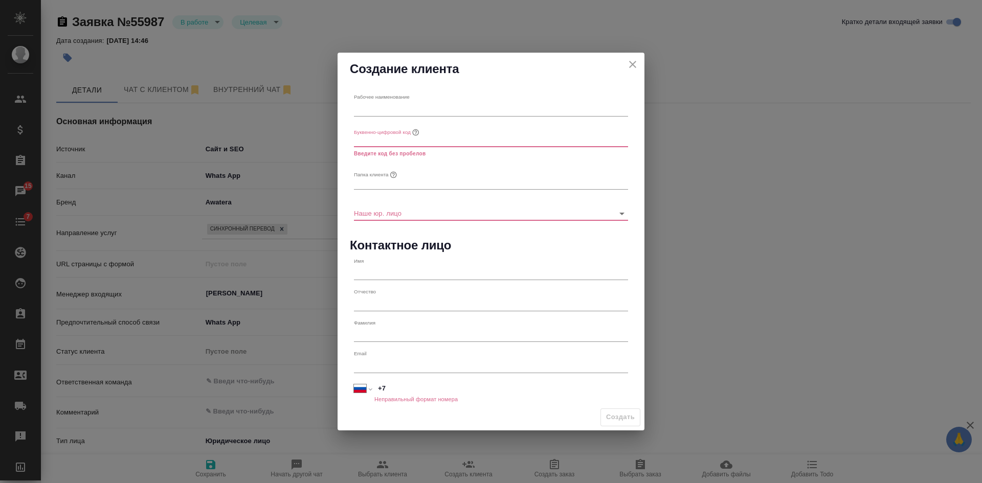
type textarea "x"
click at [391, 135] on input "text" at bounding box center [491, 140] width 274 height 14
click at [383, 112] on input "text" at bounding box center [491, 109] width 274 height 14
paste input "Финансово-Бизнес Ассоциация ЕвроАзиатского Сотрудничества"
type input "Финансово-Бизнес Ассоциация ЕвроАзиатского Сотрудничества"
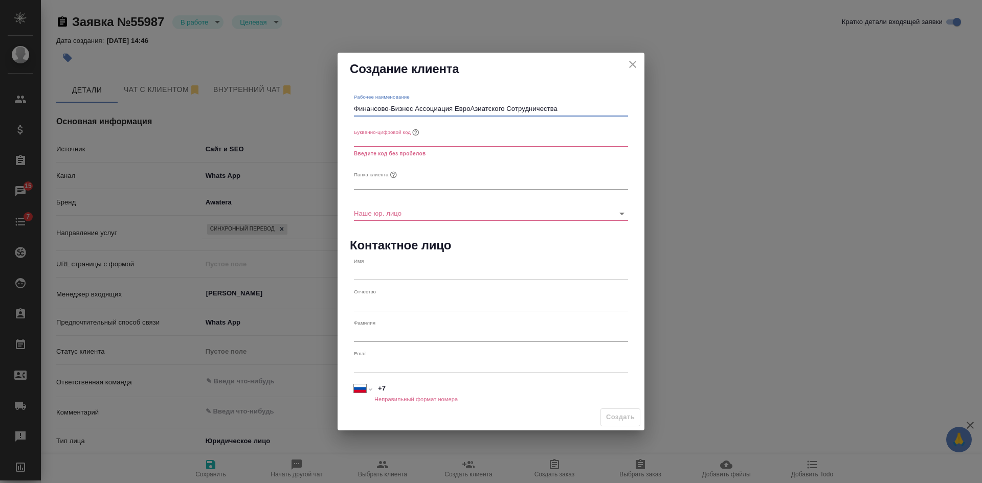
click at [428, 181] on input "text" at bounding box center [491, 182] width 274 height 14
paste input "Финансово-Бизнес Ассоциация ЕвроАзиатского Сотрудничества"
type input "Финансово-Бизнес Ассоциация ЕвроАзиатского Сотрудничества"
click at [574, 110] on input "Финансово-Бизнес Ассоциация ЕвроАзиатского Сотрудничества" at bounding box center [491, 109] width 274 height 14
type input "Финансово-Бизнес Ассоциация ЕвроАзиатского Сотрудничества /"
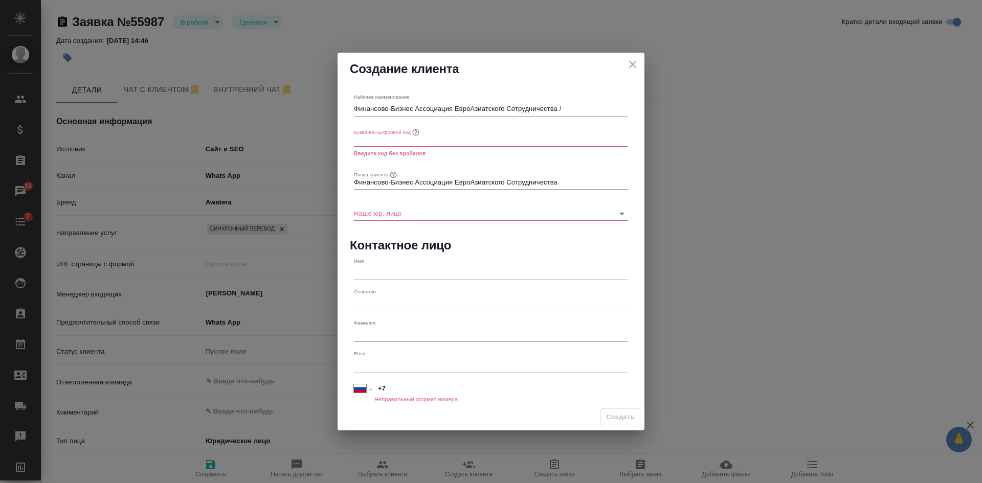
type textarea "x"
click at [372, 143] on input "text" at bounding box center [491, 140] width 274 height 14
paste input "FBACS"
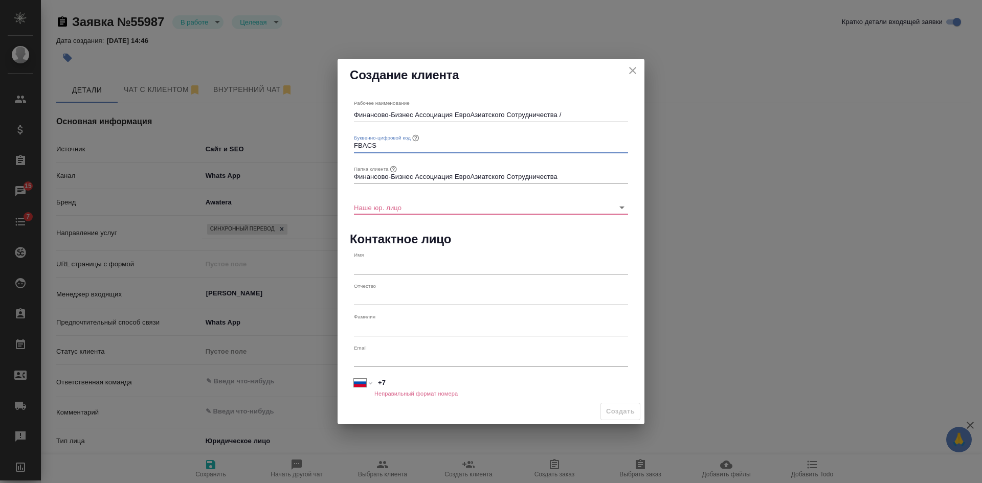
type input "FBACS"
click at [575, 120] on input "Финансово-Бизнес Ассоциация ЕвроАзиатского Сотрудничества /" at bounding box center [491, 115] width 274 height 14
type textarea "x"
click at [399, 204] on input "Наше юр. лицо" at bounding box center [474, 207] width 241 height 14
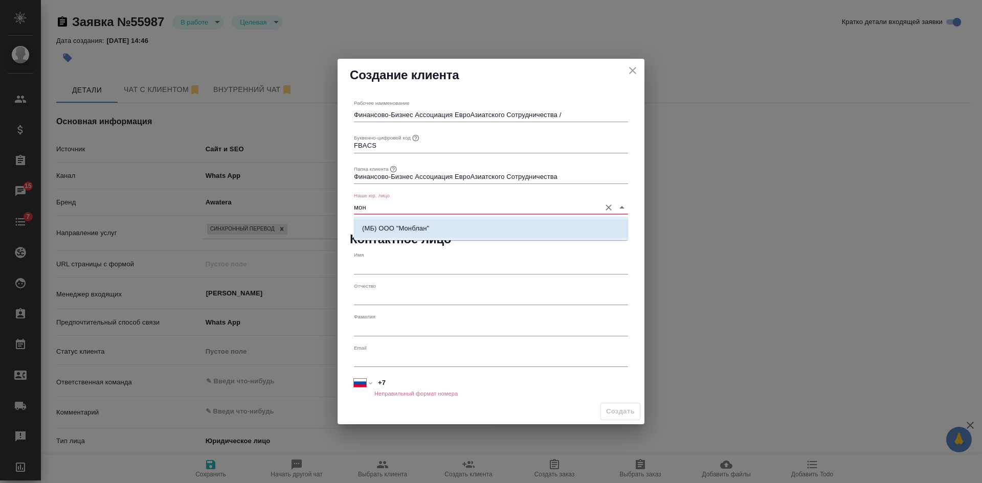
click at [411, 229] on p "(МБ) ООО "Монблан"" at bounding box center [395, 228] width 67 height 10
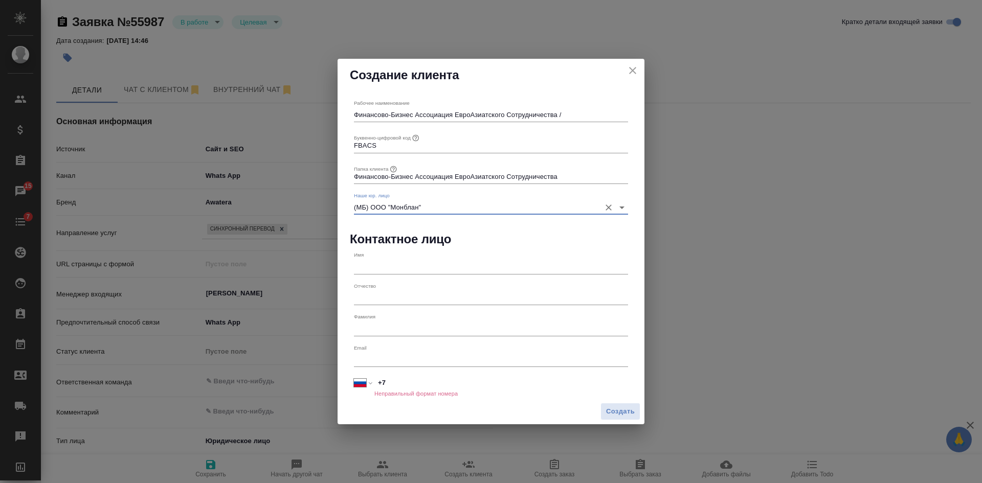
type input "(МБ) ООО "Монблан""
click at [566, 110] on input "Финансово-Бизнес Ассоциация ЕвроАзиатского Сотрудничества /" at bounding box center [491, 115] width 274 height 14
type input "Финансово-Бизнес Ассоциация ЕвроАзиатского Сотрудничества /"
click at [394, 141] on input "FBACS" at bounding box center [491, 146] width 274 height 14
click at [581, 117] on input "Финансово-Бизнес Ассоциация ЕвроАзиатского Сотрудничества /" at bounding box center [491, 115] width 274 height 14
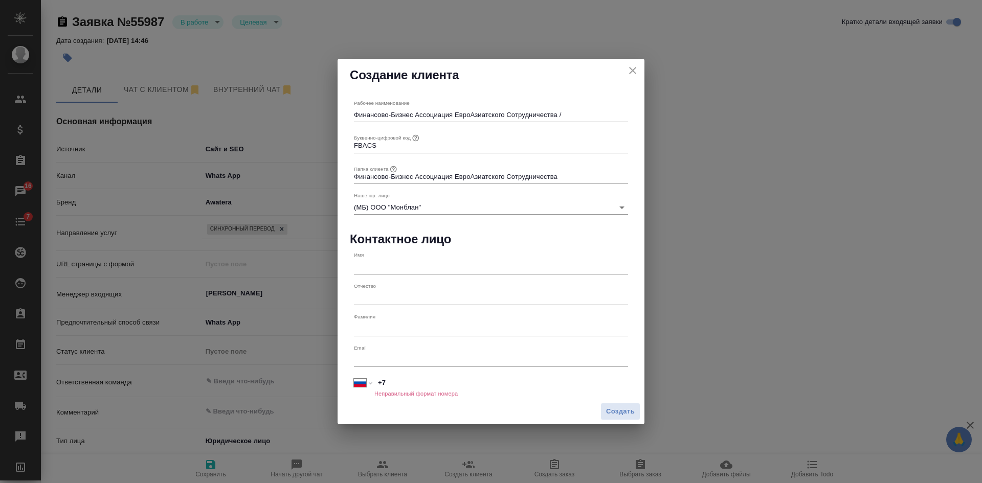
type textarea "x"
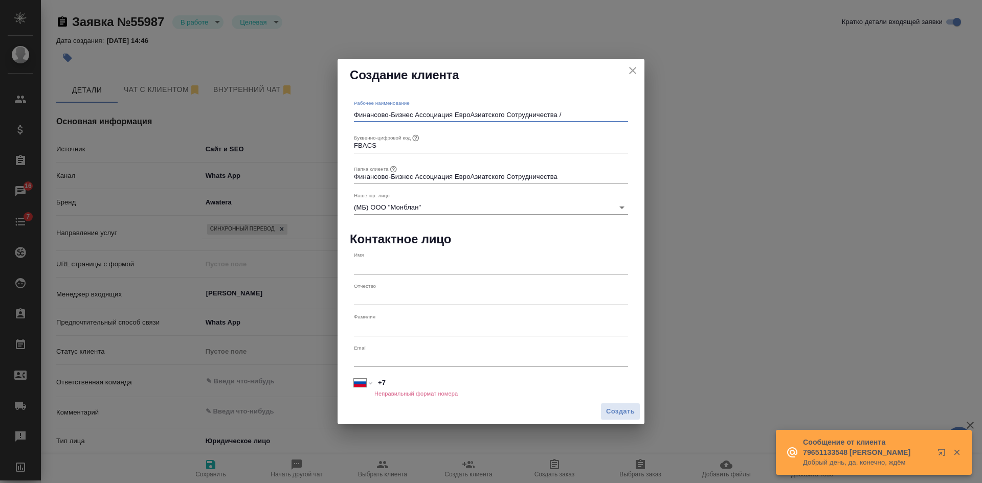
paste input "ФБА ЕАС"
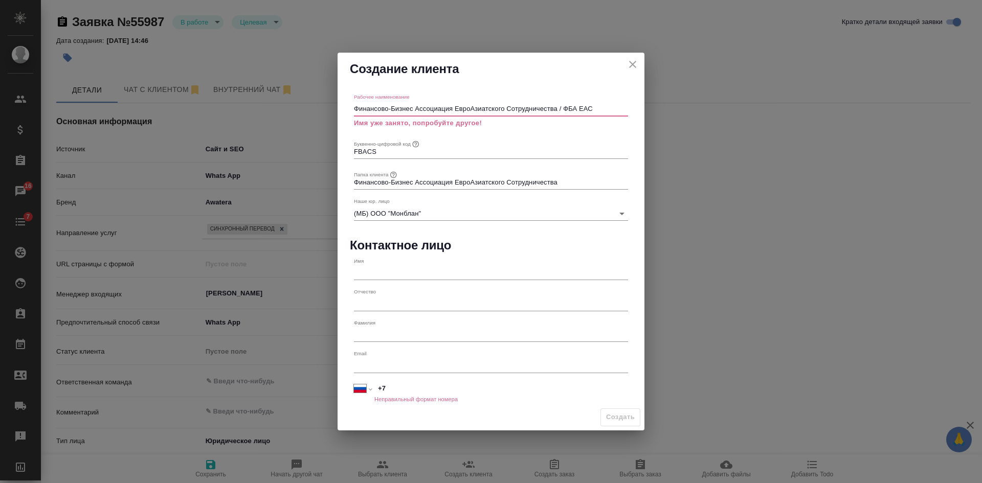
click at [566, 108] on input "Финансово-Бизнес Ассоциация ЕвроАзиатского Сотрудничества / ФБА ЕАС" at bounding box center [491, 109] width 274 height 14
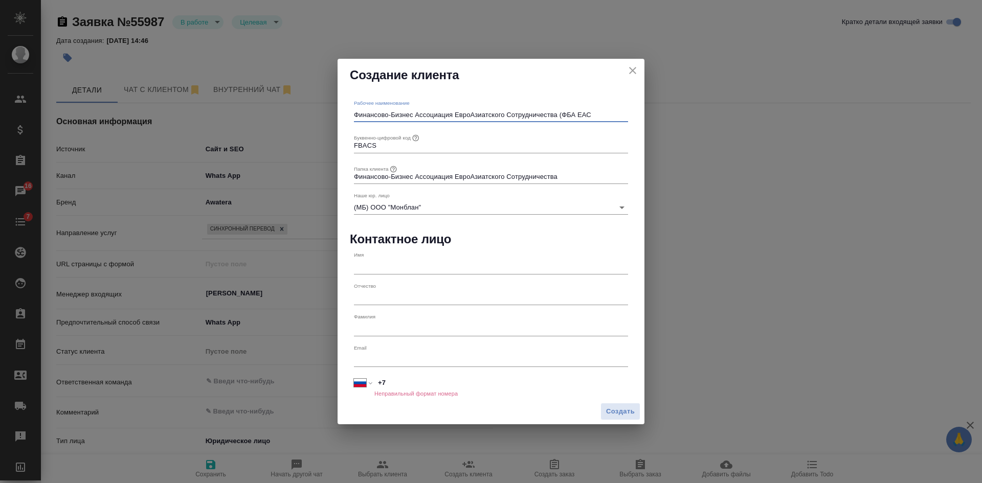
click at [597, 112] on input "Финансово-Бизнес Ассоциация ЕвроАзиатского Сотрудничества (ФБА ЕАС" at bounding box center [491, 115] width 274 height 14
type input "Финансово-Бизнес Ассоциация ЕвроАзиатского Сотрудничества (ФБА ЕАС)"
click at [612, 414] on span "Создать" at bounding box center [620, 412] width 29 height 12
type textarea "x"
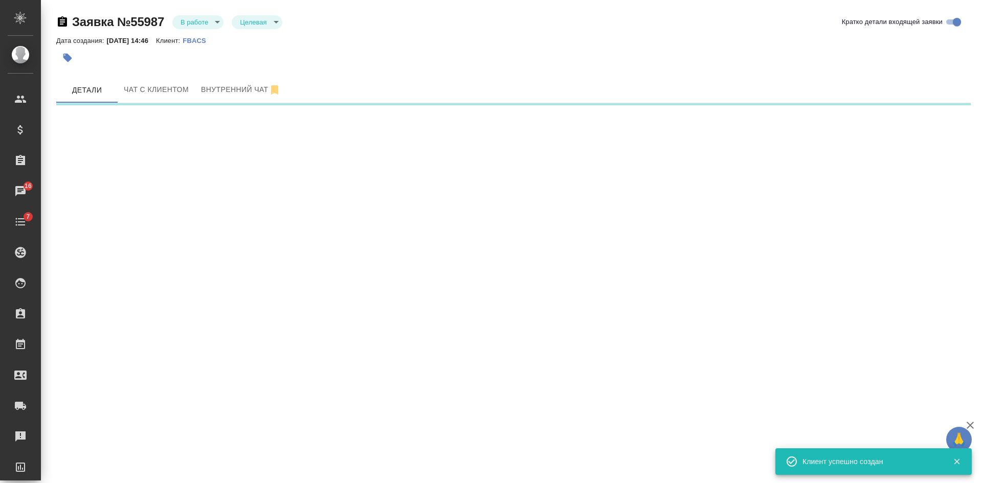
select select "RU"
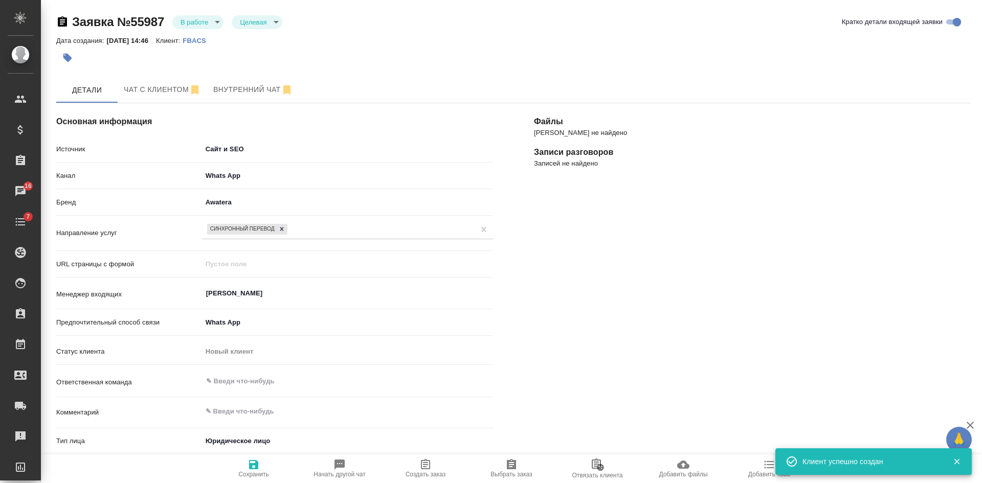
type textarea "x"
click at [261, 469] on span "Сохранить" at bounding box center [254, 468] width 74 height 19
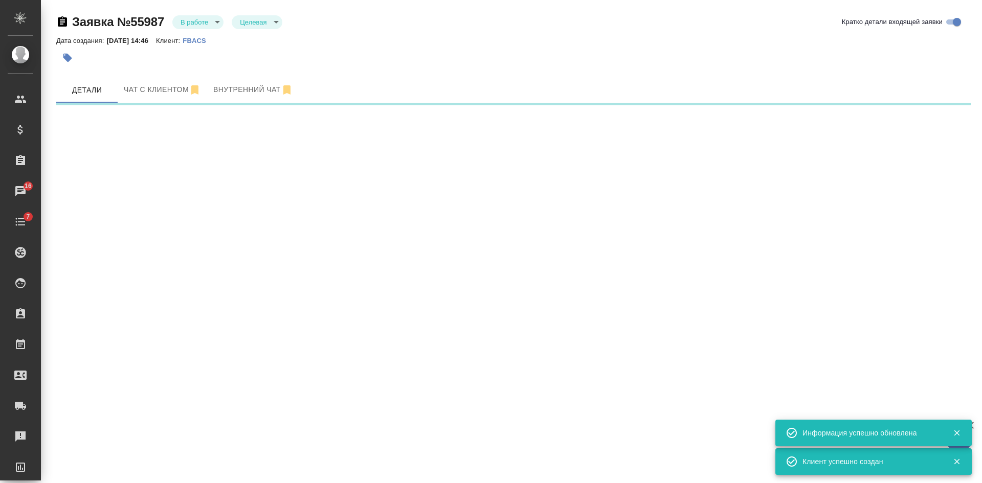
select select "RU"
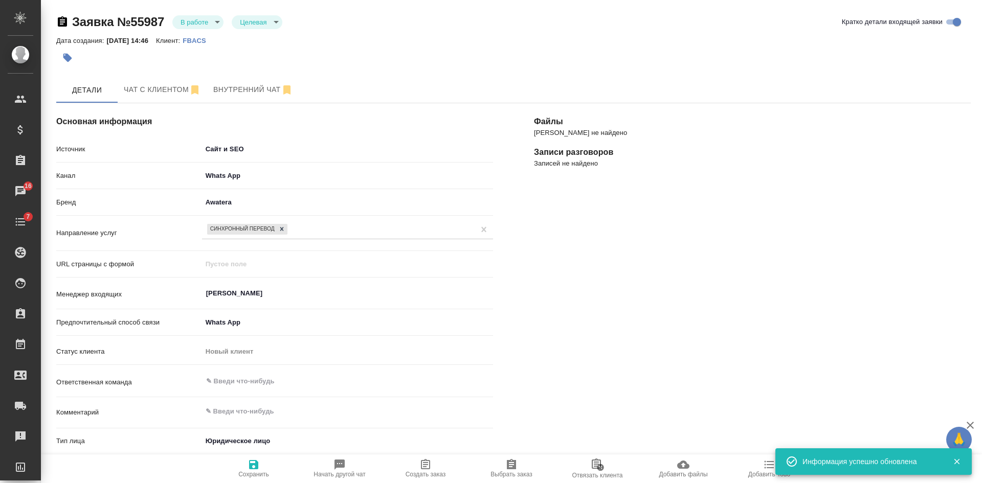
drag, startPoint x: 830, startPoint y: 256, endPoint x: 788, endPoint y: 251, distance: 41.8
click at [830, 256] on div "Файлы Файлов не найдено Записи разговоров Записей не найдено" at bounding box center [752, 422] width 478 height 678
click at [437, 468] on span "Создать заказ" at bounding box center [426, 468] width 74 height 19
type textarea "x"
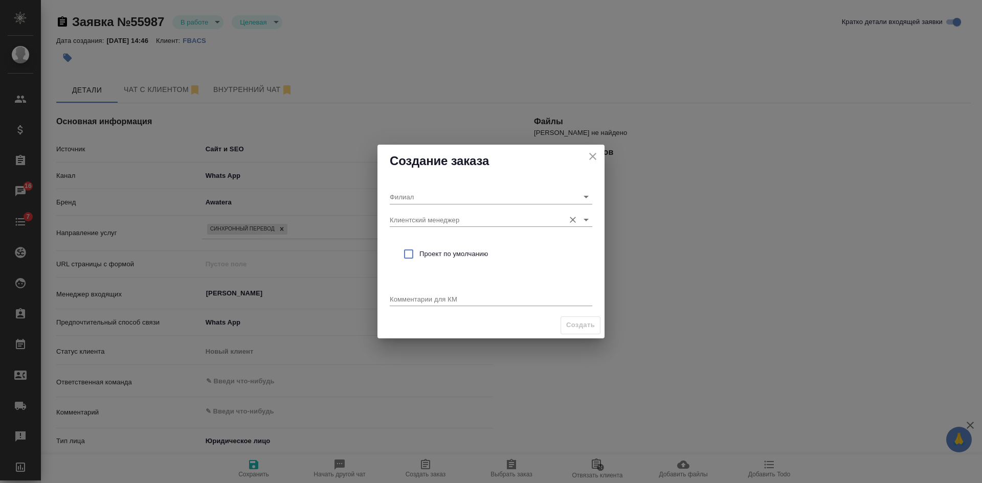
click at [443, 205] on div "Клиентский менеджер" at bounding box center [491, 216] width 202 height 22
click at [443, 200] on input "Филиал" at bounding box center [475, 197] width 170 height 14
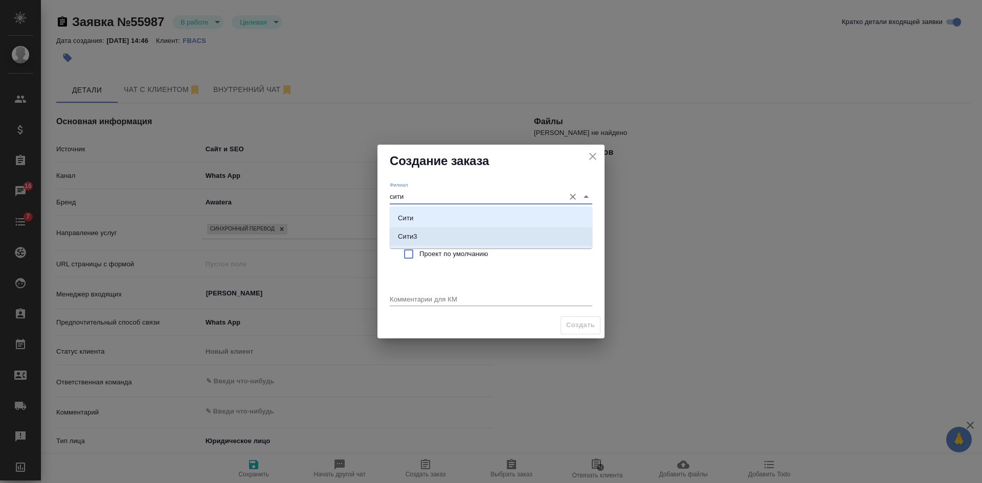
click at [406, 247] on ul "Сити Сити3" at bounding box center [491, 235] width 202 height 37
click at [405, 240] on p "Сити3" at bounding box center [407, 237] width 19 height 10
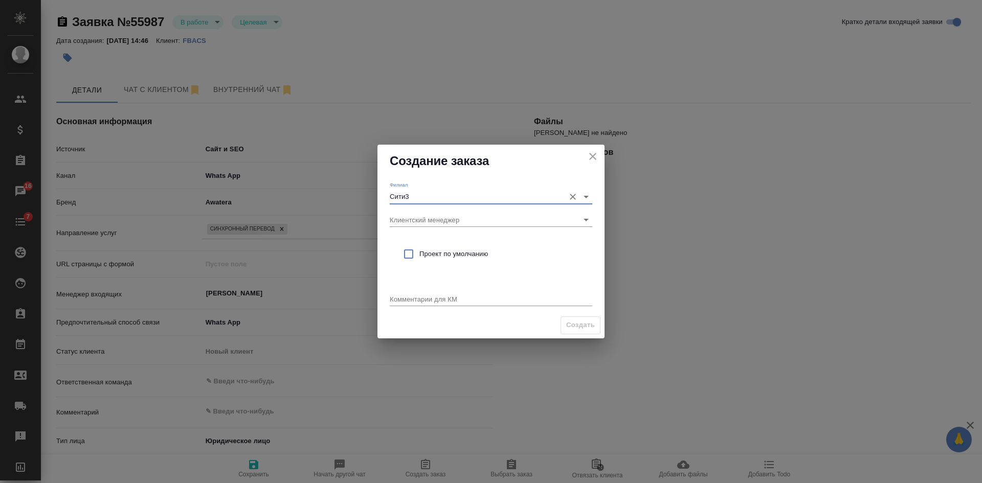
type input "Сити3"
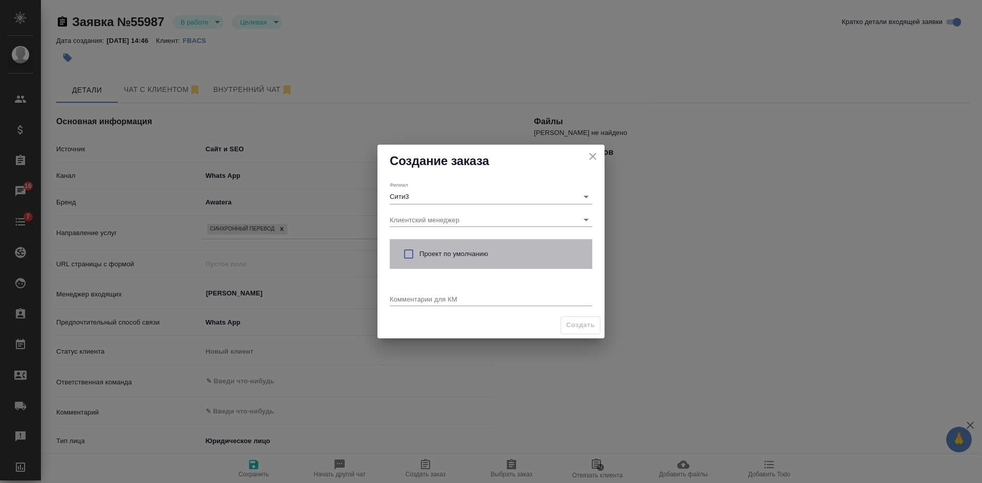
click at [429, 254] on span "Проект по умолчанию" at bounding box center [501, 254] width 165 height 10
checkbox input "true"
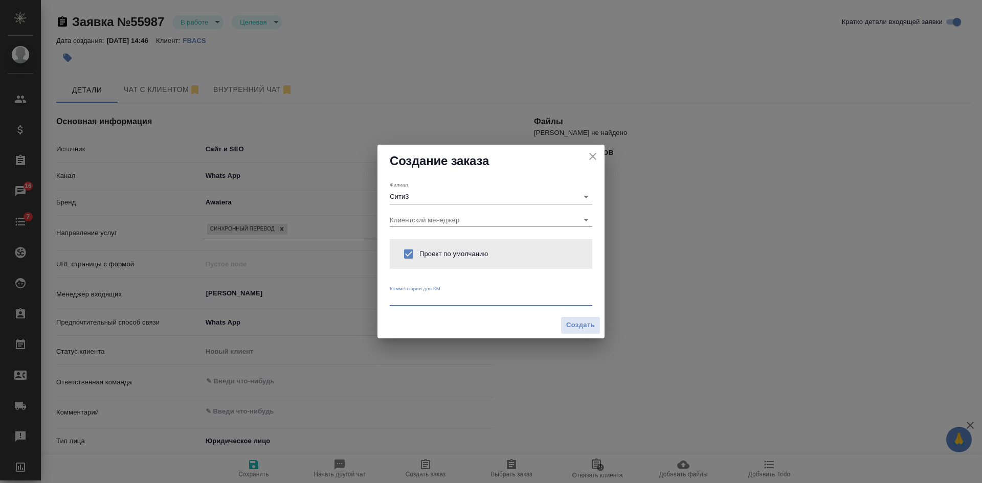
click at [423, 296] on textarea at bounding box center [491, 299] width 202 height 8
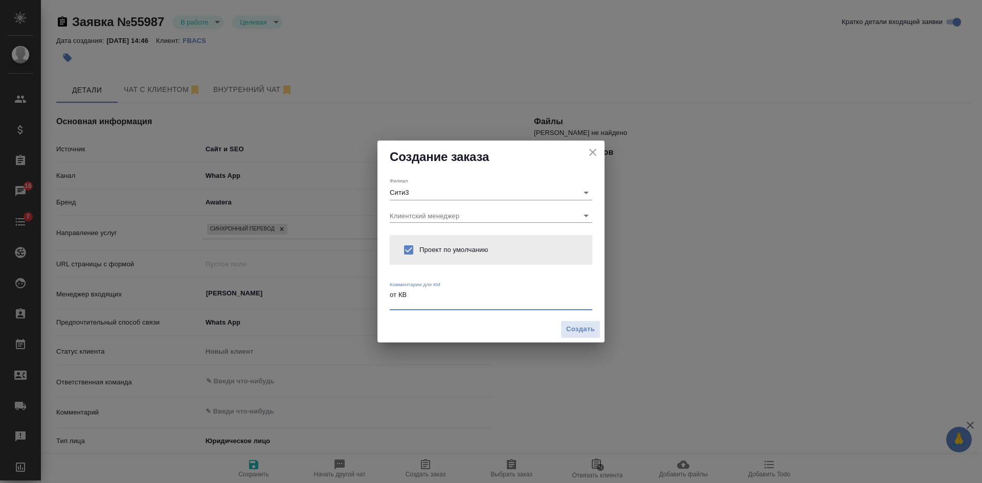
type textarea "от КВ"
type textarea "x"
paste textarea "Здравствуйте! Планируем организацию Форума на Котельнической наб. 17 27 ноября …"
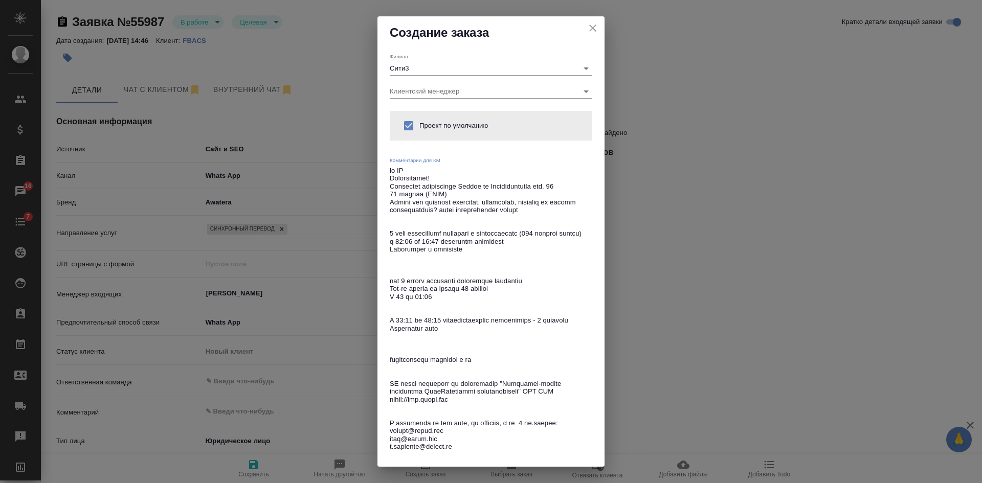
drag, startPoint x: 446, startPoint y: 174, endPoint x: 388, endPoint y: 178, distance: 58.5
click at [388, 178] on div "Филиал Сити3 Клиентский менеджер Проект по умолчанию Комментарии для КМ x" at bounding box center [490, 262] width 227 height 427
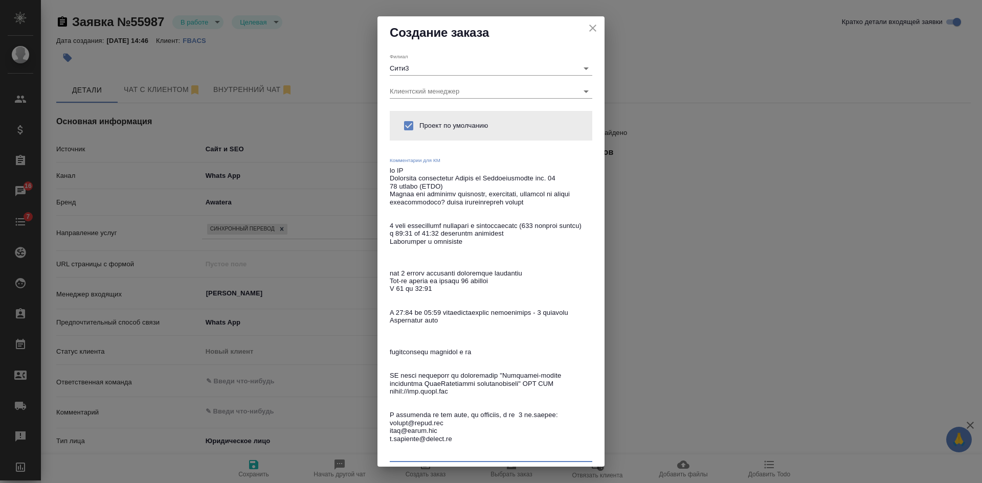
click at [418, 270] on textarea at bounding box center [491, 313] width 202 height 292
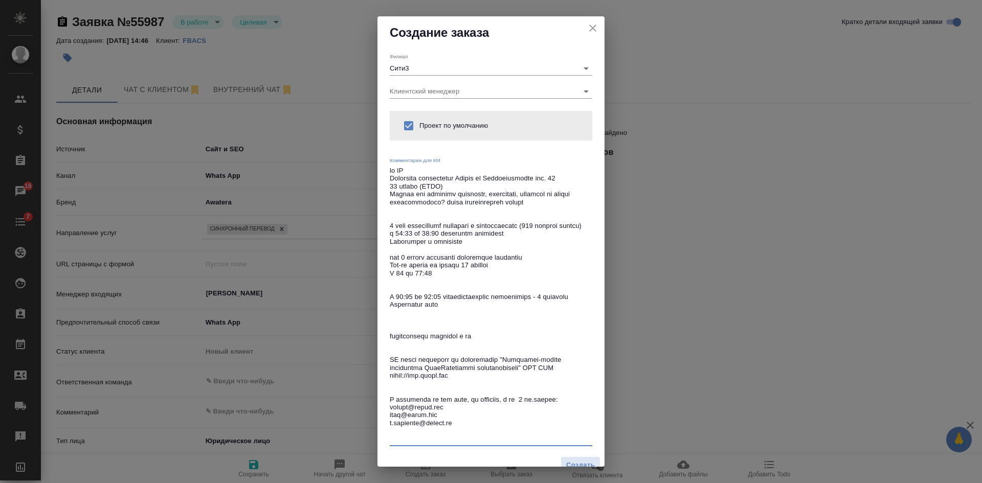
click at [428, 294] on textarea at bounding box center [491, 305] width 202 height 276
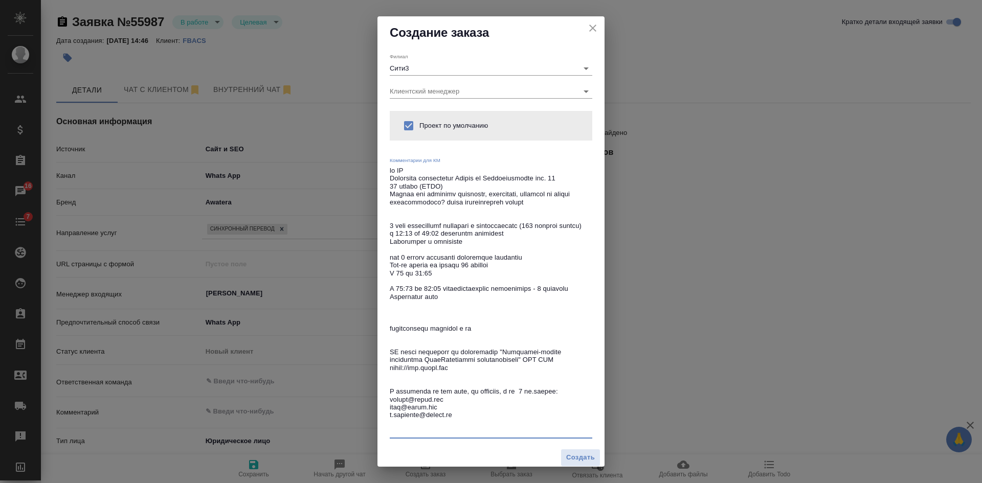
click at [415, 338] on textarea at bounding box center [491, 301] width 202 height 268
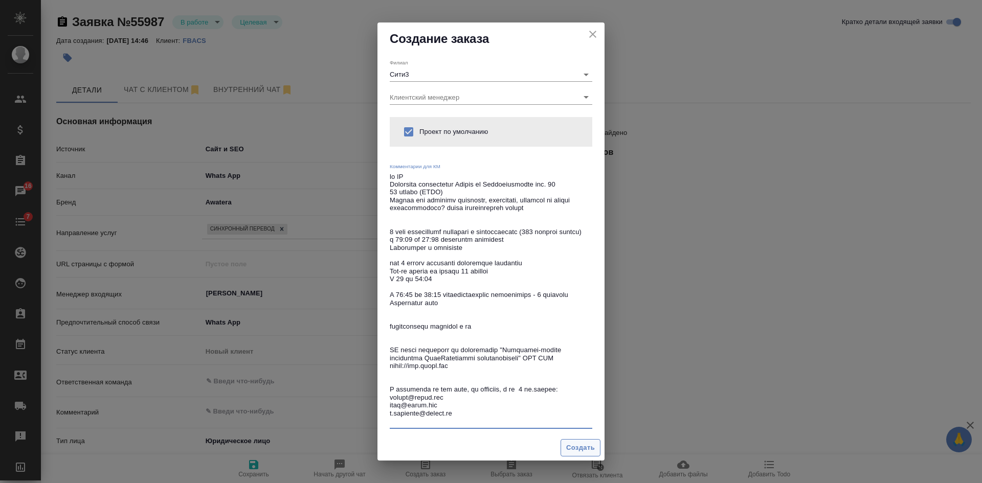
type textarea "от КВ Планируем организацию Форума на Котельнической наб. 17 27 ноября (РСПП) М…"
click at [572, 455] on button "Создать" at bounding box center [580, 448] width 40 height 18
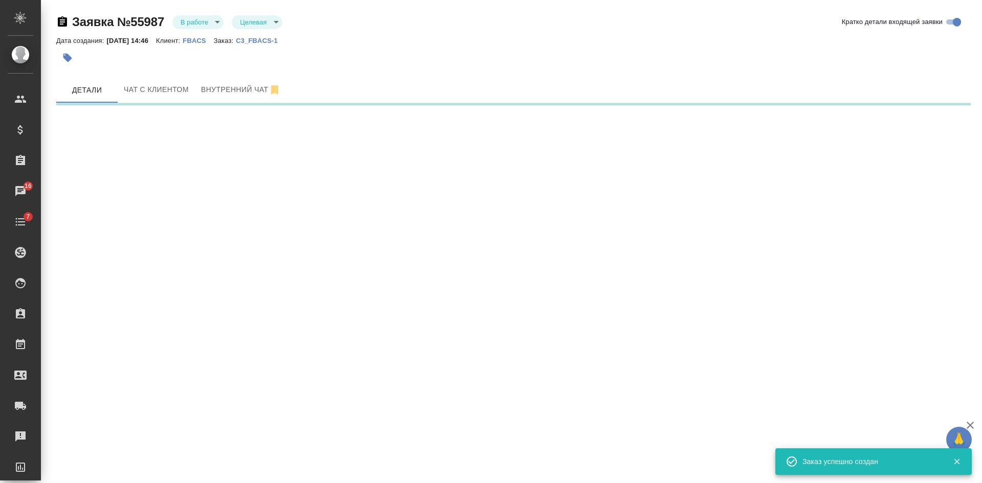
select select "RU"
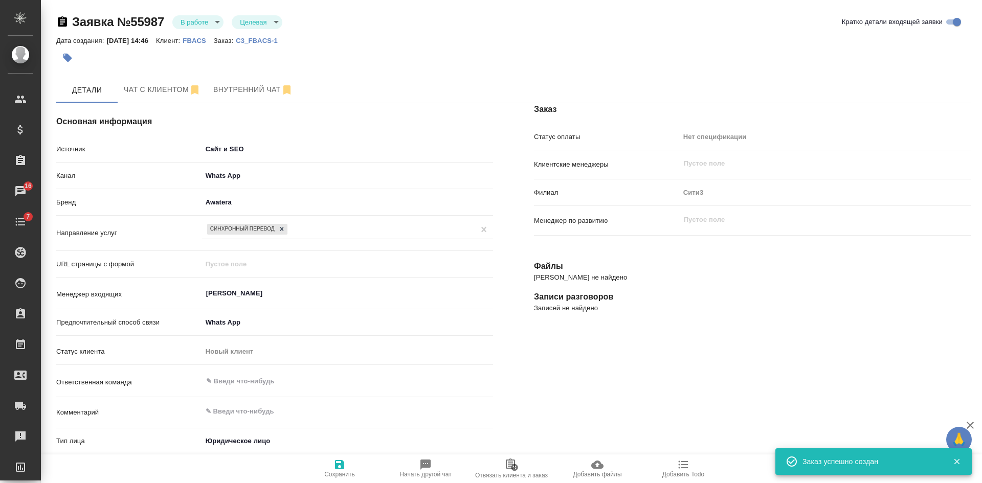
type textarea "x"
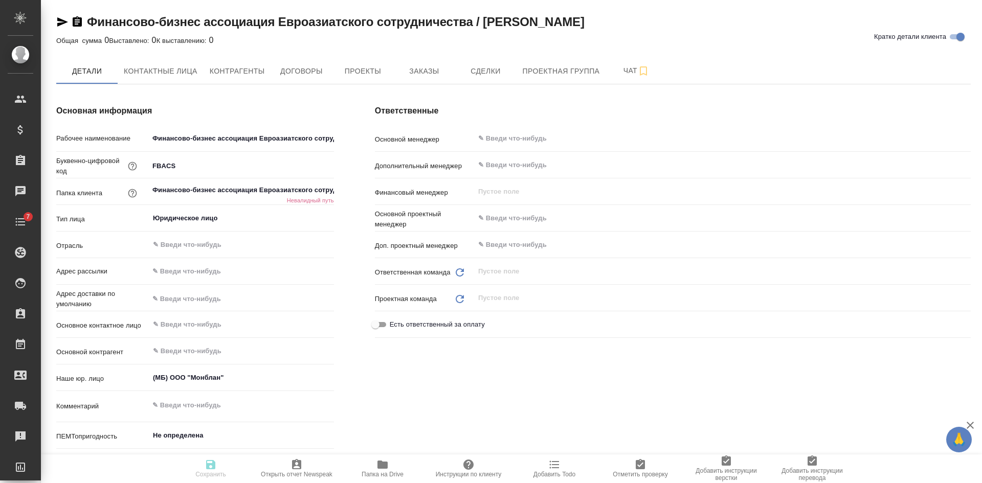
type textarea "x"
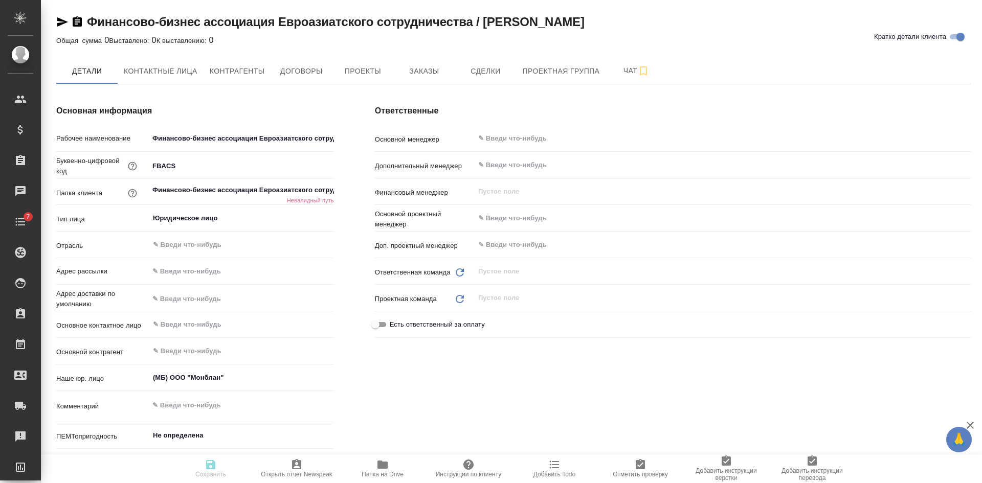
type textarea "x"
click at [202, 192] on input "Финансово-бизнес ассоциация Евроазиатского сотрудничества / [PERSON_NAME]" at bounding box center [241, 190] width 185 height 15
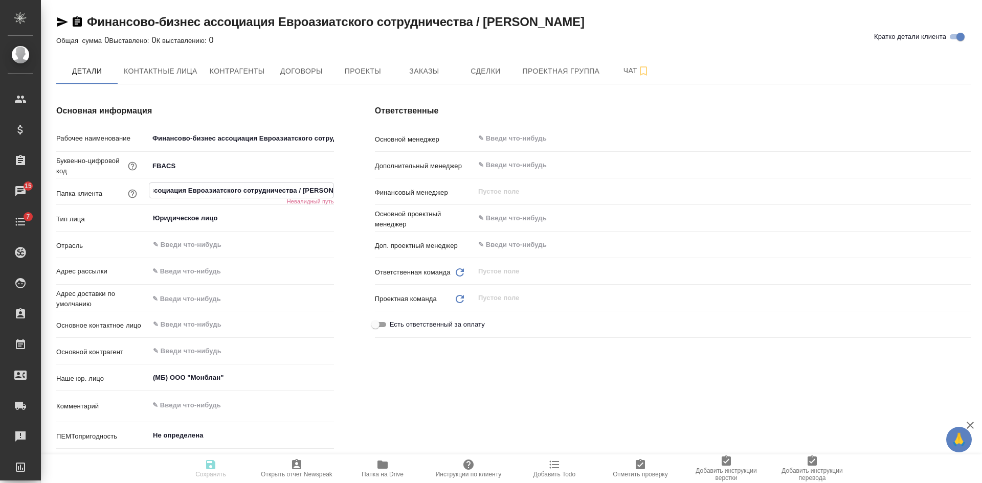
click at [305, 189] on input "Финансово-бизнес ассоциация Евроазиатского сотрудничества / [PERSON_NAME]" at bounding box center [241, 190] width 184 height 15
type input "Финансово-бизнес ассоциация Евроазиатского сотрудничества /[PERSON_NAME]"
type textarea "x"
type input "Финансово-бизнес ассоциация Евроазиатского сотрудничества [PERSON_NAME]"
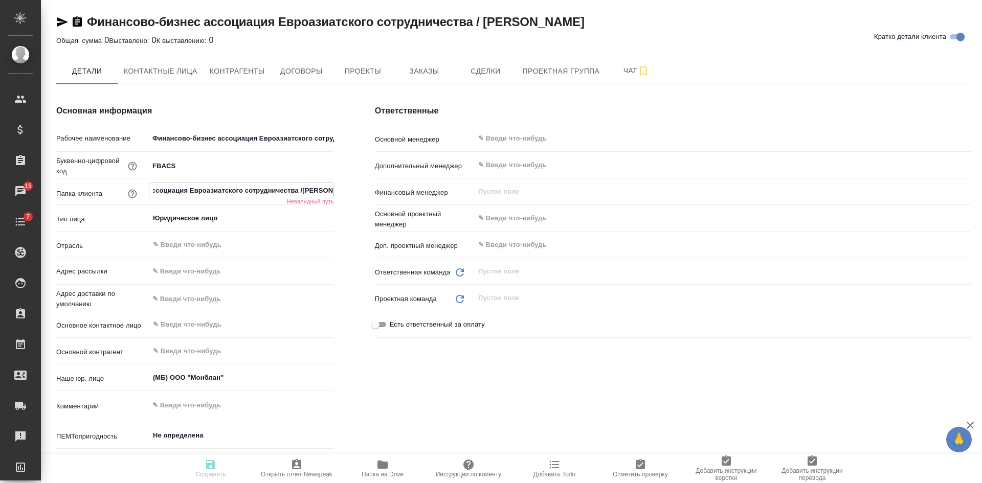
type textarea "x"
type input "Финансово-бизнес ассоциация Евроазиатского сотрудничества ([PERSON_NAME]"
type textarea "x"
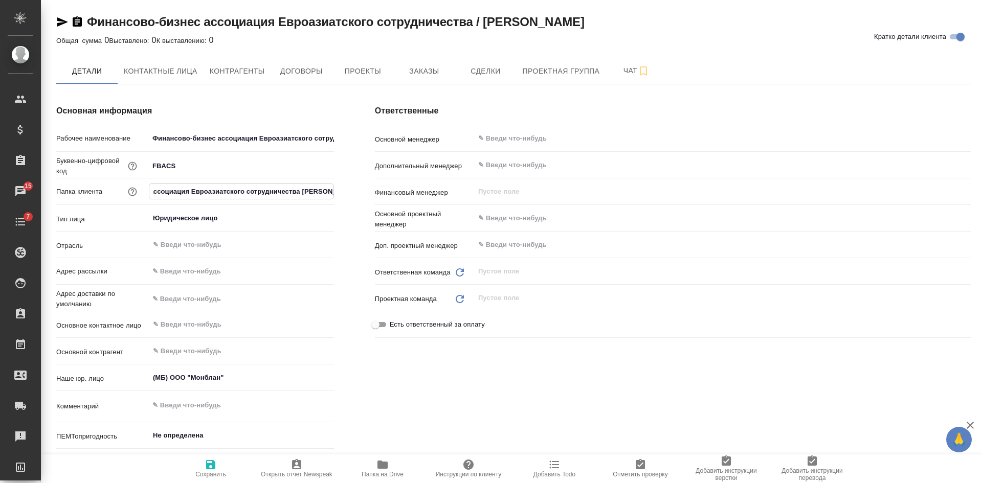
type textarea "x"
type input "Финансово-бизнес ассоциация Евроазиатского сотрудничества ([PERSON_NAME])"
type textarea "x"
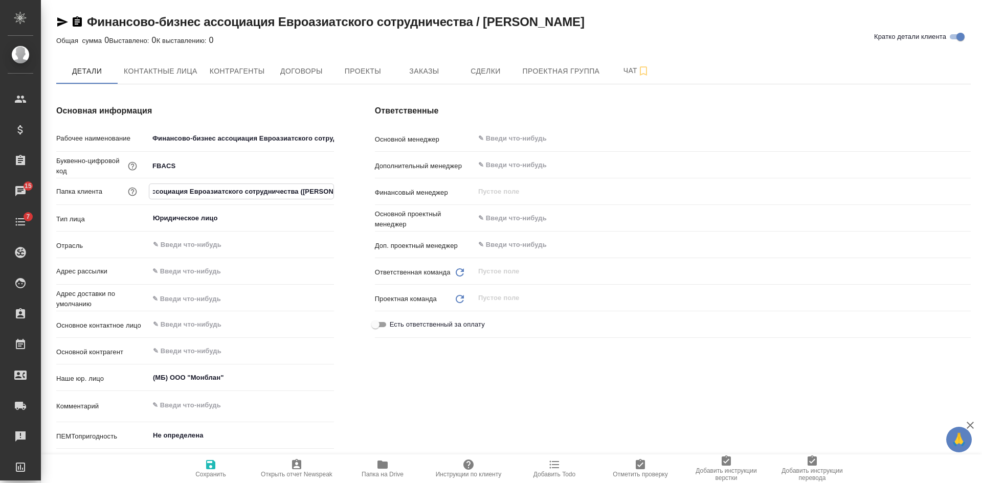
scroll to position [0, 73]
drag, startPoint x: 297, startPoint y: 191, endPoint x: 358, endPoint y: 189, distance: 61.4
click at [358, 190] on div "Основная информация Рабочее наименование Финансово-бизнес ассоциация Евроазиатс…" at bounding box center [513, 294] width 955 height 420
type input "Финансово-бизнес ассоциация Евроазиатского сотрудничества"
type textarea "x"
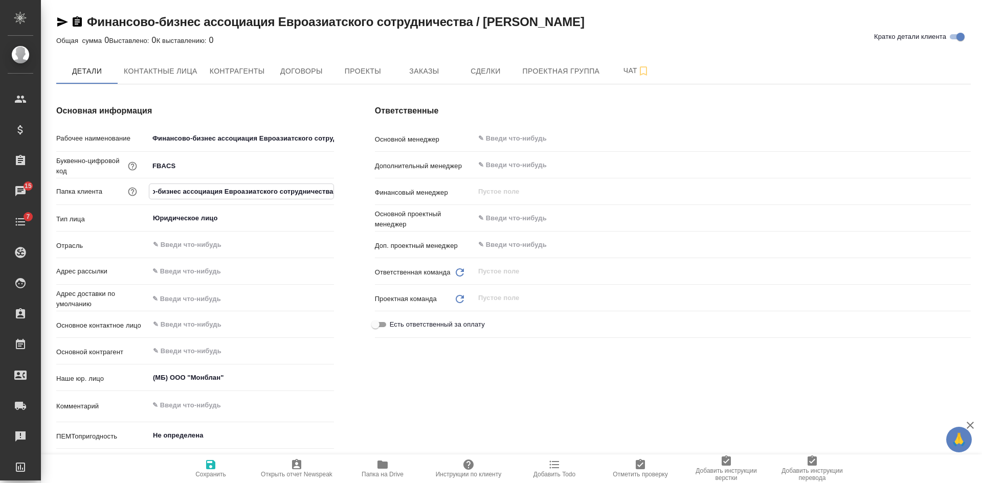
type textarea "x"
type input "Финансово-бизнес ассоциация Евроазиатского сотрудничества"
click at [207, 469] on icon "button" at bounding box center [210, 464] width 9 height 9
type textarea "x"
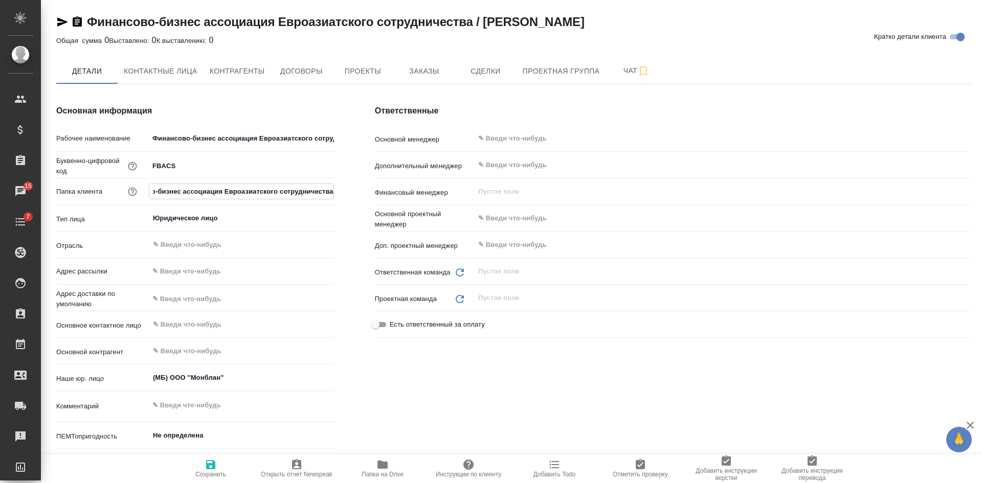
type textarea "x"
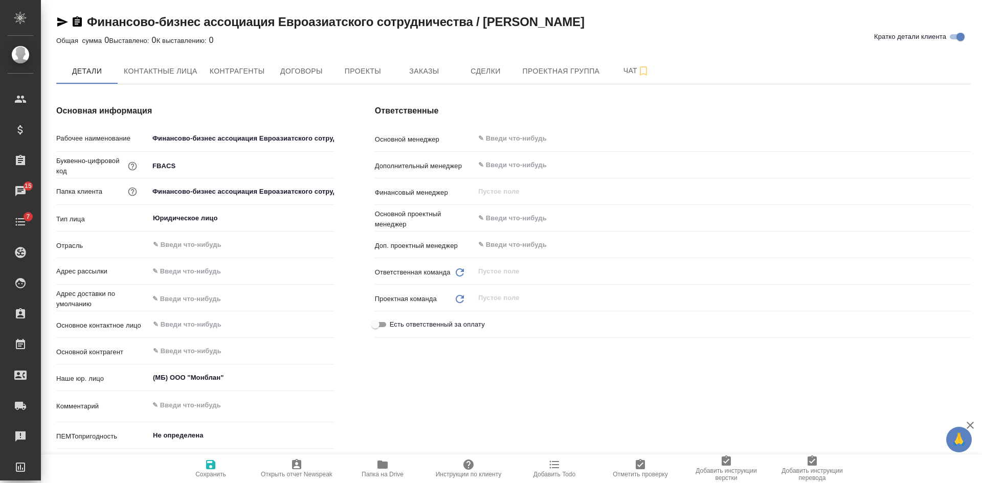
type textarea "x"
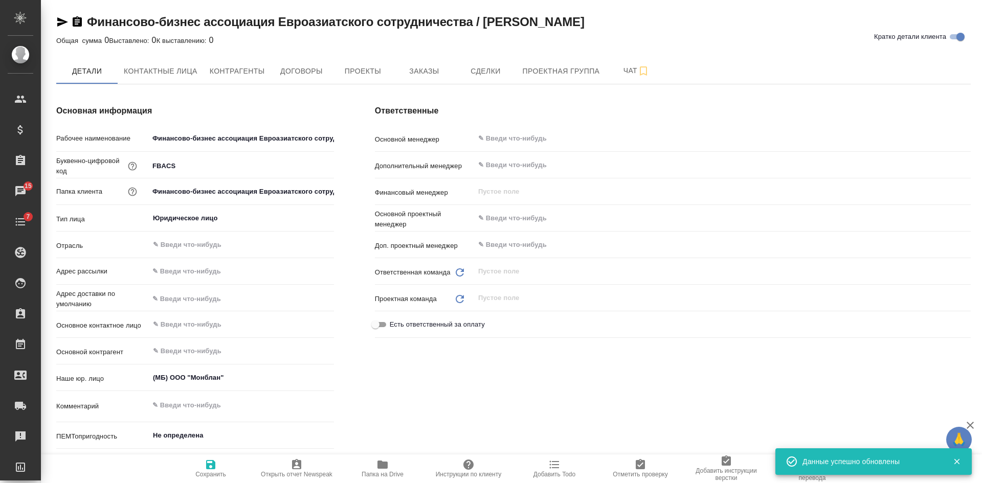
type textarea "x"
click at [305, 76] on span "Договоры" at bounding box center [301, 71] width 49 height 13
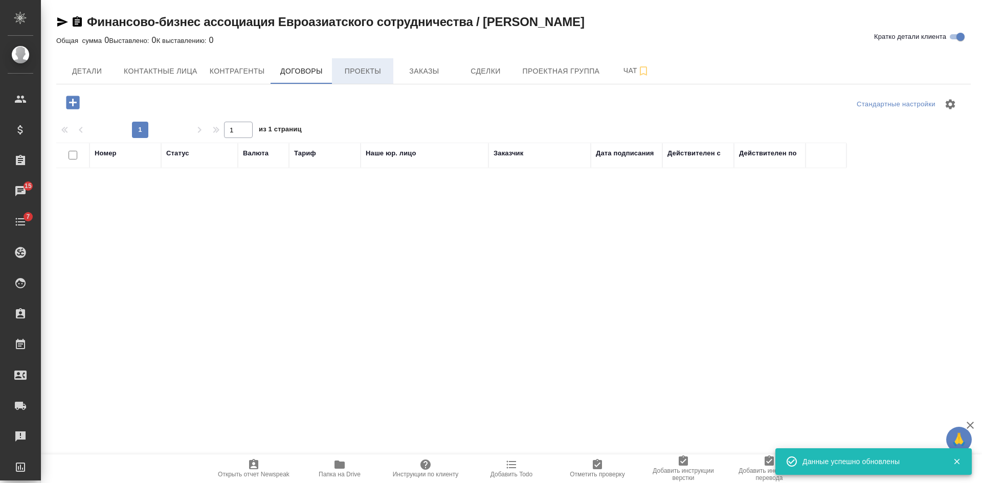
click at [368, 64] on button "Проекты" at bounding box center [362, 71] width 61 height 26
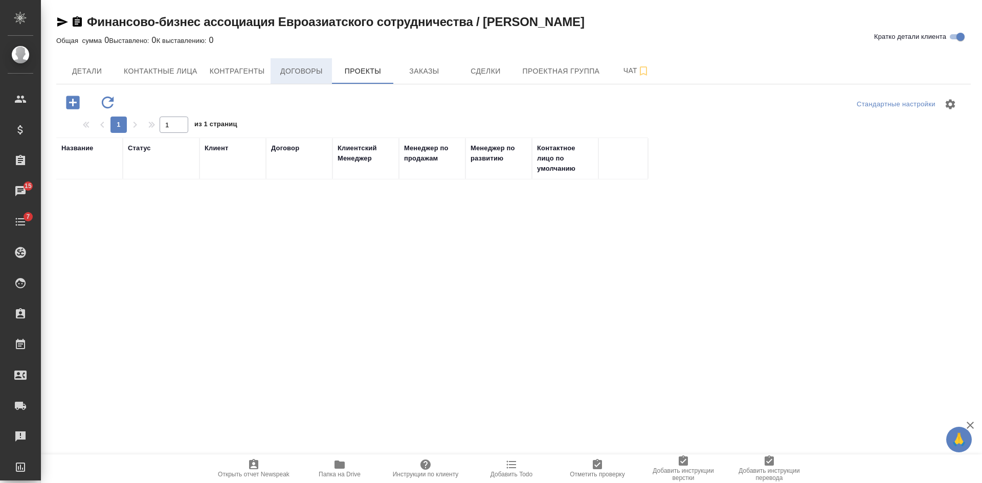
click at [312, 73] on span "Договоры" at bounding box center [301, 71] width 49 height 13
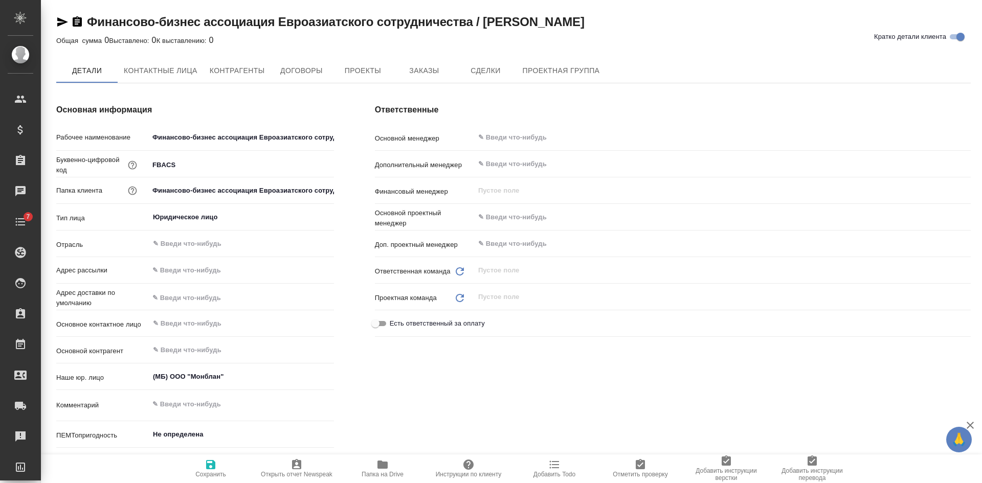
type textarea "x"
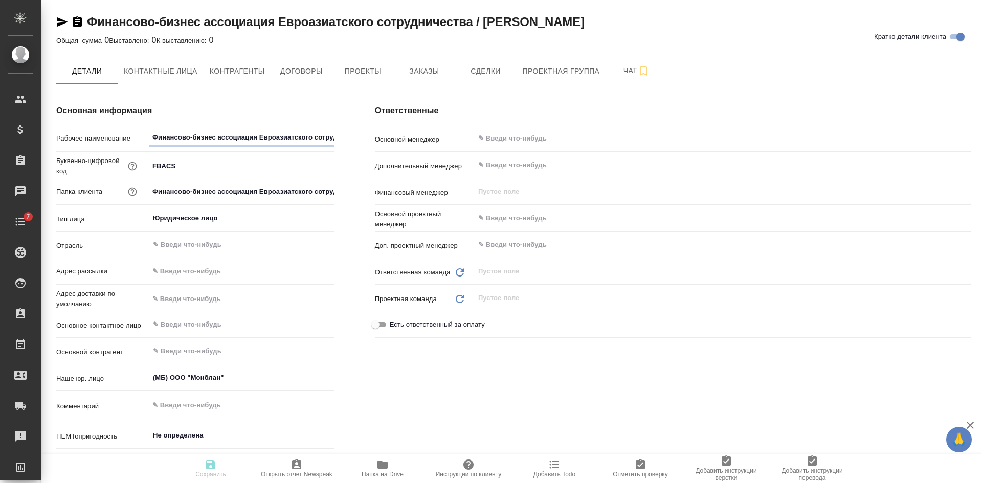
type textarea "x"
click at [197, 165] on input "FBACS" at bounding box center [241, 165] width 185 height 15
type textarea "x"
type input "FBACS_"
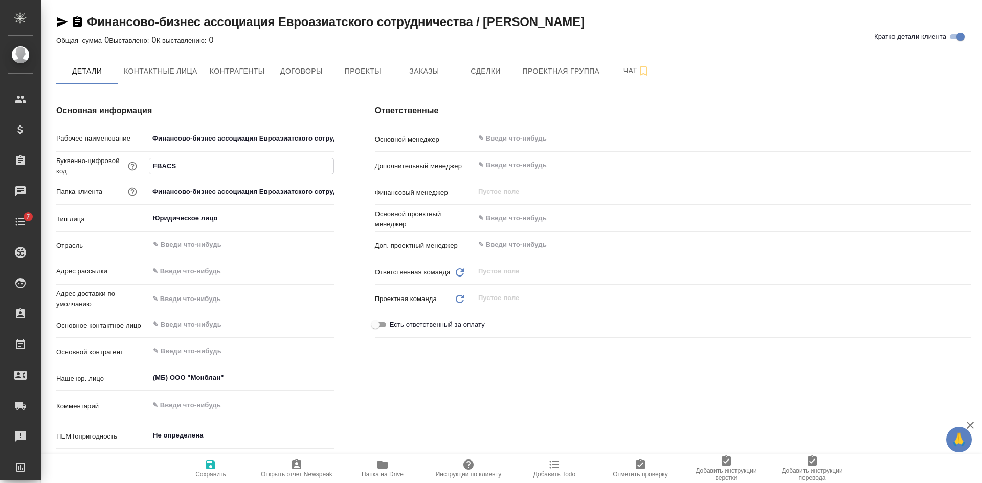
type textarea "x"
type input "FBACS_ы"
type textarea "x"
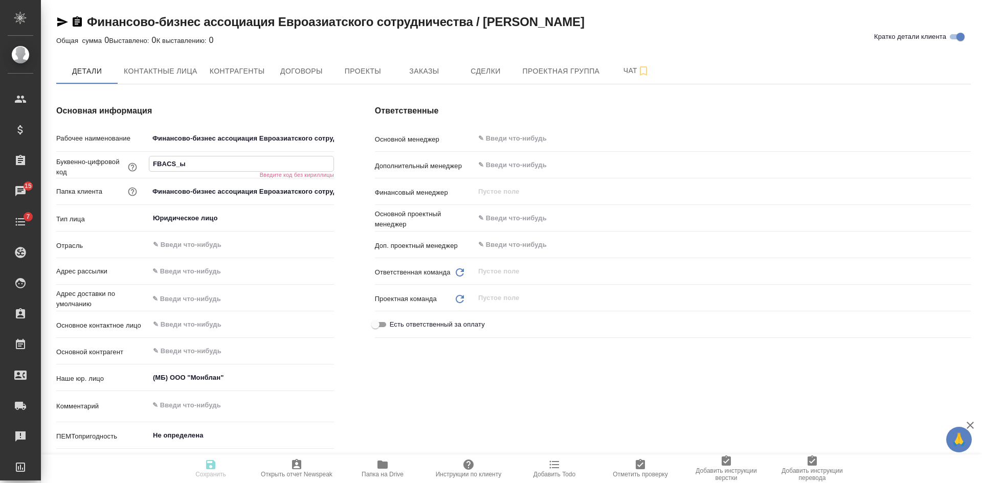
type input "FBACS_"
type textarea "x"
type input "FBACS_1"
type textarea "x"
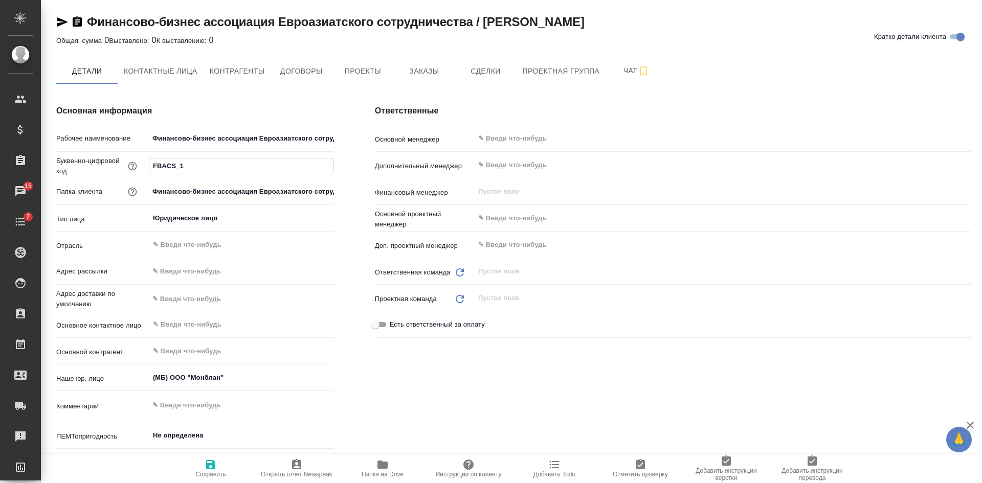
type textarea "x"
type input "FBACS_"
type textarea "x"
type input "FBACS_S"
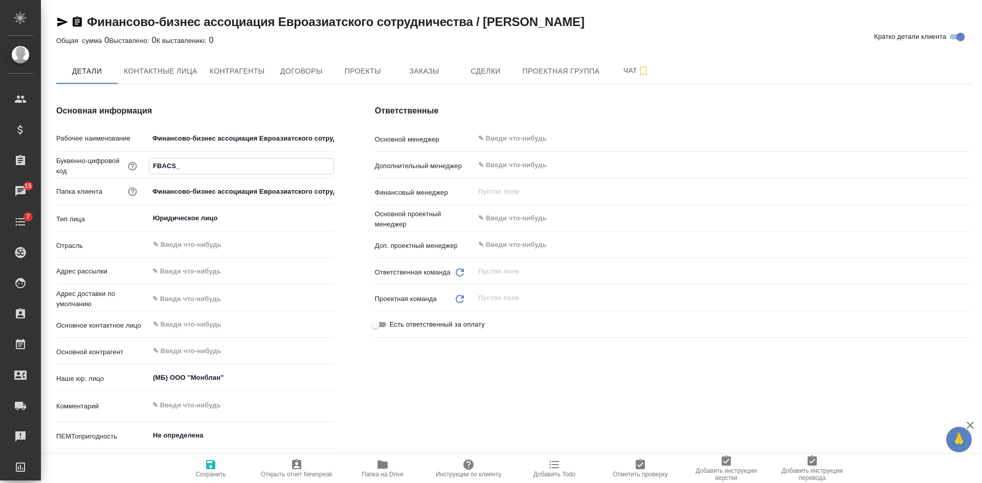
type textarea "x"
type input "FBACS_S"
click at [215, 474] on span "Сохранить" at bounding box center [210, 474] width 31 height 7
type textarea "x"
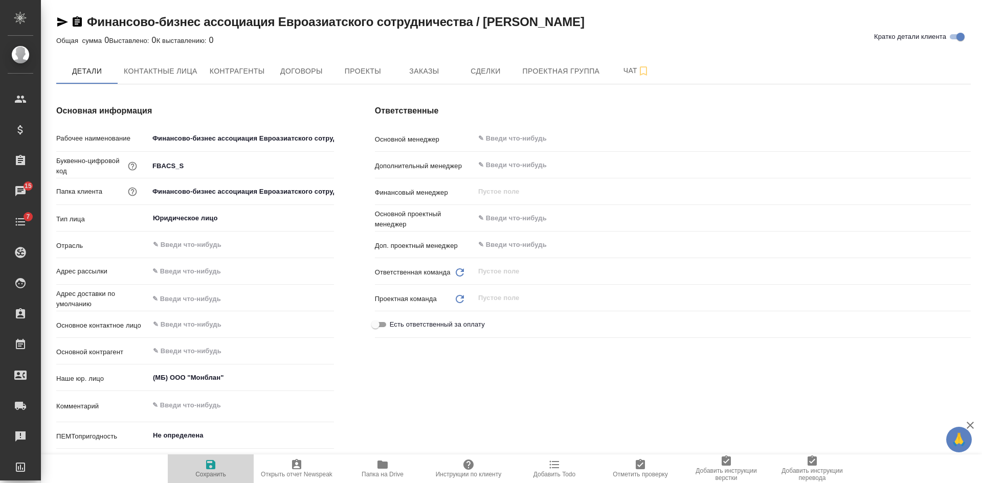
type textarea "x"
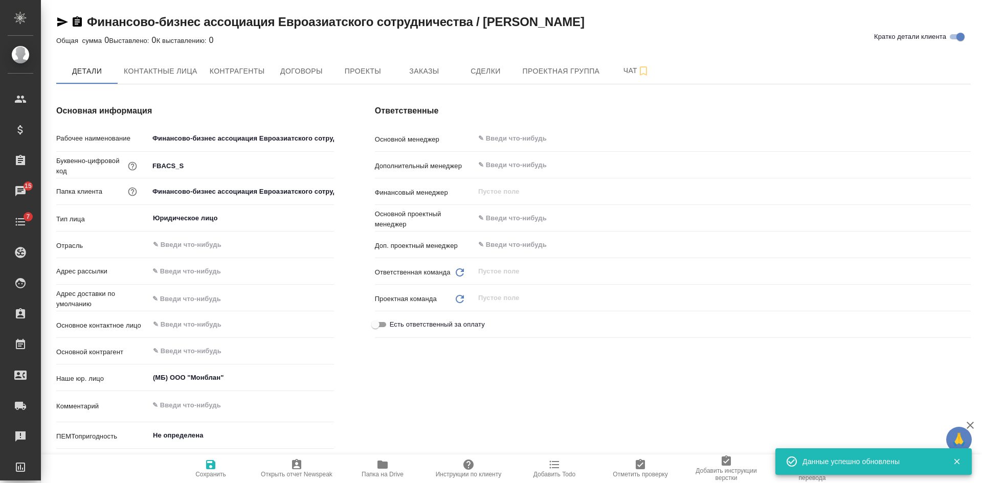
type textarea "x"
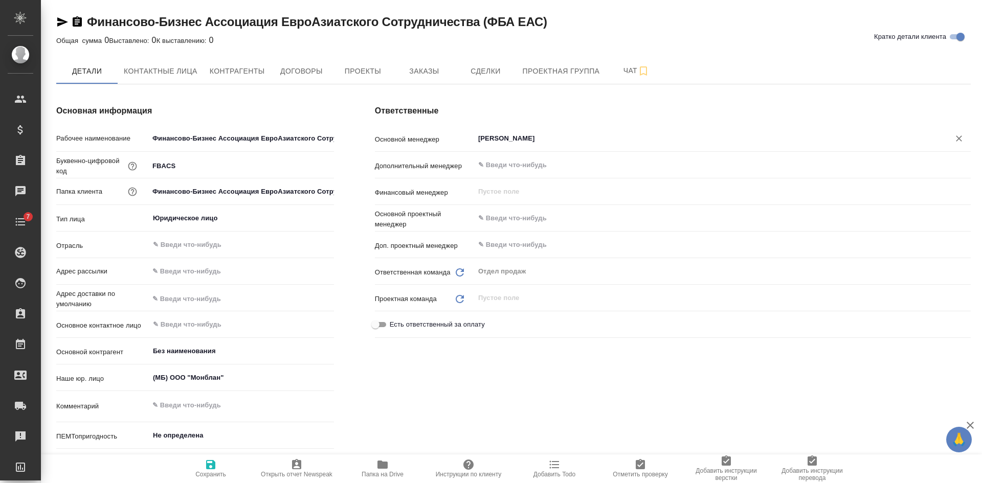
type textarea "x"
click at [957, 137] on icon "Очистить" at bounding box center [959, 138] width 6 height 6
type textarea "x"
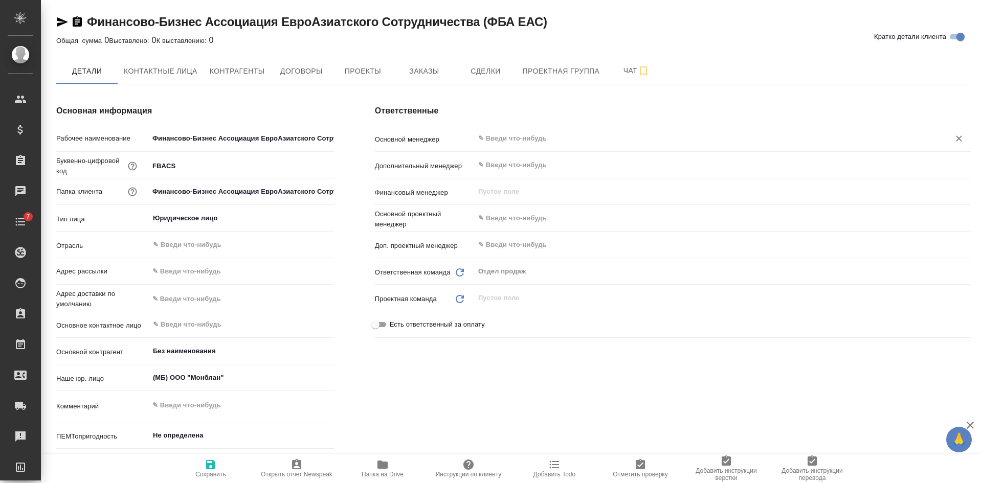
type textarea "x"
click at [207, 468] on icon "button" at bounding box center [210, 464] width 9 height 9
type textarea "x"
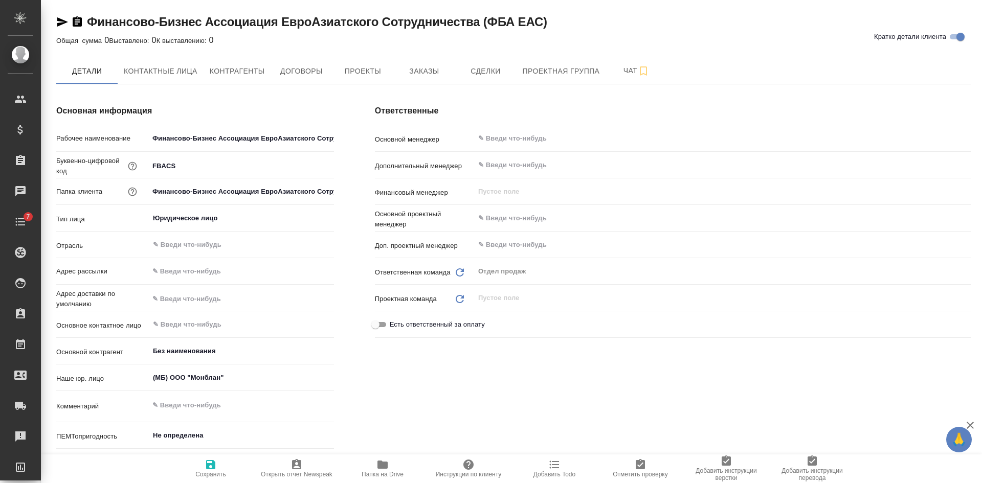
type textarea "x"
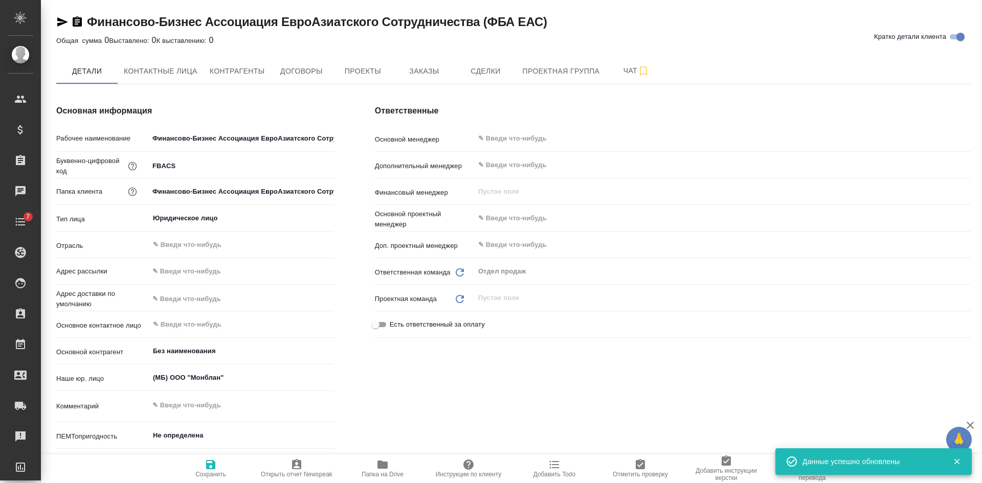
type textarea "x"
click at [228, 66] on span "Контрагенты" at bounding box center [237, 71] width 55 height 13
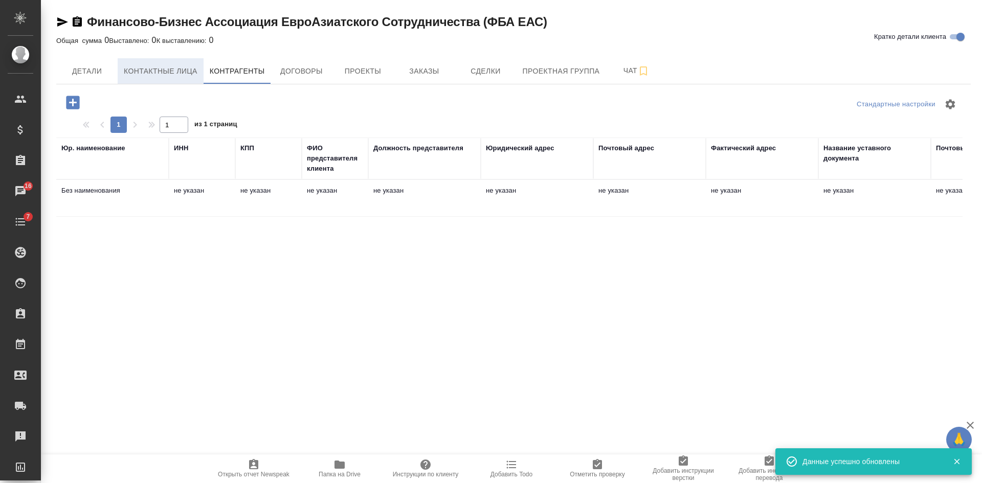
click at [146, 72] on span "Контактные лица" at bounding box center [161, 71] width 74 height 13
select select "RU"
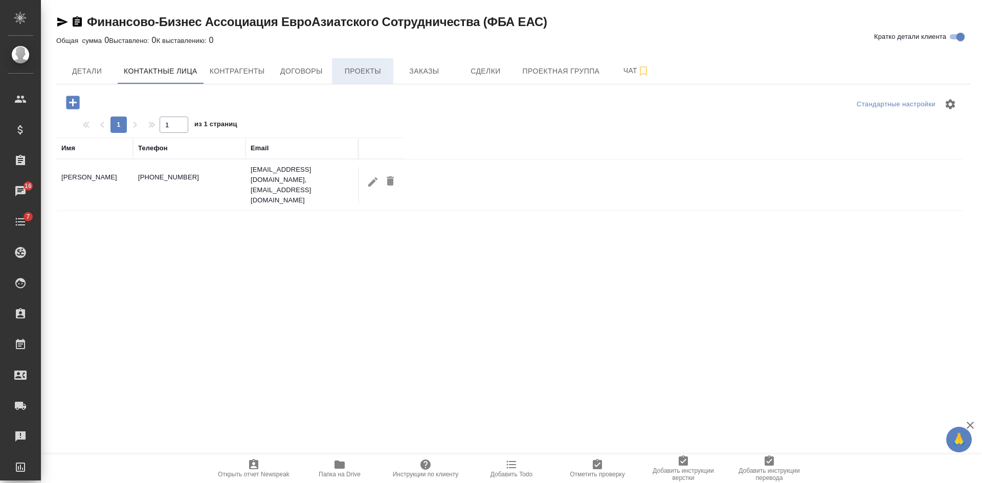
click at [362, 72] on span "Проекты" at bounding box center [362, 71] width 49 height 13
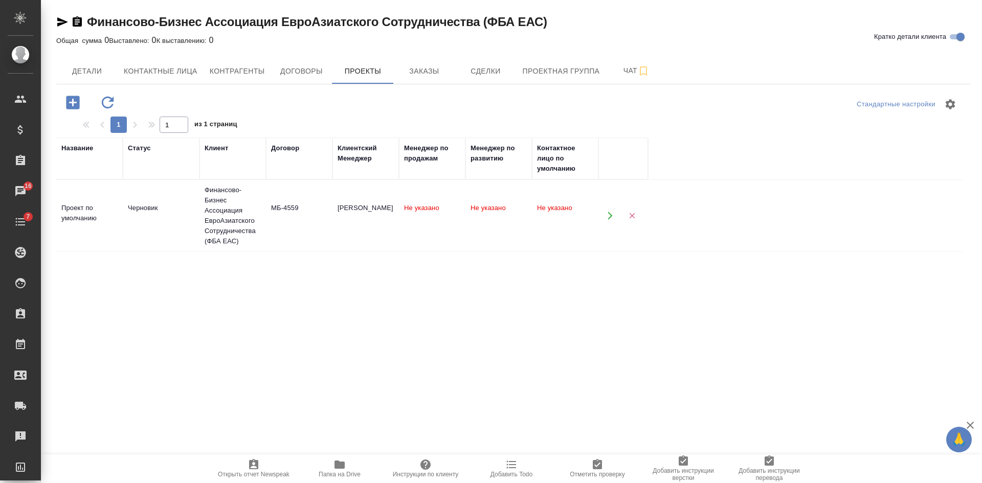
click at [609, 216] on icon "button" at bounding box center [609, 215] width 9 height 9
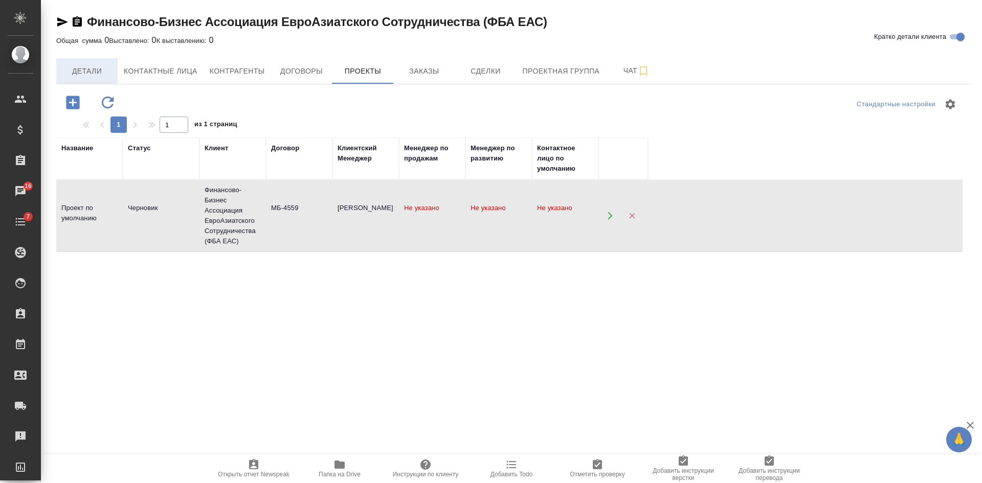
click at [81, 72] on span "Детали" at bounding box center [86, 71] width 49 height 13
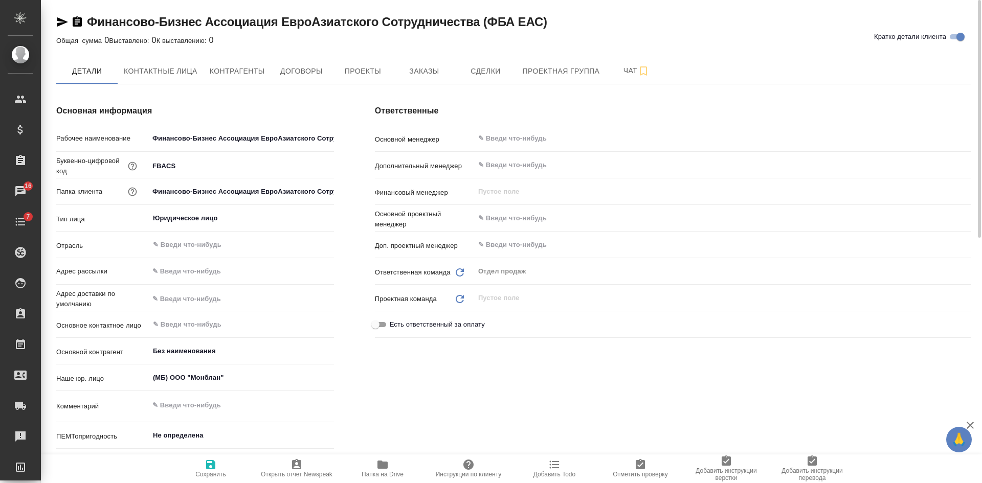
type textarea "x"
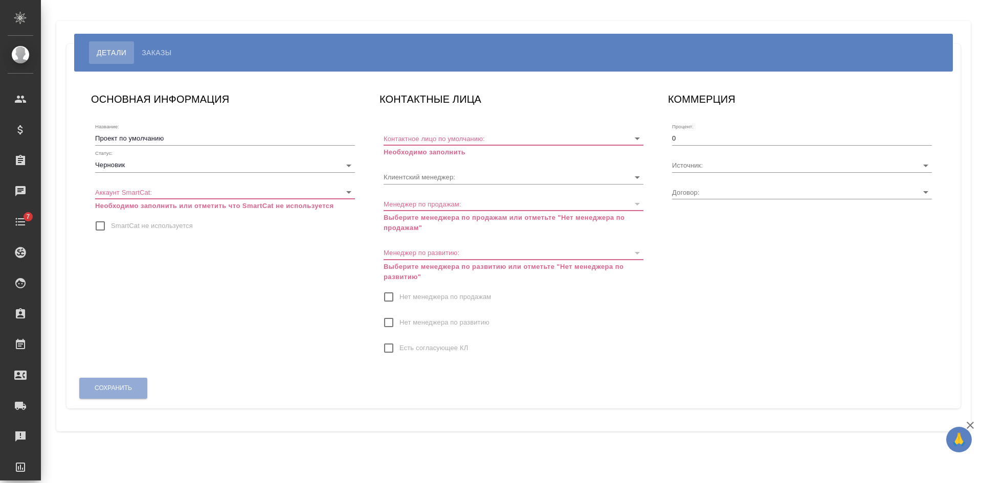
type input "МБ-4559"
type input "[PERSON_NAME]"
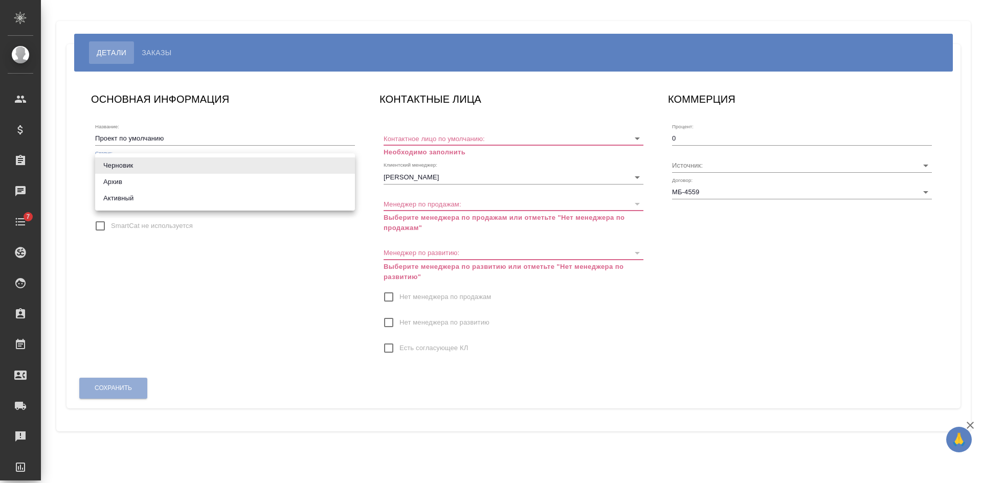
click at [118, 172] on body "🙏 .cls-1 fill:#fff; AWATERA [PERSON_NAME] Спецификации Заказы Чаты 7 Todo Проек…" at bounding box center [491, 241] width 982 height 483
click at [123, 203] on li "Активный" at bounding box center [225, 198] width 260 height 16
type input "active"
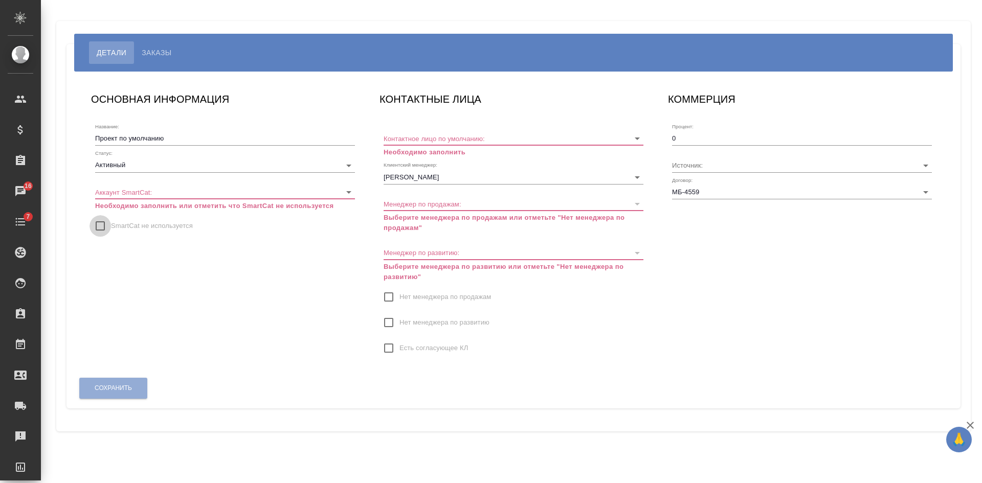
click at [101, 224] on input "SmartCat не используется" at bounding box center [99, 225] width 21 height 21
checkbox input "true"
click at [417, 131] on input "Контактное лицо по умолчанию:" at bounding box center [496, 138] width 227 height 14
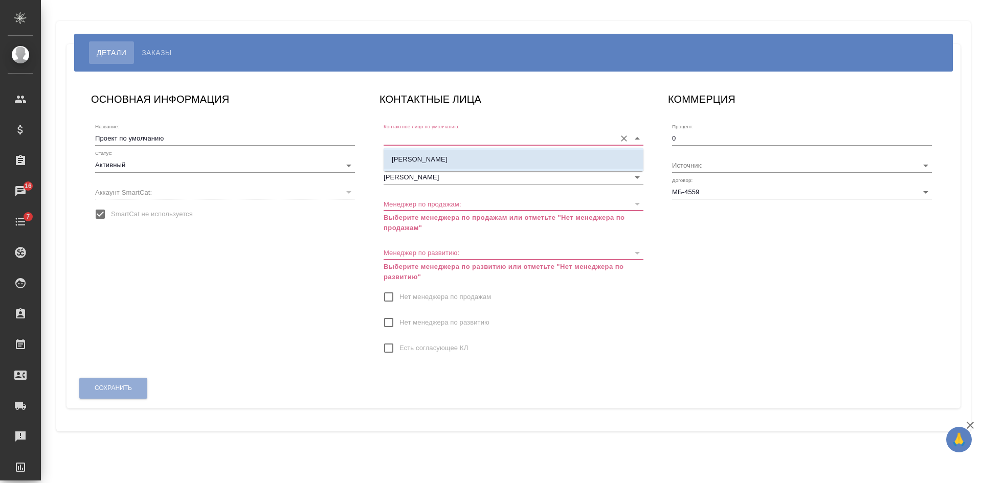
click at [413, 157] on p "[PERSON_NAME]" at bounding box center [420, 159] width 56 height 10
type input "[PERSON_NAME]"
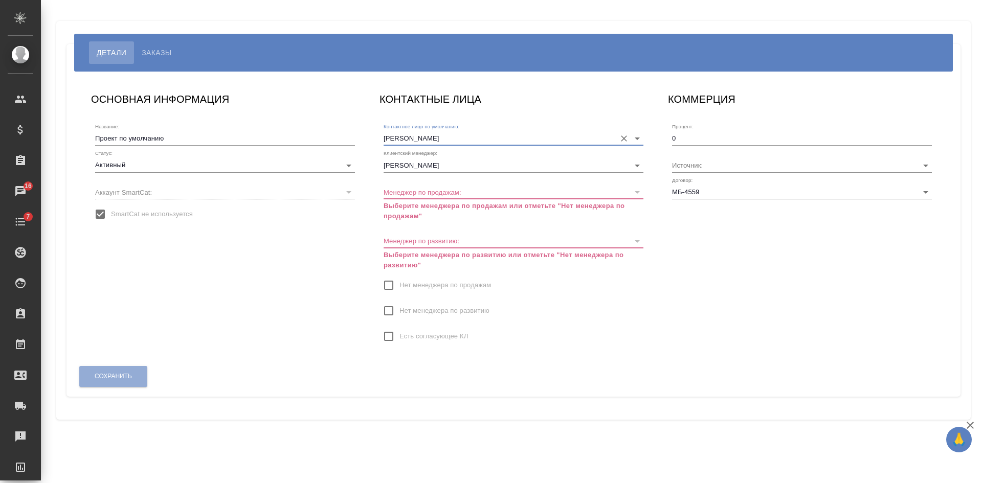
click at [416, 287] on span "Нет менеджера по продажам" at bounding box center [445, 285] width 92 height 10
click at [399, 287] on input "Нет менеджера по продажам" at bounding box center [388, 285] width 21 height 21
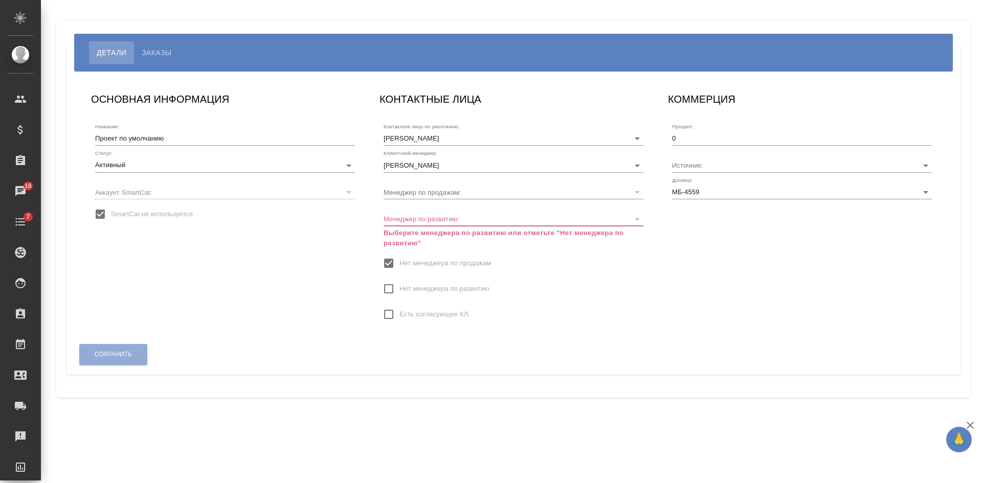
click at [417, 290] on span "Нет менеджера по развитию" at bounding box center [444, 289] width 90 height 10
click at [399, 290] on input "Нет менеджера по развитию" at bounding box center [388, 288] width 21 height 21
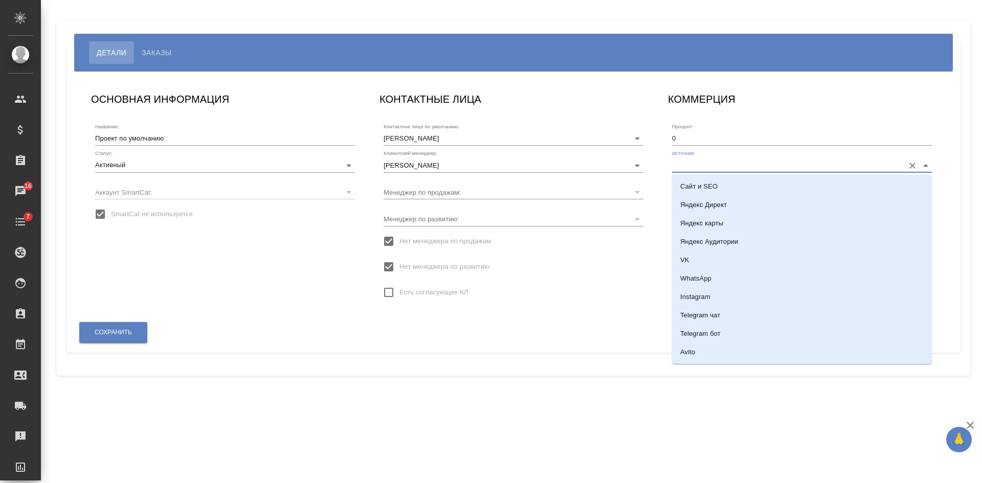
click at [690, 167] on input "Источник:" at bounding box center [785, 165] width 227 height 14
drag, startPoint x: 693, startPoint y: 186, endPoint x: 677, endPoint y: 188, distance: 15.5
click at [693, 186] on p "Сайт и SEO" at bounding box center [698, 186] width 37 height 10
type input "Сайт и SEO"
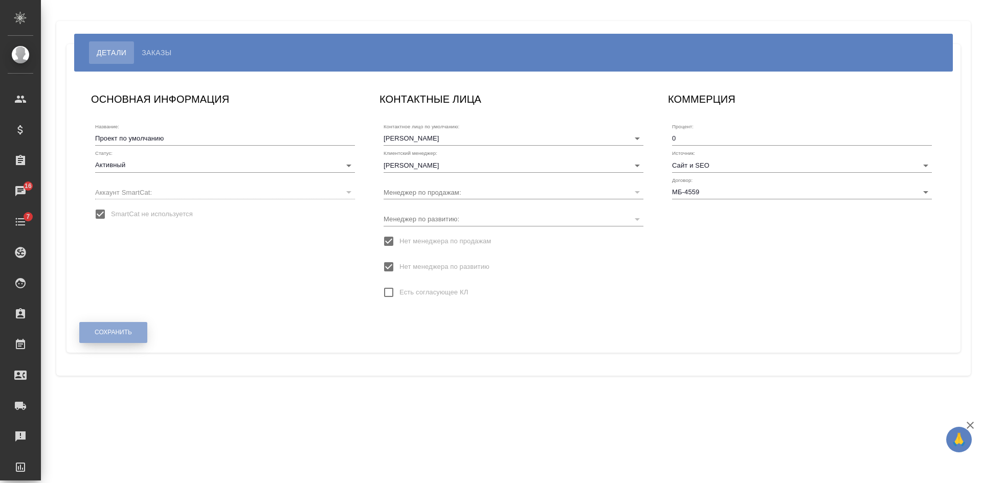
drag, startPoint x: 108, startPoint y: 327, endPoint x: 115, endPoint y: 309, distance: 18.9
click at [109, 327] on button "Сохранить" at bounding box center [113, 332] width 68 height 21
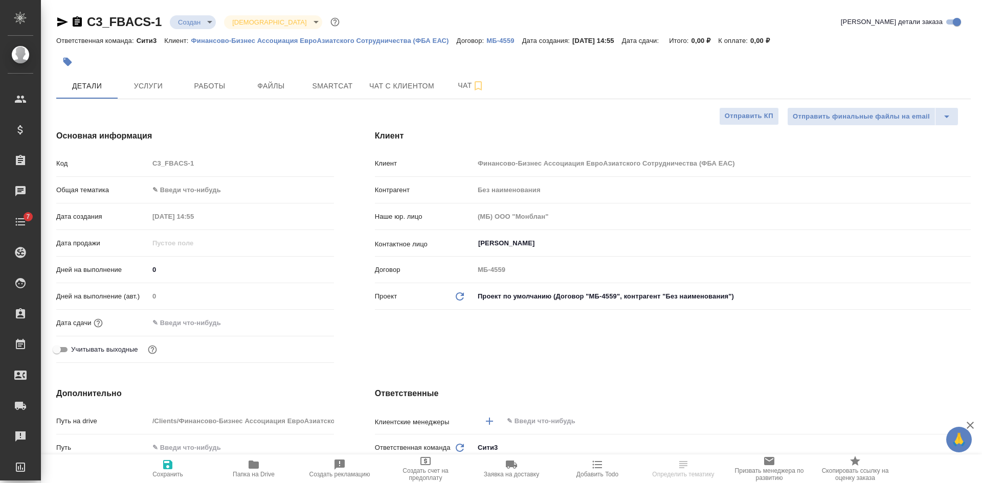
select select "RU"
type textarea "x"
click at [57, 21] on icon "button" at bounding box center [62, 21] width 11 height 9
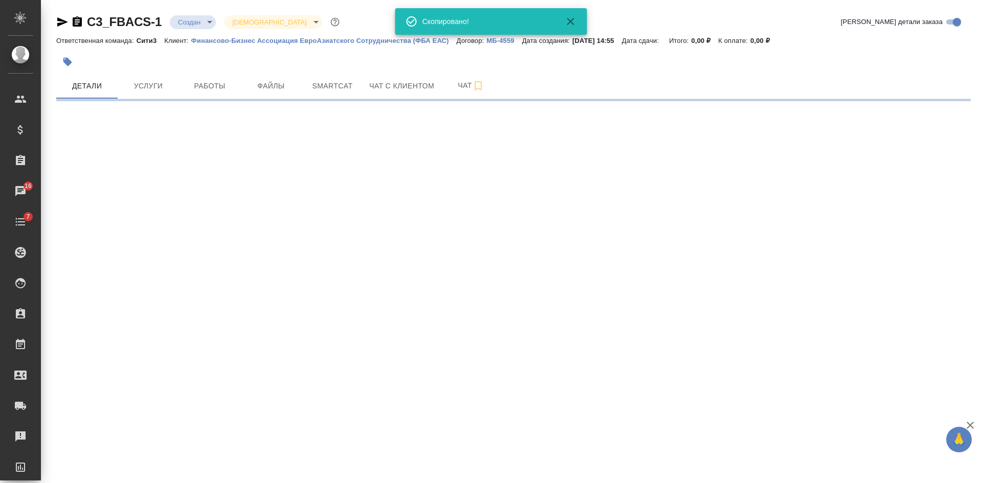
select select "RU"
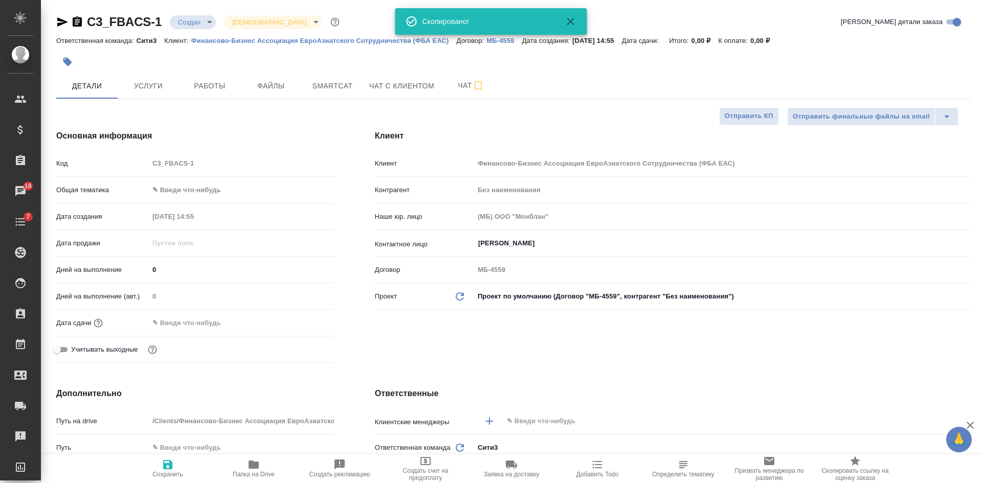
type textarea "x"
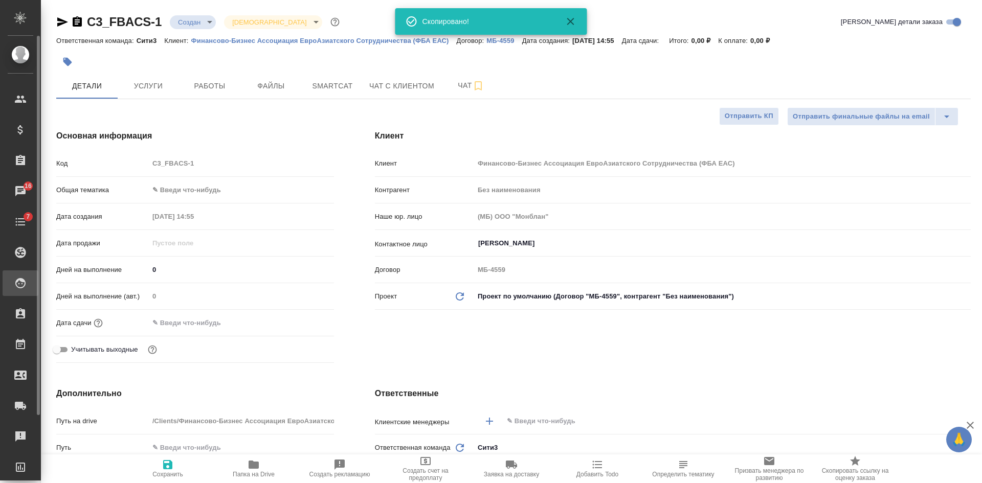
type textarea "x"
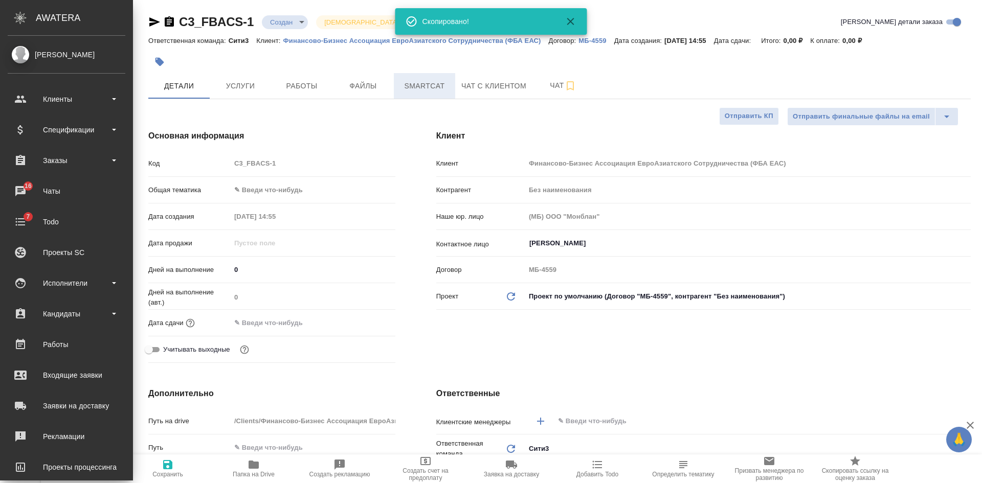
type textarea "x"
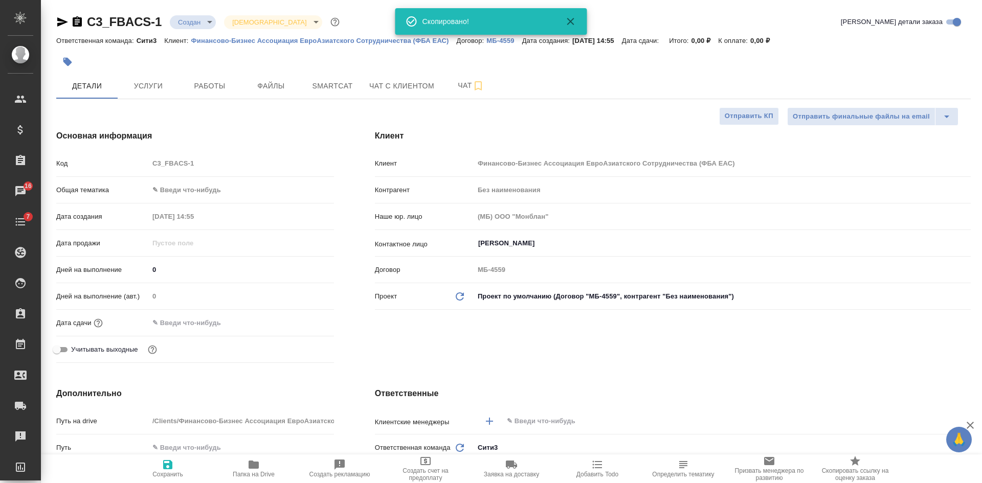
type textarea "x"
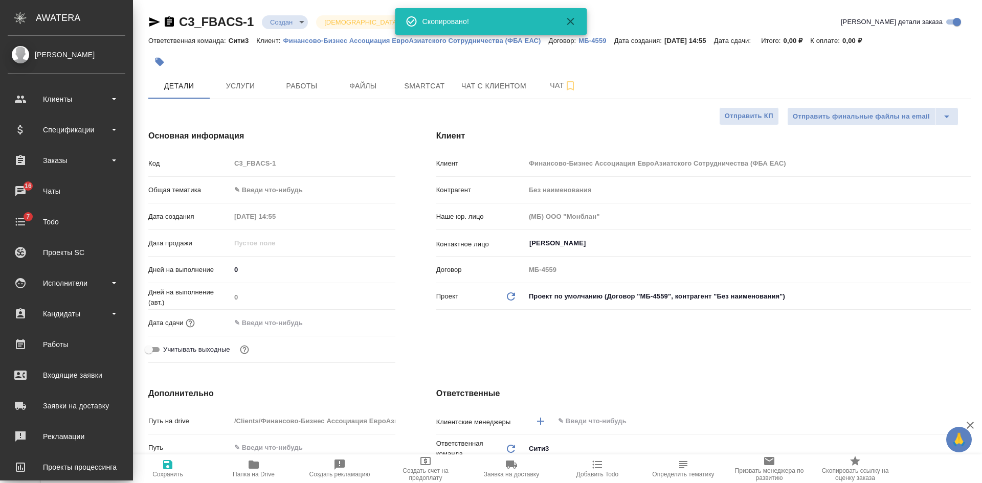
type textarea "x"
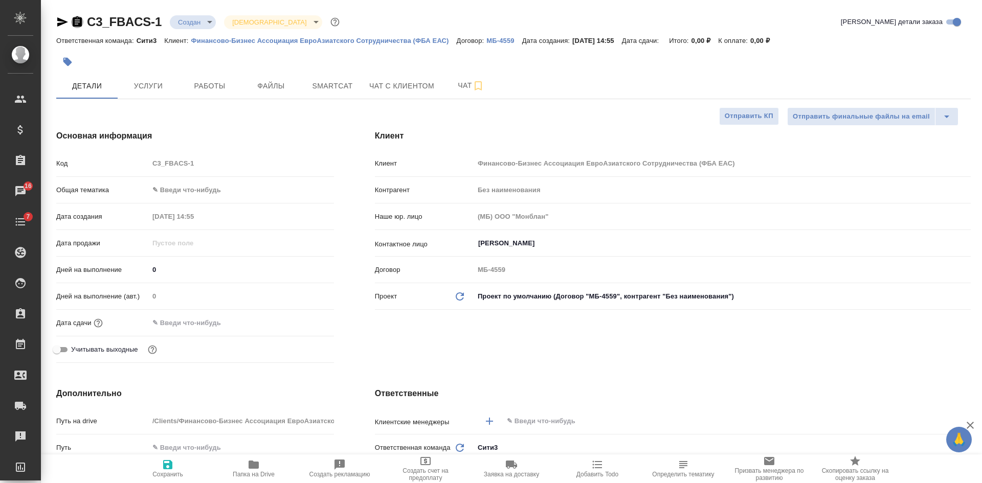
click at [77, 19] on icon "button" at bounding box center [77, 21] width 9 height 10
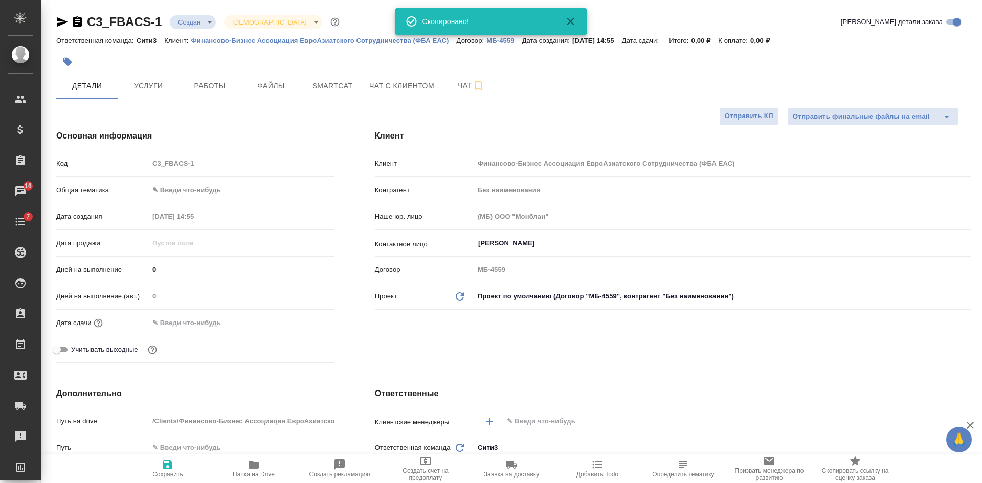
type textarea "x"
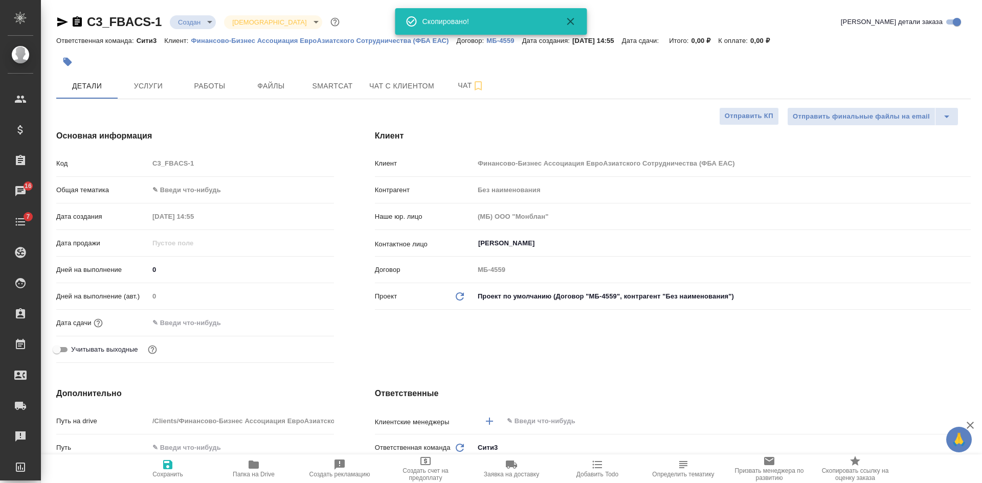
type textarea "x"
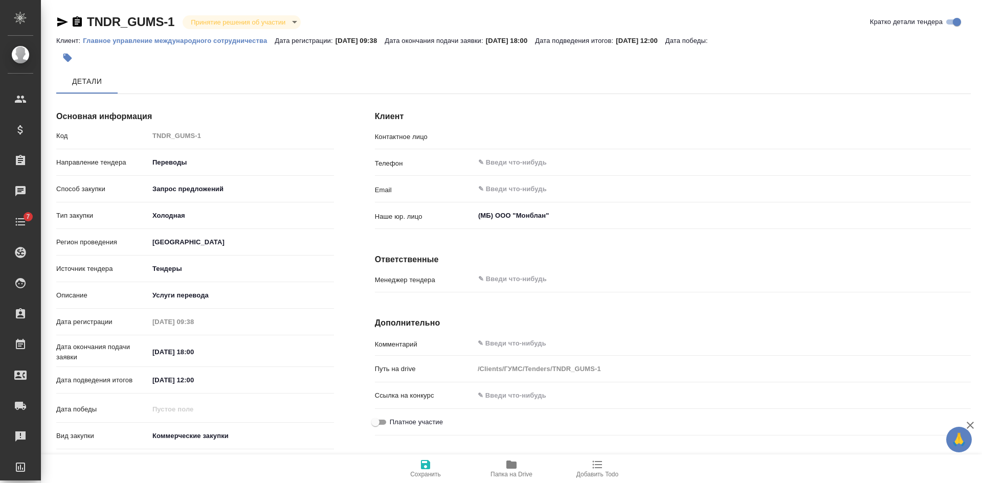
type input "В.Г. Пакуро"
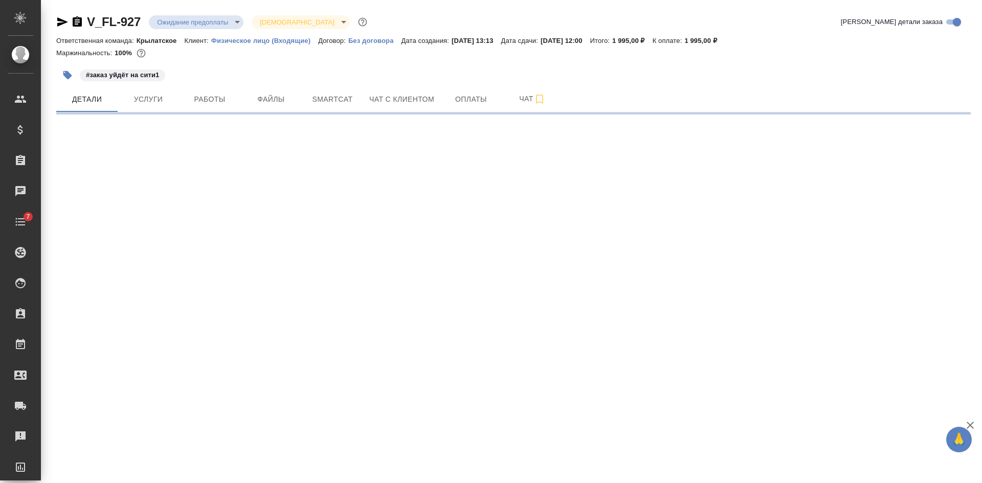
select select "RU"
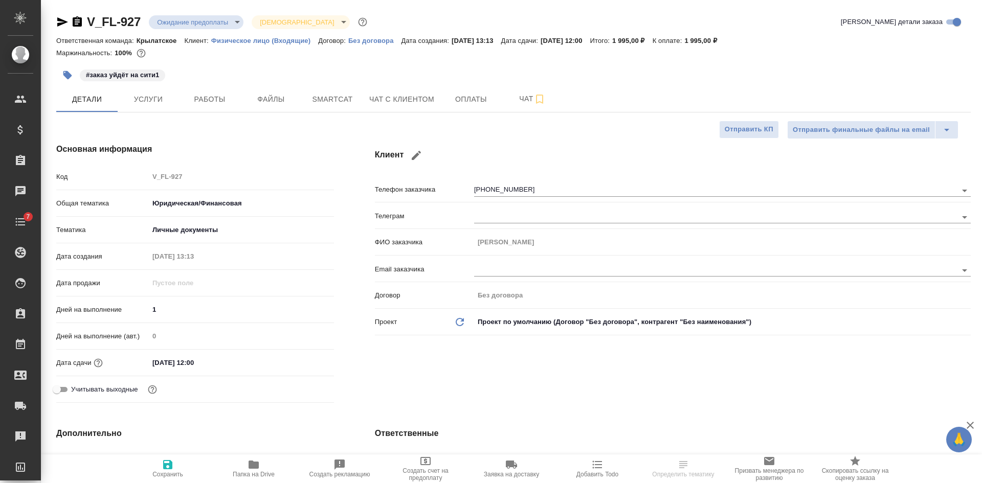
type textarea "x"
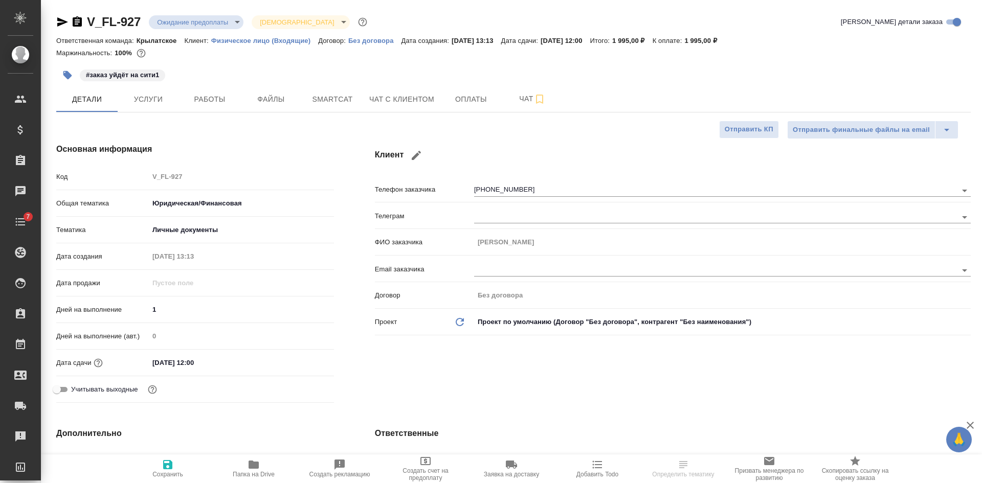
type textarea "x"
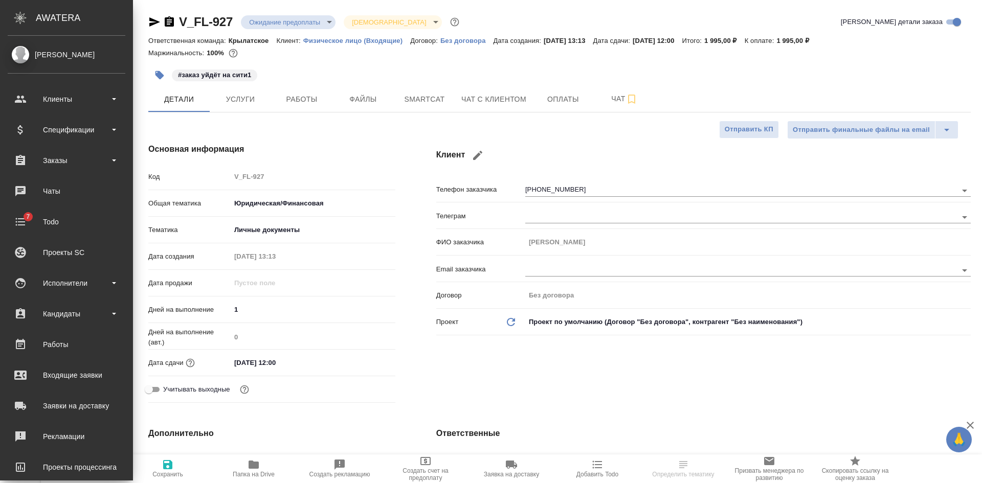
type textarea "x"
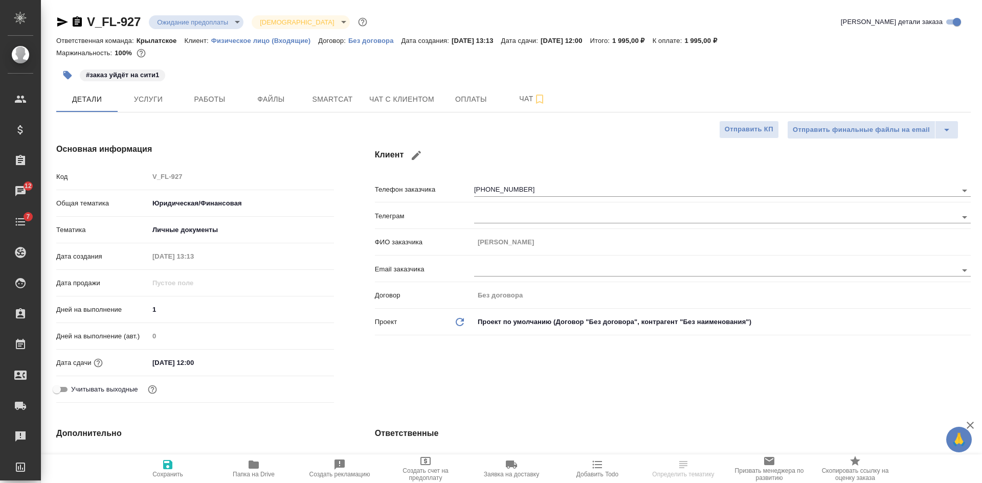
drag, startPoint x: 78, startPoint y: 23, endPoint x: 93, endPoint y: 30, distance: 16.7
click at [78, 23] on icon "button" at bounding box center [77, 21] width 9 height 10
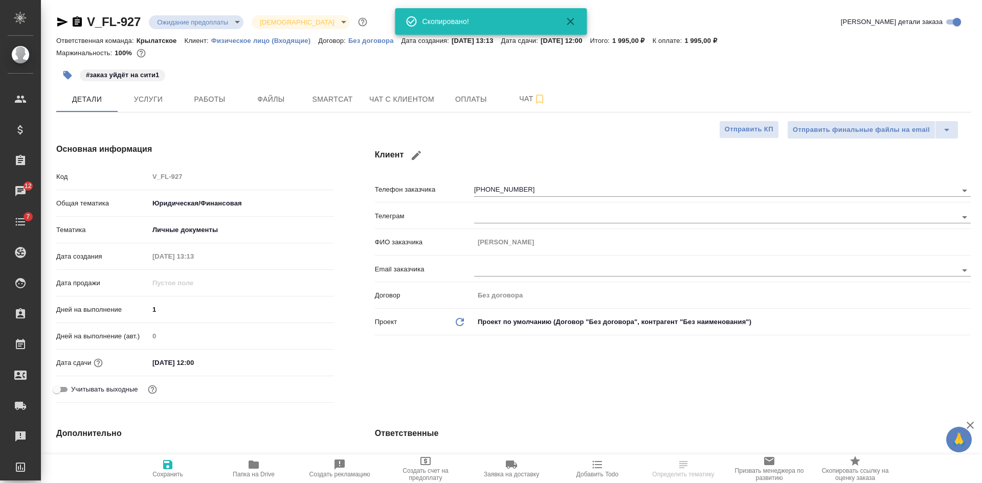
type textarea "x"
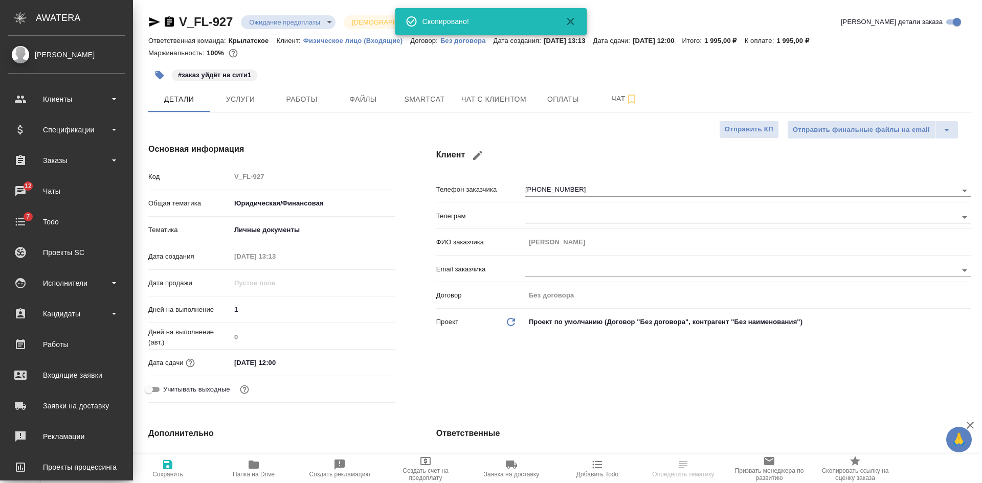
type textarea "x"
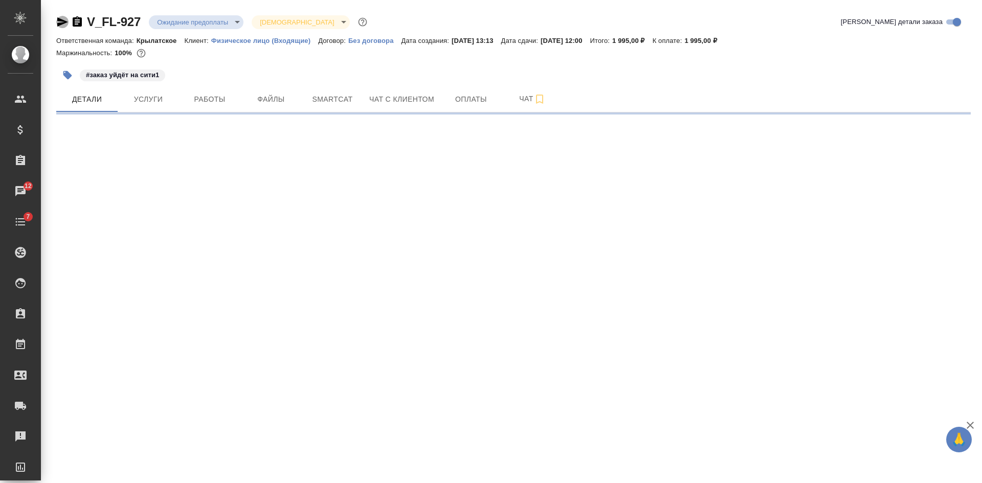
click at [59, 23] on icon "button" at bounding box center [62, 21] width 11 height 9
select select "RU"
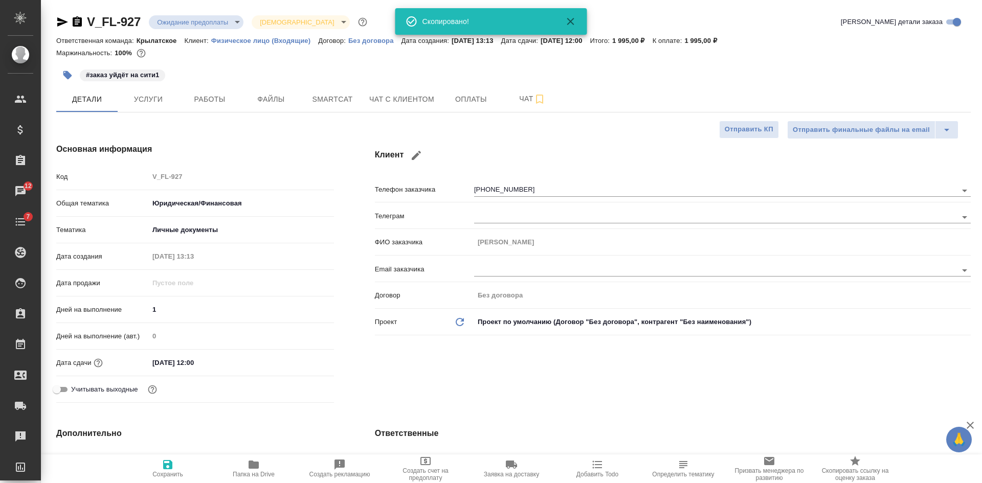
type textarea "x"
click at [77, 27] on icon "button" at bounding box center [77, 21] width 9 height 10
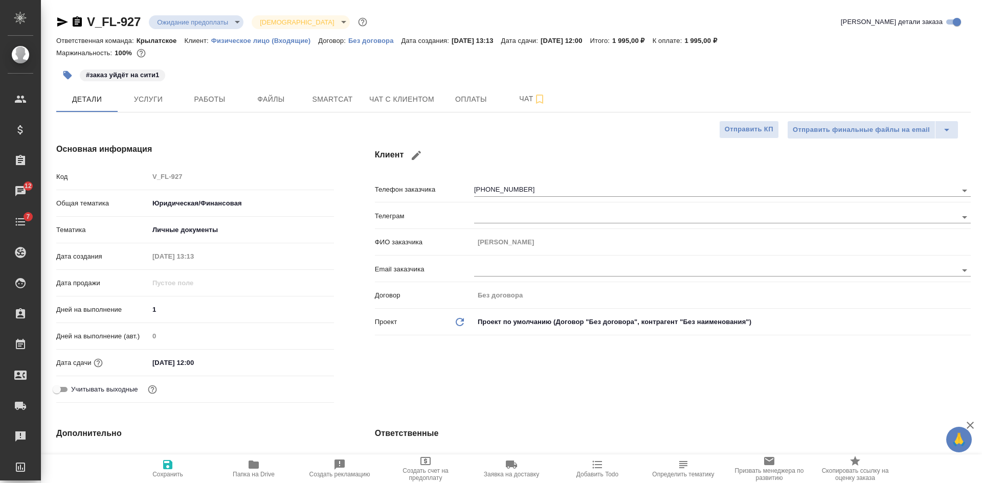
type textarea "x"
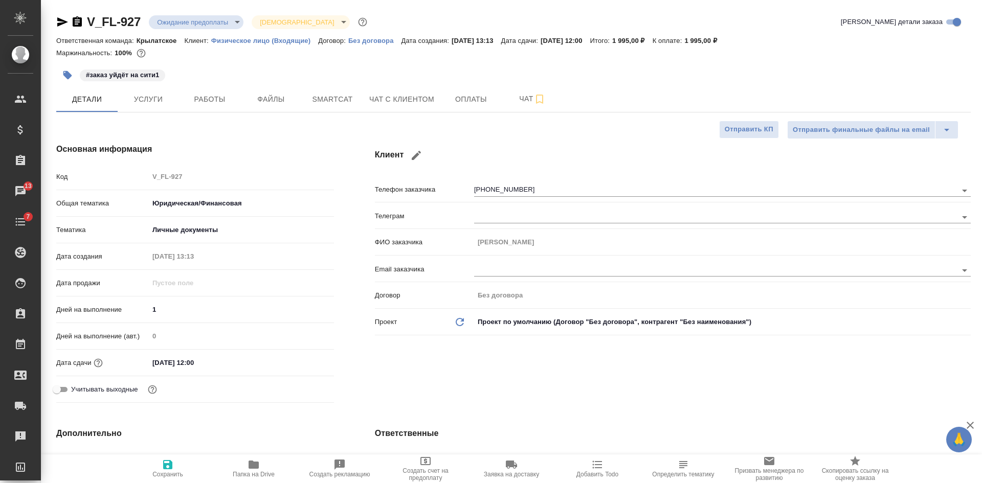
type textarea "x"
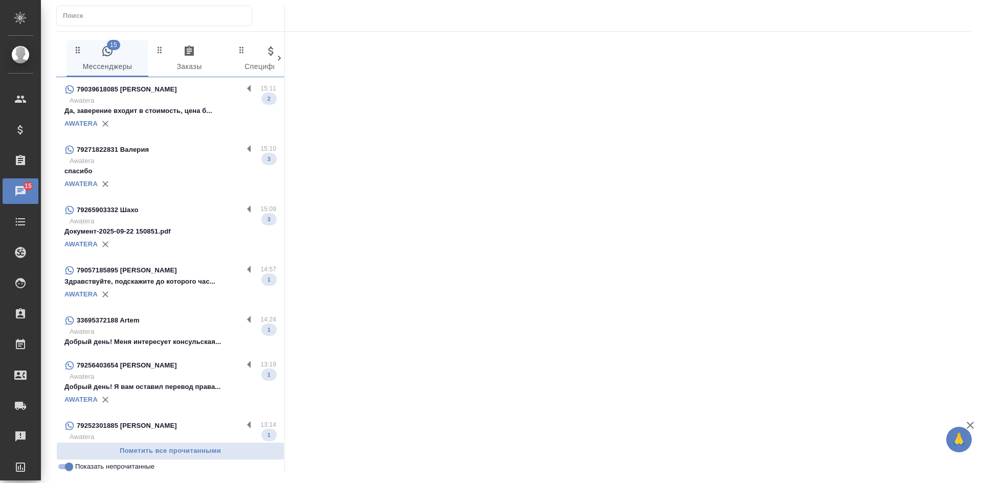
click at [160, 338] on p "Добрый день! Меня интересует консульская..." at bounding box center [170, 342] width 212 height 10
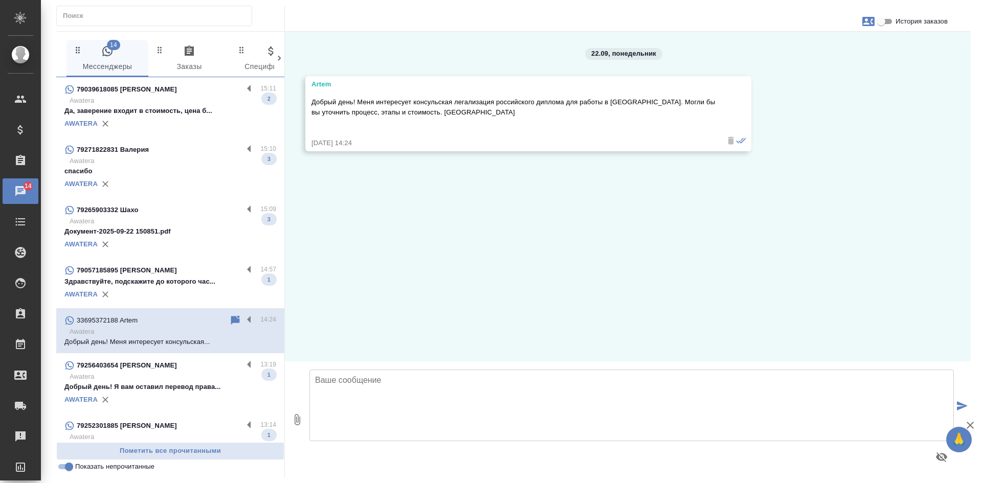
click at [417, 415] on textarea at bounding box center [631, 406] width 644 height 72
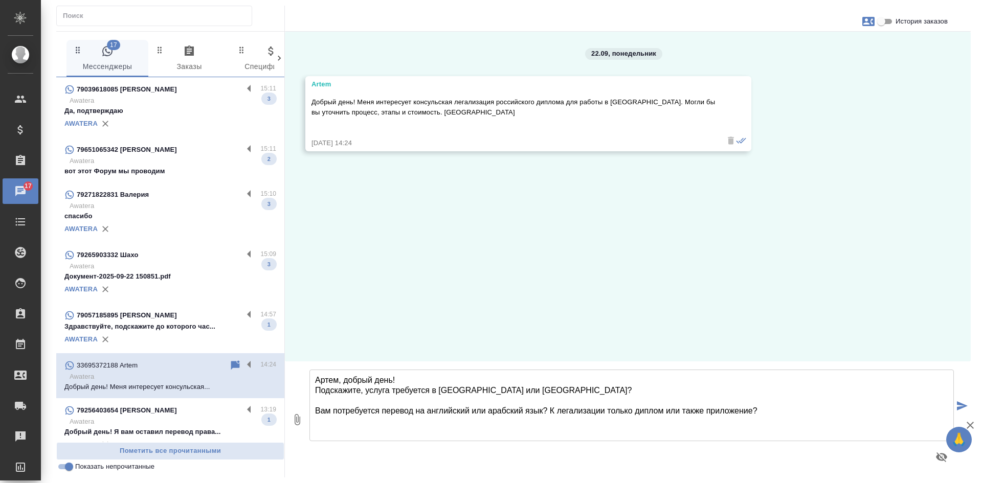
click at [366, 396] on textarea "Артем, добрый день! Подскажите, услуга требуется в Москве или Санкт-Петербурге?…" at bounding box center [631, 406] width 644 height 72
click at [366, 392] on textarea "Артем, добрый день! Подскажите, услуга требуется в Москве или Санкт-Петербурге?…" at bounding box center [631, 406] width 644 height 72
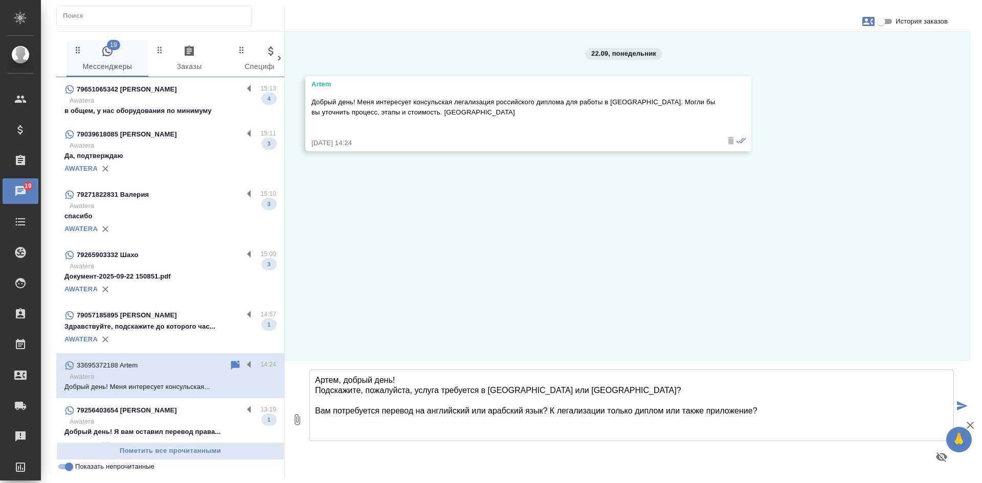
click at [769, 412] on textarea "Артем, добрый день! Подскажите, пожалуйста, услуга требуется в Москве или Санкт…" at bounding box center [631, 406] width 644 height 72
type textarea "Артем, добрый день! Подскажите, пожалуйста, услуга требуется в Москве или Санкт…"
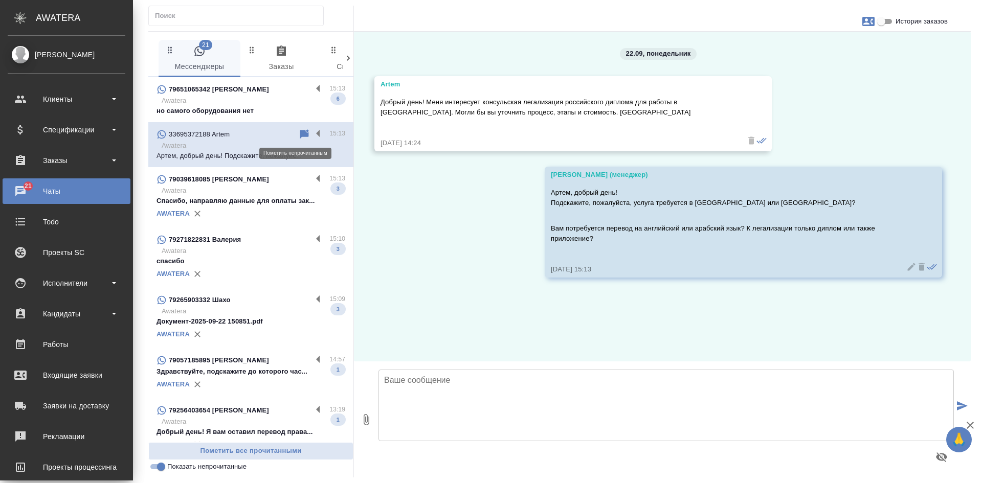
click at [300, 130] on icon at bounding box center [304, 133] width 9 height 9
click at [256, 208] on div "AWATERA" at bounding box center [250, 213] width 189 height 15
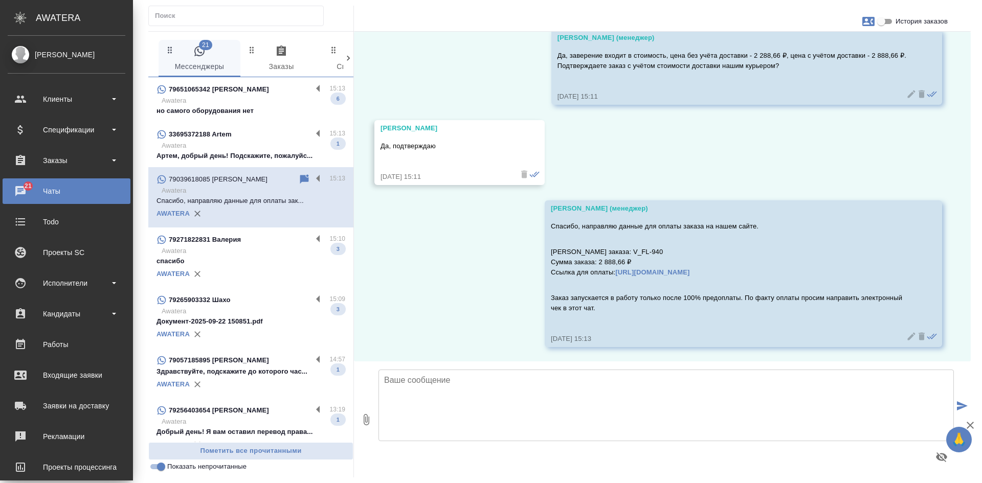
scroll to position [703, 0]
click at [885, 17] on input "История заказов" at bounding box center [880, 21] width 37 height 12
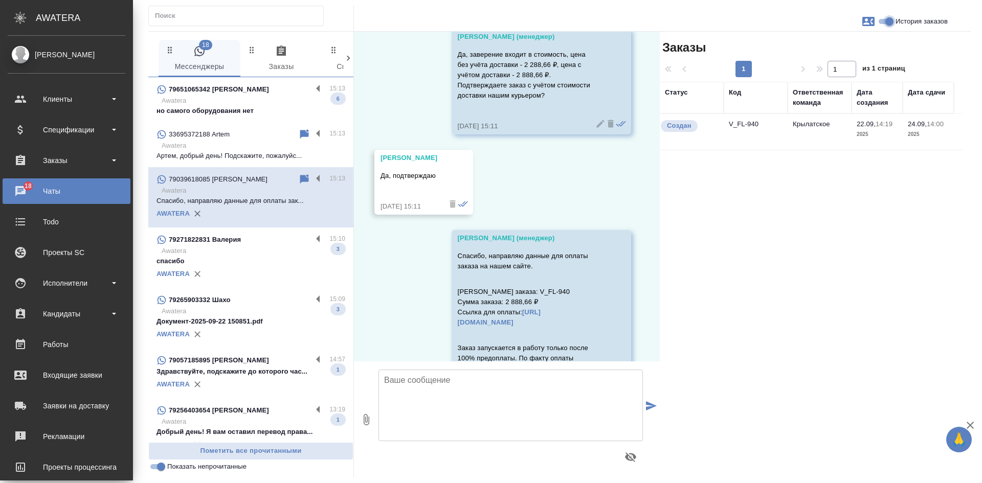
click at [885, 17] on input "История заказов" at bounding box center [889, 21] width 37 height 12
checkbox input "false"
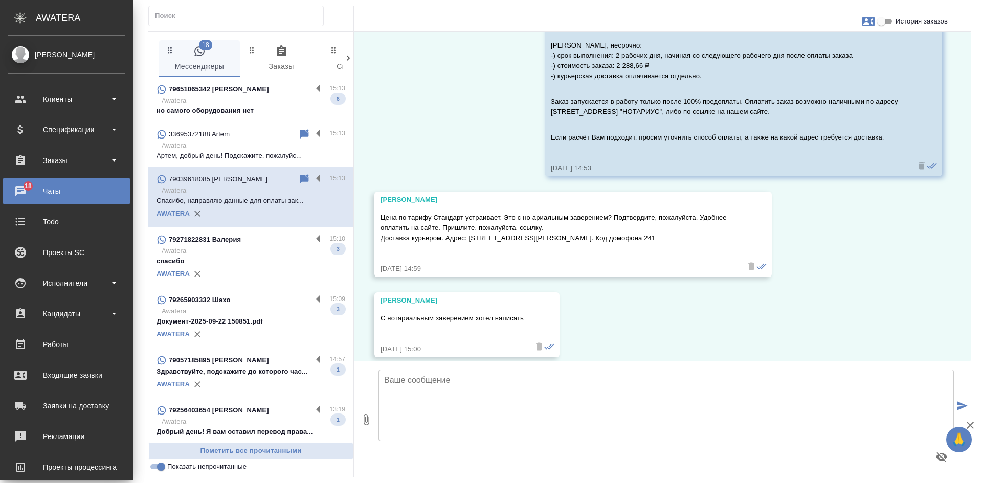
scroll to position [345, 0]
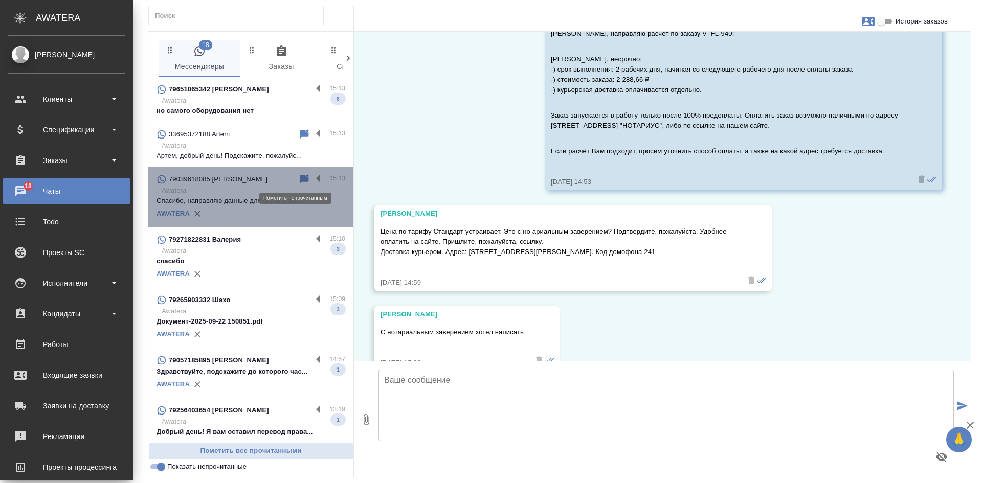
click at [300, 178] on icon at bounding box center [304, 178] width 9 height 9
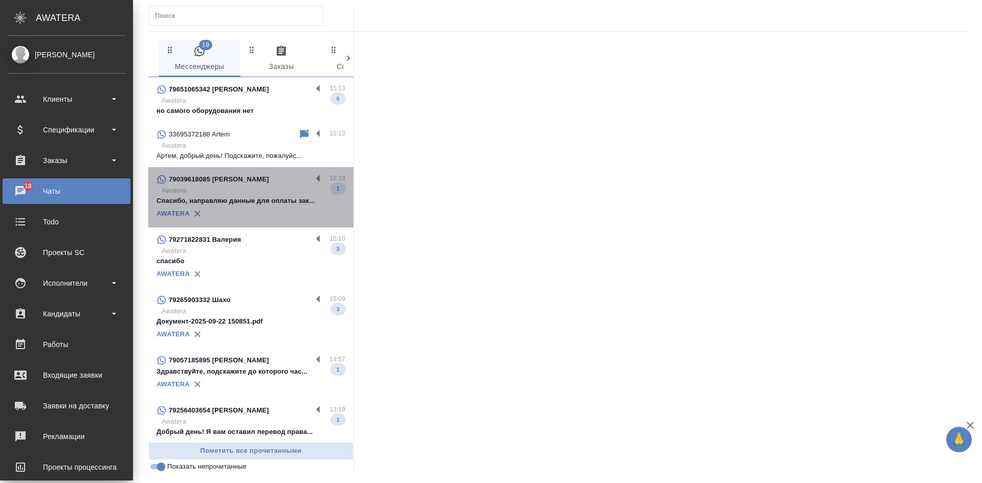
click at [294, 178] on div "79039618085 Юрий" at bounding box center [233, 179] width 155 height 12
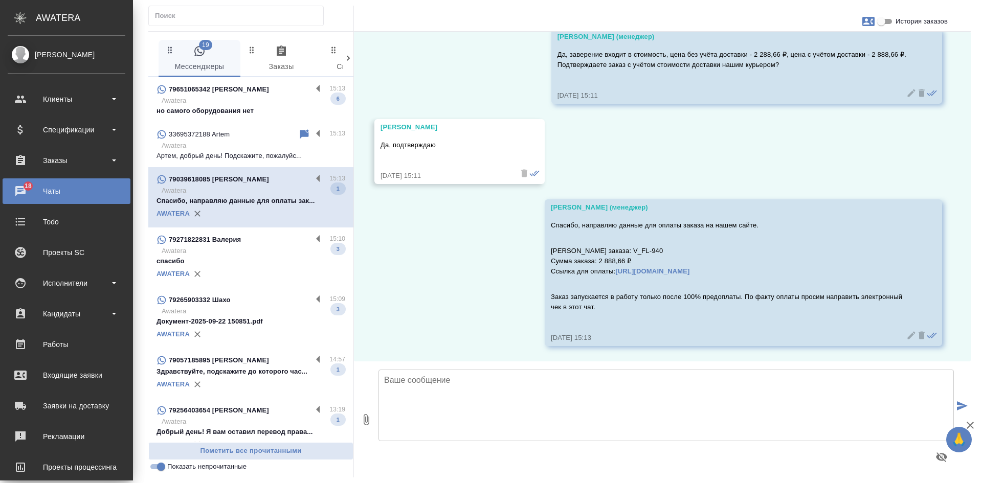
click at [242, 260] on p "спасибо" at bounding box center [250, 261] width 189 height 10
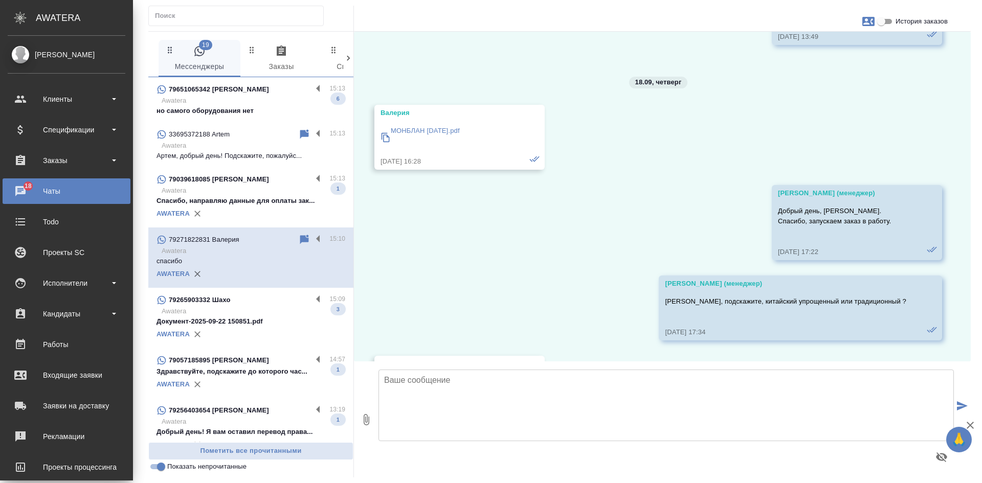
click at [271, 182] on div "79039618085 Юрий" at bounding box center [233, 179] width 155 height 12
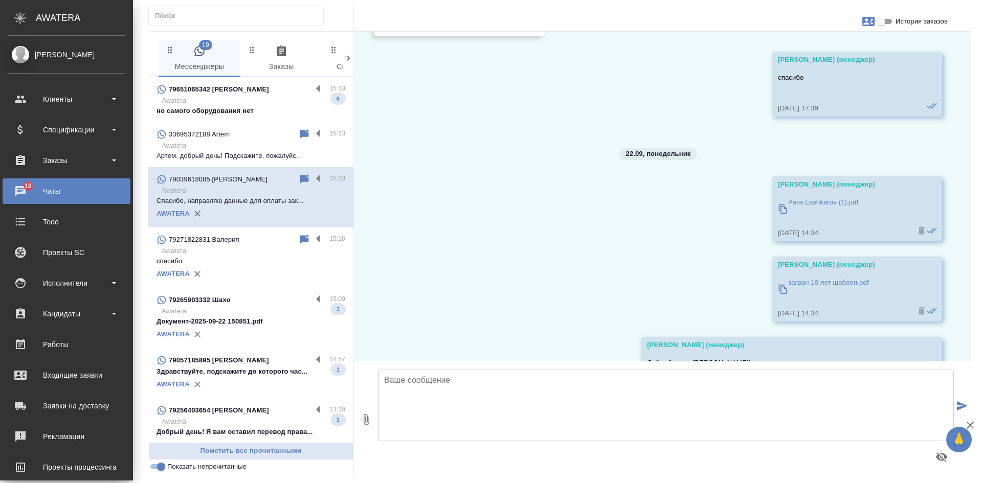
scroll to position [703, 0]
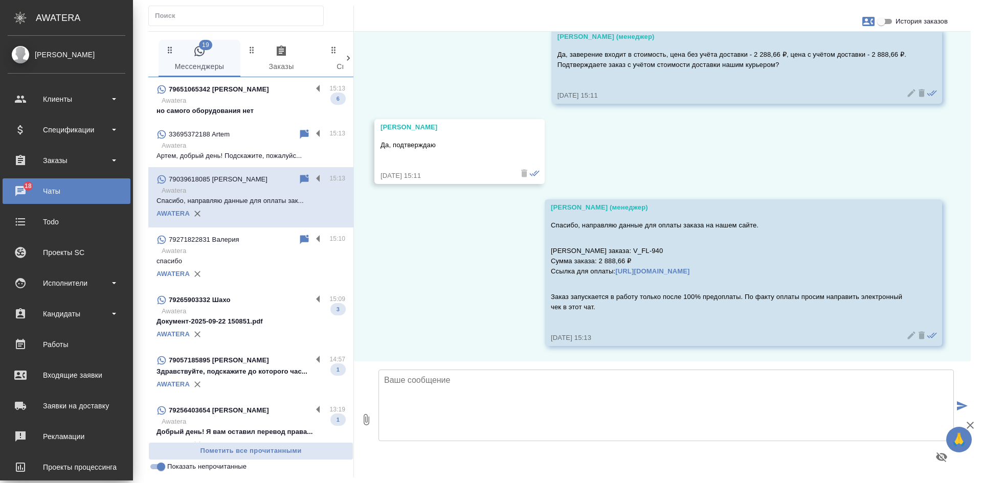
click at [211, 255] on p "Awatera" at bounding box center [254, 251] width 184 height 10
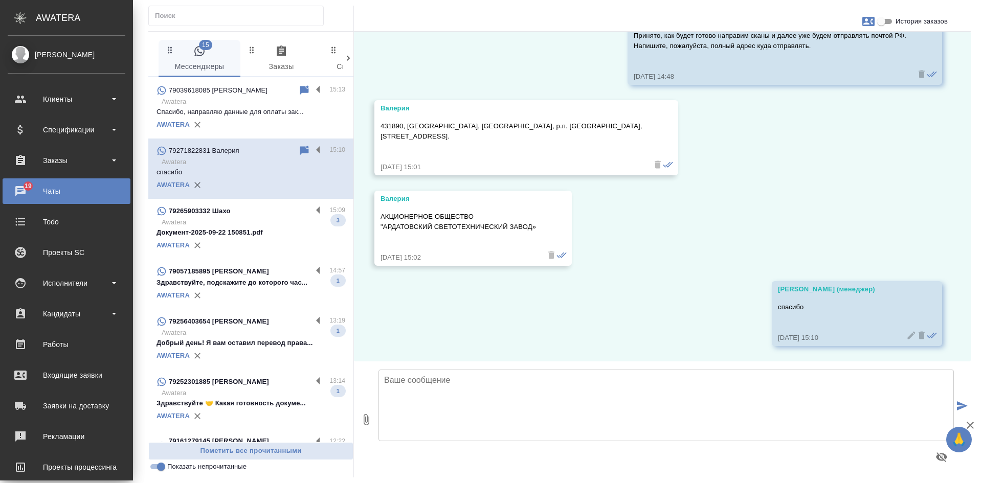
scroll to position [102, 0]
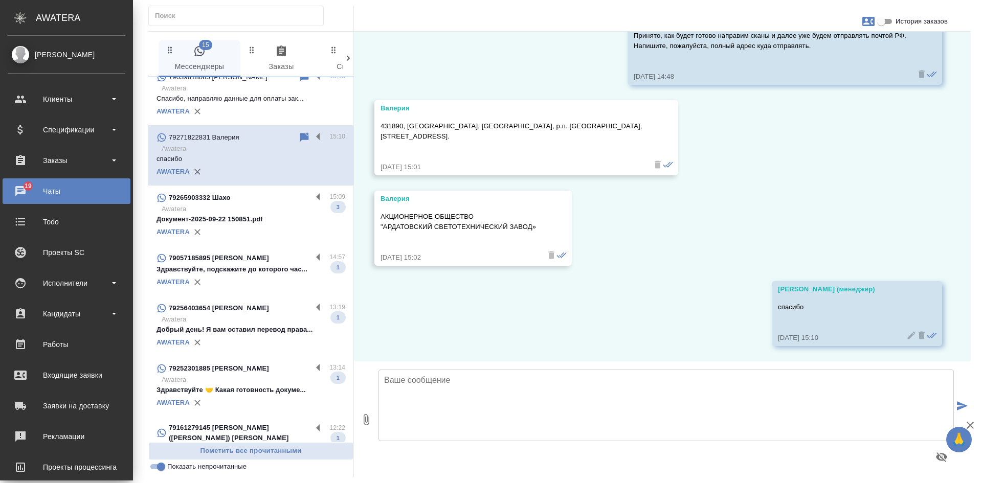
click at [258, 230] on div "AWATERA" at bounding box center [250, 231] width 189 height 15
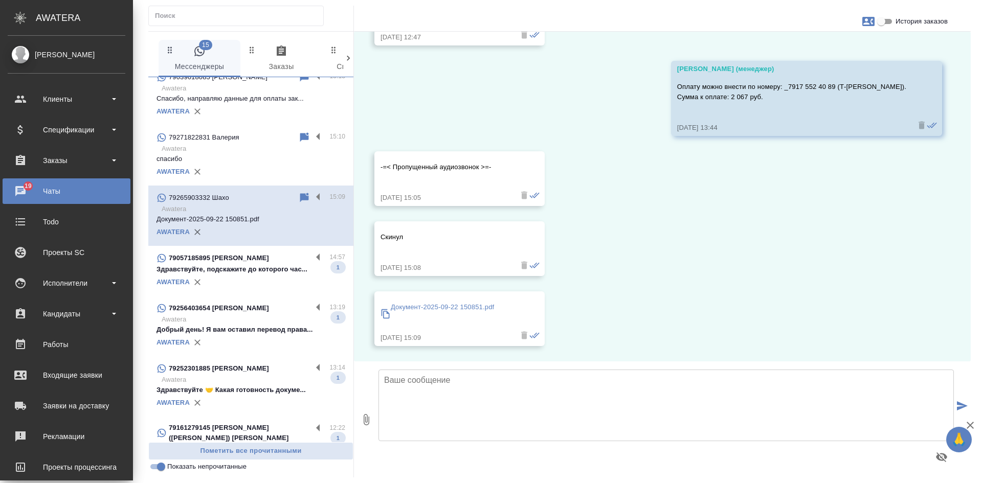
scroll to position [1942, 0]
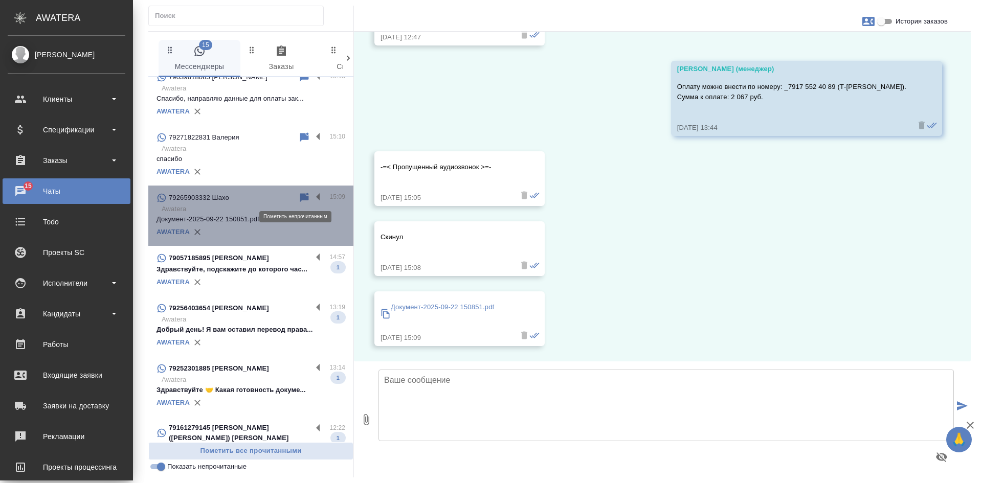
click at [300, 194] on icon at bounding box center [304, 197] width 9 height 9
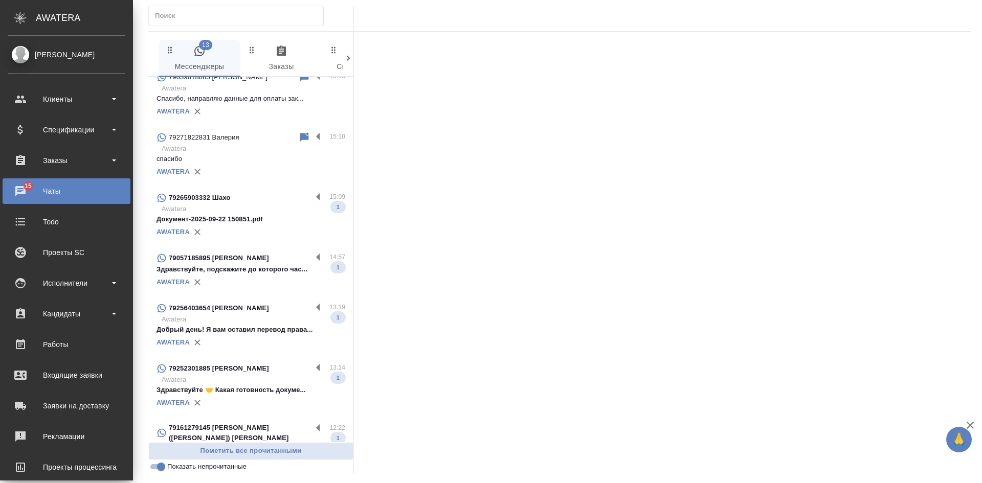
click at [231, 276] on div "AWATERA" at bounding box center [250, 282] width 189 height 15
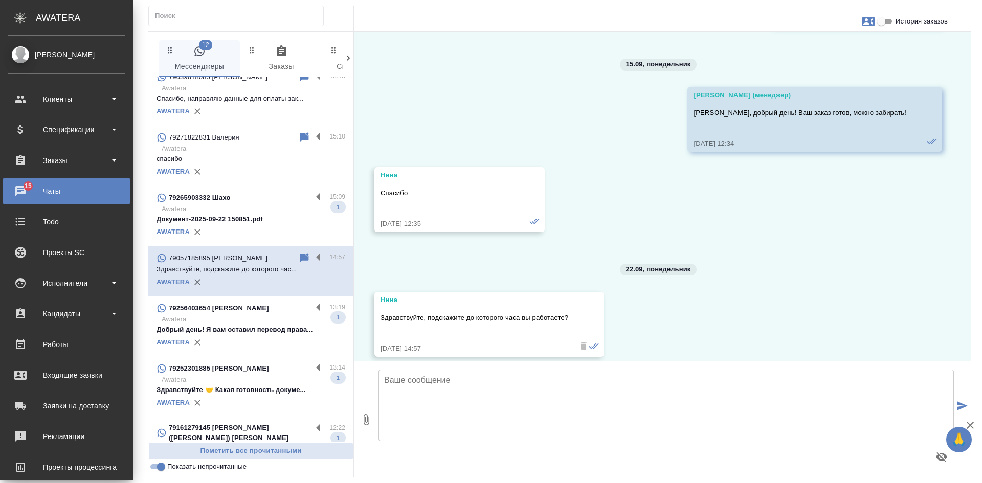
scroll to position [2812, 0]
click at [883, 20] on input "История заказов" at bounding box center [880, 21] width 37 height 12
checkbox input "true"
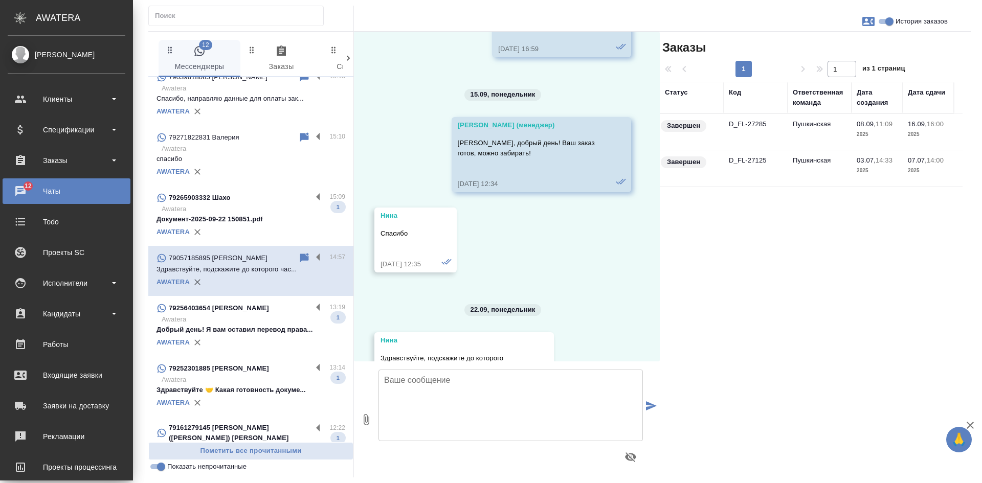
click at [778, 123] on td "D_FL-27285" at bounding box center [755, 132] width 64 height 36
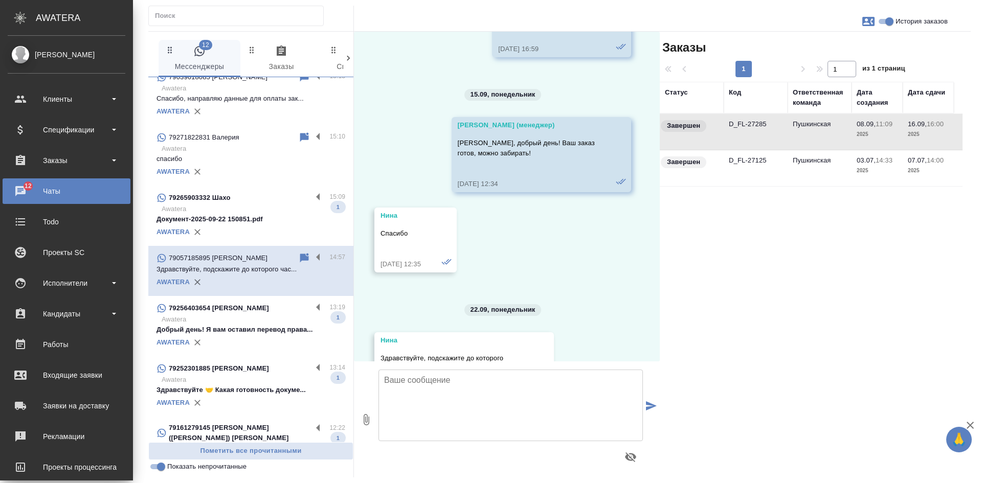
click at [778, 123] on td "D_FL-27285" at bounding box center [755, 132] width 64 height 36
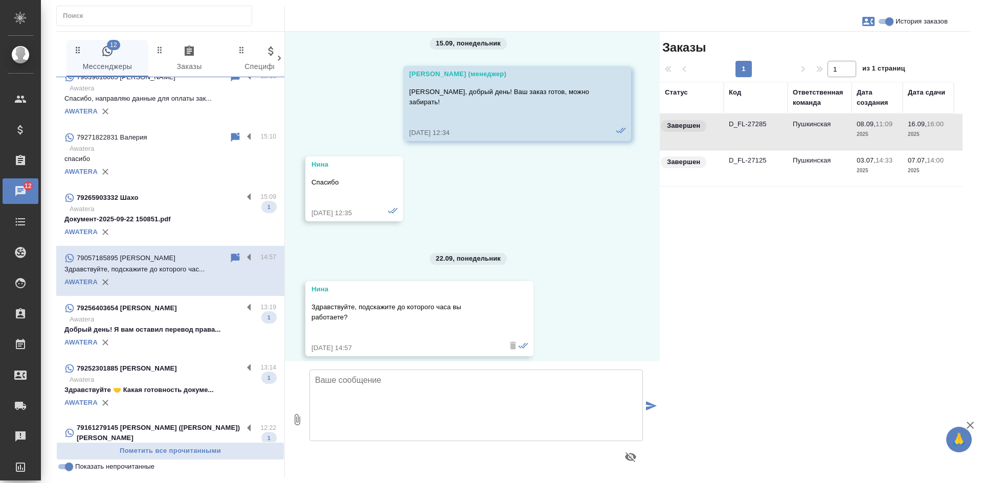
scroll to position [2915, 0]
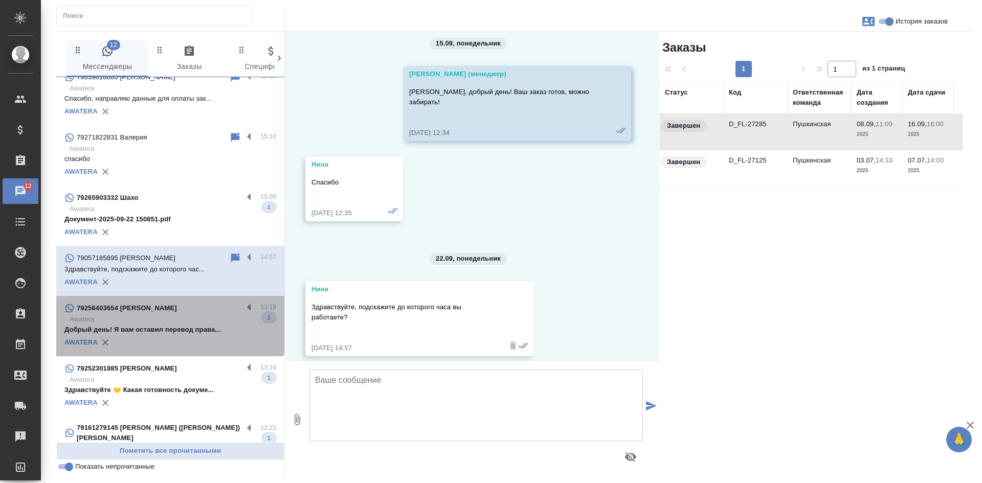
click at [169, 318] on p "Awatera" at bounding box center [173, 319] width 207 height 10
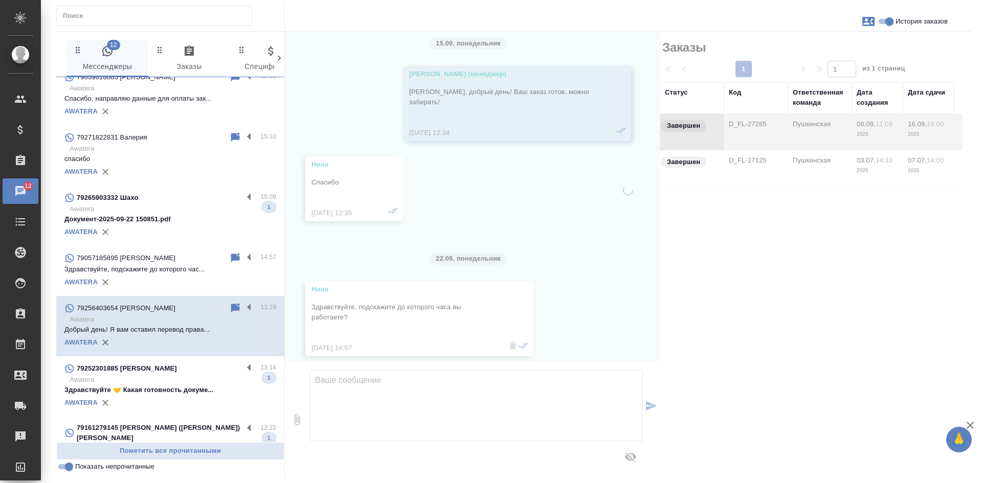
scroll to position [0, 0]
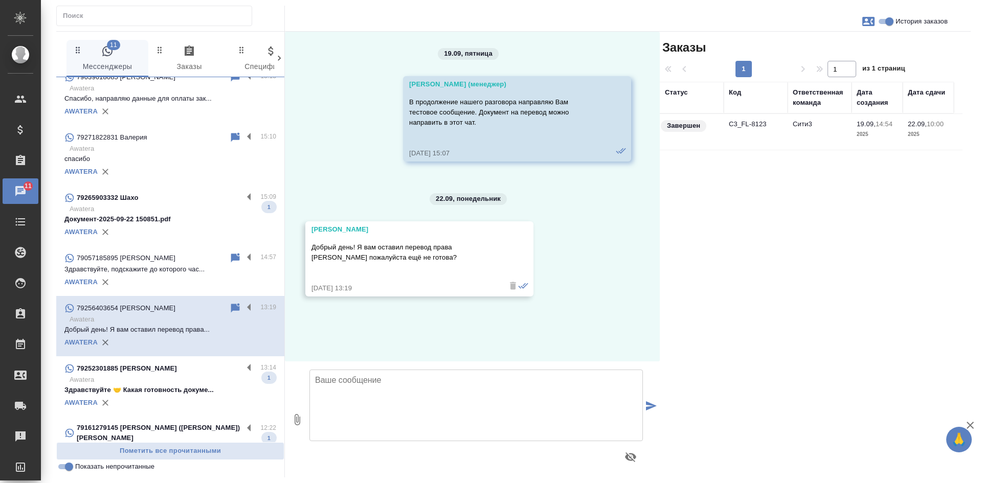
click at [761, 142] on td "C3_FL-8123" at bounding box center [755, 132] width 64 height 36
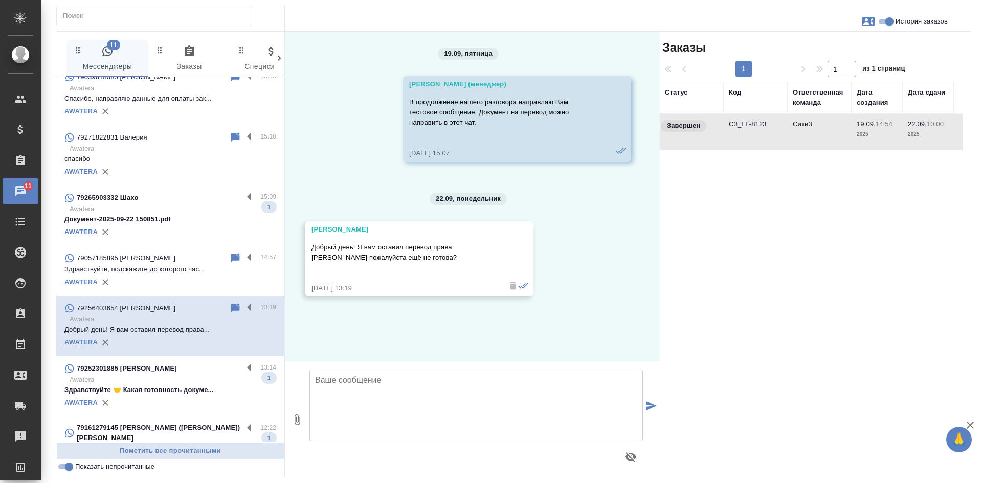
click at [761, 142] on td "C3_FL-8123" at bounding box center [755, 132] width 64 height 36
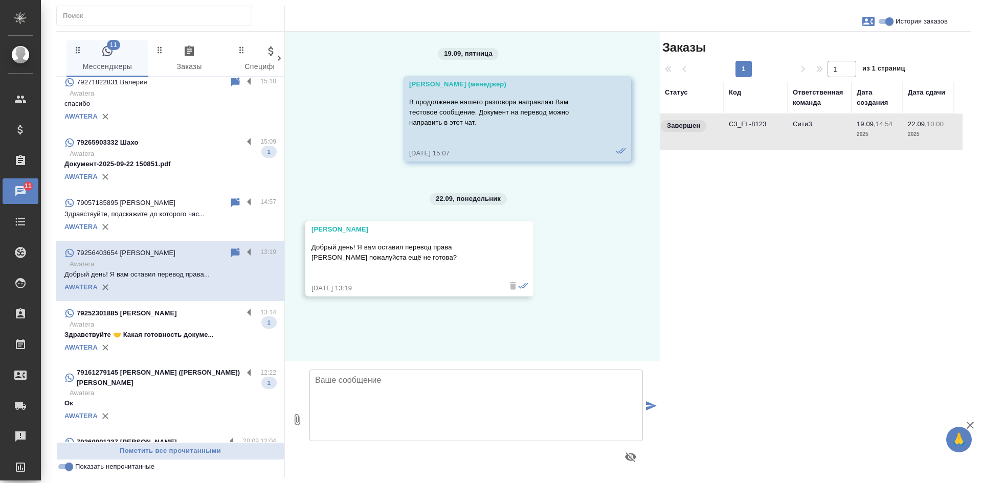
scroll to position [205, 0]
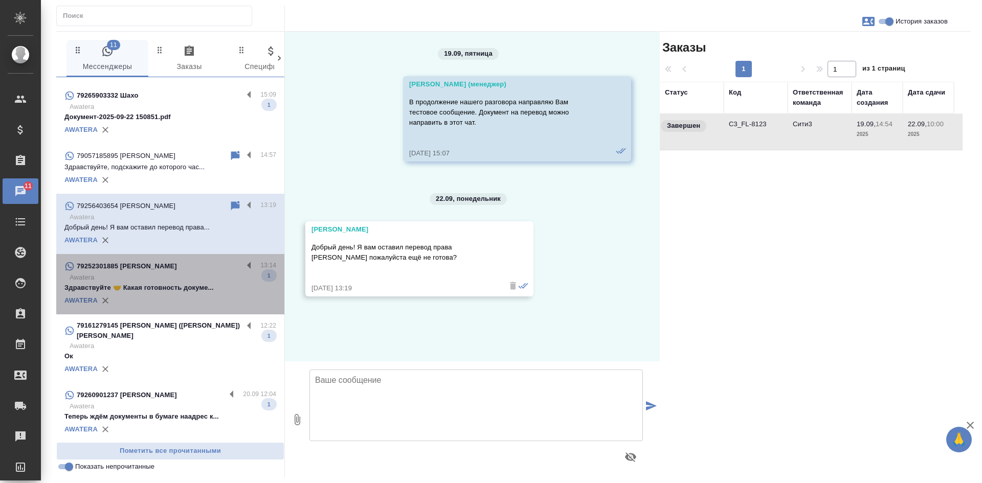
click at [178, 287] on p "Здравствуйте 🤝 Какая готовность докуме..." at bounding box center [170, 288] width 212 height 10
type textarea "В"
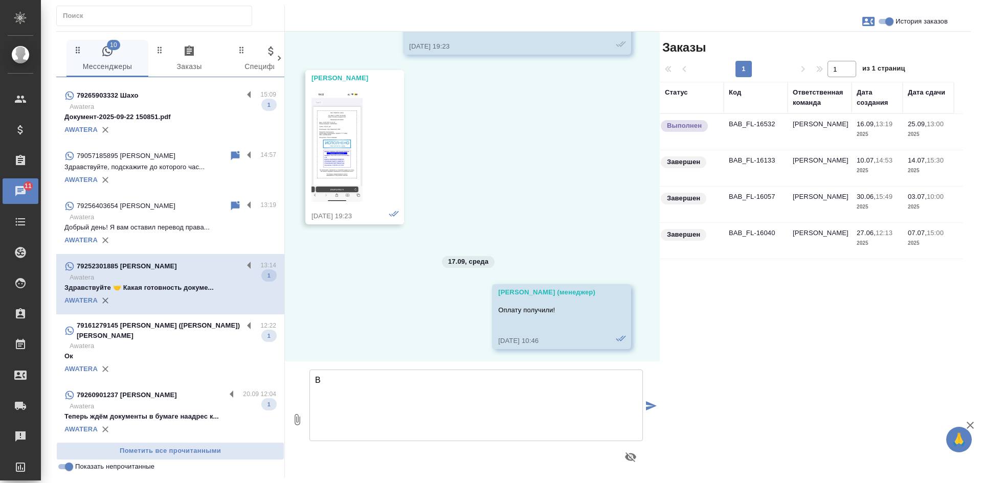
scroll to position [6829, 0]
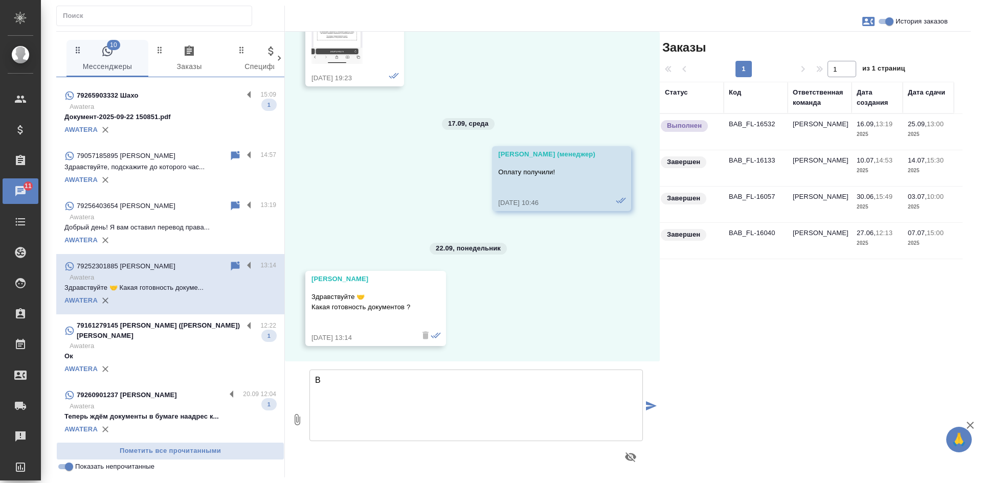
click at [775, 129] on td "BAB_FL-16532" at bounding box center [755, 132] width 64 height 36
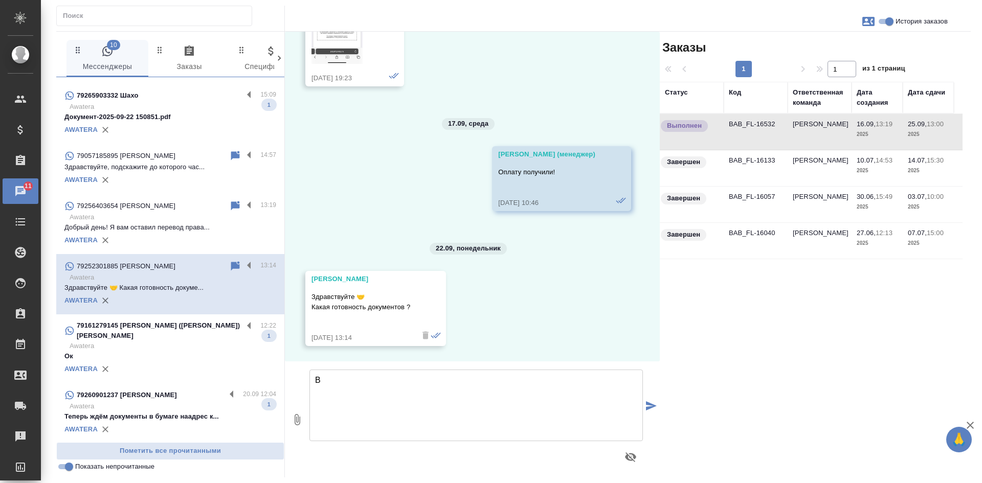
click at [775, 129] on td "BAB_FL-16532" at bounding box center [755, 132] width 64 height 36
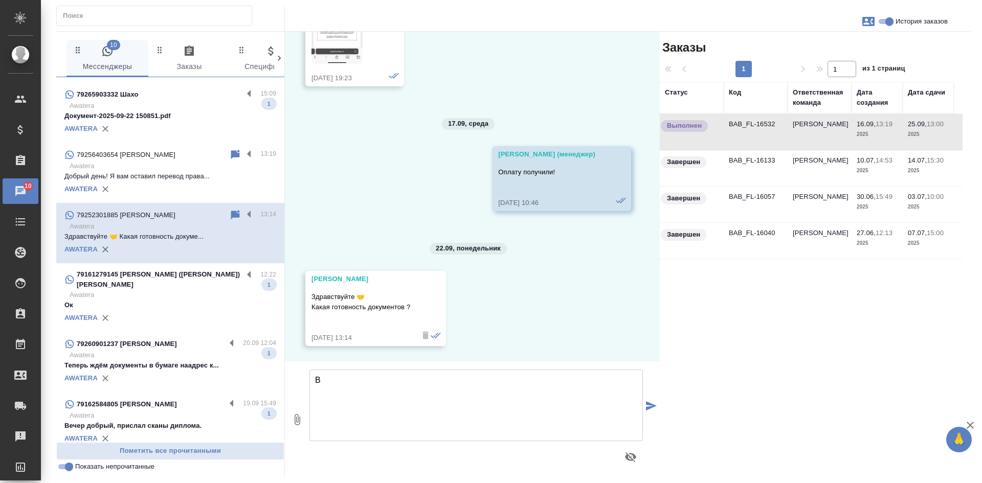
scroll to position [266, 0]
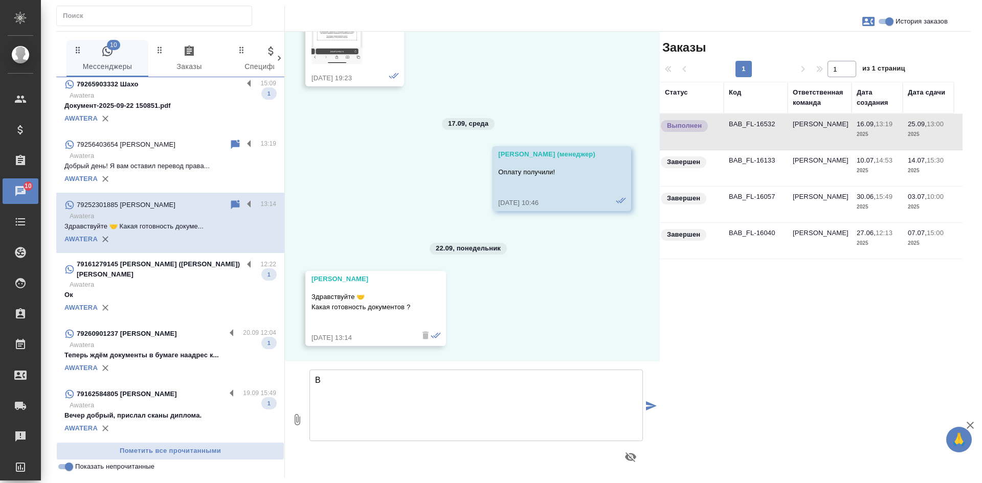
click at [189, 301] on div "AWATERA" at bounding box center [170, 307] width 212 height 15
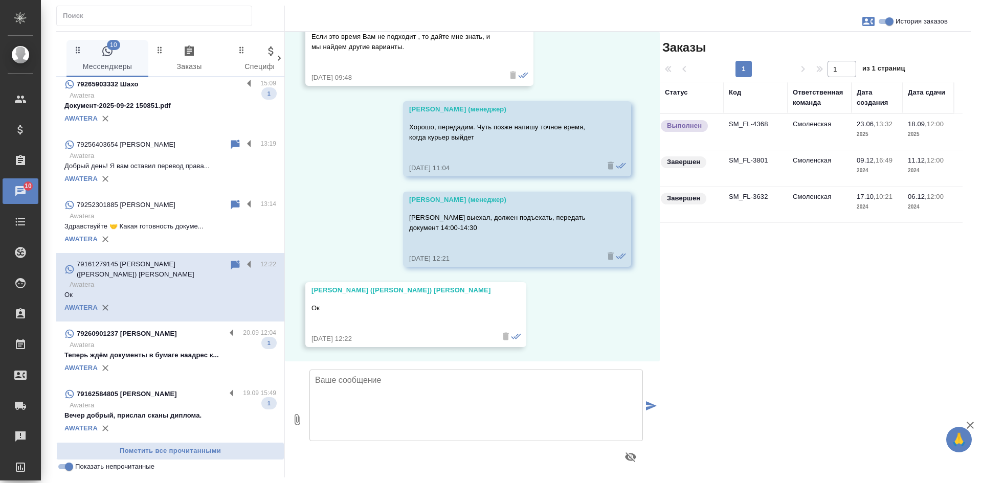
scroll to position [239, 0]
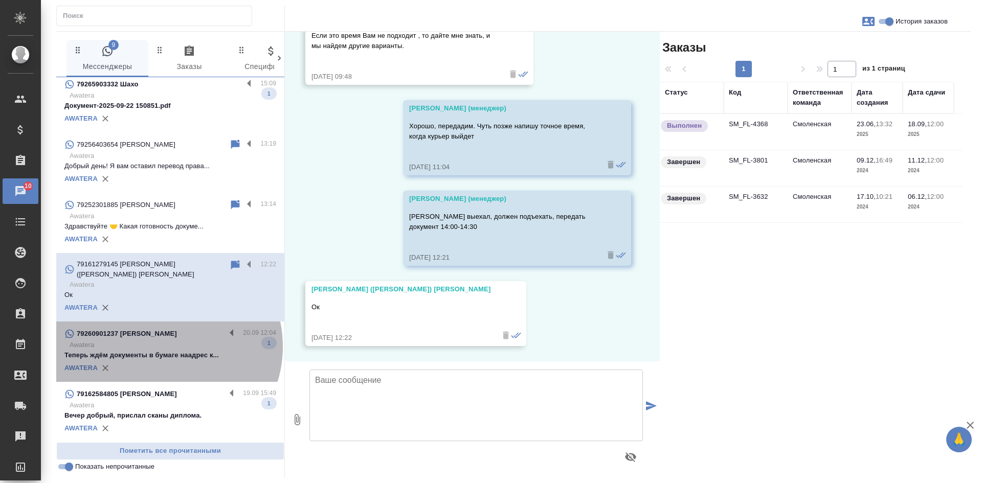
drag, startPoint x: 164, startPoint y: 347, endPoint x: 180, endPoint y: 345, distance: 16.5
click at [163, 347] on p "Awatera" at bounding box center [173, 345] width 207 height 10
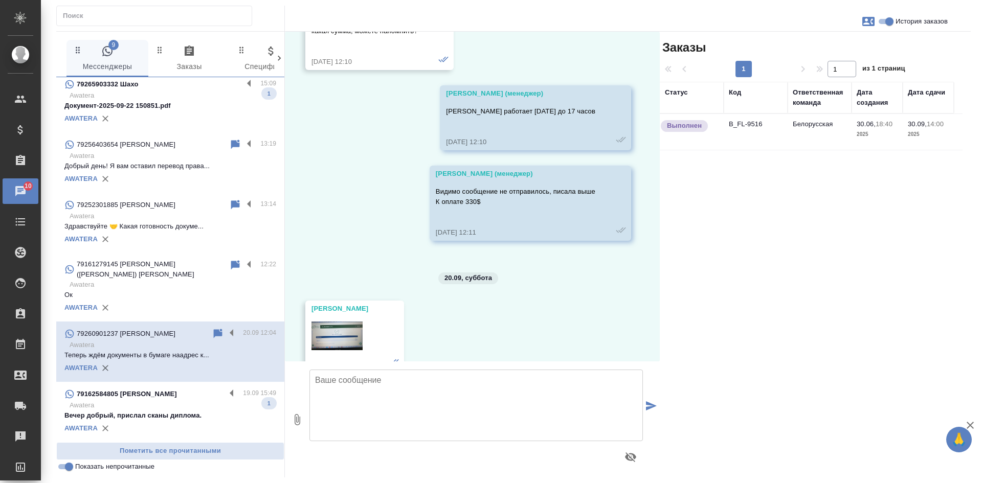
scroll to position [19208, 0]
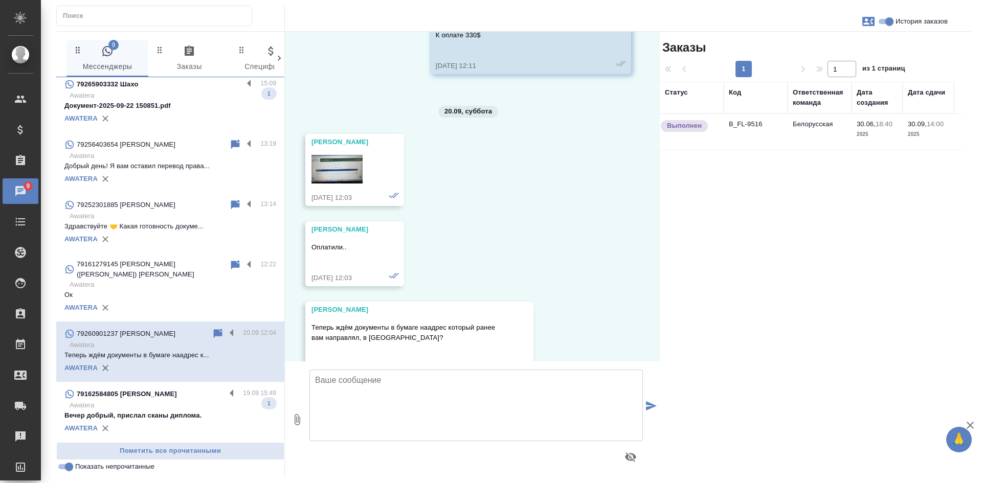
click at [759, 134] on td "B_FL-9516" at bounding box center [755, 132] width 64 height 36
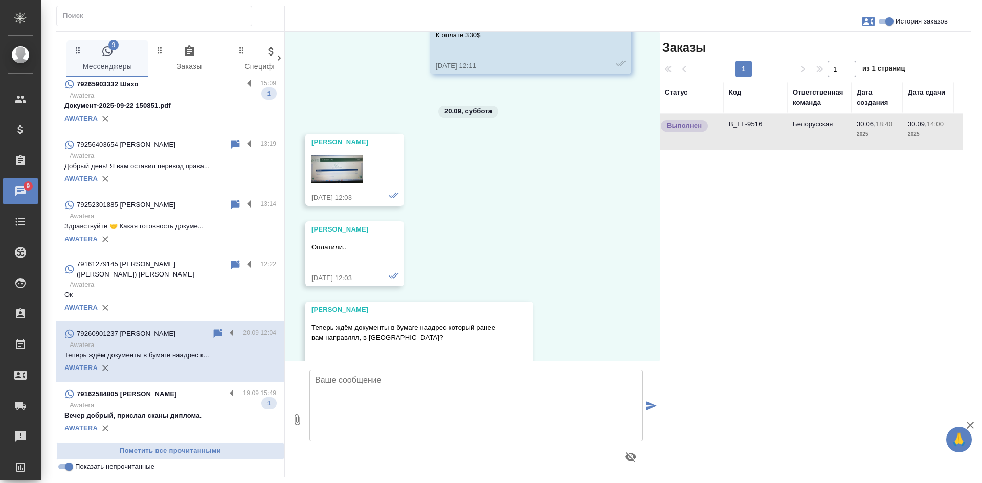
click at [759, 134] on td "B_FL-9516" at bounding box center [755, 132] width 64 height 36
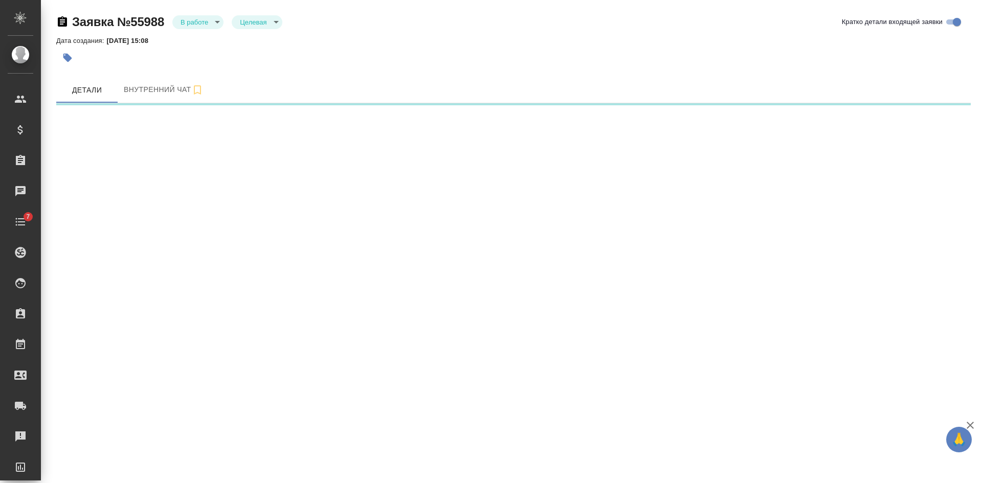
select select "RU"
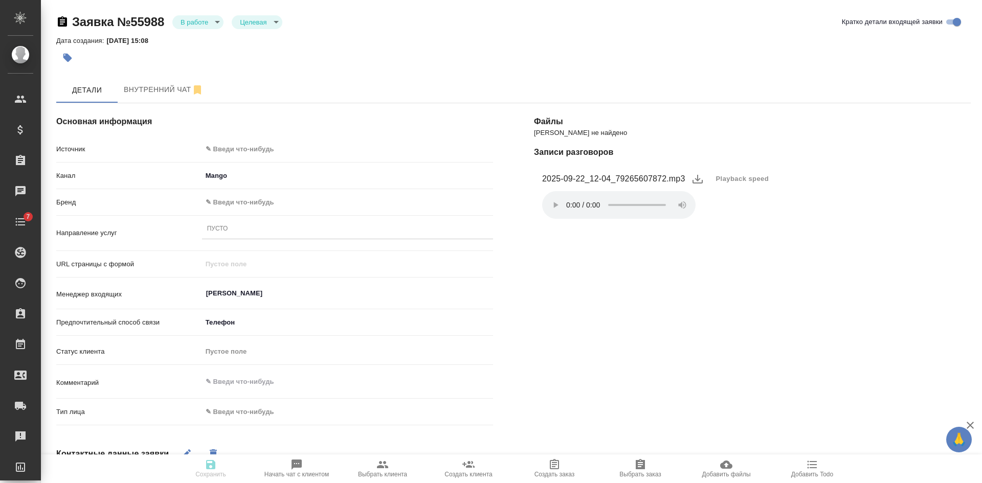
type textarea "x"
click at [216, 148] on body "🙏 .cls-1 fill:#fff; AWATERA [PERSON_NAME] Спецификации Заказы 13 Чаты 7 Todo Пр…" at bounding box center [491, 241] width 982 height 483
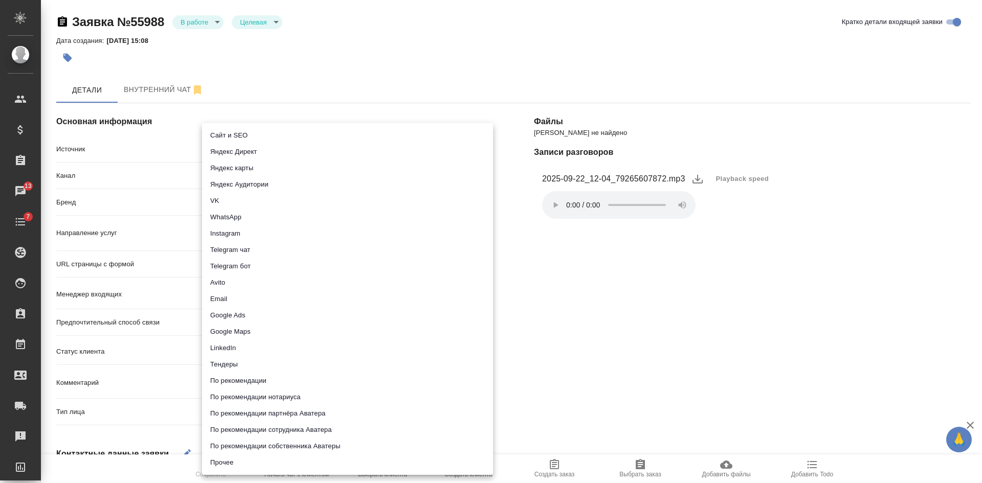
click at [219, 132] on li "Сайт и SEO" at bounding box center [347, 135] width 291 height 16
type input "seo"
type textarea "x"
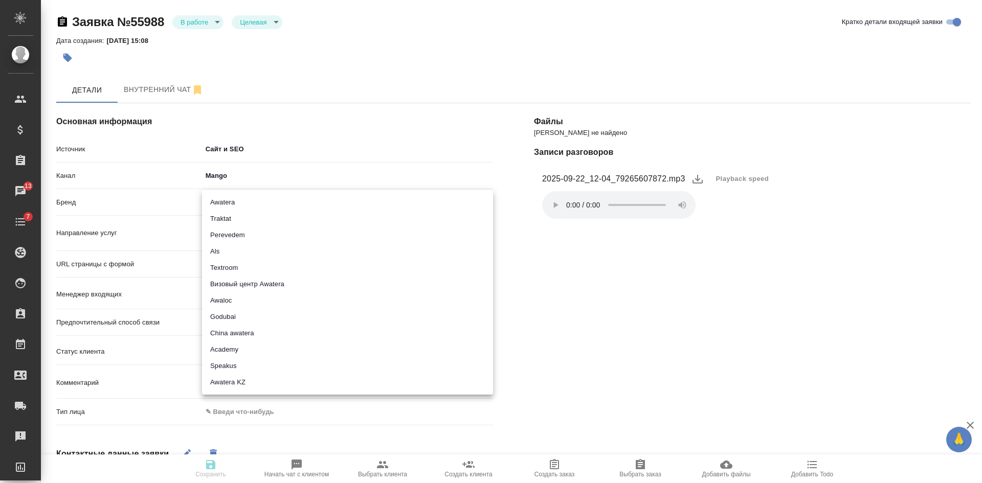
click at [229, 200] on body "🙏 .cls-1 fill:#fff; AWATERA Kasatkina Aleksandra Клиенты Спецификации Заказы 13…" at bounding box center [491, 241] width 982 height 483
click at [229, 202] on li "Awatera" at bounding box center [347, 202] width 291 height 16
type input "awatera"
type textarea "x"
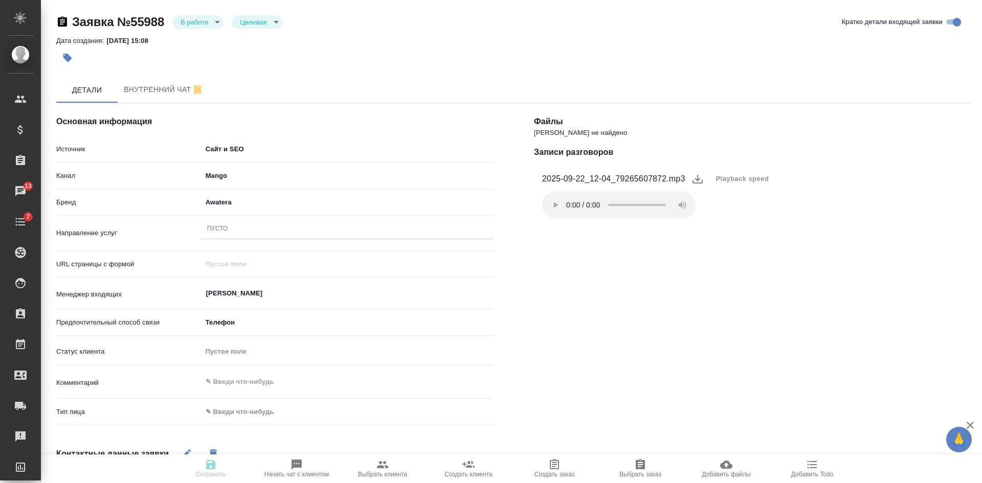
click at [222, 197] on body "🙏 .cls-1 fill:#fff; AWATERA Kasatkina Aleksandra Клиенты Спецификации Заказы 13…" at bounding box center [491, 241] width 982 height 483
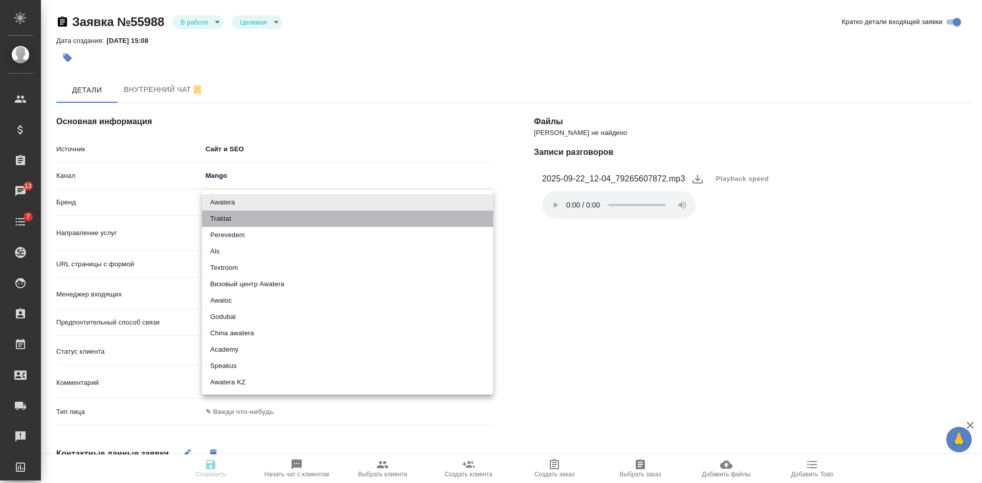
click at [217, 212] on li "Traktat" at bounding box center [347, 219] width 291 height 16
type input "traktat"
type textarea "x"
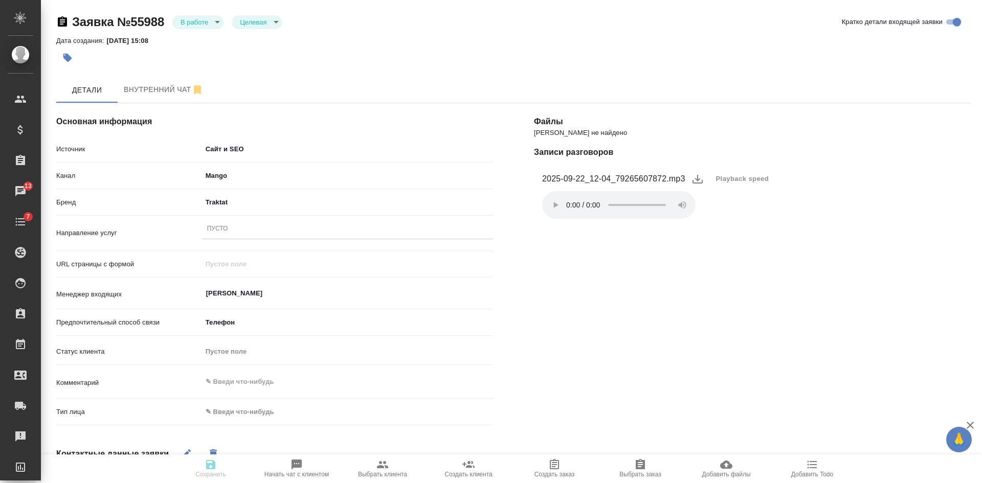
click at [217, 231] on div "Пусто" at bounding box center [217, 229] width 21 height 9
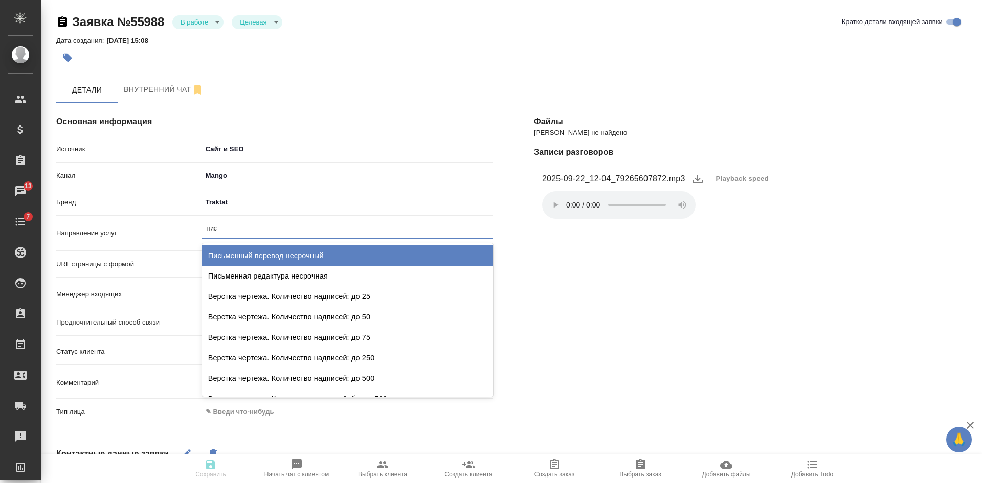
type input "пись"
click at [275, 261] on div "Письменный перевод несрочный" at bounding box center [347, 255] width 291 height 20
type textarea "x"
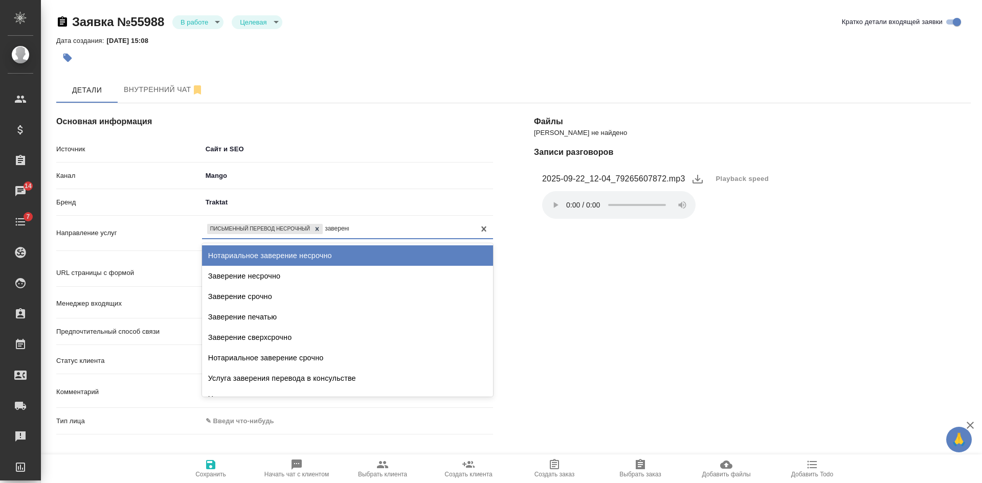
type input "заверение"
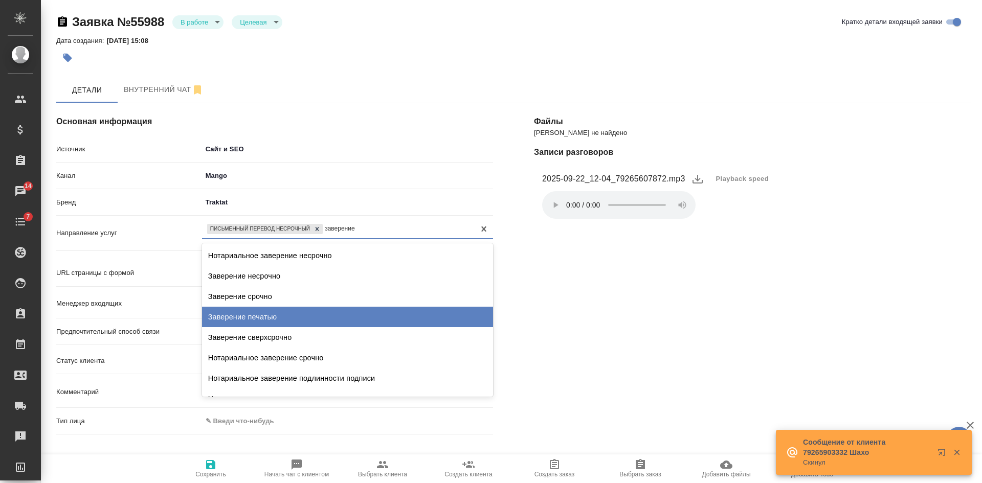
click at [257, 316] on div "Заверение печатью" at bounding box center [347, 317] width 291 height 20
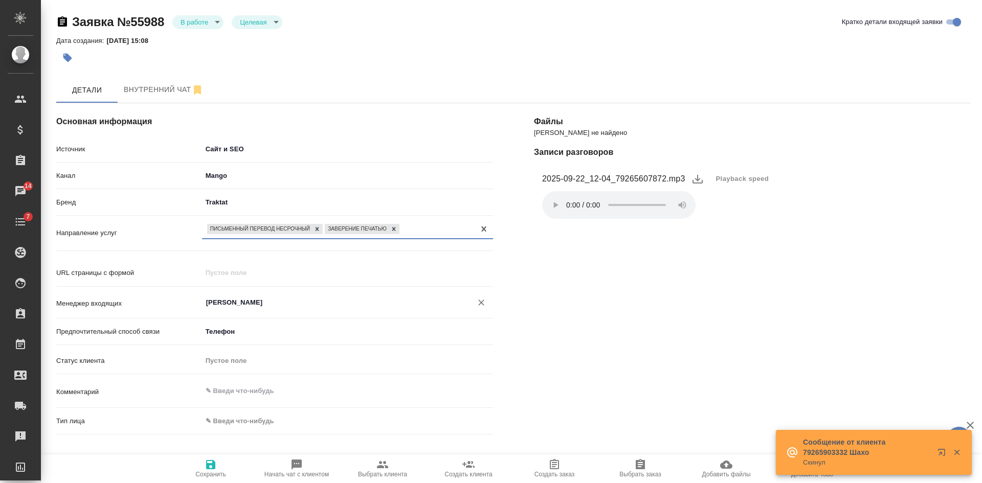
scroll to position [102, 0]
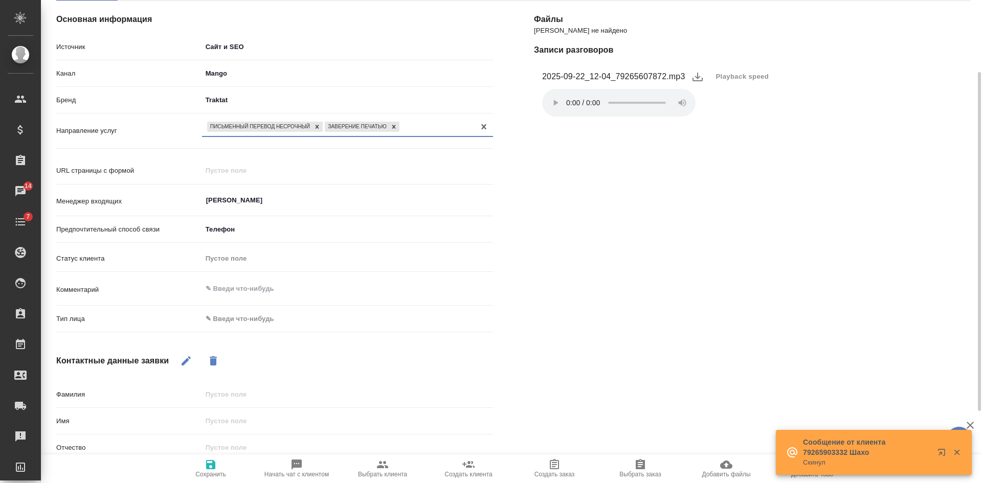
click at [253, 318] on body "🙏 .cls-1 fill:#fff; AWATERA Kasatkina Aleksandra Клиенты Спецификации Заказы 14…" at bounding box center [491, 241] width 982 height 483
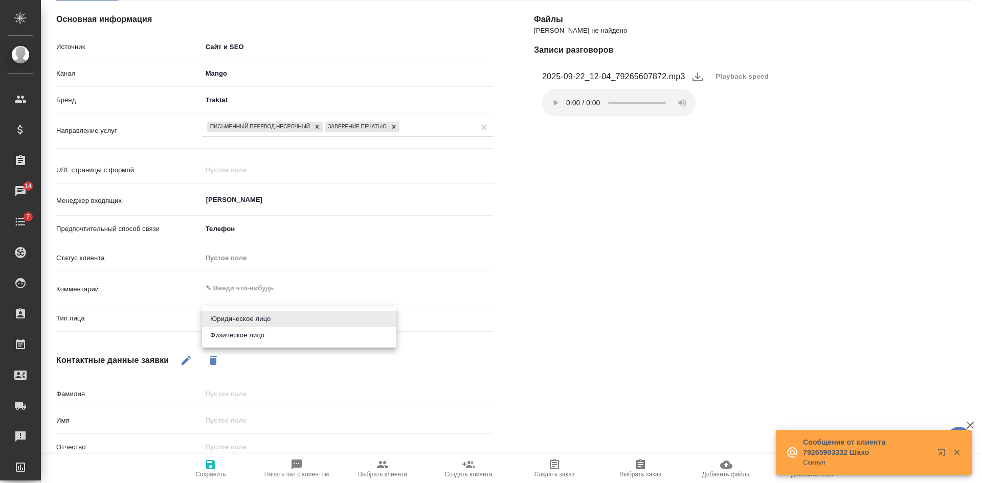
click at [243, 334] on li "Физическое лицо" at bounding box center [299, 335] width 194 height 16
type textarea "x"
type input "private"
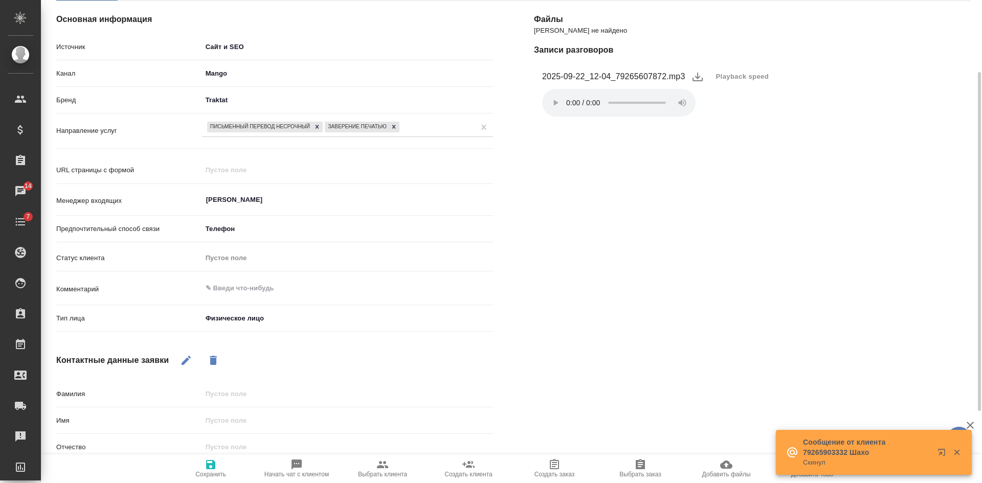
click at [183, 355] on icon "button" at bounding box center [186, 360] width 12 height 12
click at [226, 425] on input "text" at bounding box center [347, 420] width 291 height 15
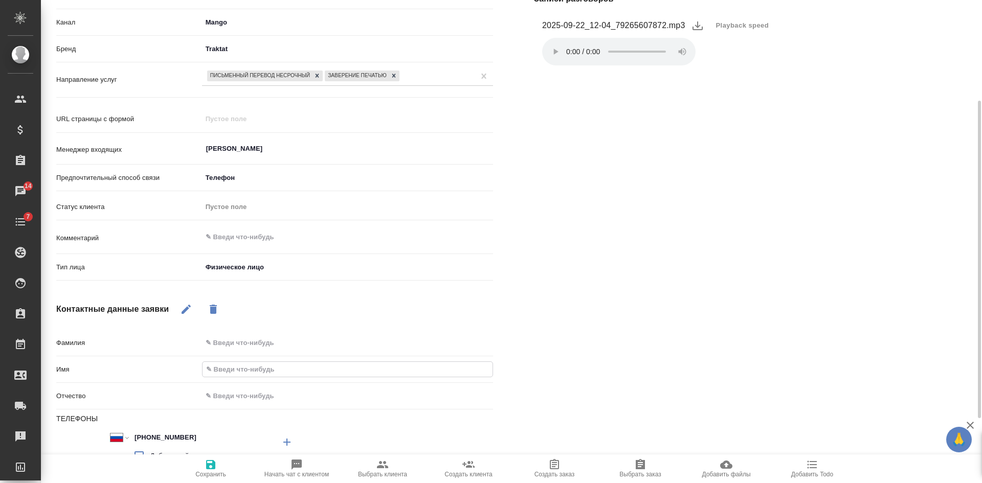
type input "А"
type textarea "x"
type input "Ал"
type textarea "x"
type input "Але"
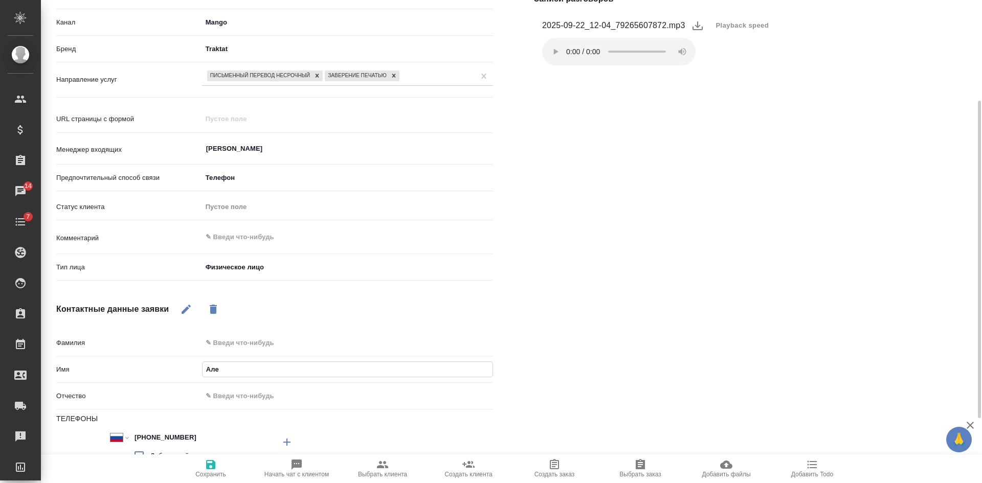
type textarea "x"
type input "Алек"
type textarea "x"
type input "Алекс"
type textarea "x"
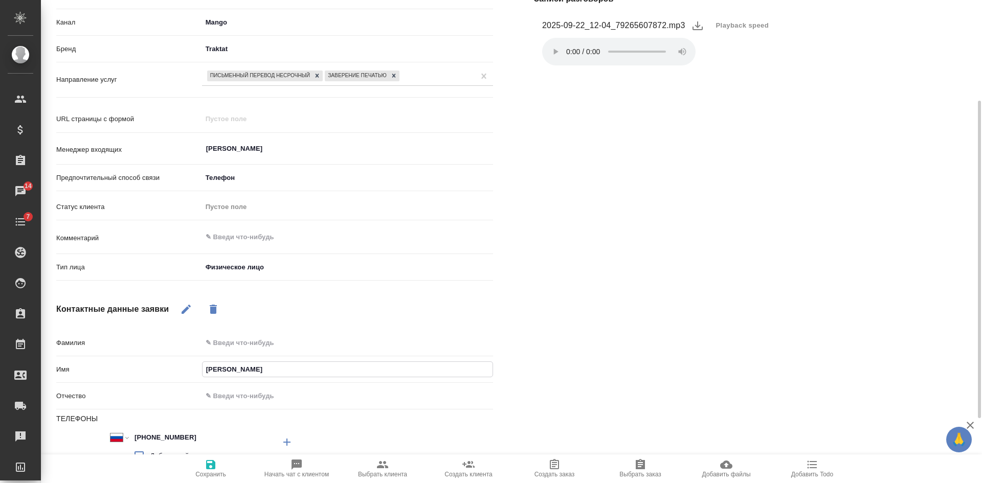
type input "Алексан"
type textarea "x"
type input "Александ"
type textarea "x"
type input "Александр"
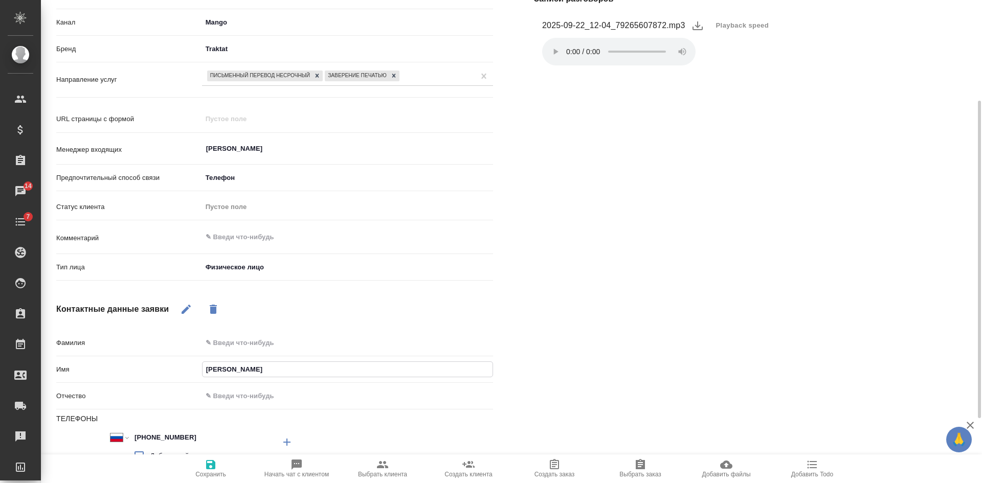
click at [210, 469] on icon "button" at bounding box center [210, 464] width 9 height 9
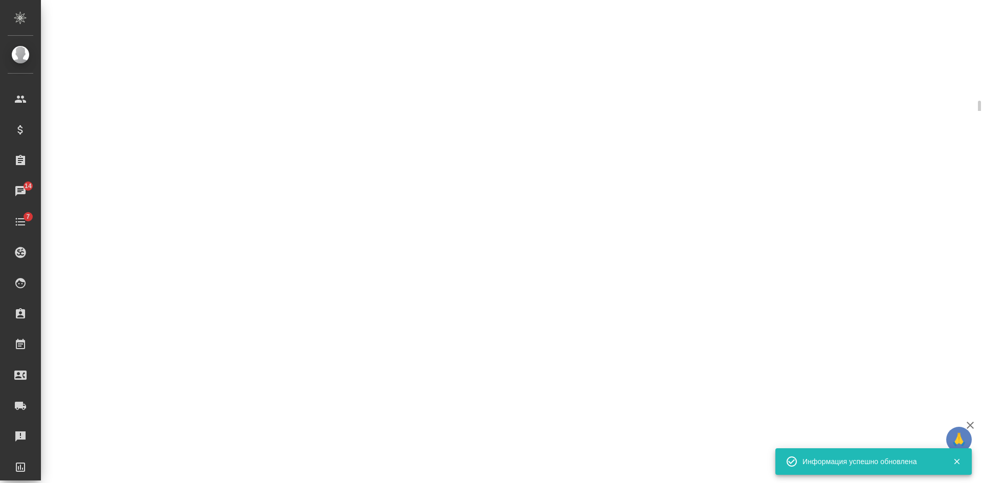
select select "RU"
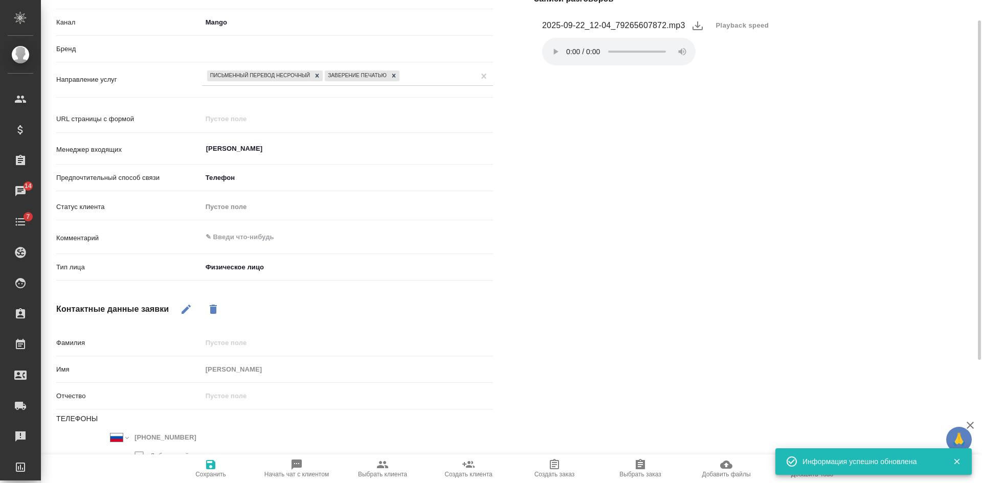
scroll to position [0, 0]
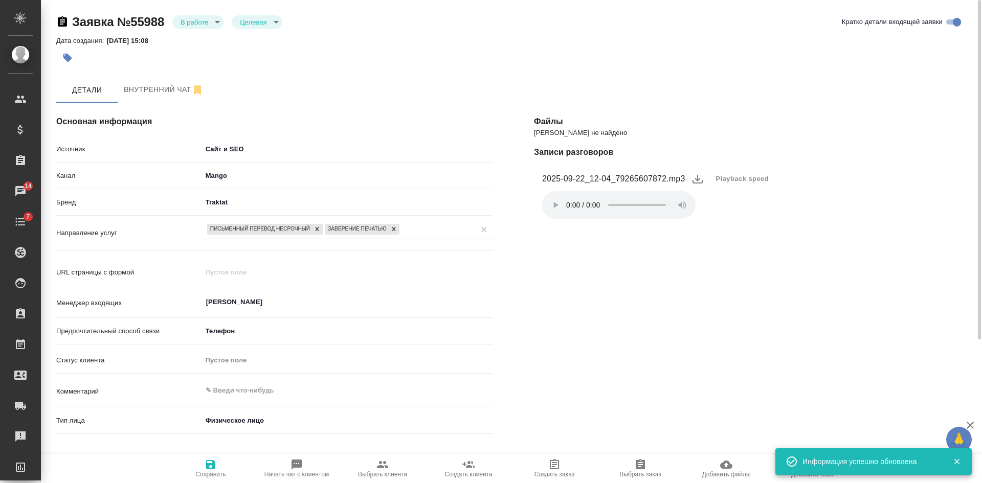
click at [317, 464] on span "Начать чат с клиентом" at bounding box center [297, 468] width 74 height 19
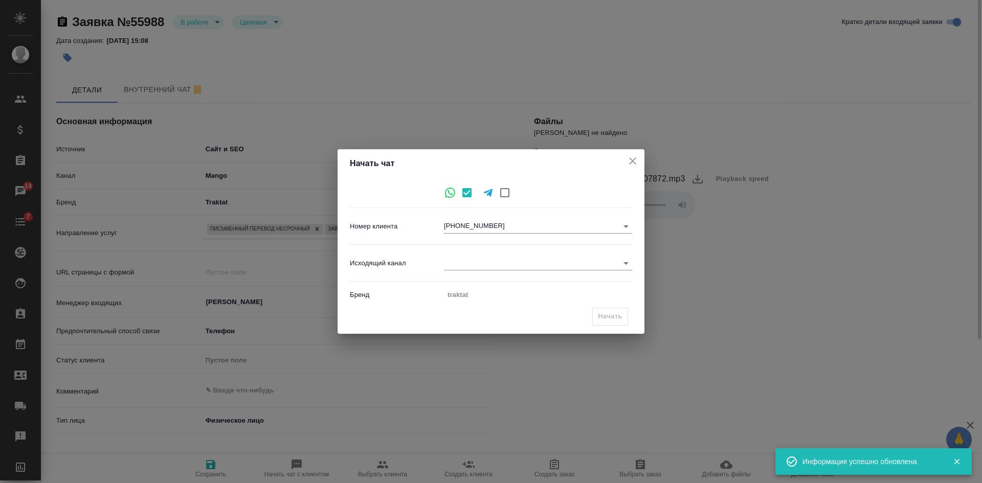
type textarea "x"
click at [454, 269] on body "🙏 .cls-1 fill:#fff; AWATERA Kasatkina Aleksandra Клиенты Спецификации Заказы 15…" at bounding box center [491, 241] width 982 height 483
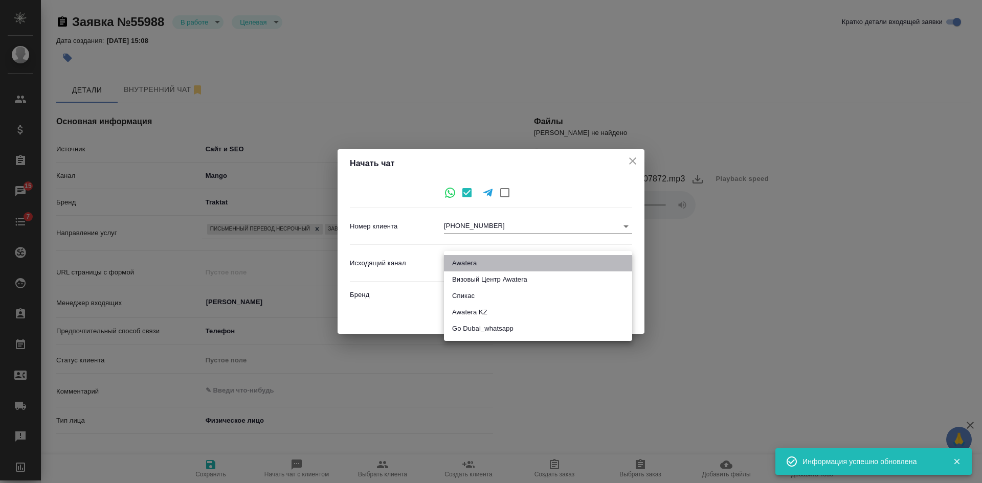
click at [462, 260] on li "Awatera" at bounding box center [538, 263] width 188 height 16
type input "2"
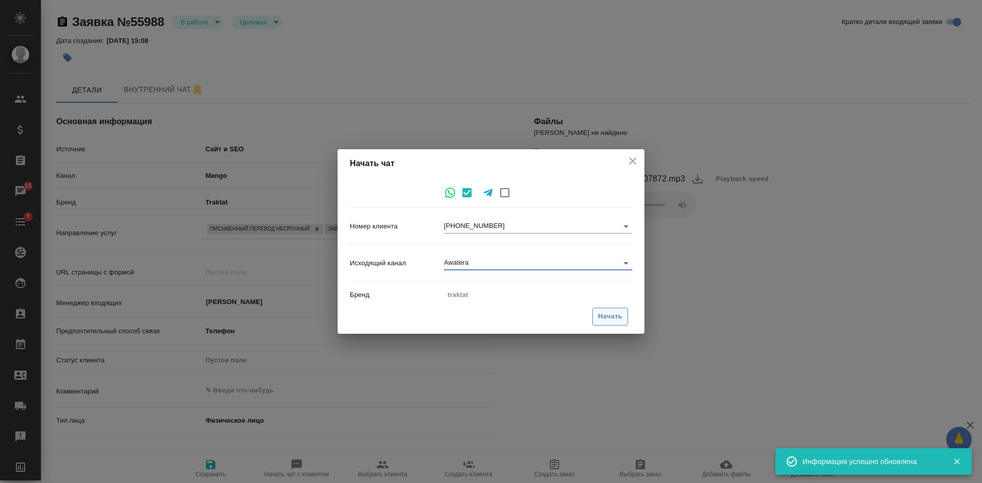
click at [614, 312] on span "Начать" at bounding box center [610, 317] width 25 height 12
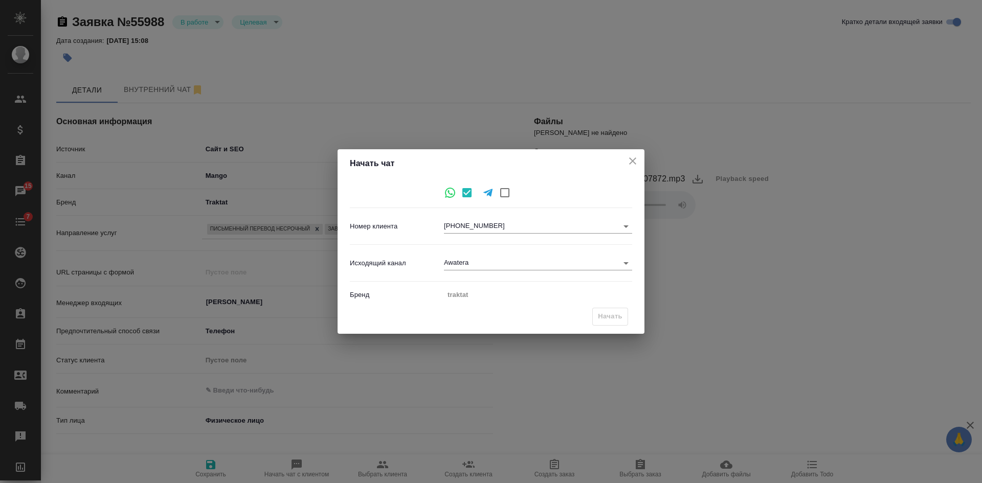
type textarea "x"
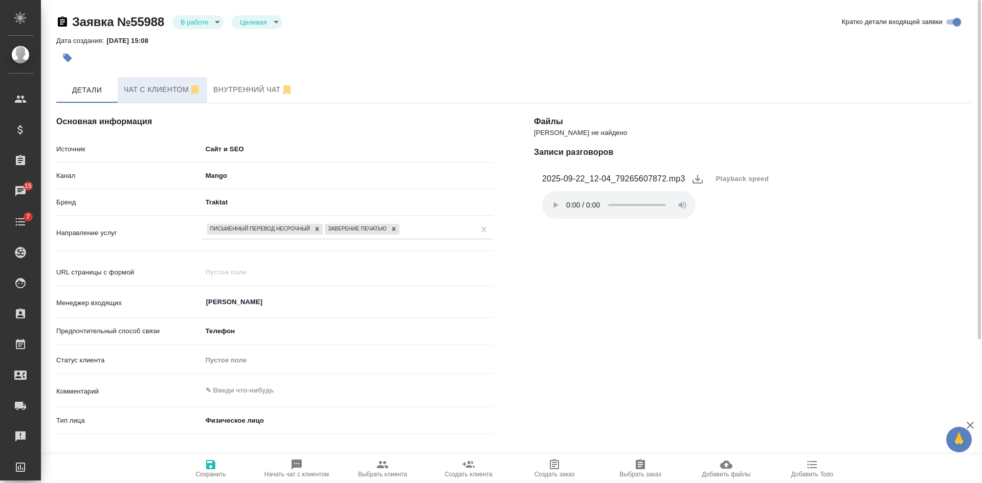
click at [155, 92] on span "Чат с клиентом" at bounding box center [162, 89] width 77 height 13
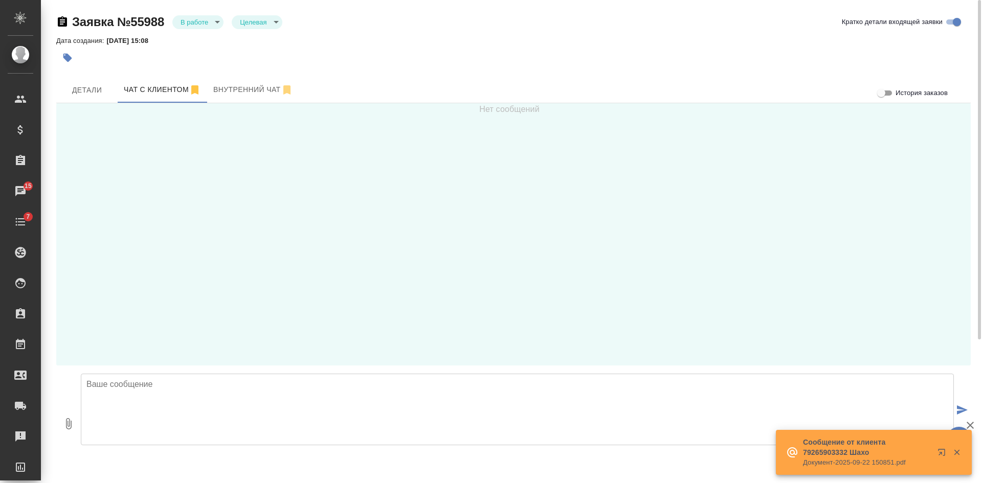
click at [217, 418] on textarea at bounding box center [517, 410] width 873 height 72
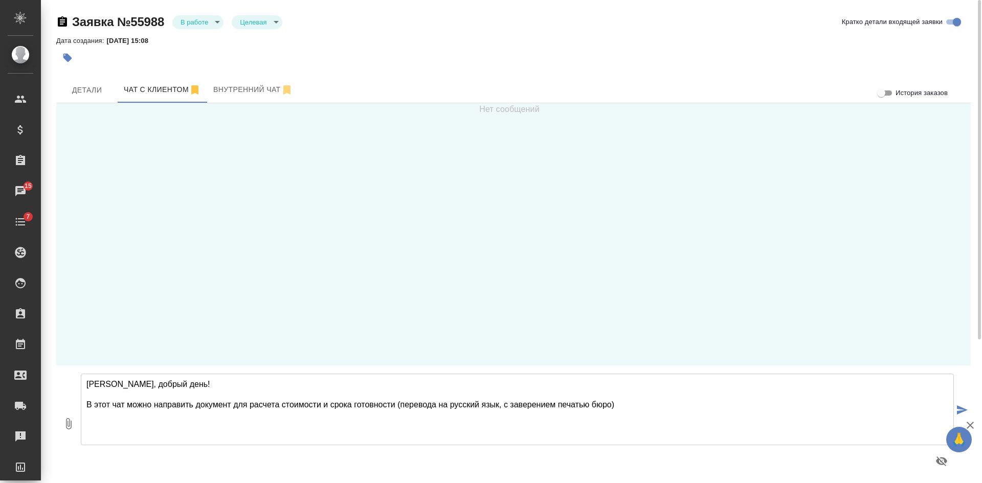
click at [652, 401] on textarea "Александр, добрый день! В этот чат можно направить документ для расчета стоимос…" at bounding box center [517, 410] width 873 height 72
click at [792, 403] on textarea "Александр, добрый день! В этот чат можно направить документ для расчета стоимос…" at bounding box center [517, 410] width 873 height 72
type textarea "Александр, добрый день! В этот чат можно направить документ для расчета стоимос…"
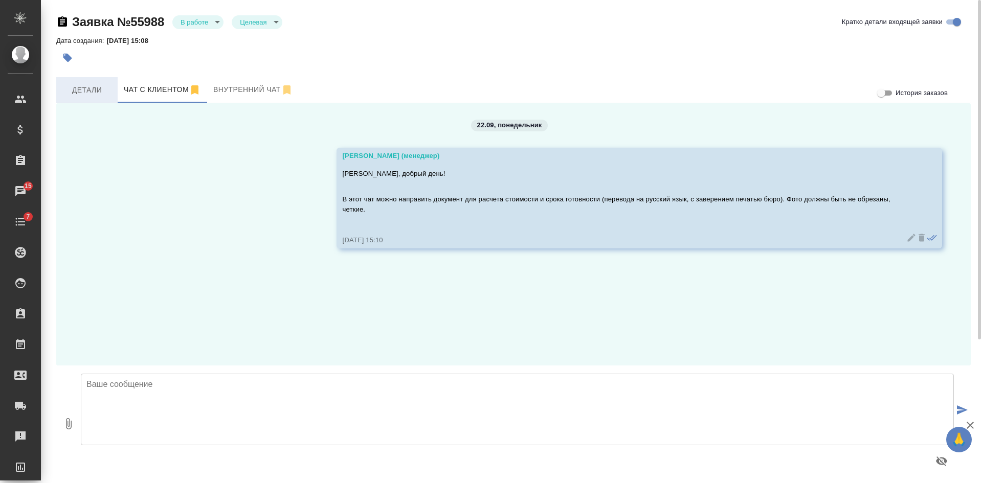
click at [86, 87] on span "Детали" at bounding box center [86, 90] width 49 height 13
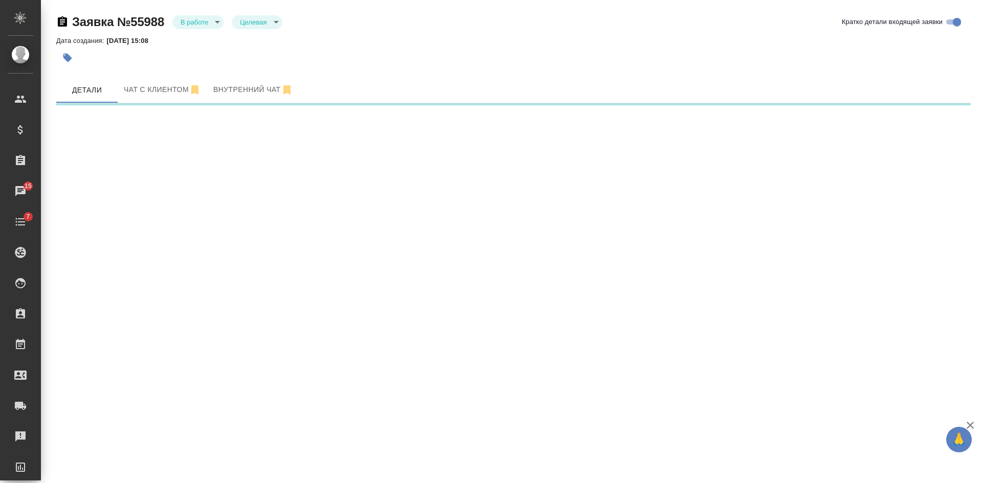
select select "RU"
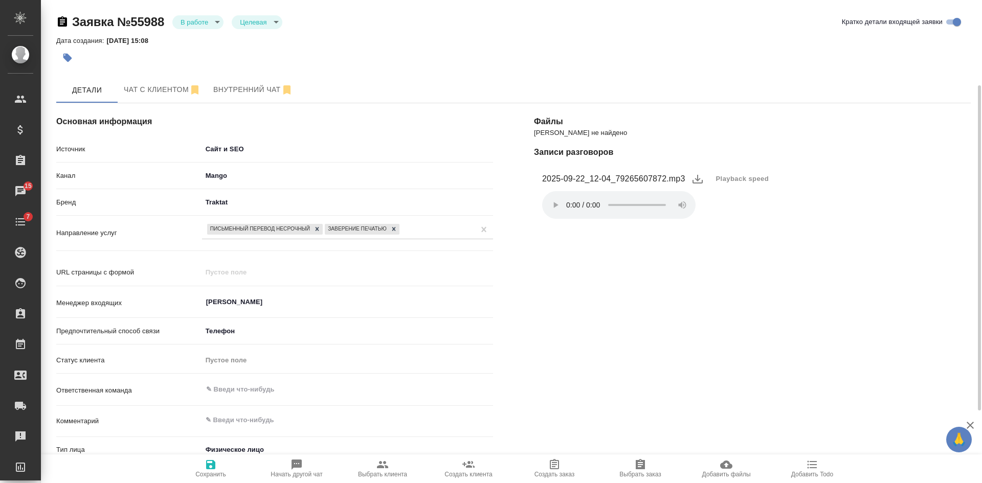
scroll to position [102, 0]
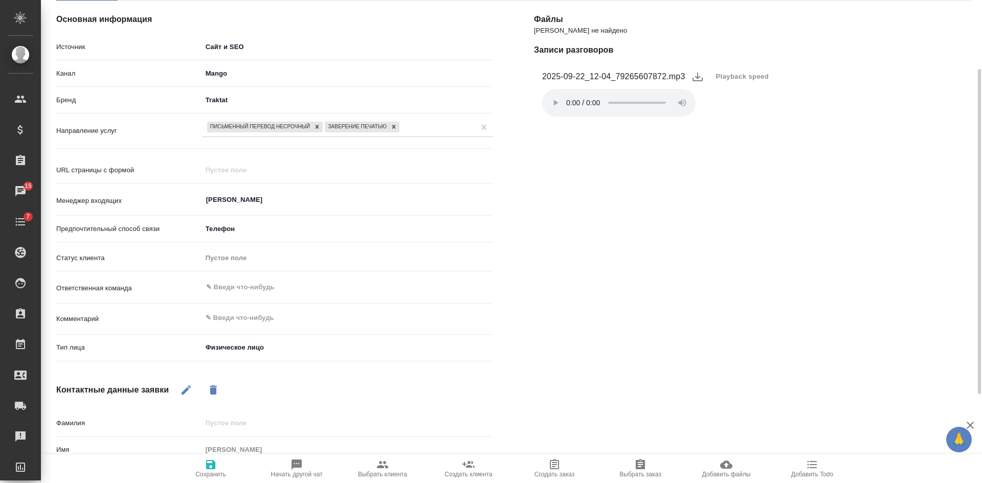
type textarea "x"
click at [222, 315] on textarea at bounding box center [347, 318] width 290 height 17
type textarea "о"
type textarea "x"
type textarea "от"
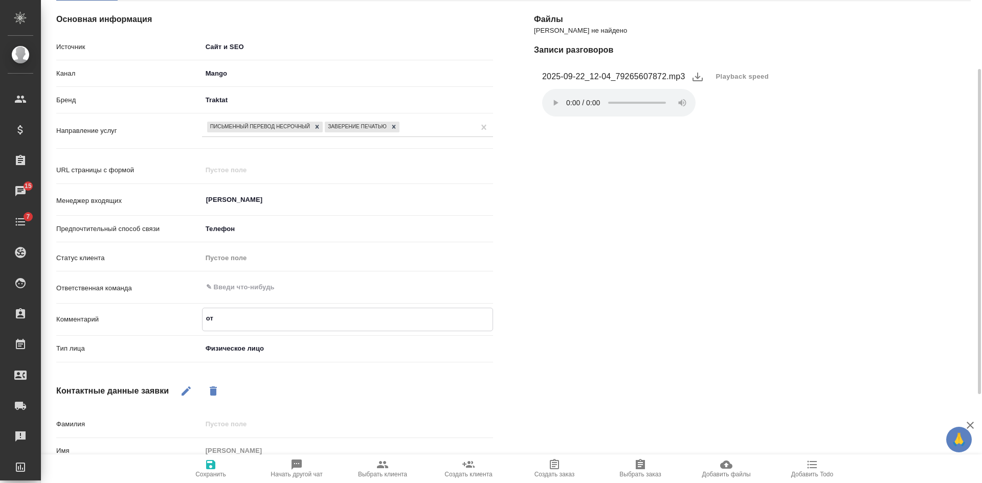
type textarea "x"
type textarea "от"
type textarea "x"
type textarea "от [PERSON_NAME]"
type textarea "x"
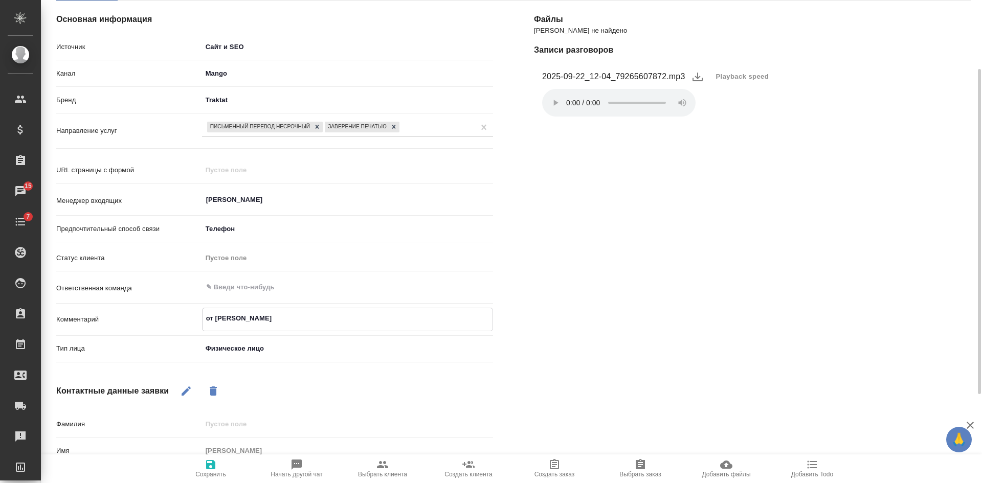
type textarea "от КВ"
type textarea "x"
type textarea "от КВ"
type textarea "x"
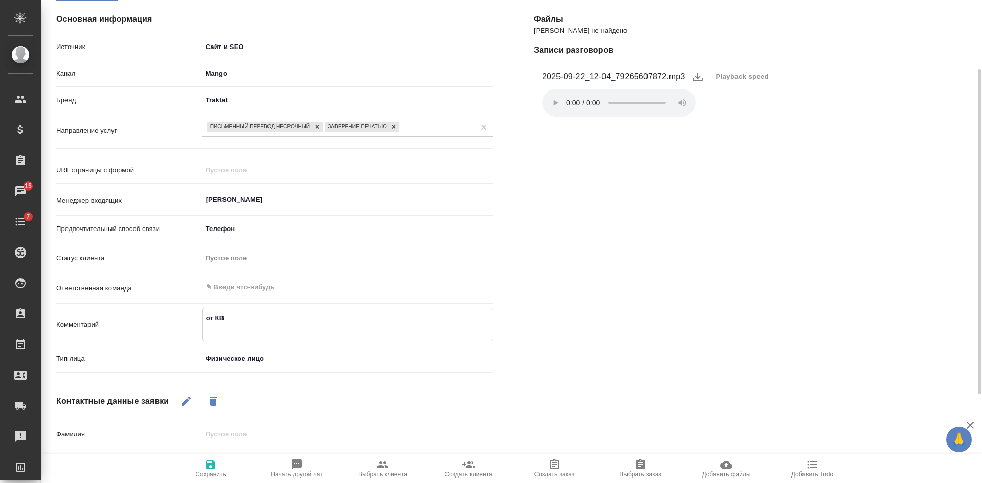
type textarea "от КВ г"
type textarea "x"
type textarea "от КВ гр"
type textarea "x"
type textarea "от КВ гру"
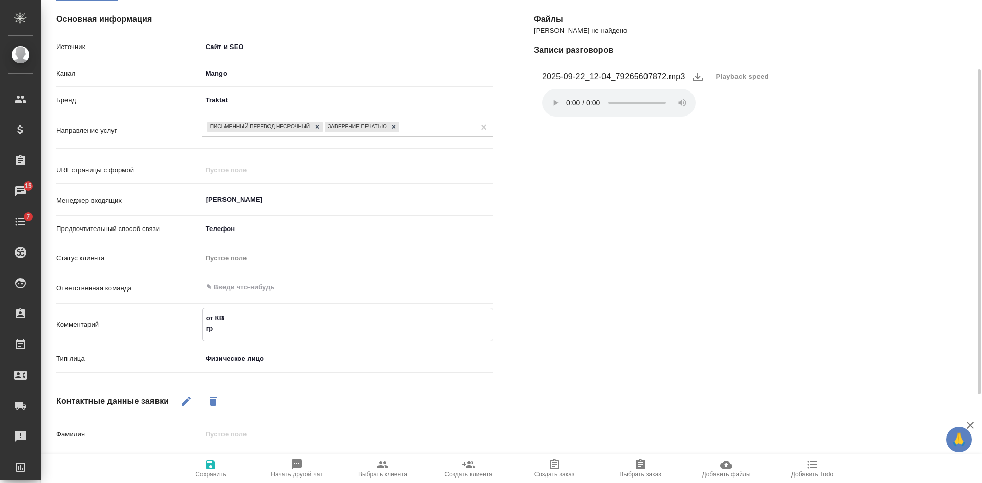
type textarea "x"
type textarea "от КВ груз"
type textarea "x"
type textarea "от КВ груз-"
type textarea "x"
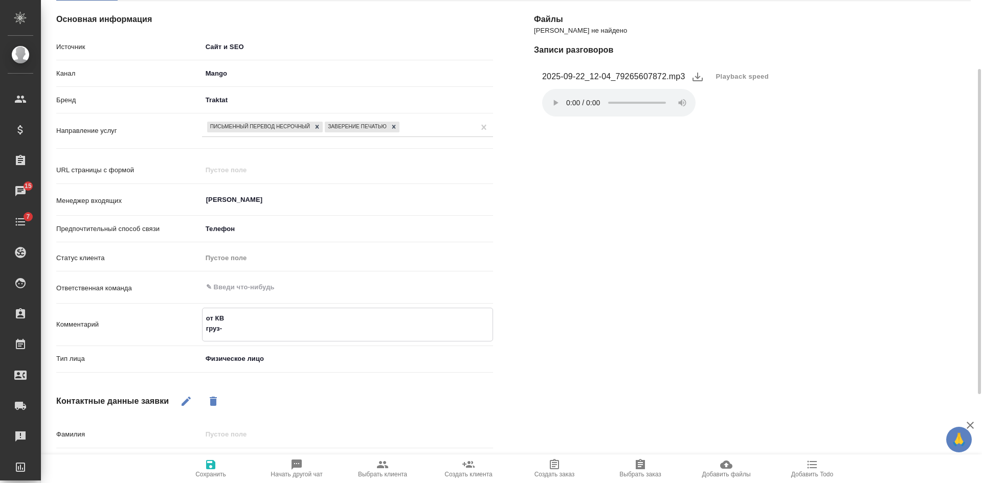
type textarea "от КВ груз-р"
type textarea "x"
type textarea "от КВ груз-ру"
type textarea "x"
type textarea "от КВ груз-рус"
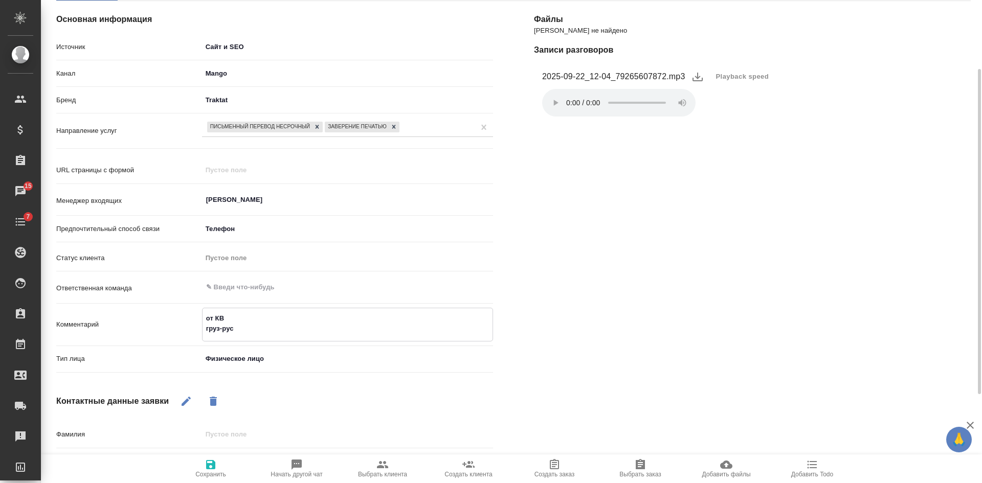
type textarea "x"
type textarea "от КВ груз-рус"
type textarea "x"
type textarea "от КВ груз-рус З"
type textarea "x"
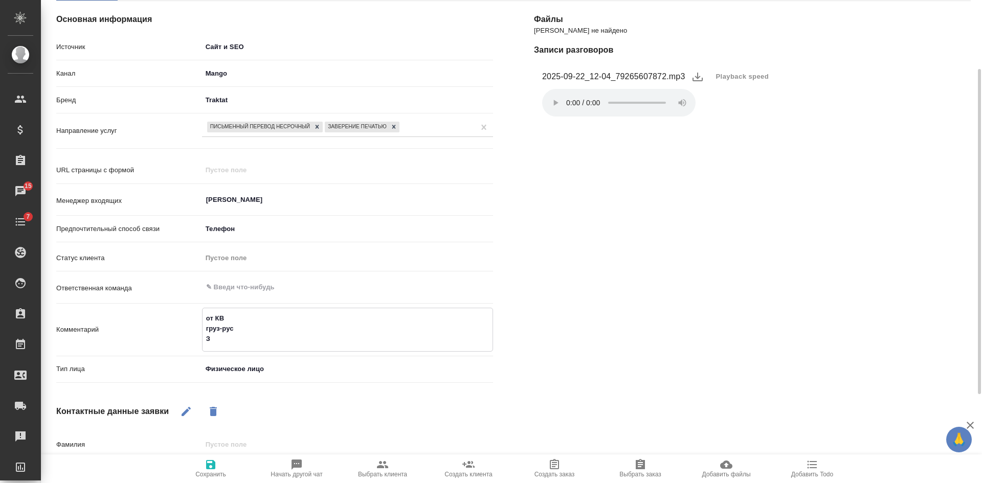
type textarea "от КВ груз-рус ЗП"
type textarea "x"
type textarea "от КВ груз-рус ЗПК"
type textarea "x"
type textarea "от КВ груз-рус ЗПК"
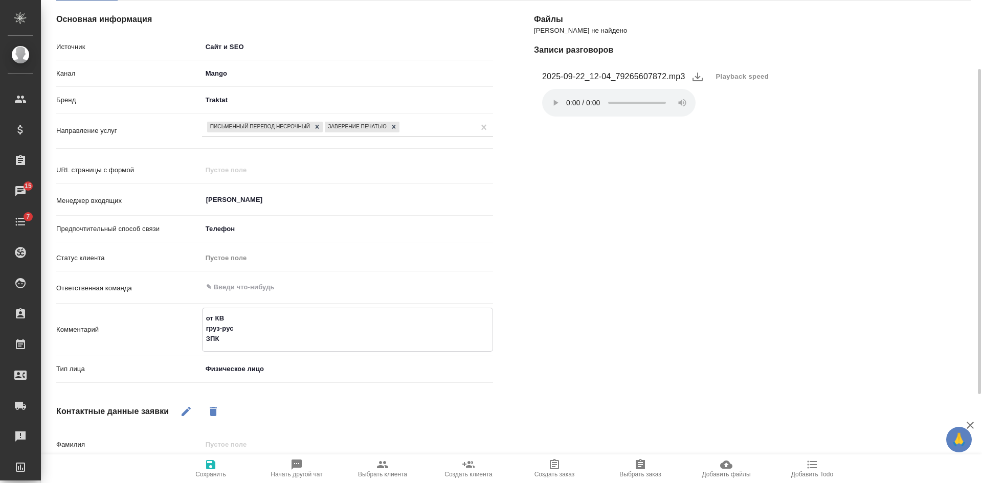
type textarea "x"
type textarea "от КВ груз-рус ЗПК в"
type textarea "x"
type textarea "от КВ груз-рус ЗПК в"
type textarea "x"
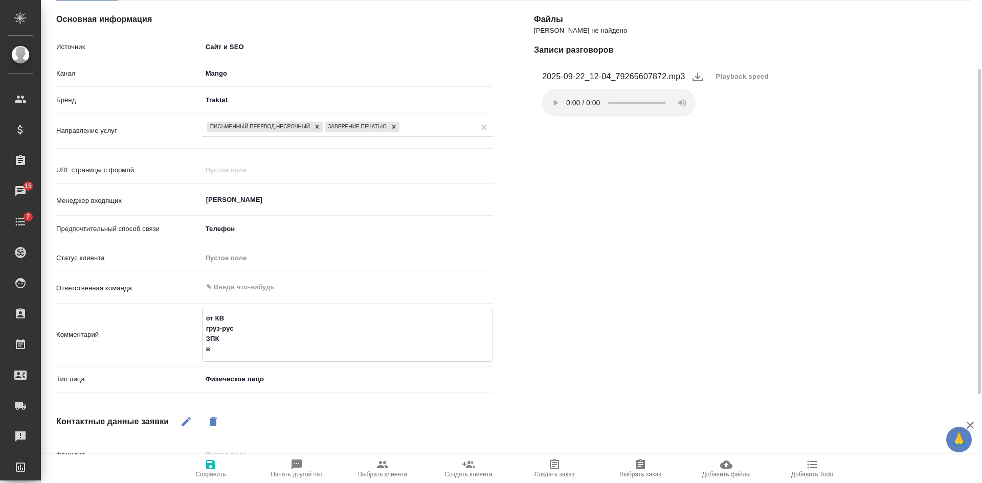
type textarea "от КВ груз-рус ЗПК в т"
type textarea "x"
type textarea "от КВ груз-рус ЗПК в те"
type textarea "x"
type textarea "от КВ груз-рус ЗПК в теч"
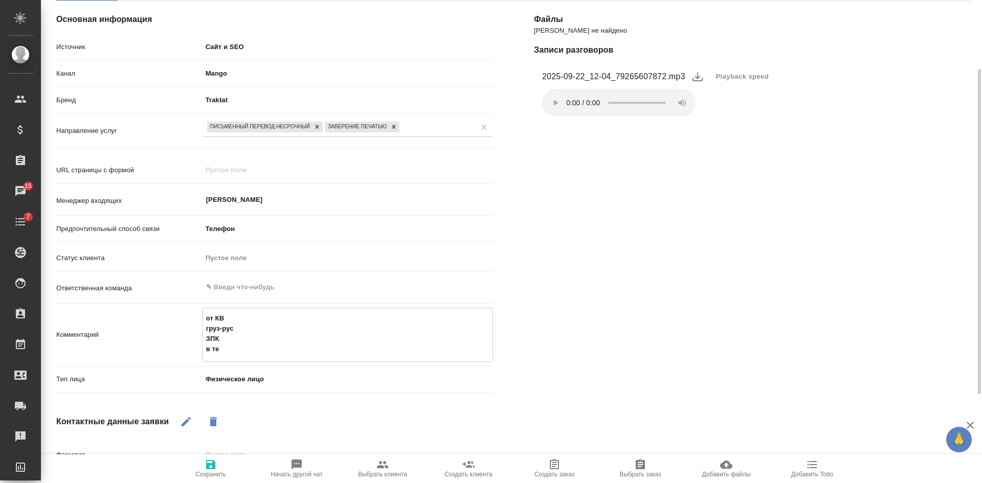
type textarea "x"
type textarea "от КВ груз-рус ЗПК в тече"
type textarea "x"
type textarea "от КВ груз-рус ЗПК в течен"
type textarea "x"
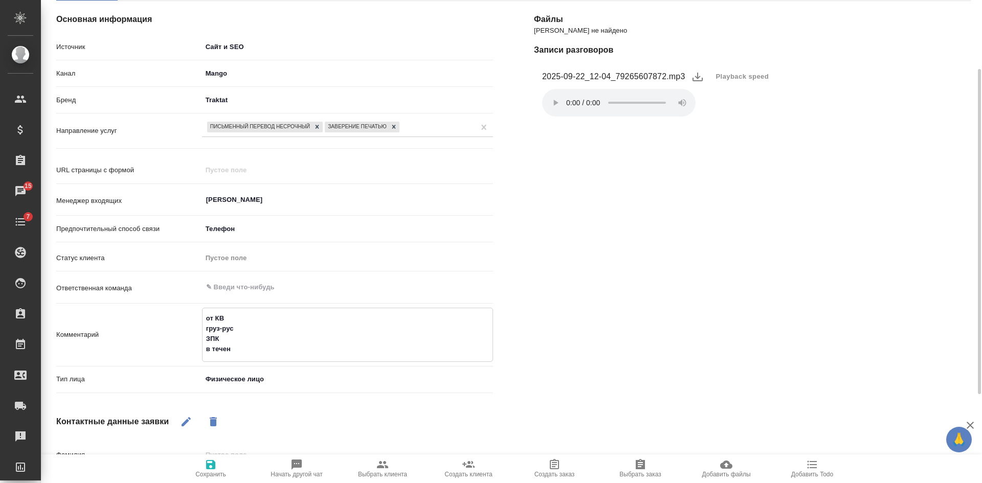
type textarea "от КВ груз-рус ЗПК в течени"
type textarea "x"
type textarea "от КВ груз-рус ЗПК в течение"
type textarea "x"
type textarea "от КВ груз-рус ЗПК в течение"
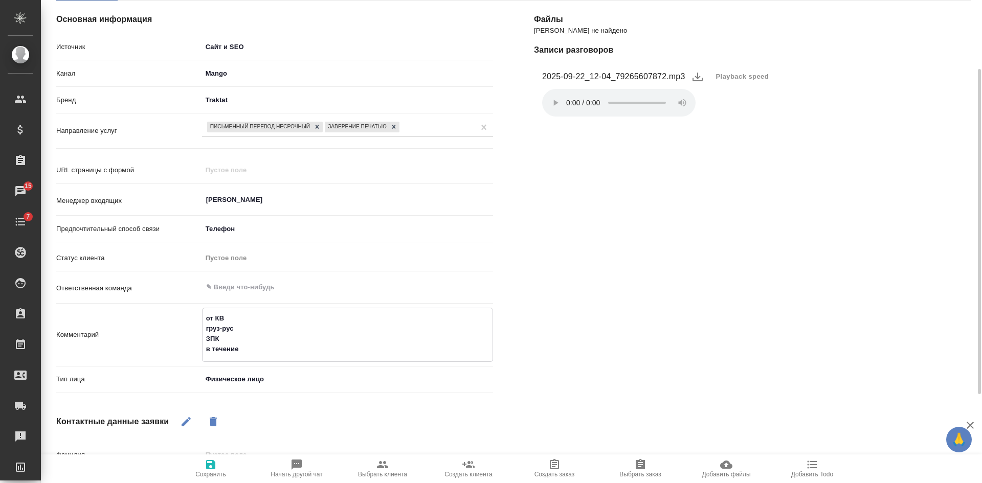
type textarea "x"
type textarea "от КВ груз-рус ЗПК в течение э"
type textarea "x"
type textarea "от КВ груз-рус ЗПК в течение эт"
type textarea "x"
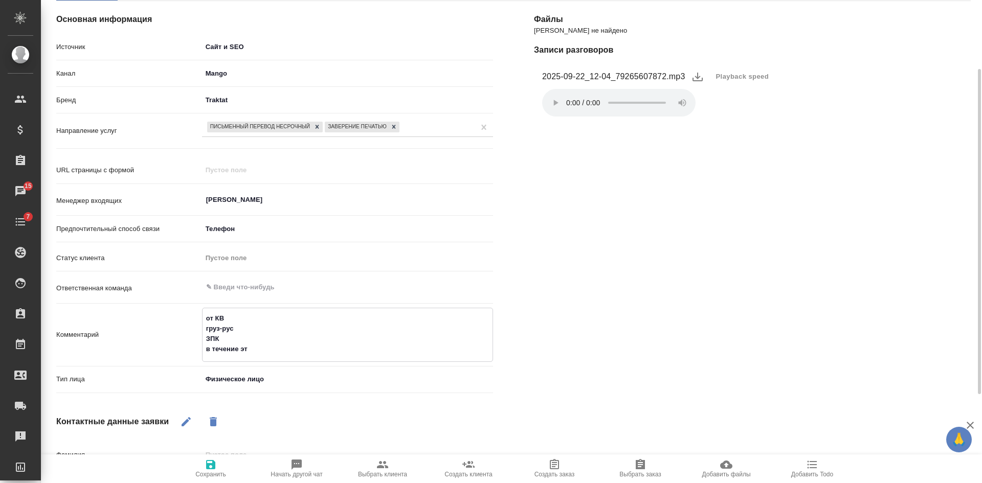
type textarea "от КВ груз-рус ЗПК в течение это"
type textarea "x"
type textarea "от КВ груз-рус ЗПК в течение этой"
type textarea "x"
type textarea "от КВ груз-рус ЗПК в течение этой"
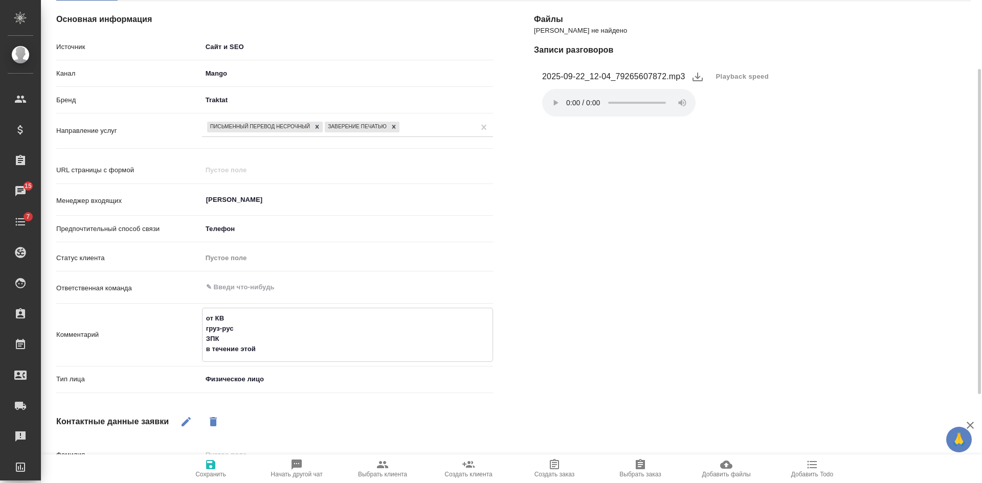
type textarea "x"
type textarea "от КВ груз-рус ЗПК в течение этой н"
type textarea "x"
type textarea "от КВ груз-рус ЗПК в течение этой не"
type textarea "x"
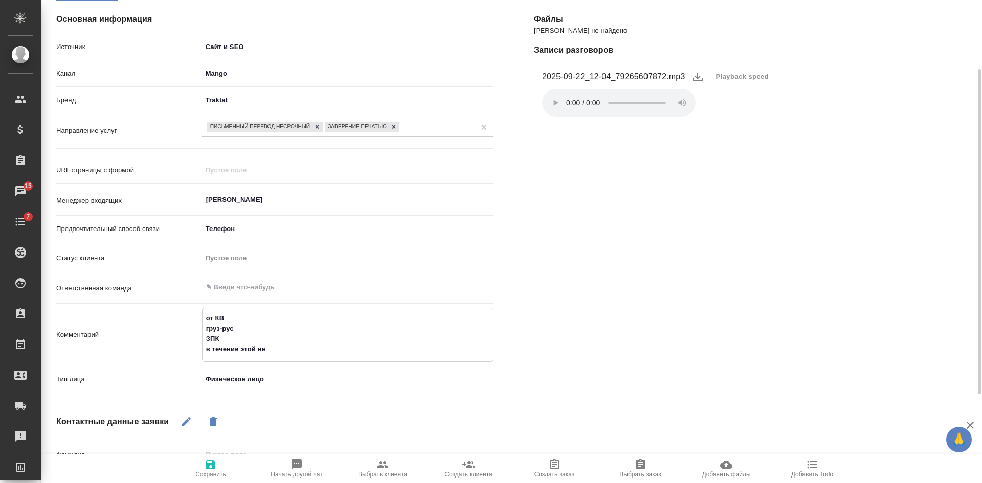
type textarea "от КВ груз-рус ЗПК в течение этой нед"
type textarea "x"
type textarea "от КВ груз-рус ЗПК в течение этой неде"
type textarea "x"
type textarea "от КВ груз-рус ЗПК в течение этой недел"
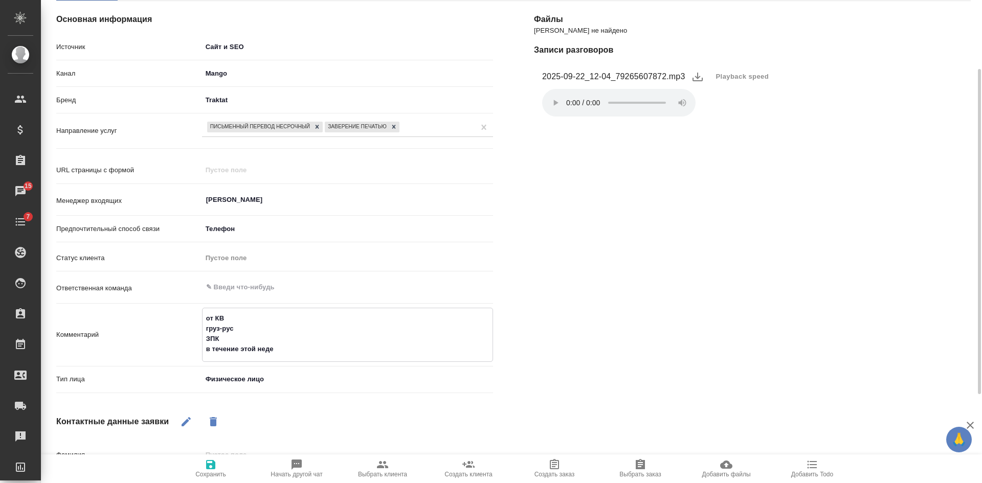
type textarea "x"
type textarea "от КВ груз-рус ЗПК в течение этой недели"
type textarea "x"
type textarea "от КВ груз-рус ЗПК в течение этой недели"
type textarea "x"
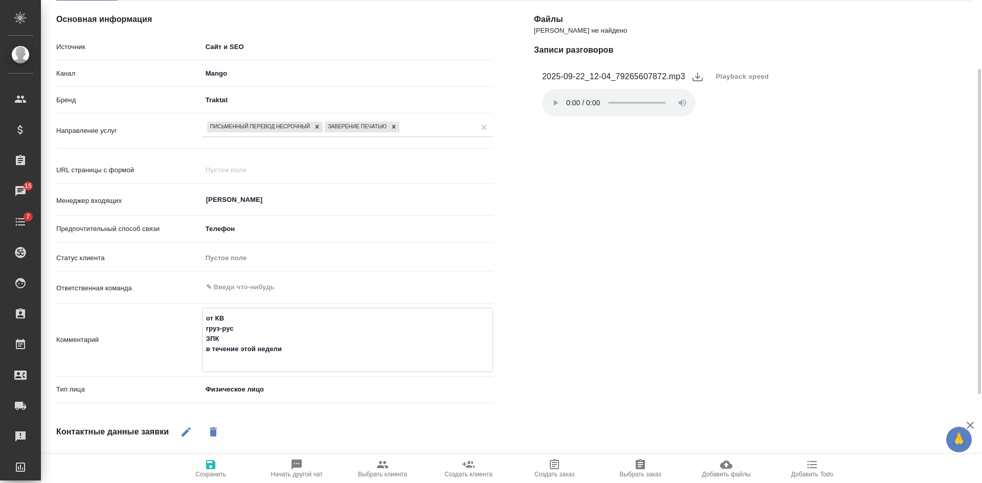
type textarea "от КВ груз-рус ЗПК в течение этой недели С"
type textarea "x"
type textarea "от КВ груз-рус ЗПК в течение этой недели См"
type textarea "x"
type textarea "от КВ груз-рус ЗПК в течение этой недели Смо"
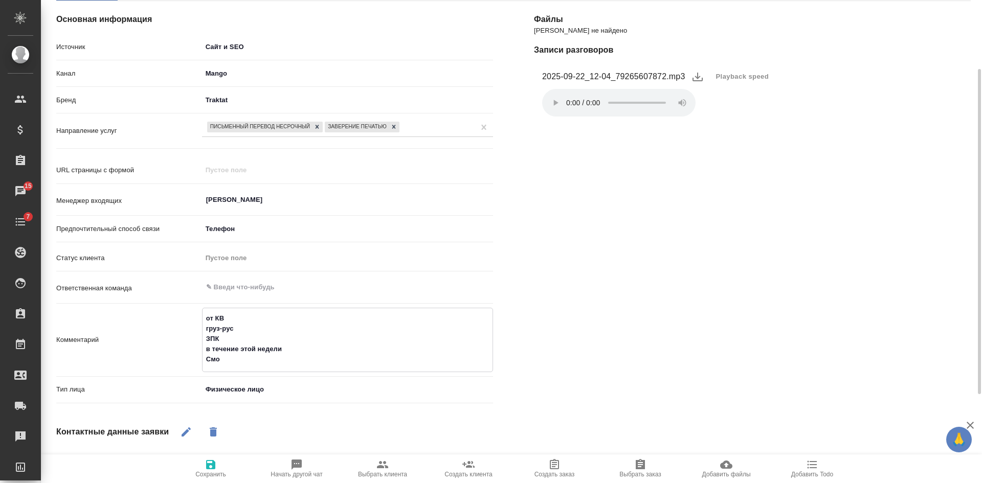
type textarea "x"
type textarea "от КВ груз-рус ЗПК в течение этой недели Смол"
type textarea "x"
type textarea "от КВ груз-рус ЗПК в течение этой недели Смоле"
type textarea "x"
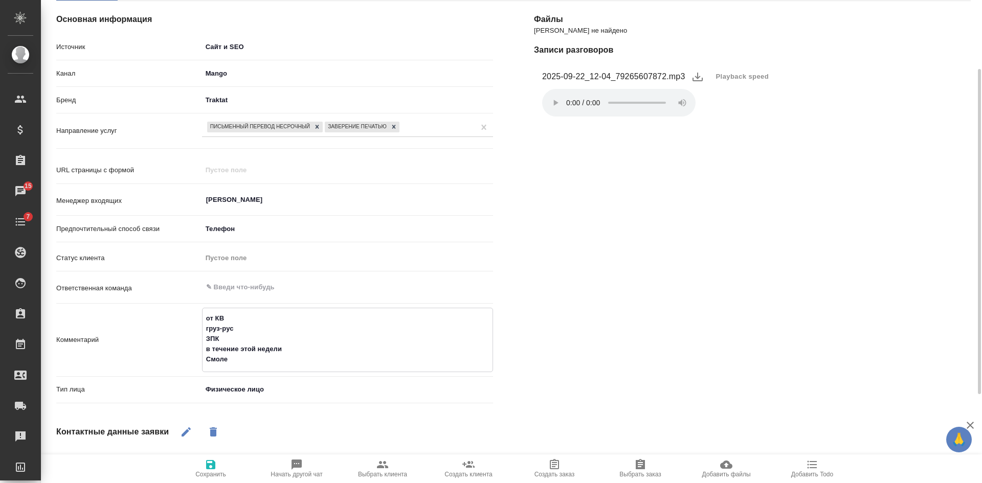
type textarea "от КВ груз-рус ЗПК в течение этой недели Смолен"
type textarea "x"
type textarea "от КВ груз-рус ЗПК в течение этой недели Смоленс"
type textarea "x"
type textarea "от КВ груз-рус ЗПК в течение этой недели Смоленск"
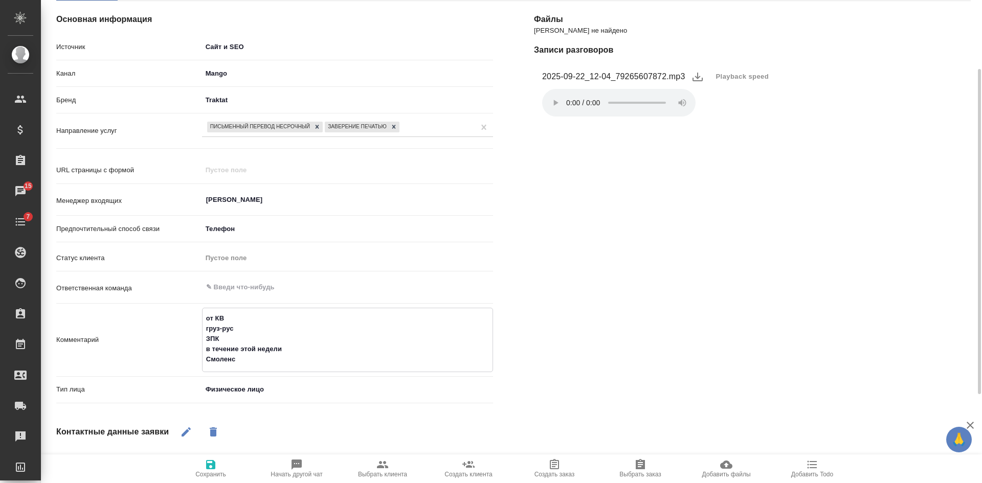
type textarea "x"
type textarea "от КВ груз-рус ЗПК в течение этой недели Смоленска"
type textarea "x"
type textarea "от КВ груз-рус ЗПК в течение этой недели Смоленская"
type textarea "x"
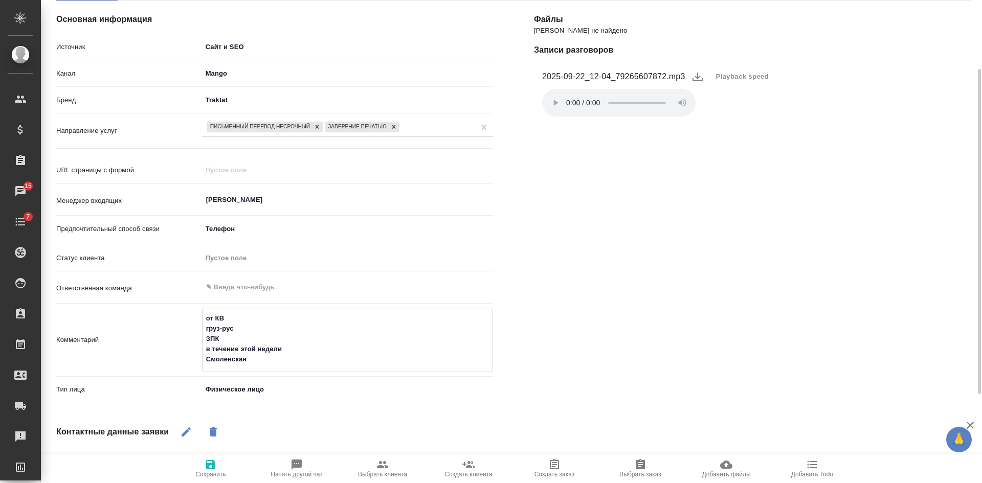
type textarea "от КВ груз-рус ЗПК в течение этой недели Смоленская"
type textarea "x"
click at [217, 473] on span "Сохранить" at bounding box center [210, 474] width 31 height 7
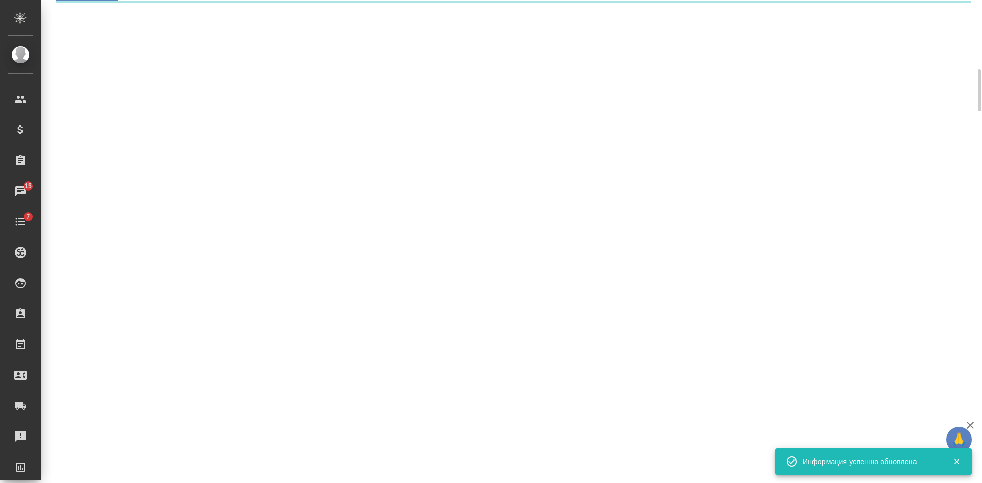
select select "RU"
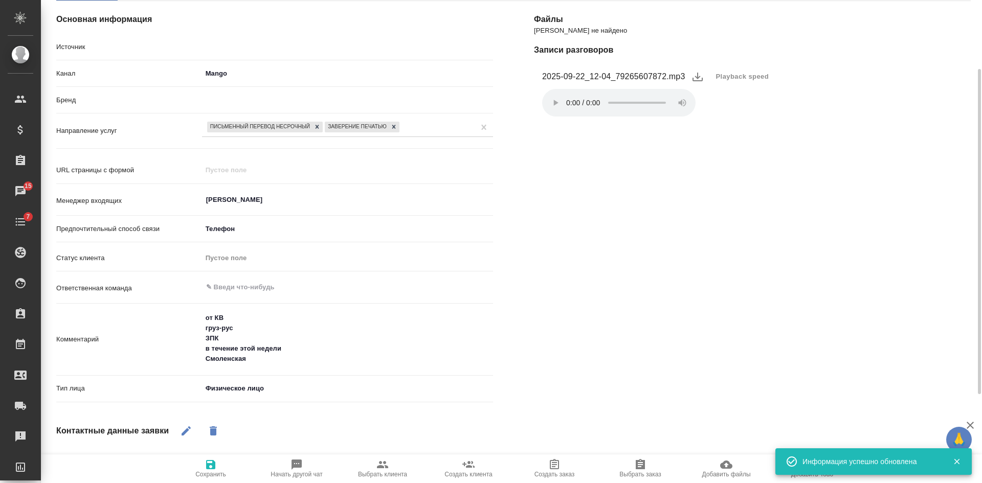
type textarea "x"
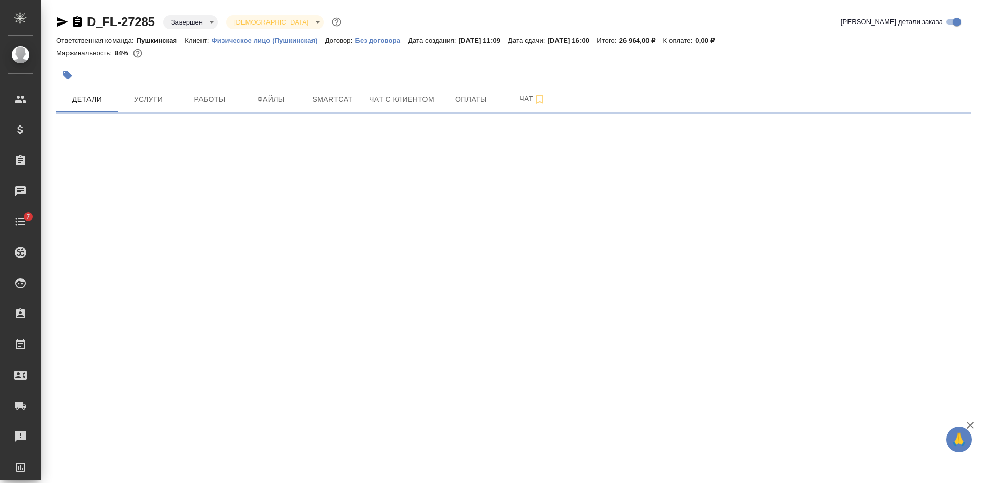
click at [74, 18] on icon "button" at bounding box center [77, 21] width 9 height 10
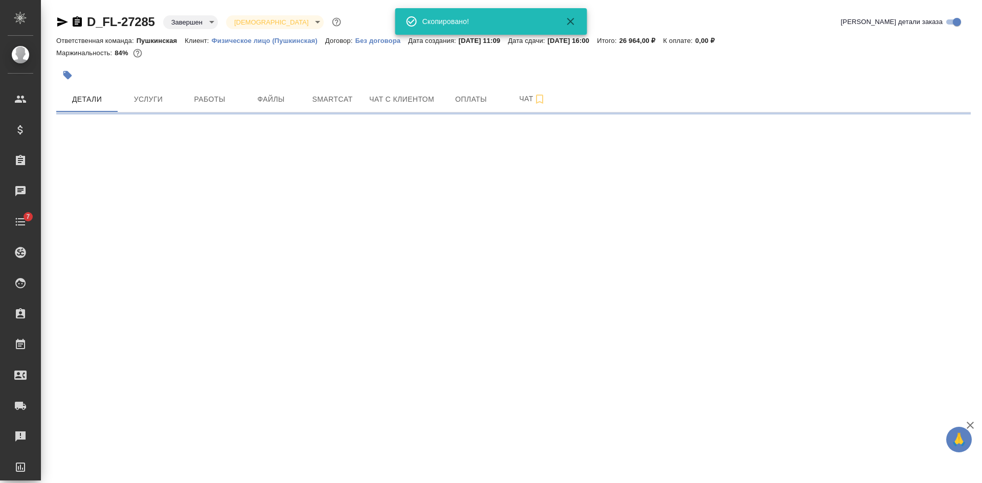
select select "RU"
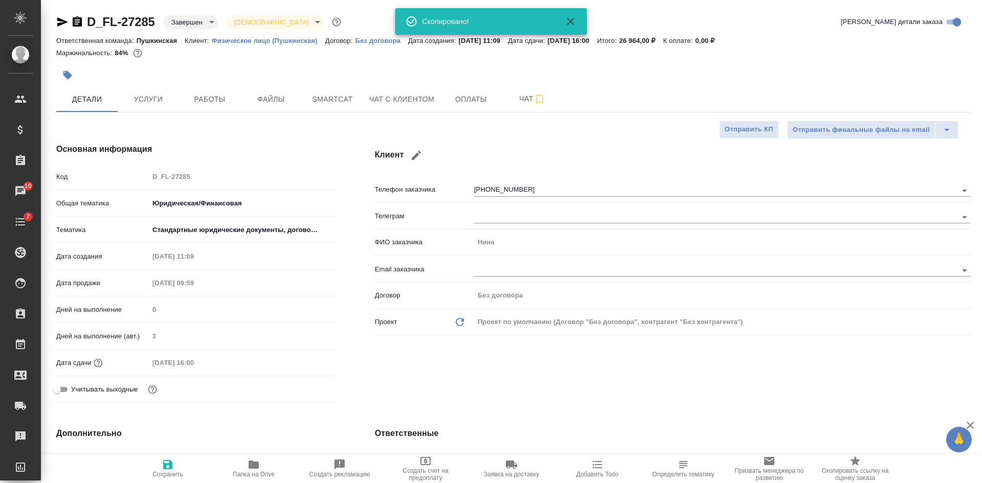
type textarea "x"
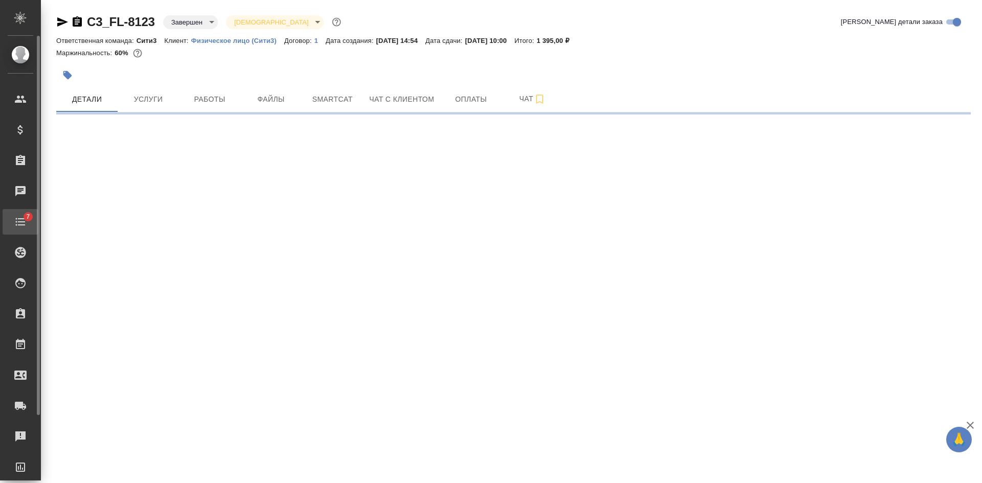
select select "RU"
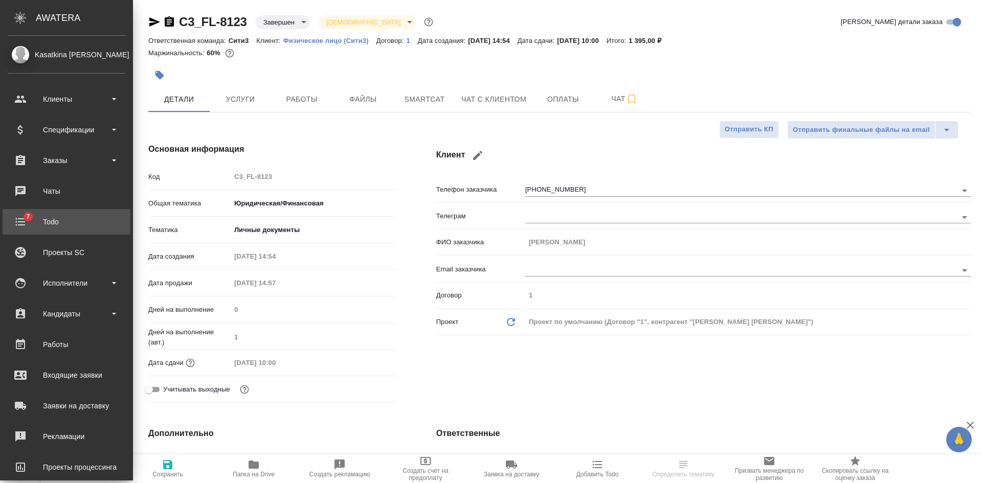
type textarea "x"
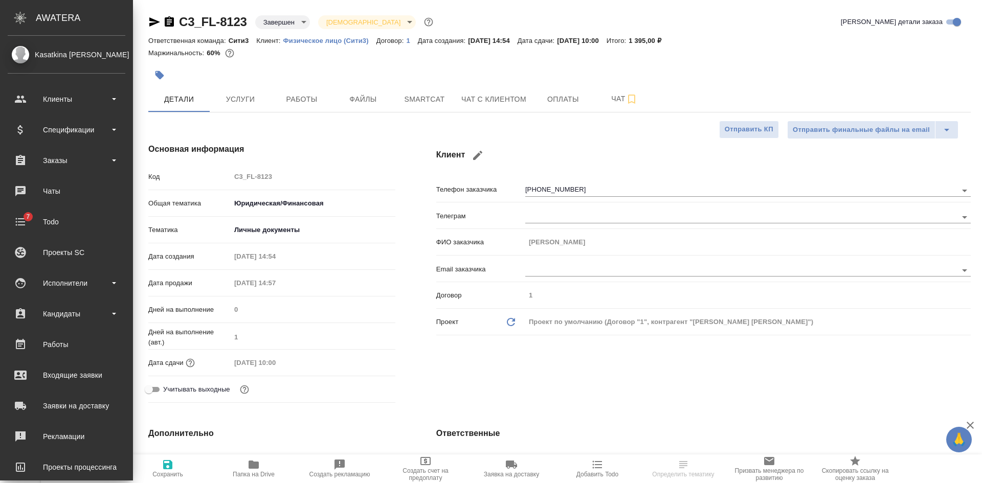
type textarea "x"
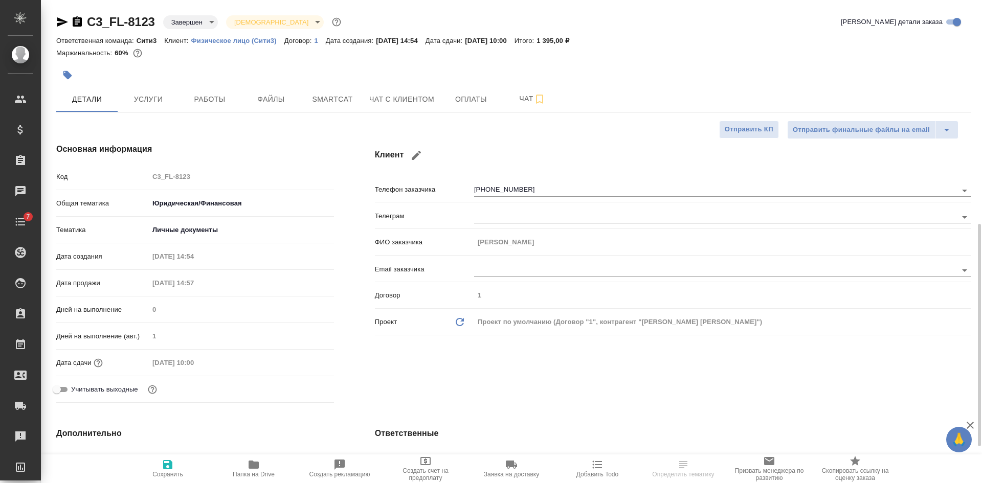
type textarea "x"
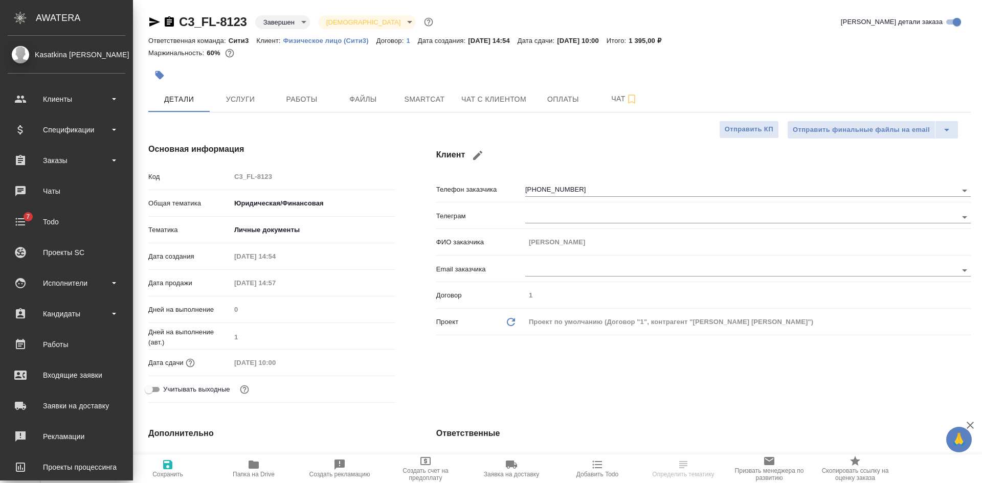
type textarea "x"
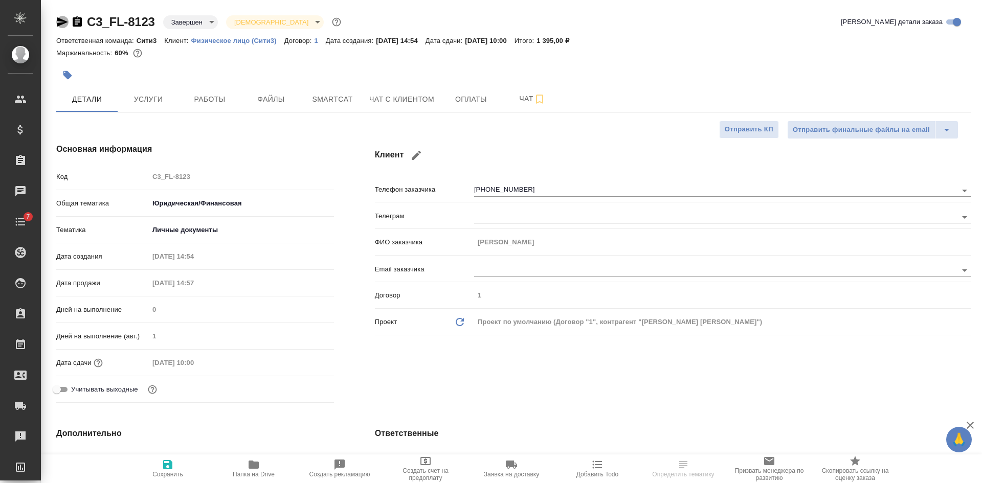
click at [62, 22] on icon "button" at bounding box center [62, 21] width 11 height 9
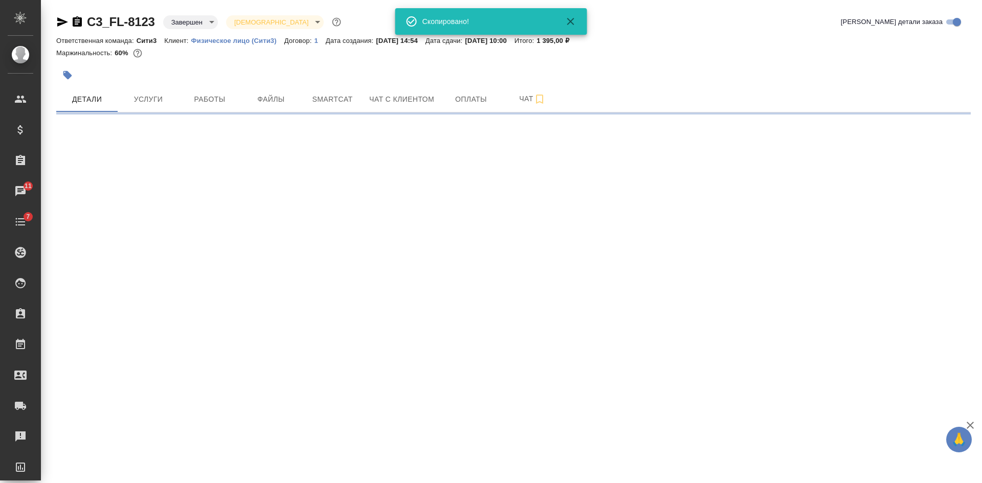
select select "RU"
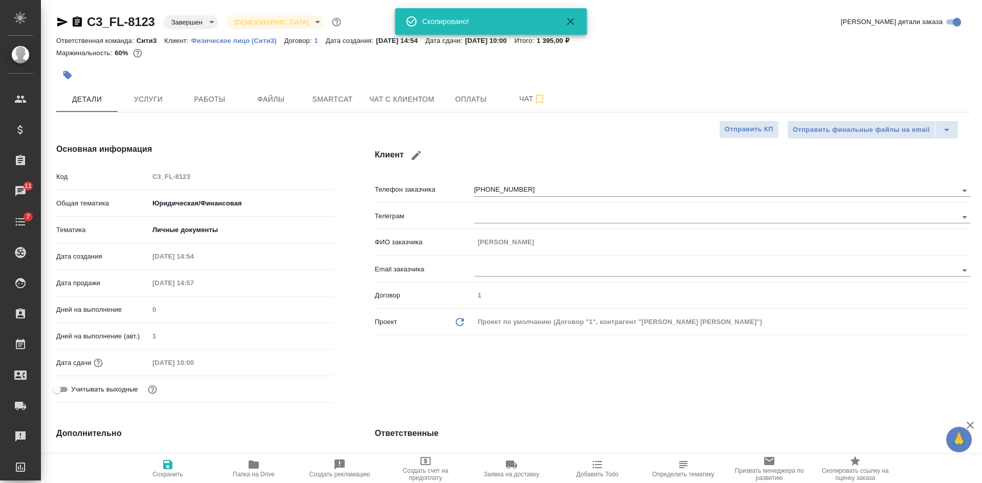
type textarea "x"
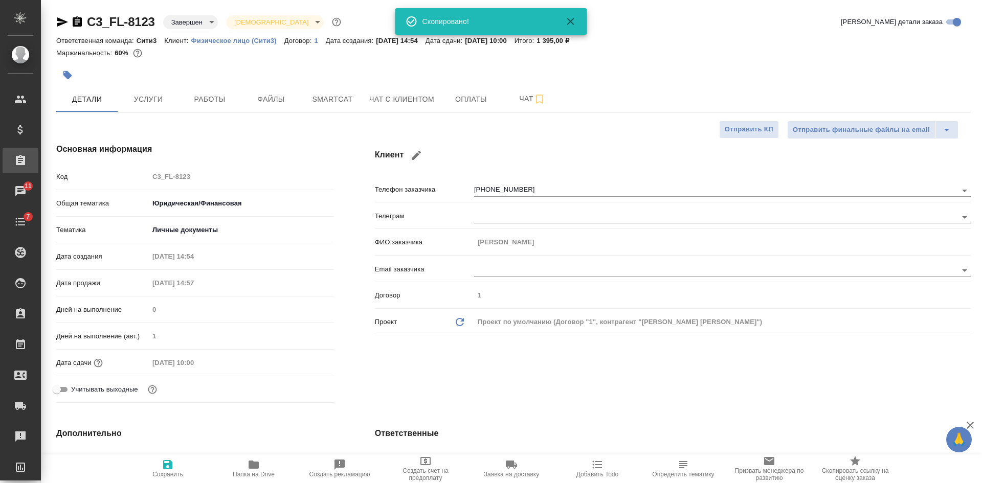
type textarea "x"
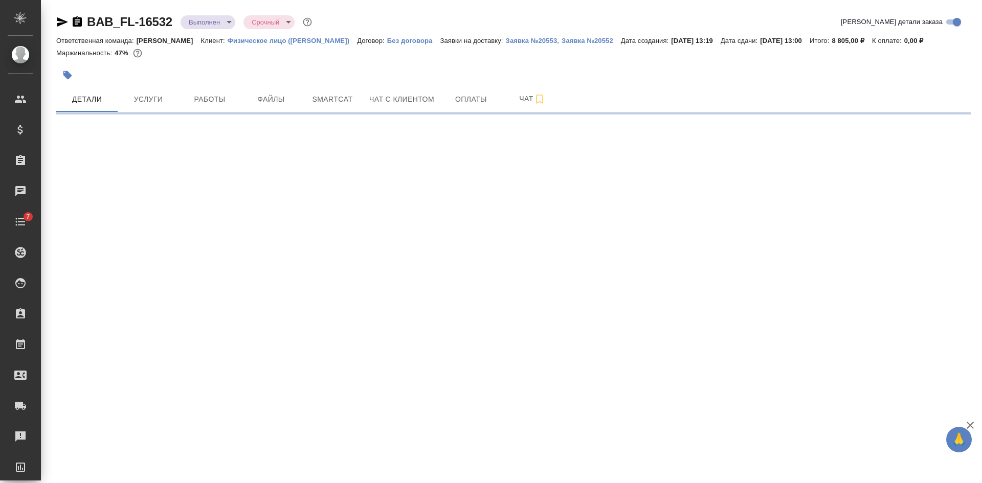
drag, startPoint x: 76, startPoint y: 18, endPoint x: 96, endPoint y: 17, distance: 20.0
click at [75, 19] on icon "button" at bounding box center [77, 21] width 9 height 10
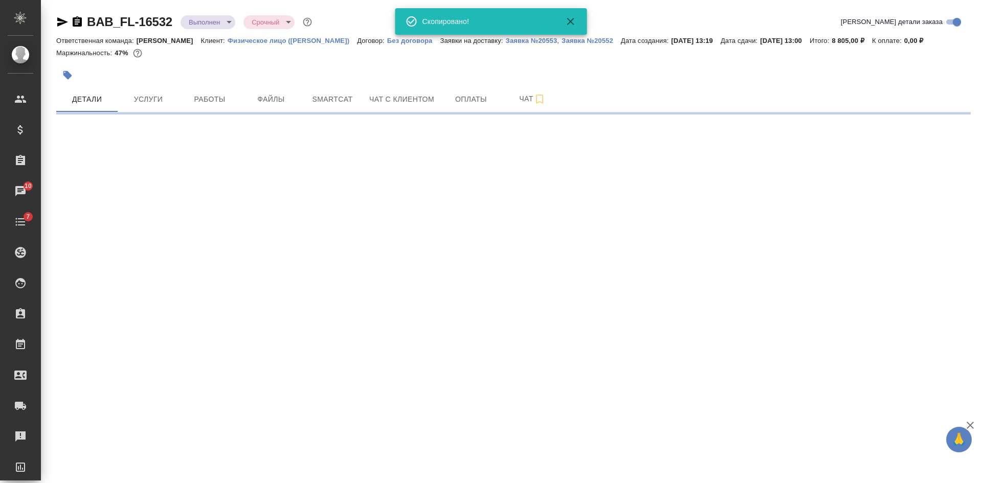
select select "RU"
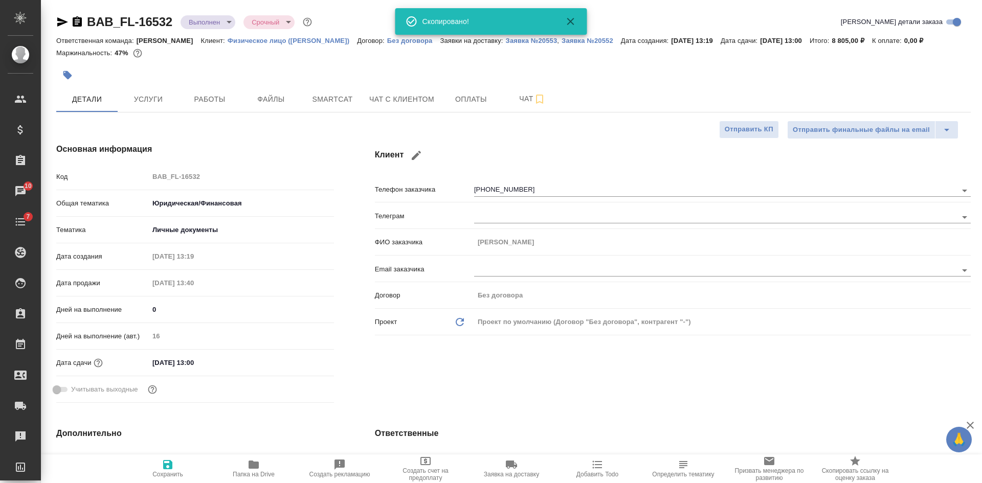
type textarea "x"
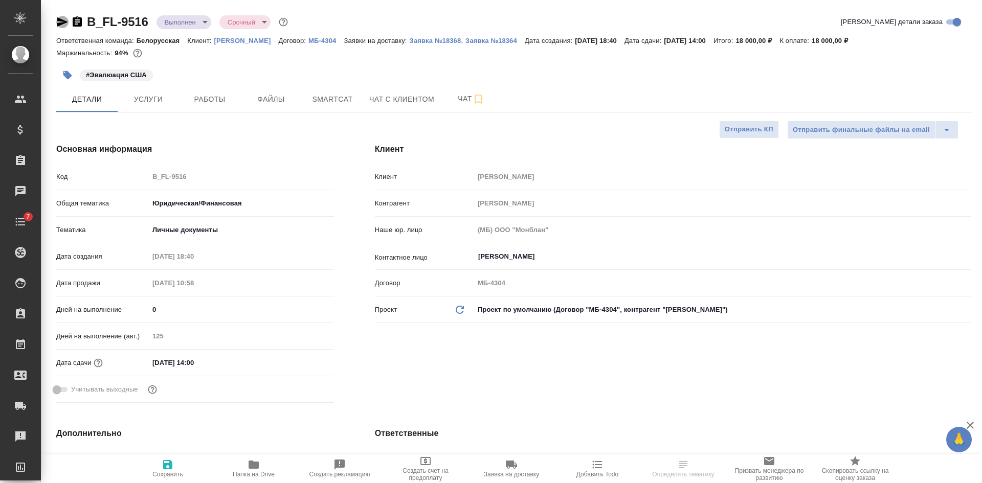
select select "RU"
click at [60, 21] on icon "button" at bounding box center [62, 22] width 12 height 12
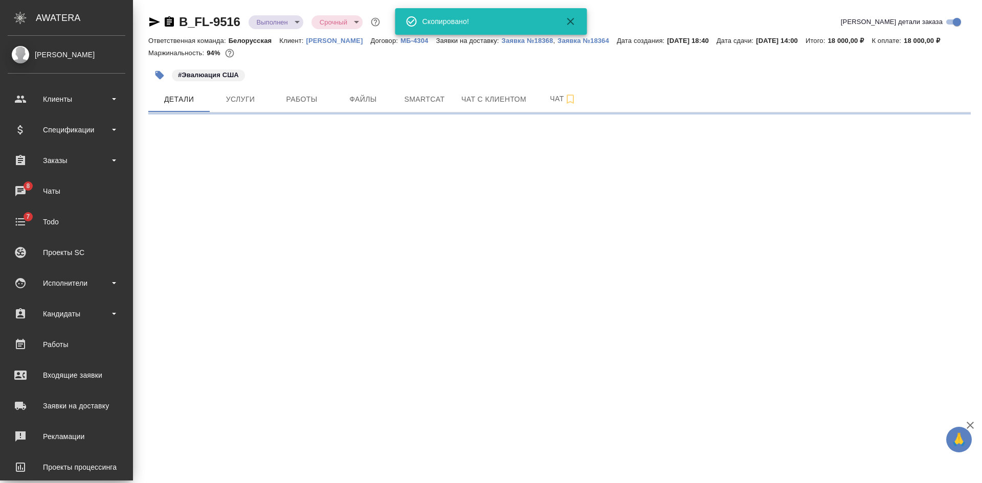
select select "RU"
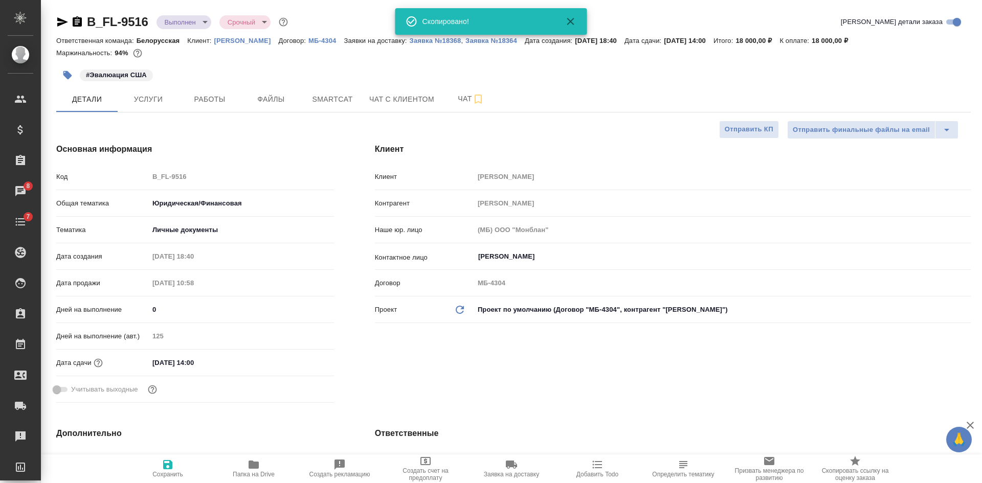
type textarea "x"
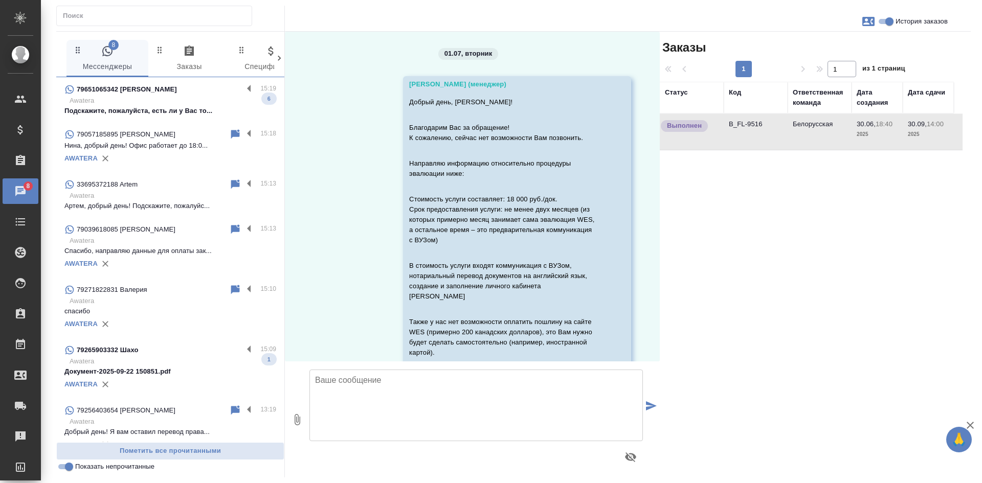
scroll to position [19208, 0]
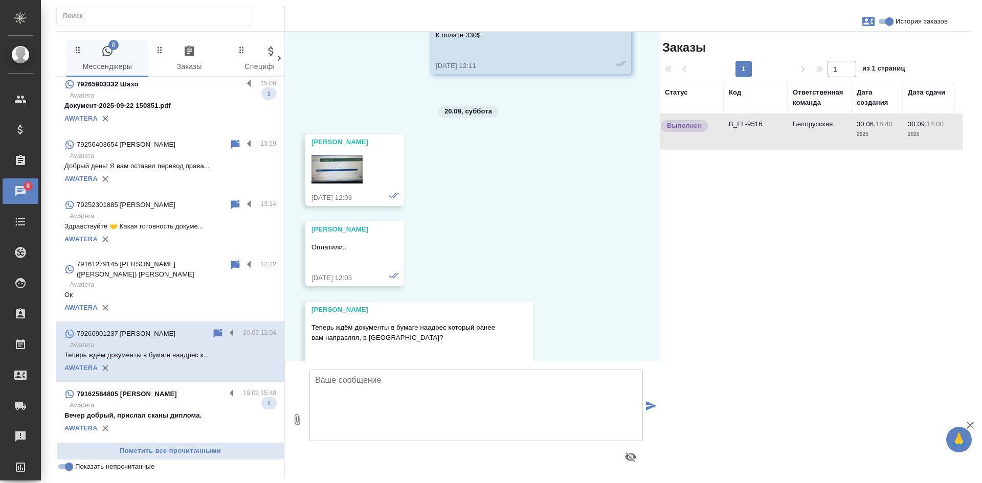
click at [164, 410] on p "Awatera" at bounding box center [173, 405] width 207 height 10
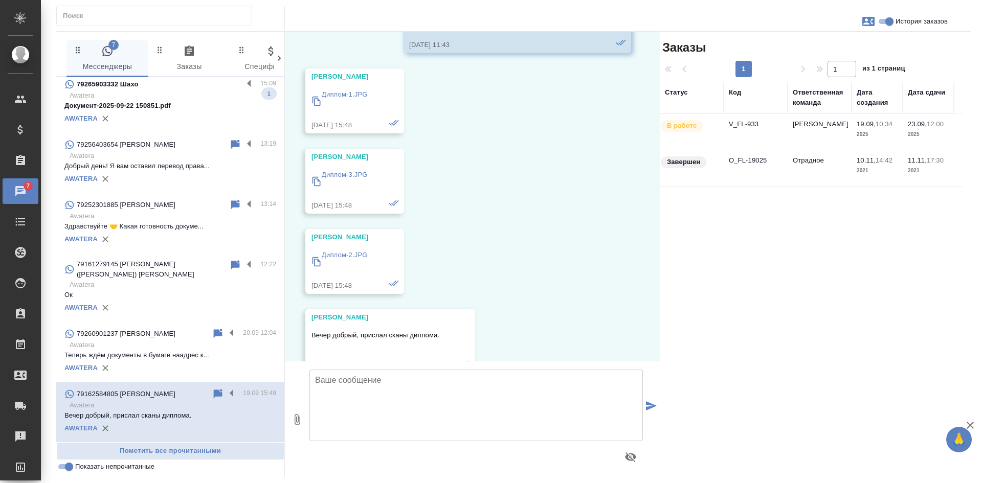
scroll to position [2147, 0]
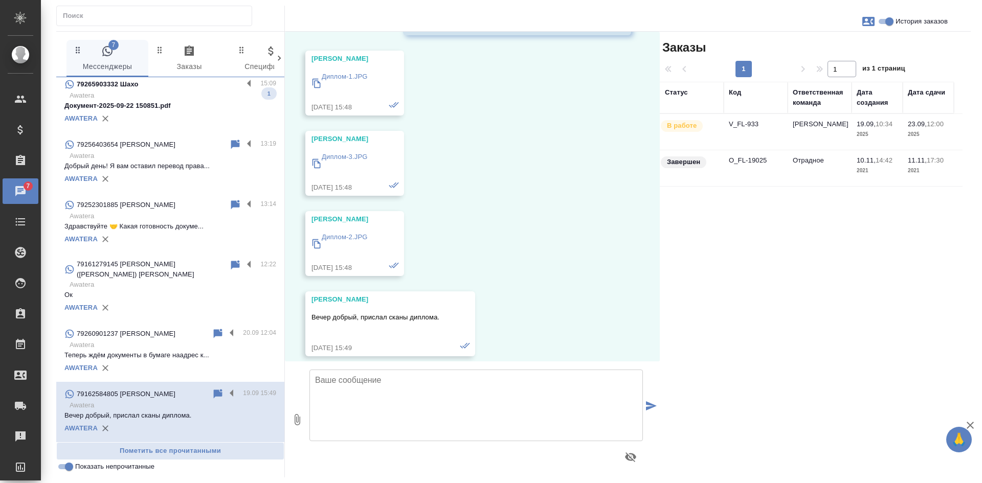
click at [784, 131] on td "V_FL-933" at bounding box center [755, 132] width 64 height 36
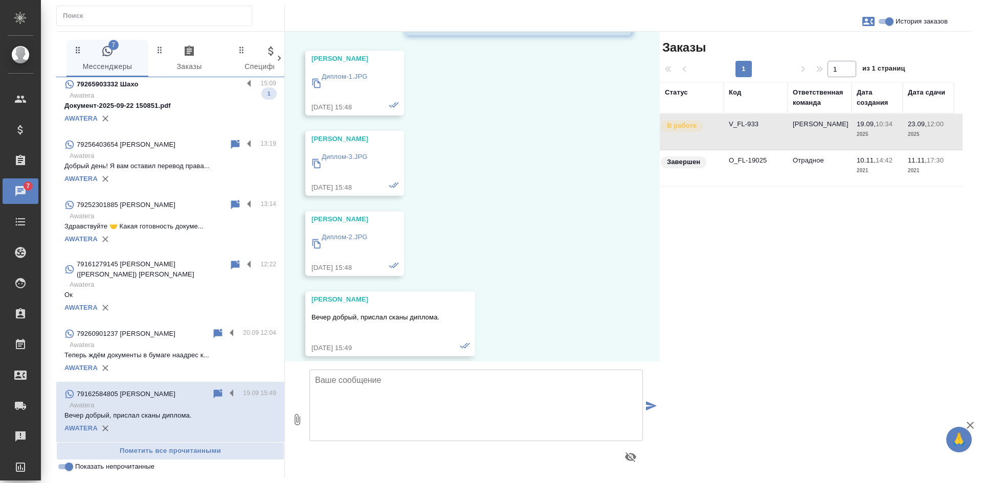
click at [784, 131] on td "V_FL-933" at bounding box center [755, 132] width 64 height 36
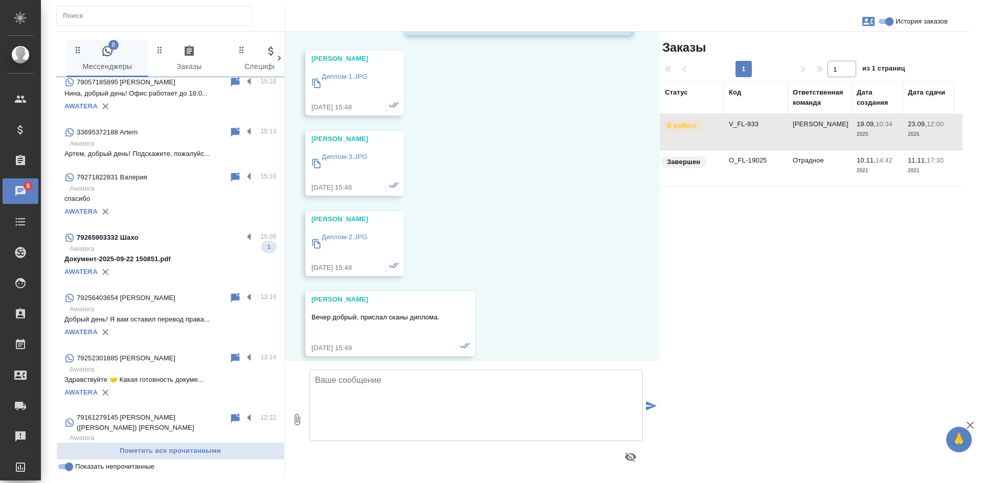
click at [63, 469] on input "Показать непрочитанные" at bounding box center [69, 467] width 37 height 12
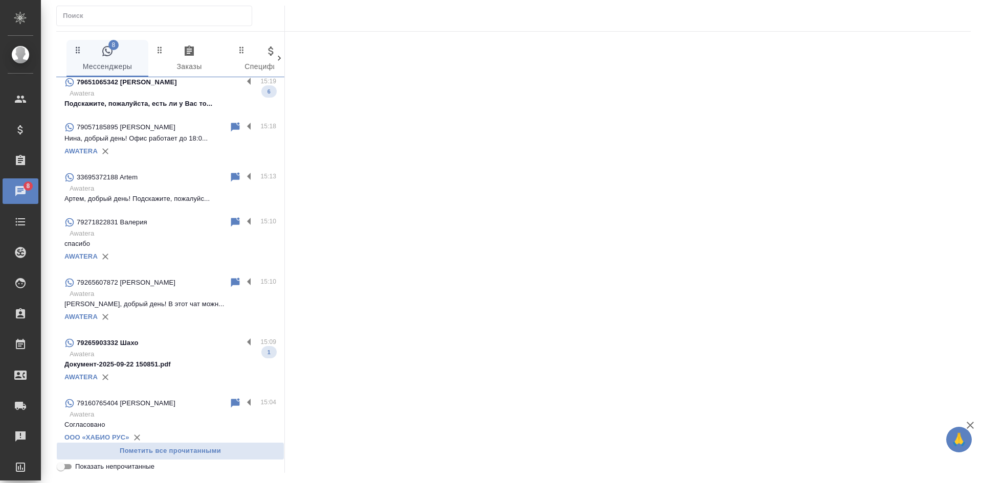
scroll to position [157, 0]
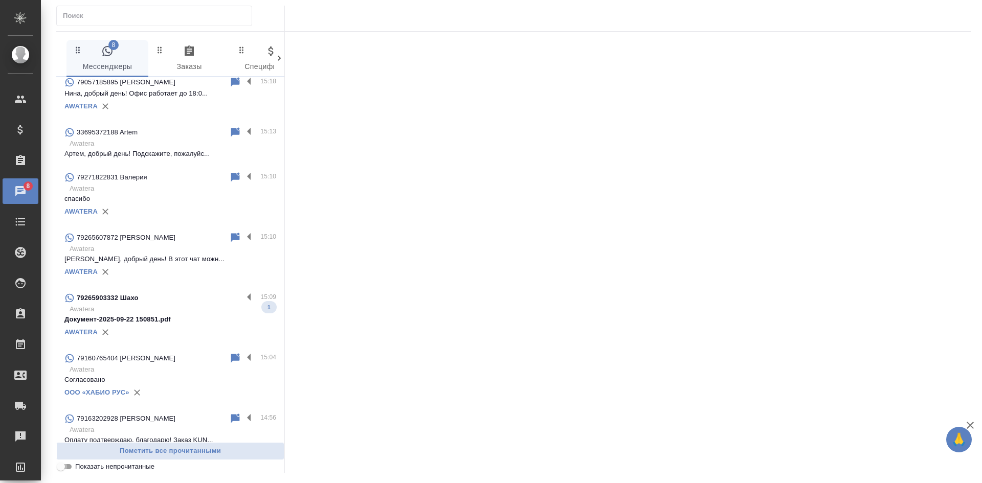
click at [63, 469] on input "Показать непрочитанные" at bounding box center [60, 467] width 37 height 12
checkbox input "true"
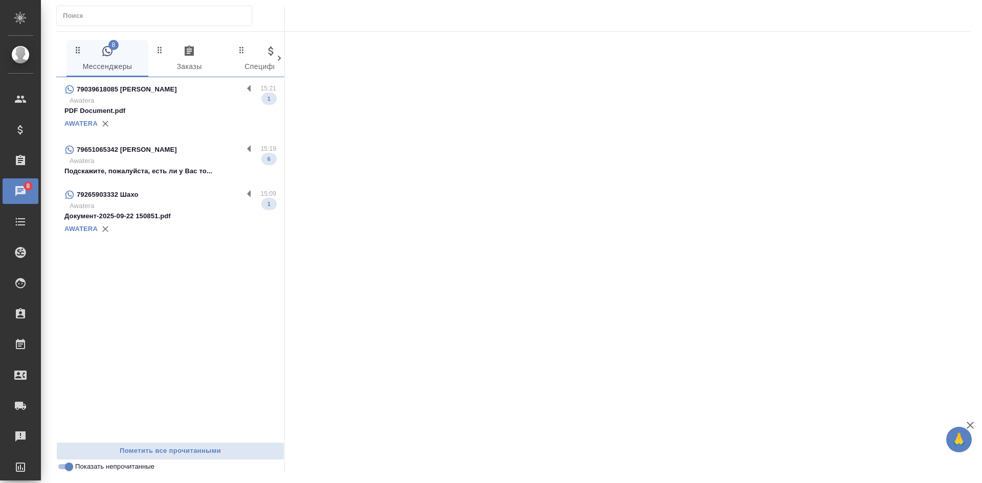
scroll to position [0, 0]
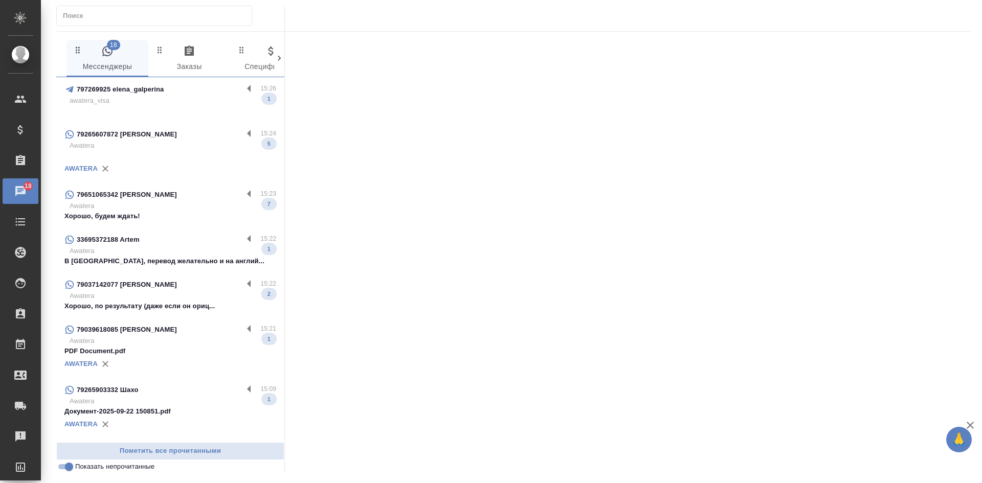
click at [185, 304] on p "Хорошо, по результату (даже если он ориц..." at bounding box center [170, 306] width 212 height 10
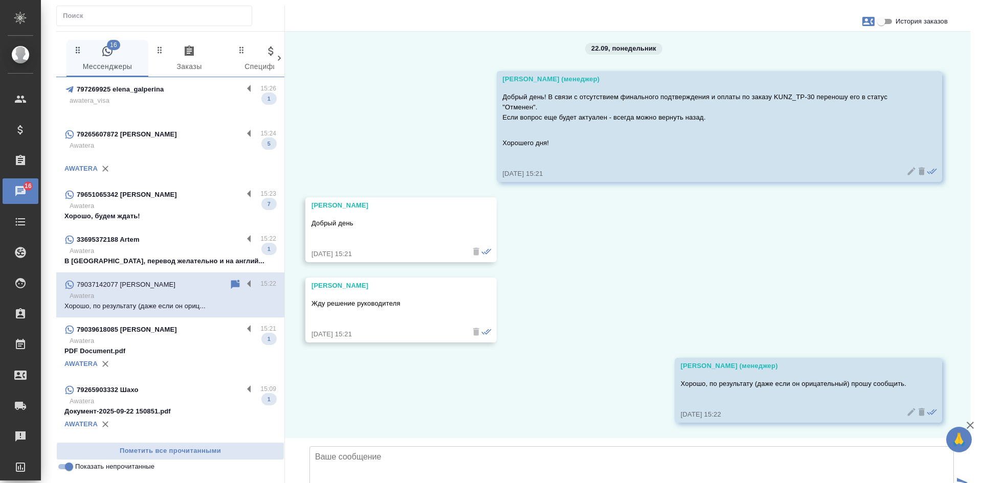
scroll to position [7750, 0]
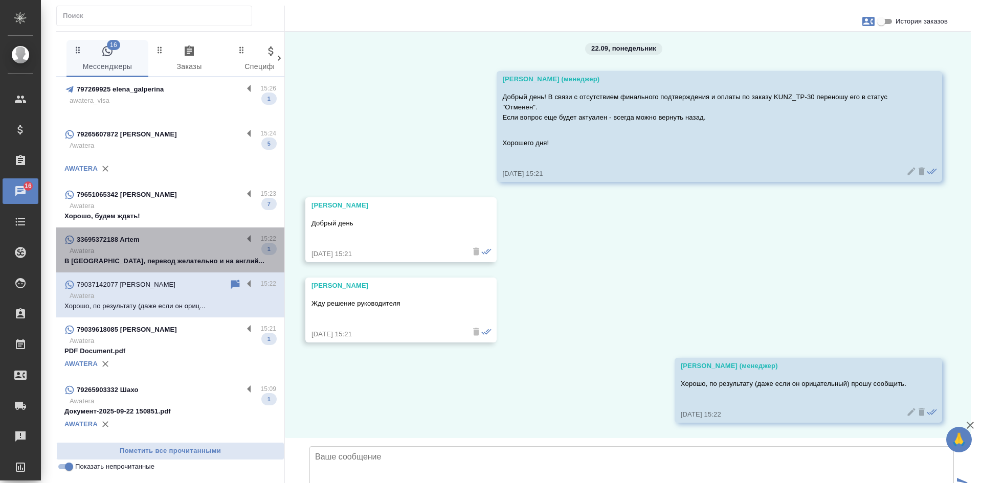
click at [196, 253] on p "Awatera" at bounding box center [173, 251] width 207 height 10
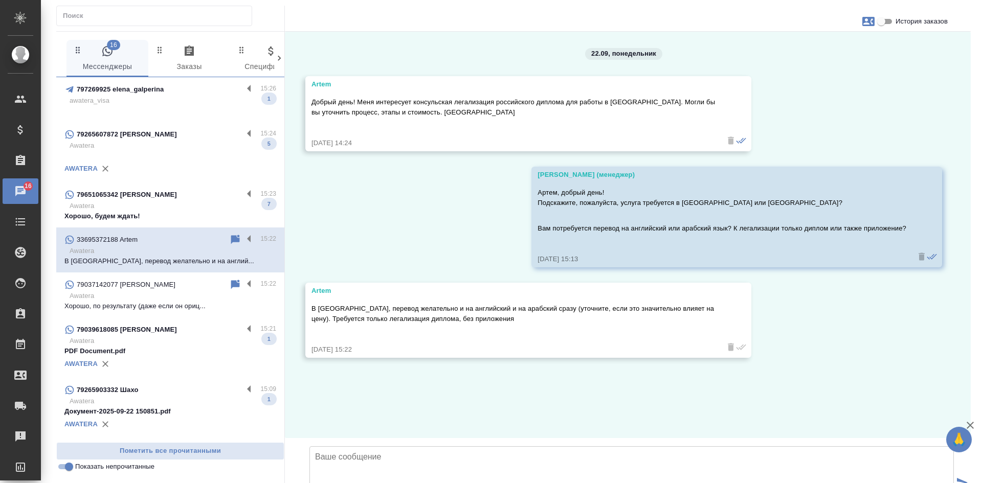
scroll to position [12, 0]
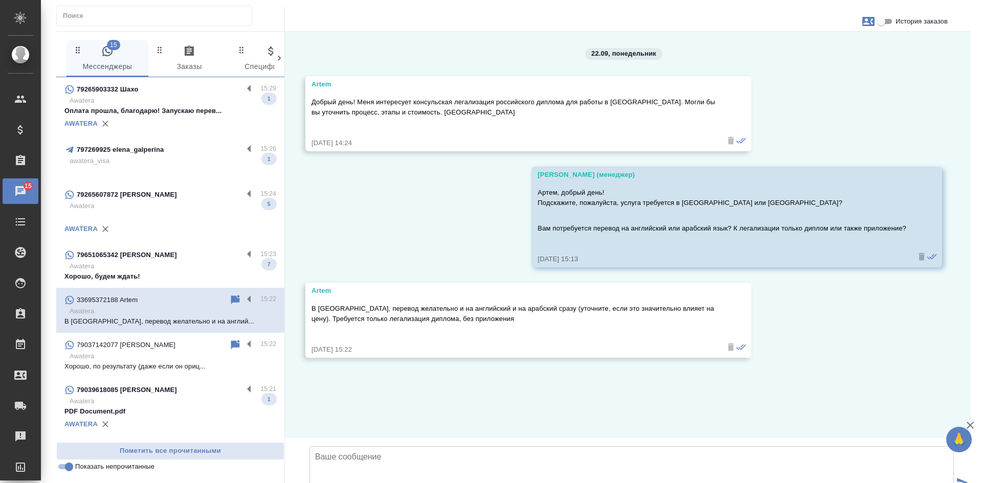
click at [860, 17] on button "button" at bounding box center [868, 21] width 25 height 25
click at [838, 65] on link "Заявка №55990" at bounding box center [823, 71] width 50 height 14
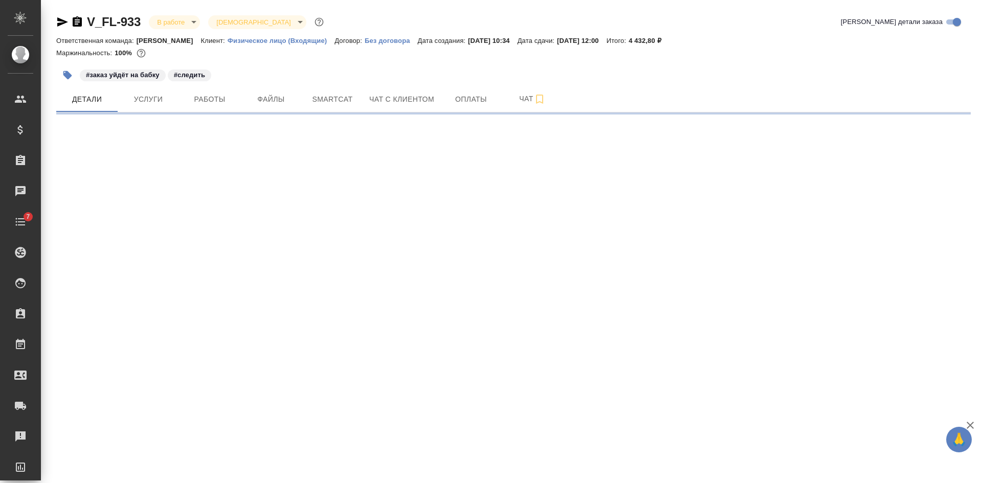
select select "RU"
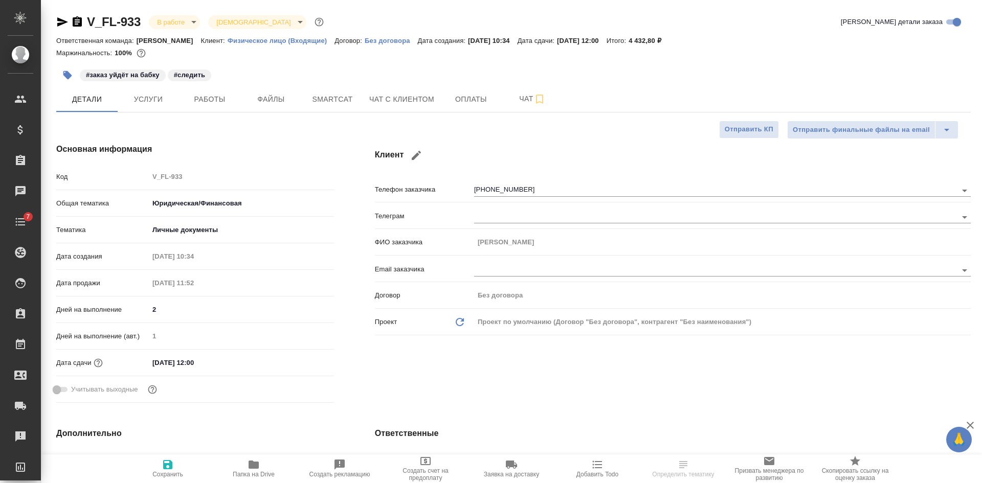
type textarea "x"
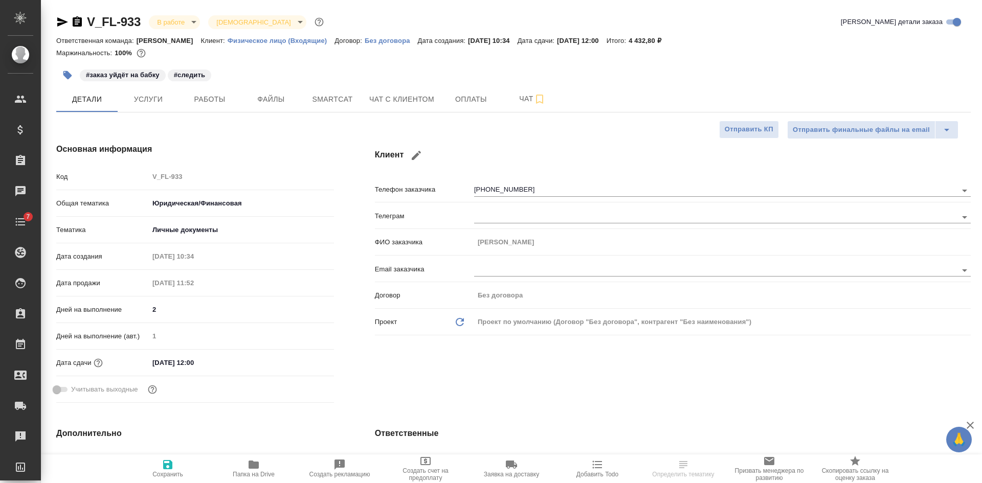
type textarea "x"
click at [58, 19] on icon "button" at bounding box center [62, 21] width 11 height 9
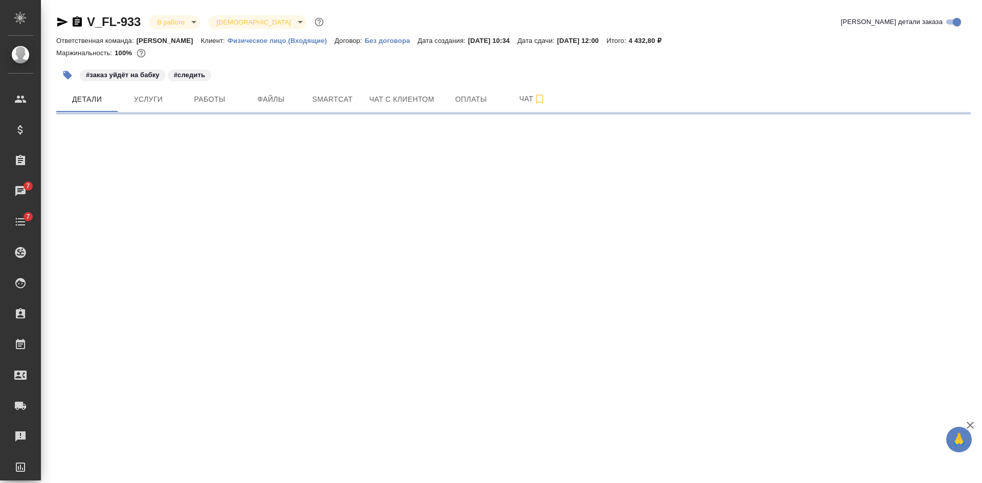
select select "RU"
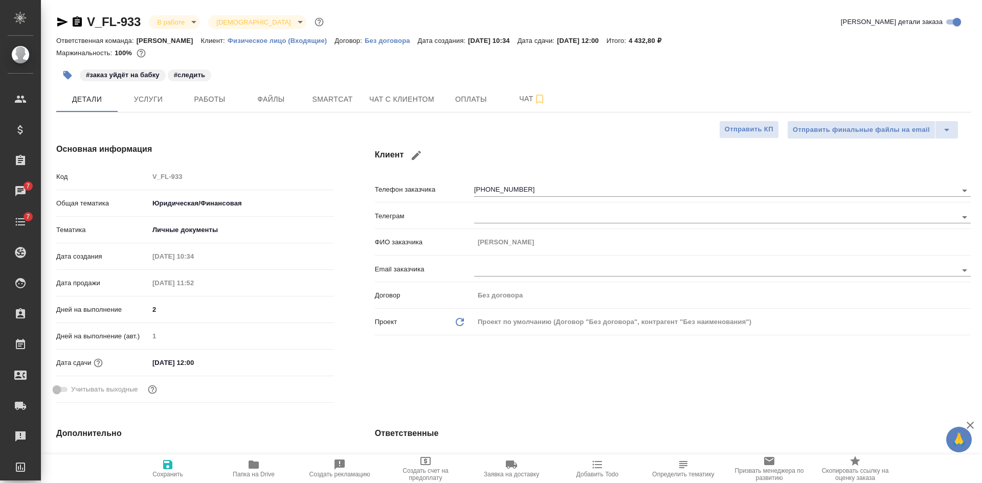
type textarea "x"
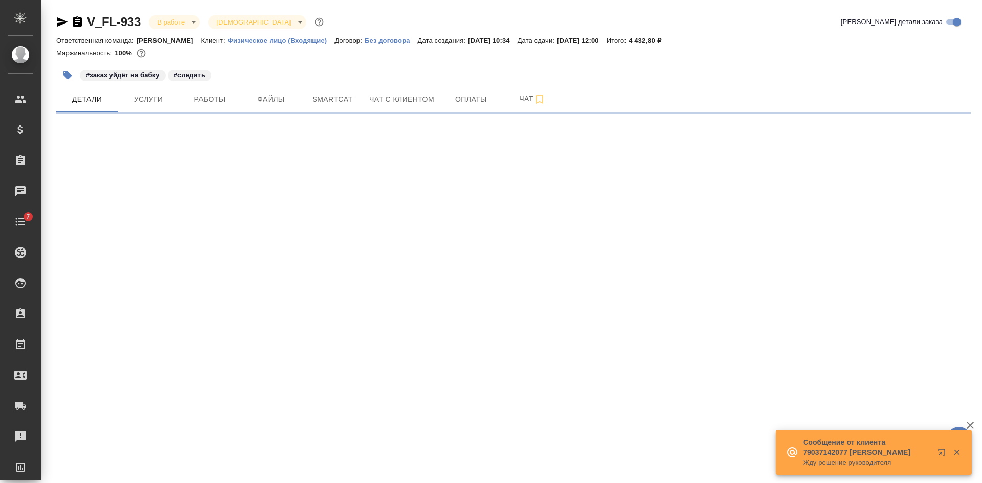
select select "RU"
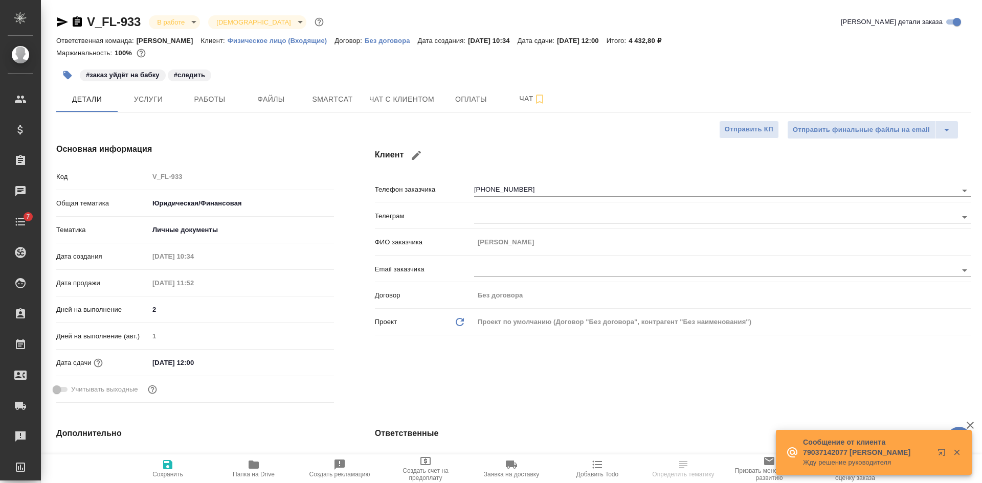
type textarea "x"
drag, startPoint x: 75, startPoint y: 23, endPoint x: 109, endPoint y: 15, distance: 35.2
click at [75, 22] on icon "button" at bounding box center [77, 21] width 9 height 10
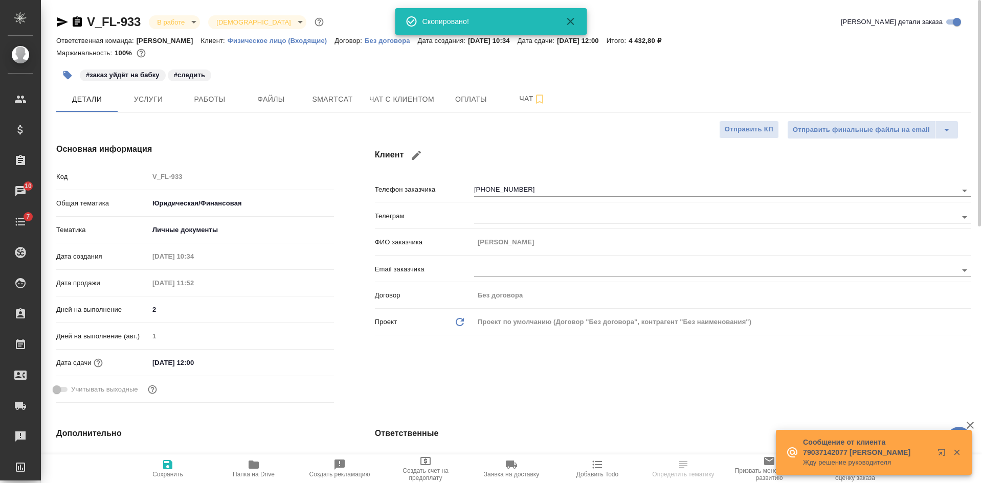
type textarea "x"
select select "RU"
type textarea "x"
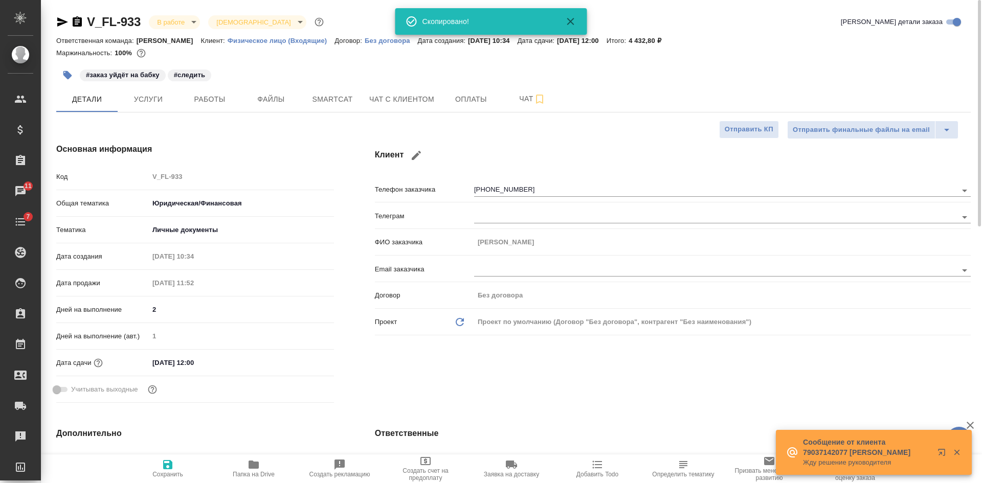
type textarea "x"
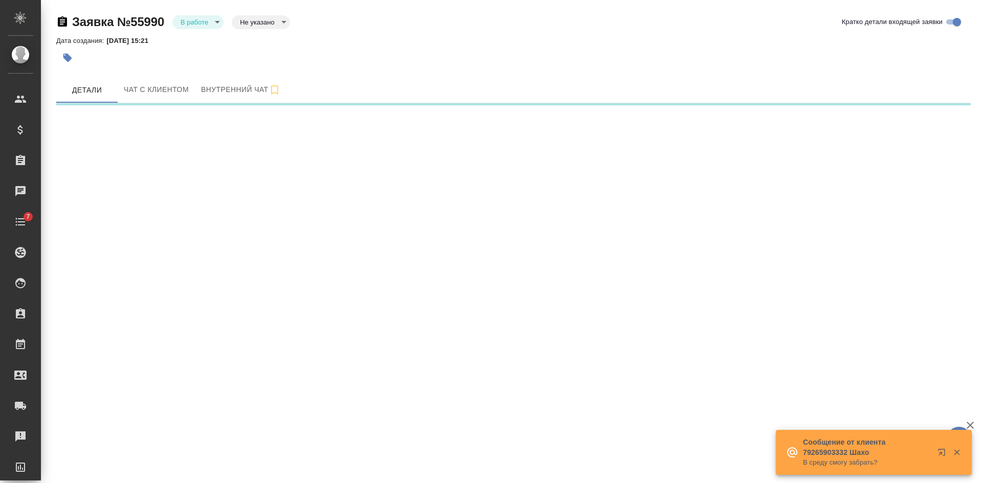
select select "RU"
select select "FR"
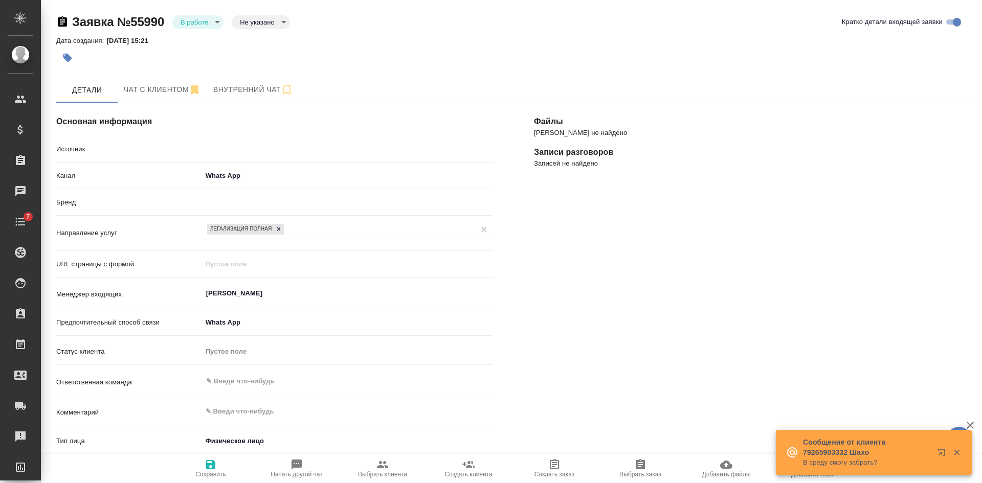
type textarea "x"
